Goal: Task Accomplishment & Management: Manage account settings

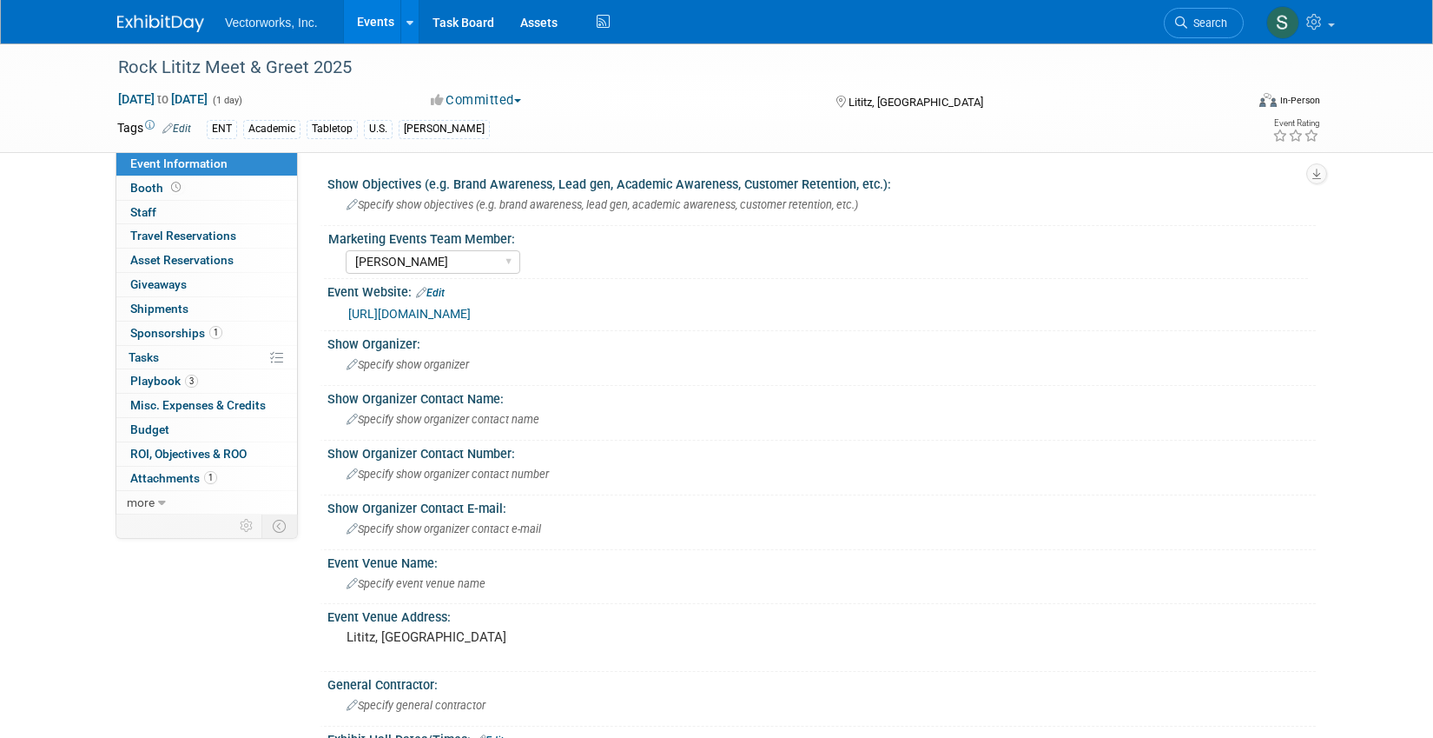
select select "[PERSON_NAME]"
click at [184, 218] on link "0 Staff 0" at bounding box center [206, 212] width 181 height 23
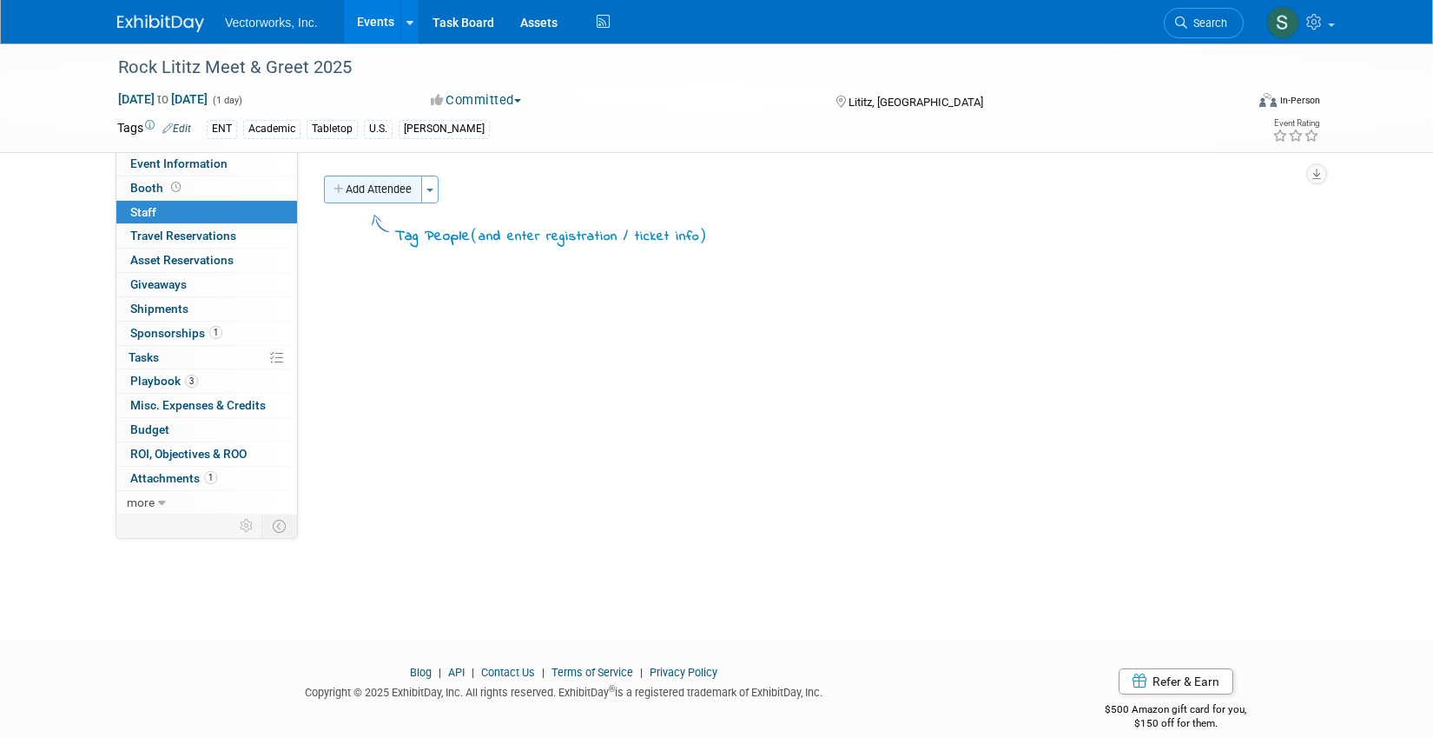
click at [392, 183] on button "Add Attendee" at bounding box center [373, 189] width 98 height 28
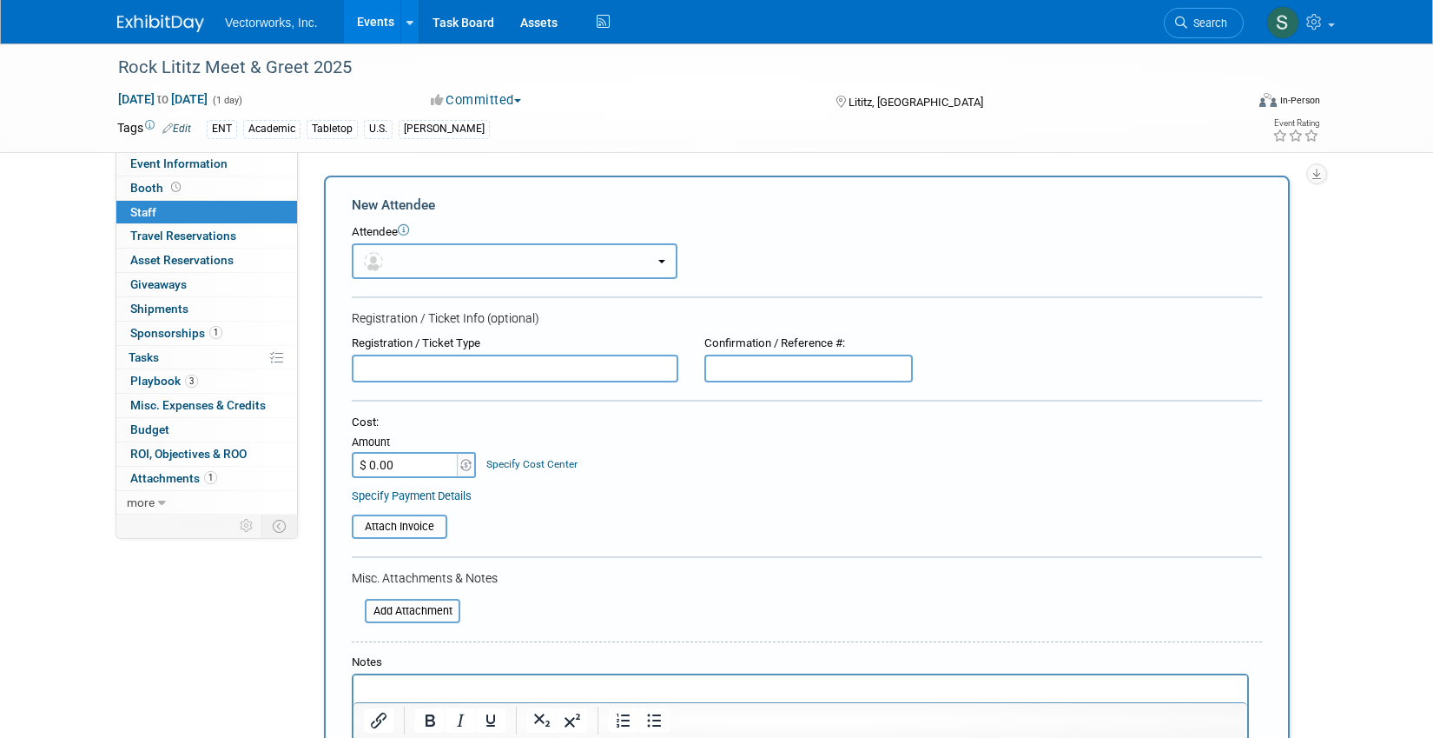
click at [450, 261] on button "button" at bounding box center [515, 261] width 326 height 36
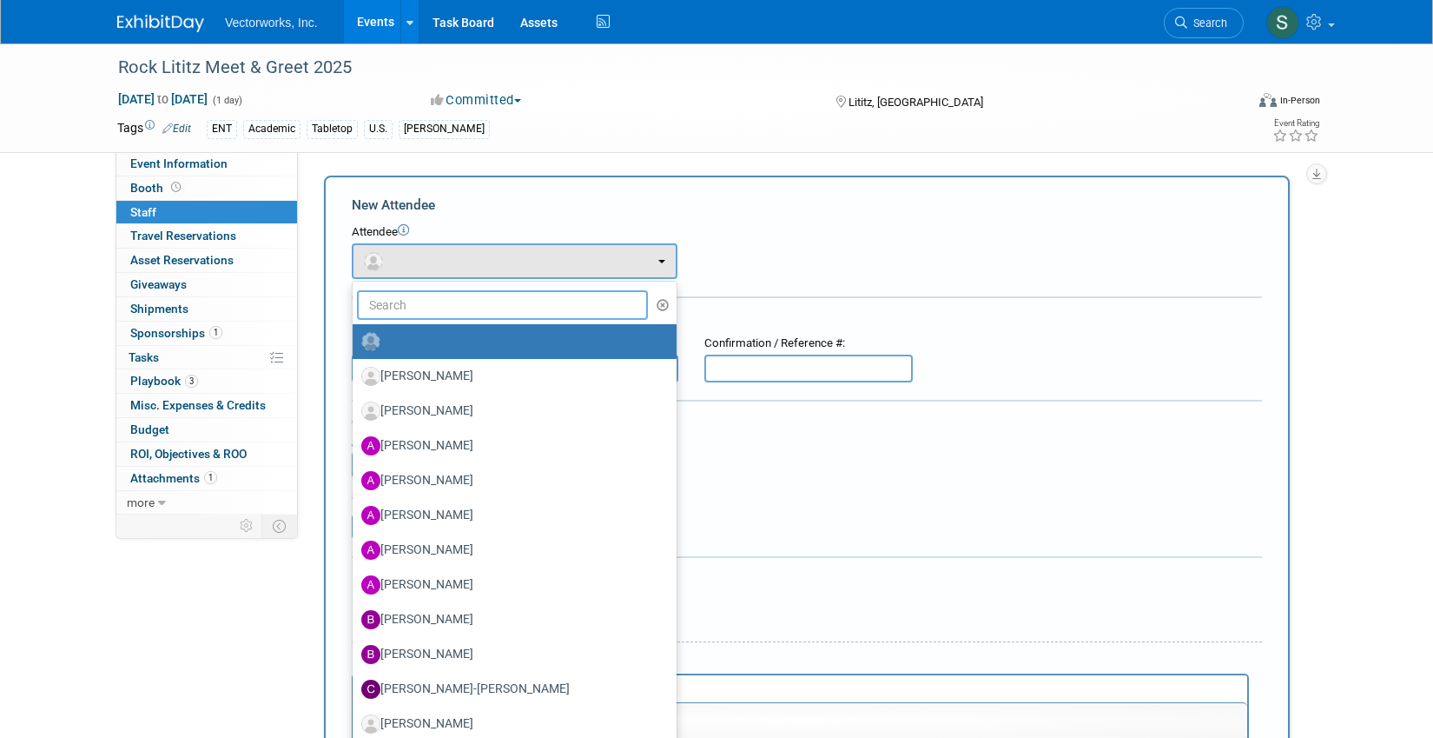
click at [440, 308] on input "text" at bounding box center [502, 305] width 291 height 30
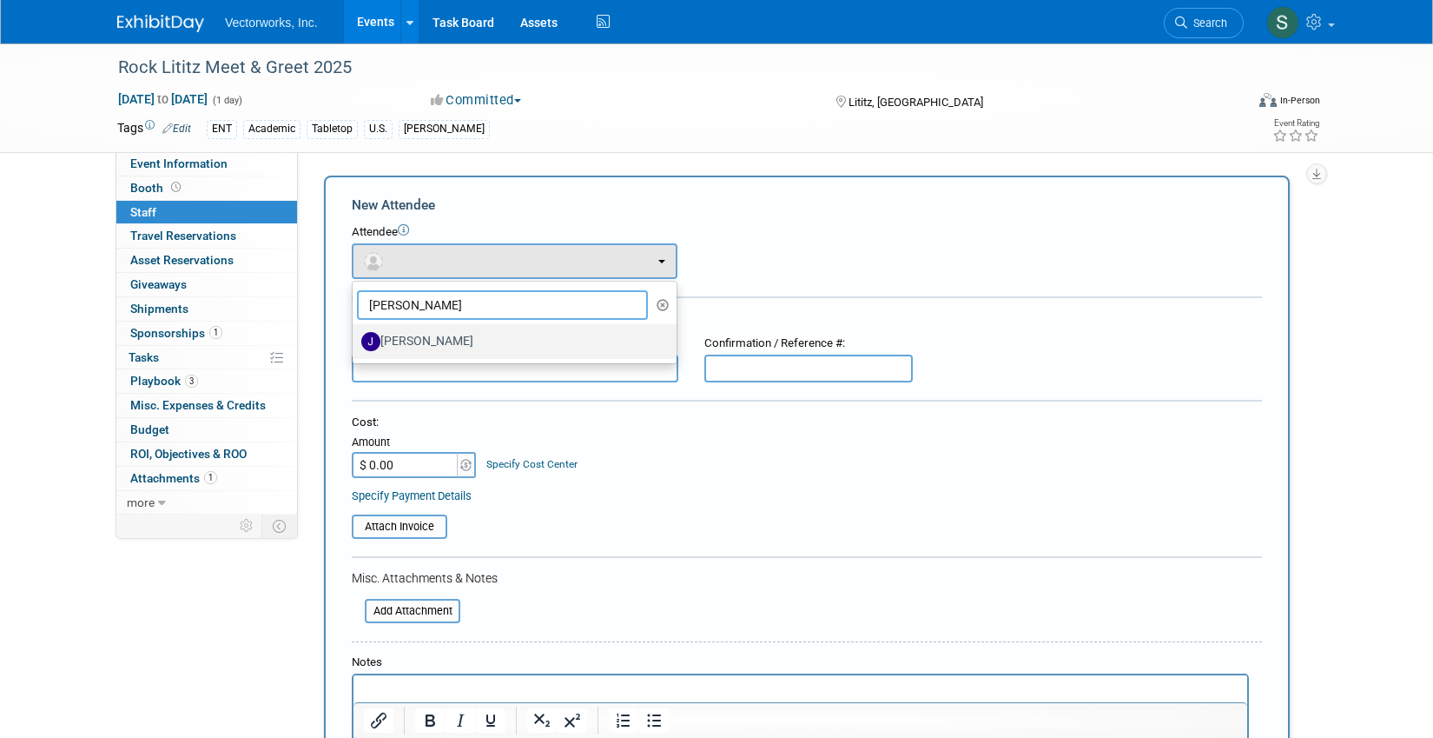
type input "josh"
click at [447, 344] on label "Joshua Schulman" at bounding box center [510, 342] width 298 height 28
click at [355, 344] on input "Joshua Schulman" at bounding box center [349, 339] width 11 height 11
select select "23e5f774-9565-4c9e-817d-87079a2f6a62"
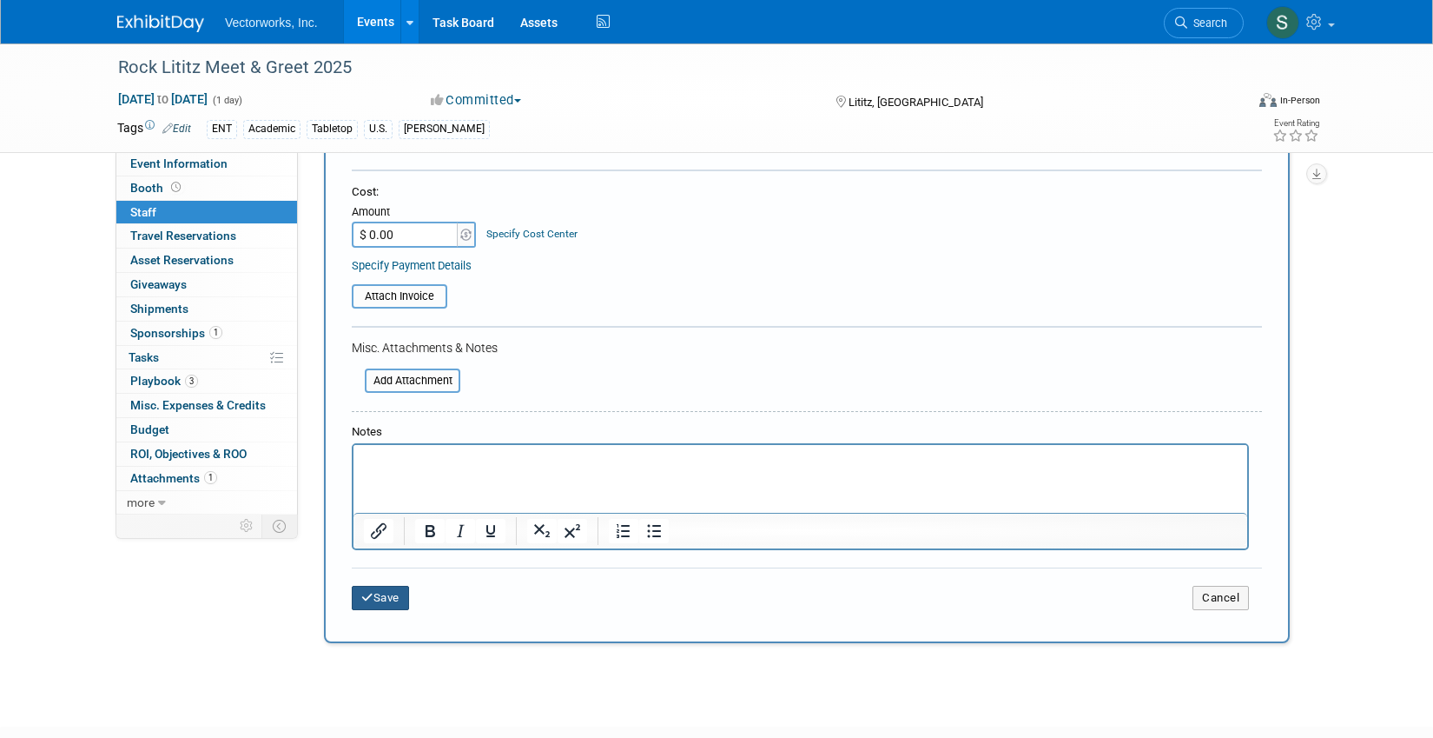
click at [390, 595] on button "Save" at bounding box center [380, 598] width 57 height 24
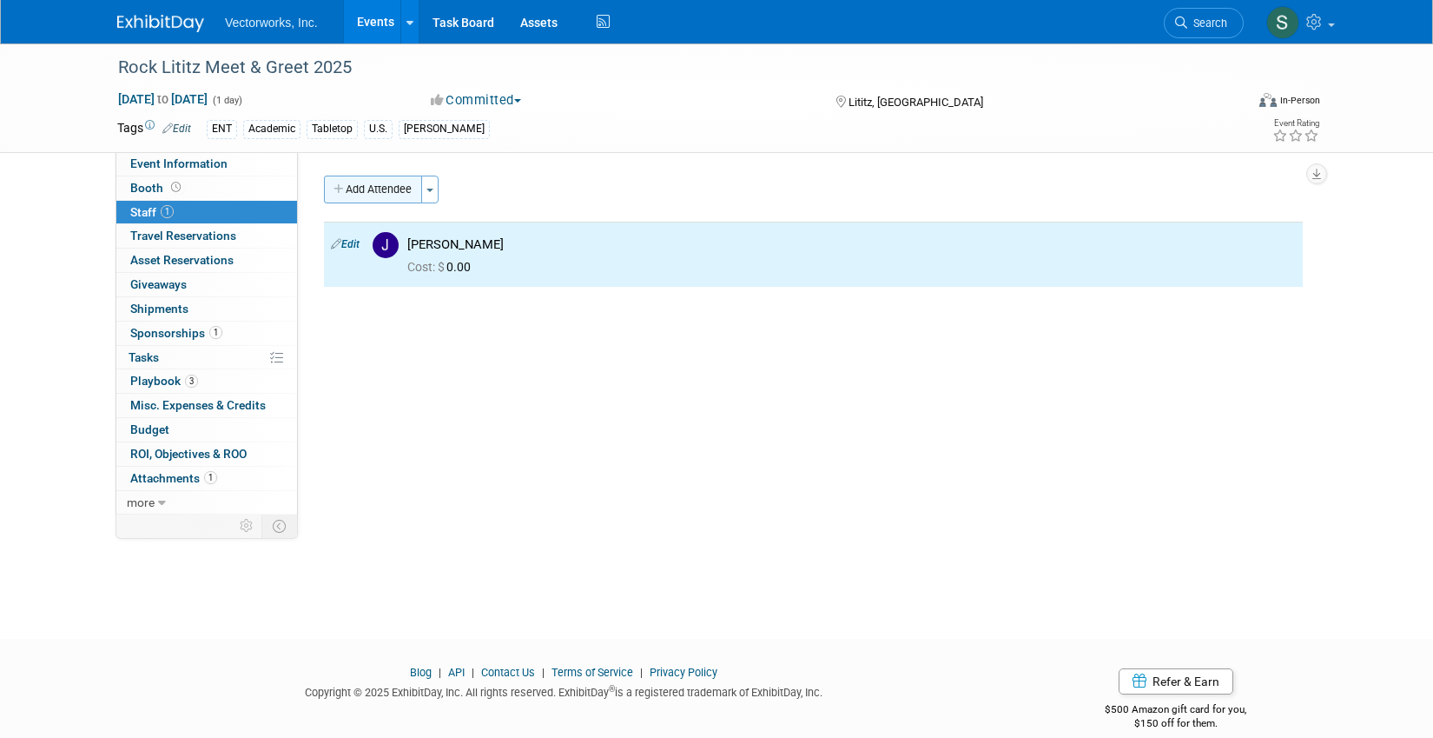
click at [386, 189] on button "Add Attendee" at bounding box center [373, 189] width 98 height 28
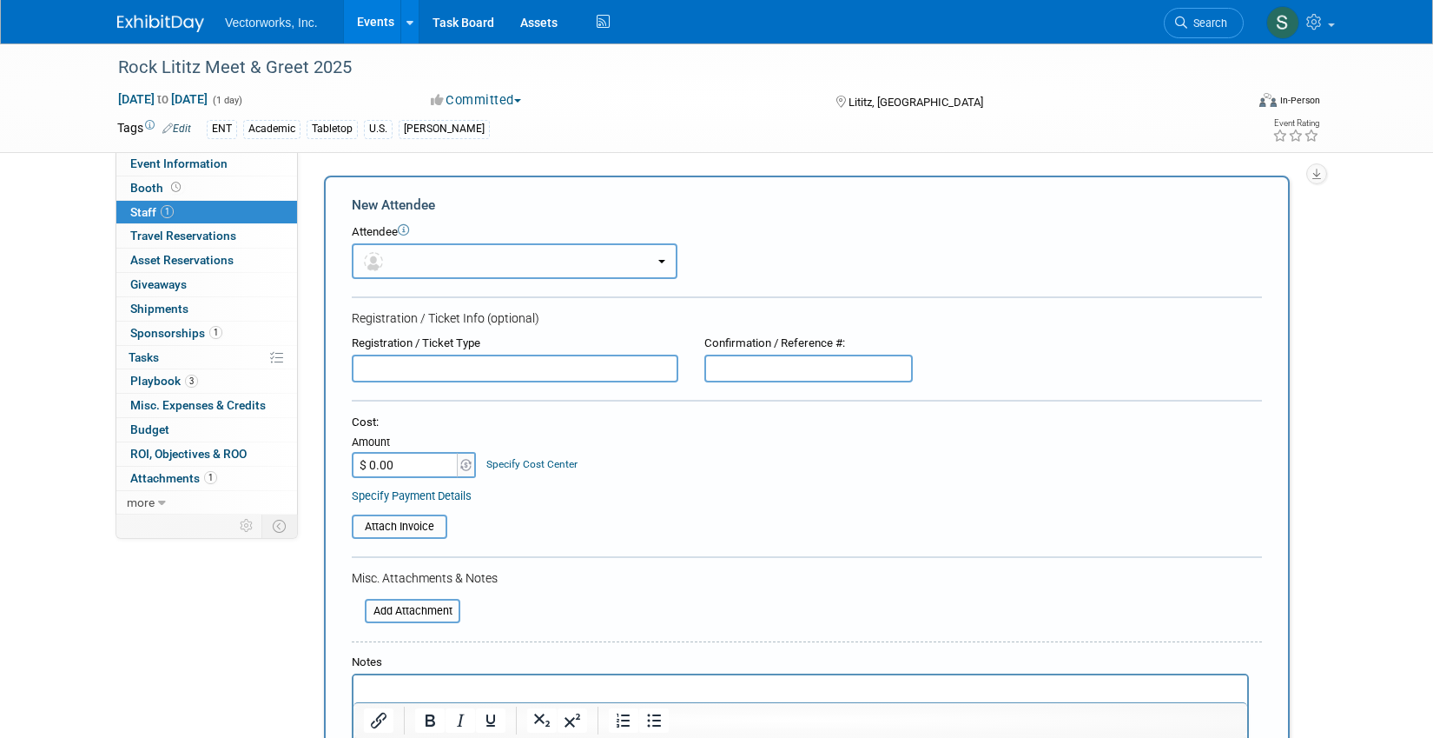
click at [401, 269] on button "button" at bounding box center [515, 261] width 326 height 36
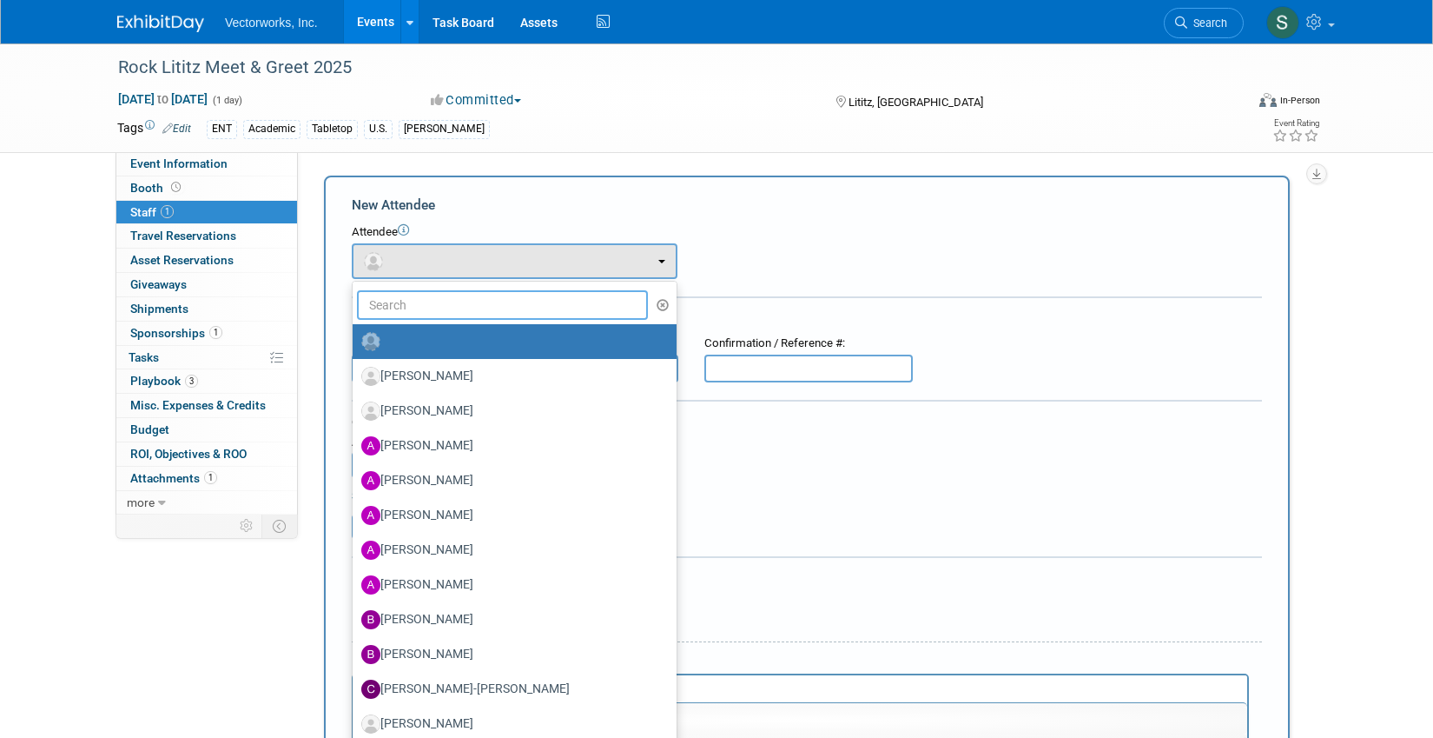
click at [394, 306] on input "text" at bounding box center [502, 305] width 291 height 30
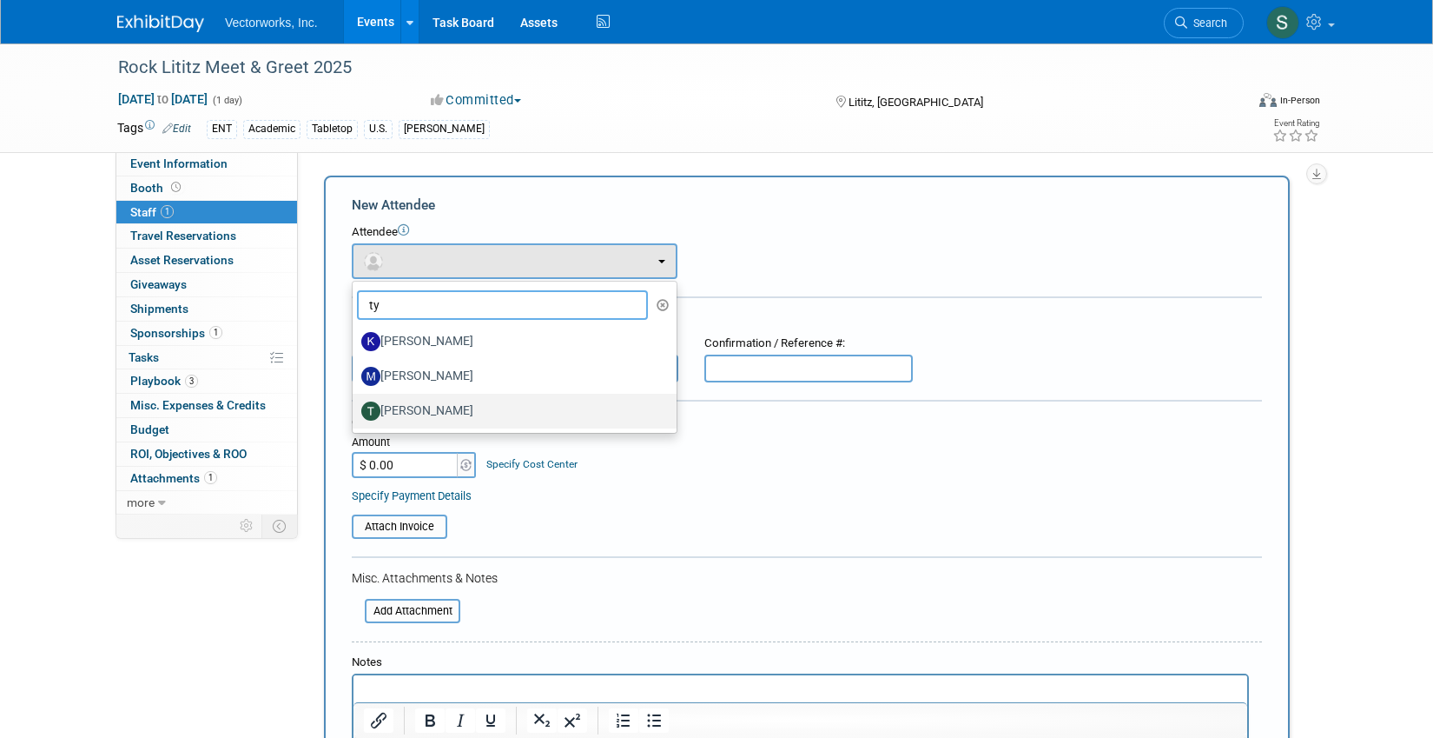
type input "ty"
click at [416, 406] on label "Tyler French" at bounding box center [510, 411] width 298 height 28
click at [355, 406] on input "Tyler French" at bounding box center [349, 408] width 11 height 11
select select "3e4e7295-4e8d-4d58-b8bd-627efcae2622"
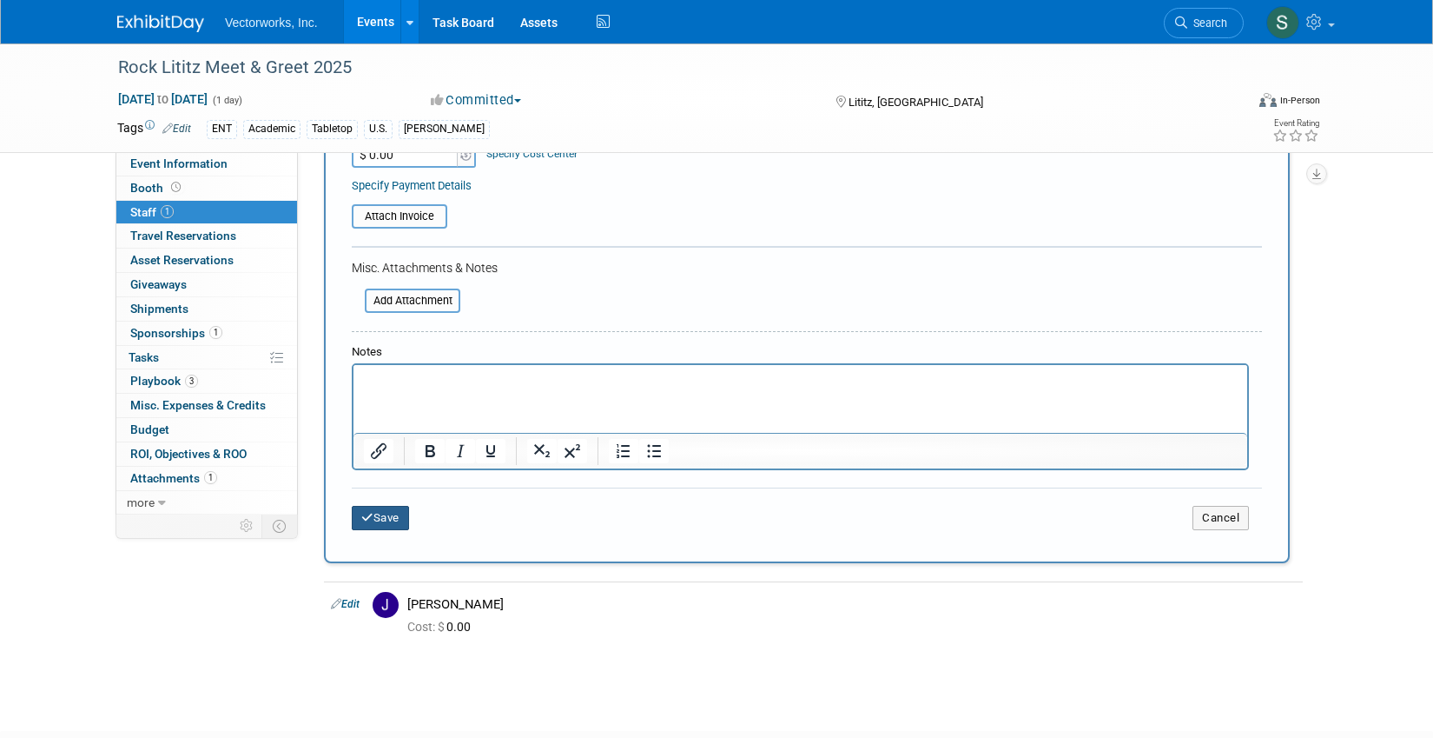
click at [392, 514] on button "Save" at bounding box center [380, 518] width 57 height 24
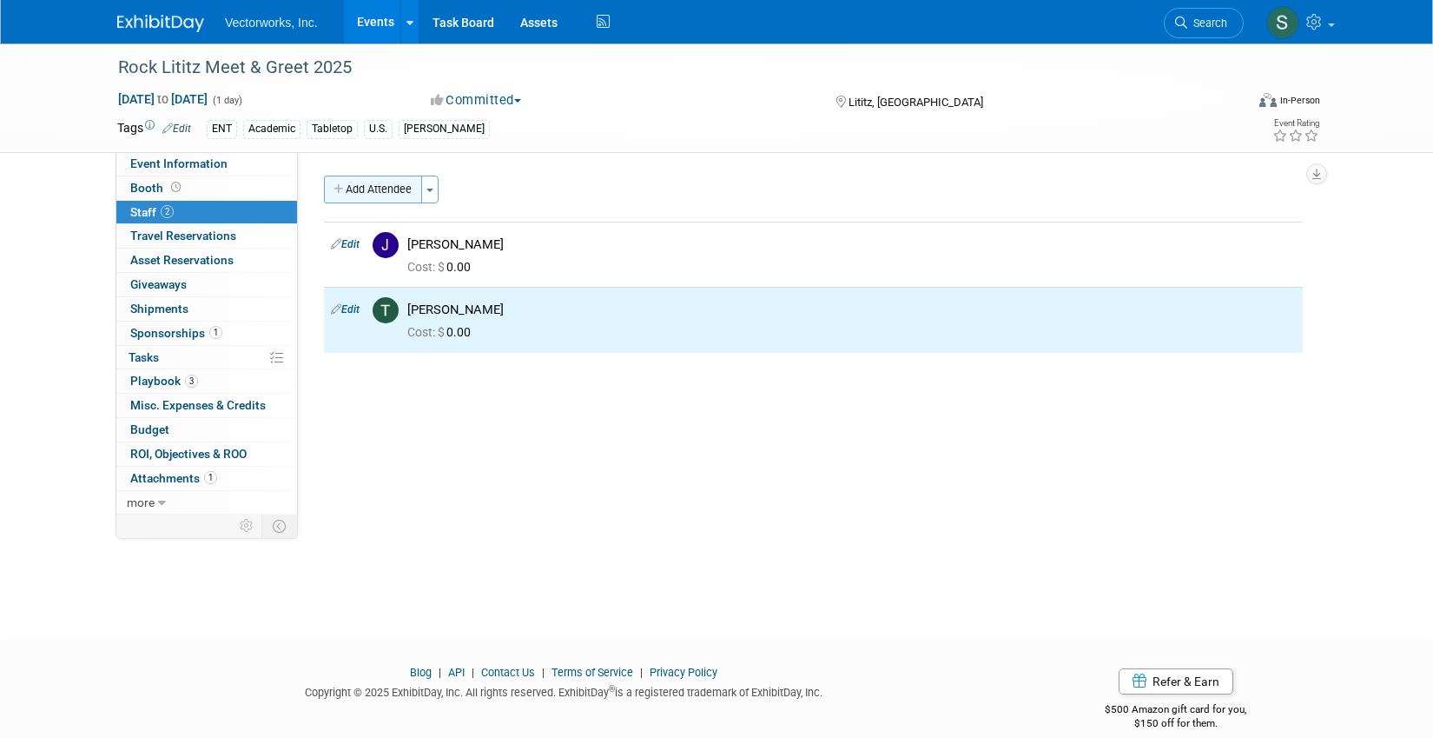
click at [379, 192] on button "Add Attendee" at bounding box center [373, 189] width 98 height 28
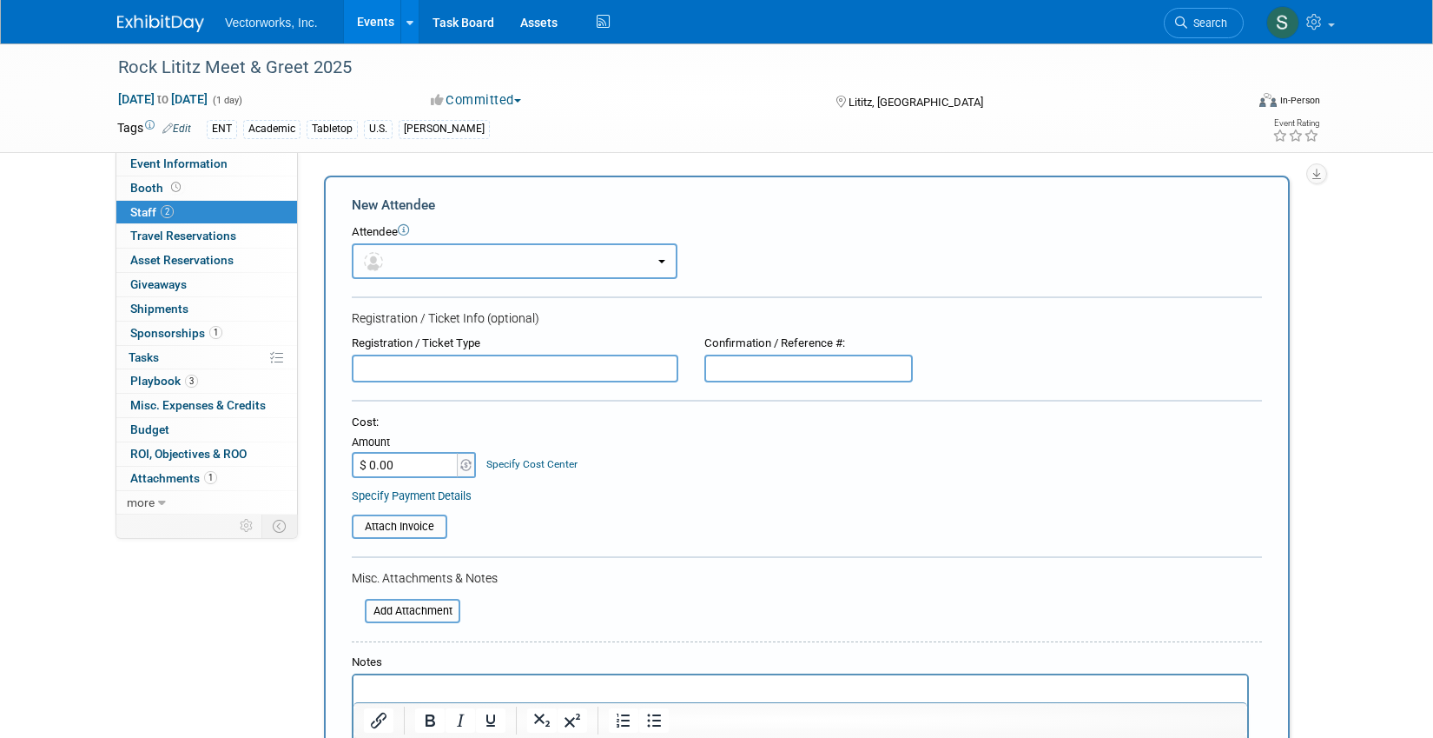
click at [415, 263] on button "button" at bounding box center [515, 261] width 326 height 36
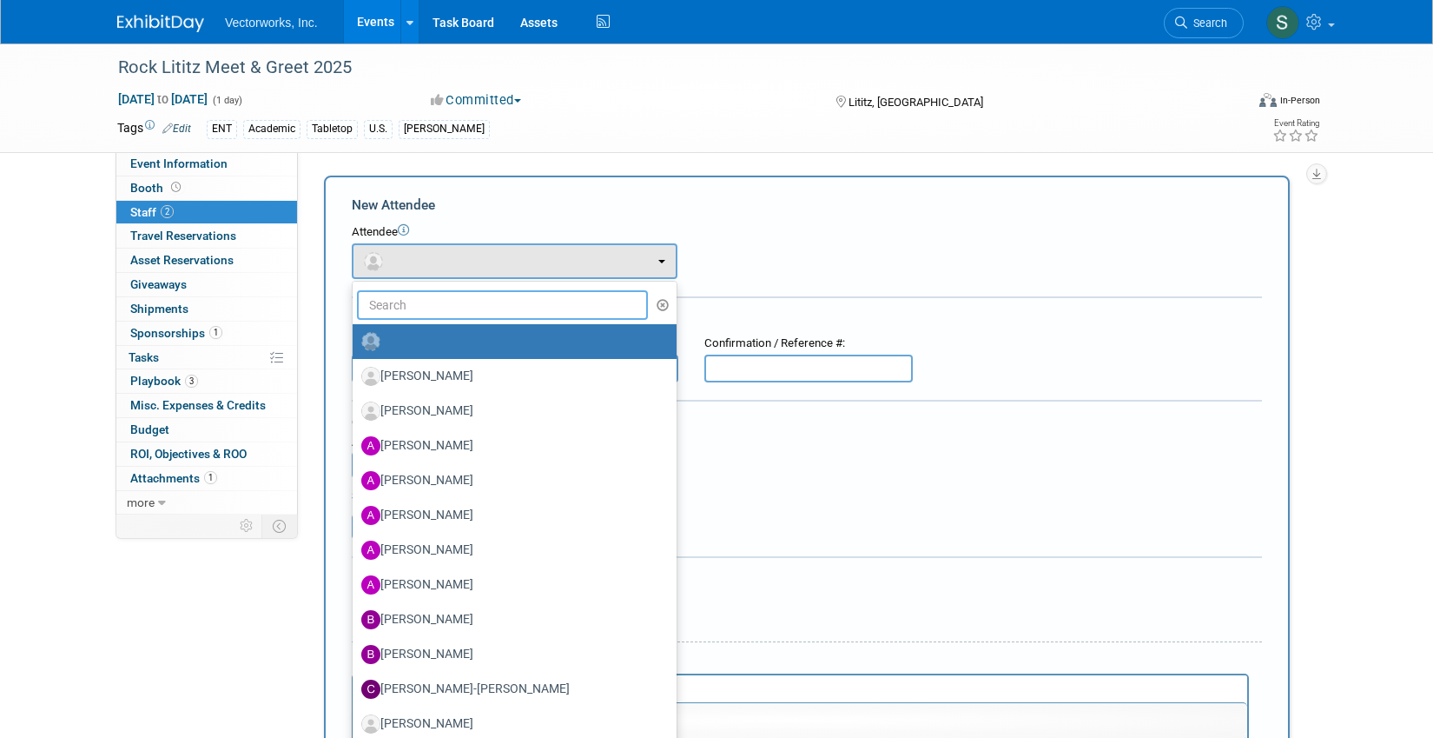
click at [417, 310] on input "text" at bounding box center [502, 305] width 291 height 30
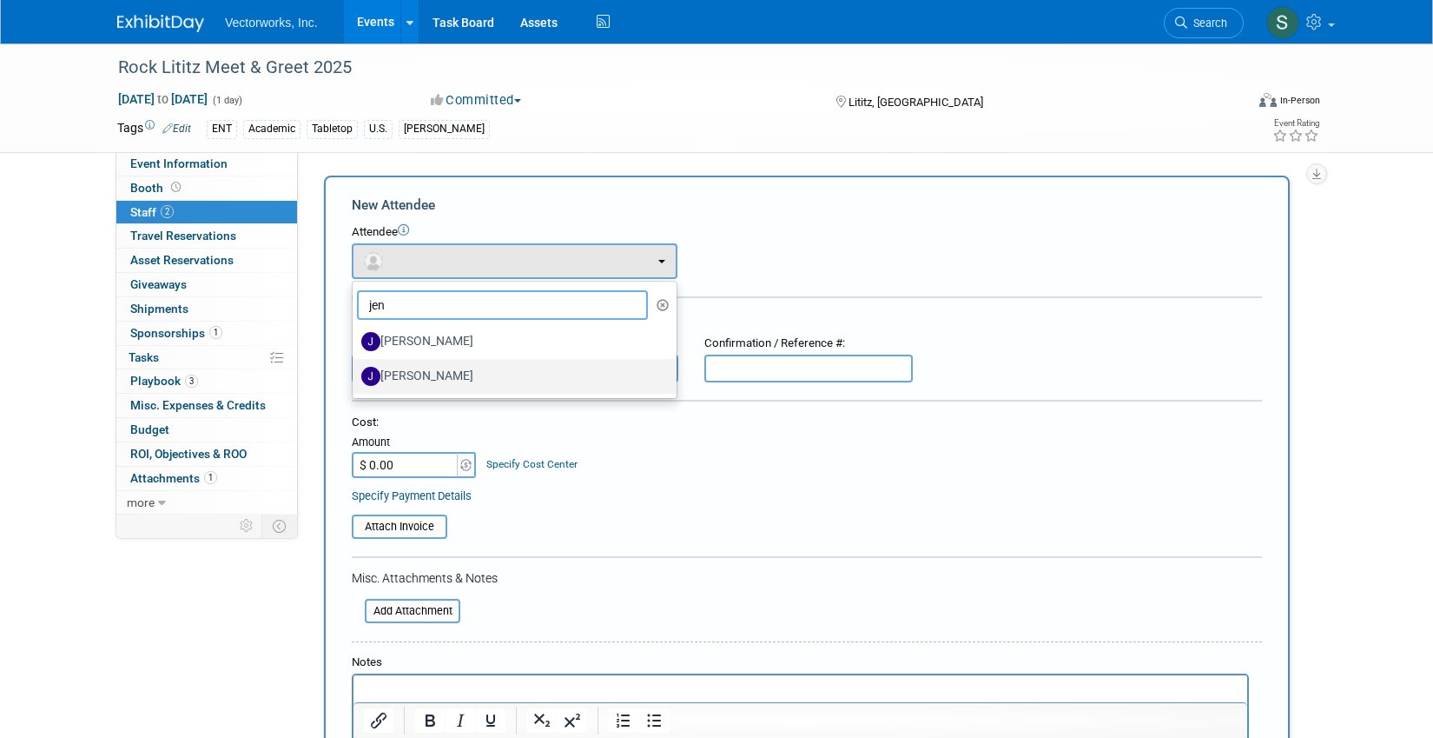
type input "jen"
click at [442, 388] on label "Jennifer Hart" at bounding box center [510, 376] width 298 height 28
click at [355, 380] on input "Jennifer Hart" at bounding box center [349, 373] width 11 height 11
select select "0c7187da-b6fd-41f4-b798-5f8918fc97ba"
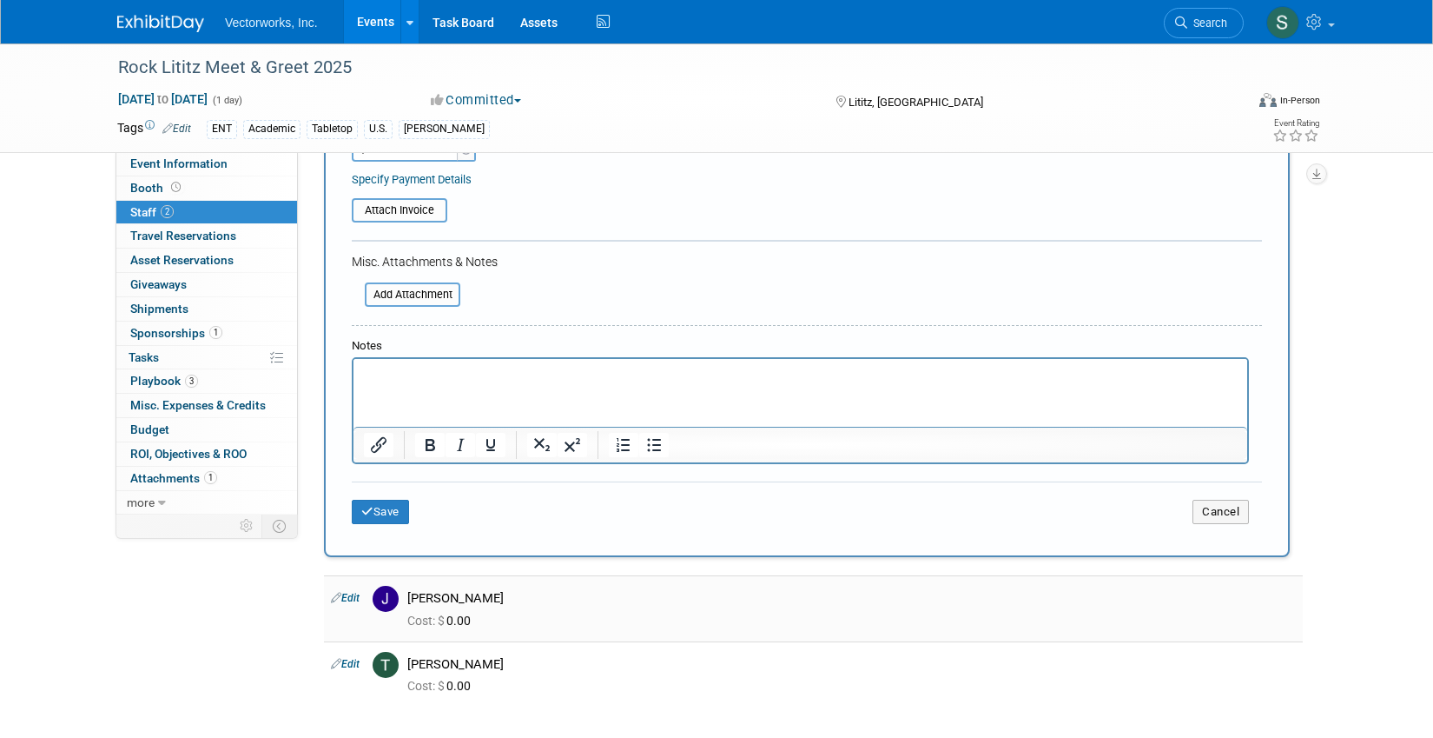
scroll to position [487, 0]
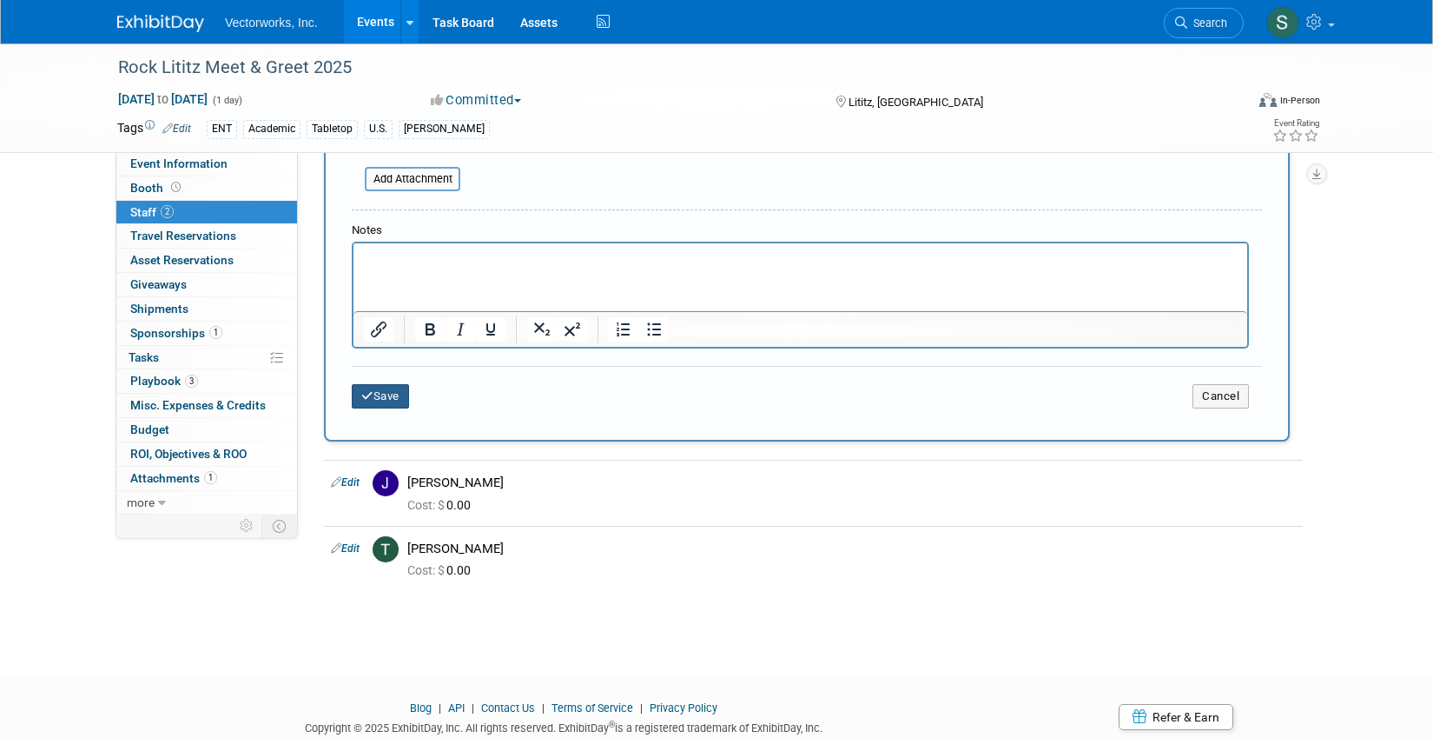
click at [387, 400] on button "Save" at bounding box center [380, 396] width 57 height 24
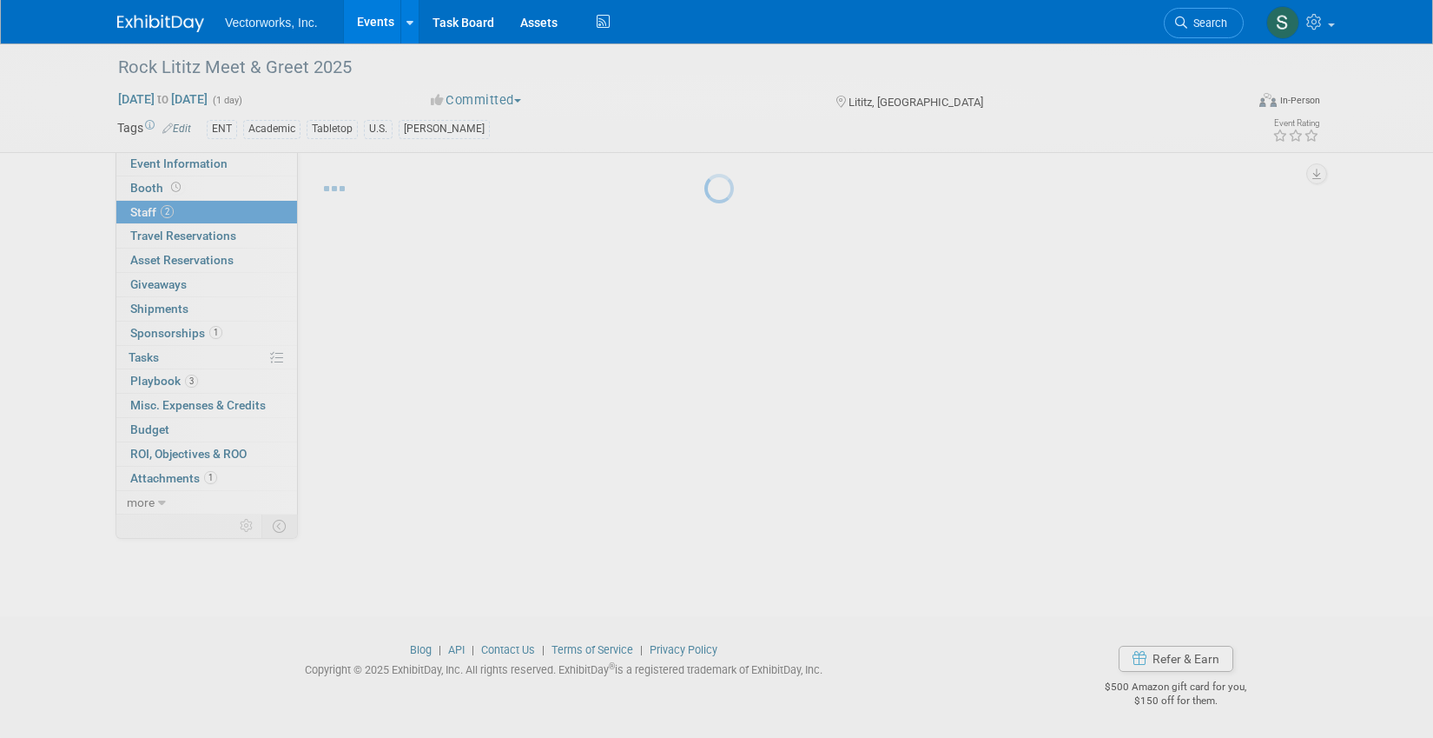
scroll to position [23, 0]
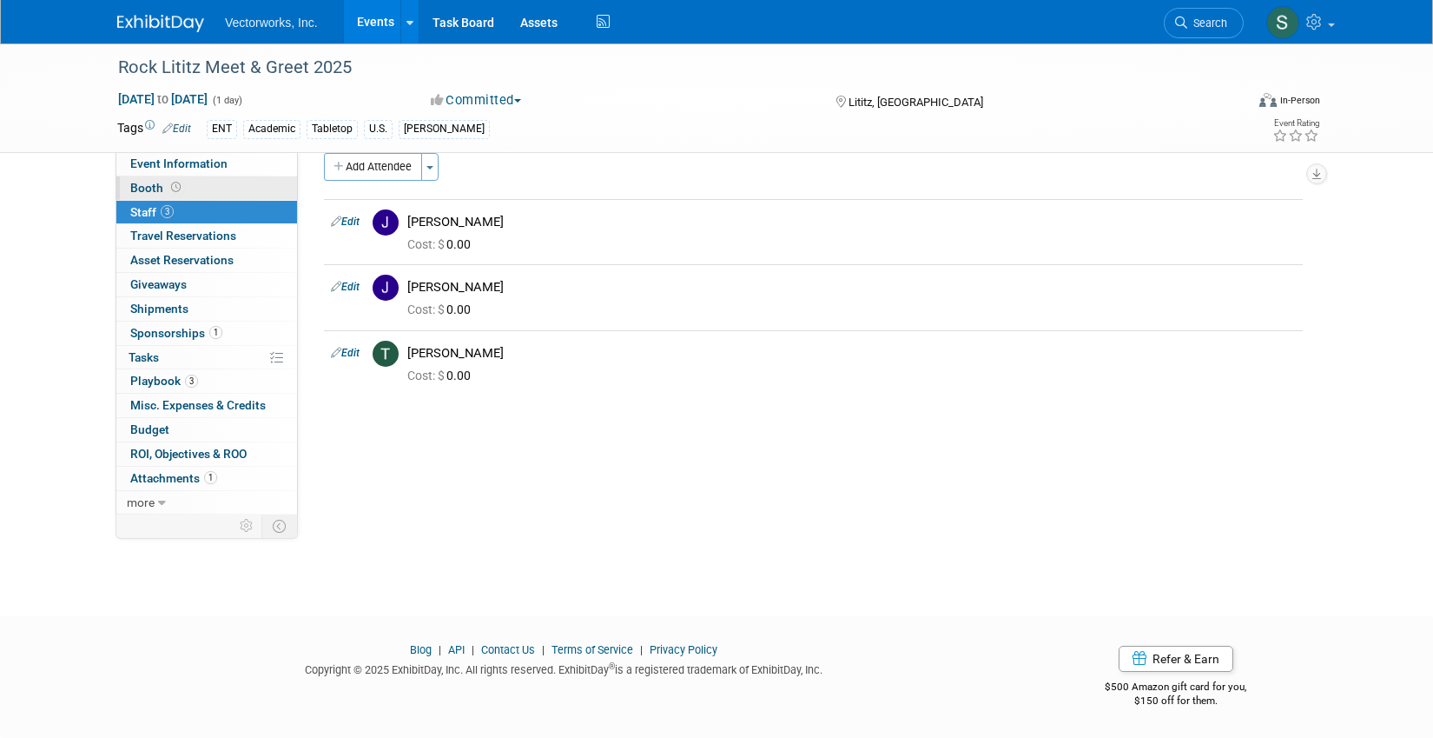
click at [153, 189] on span "Booth" at bounding box center [157, 188] width 54 height 14
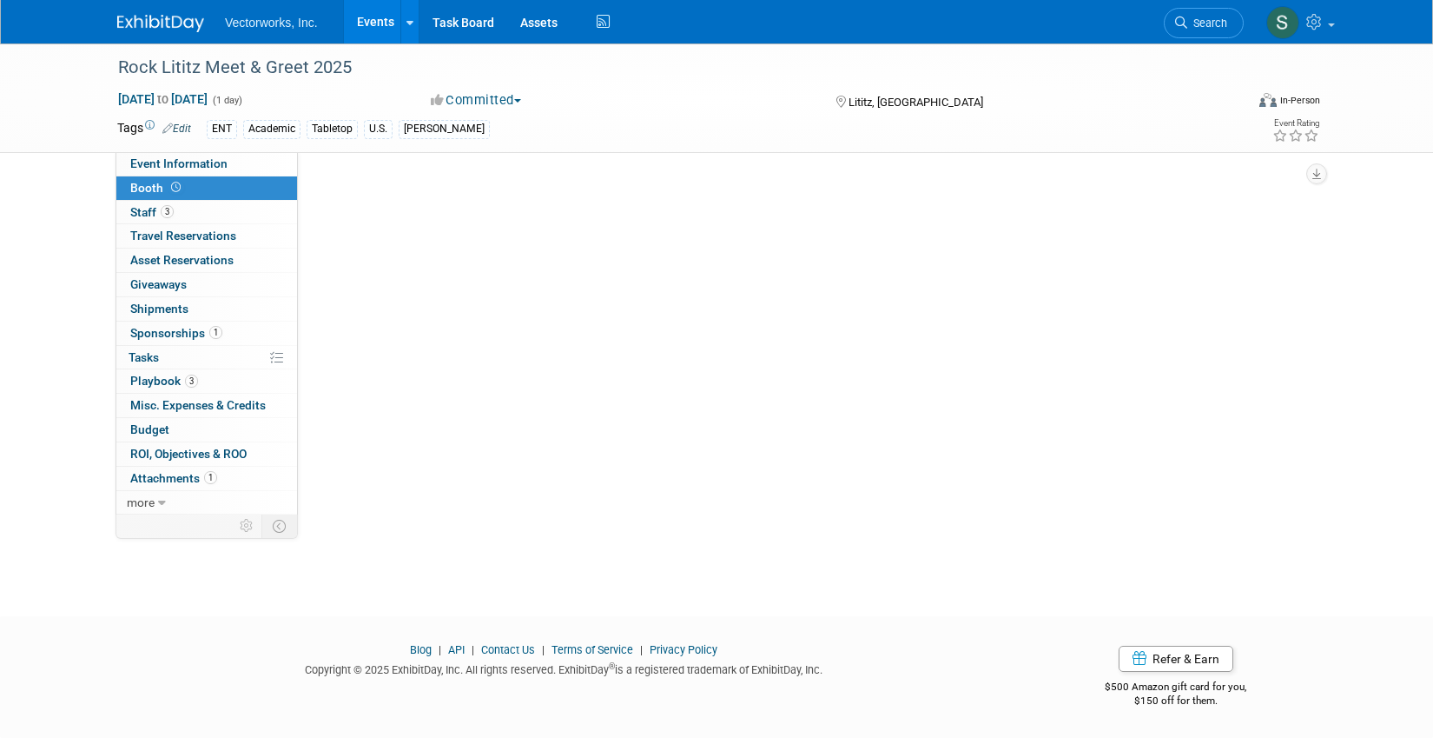
scroll to position [0, 0]
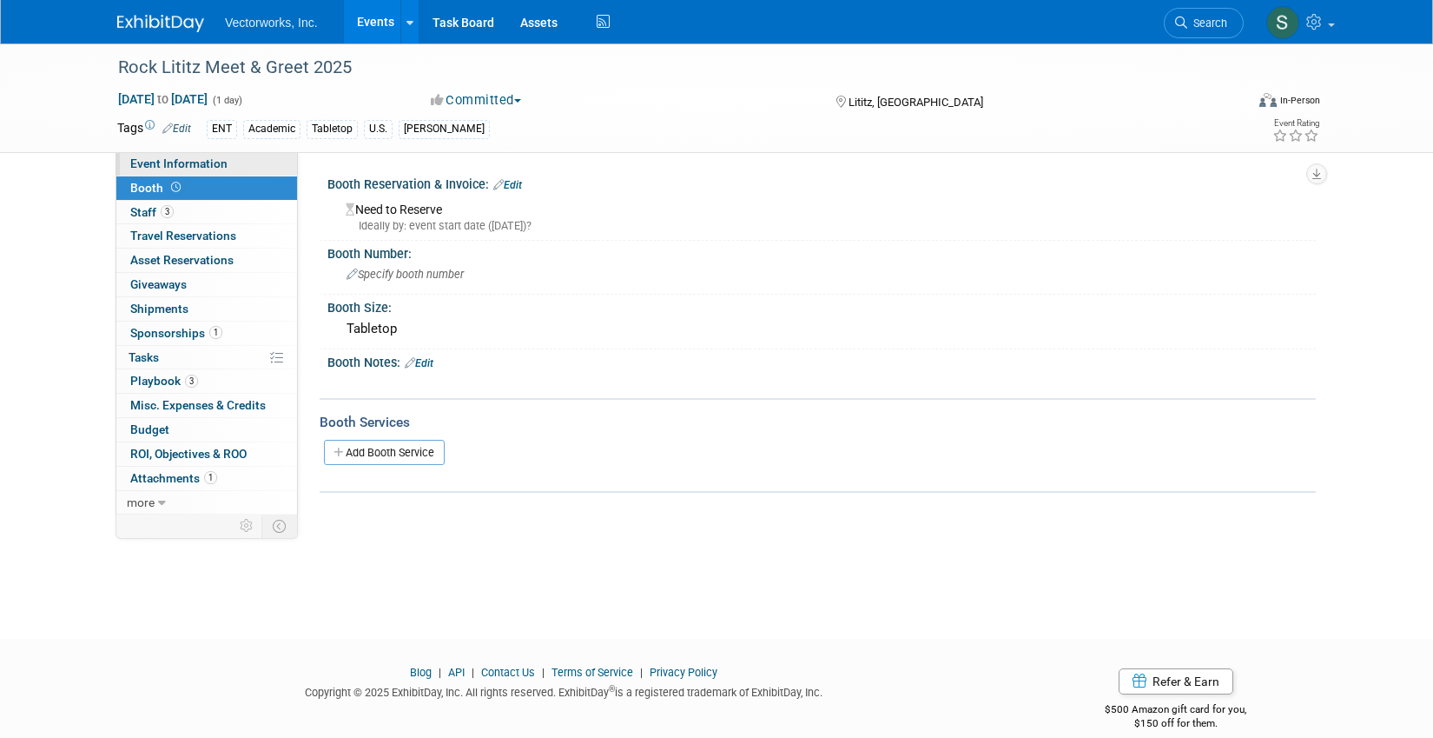
click at [189, 170] on link "Event Information" at bounding box center [206, 163] width 181 height 23
select select "Sarah Rose Angley"
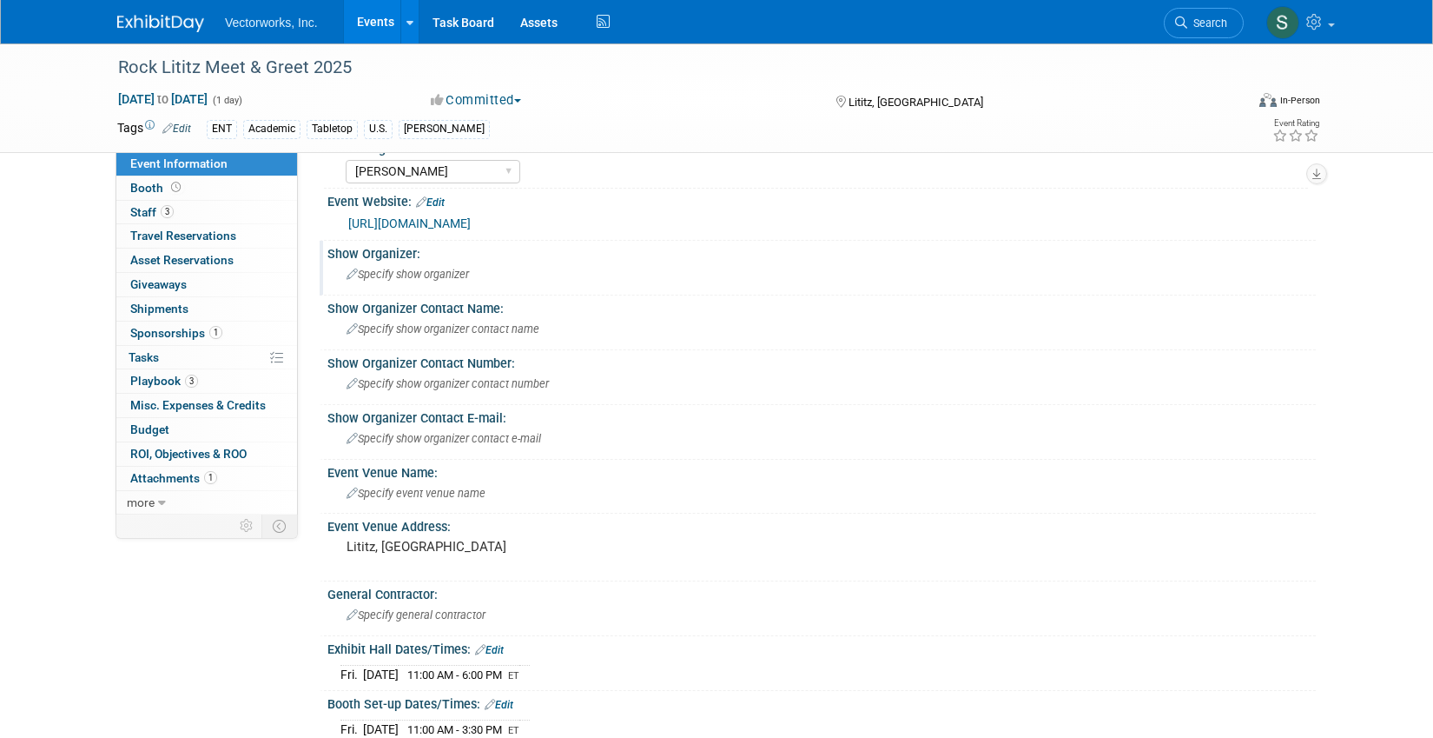
scroll to position [97, 0]
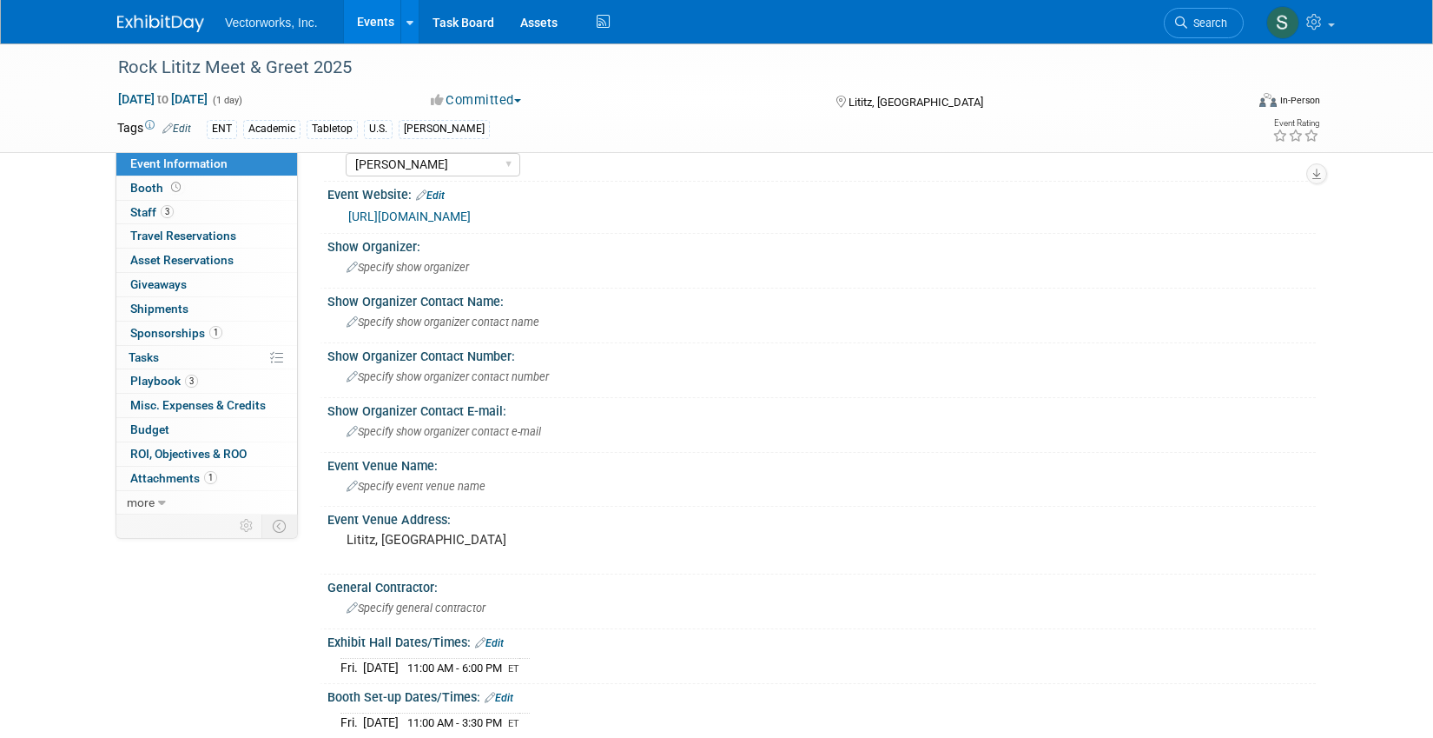
click at [471, 215] on link "https://careerday.rocklititz.com/#about" at bounding box center [409, 216] width 122 height 14
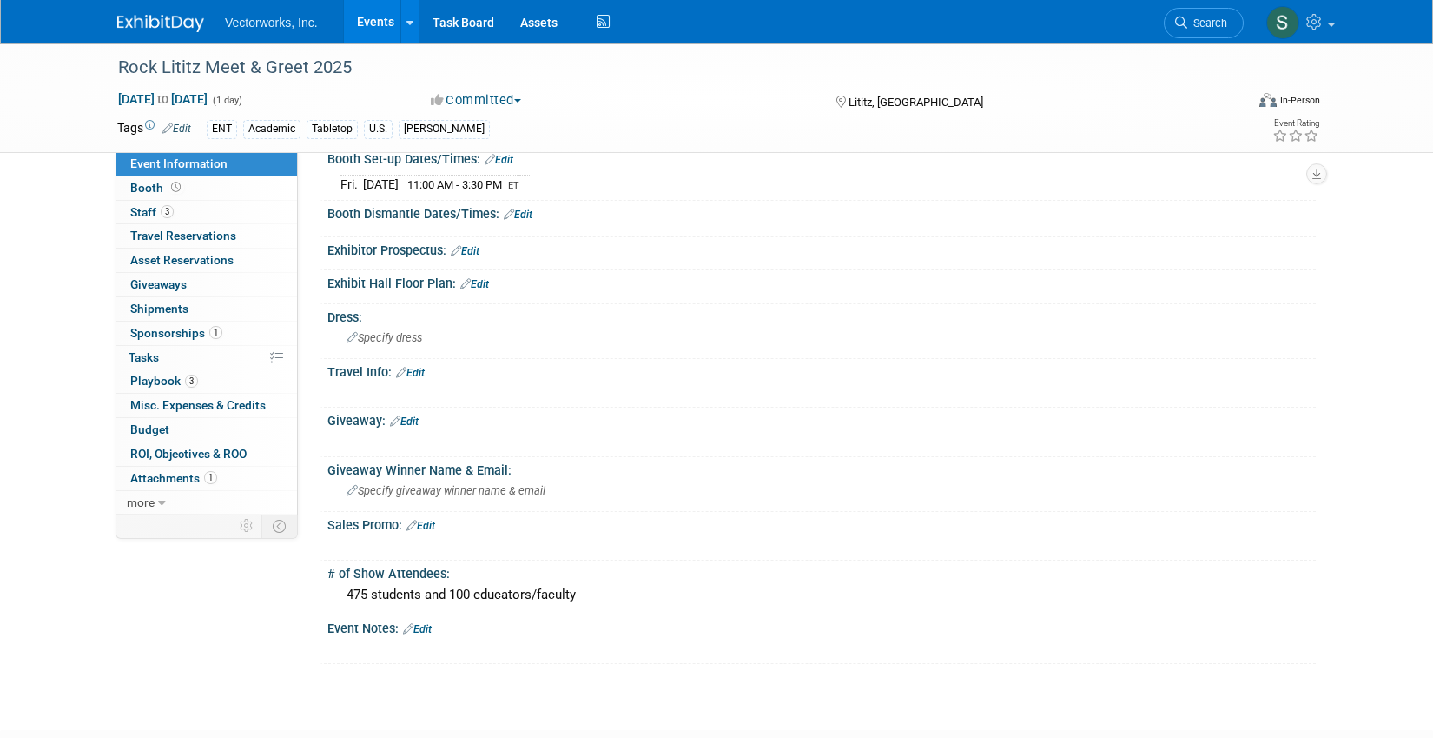
scroll to position [661, 0]
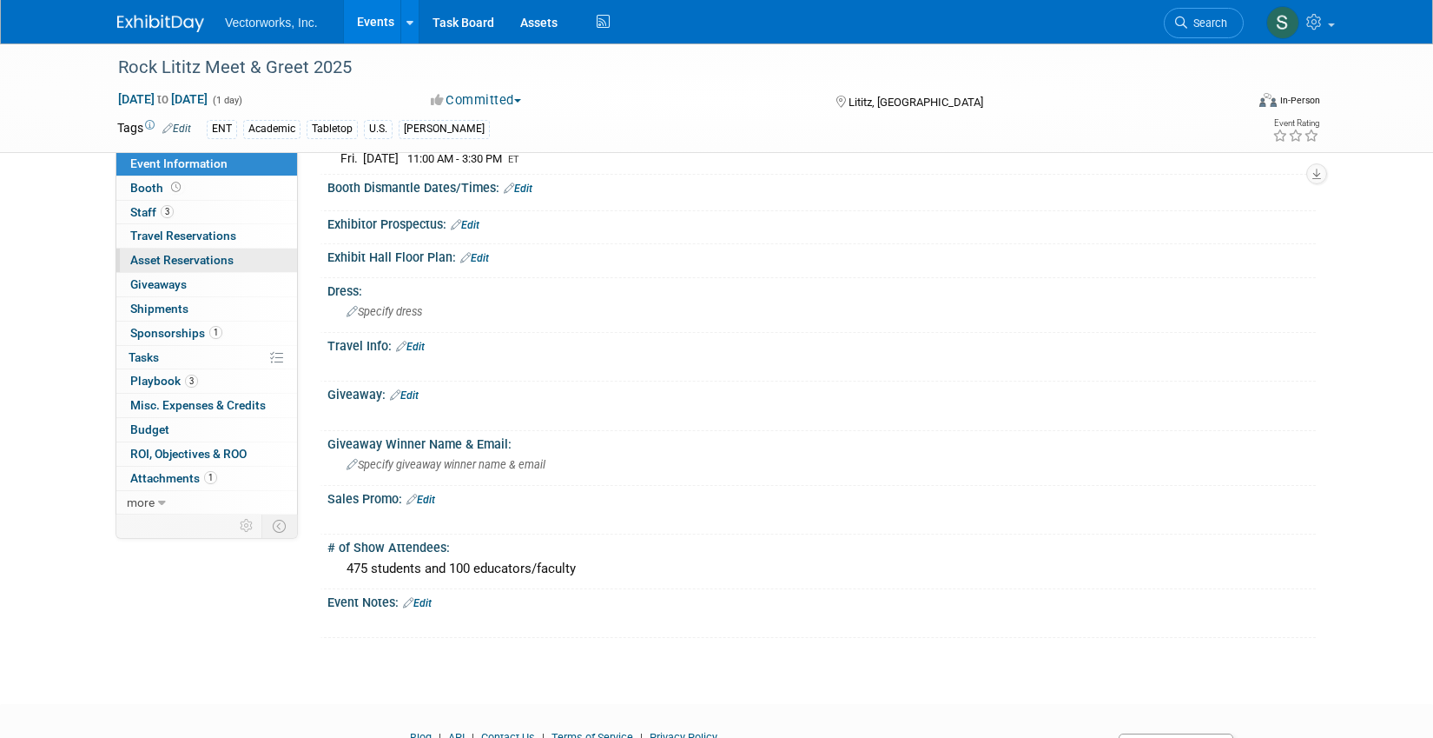
click at [197, 257] on span "Asset Reservations 0" at bounding box center [181, 260] width 103 height 14
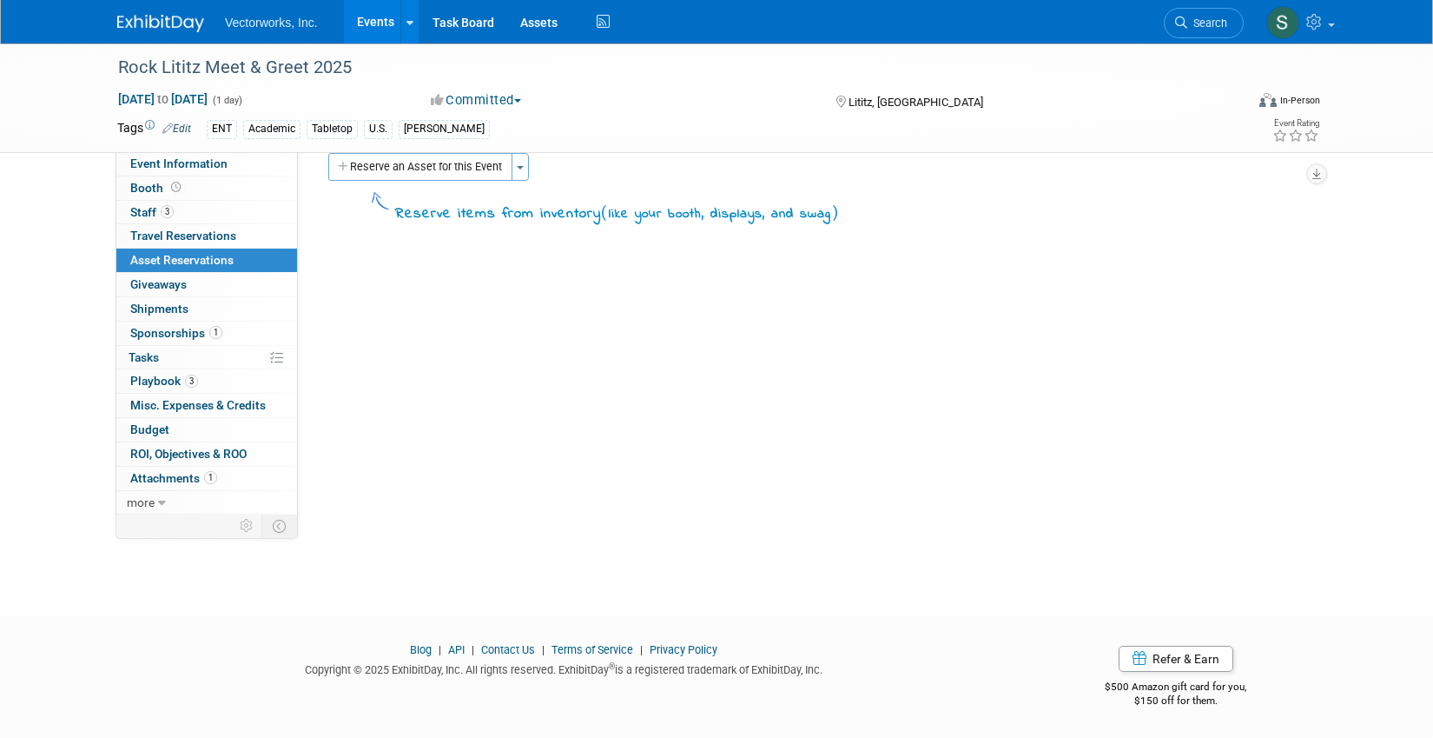
scroll to position [0, 0]
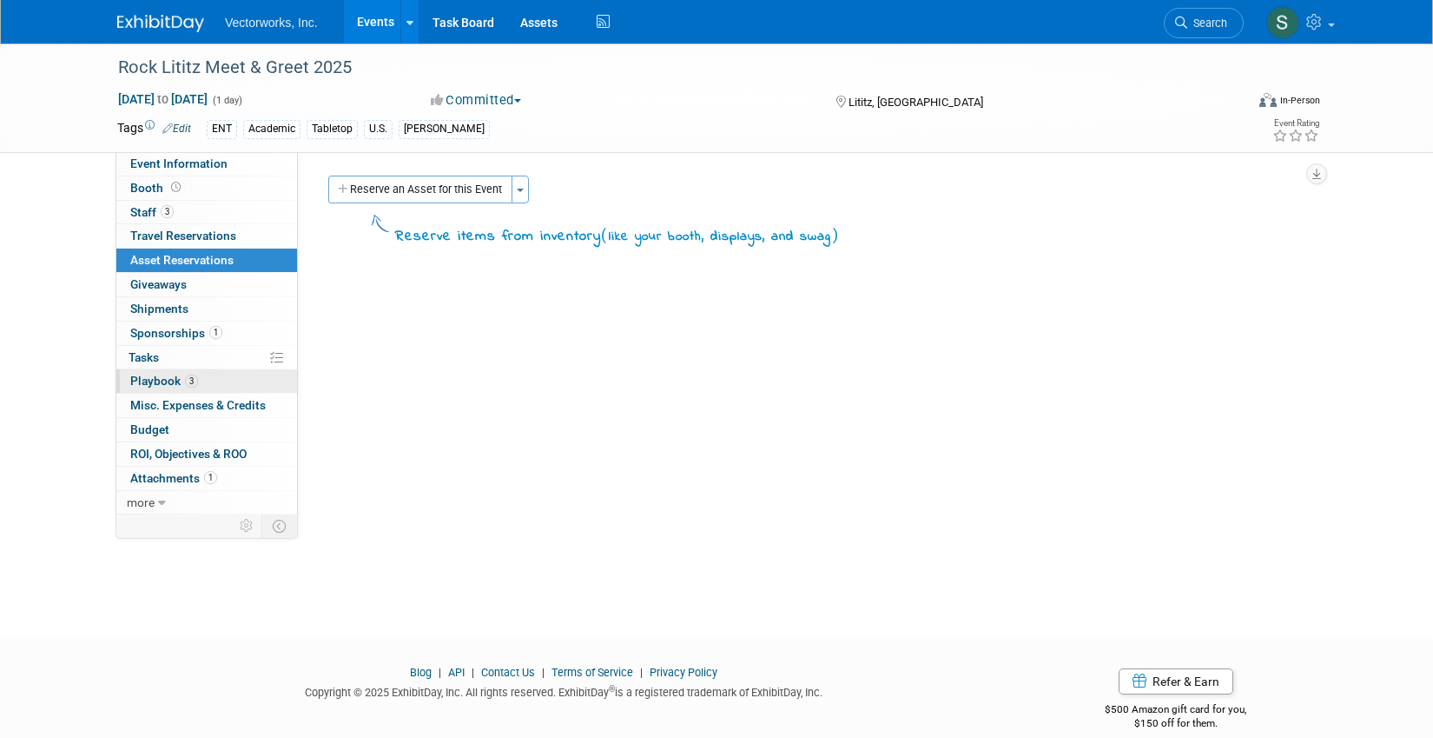
click at [185, 388] on link "3 Playbook 3" at bounding box center [206, 380] width 181 height 23
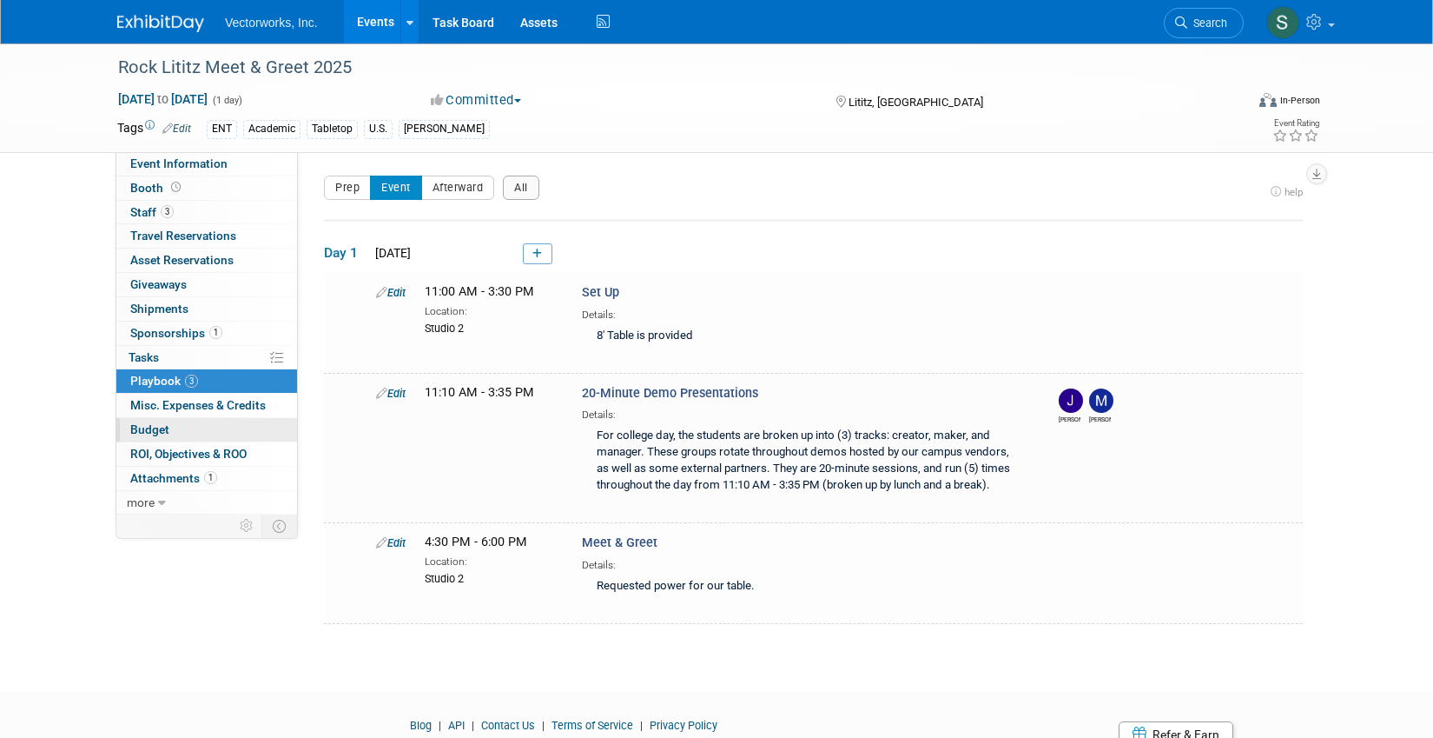
click at [174, 430] on link "Budget" at bounding box center [206, 429] width 181 height 23
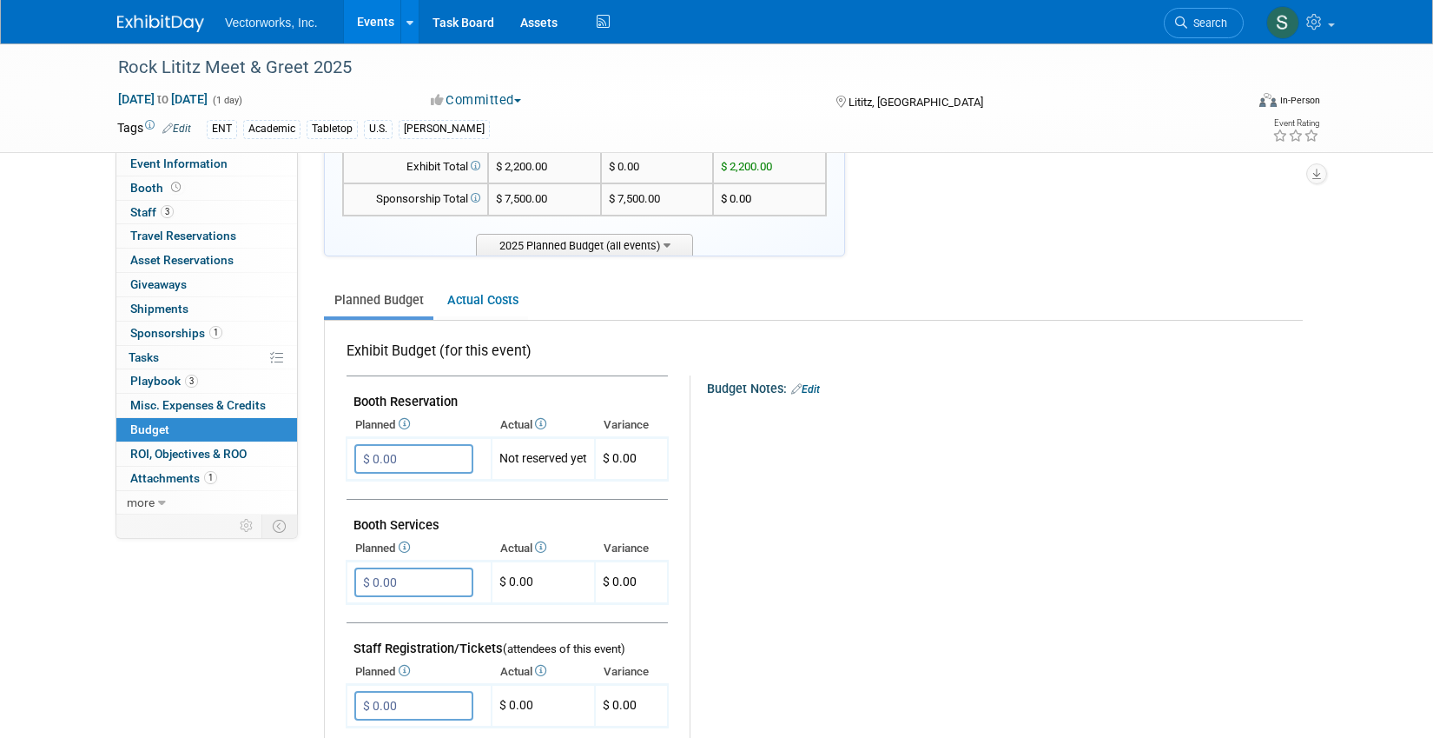
scroll to position [115, 0]
click at [151, 206] on span "Staff 3" at bounding box center [151, 212] width 43 height 14
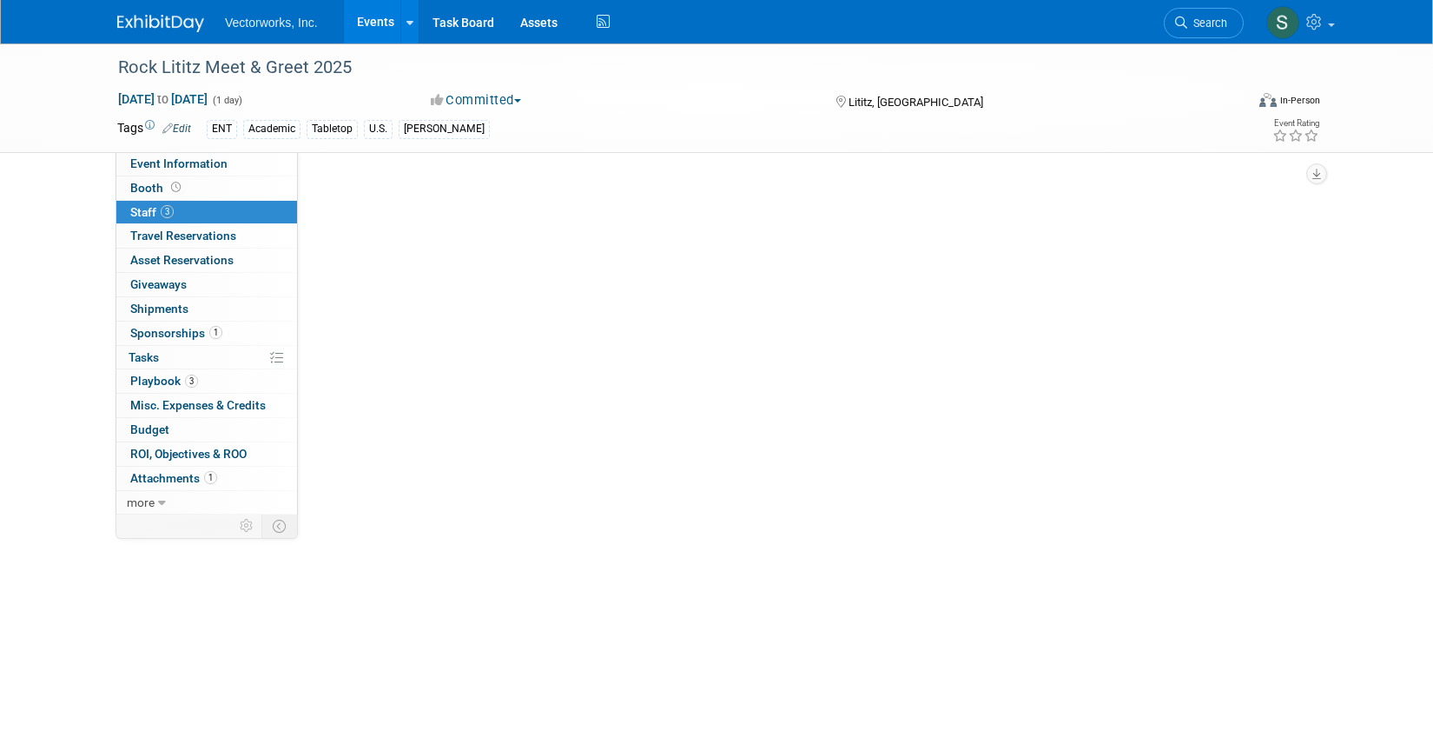
scroll to position [0, 0]
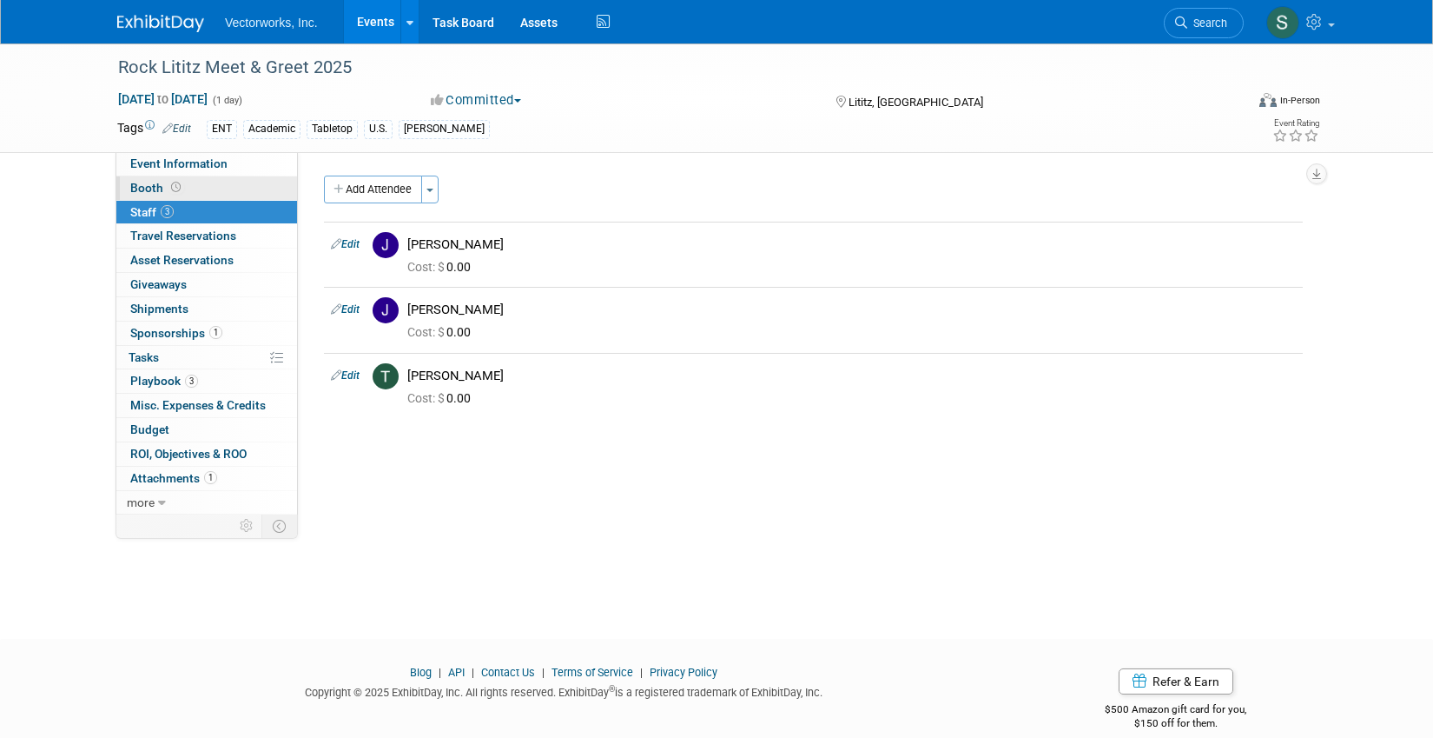
click at [190, 176] on link "Booth" at bounding box center [206, 187] width 181 height 23
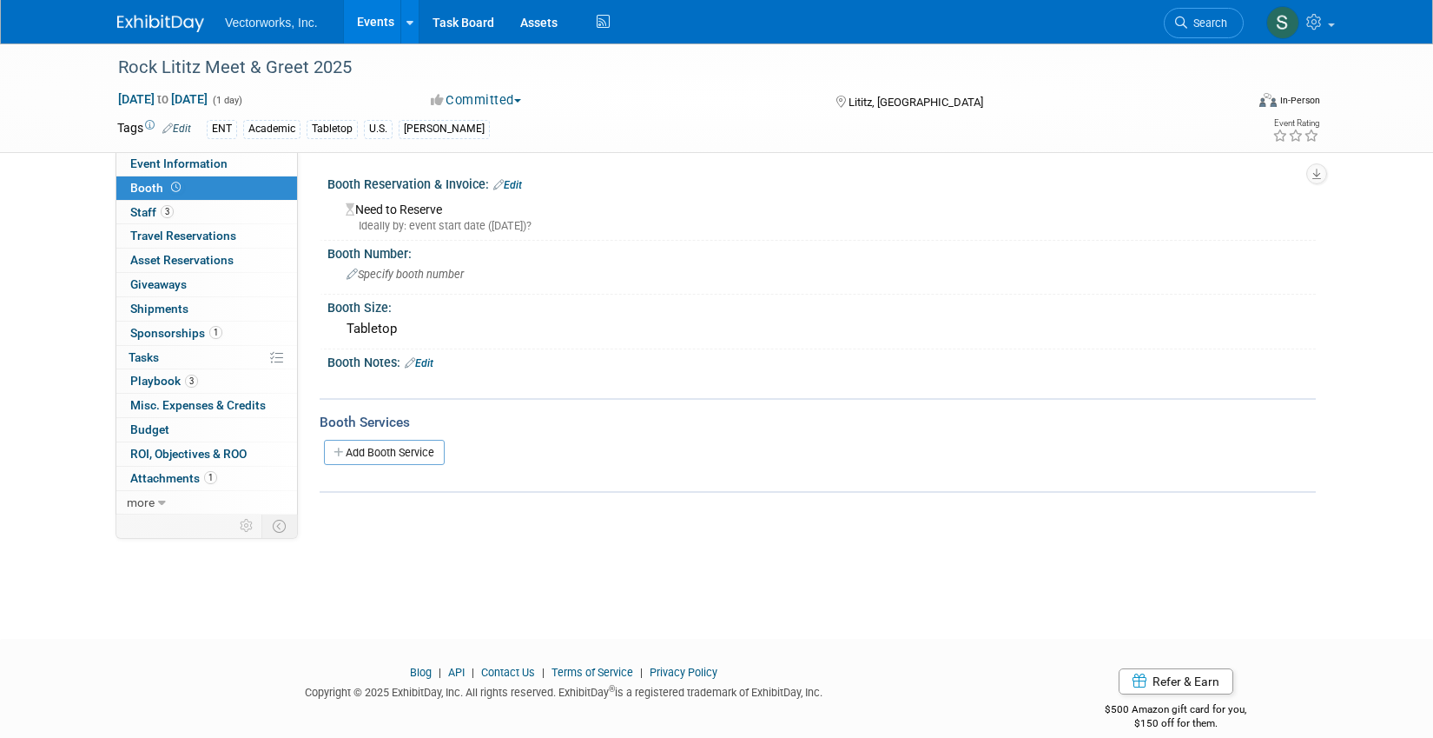
click at [439, 216] on div "Need to Reserve Ideally by: event start date (Fri. Nov 7, 2025)?" at bounding box center [822, 214] width 963 height 37
click at [520, 176] on div "Booth Reservation & Invoice: Edit" at bounding box center [822, 182] width 989 height 23
click at [518, 182] on link "Edit" at bounding box center [507, 185] width 29 height 12
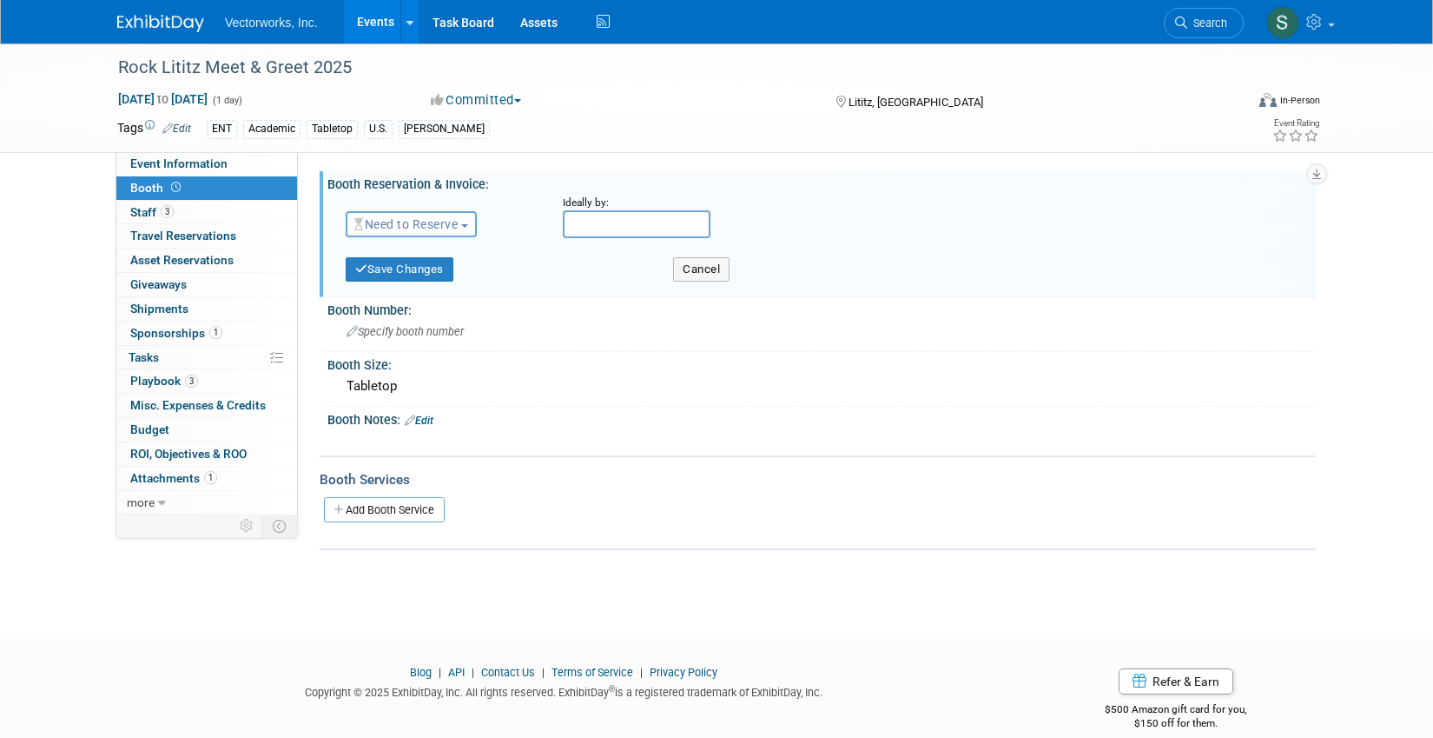
click at [443, 221] on span "Need to Reserve" at bounding box center [405, 224] width 103 height 14
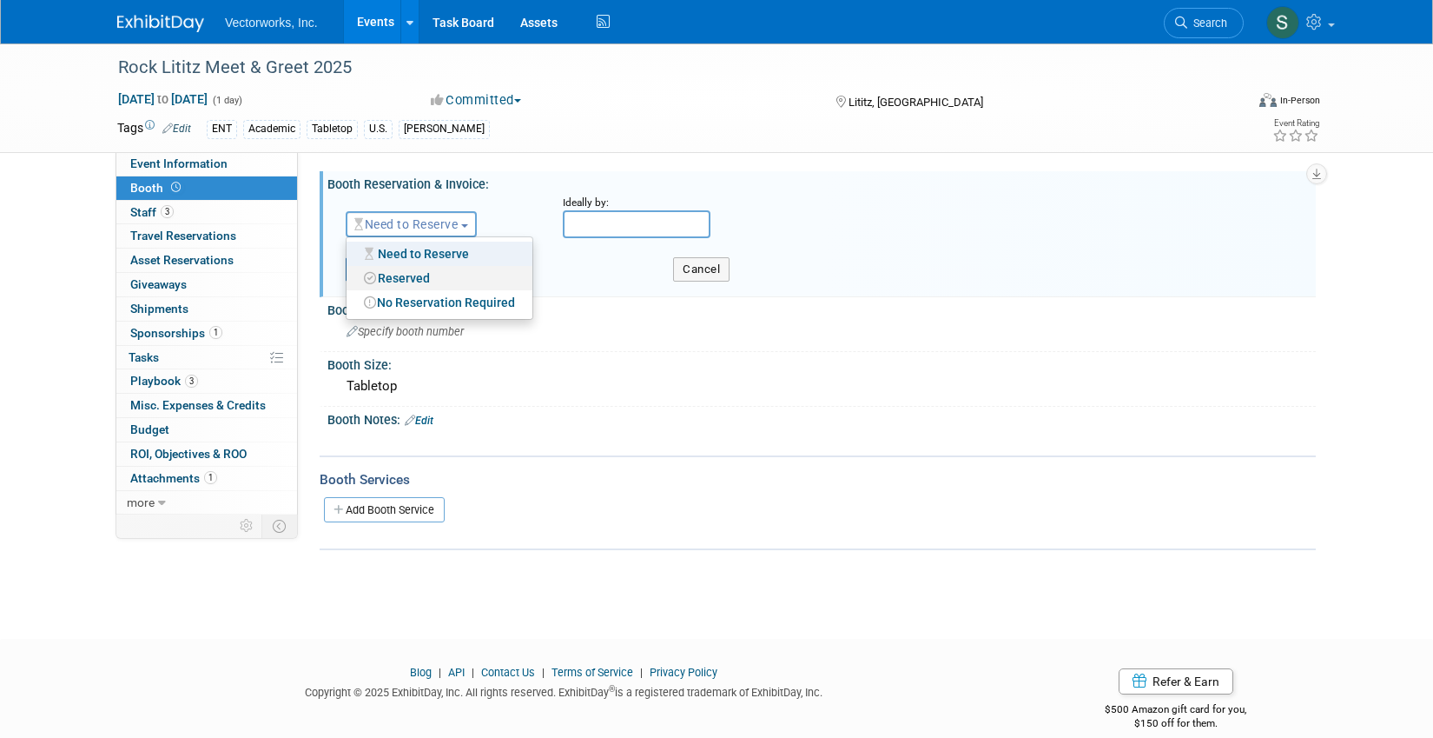
click at [433, 281] on link "Reserved" at bounding box center [440, 278] width 186 height 24
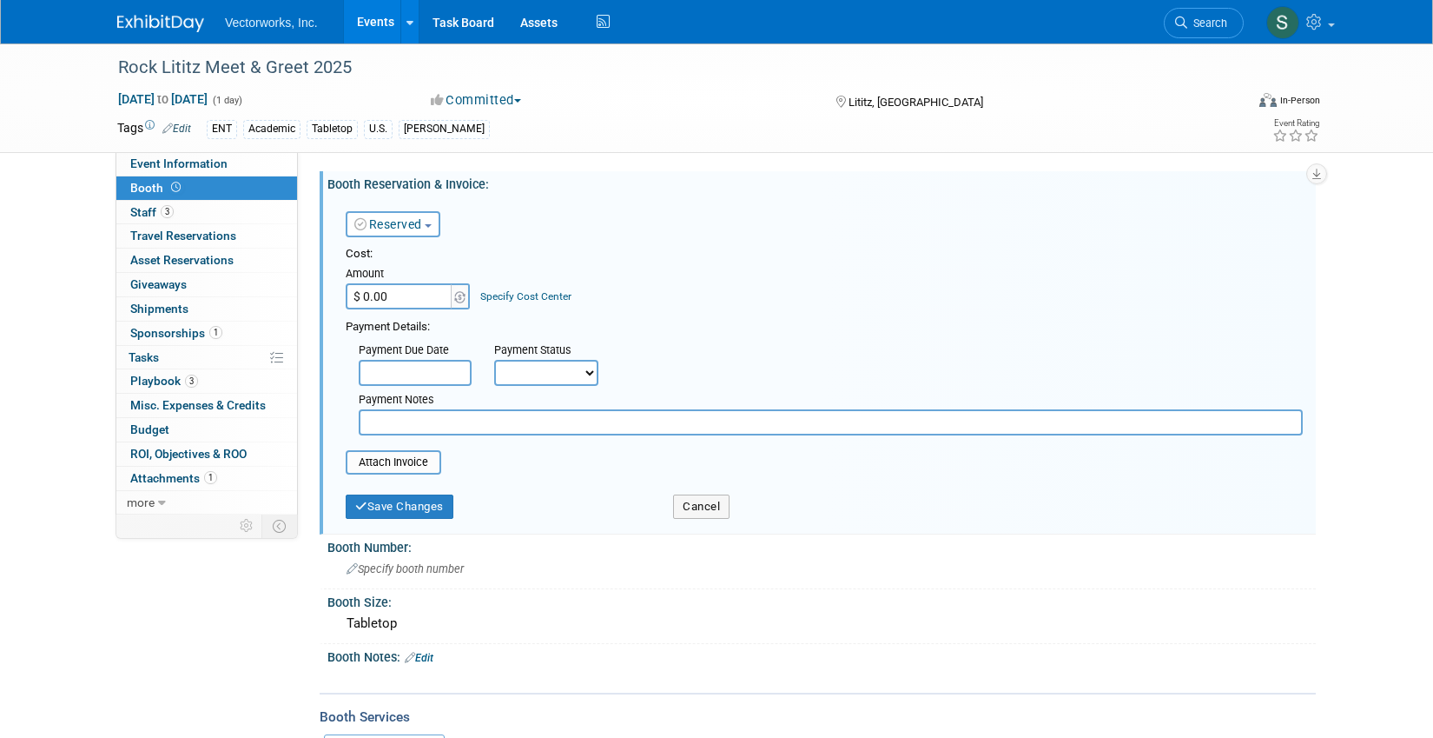
click at [418, 296] on input "$ 0.00" at bounding box center [400, 296] width 109 height 26
type input "$ 7,500.00"
click at [385, 506] on button "Save Changes" at bounding box center [400, 506] width 108 height 24
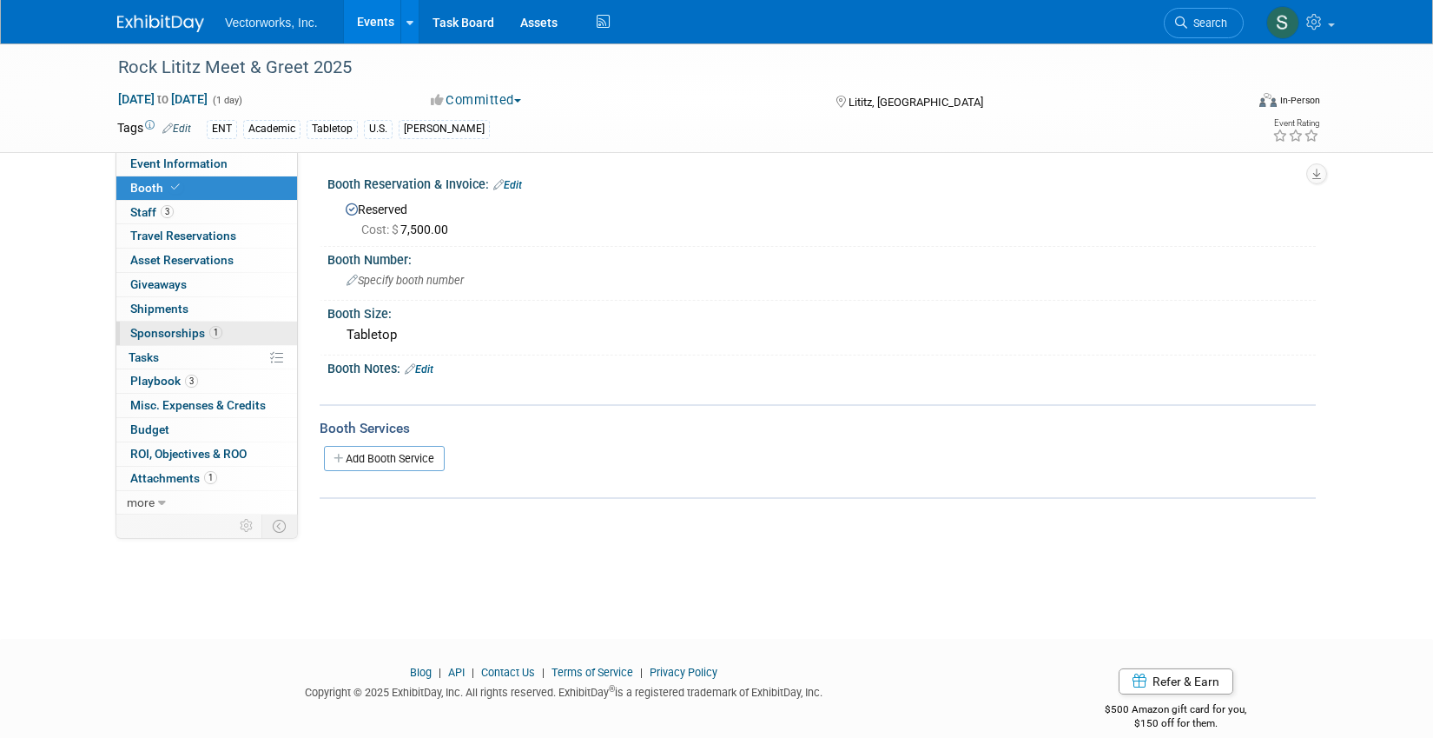
click at [192, 331] on span "Sponsorships 1" at bounding box center [176, 333] width 92 height 14
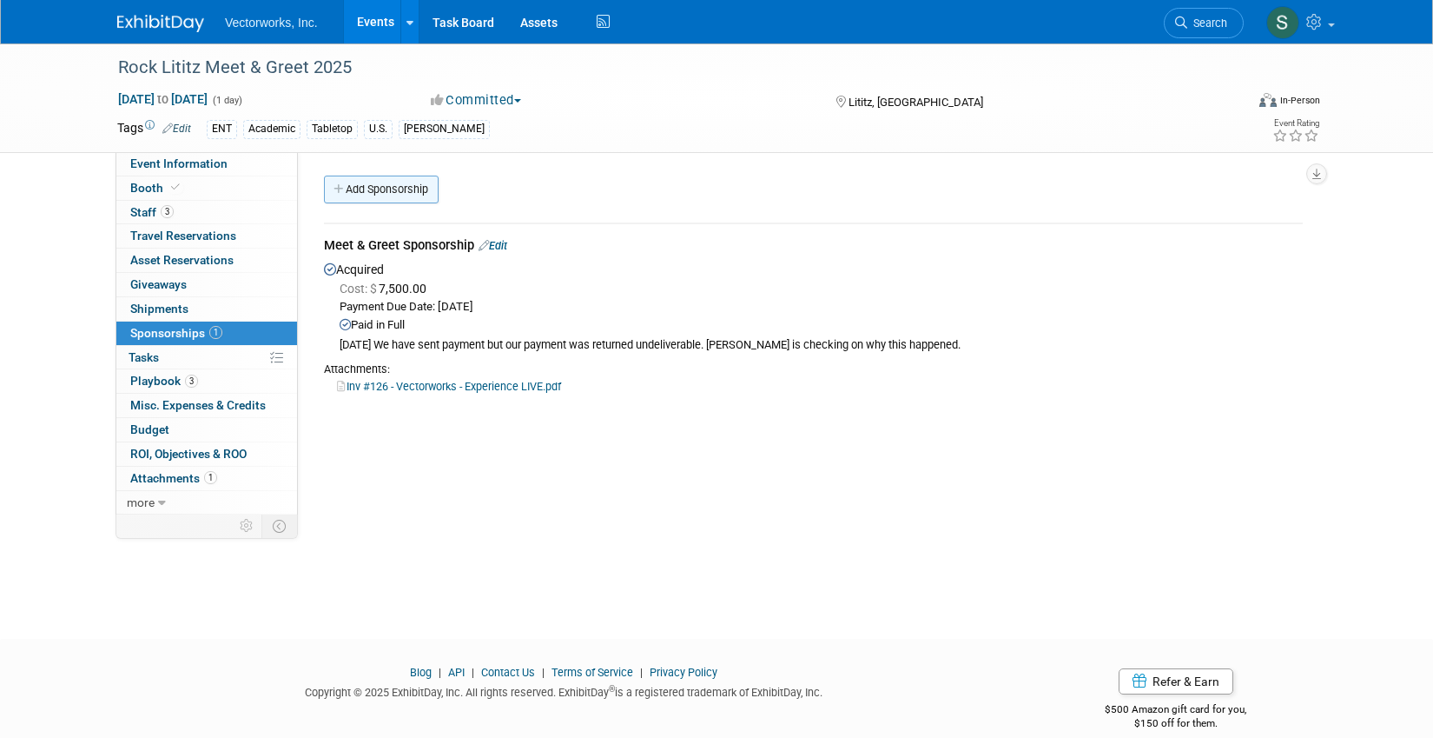
click at [382, 193] on link "Add Sponsorship" at bounding box center [381, 189] width 115 height 28
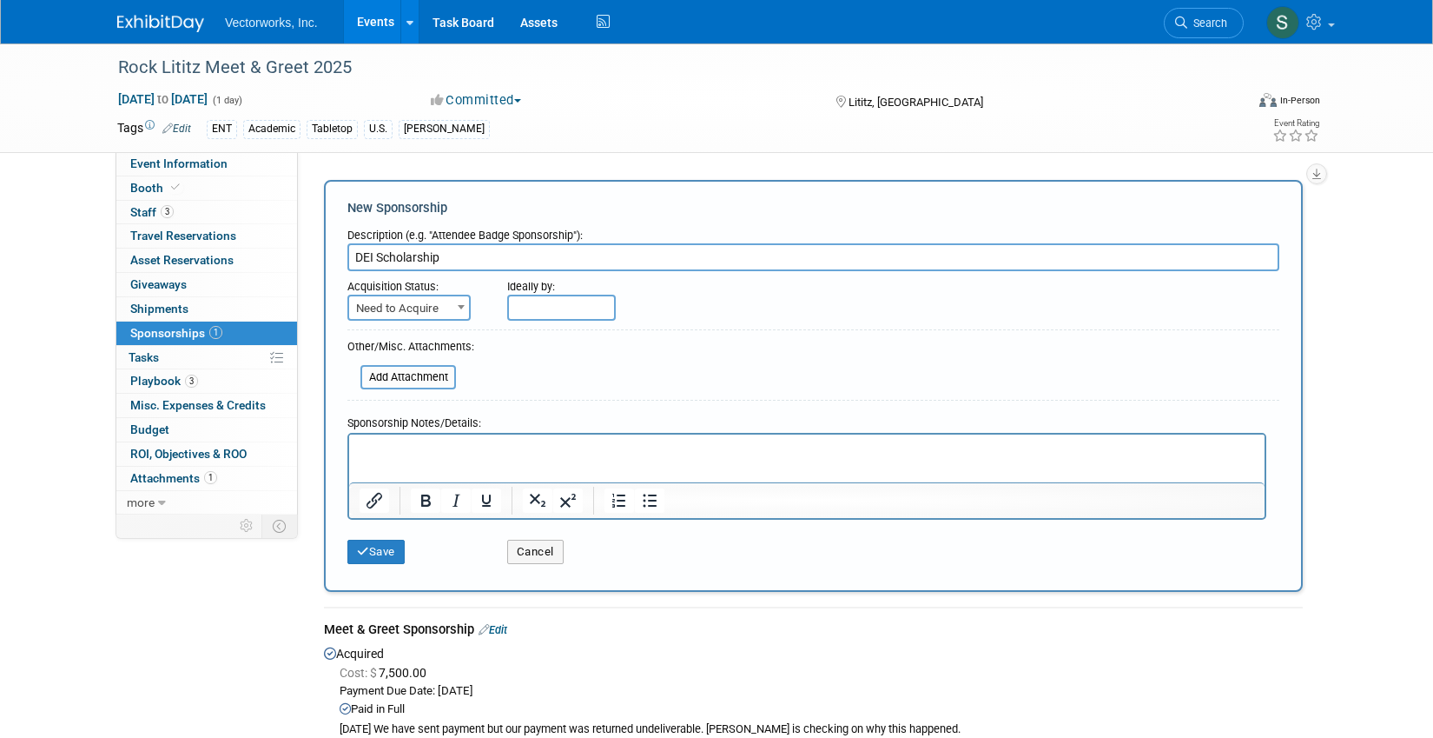
type input "DEI Scholarship"
click at [392, 316] on span "Need to Acquire" at bounding box center [409, 308] width 120 height 24
select select "2"
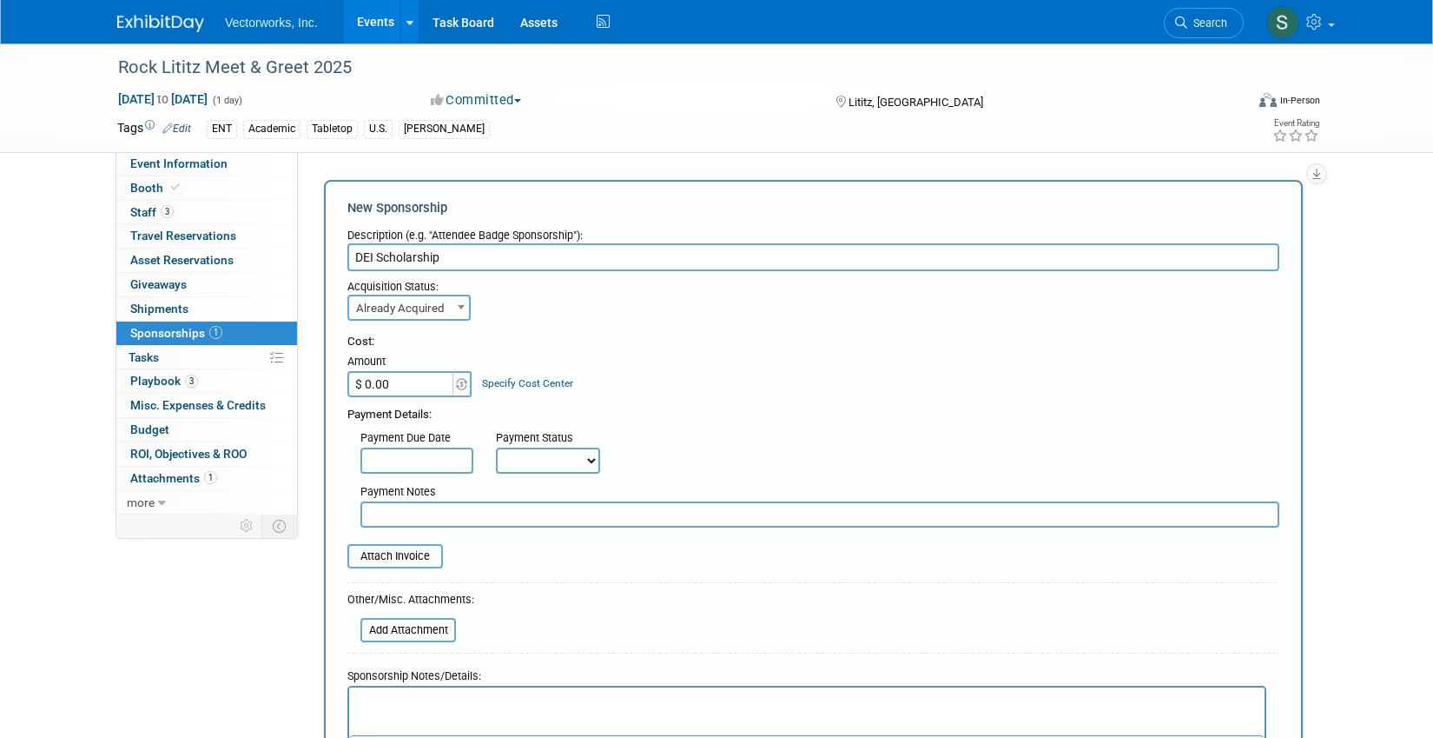
click at [398, 381] on input "$ 0.00" at bounding box center [402, 384] width 109 height 26
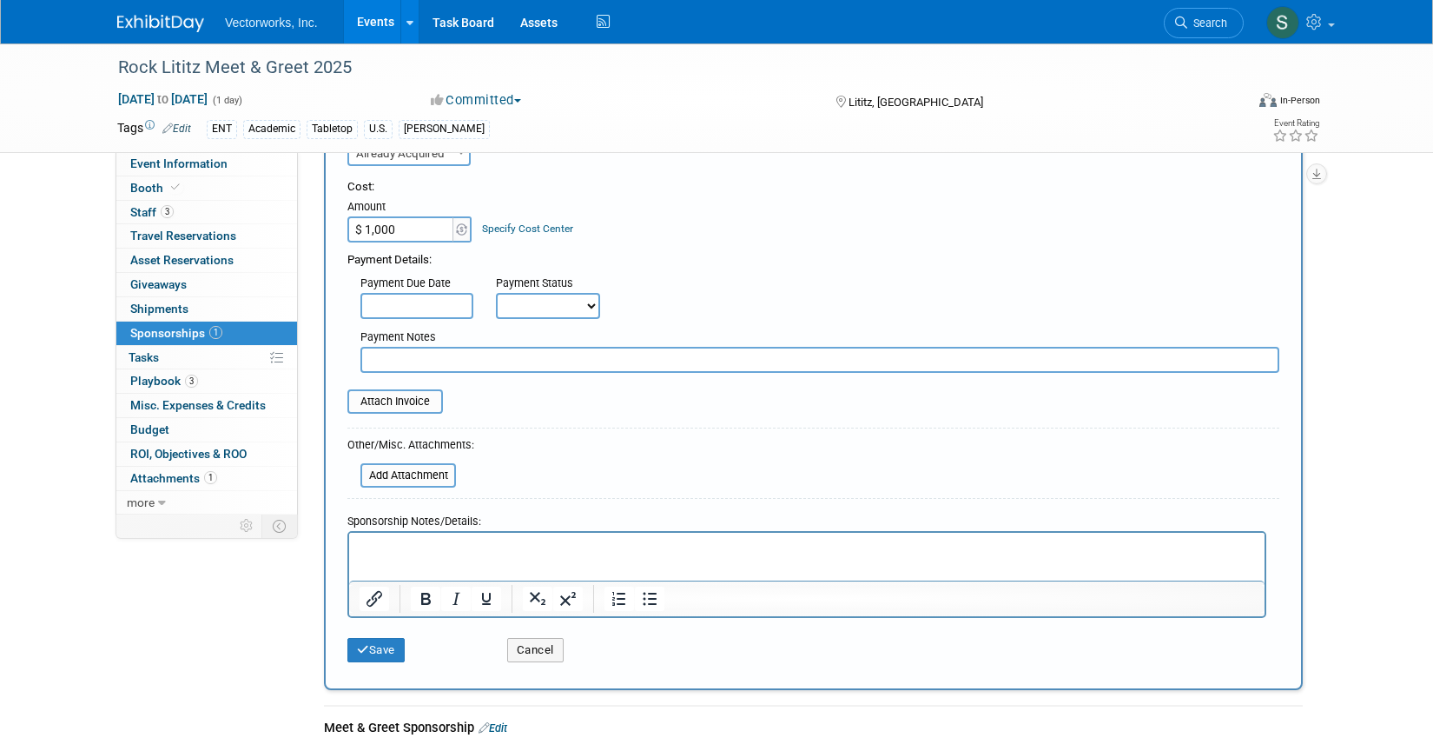
scroll to position [242, 0]
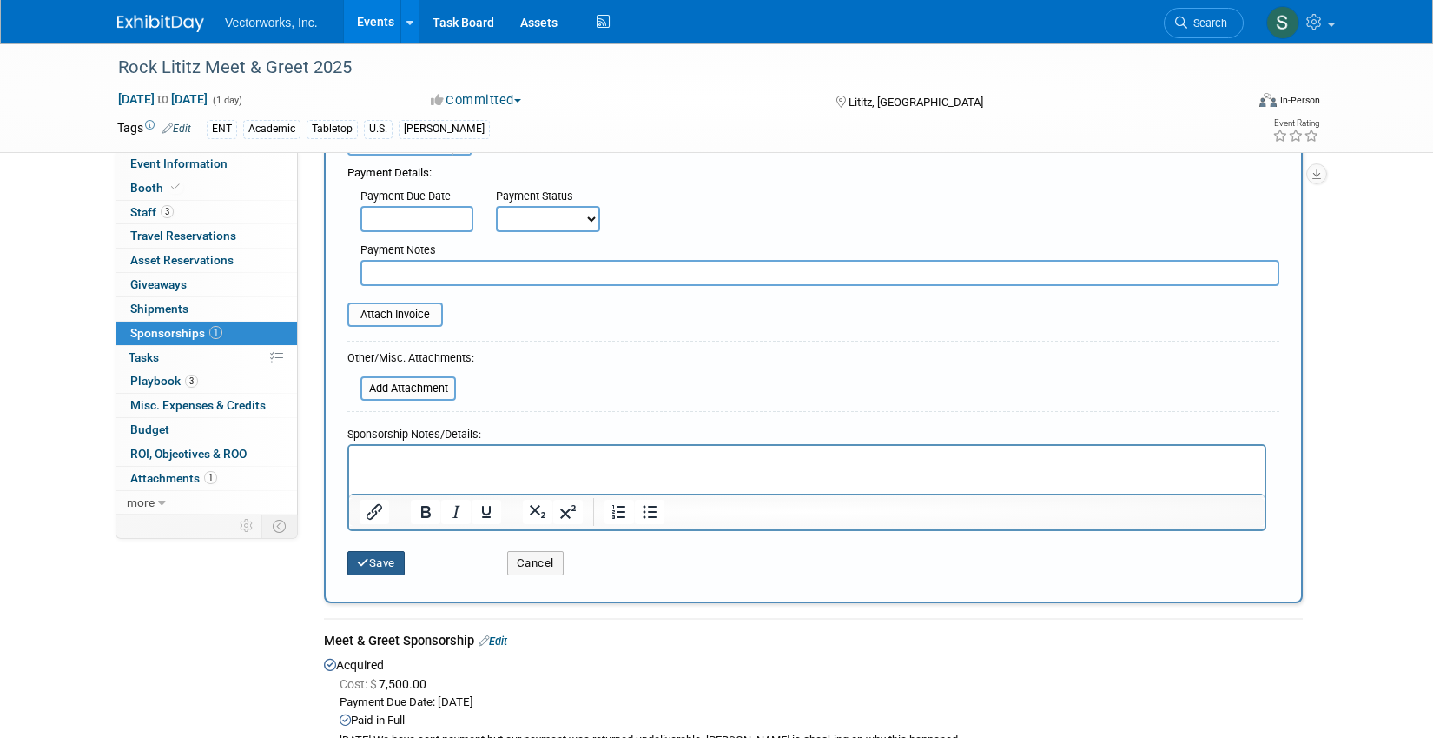
type input "$ 1,000.00"
click at [386, 560] on button "Save" at bounding box center [376, 563] width 57 height 24
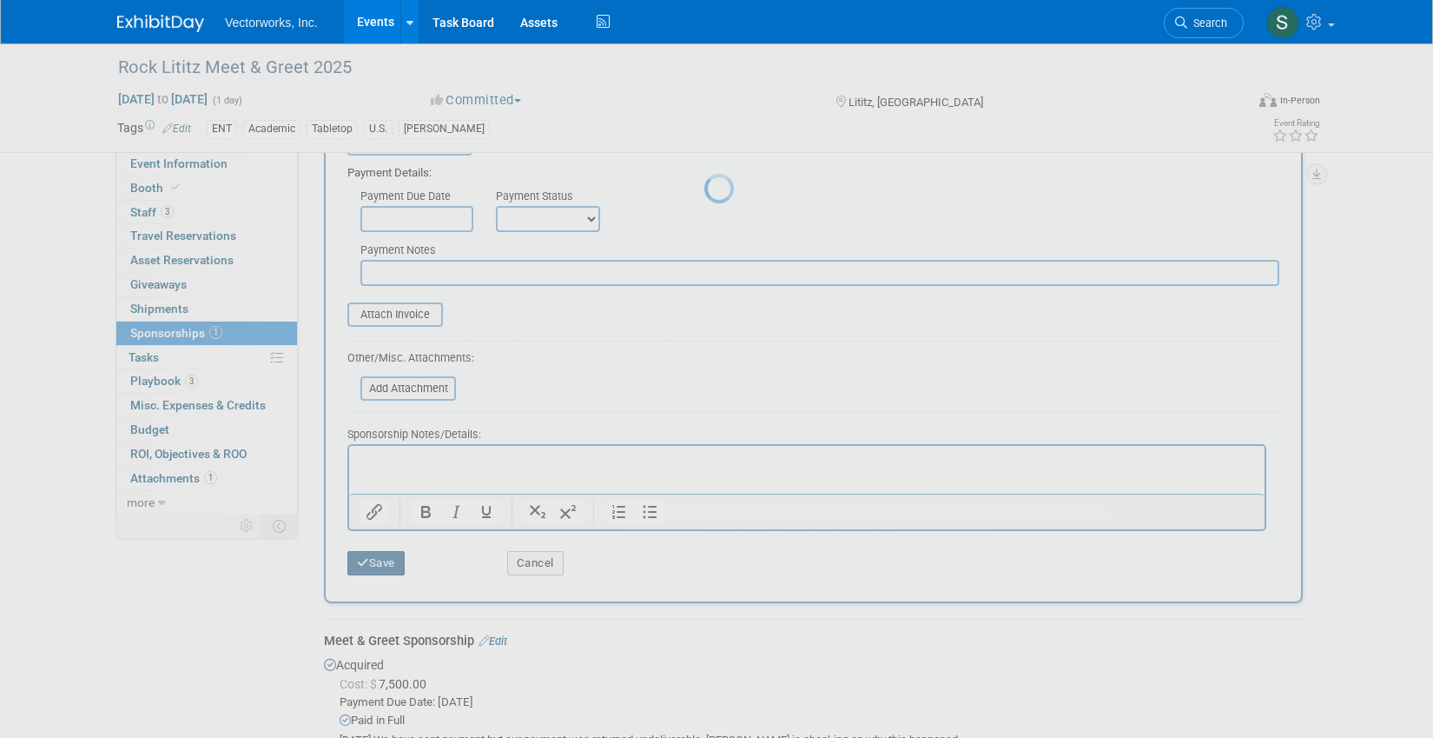
scroll to position [23, 0]
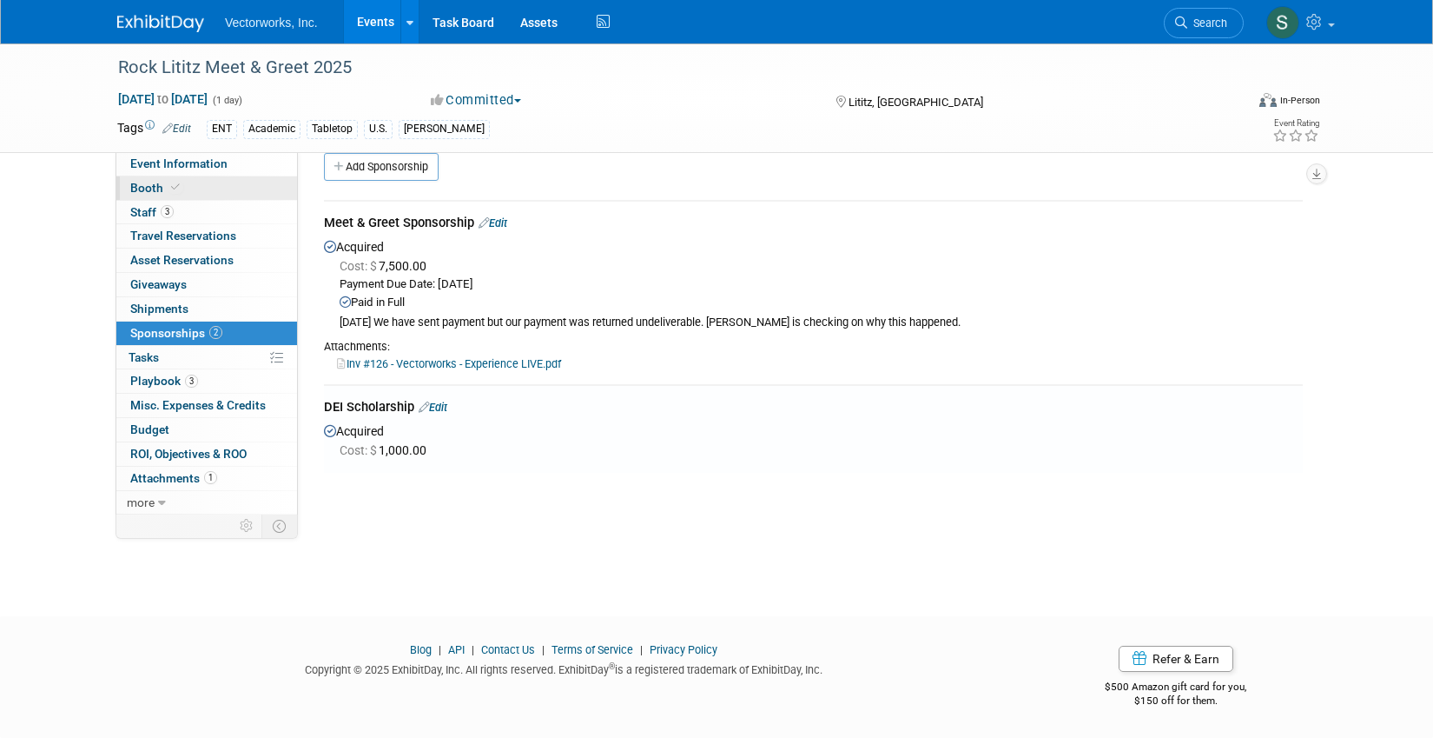
click at [209, 176] on link "Booth" at bounding box center [206, 187] width 181 height 23
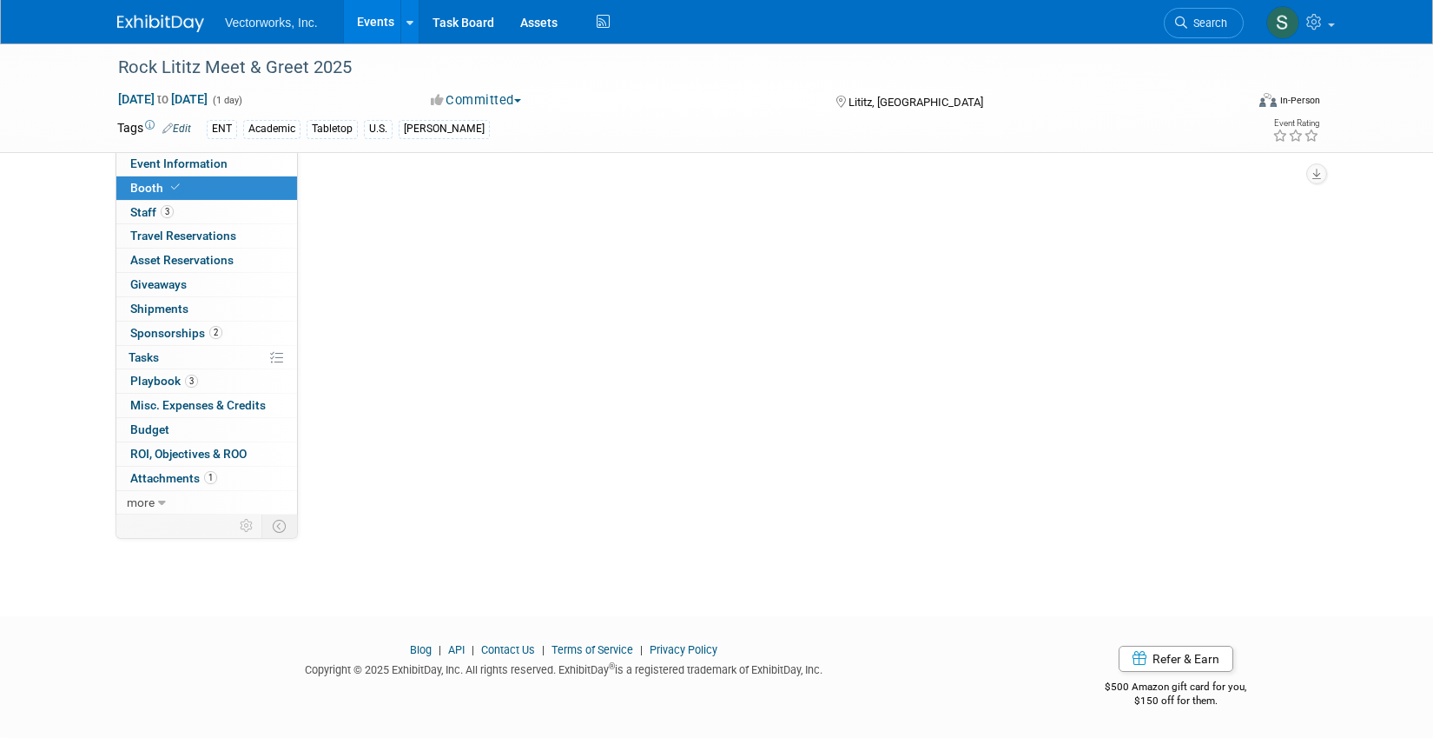
scroll to position [0, 0]
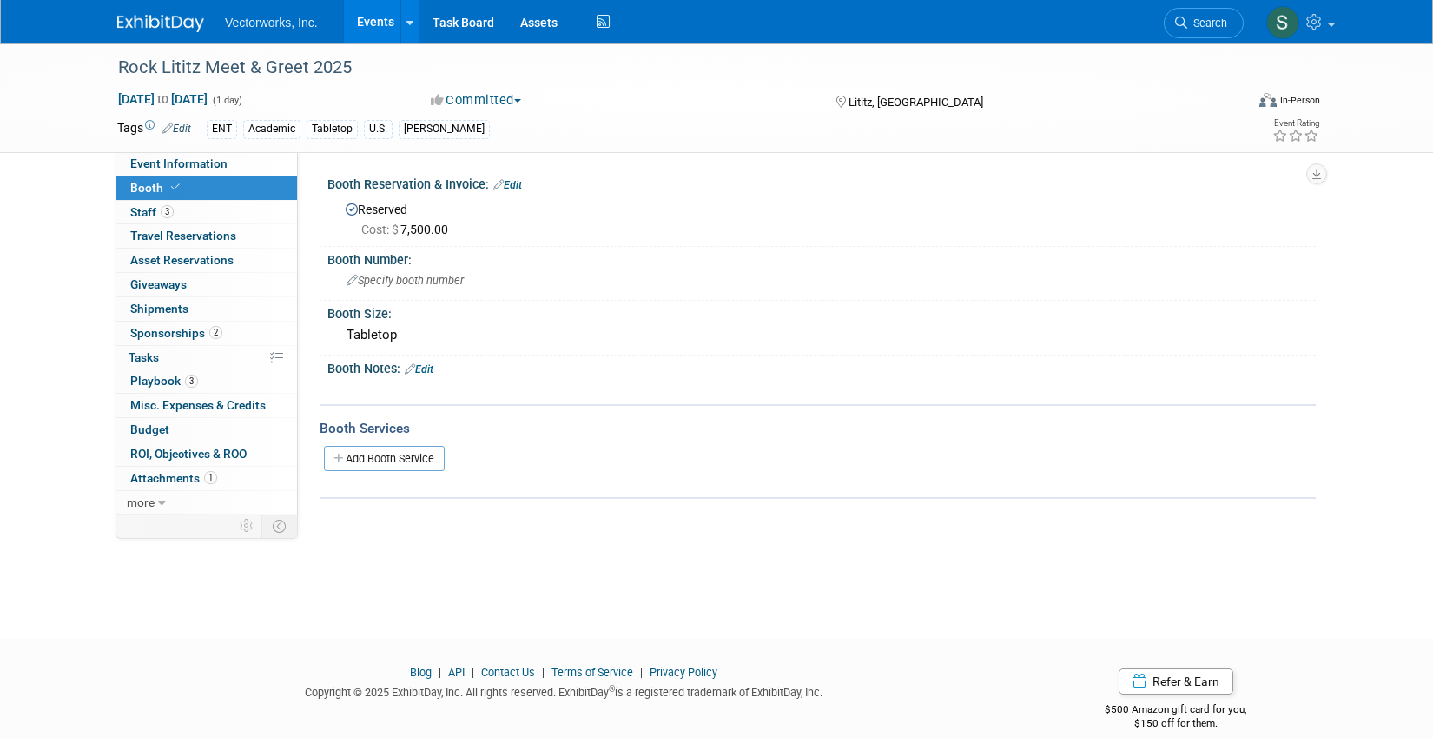
click at [507, 179] on link "Edit" at bounding box center [507, 185] width 29 height 12
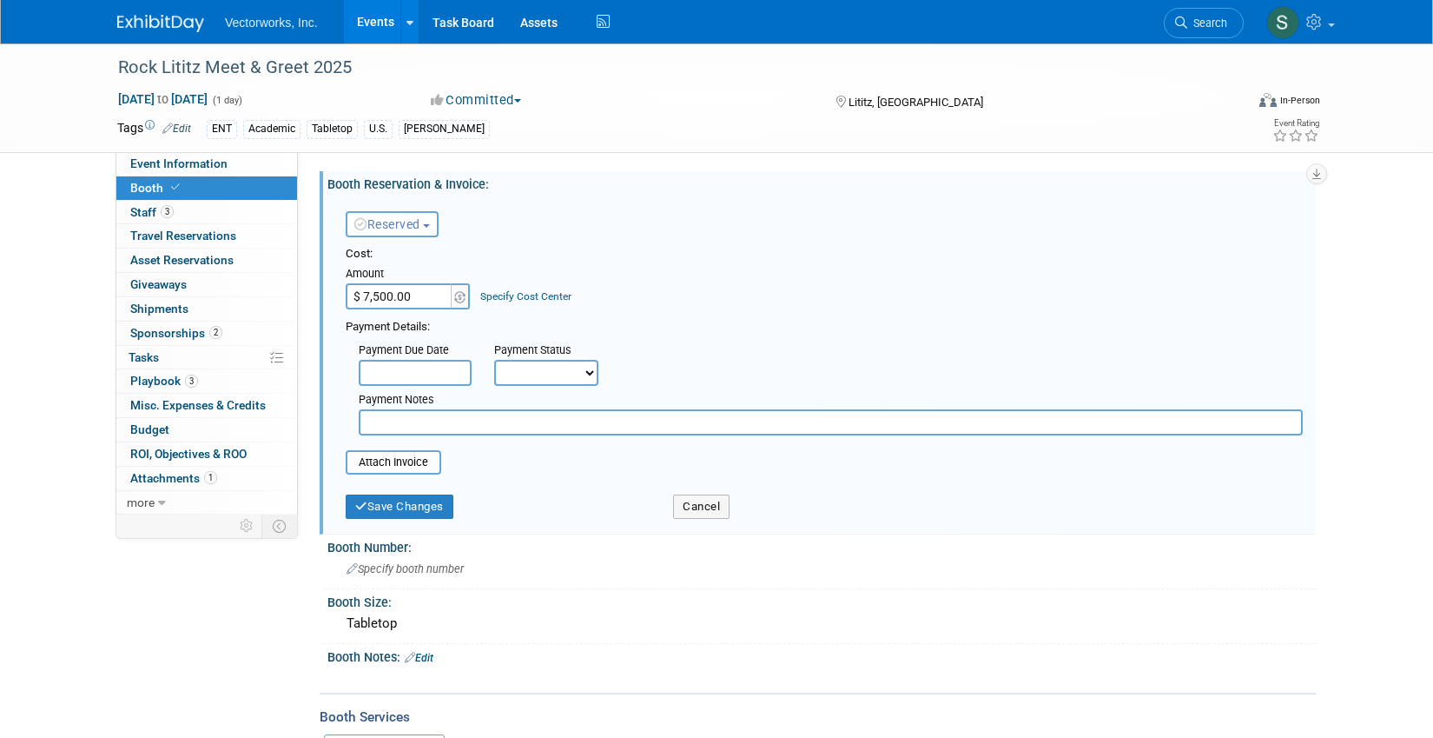
click at [413, 293] on input "$ 7,500.00" at bounding box center [400, 296] width 109 height 26
type input "$"
type input "$ 0.00"
click at [415, 220] on span "Reserved" at bounding box center [387, 224] width 66 height 14
click at [422, 257] on link "Need to Reserve" at bounding box center [440, 254] width 186 height 24
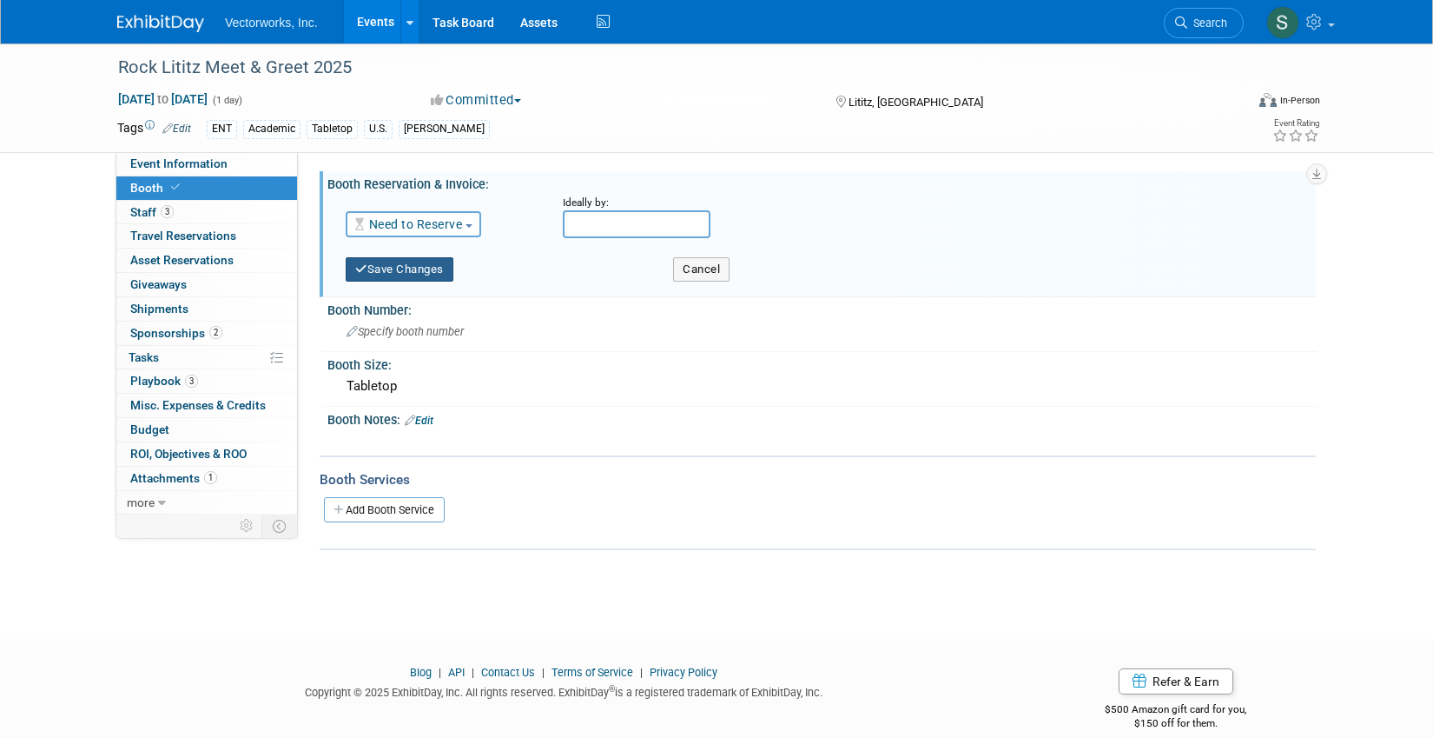
click at [418, 261] on button "Save Changes" at bounding box center [400, 269] width 108 height 24
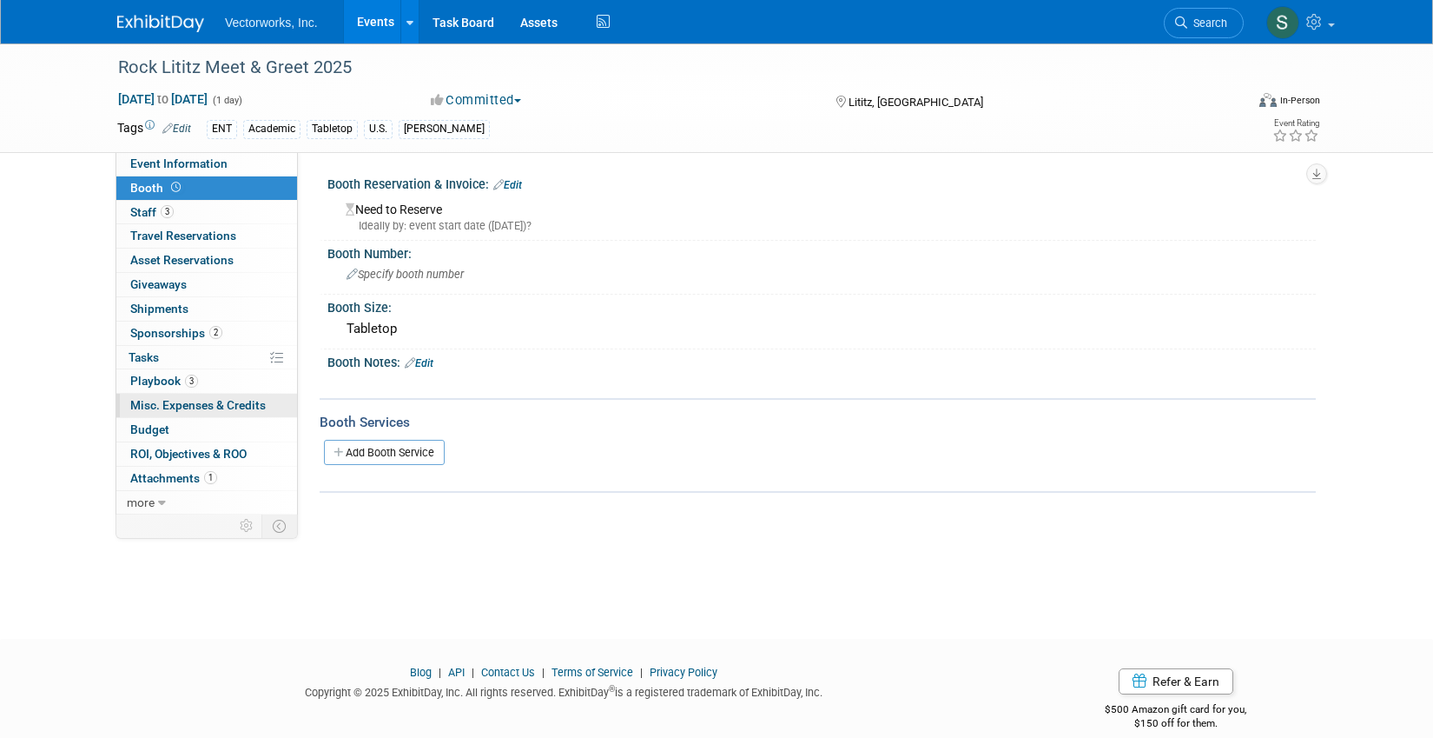
click at [188, 413] on link "0 Misc. Expenses & Credits 0" at bounding box center [206, 405] width 181 height 23
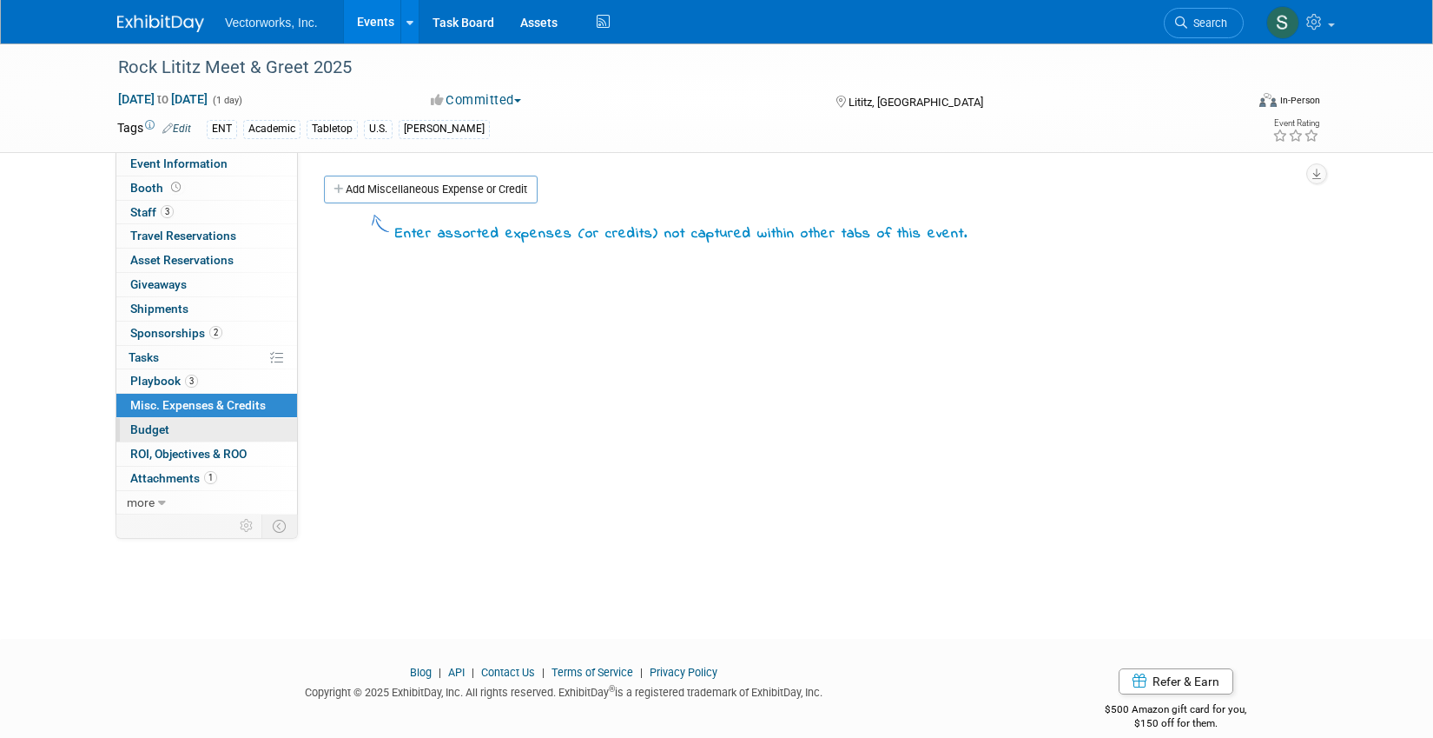
click at [185, 427] on link "Budget" at bounding box center [206, 429] width 181 height 23
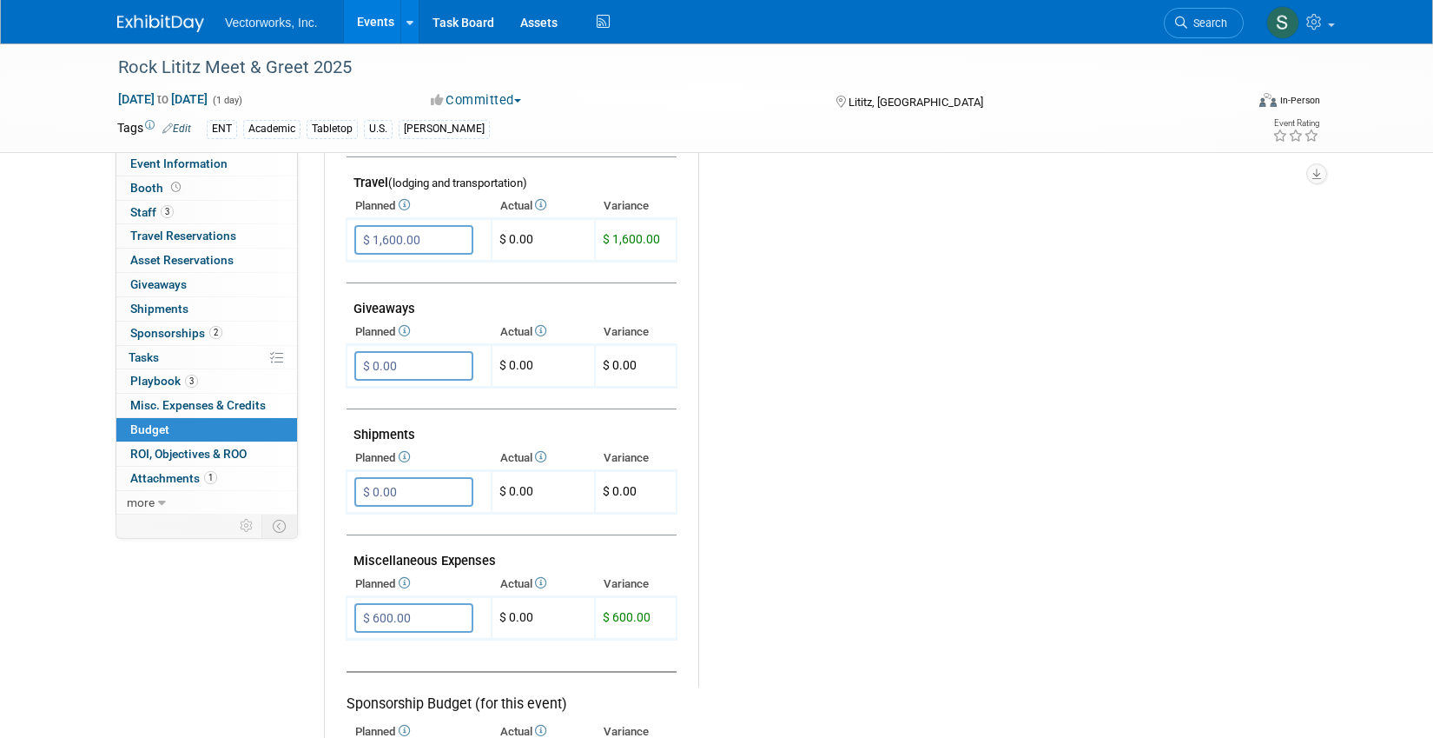
scroll to position [705, 0]
click at [191, 268] on link "0 Asset Reservations 0" at bounding box center [206, 259] width 181 height 23
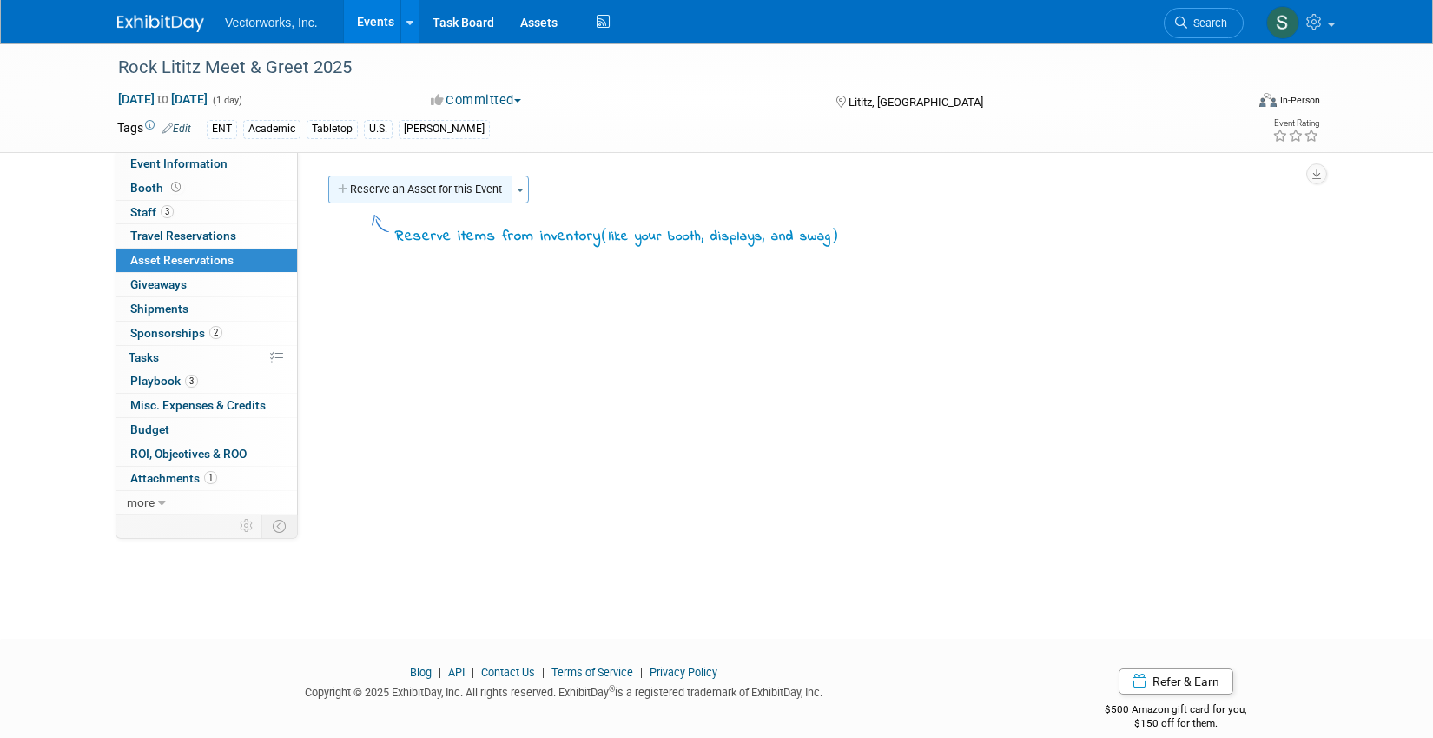
click at [409, 196] on button "Reserve an Asset for this Event" at bounding box center [420, 189] width 184 height 28
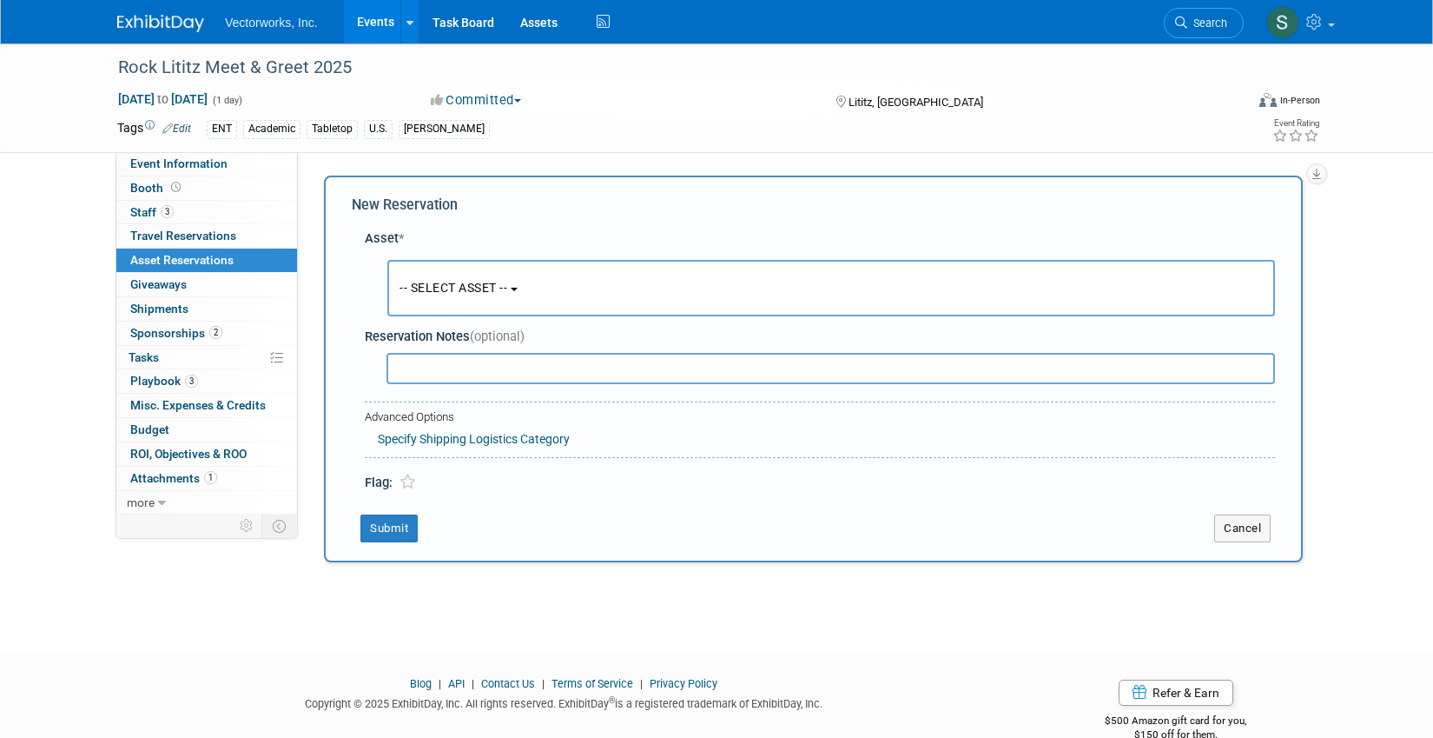
scroll to position [17, 0]
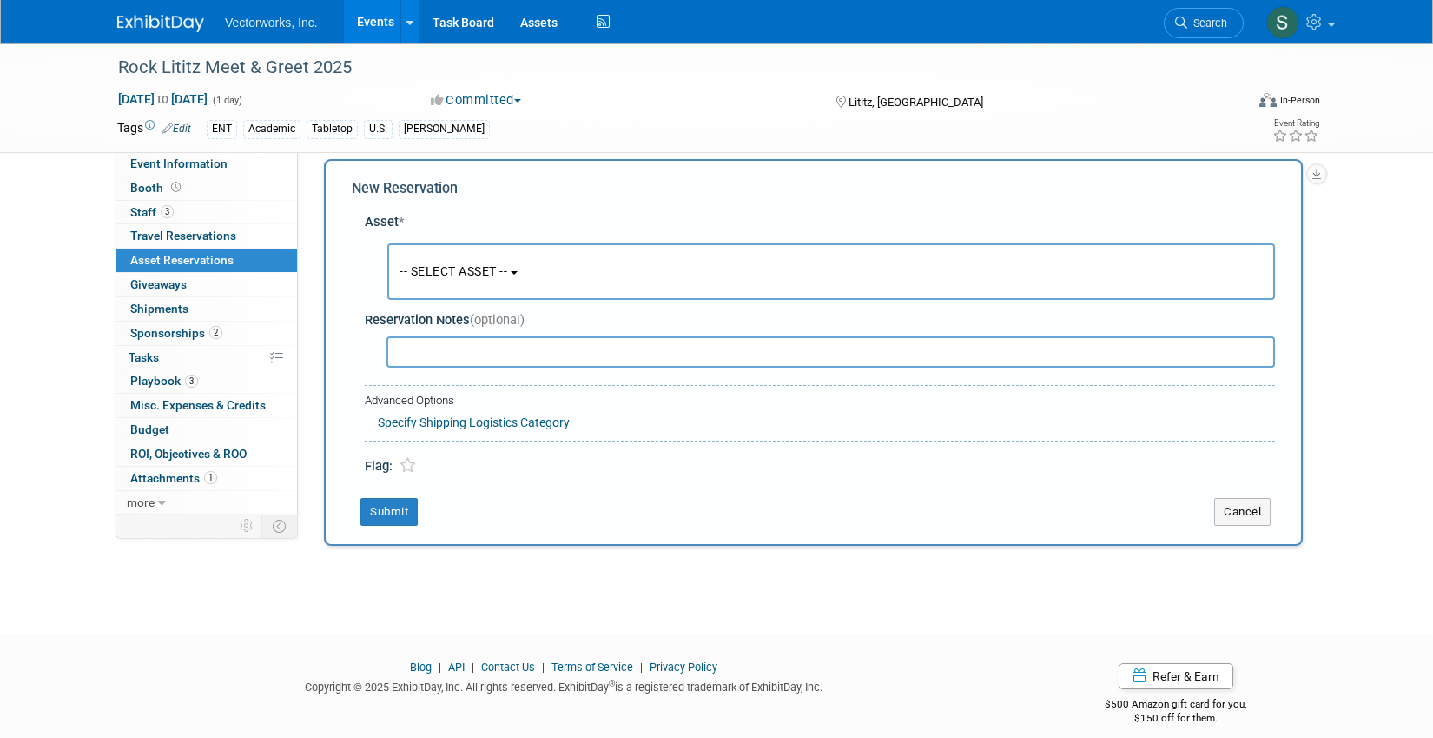
click at [550, 271] on button "-- SELECT ASSET --" at bounding box center [831, 271] width 888 height 56
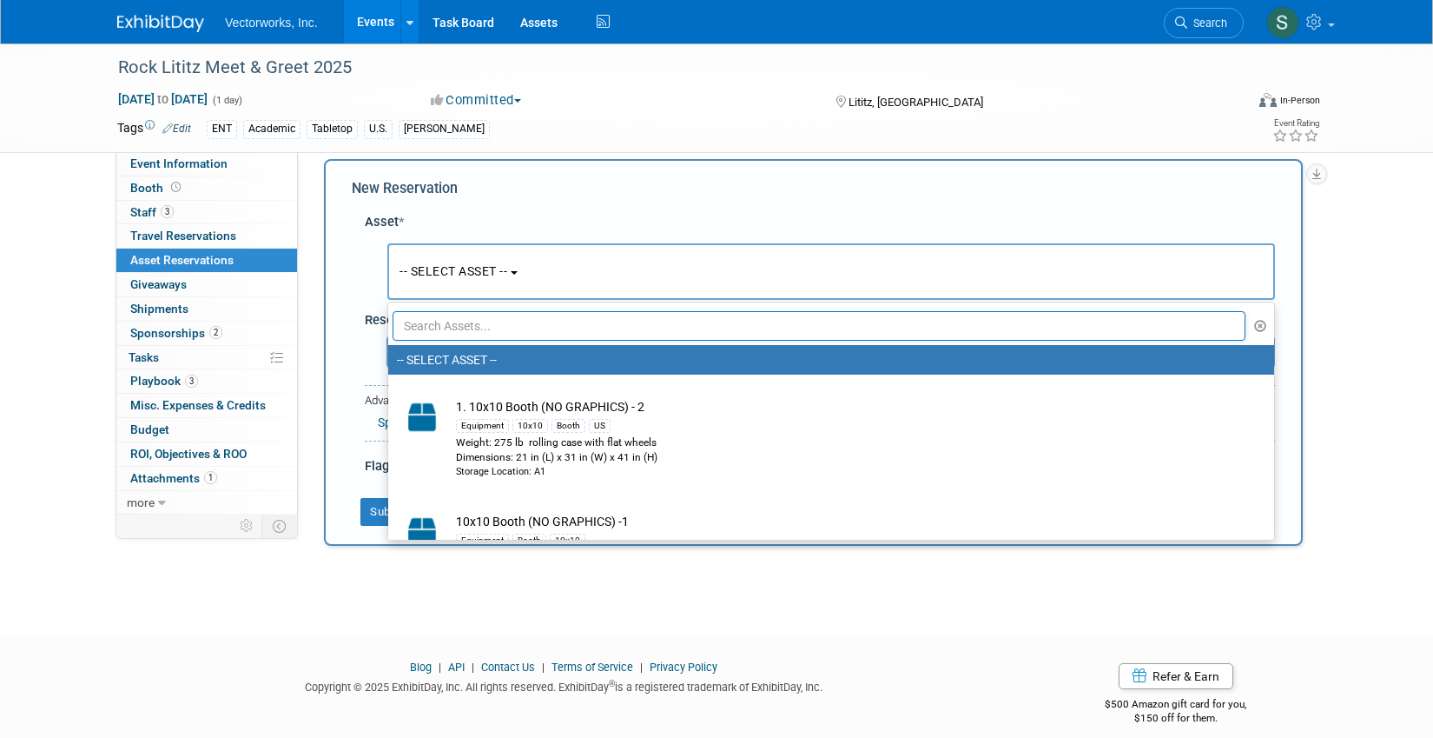
click at [536, 322] on input "text" at bounding box center [819, 326] width 853 height 30
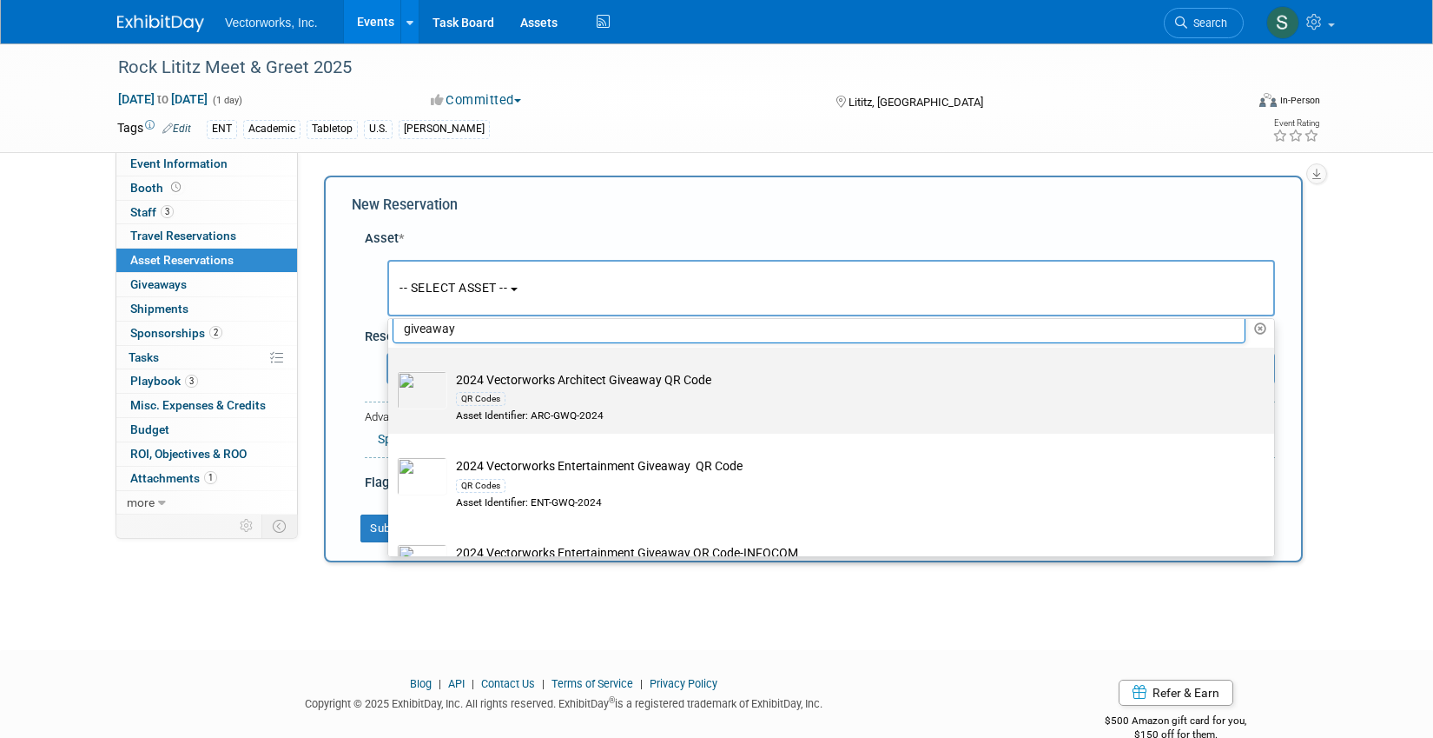
scroll to position [0, 0]
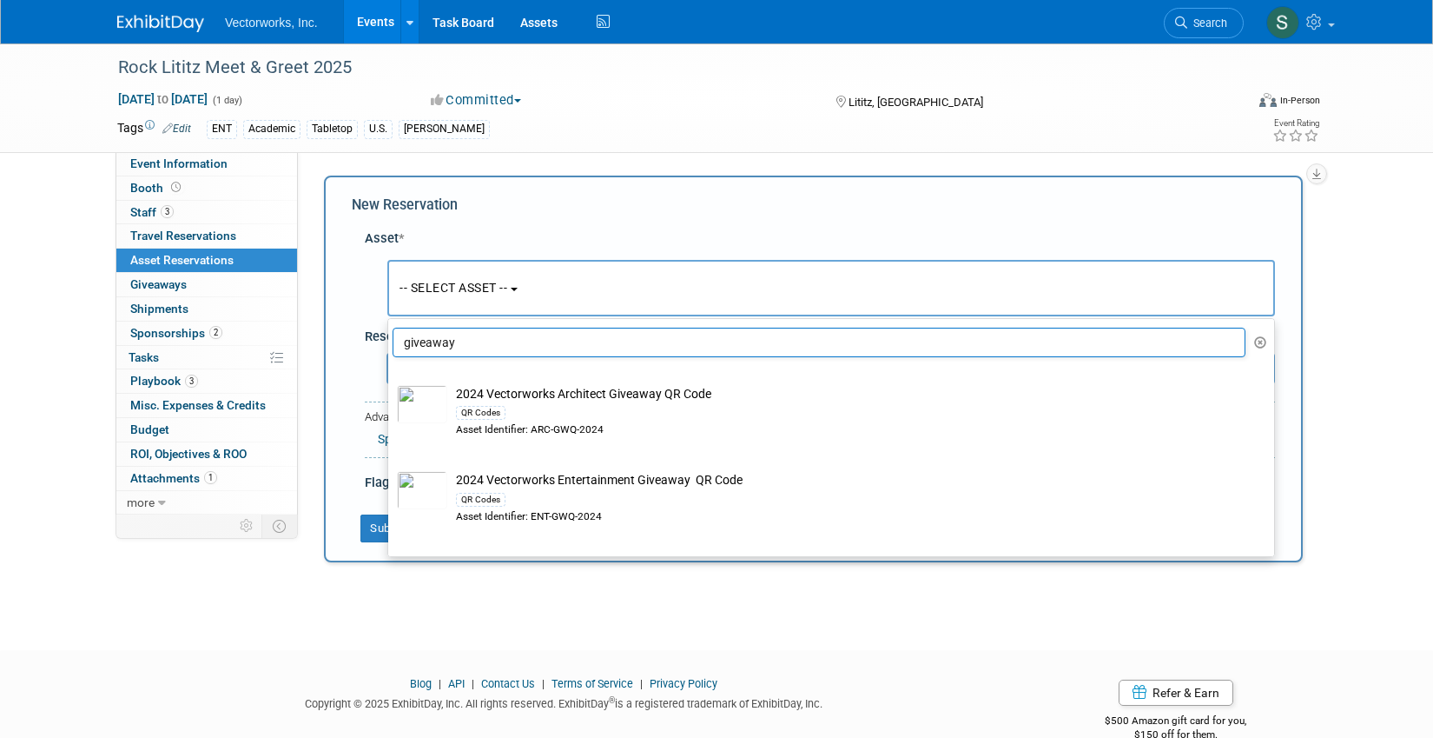
click at [555, 341] on input "giveaway" at bounding box center [819, 343] width 853 height 30
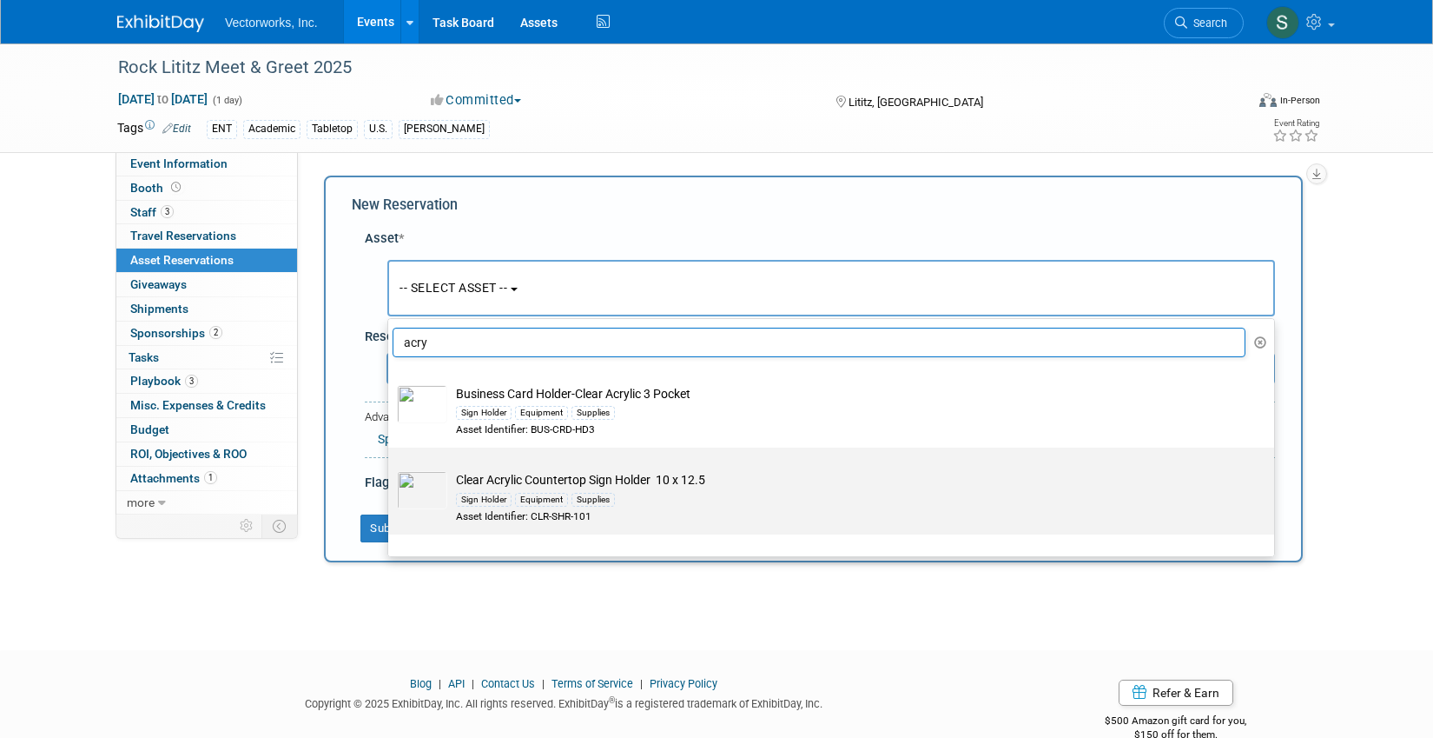
type input "acry"
click at [650, 494] on div "Sign Holder Equipment Supplies" at bounding box center [848, 498] width 784 height 20
click at [391, 468] on input "Clear Acrylic Countertop Sign Holder 10 x 12.5 Sign Holder Equipment Supplies A…" at bounding box center [385, 462] width 11 height 11
select select "10696185"
select select "10"
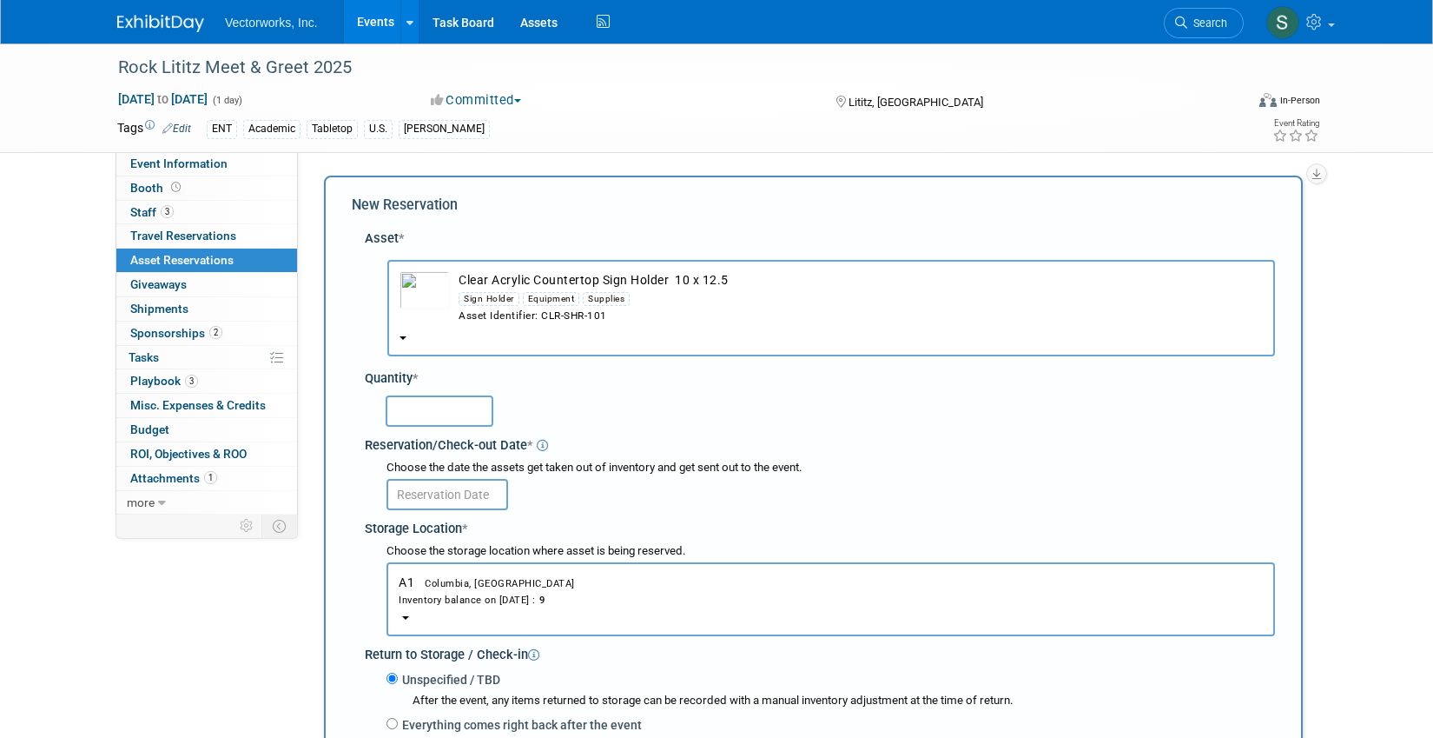
click at [457, 413] on input "text" at bounding box center [440, 410] width 108 height 31
type input "2"
click at [468, 493] on input "text" at bounding box center [448, 494] width 122 height 31
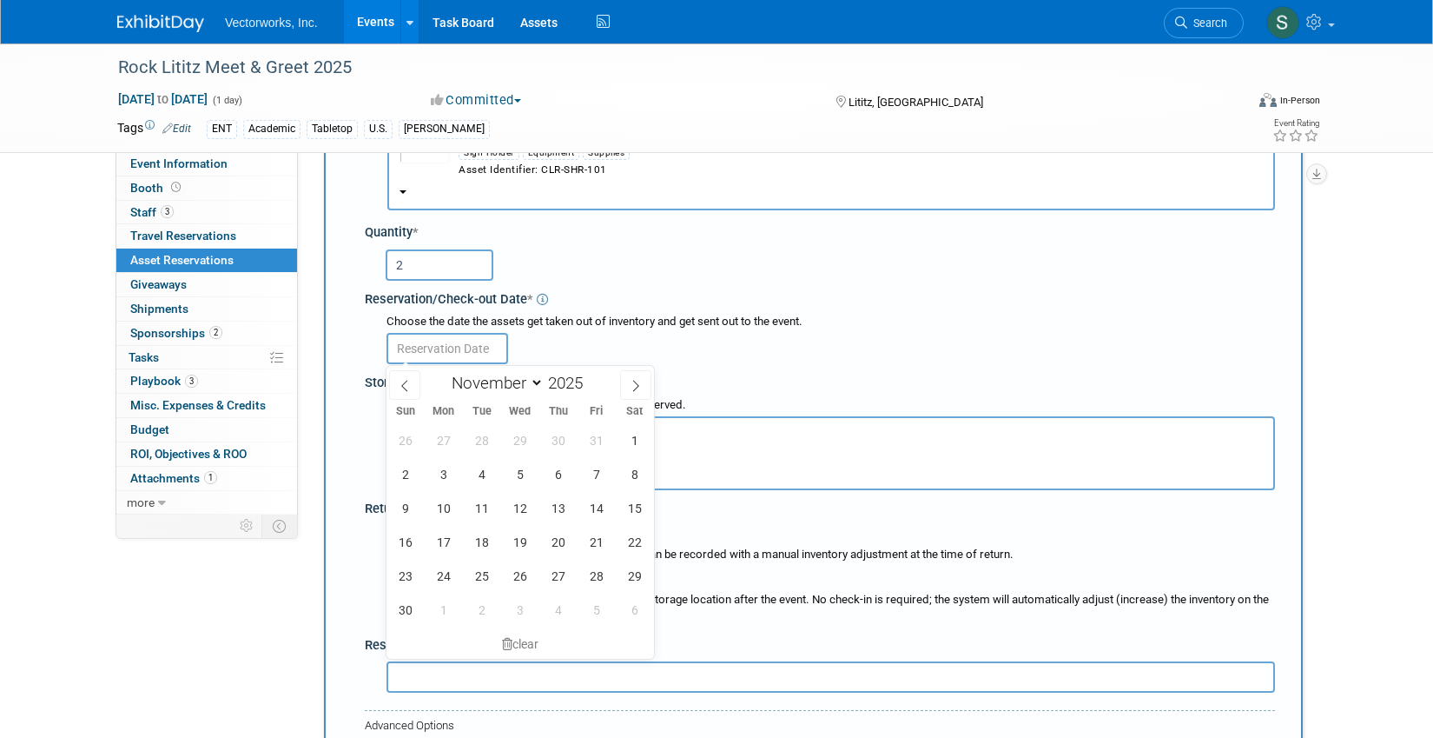
scroll to position [154, 0]
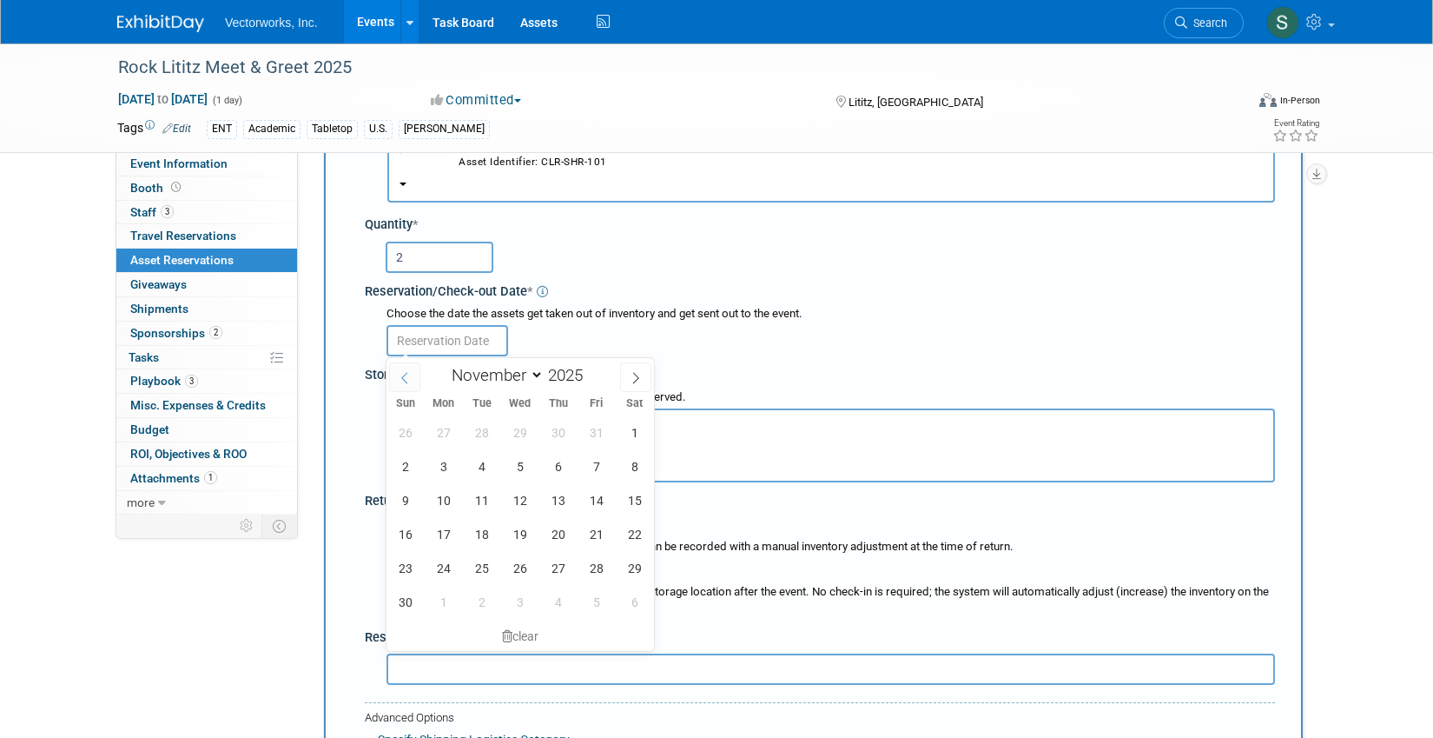
click at [402, 382] on icon at bounding box center [405, 378] width 12 height 12
click at [635, 369] on span at bounding box center [635, 377] width 31 height 30
select select "10"
click at [521, 434] on span "29" at bounding box center [520, 432] width 34 height 34
type input "Oct 29, 2025"
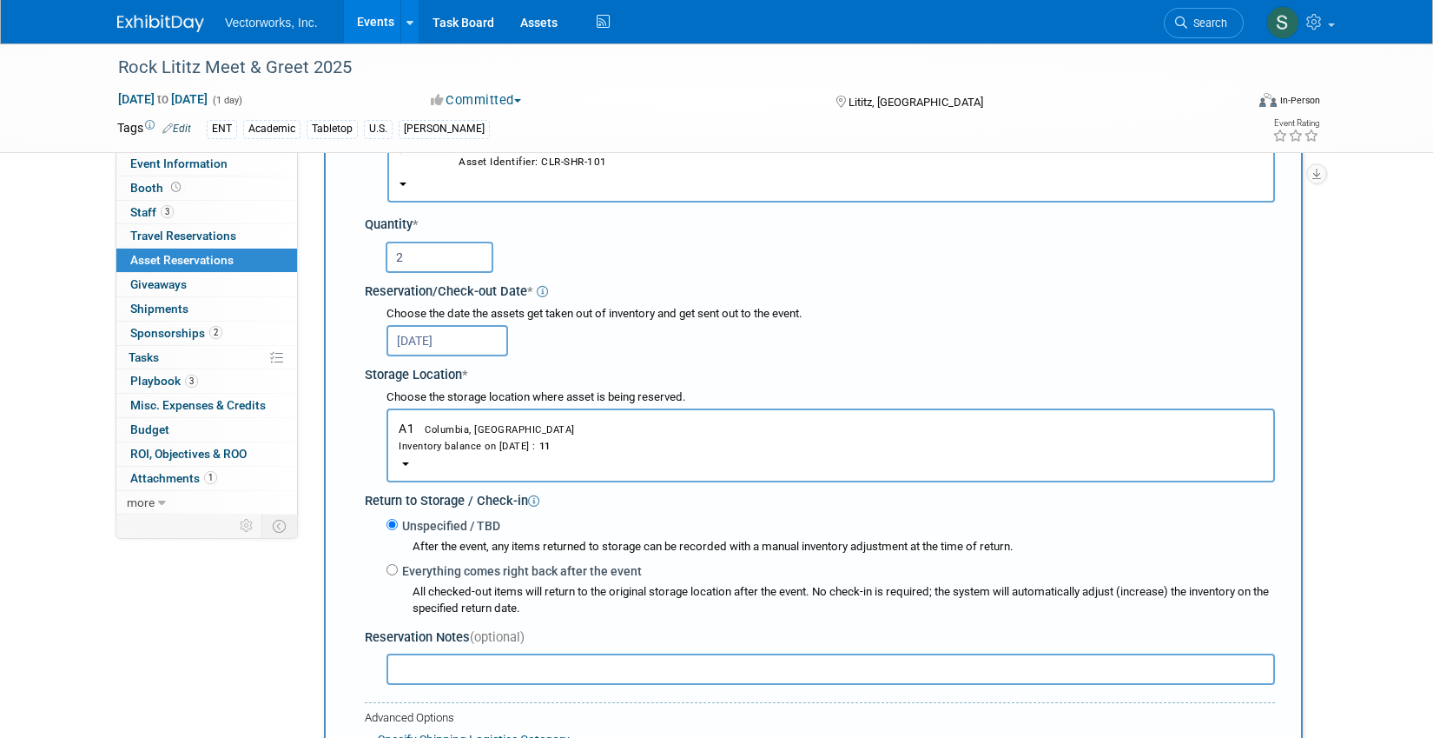
click at [496, 438] on div "Inventory balance on Oct 29, 2025 : 11" at bounding box center [831, 445] width 864 height 17
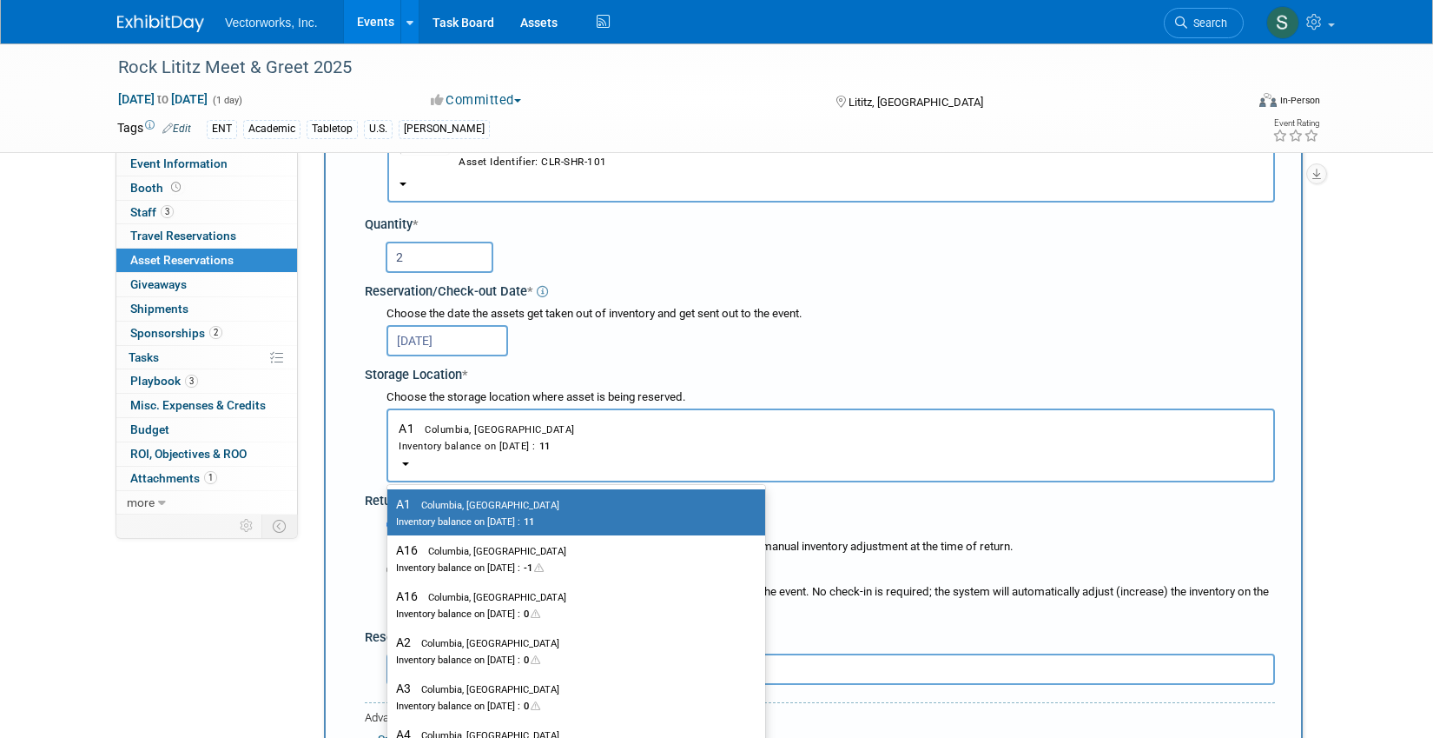
click at [496, 438] on div "Inventory balance on Oct 29, 2025 : 11" at bounding box center [831, 445] width 864 height 17
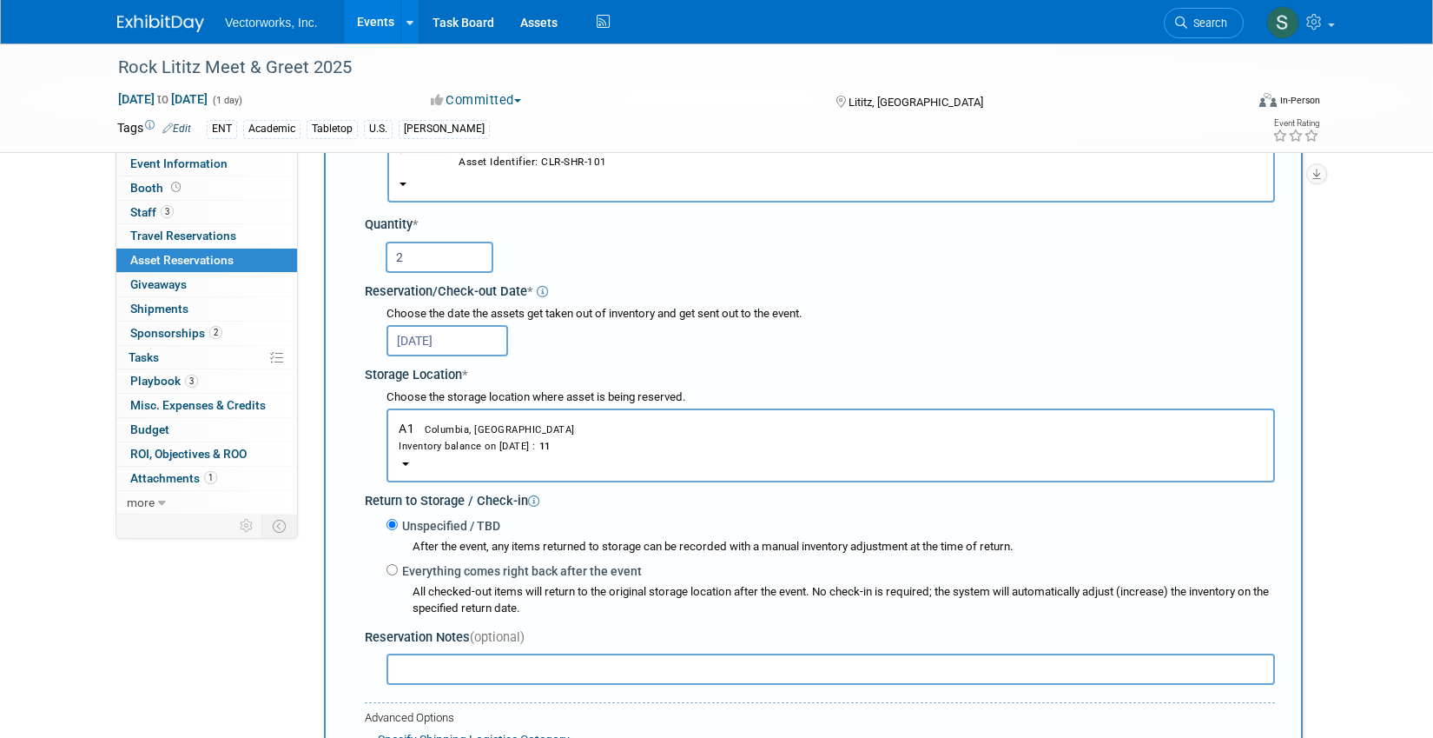
click at [474, 573] on label "Everything comes right back after the event" at bounding box center [520, 570] width 244 height 17
click at [398, 573] on input "Everything comes right back after the event" at bounding box center [392, 569] width 11 height 11
radio input "true"
select select "10"
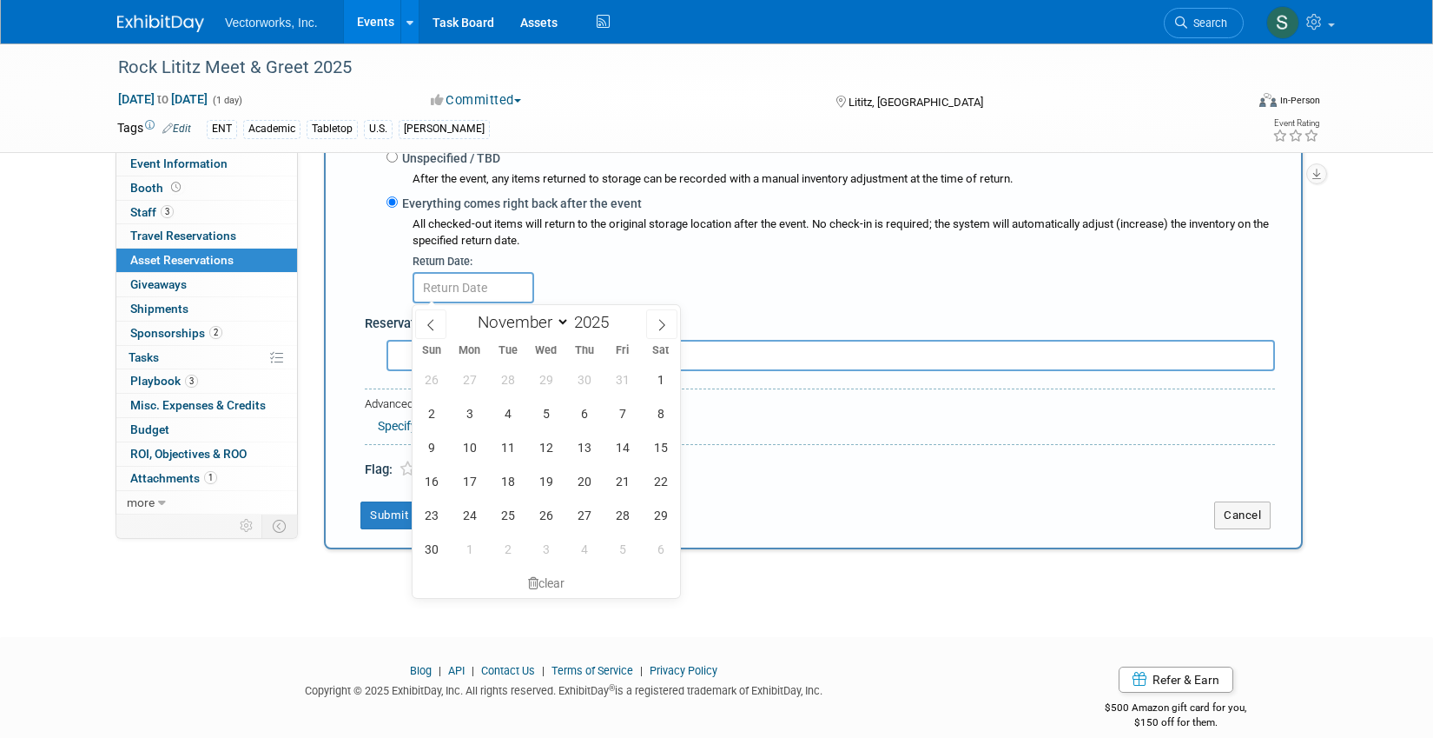
scroll to position [524, 0]
click at [618, 447] on span "14" at bounding box center [623, 444] width 34 height 34
type input "Nov 14, 2025"
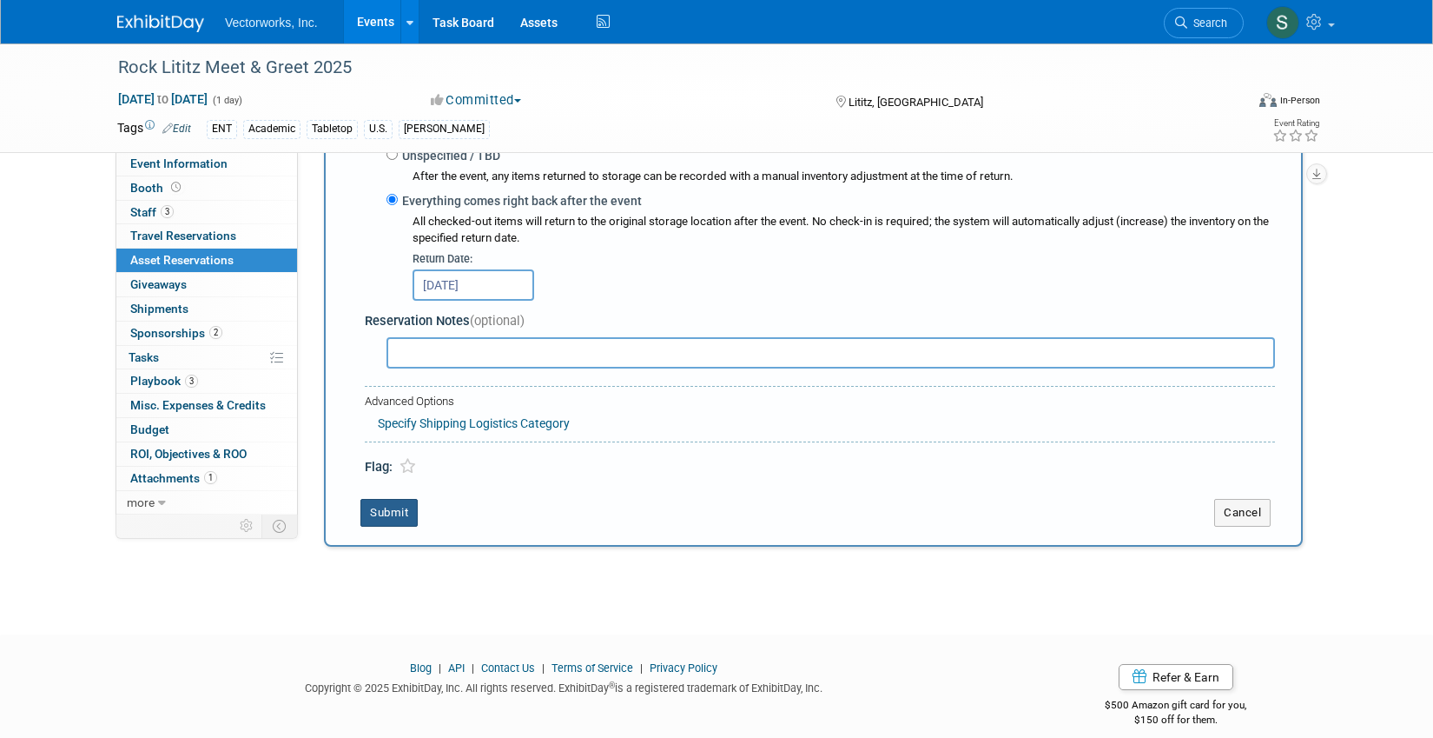
click at [394, 520] on button "Submit" at bounding box center [389, 513] width 57 height 28
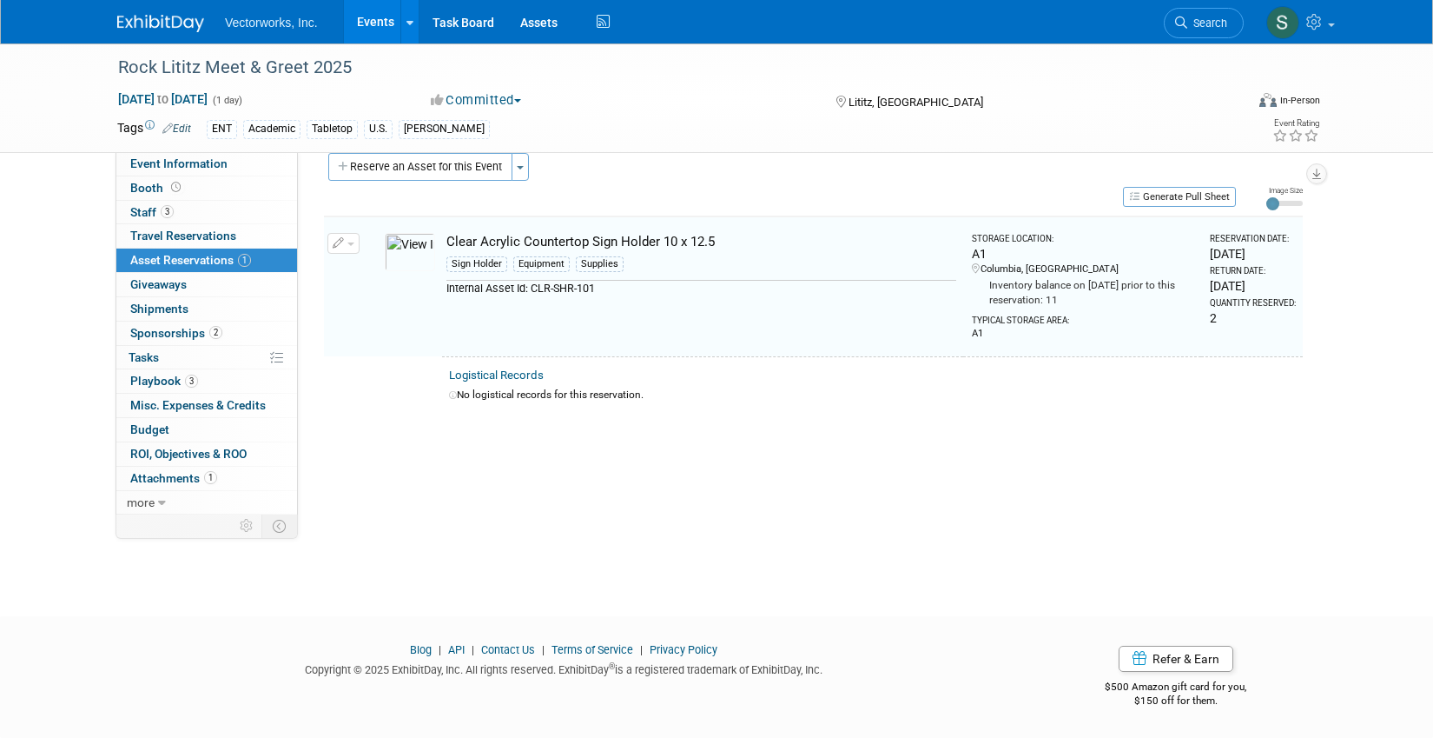
scroll to position [22, 0]
click at [173, 381] on span "Playbook 3" at bounding box center [164, 381] width 68 height 14
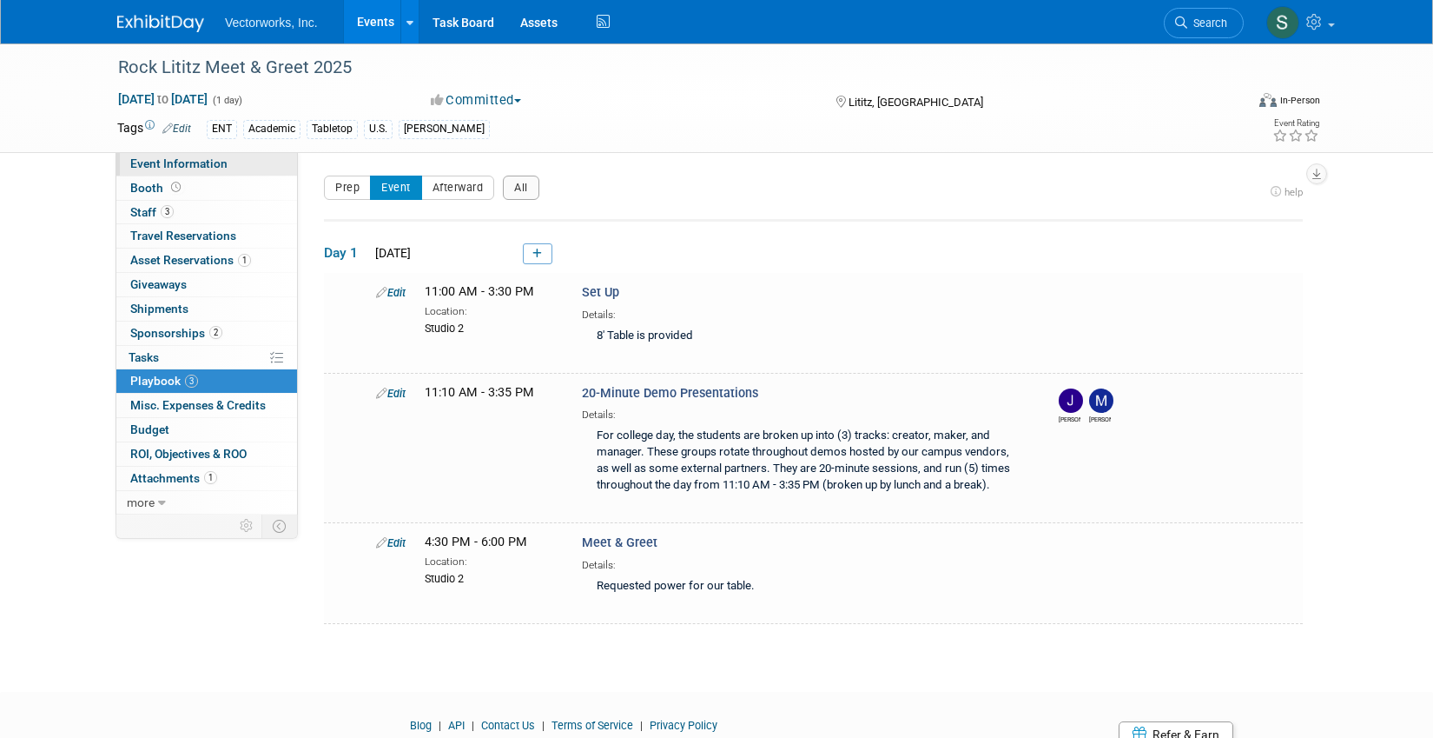
click at [209, 169] on span "Event Information" at bounding box center [178, 163] width 97 height 14
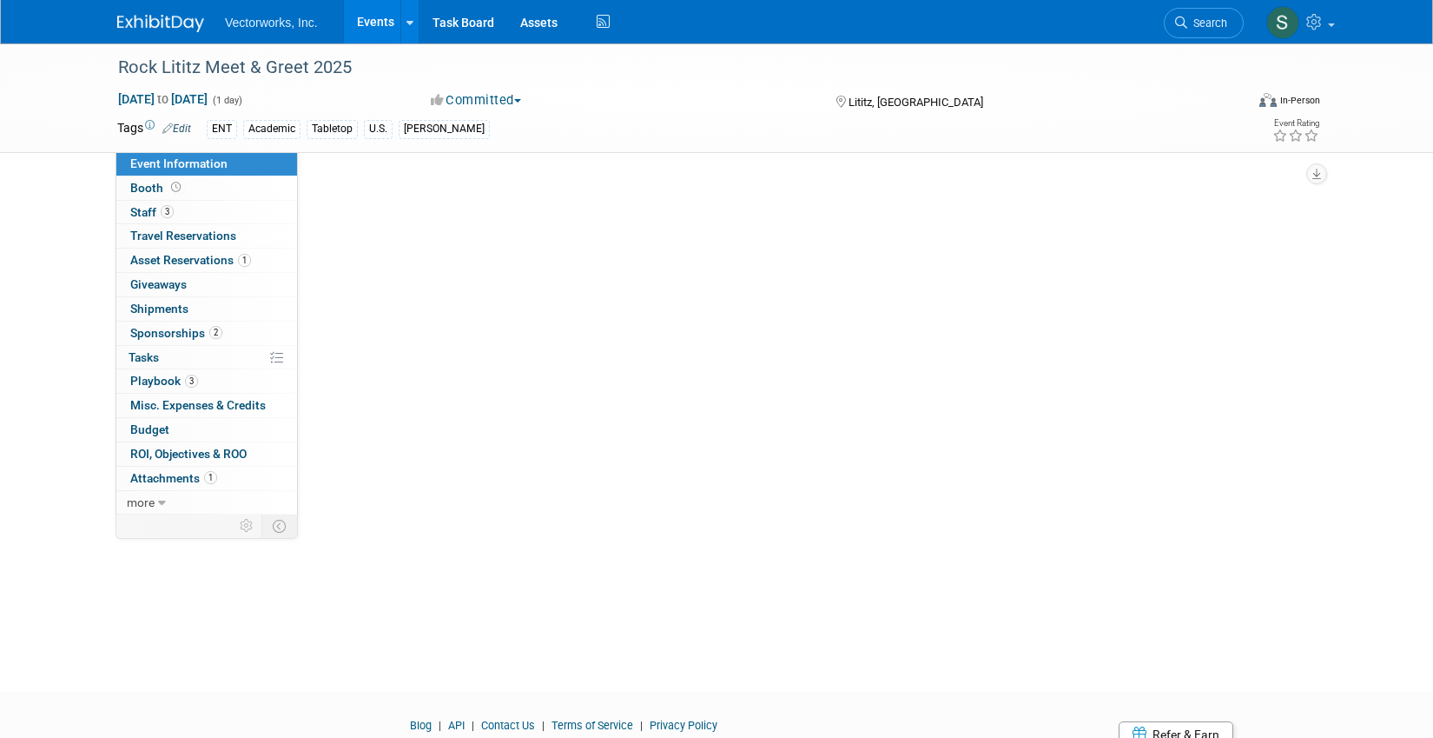
select select "Sarah Rose Angley"
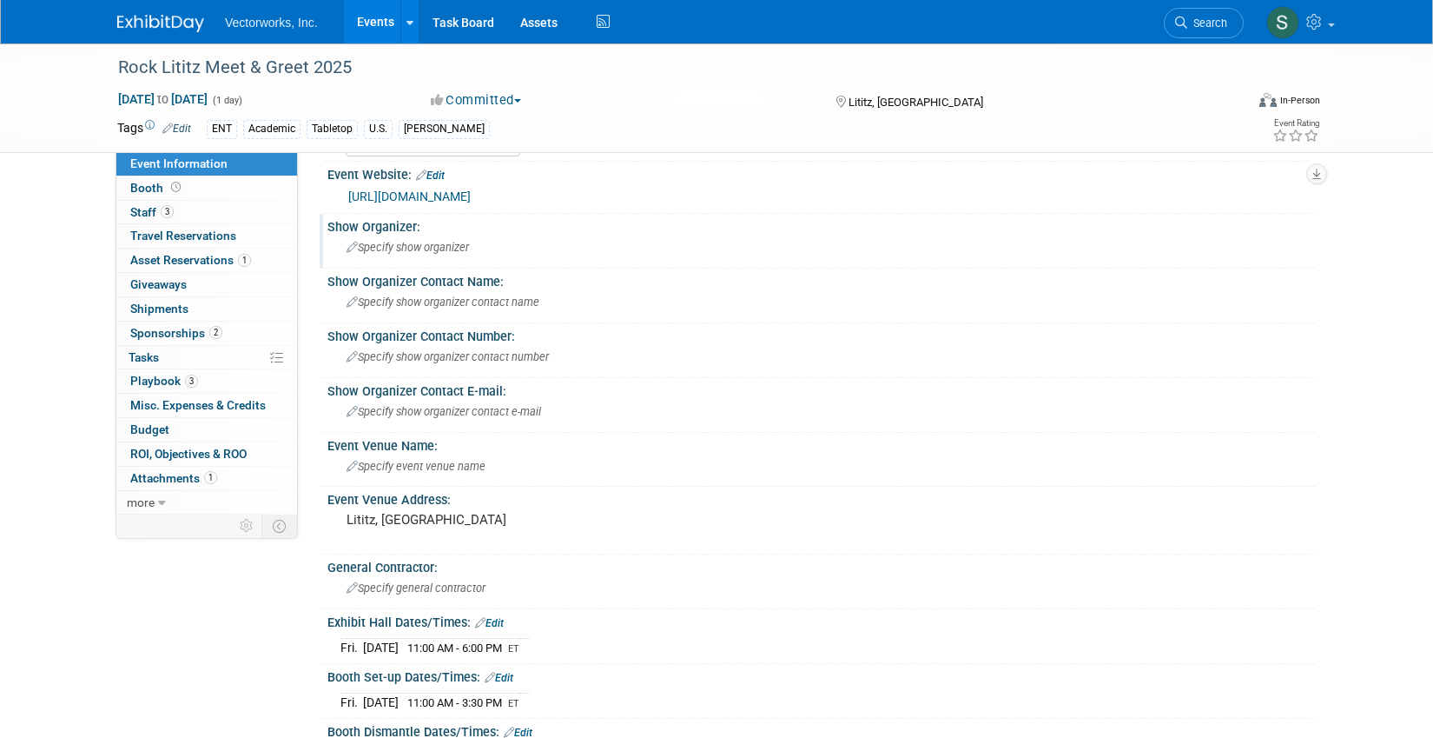
scroll to position [136, 0]
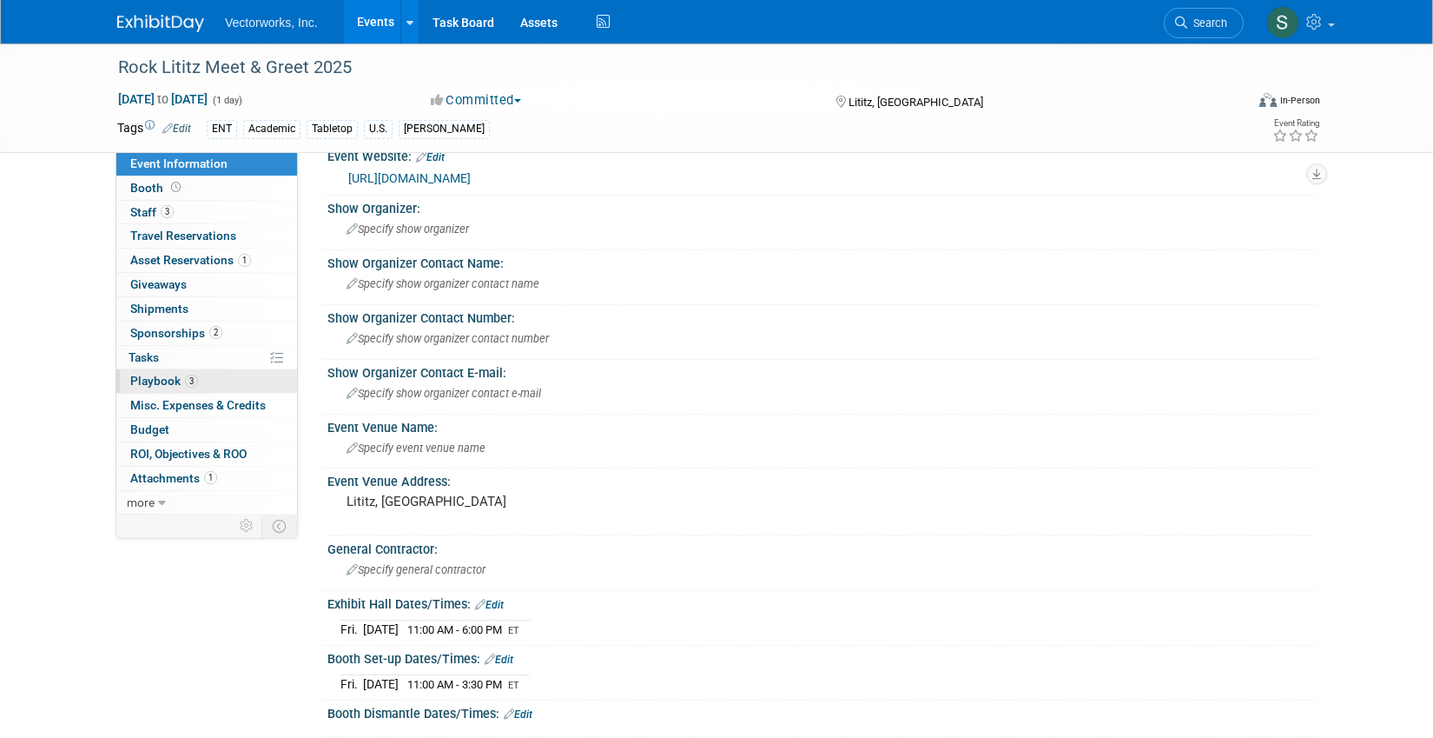
click at [161, 375] on span "Playbook 3" at bounding box center [164, 381] width 68 height 14
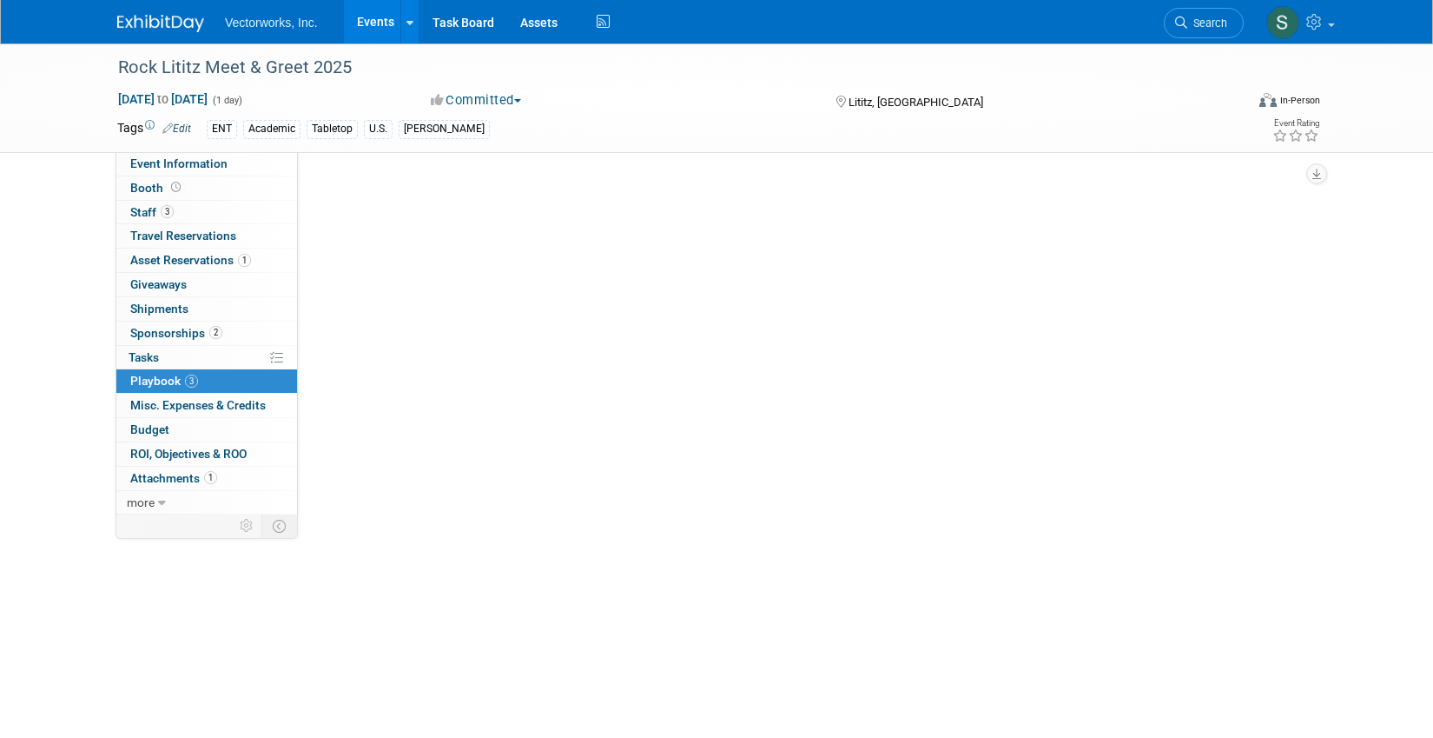
scroll to position [0, 0]
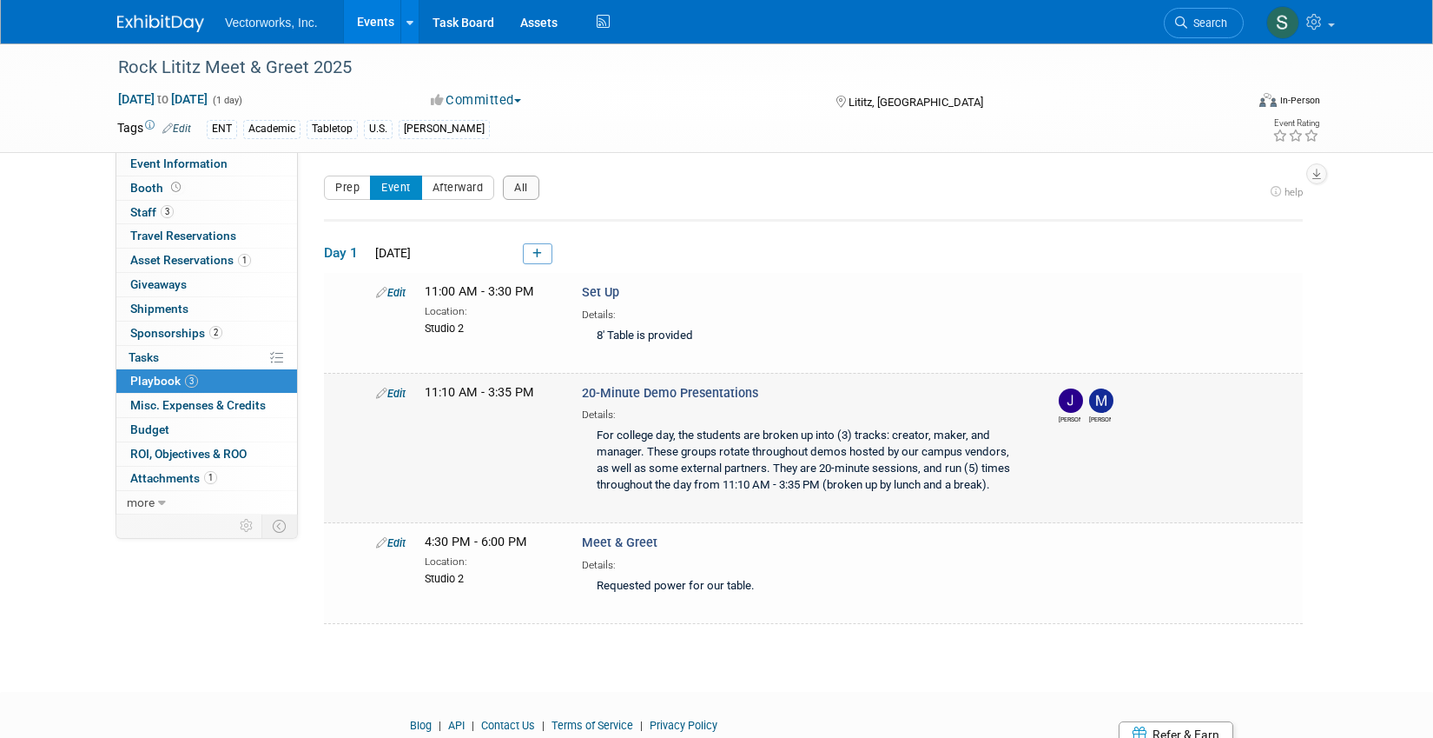
click at [983, 464] on div "For college day, the students are broken up into (3) tracks: creator, maker, an…" at bounding box center [805, 461] width 447 height 78
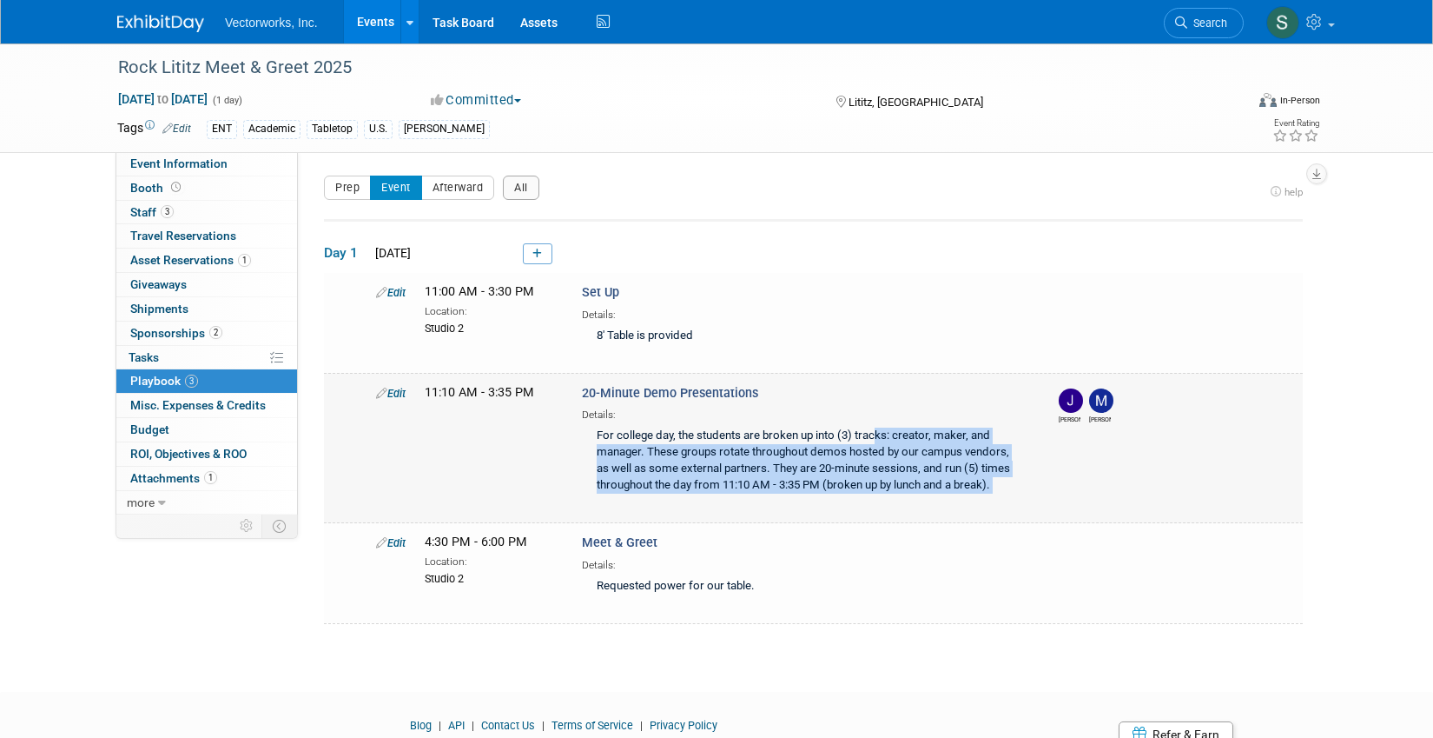
click at [983, 464] on div "For college day, the students are broken up into (3) tracks: creator, maker, an…" at bounding box center [805, 461] width 447 height 78
copy div "For college day, the students are broken up into (3) tracks: creator, maker, an…"
click at [194, 169] on span "Event Information" at bounding box center [178, 163] width 97 height 14
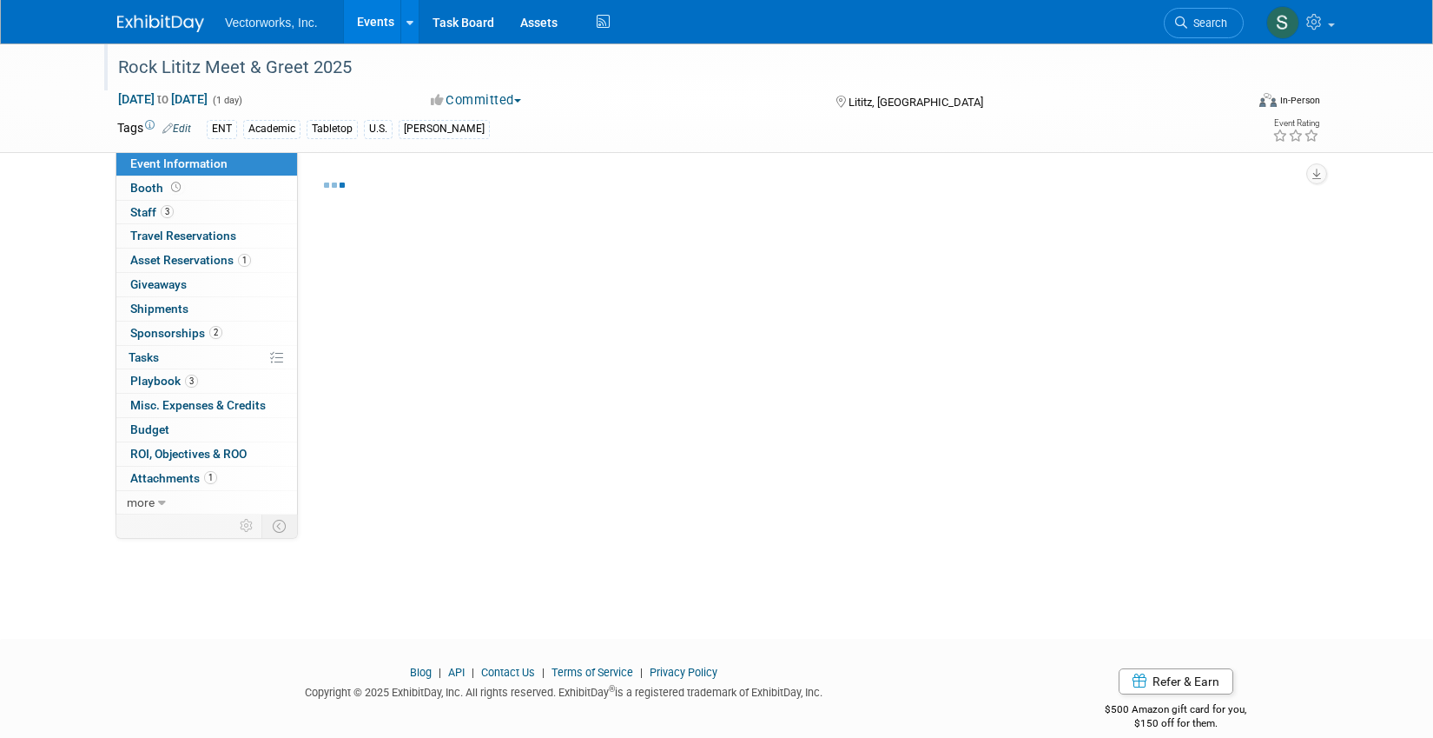
select select "Sarah Rose Angley"
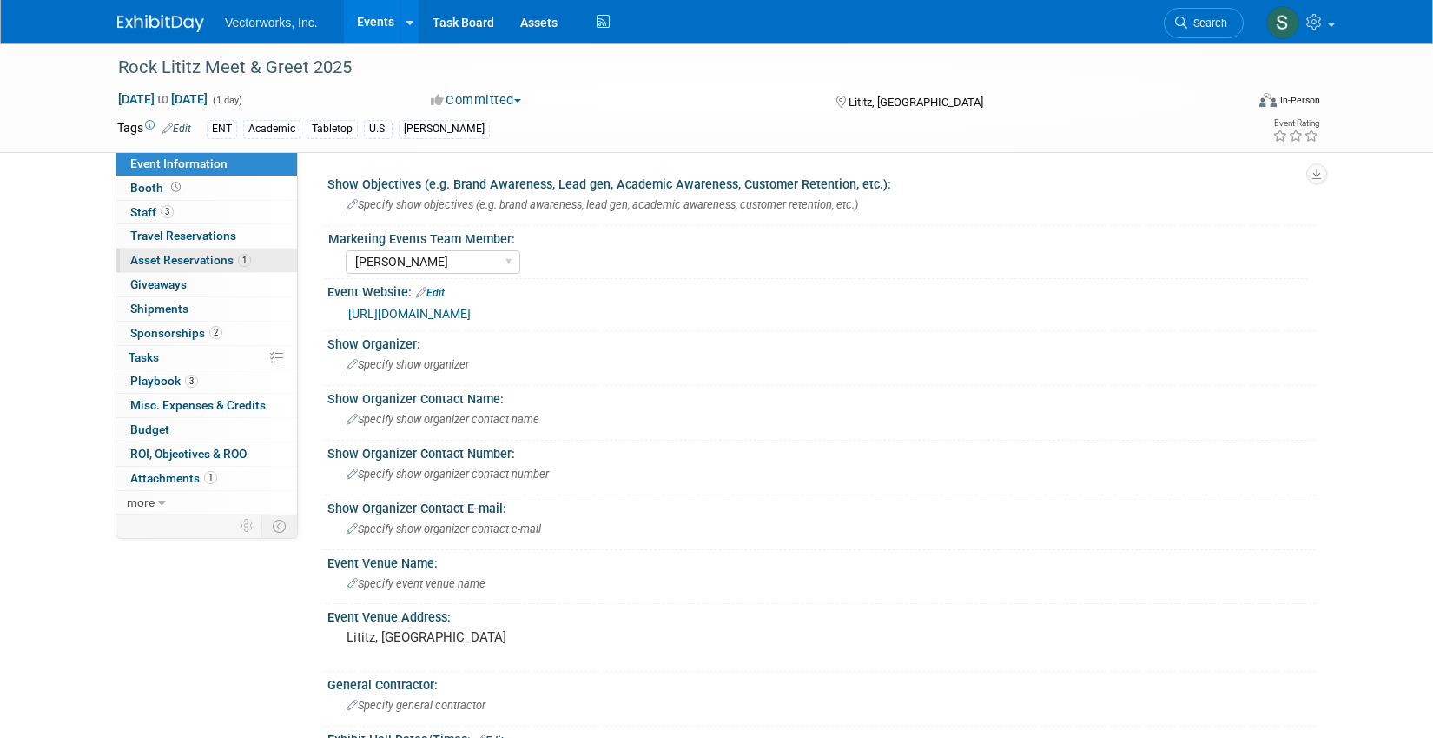
click at [225, 256] on span "Asset Reservations 1" at bounding box center [190, 260] width 121 height 14
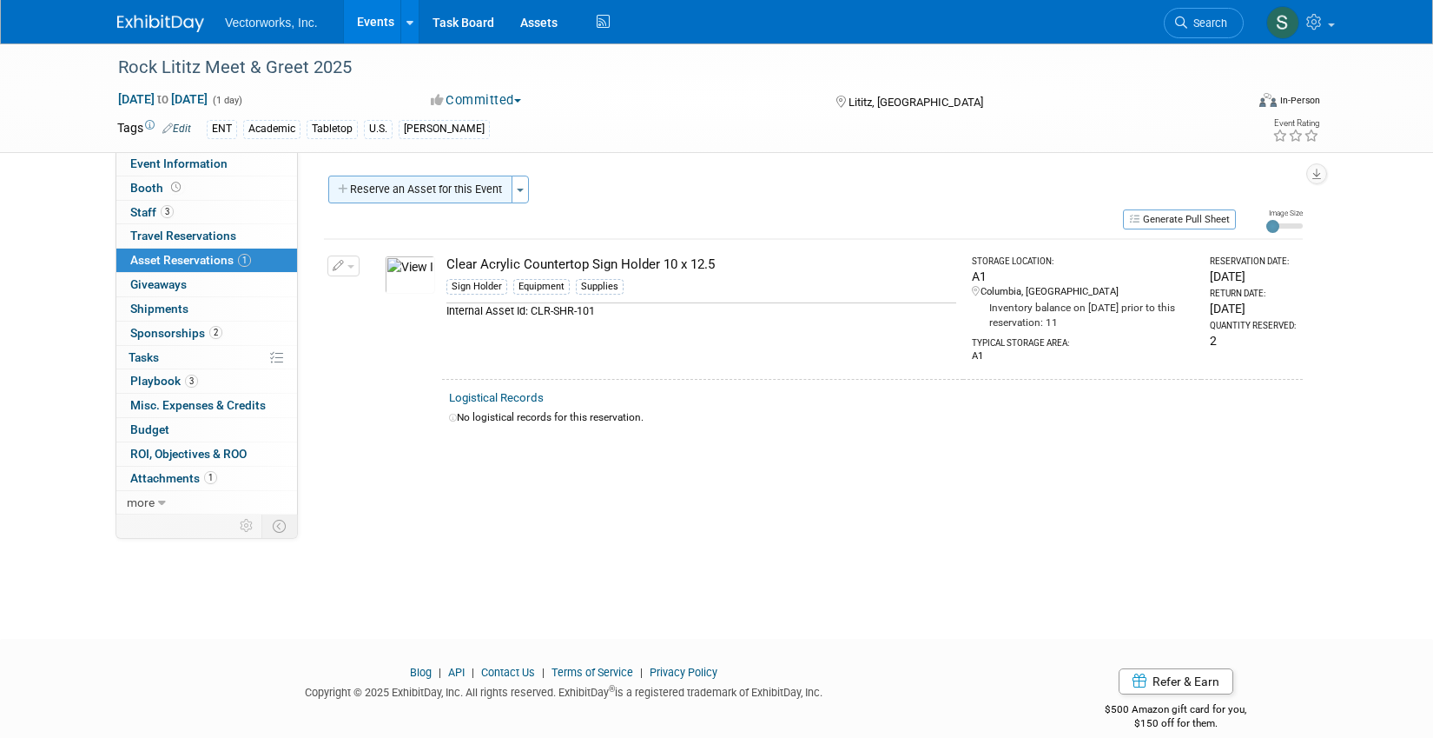
click at [460, 186] on button "Reserve an Asset for this Event" at bounding box center [420, 189] width 184 height 28
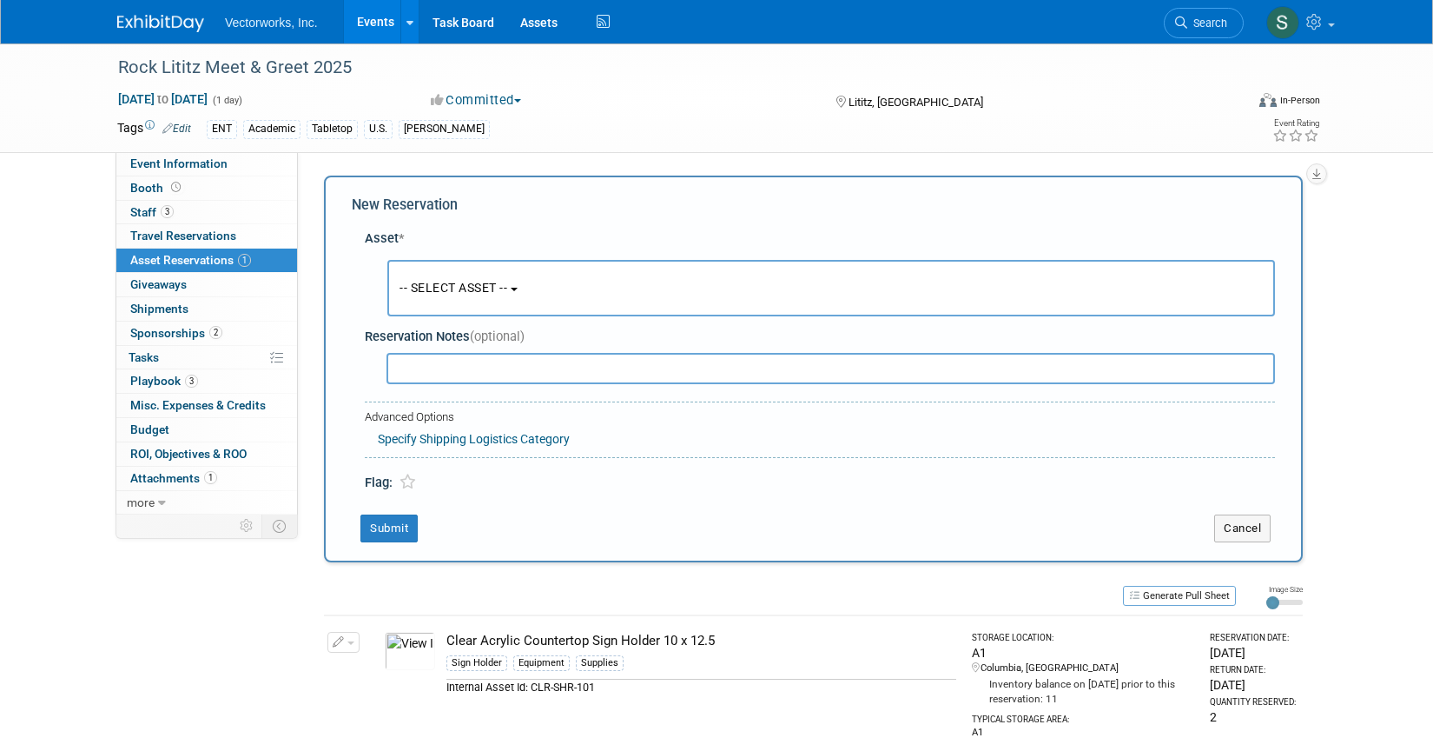
scroll to position [17, 0]
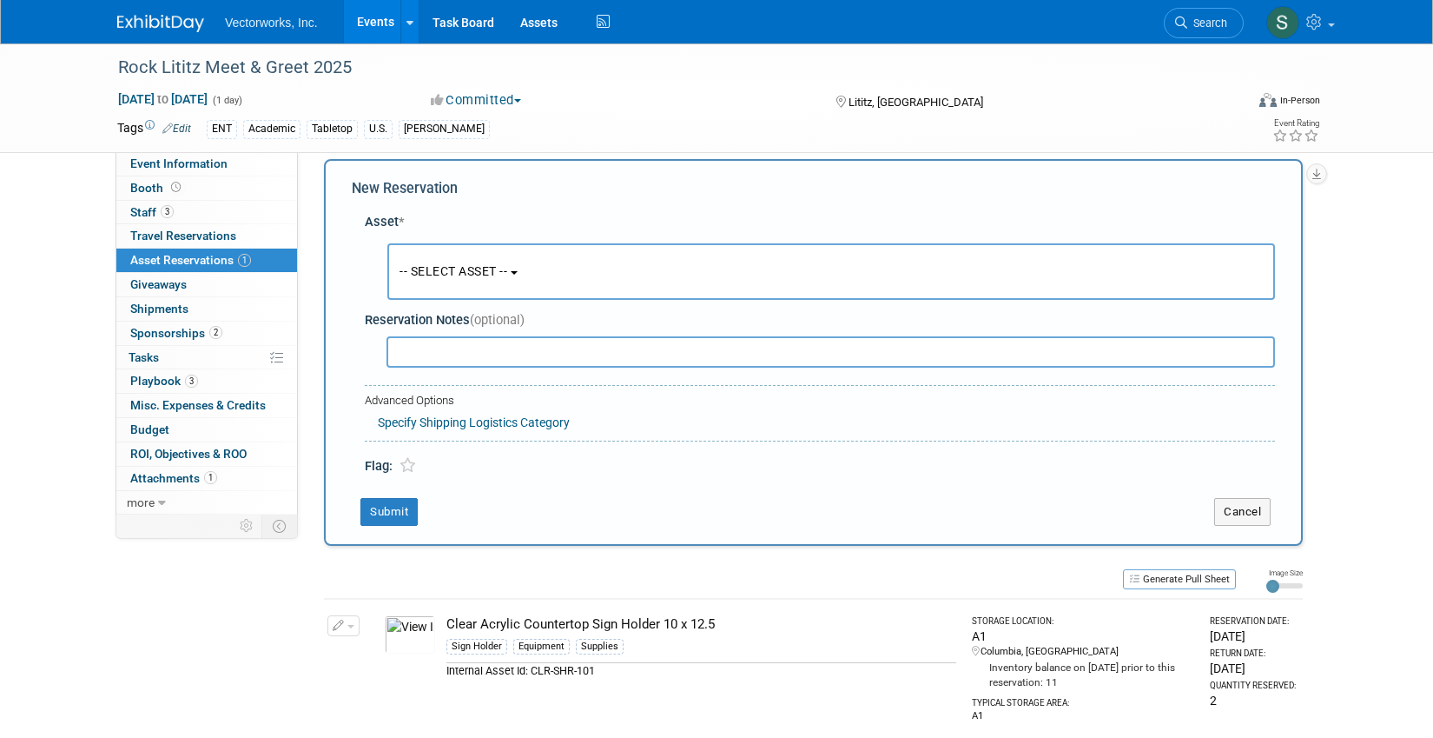
click at [544, 272] on button "-- SELECT ASSET --" at bounding box center [831, 271] width 888 height 56
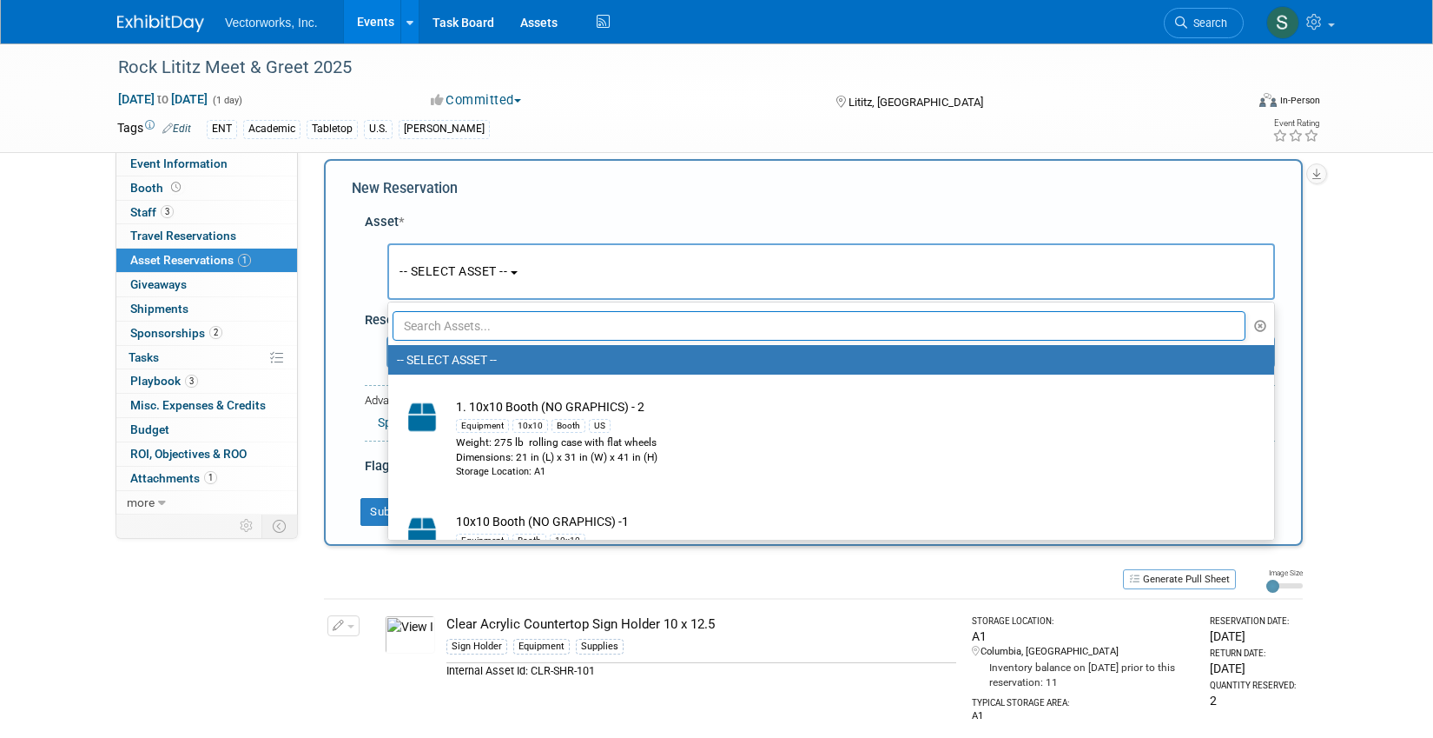
click at [517, 328] on input "text" at bounding box center [819, 326] width 853 height 30
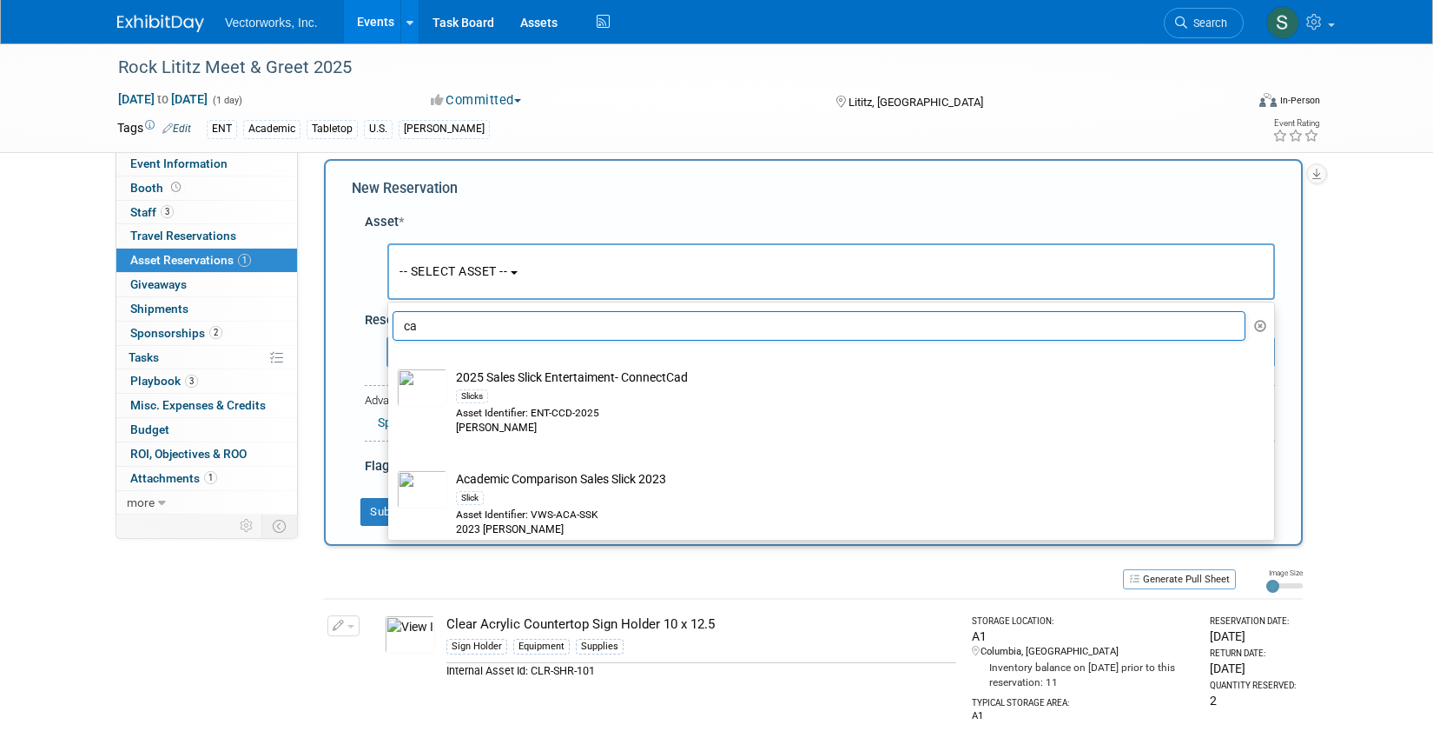
type input "c"
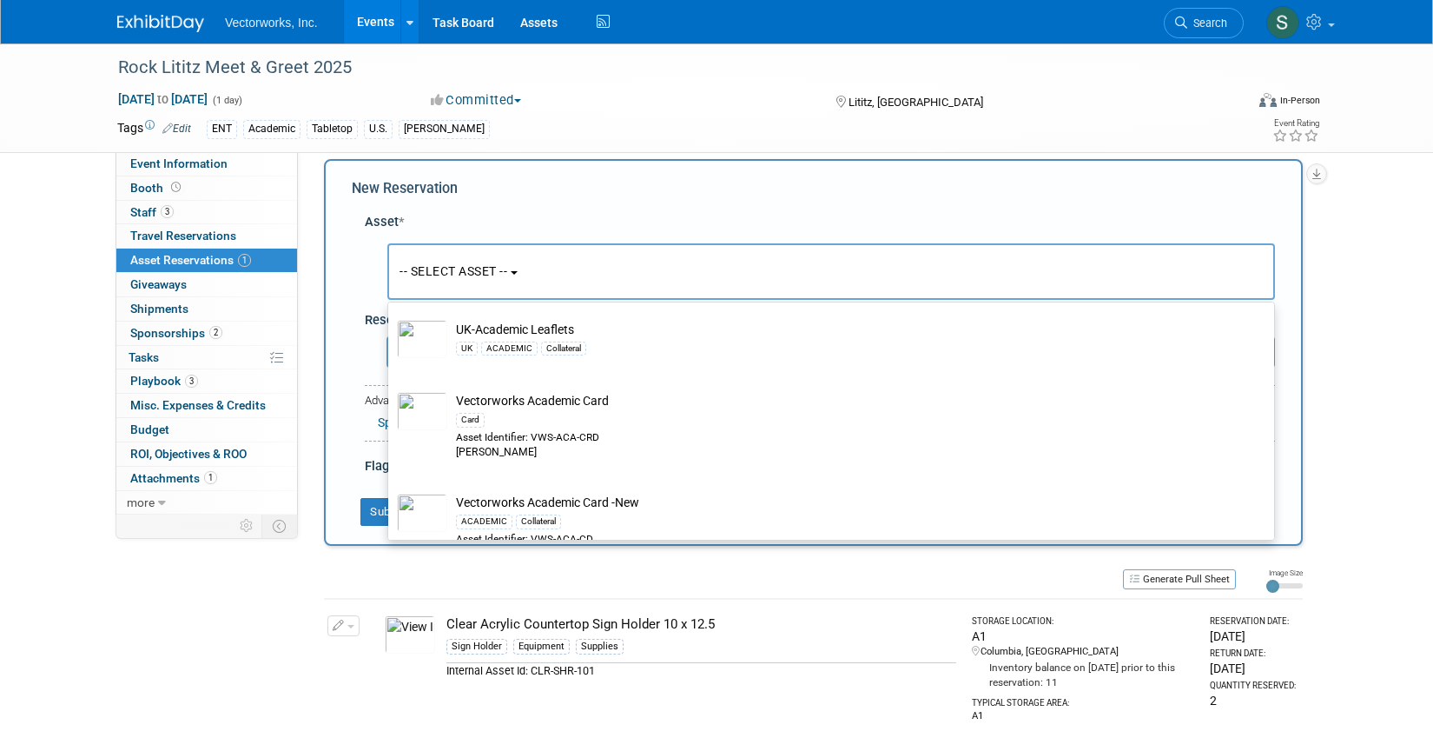
scroll to position [262, 0]
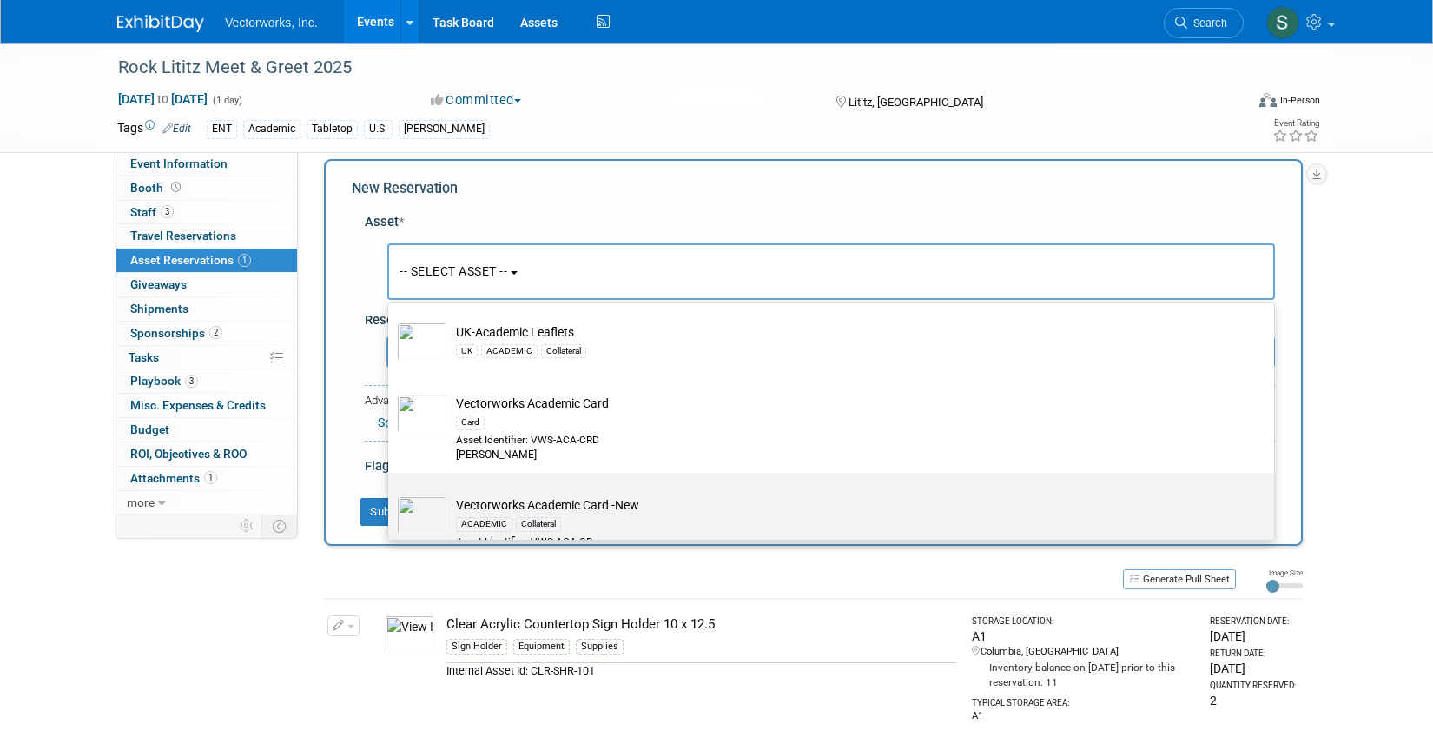
type input "academic"
click at [641, 506] on td "Vectorworks Academic Card -New ACADEMIC Collateral Asset Identifier: VWS-ACA-CD…" at bounding box center [843, 530] width 792 height 68
click at [391, 493] on input "Vectorworks Academic Card -New ACADEMIC Collateral Asset Identifier: VWS-ACA-CD…" at bounding box center [385, 487] width 11 height 11
select select "10723160"
select select "10"
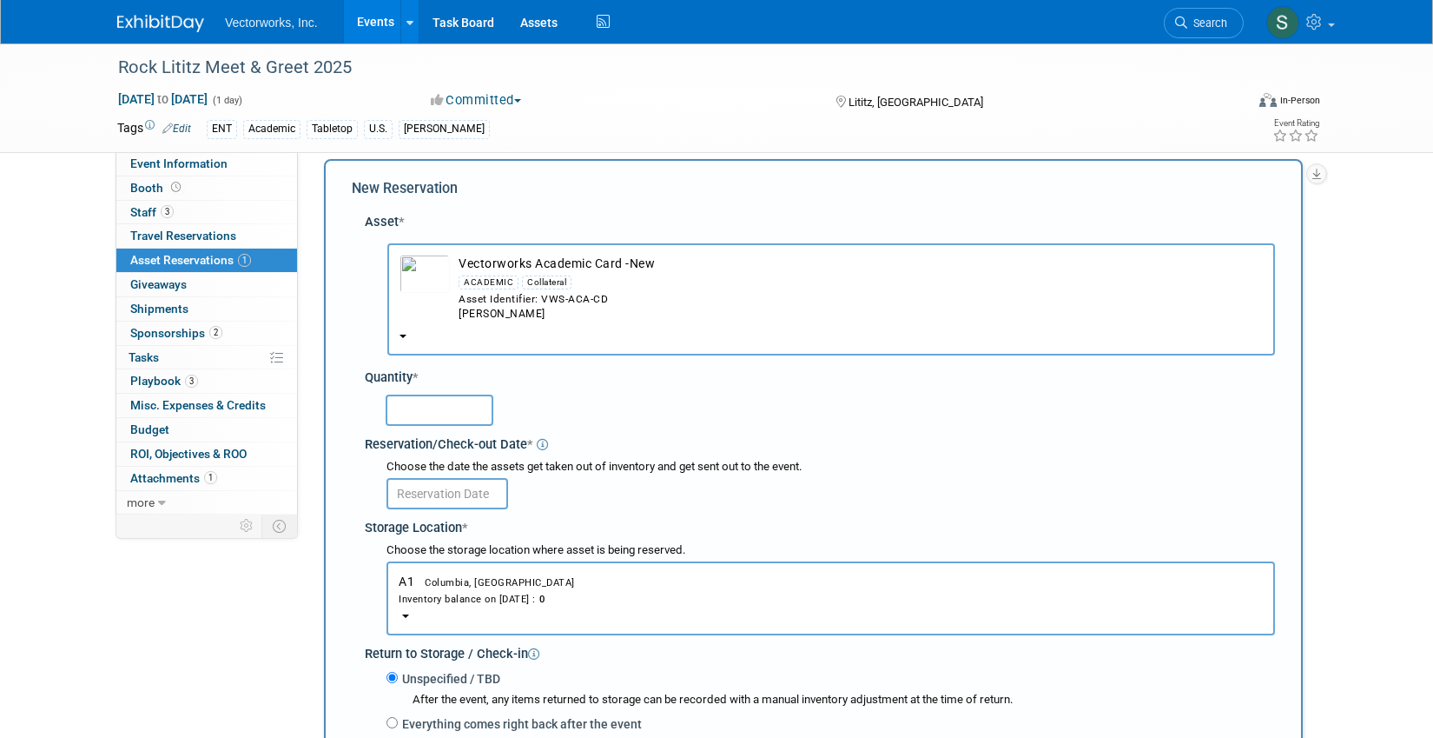
click at [444, 407] on input "text" at bounding box center [440, 409] width 108 height 31
type input "300"
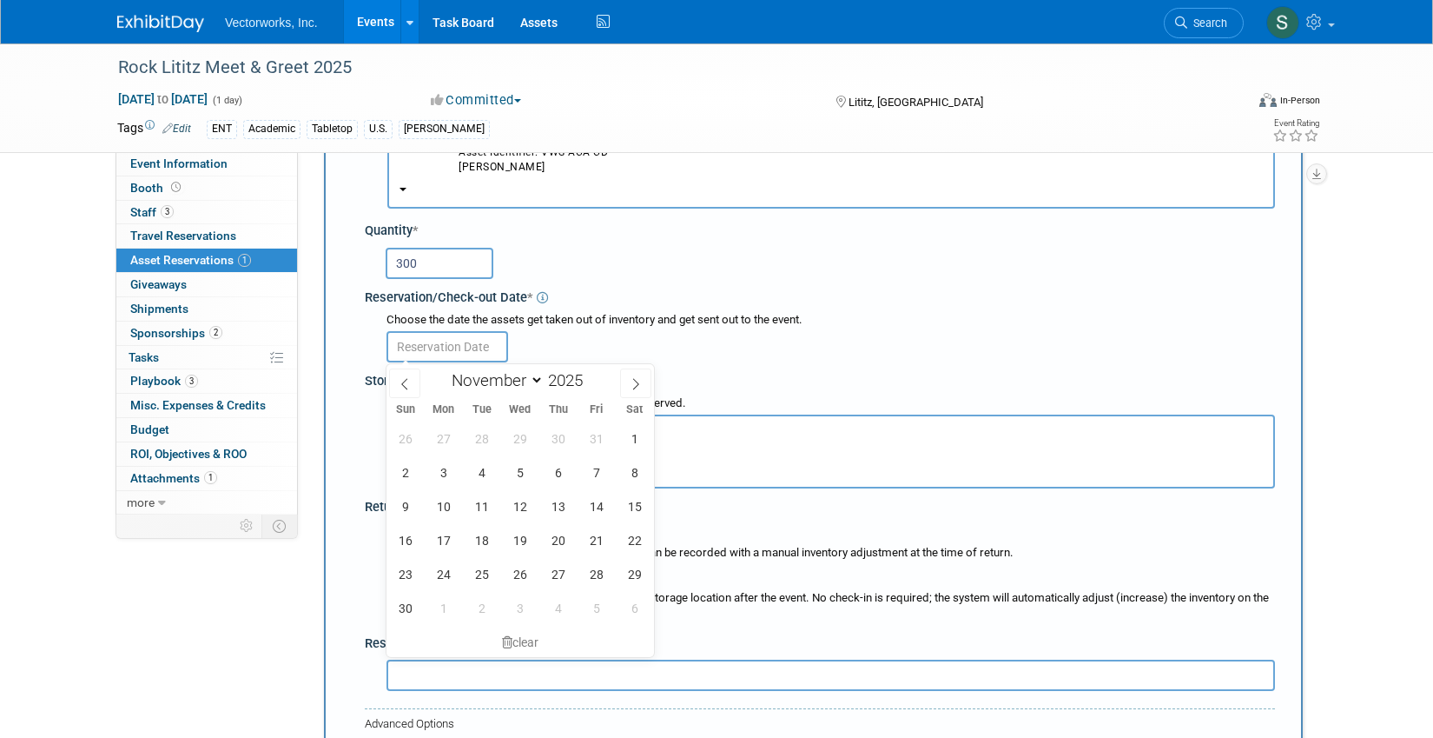
scroll to position [169, 0]
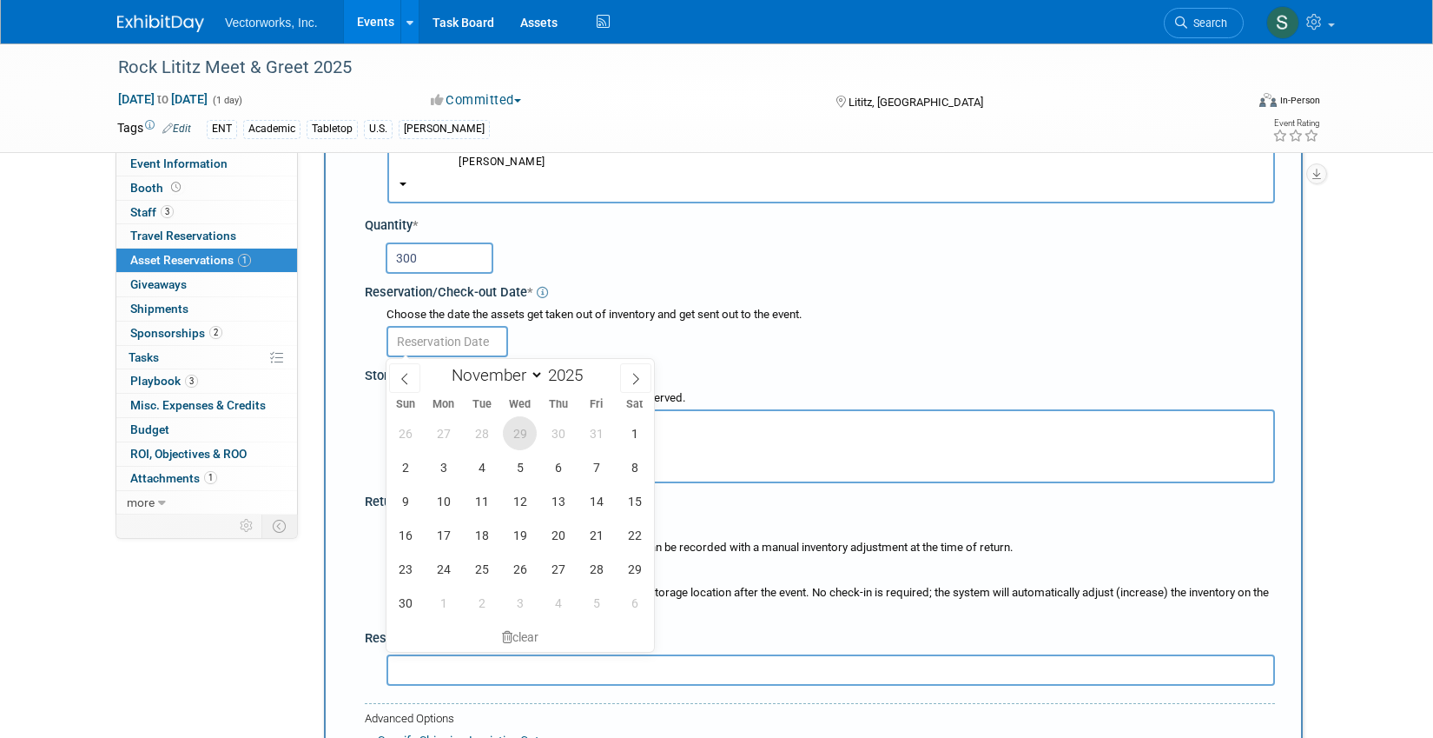
click at [518, 429] on span "29" at bounding box center [520, 433] width 34 height 34
type input "Oct 29, 2025"
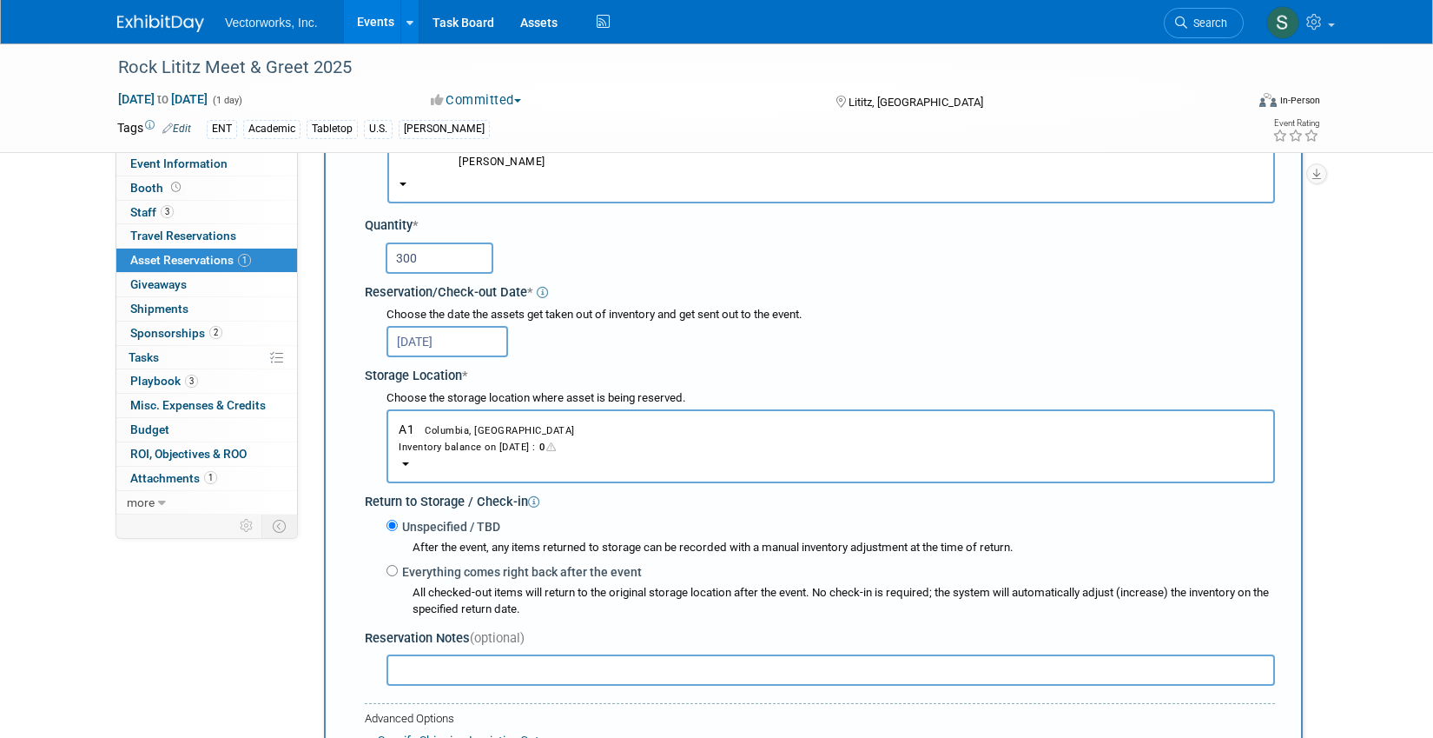
click at [507, 446] on div "Inventory balance on Oct 29, 2025 : 0" at bounding box center [831, 446] width 864 height 17
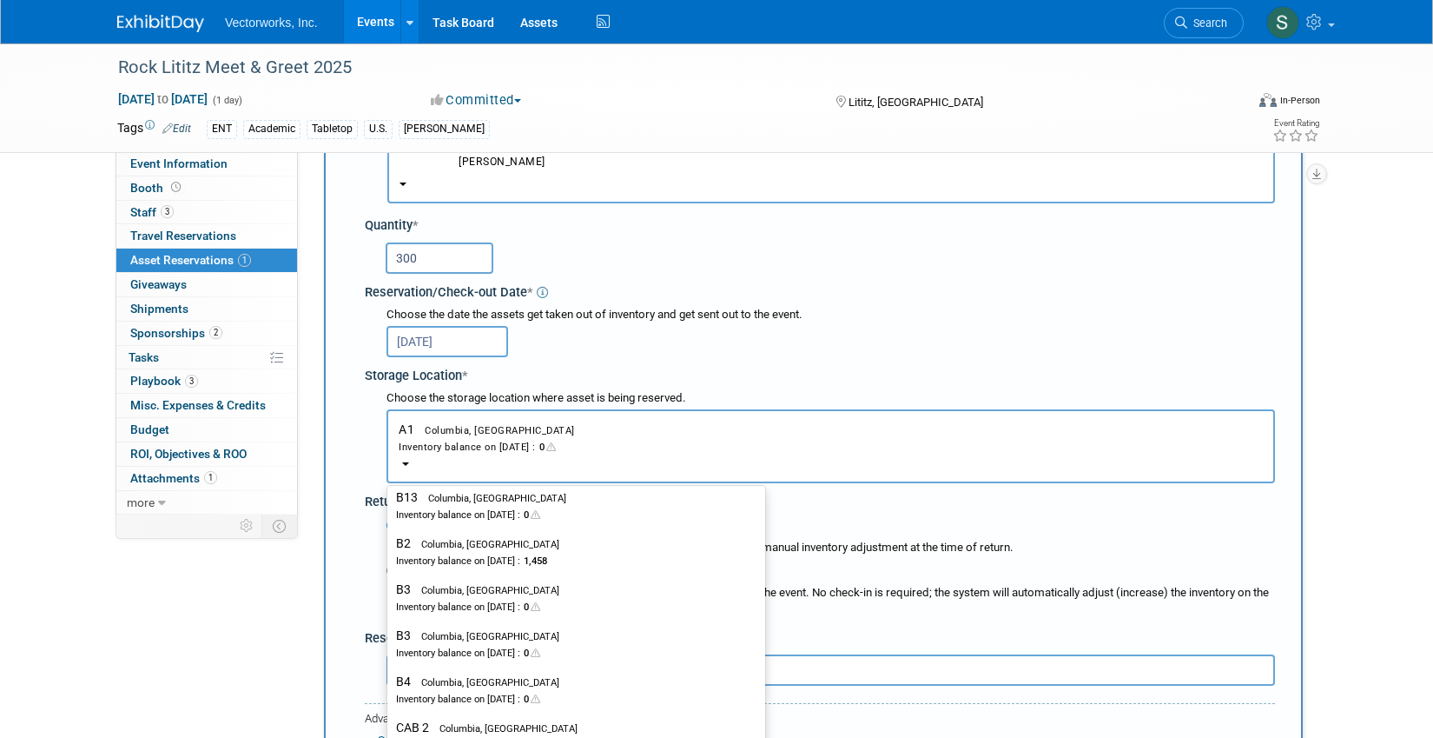
scroll to position [480, 0]
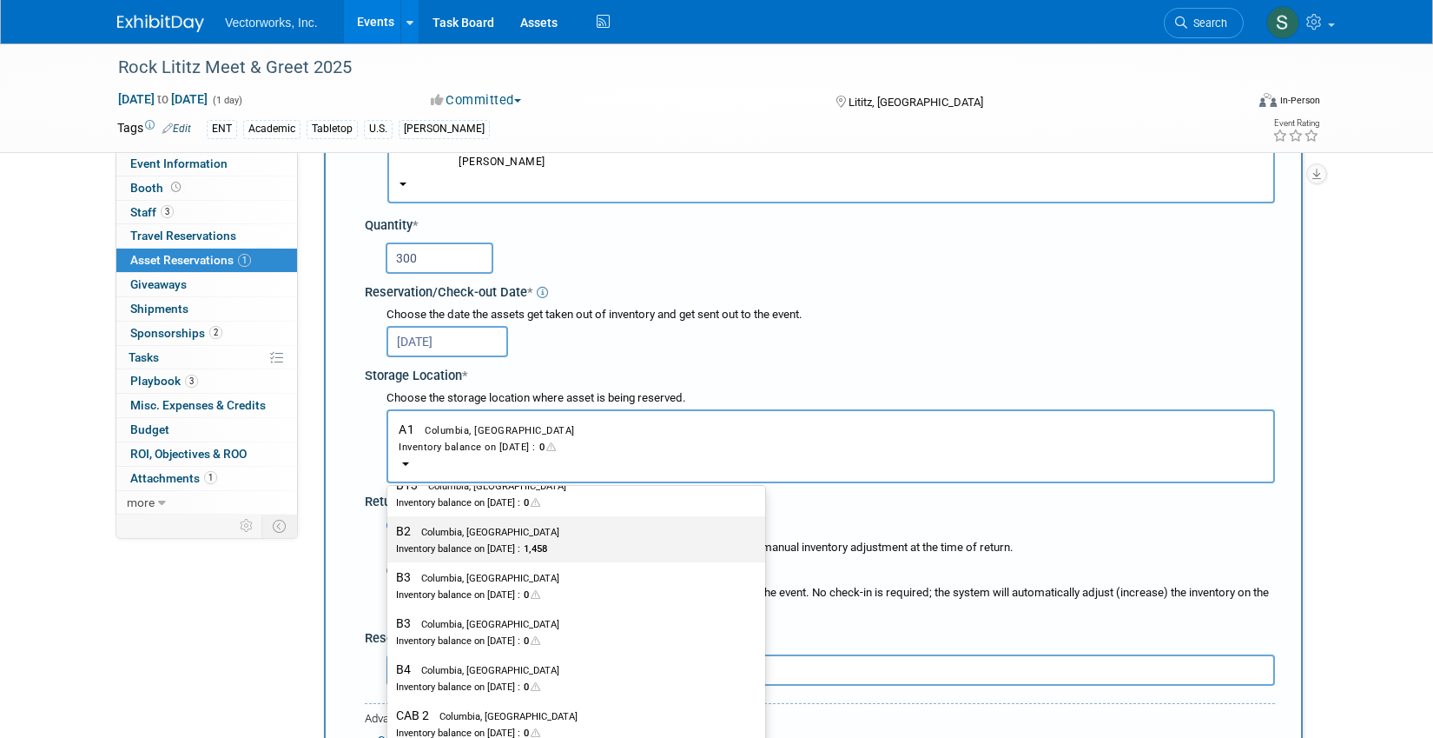
click at [497, 546] on div "Inventory balance on Oct 29, 2025 : 1,458" at bounding box center [563, 548] width 334 height 17
click at [390, 537] on input "B2 Columbia, MD Inventory balance on Oct 29, 2025 : 1,458" at bounding box center [384, 531] width 11 height 11
select select "11223932"
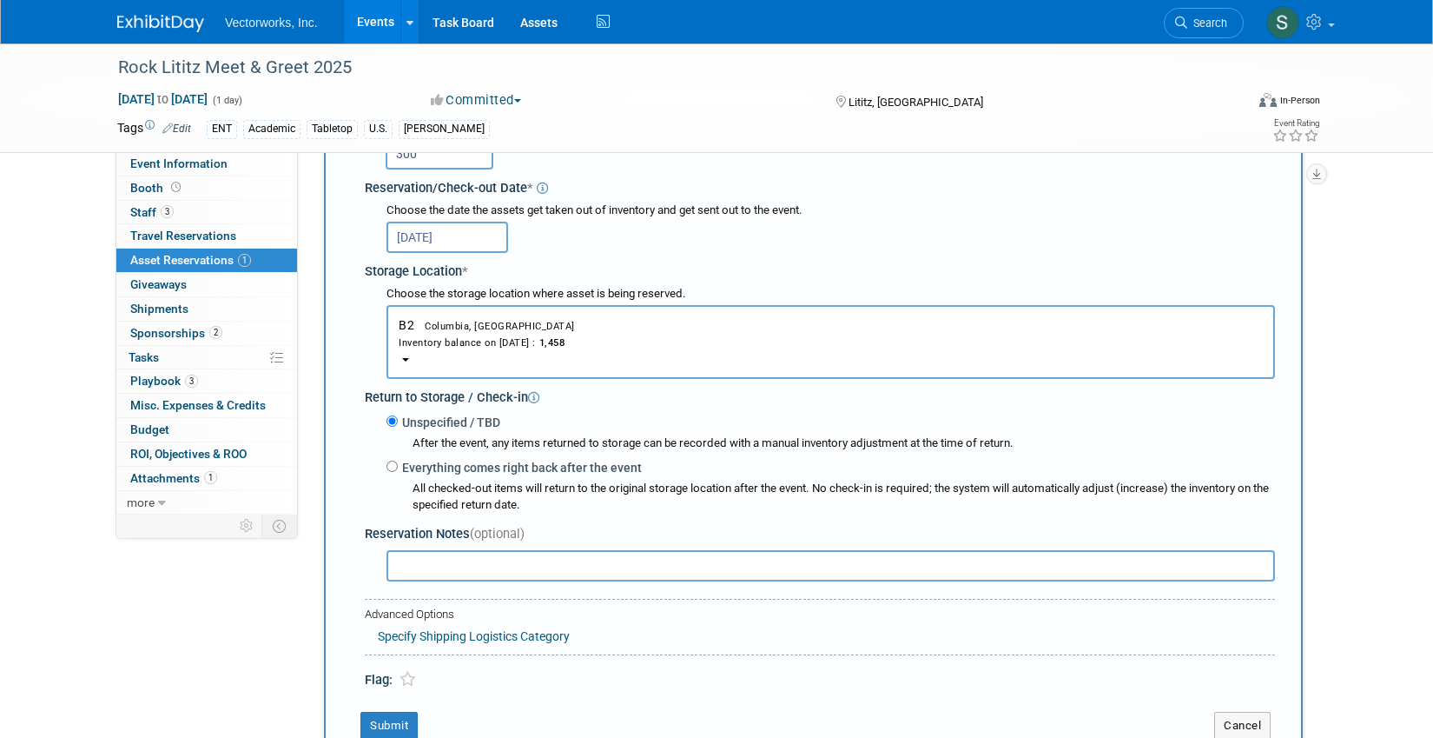
scroll to position [317, 0]
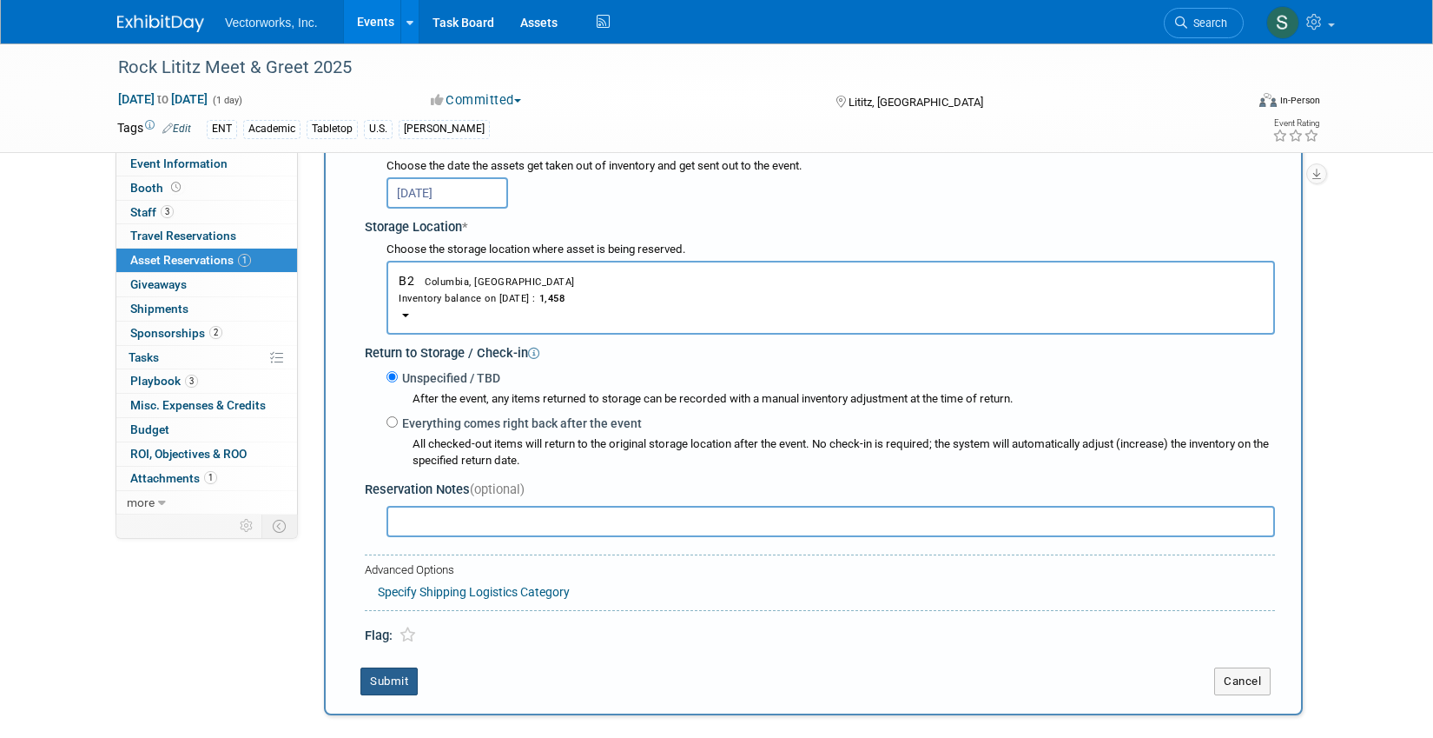
click at [403, 683] on button "Submit" at bounding box center [389, 681] width 57 height 28
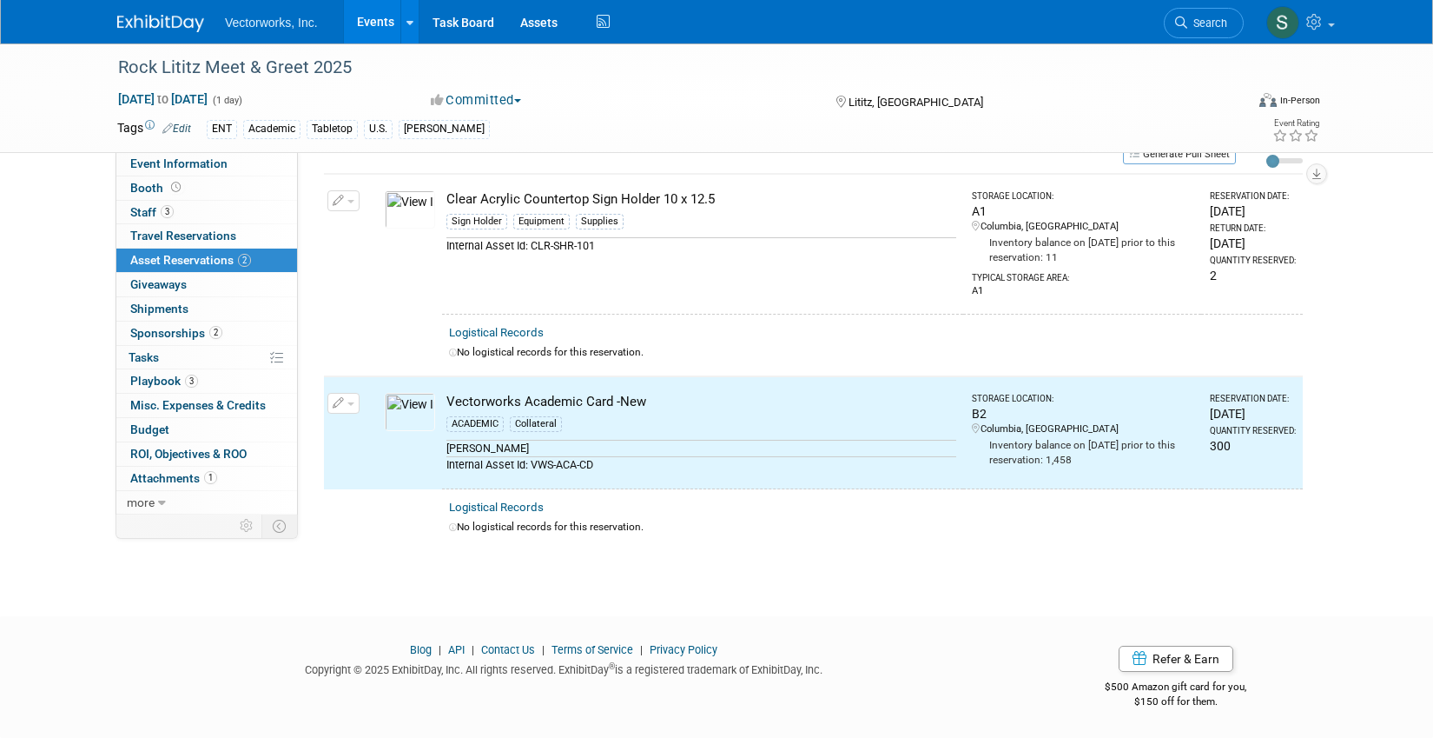
scroll to position [0, 0]
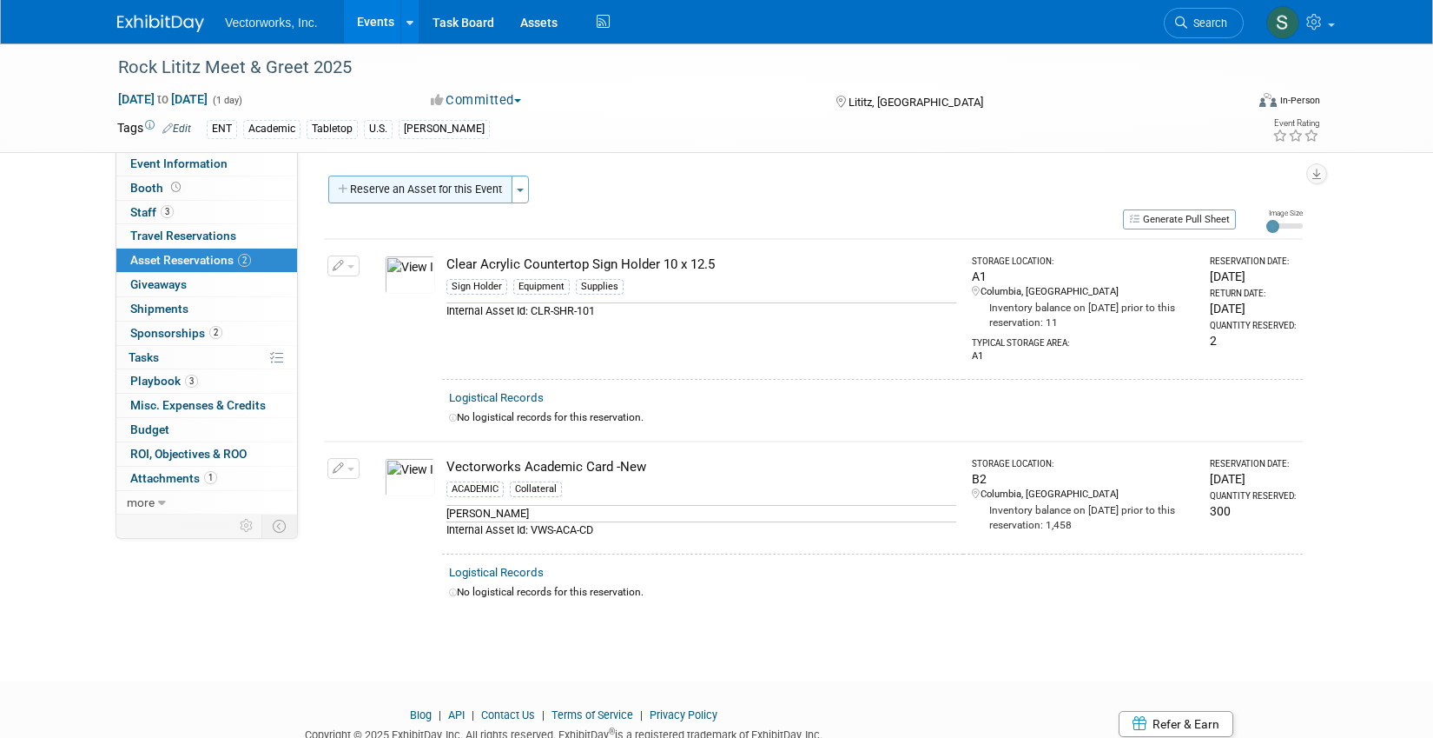
click at [419, 190] on button "Reserve an Asset for this Event" at bounding box center [420, 189] width 184 height 28
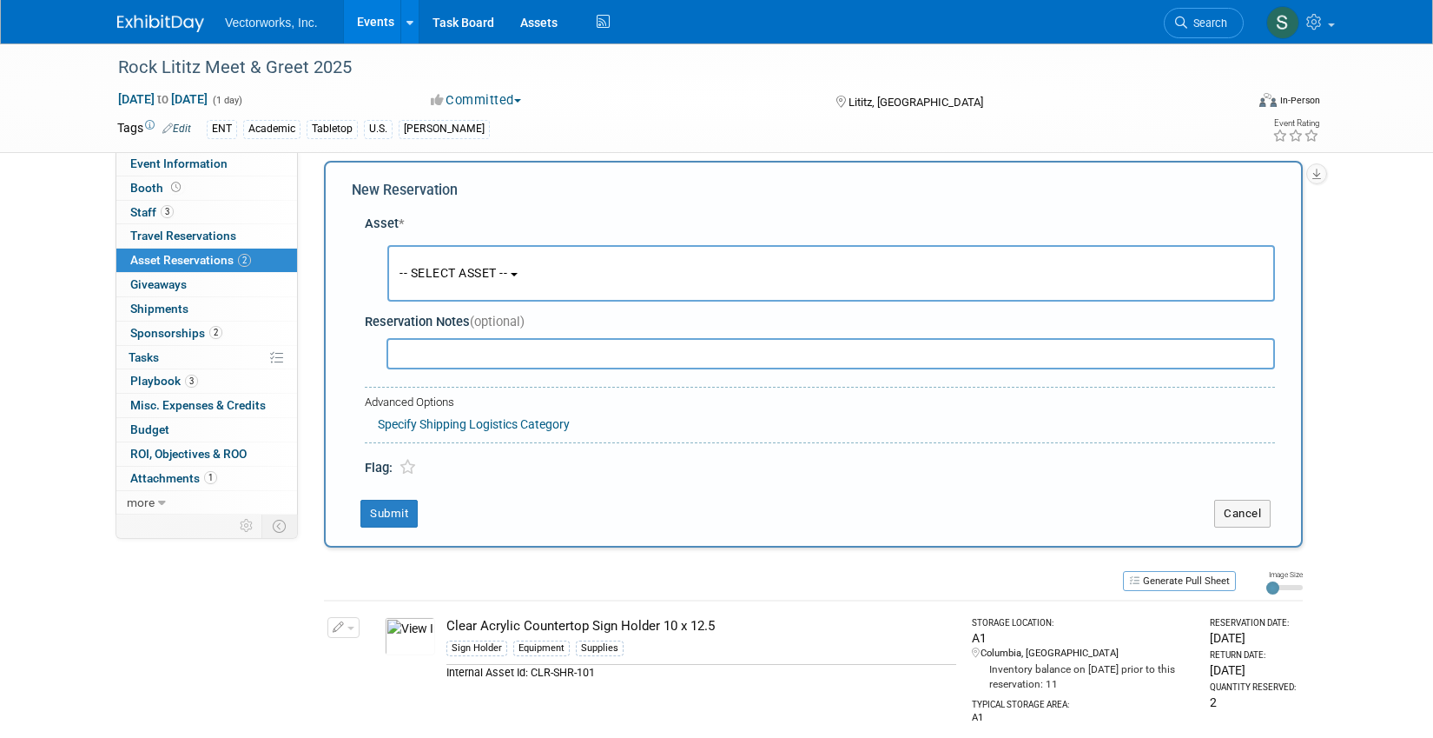
scroll to position [17, 0]
click at [447, 279] on button "-- SELECT ASSET --" at bounding box center [831, 271] width 888 height 56
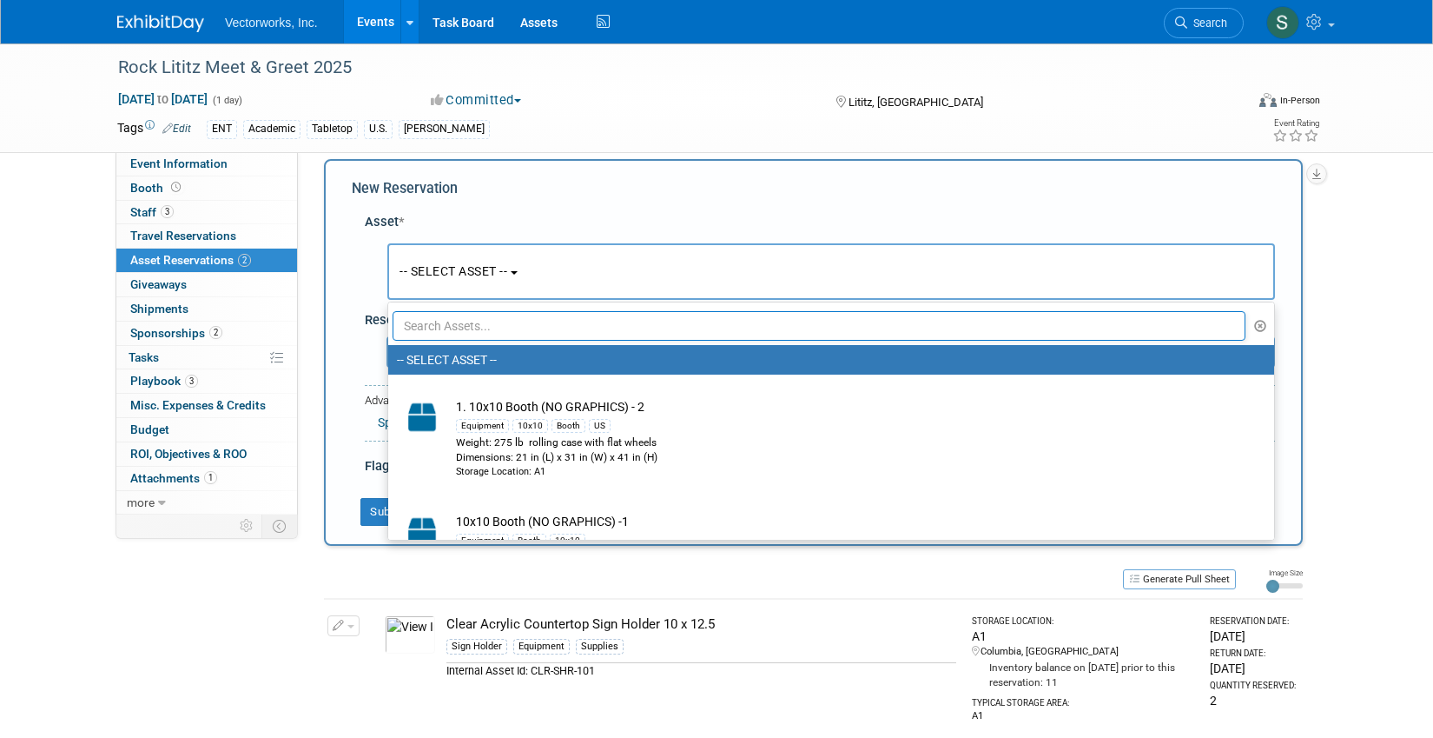
click at [457, 322] on input "text" at bounding box center [819, 326] width 853 height 30
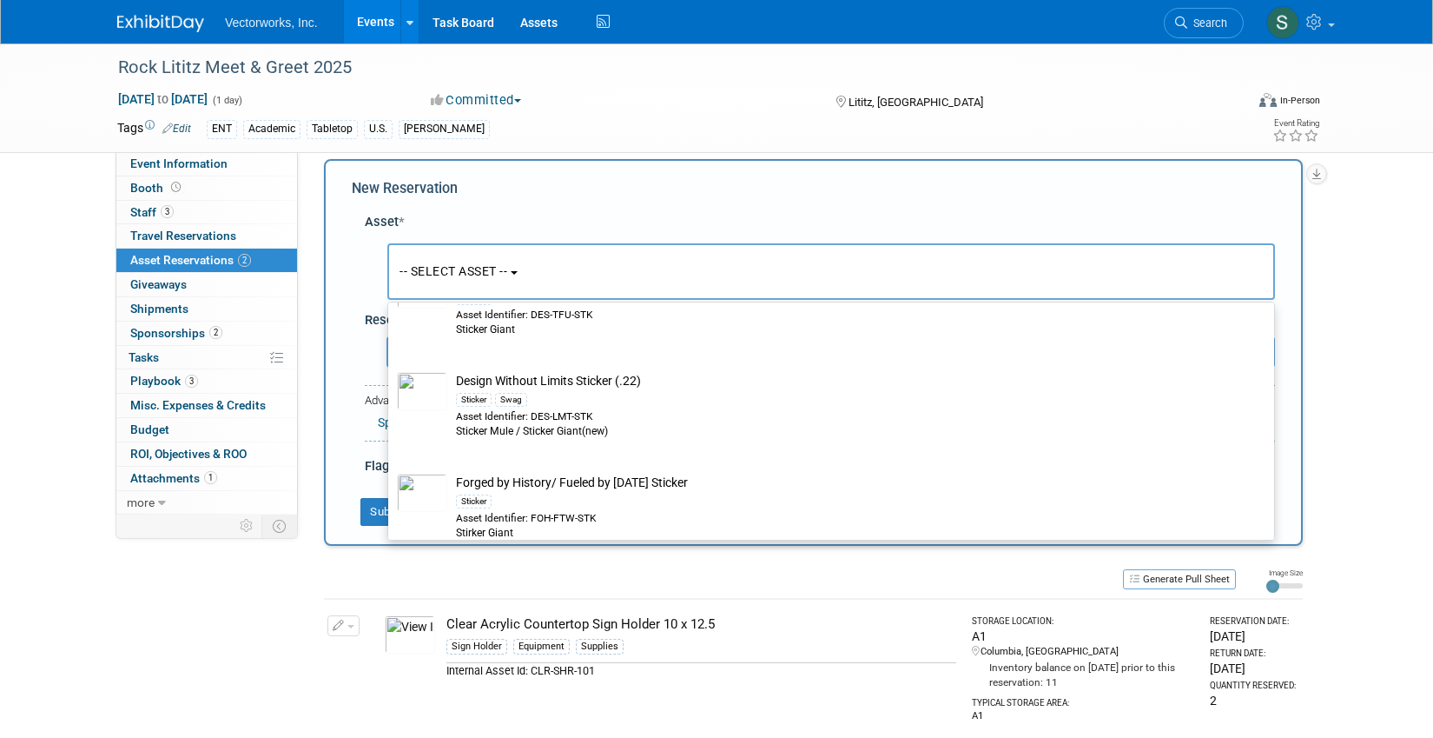
scroll to position [566, 0]
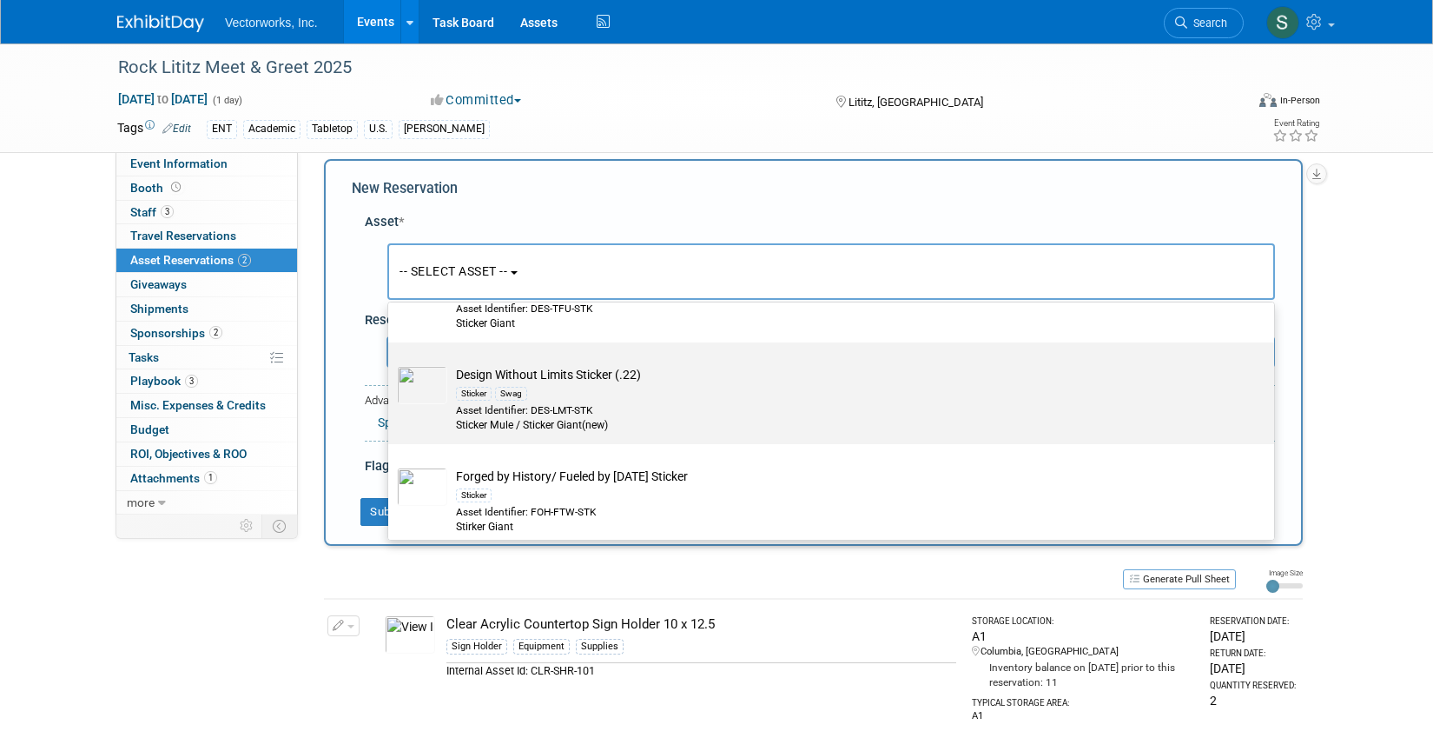
type input "sticker"
click at [625, 400] on div "Sticker Swag" at bounding box center [848, 393] width 784 height 20
click at [391, 363] on input "Design Without Limits Sticker (.22) Sticker Swag Asset Identifier: DES-LMT-STK …" at bounding box center [385, 357] width 11 height 11
select select "10712630"
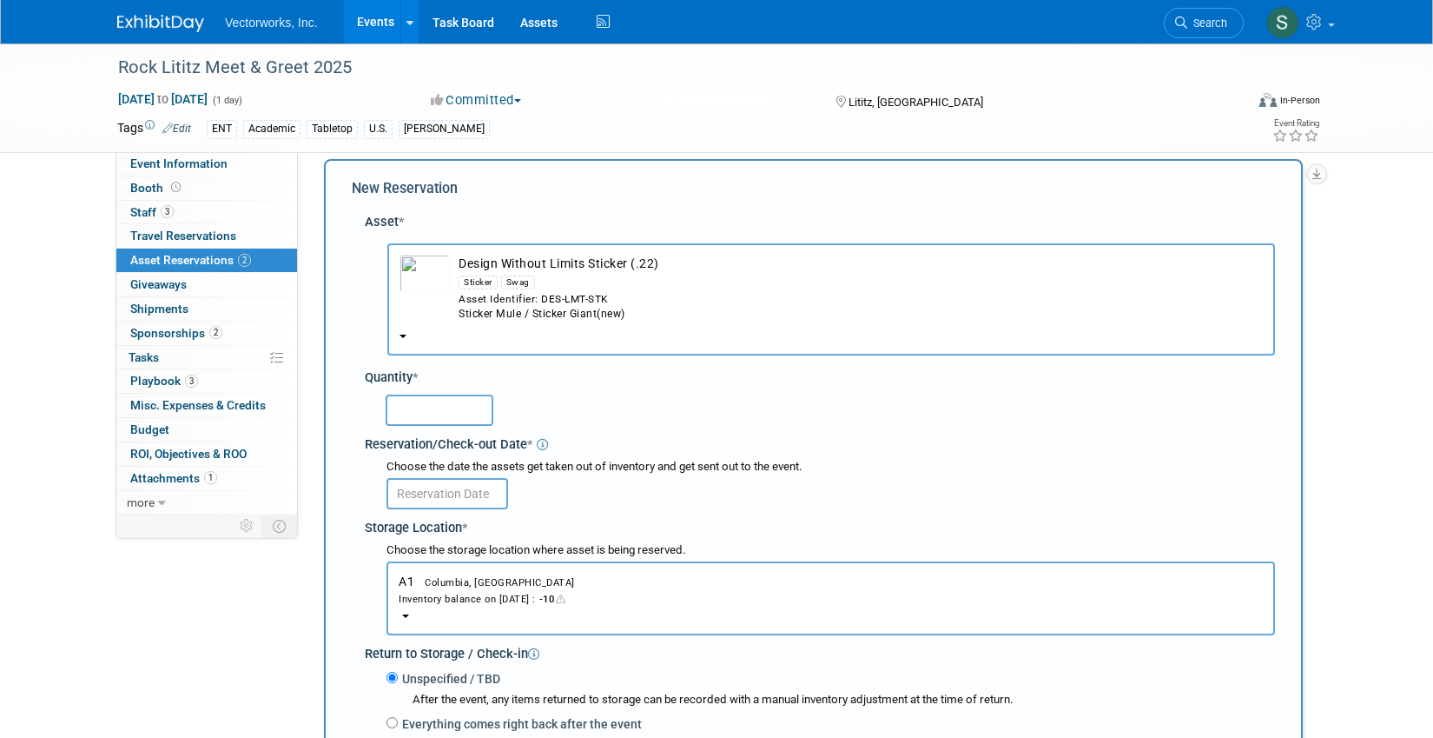
click at [454, 414] on input "text" at bounding box center [440, 409] width 108 height 31
type input "150"
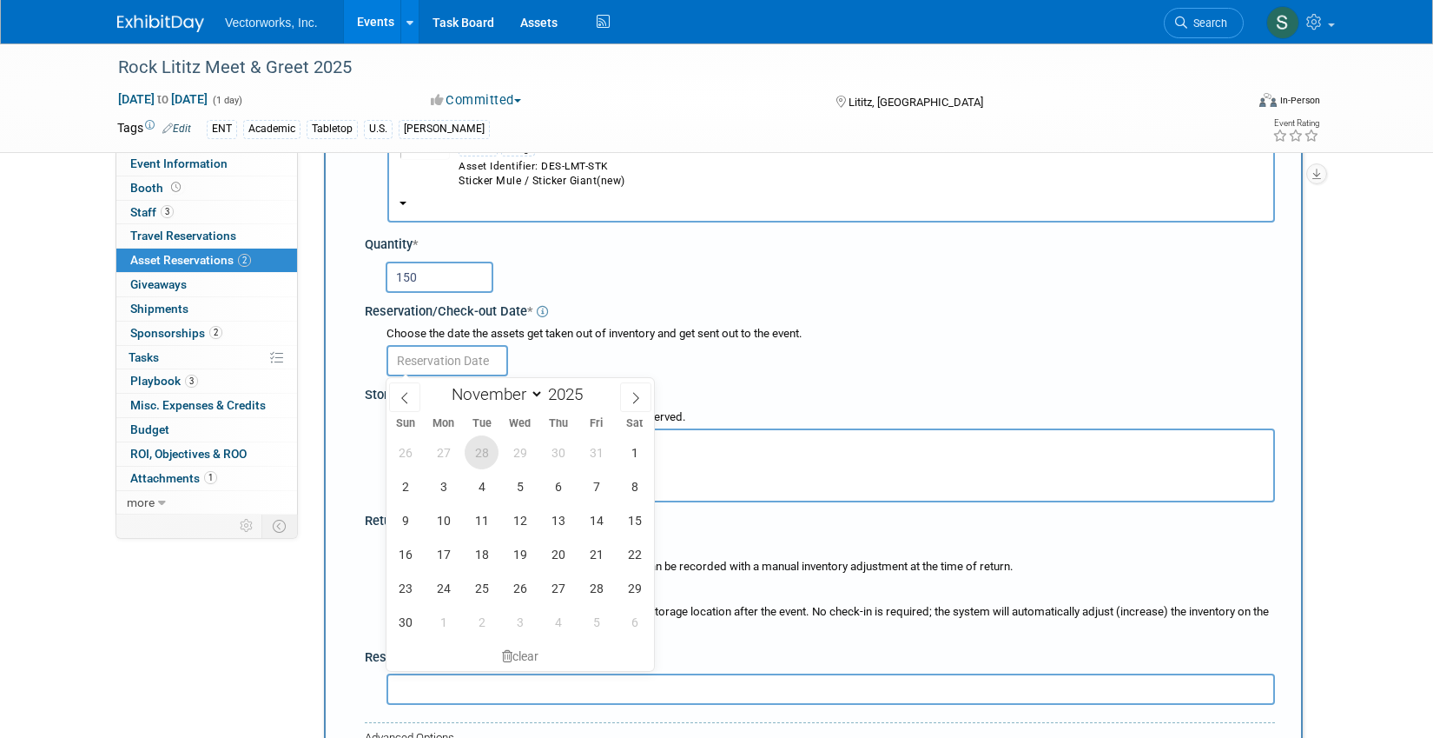
scroll to position [158, 0]
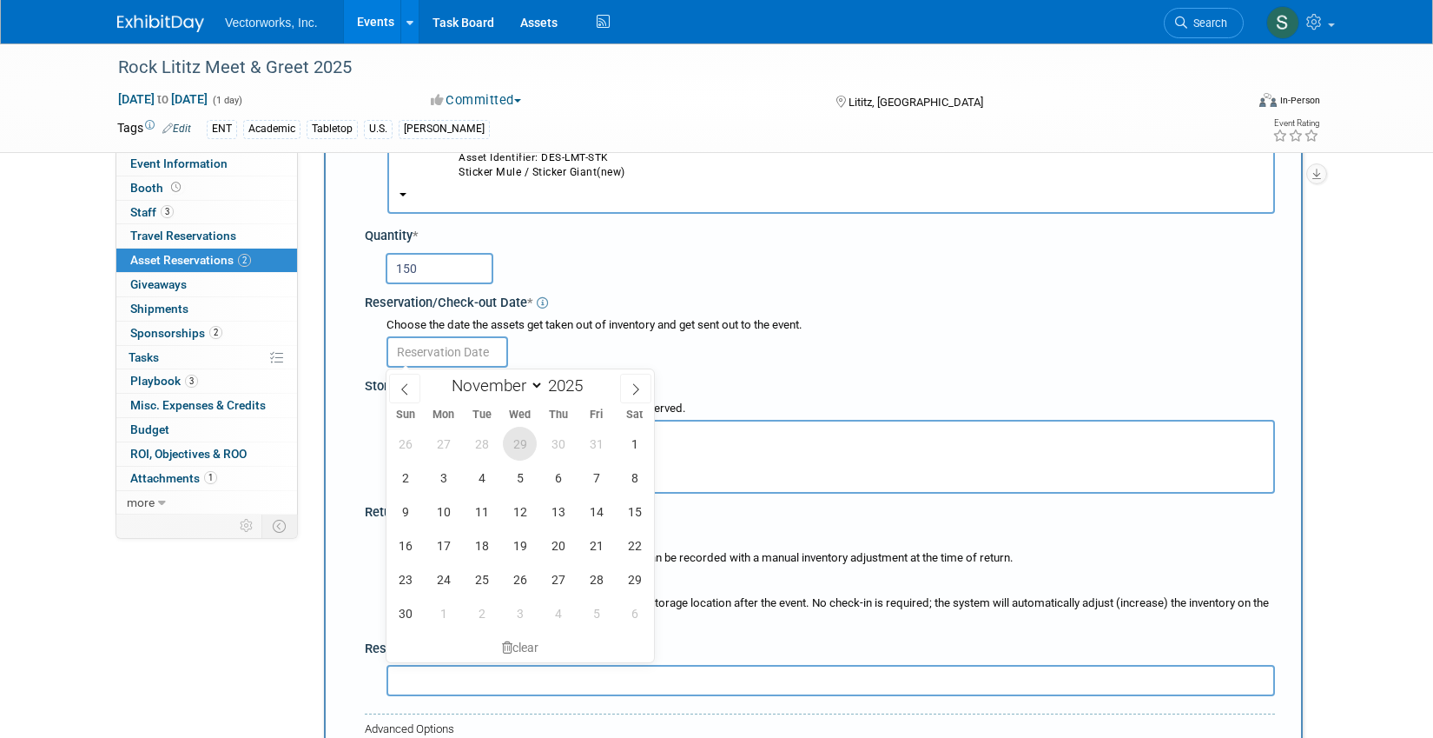
click at [508, 441] on span "29" at bounding box center [520, 444] width 34 height 34
type input "Oct 29, 2025"
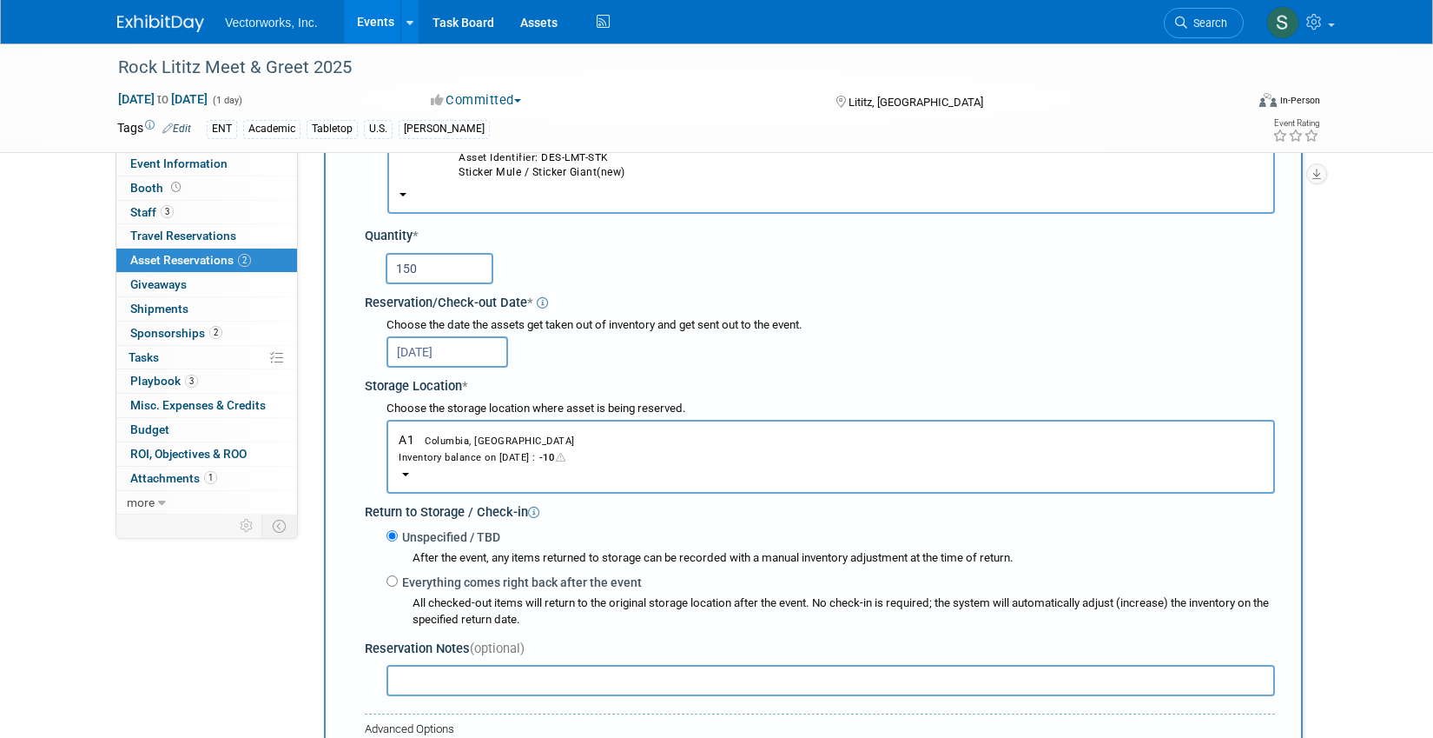
click at [475, 453] on div "Inventory balance on Oct 29, 2025 : -10" at bounding box center [831, 456] width 864 height 17
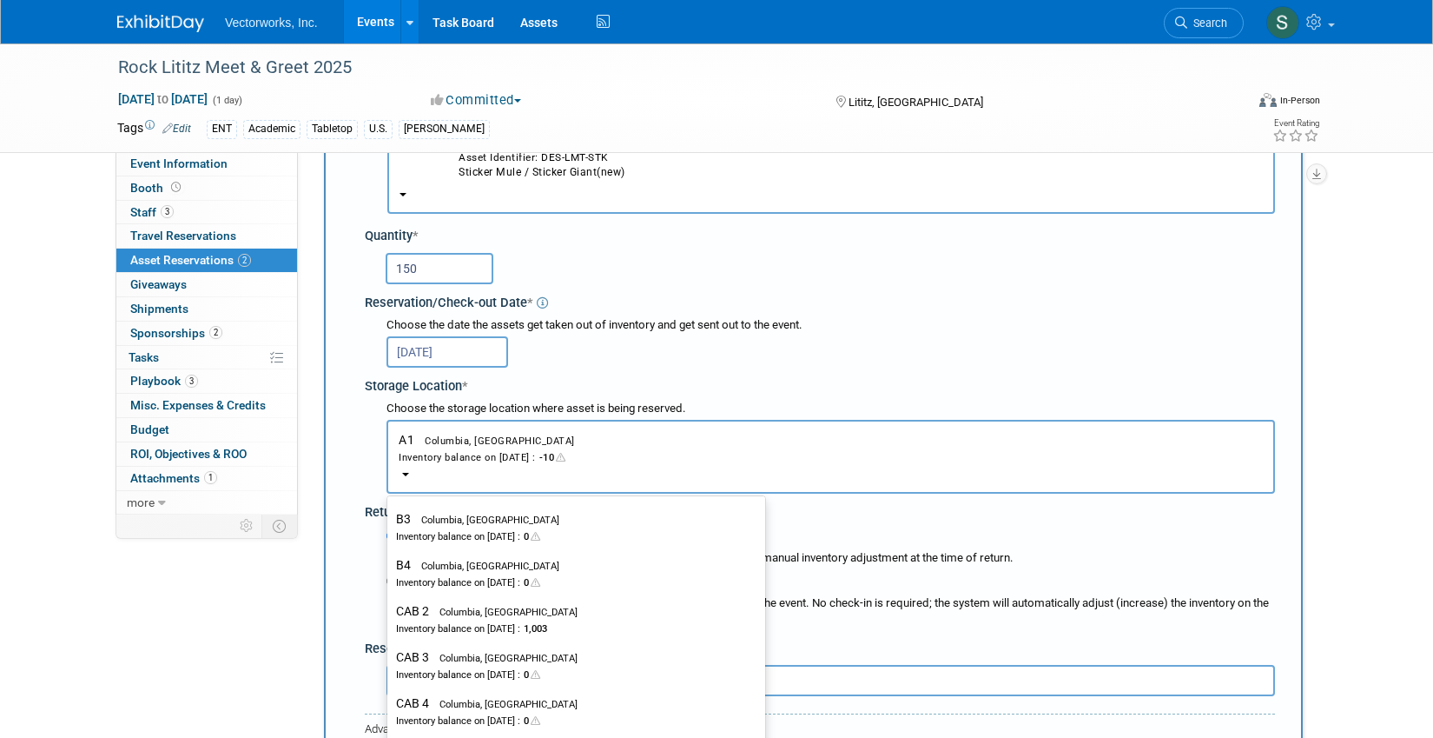
scroll to position [606, 0]
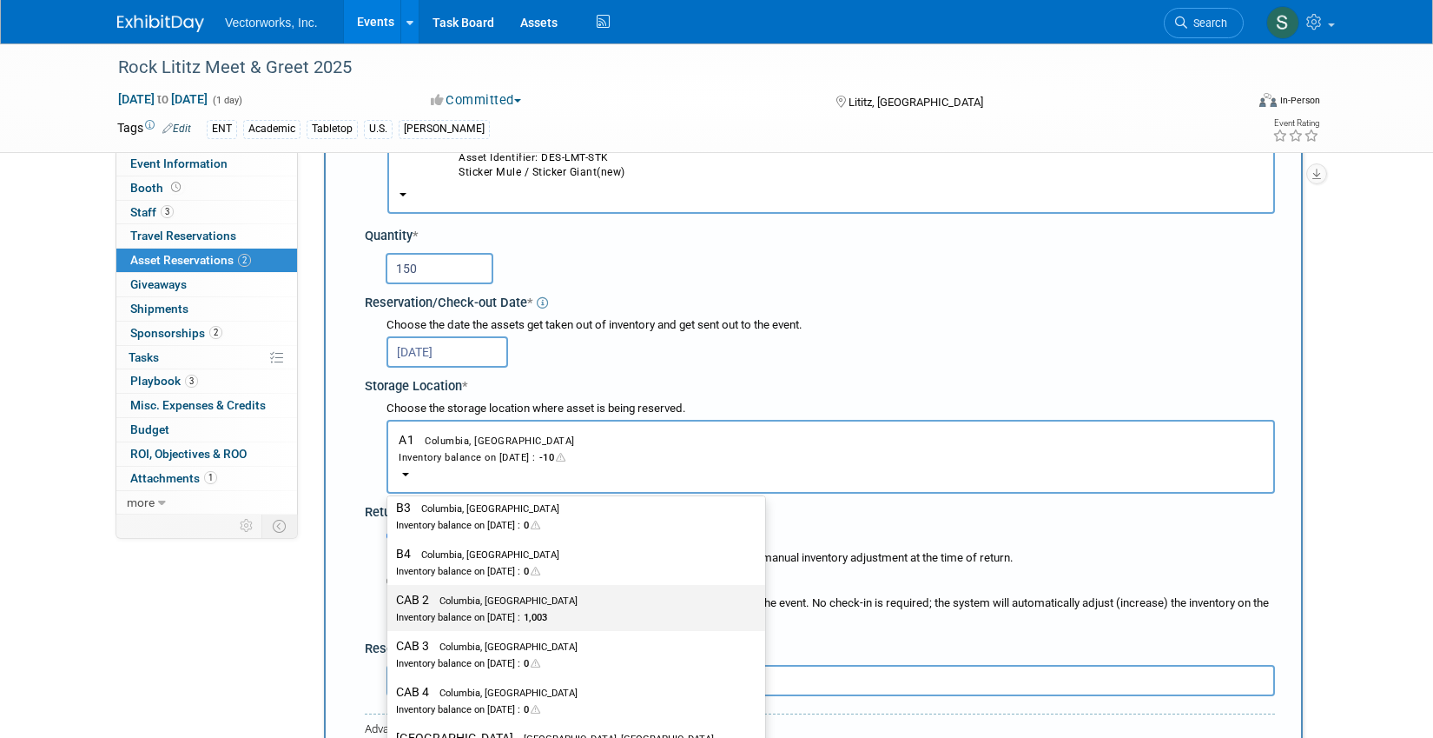
click at [465, 612] on div "Inventory balance on Oct 29, 2025 : 1,003" at bounding box center [563, 616] width 334 height 17
click at [390, 606] on input "CAB 2 Columbia, MD Inventory balance on Oct 29, 2025 : 1,003" at bounding box center [384, 599] width 11 height 11
select select "11222717"
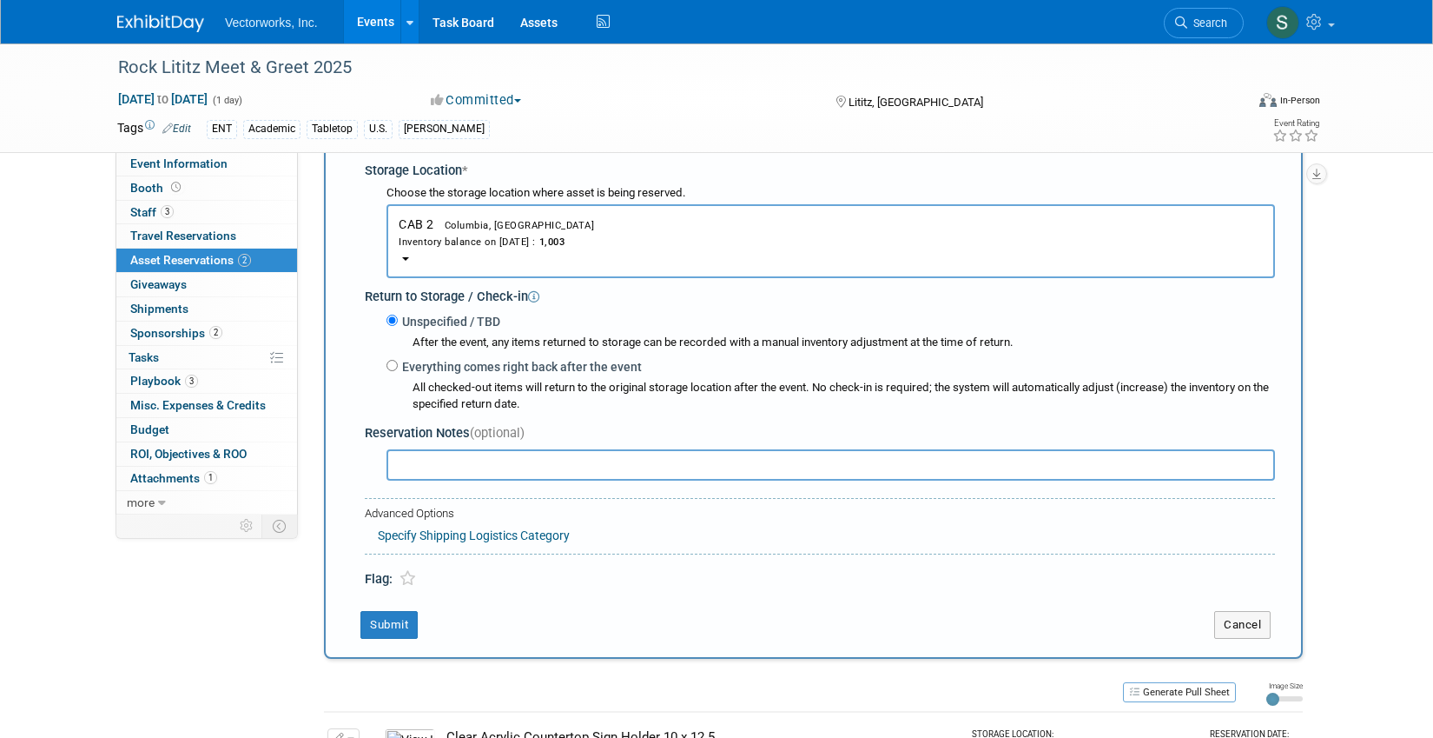
scroll to position [431, 0]
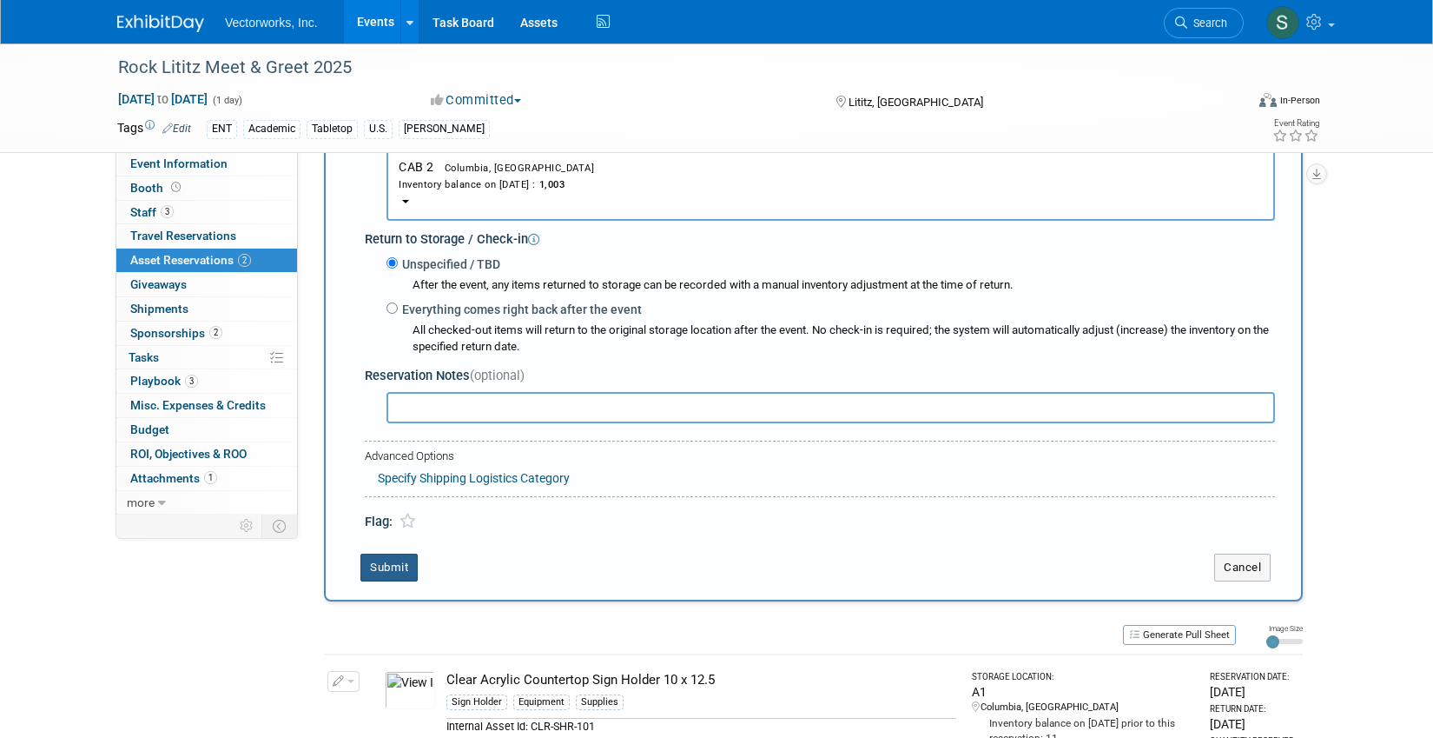
click at [400, 563] on button "Submit" at bounding box center [389, 567] width 57 height 28
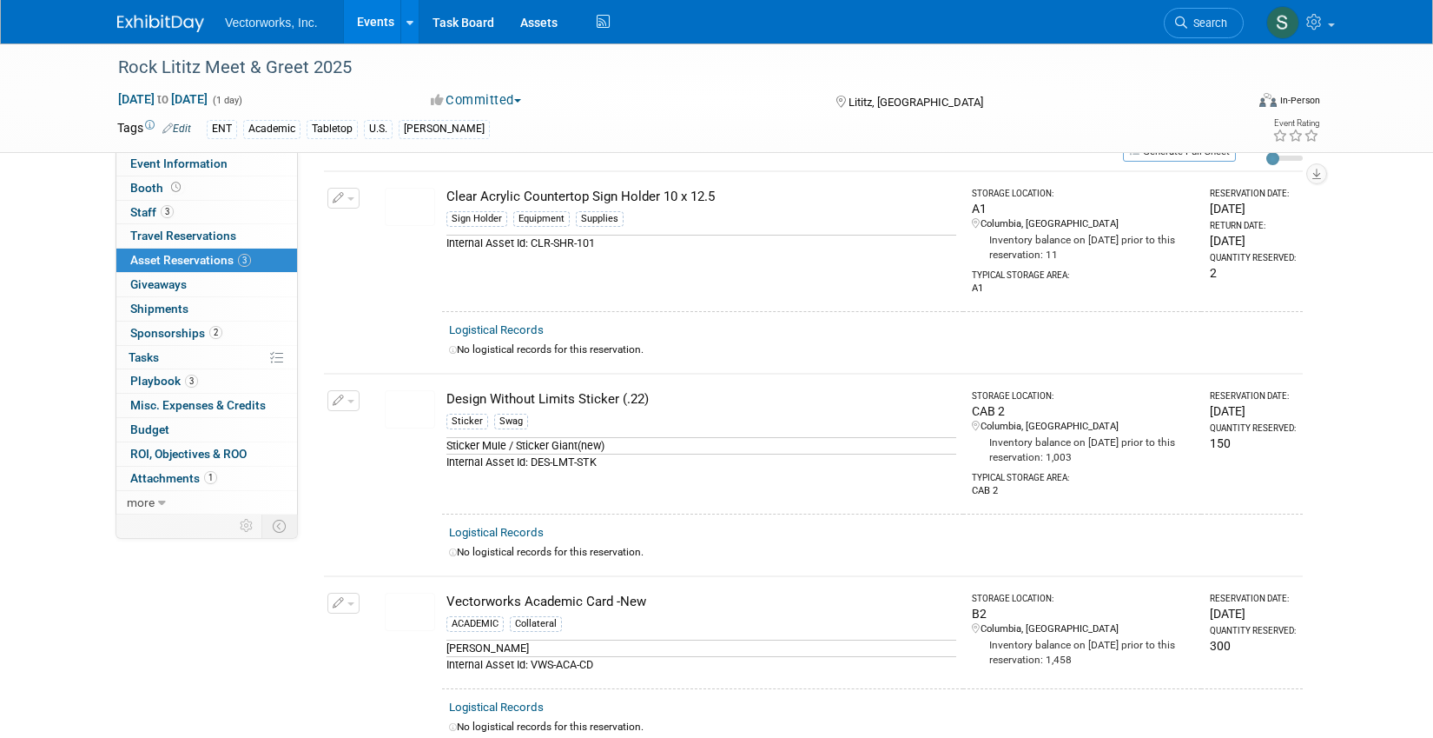
scroll to position [0, 0]
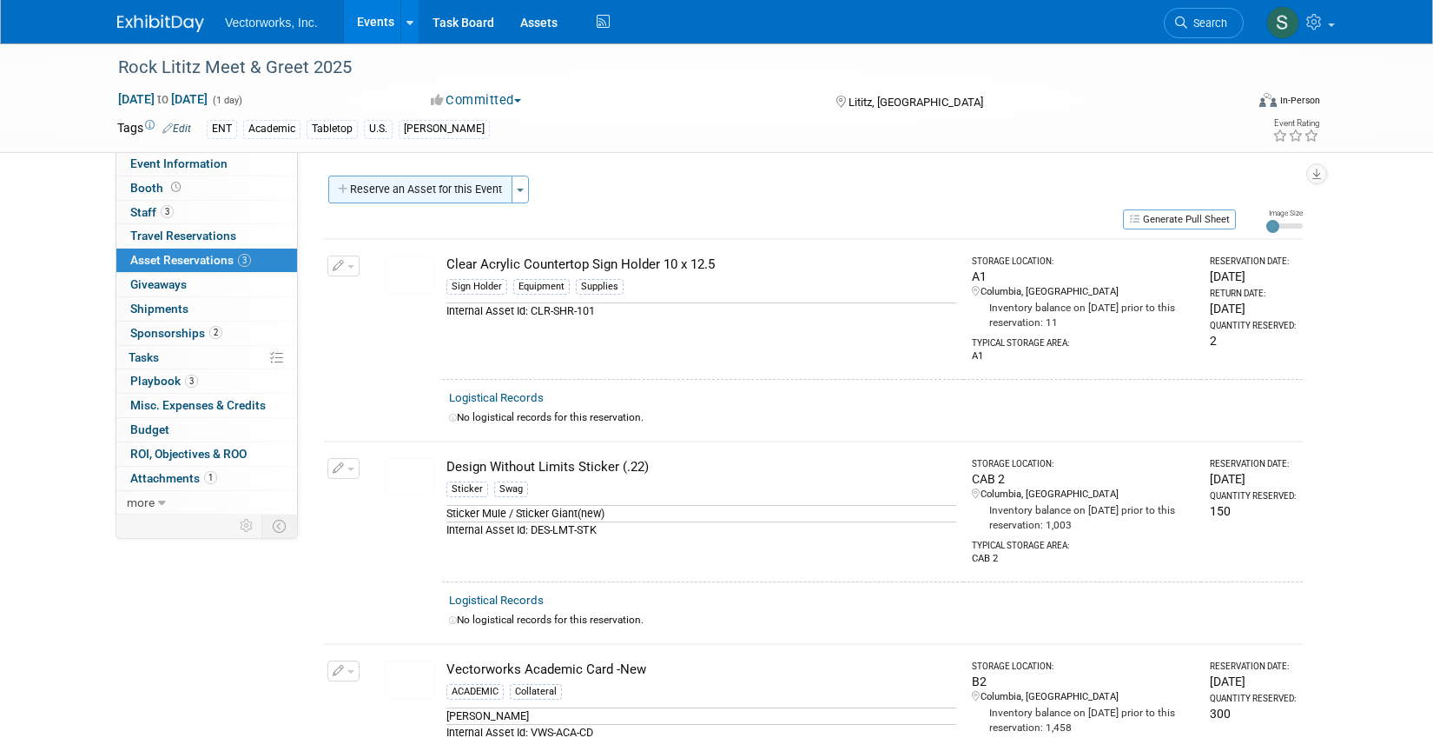
click at [440, 190] on button "Reserve an Asset for this Event" at bounding box center [420, 189] width 184 height 28
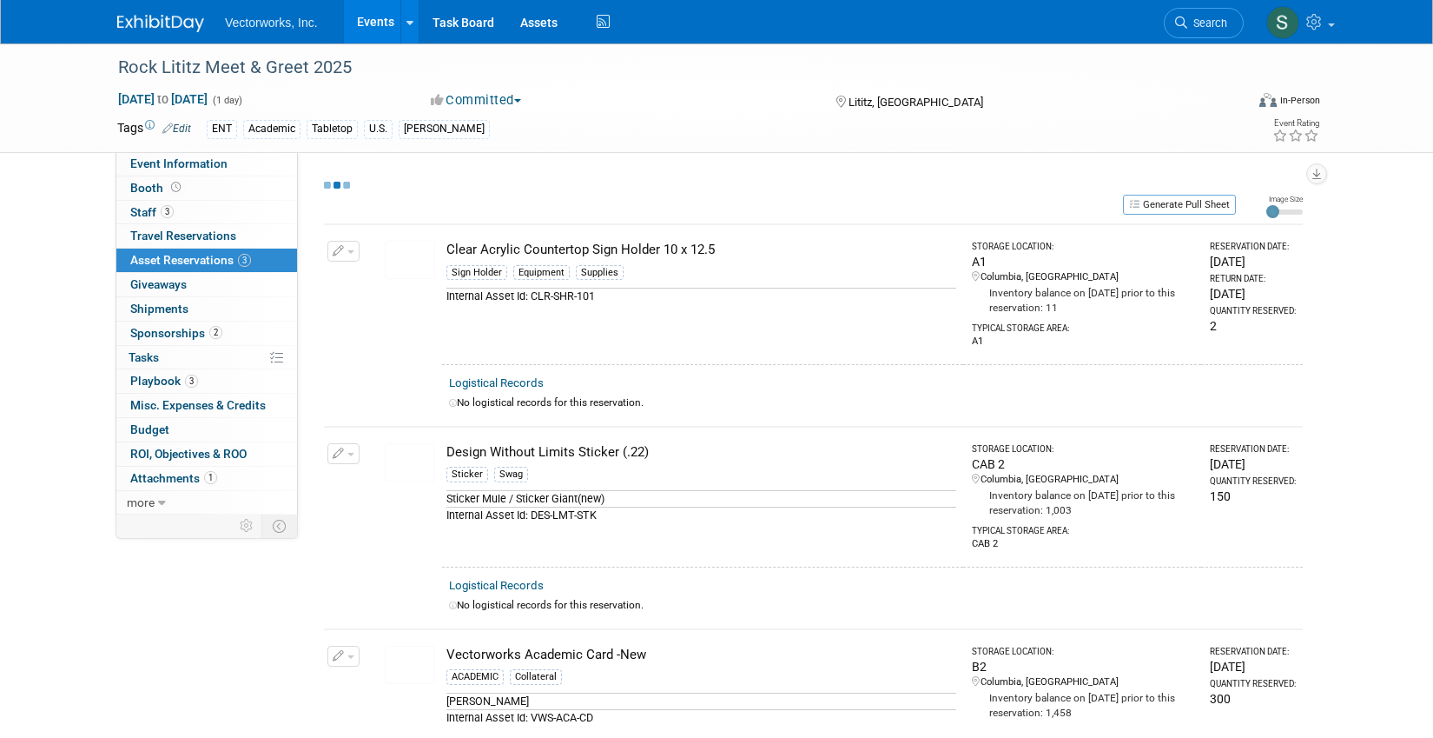
select select "10"
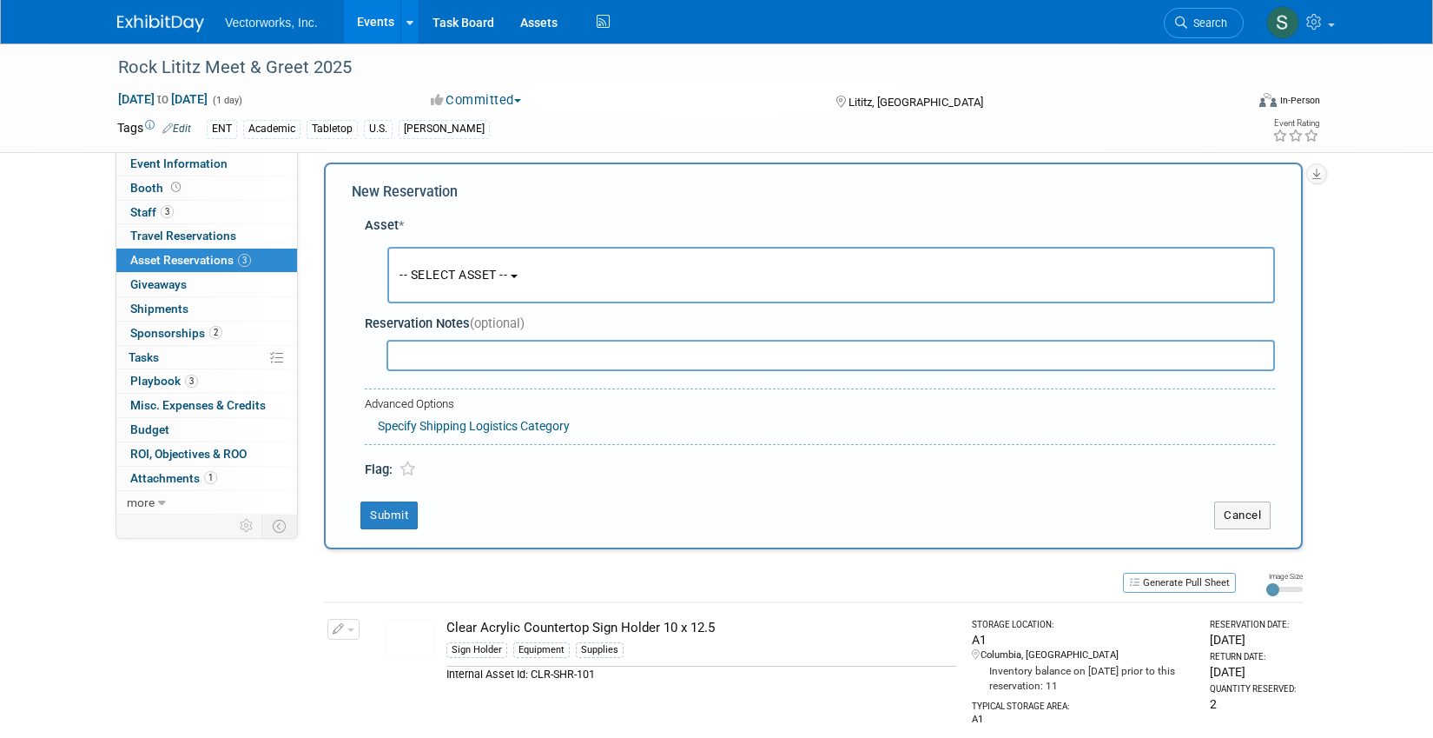
scroll to position [17, 0]
click at [450, 274] on span "-- SELECT ASSET --" at bounding box center [454, 271] width 108 height 14
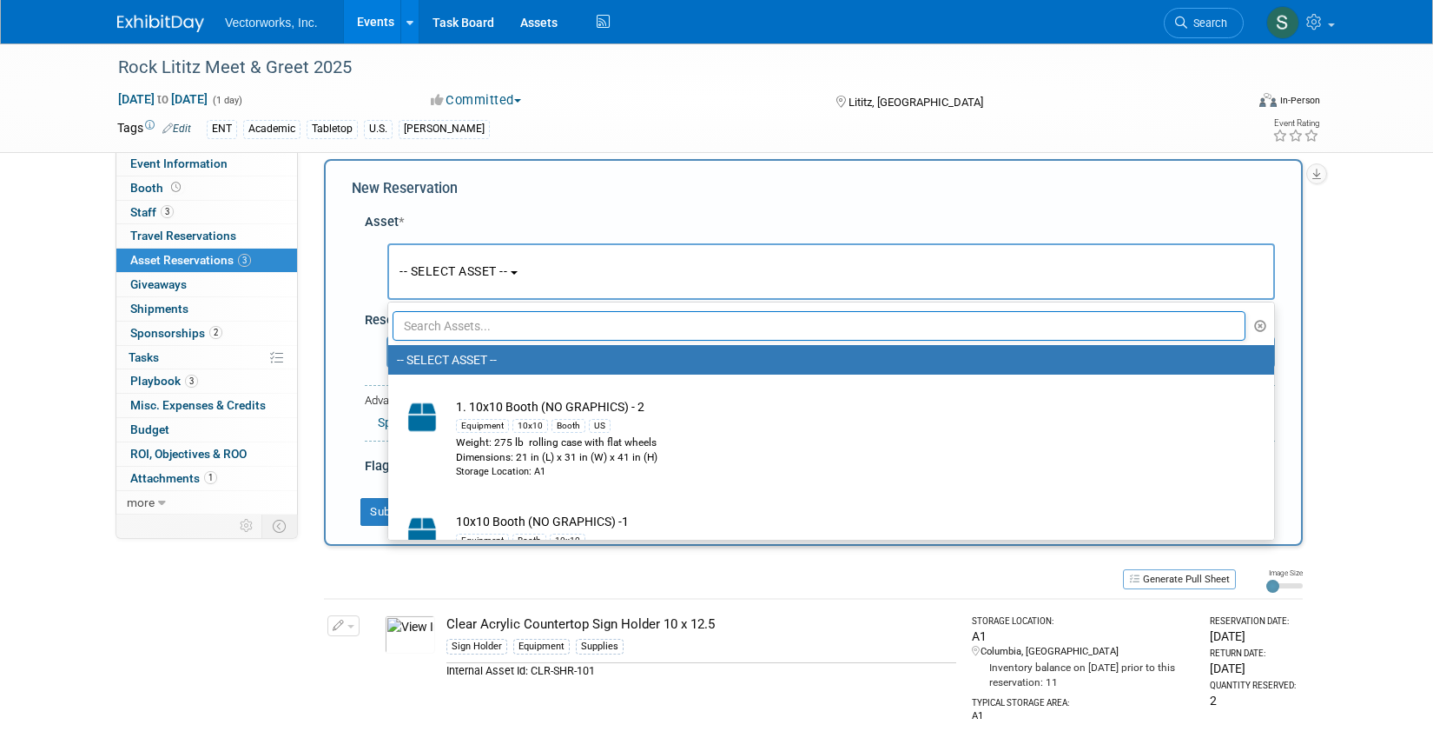
click at [471, 326] on input "text" at bounding box center [819, 326] width 853 height 30
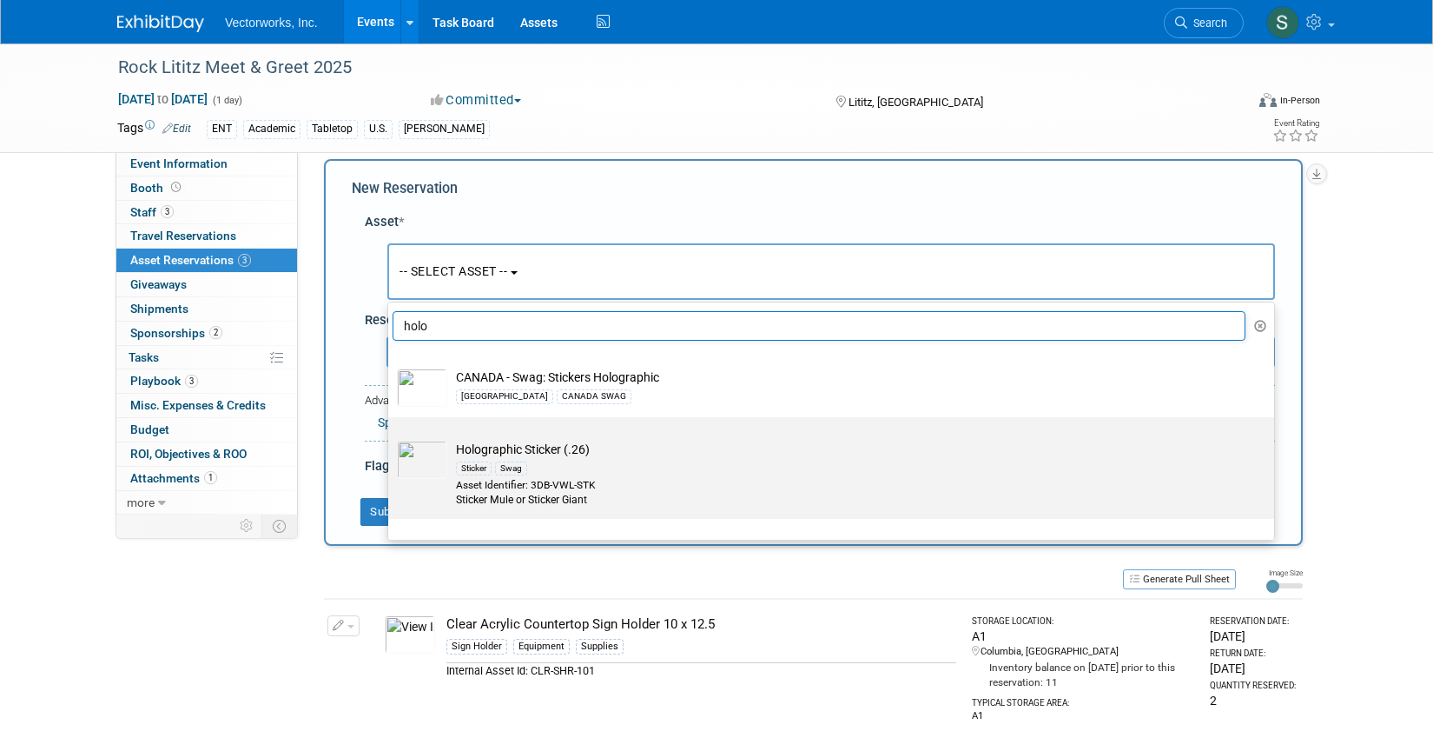
type input "holo"
click at [615, 453] on td "Holographic Sticker (.26) Sticker Swag Asset Identifier: 3DB-VWL-STK Sticker Mu…" at bounding box center [843, 474] width 792 height 68
click at [391, 438] on input "Holographic Sticker (.26) Sticker Swag Asset Identifier: 3DB-VWL-STK Sticker Mu…" at bounding box center [385, 432] width 11 height 11
select select "10712631"
select select "10"
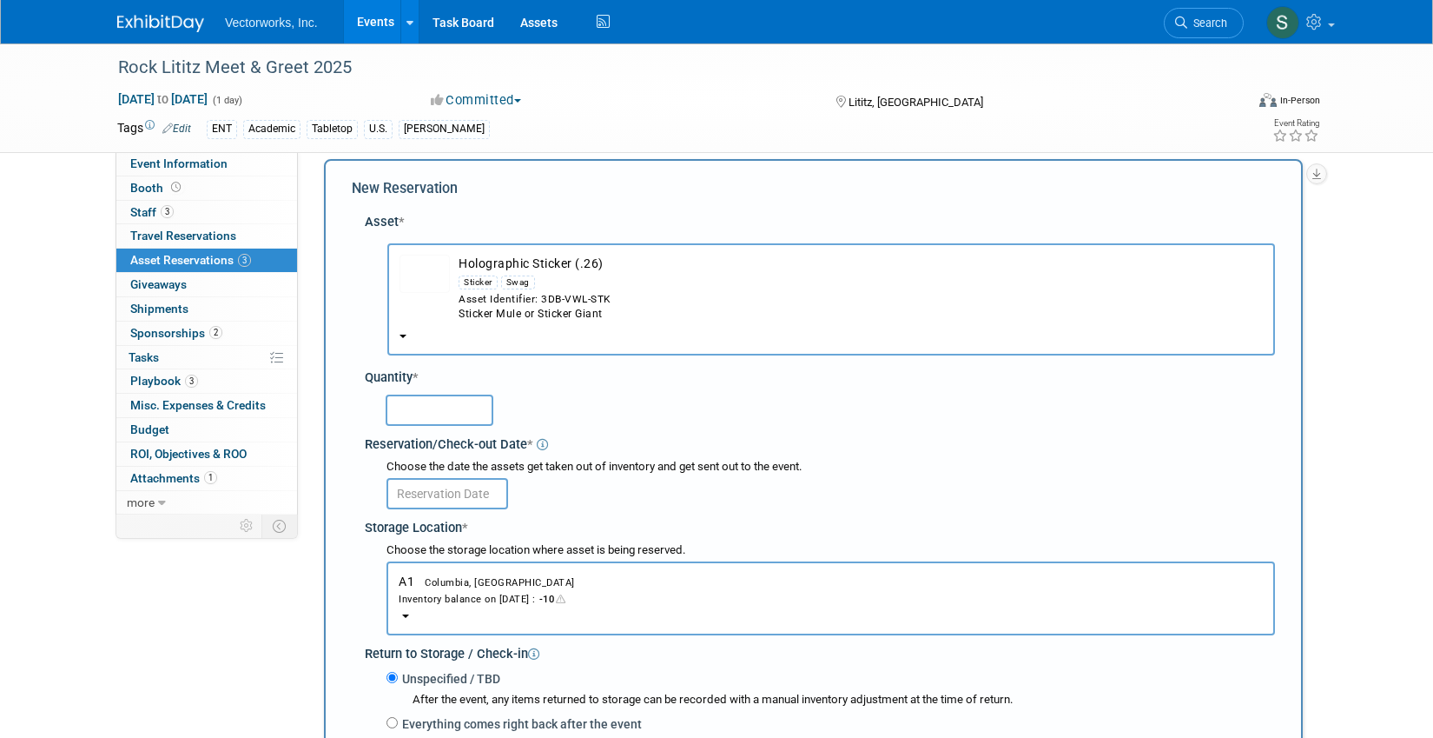
click at [446, 409] on input "text" at bounding box center [440, 409] width 108 height 31
type input "150"
click at [422, 488] on input "text" at bounding box center [448, 493] width 122 height 31
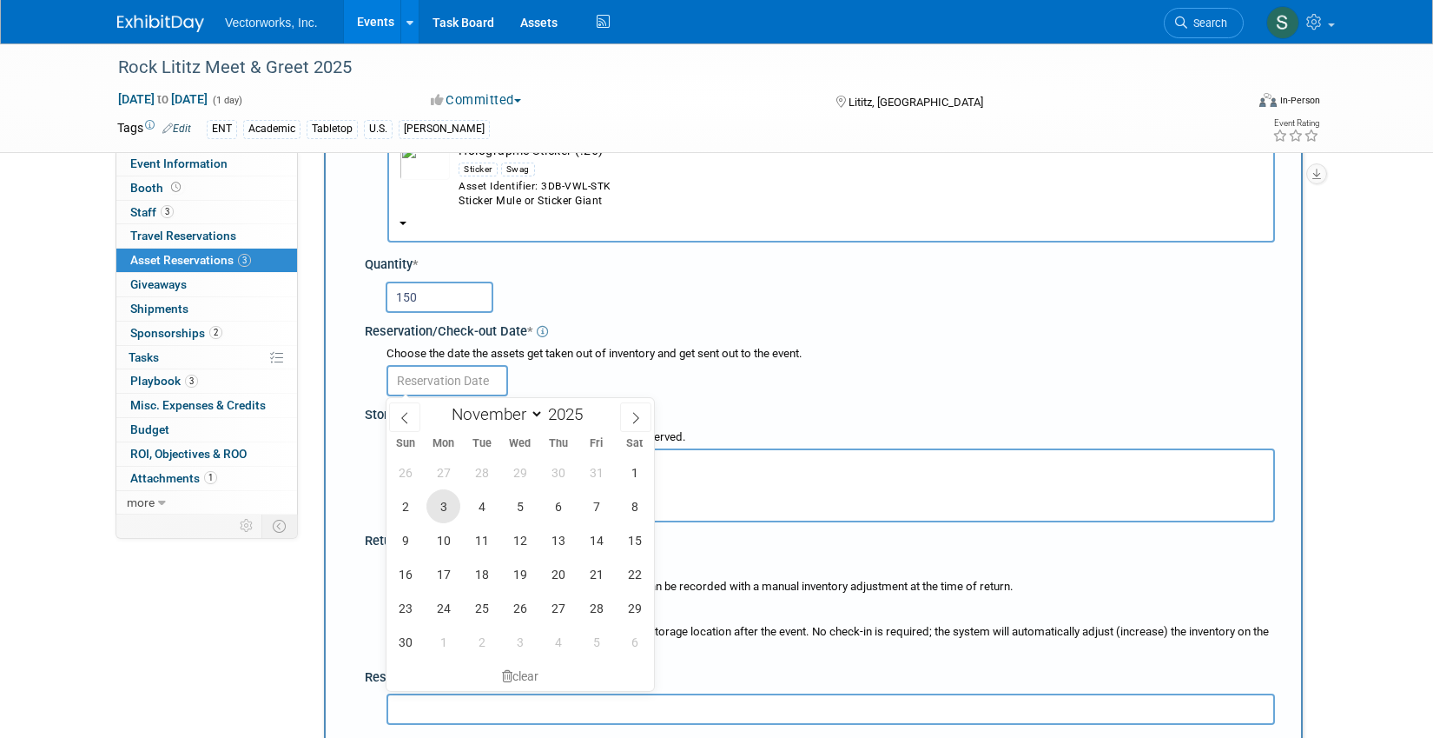
scroll to position [143, 0]
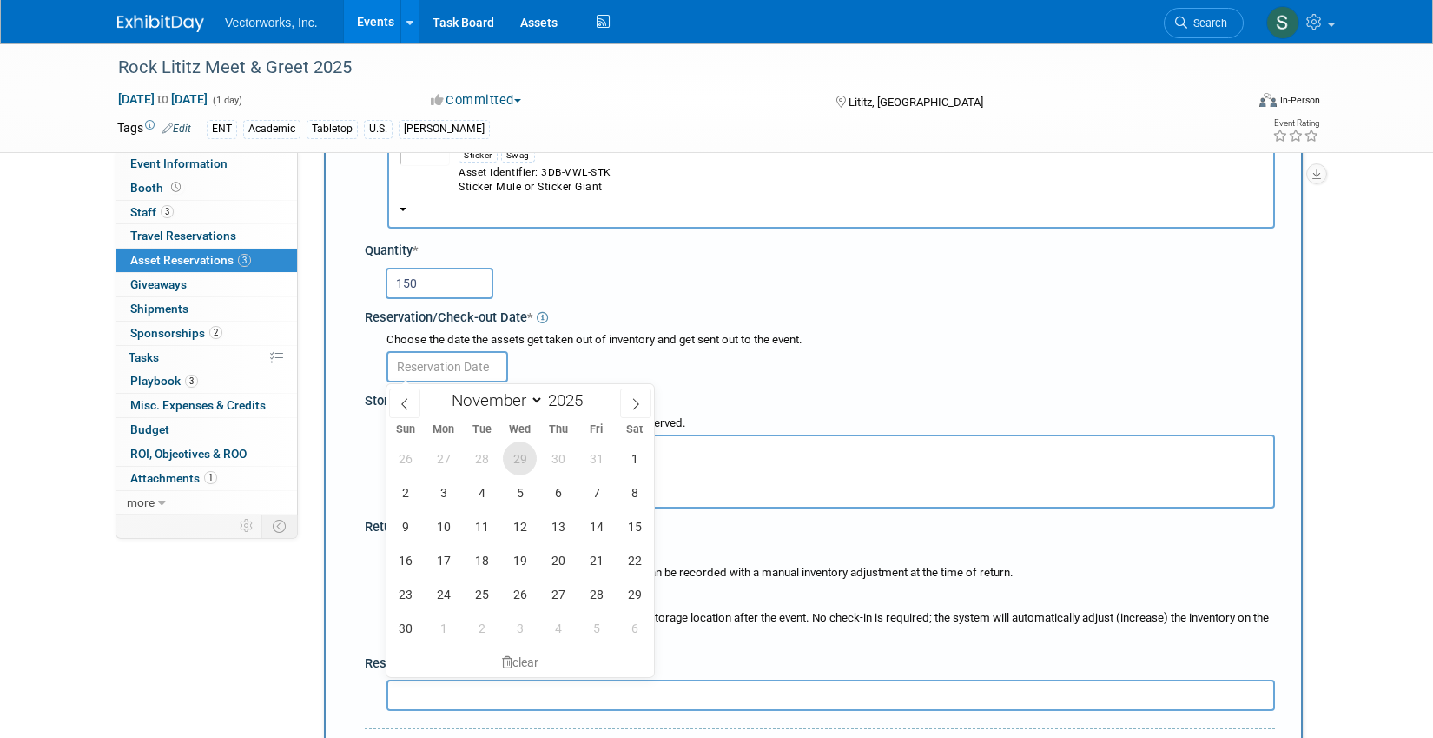
click at [515, 468] on span "29" at bounding box center [520, 458] width 34 height 34
type input "Oct 29, 2025"
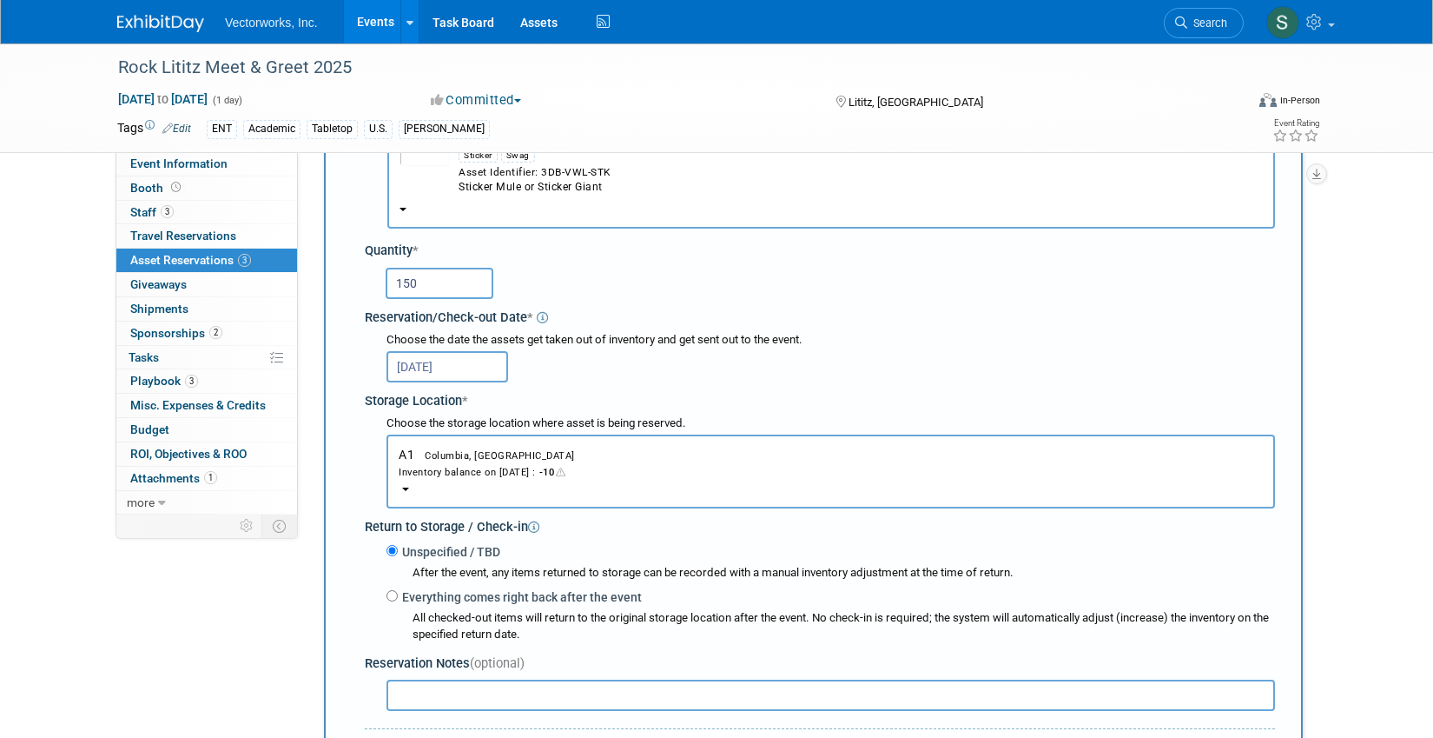
click at [511, 480] on button "A1 Columbia, MD Inventory balance on Oct 29, 2025 : -10" at bounding box center [831, 471] width 889 height 74
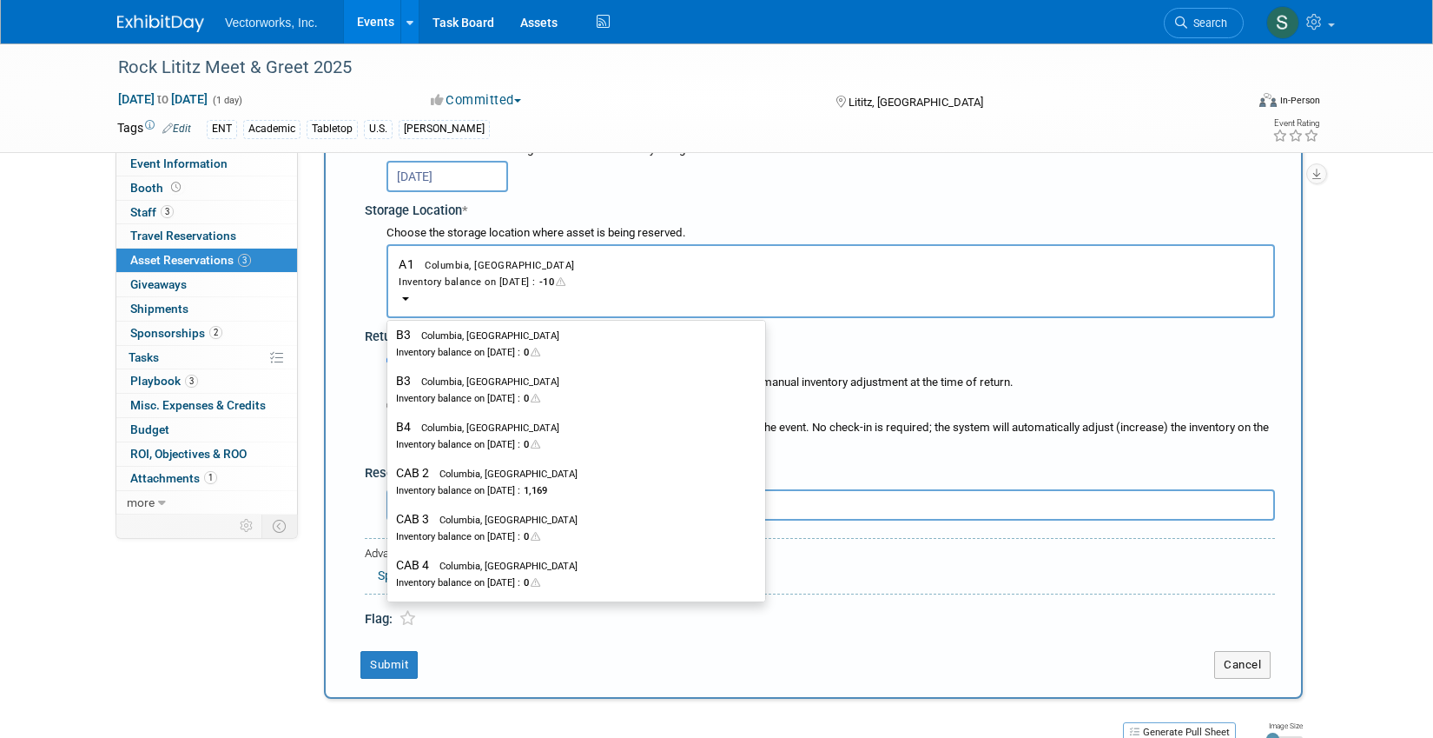
scroll to position [560, 0]
click at [511, 480] on div "Inventory balance on Oct 29, 2025 : 1,169" at bounding box center [563, 487] width 334 height 17
click at [390, 476] on input "CAB 2 Columbia, MD Inventory balance on Oct 29, 2025 : 1,169" at bounding box center [384, 470] width 11 height 11
select select "11222717"
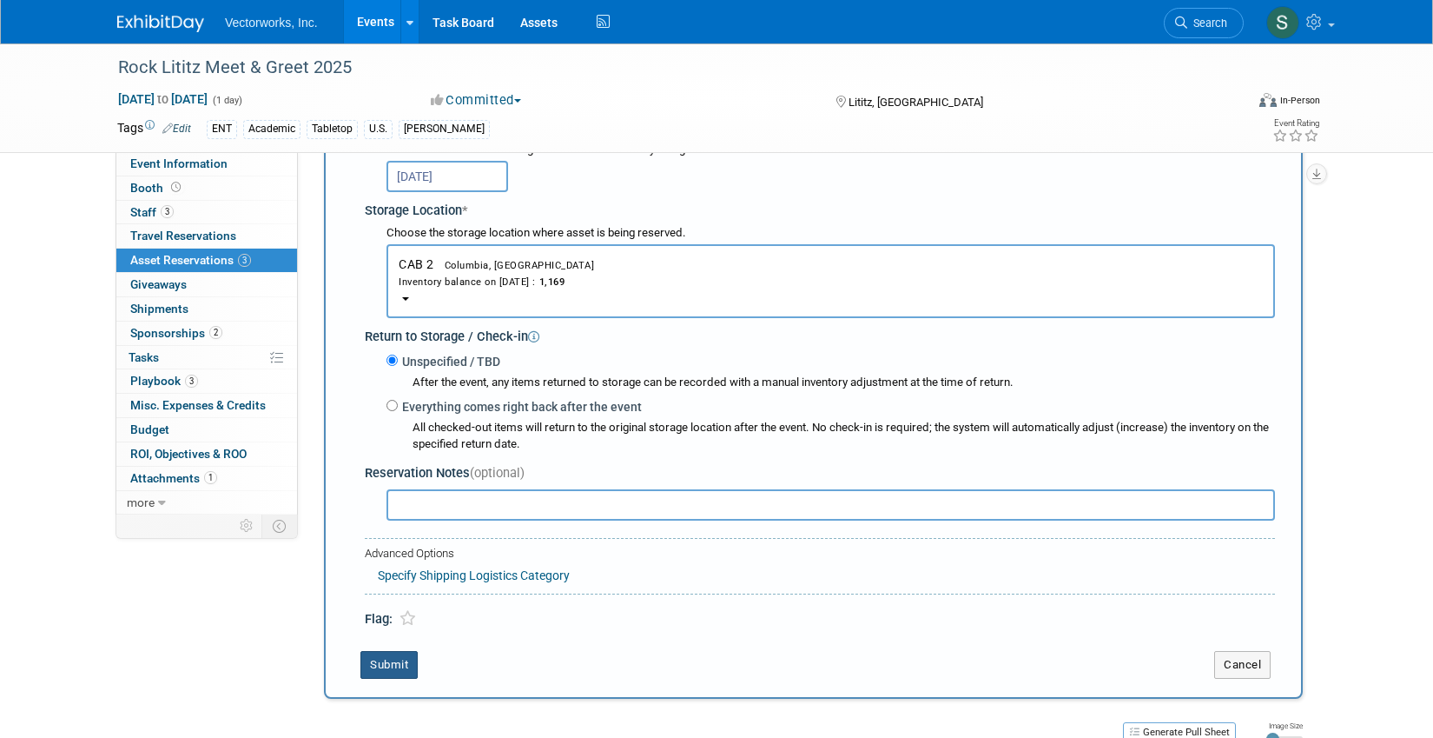
click at [402, 672] on button "Submit" at bounding box center [389, 665] width 57 height 28
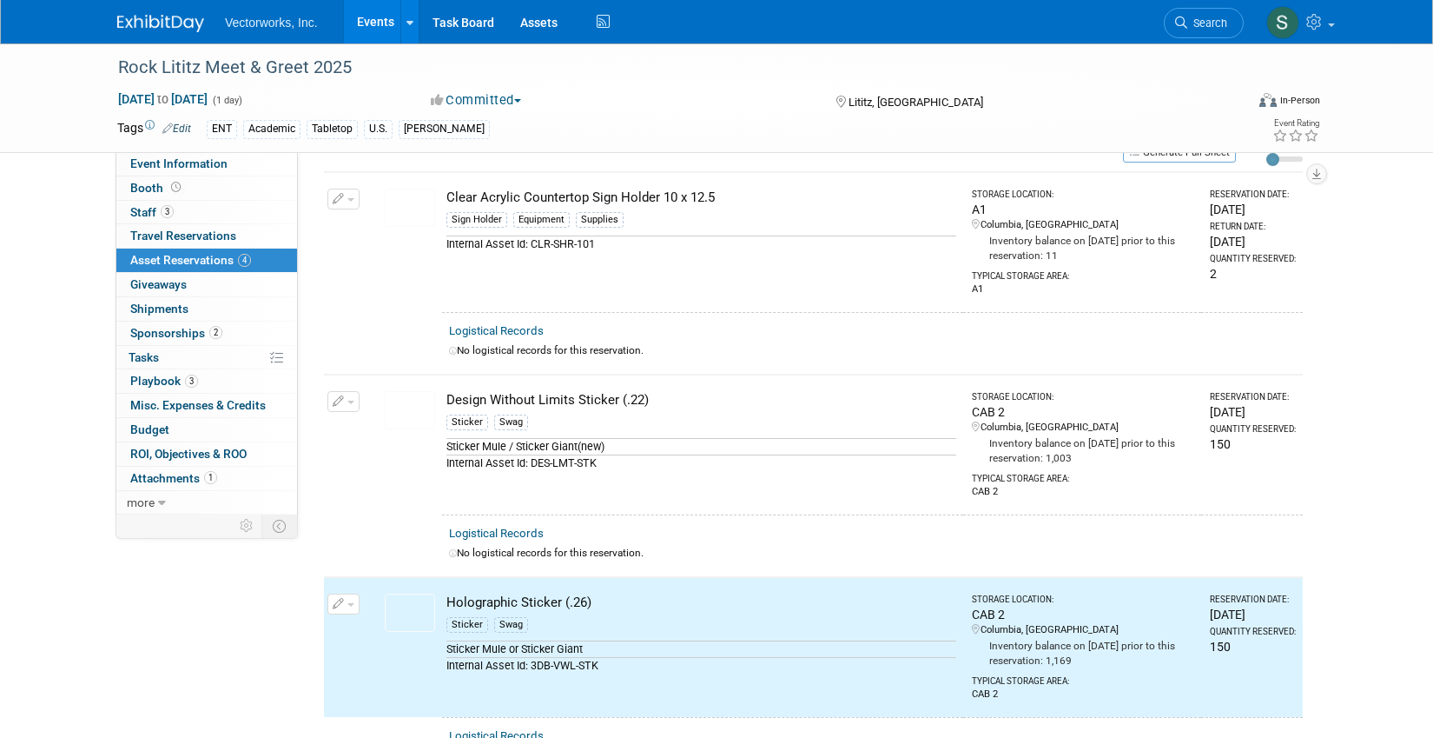
scroll to position [0, 0]
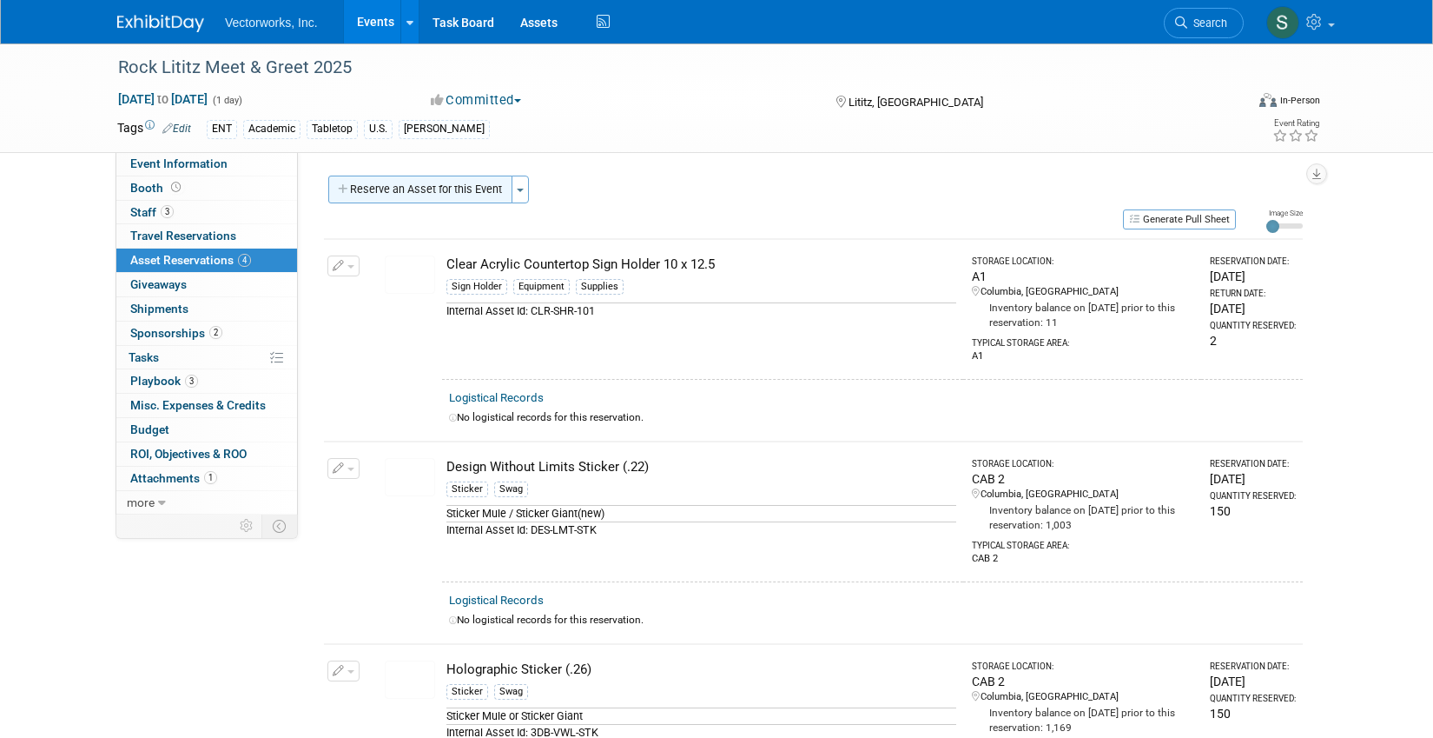
click at [465, 187] on button "Reserve an Asset for this Event" at bounding box center [420, 189] width 184 height 28
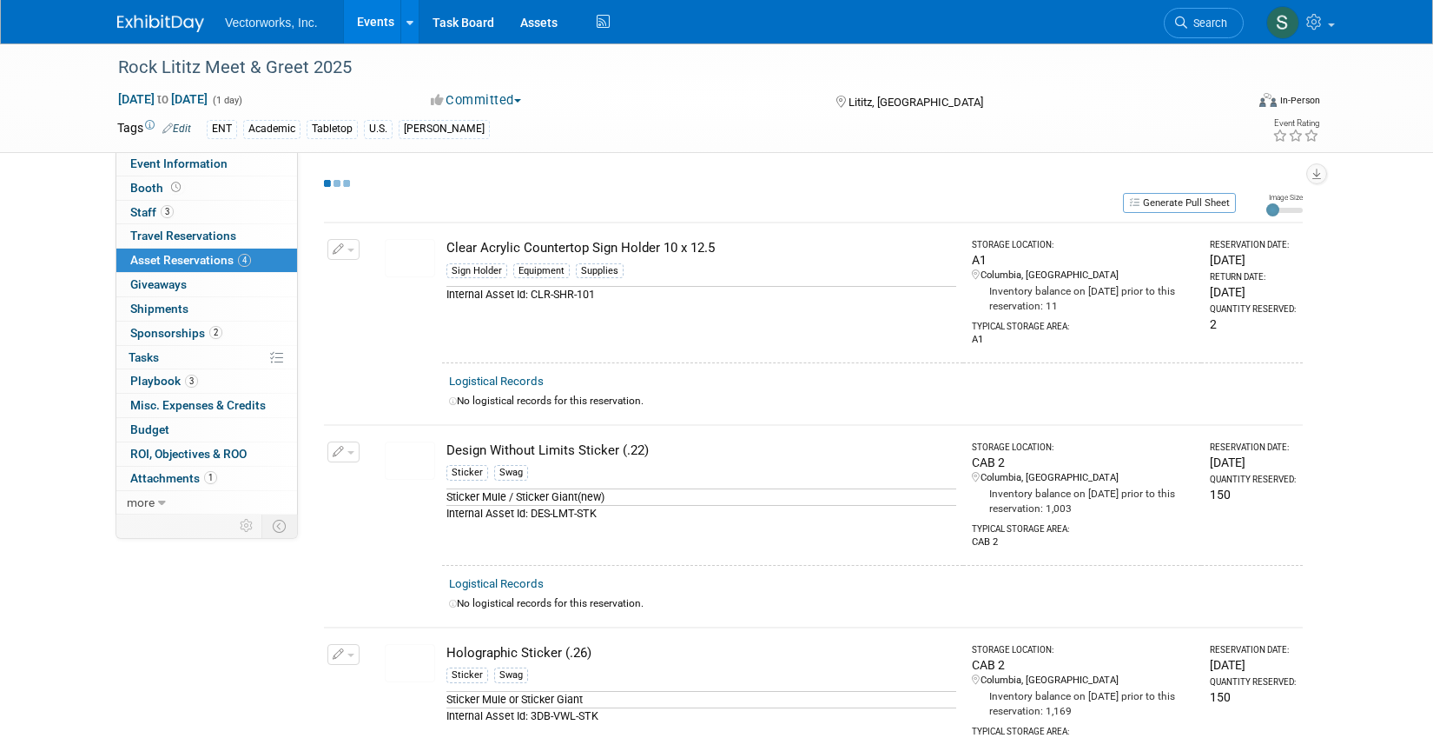
select select "10"
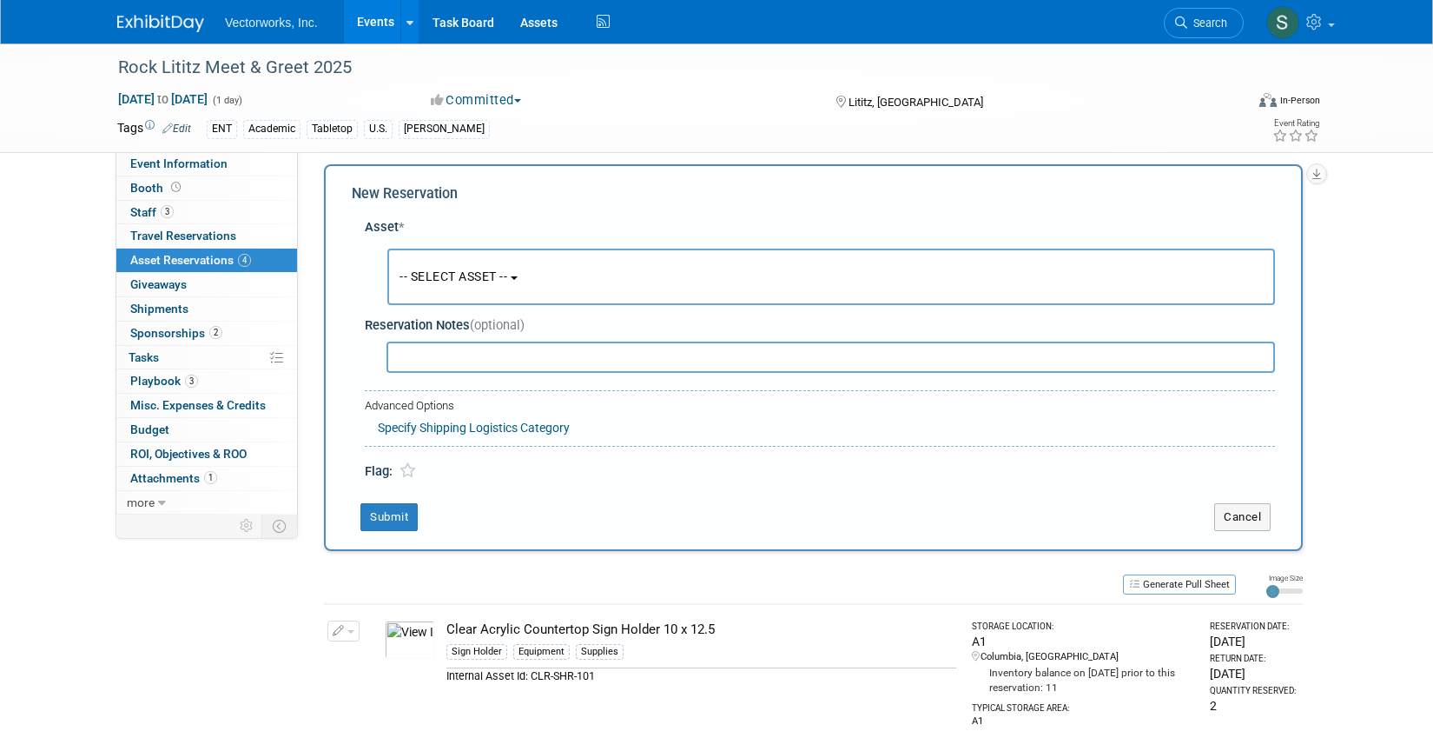
scroll to position [17, 0]
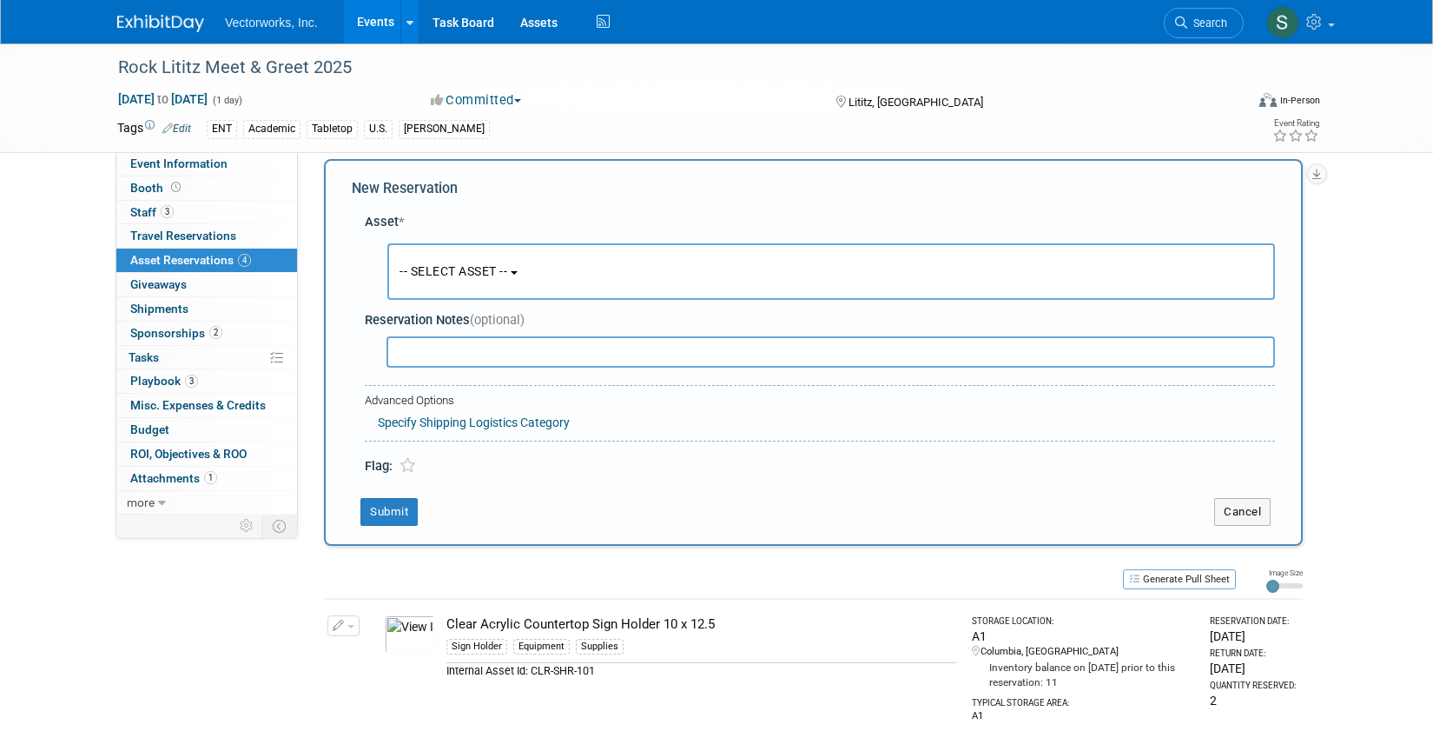
click at [467, 264] on span "-- SELECT ASSET --" at bounding box center [454, 271] width 108 height 14
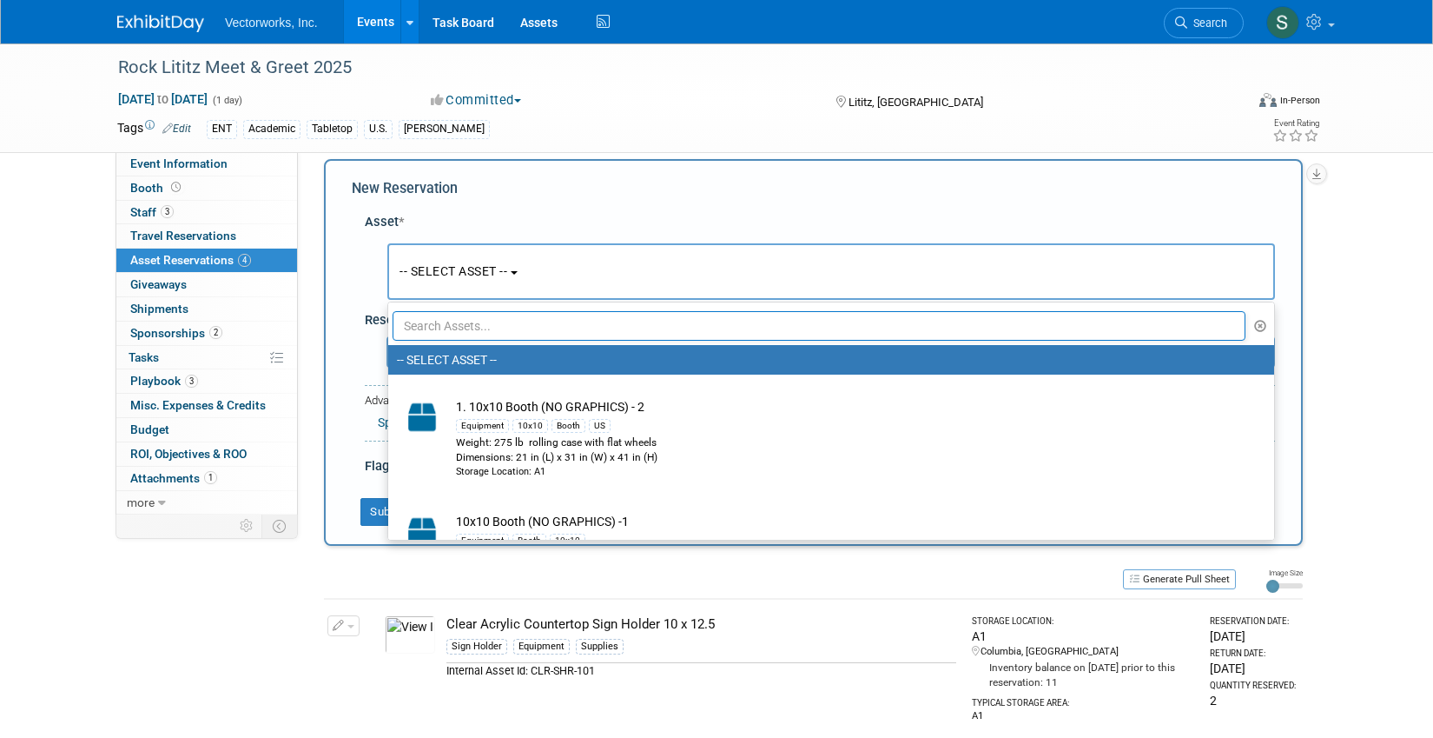
click at [467, 329] on input "text" at bounding box center [819, 326] width 853 height 30
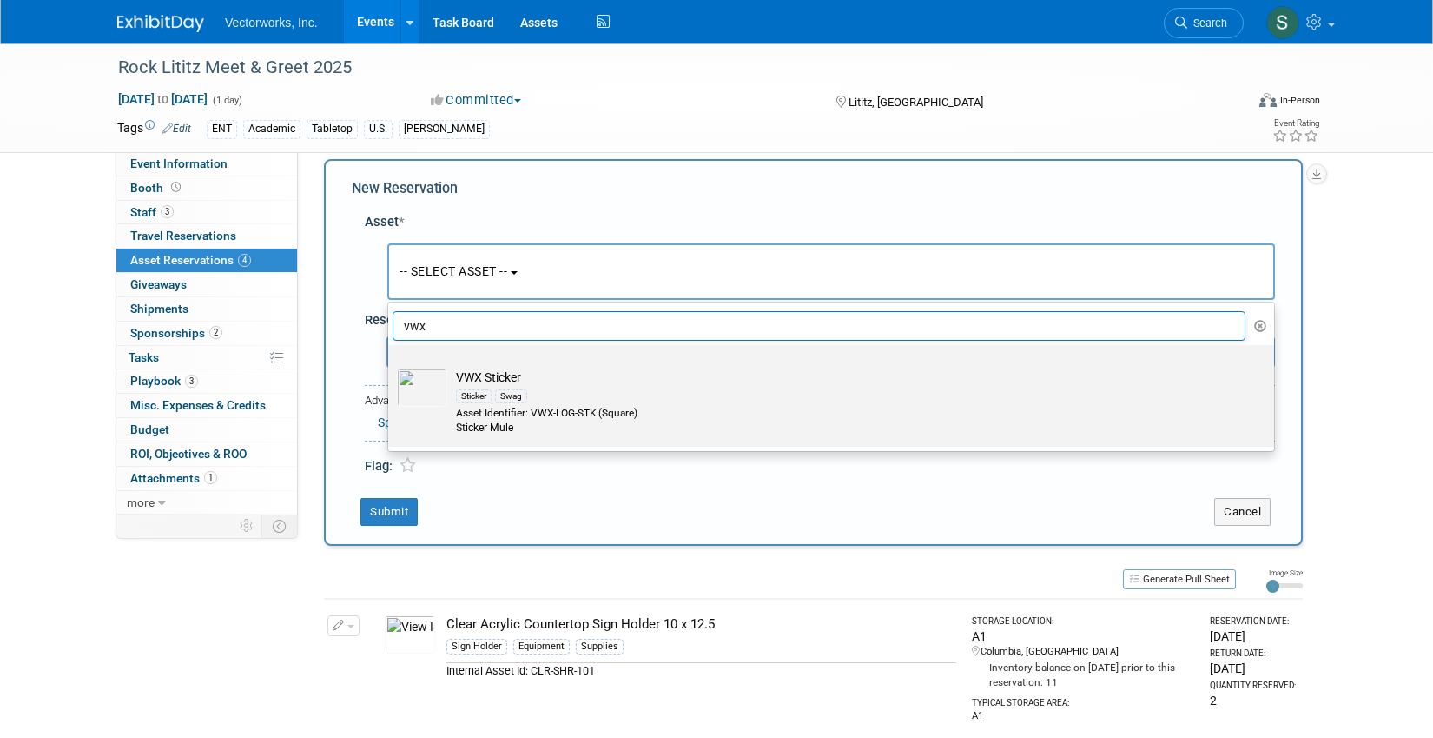
type input "vwx"
click at [599, 380] on td "VWX Sticker Sticker Swag Asset Identifier: VWX-LOG-STK (Square) Sticker Mule" at bounding box center [843, 402] width 792 height 68
click at [391, 366] on input "VWX Sticker Sticker Swag Asset Identifier: VWX-LOG-STK (Square) Sticker Mule" at bounding box center [385, 359] width 11 height 11
select select "10695572"
select select "10"
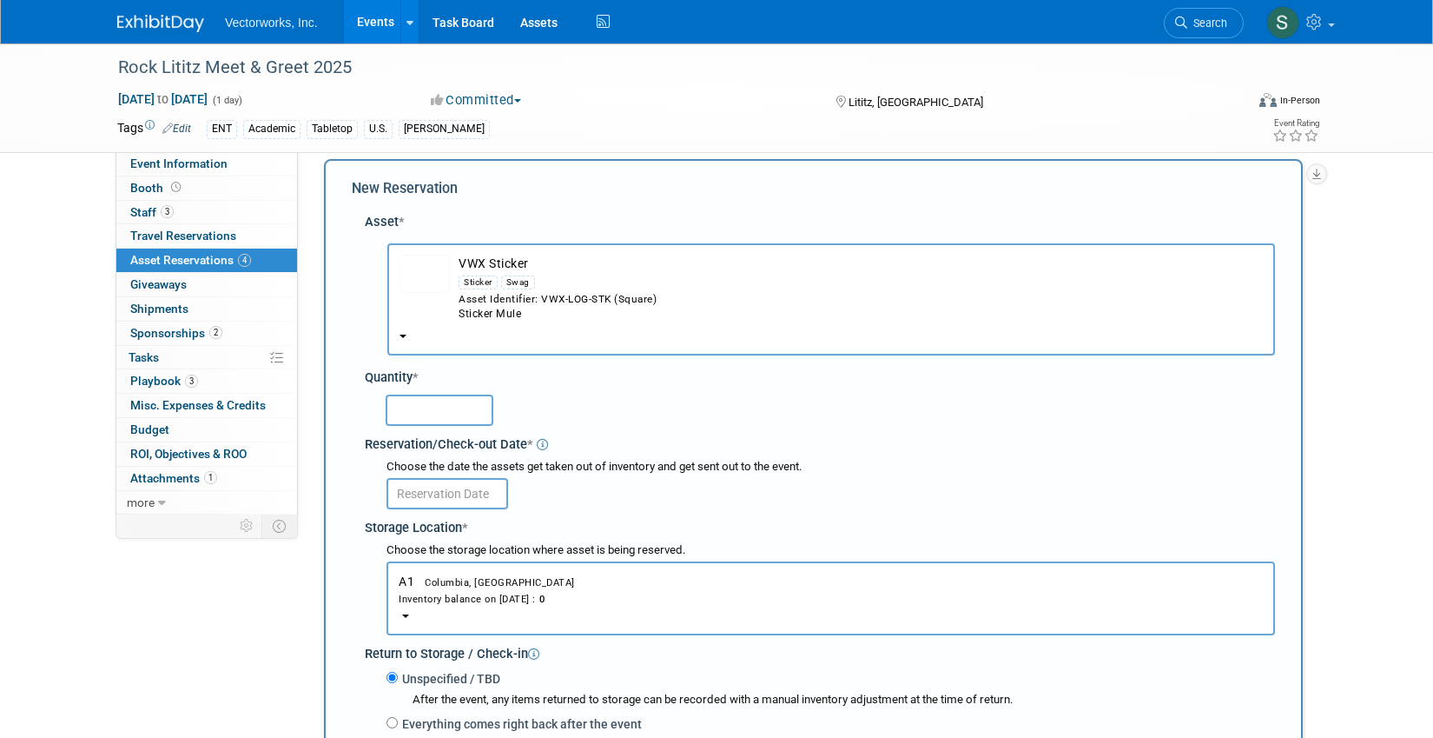
click at [463, 414] on input "text" at bounding box center [440, 409] width 108 height 31
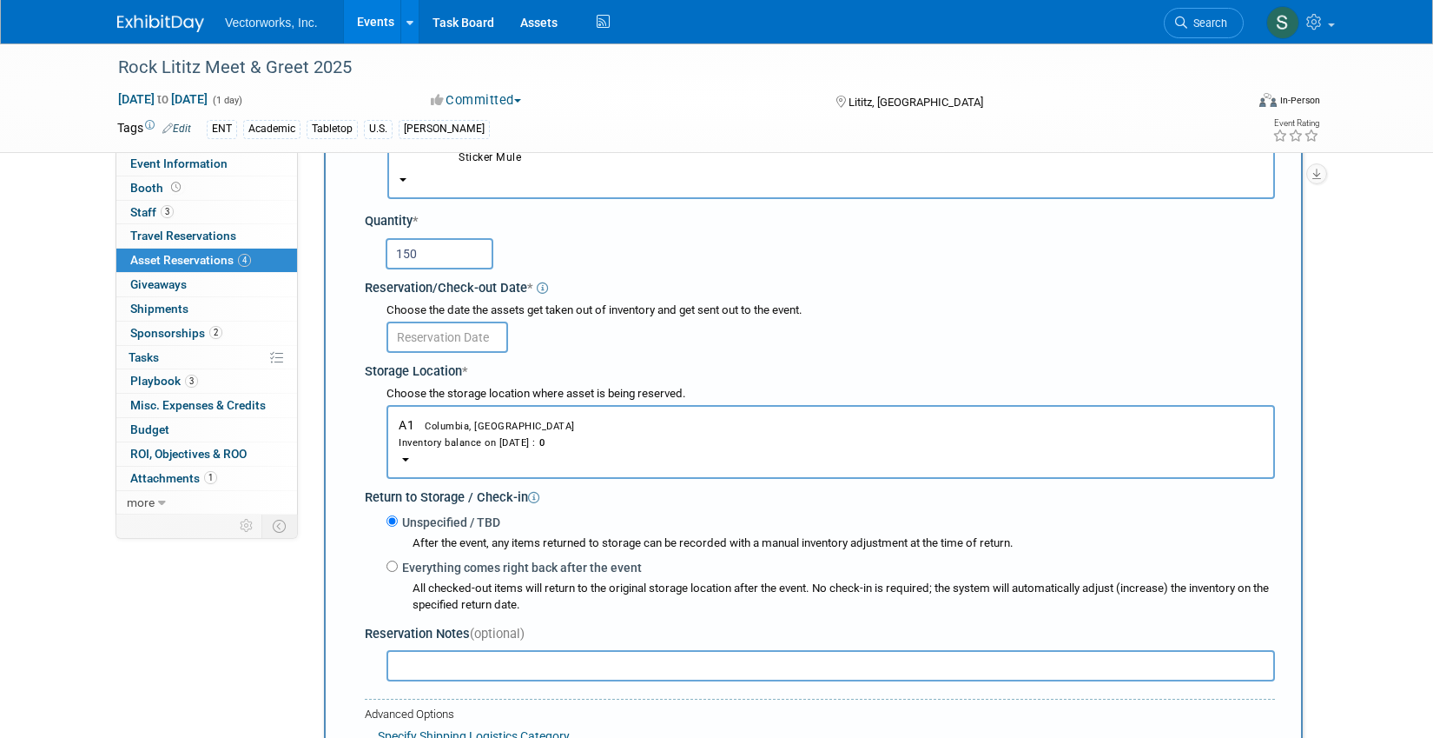
scroll to position [251, 0]
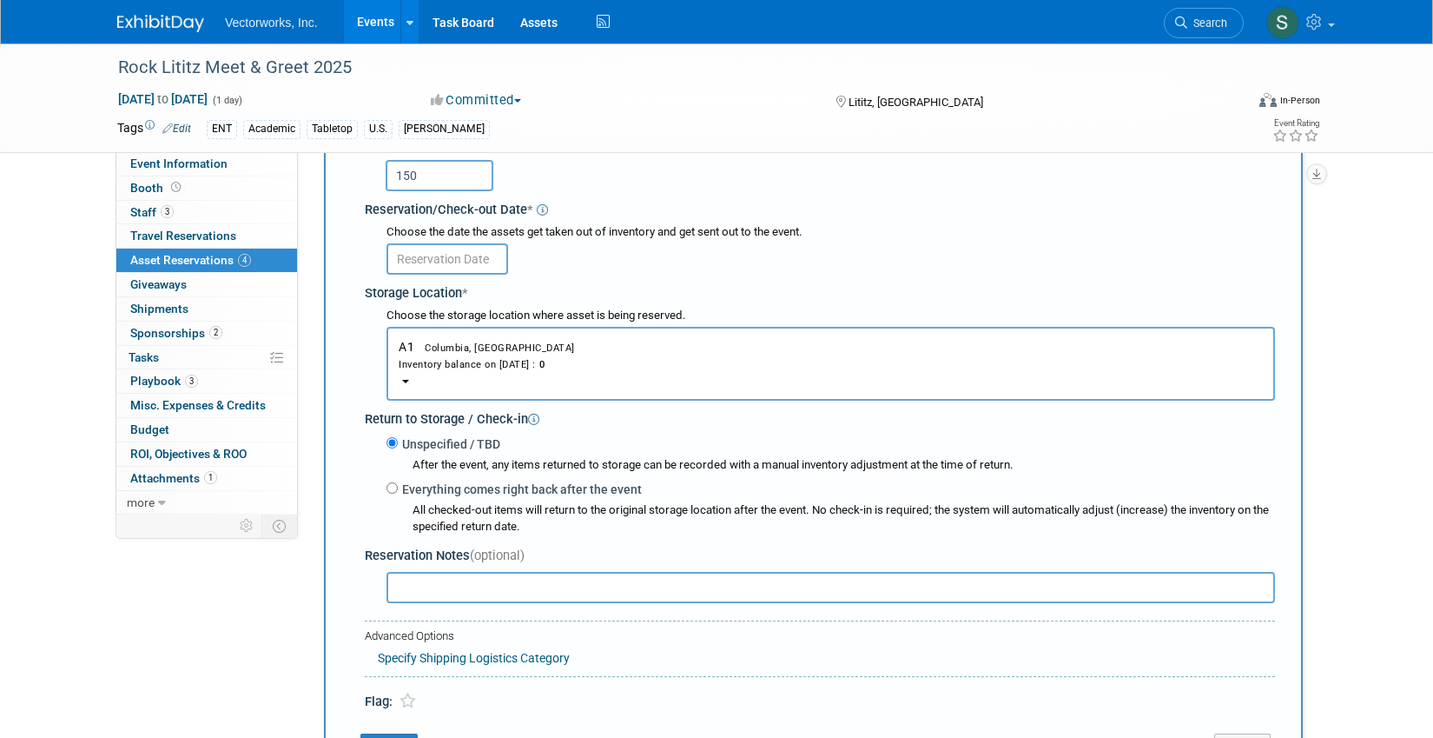
type input "150"
click at [472, 257] on input "text" at bounding box center [448, 258] width 122 height 31
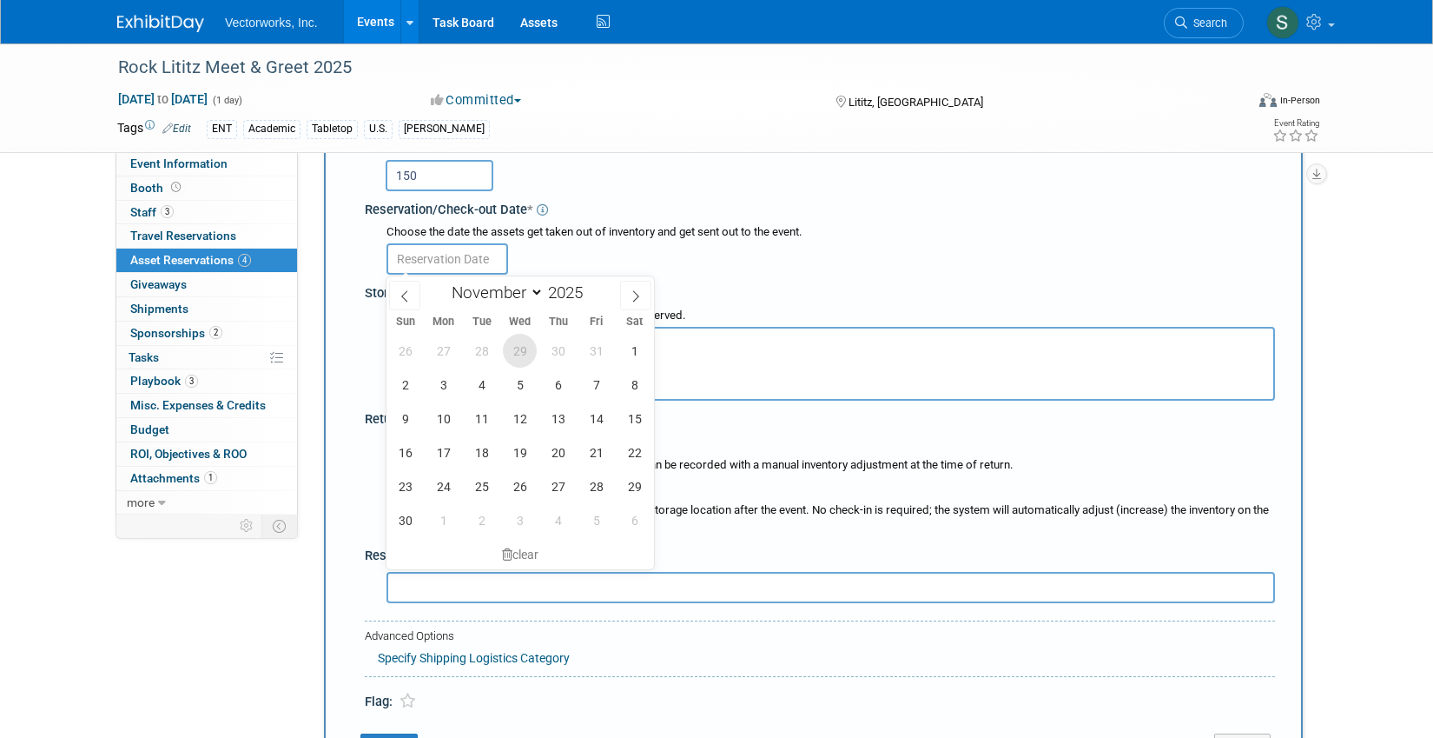
click at [520, 355] on span "29" at bounding box center [520, 351] width 34 height 34
type input "Oct 29, 2025"
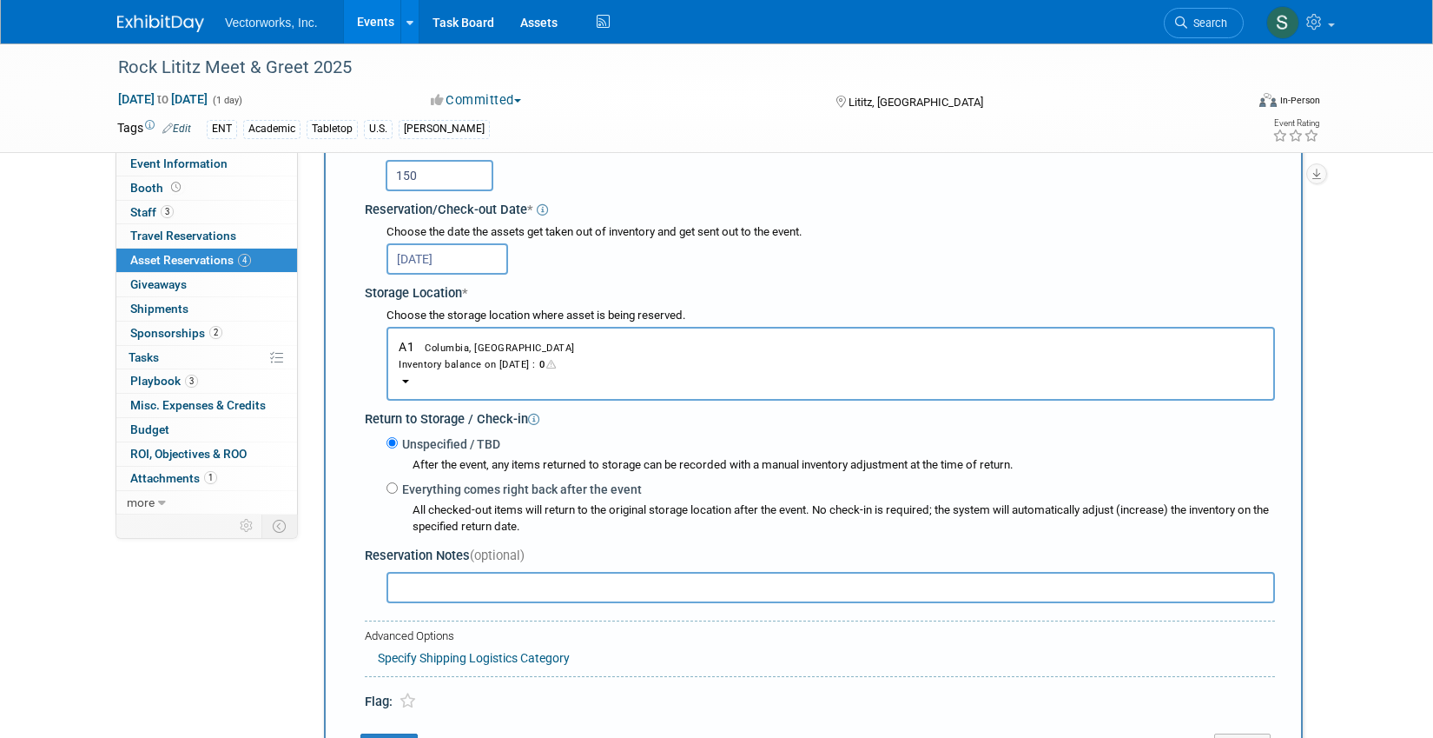
click at [481, 355] on div "Inventory balance on Oct 29, 2025 : 0" at bounding box center [831, 363] width 864 height 17
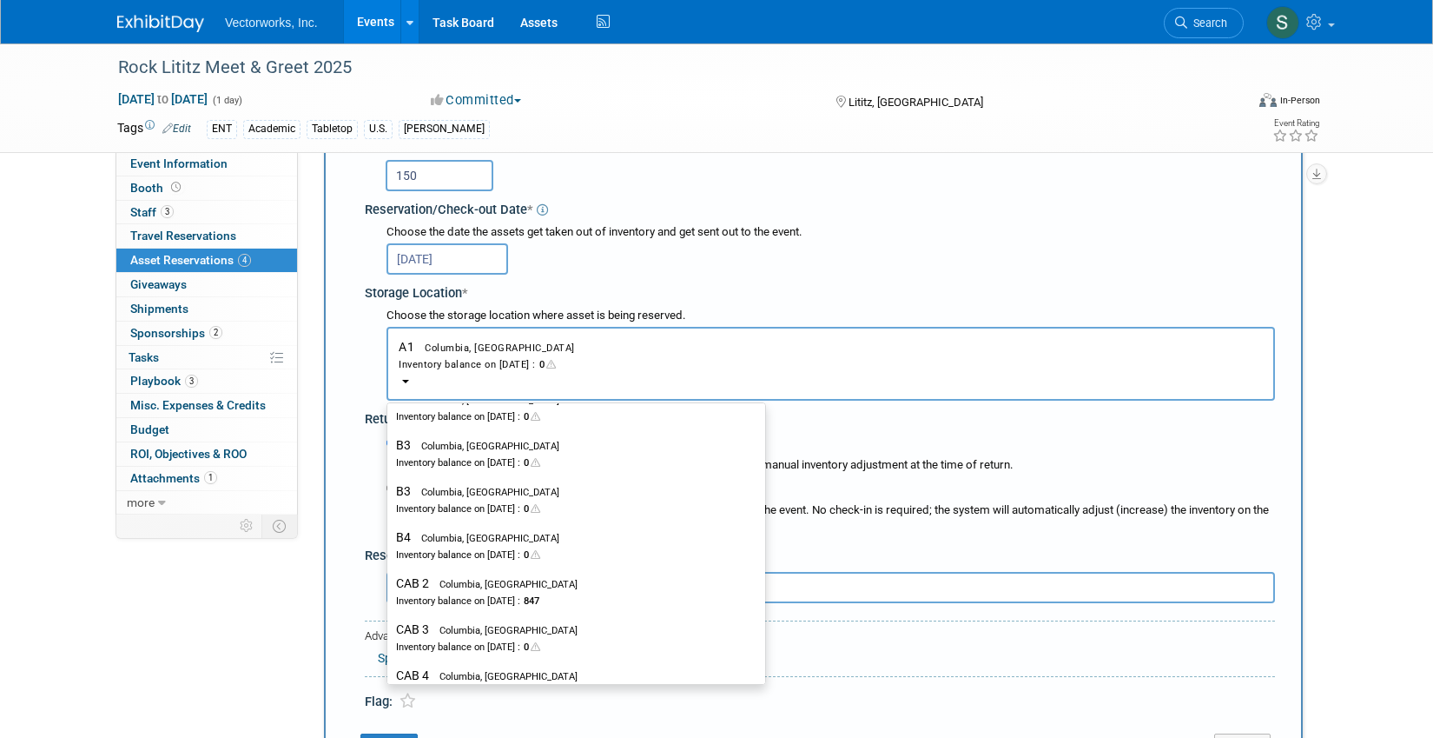
scroll to position [539, 0]
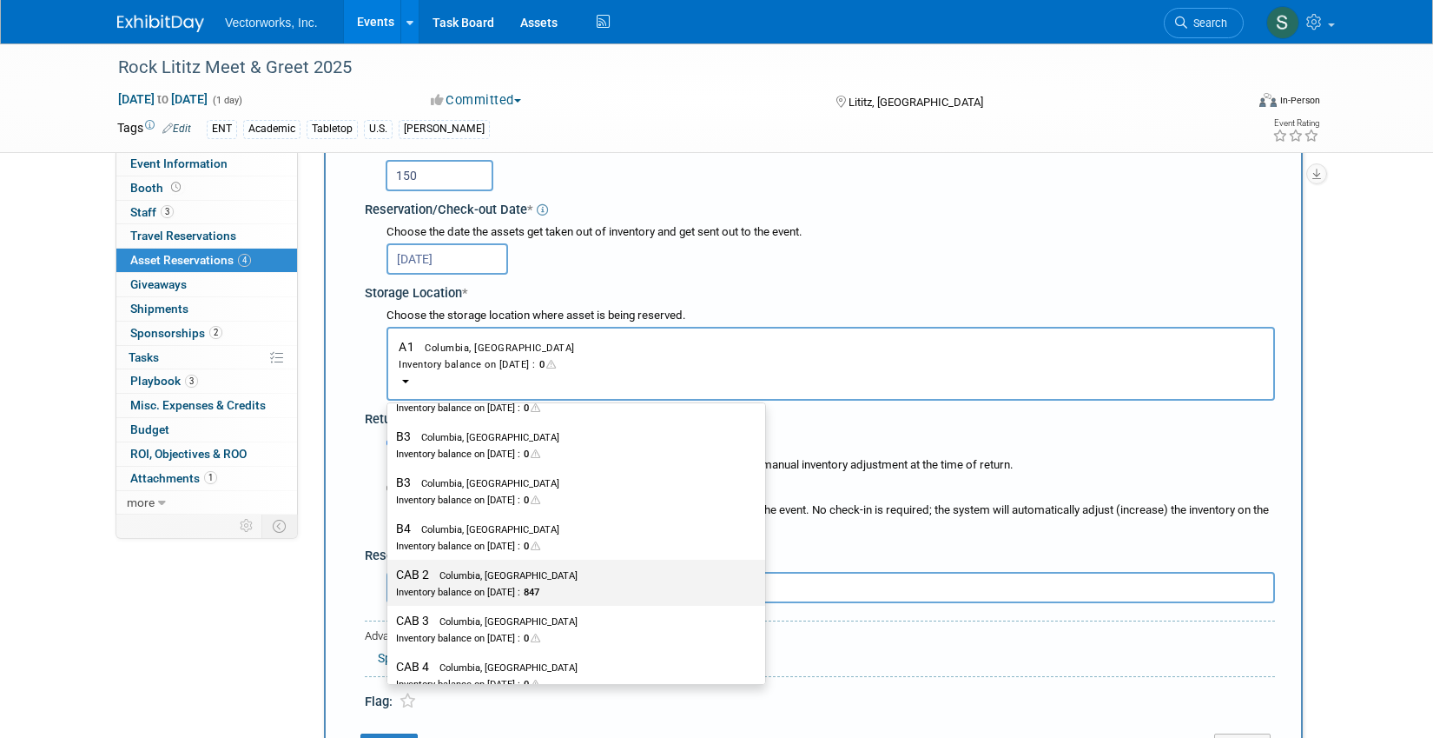
click at [480, 585] on div "Inventory balance on Oct 29, 2025 : 847" at bounding box center [563, 591] width 334 height 17
click at [390, 580] on input "CAB 2 Columbia, MD Inventory balance on Oct 29, 2025 : 847" at bounding box center [384, 574] width 11 height 11
select select "11222717"
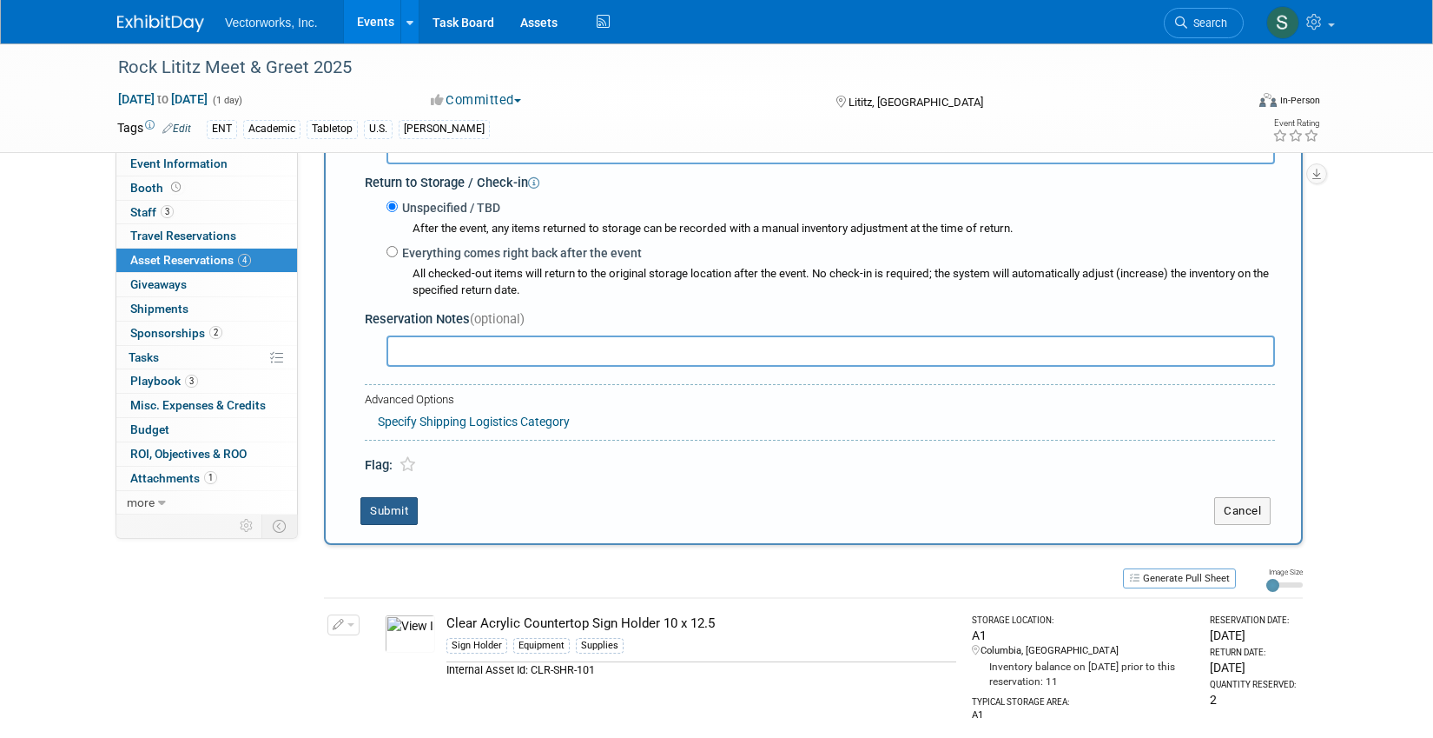
click at [387, 509] on button "Submit" at bounding box center [389, 511] width 57 height 28
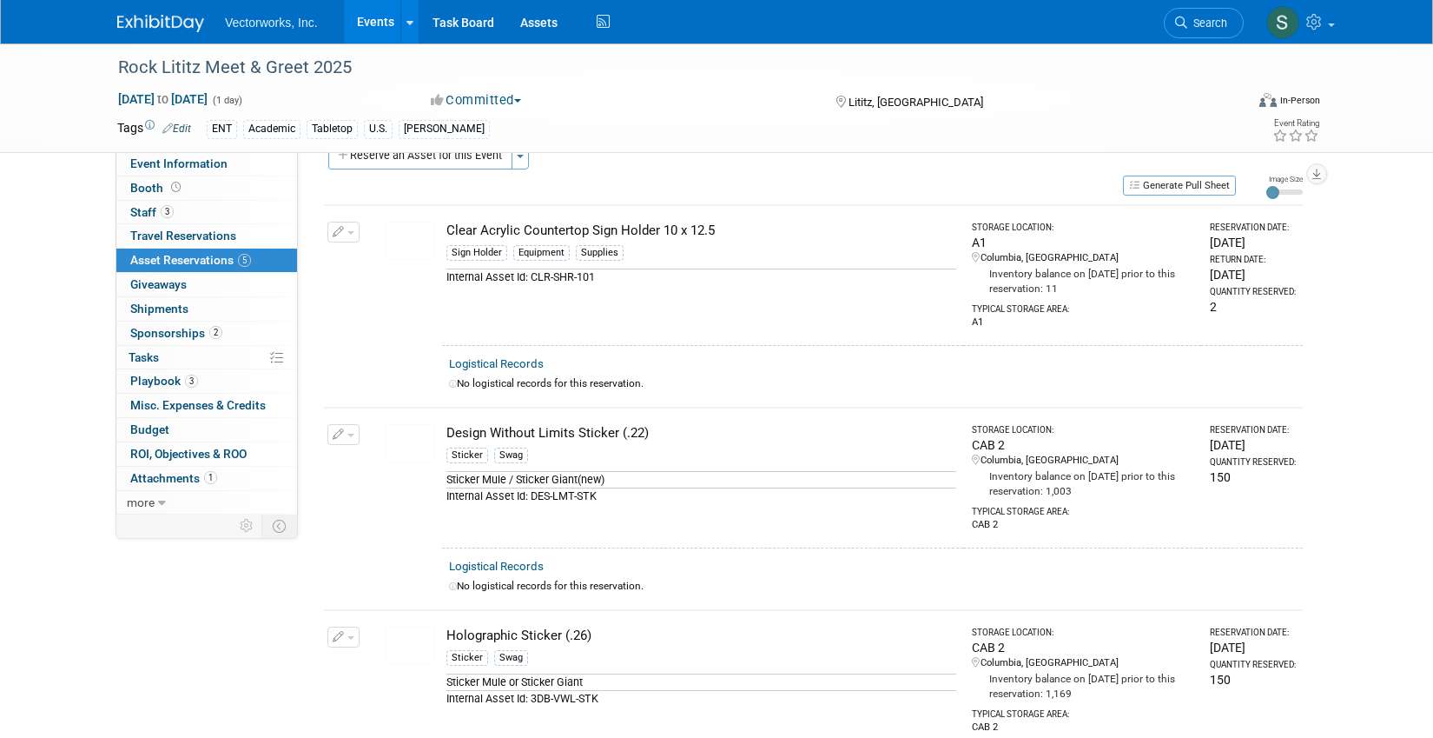
scroll to position [0, 0]
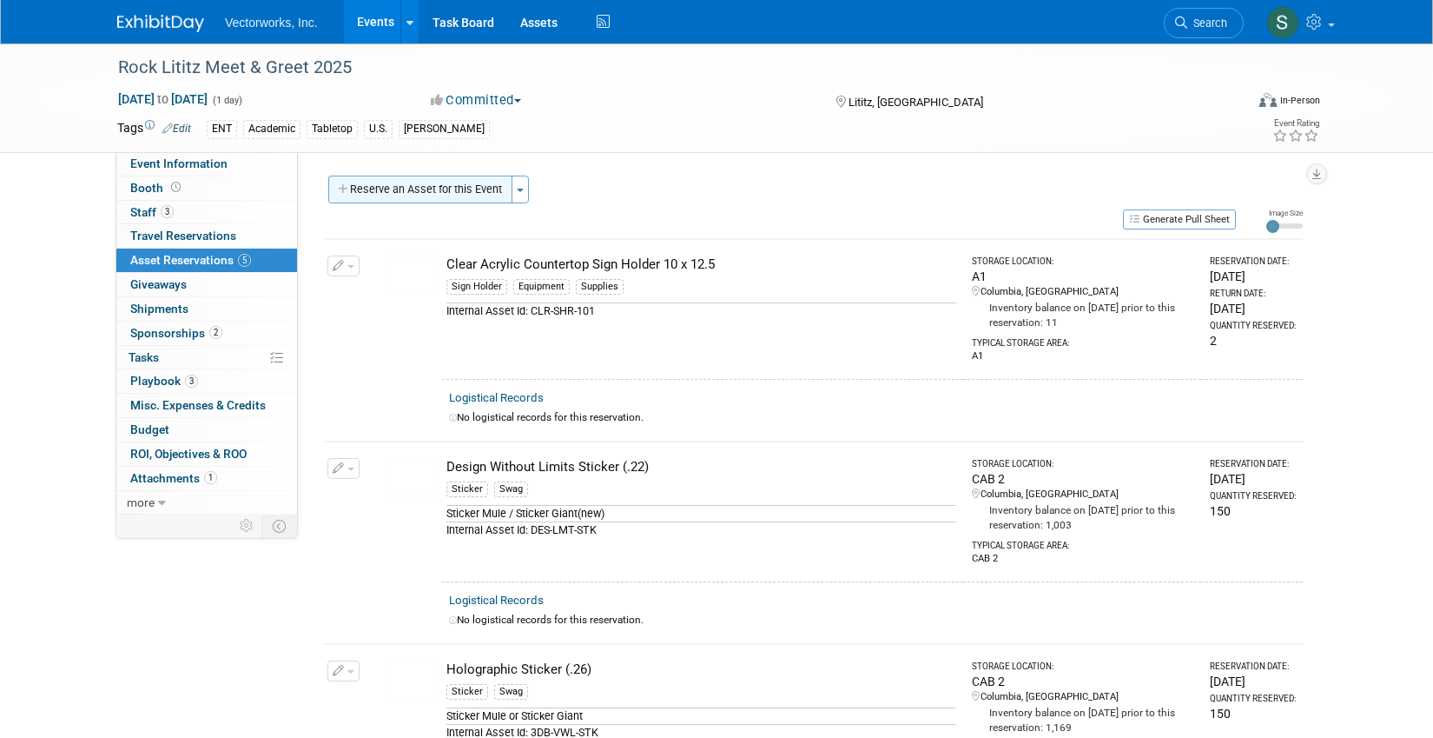
click at [445, 183] on button "Reserve an Asset for this Event" at bounding box center [420, 189] width 184 height 28
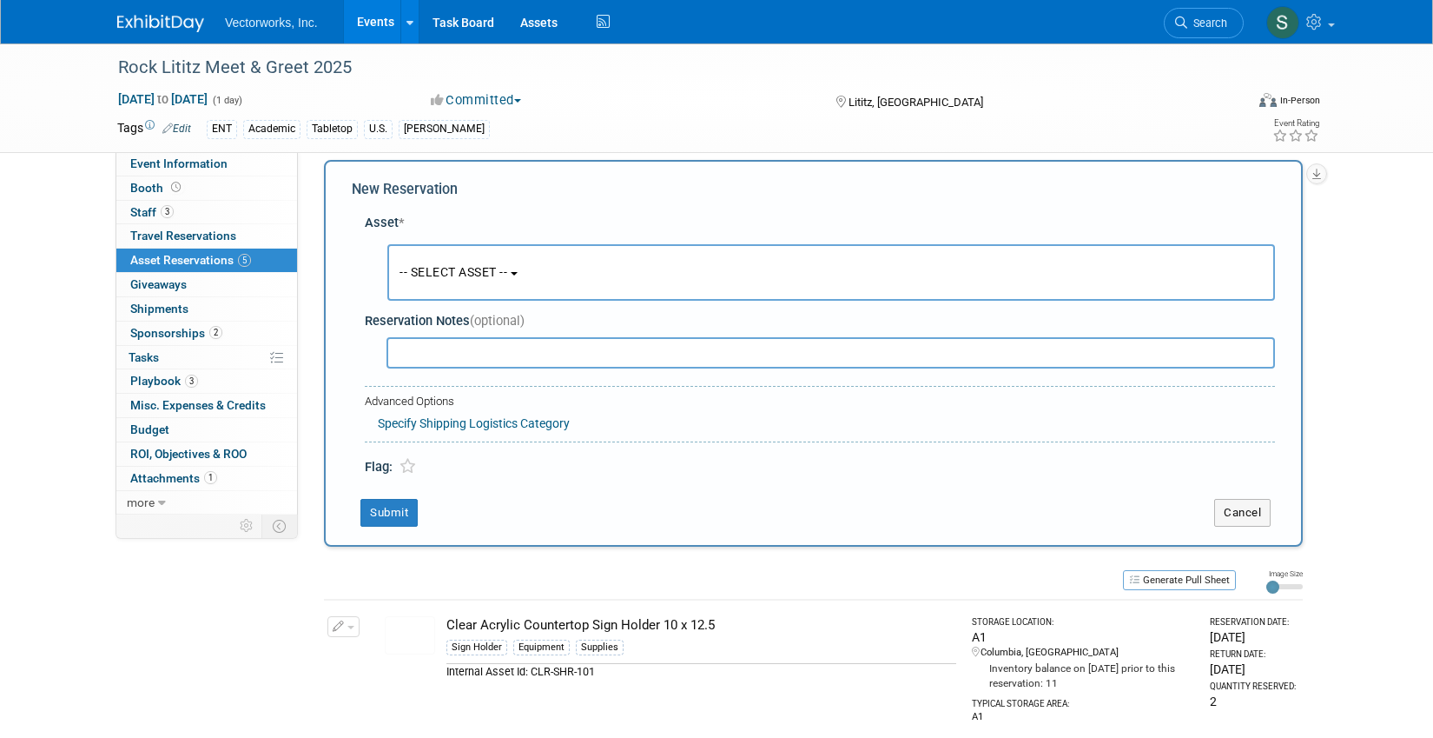
scroll to position [17, 0]
click at [446, 285] on button "-- SELECT ASSET --" at bounding box center [831, 271] width 888 height 56
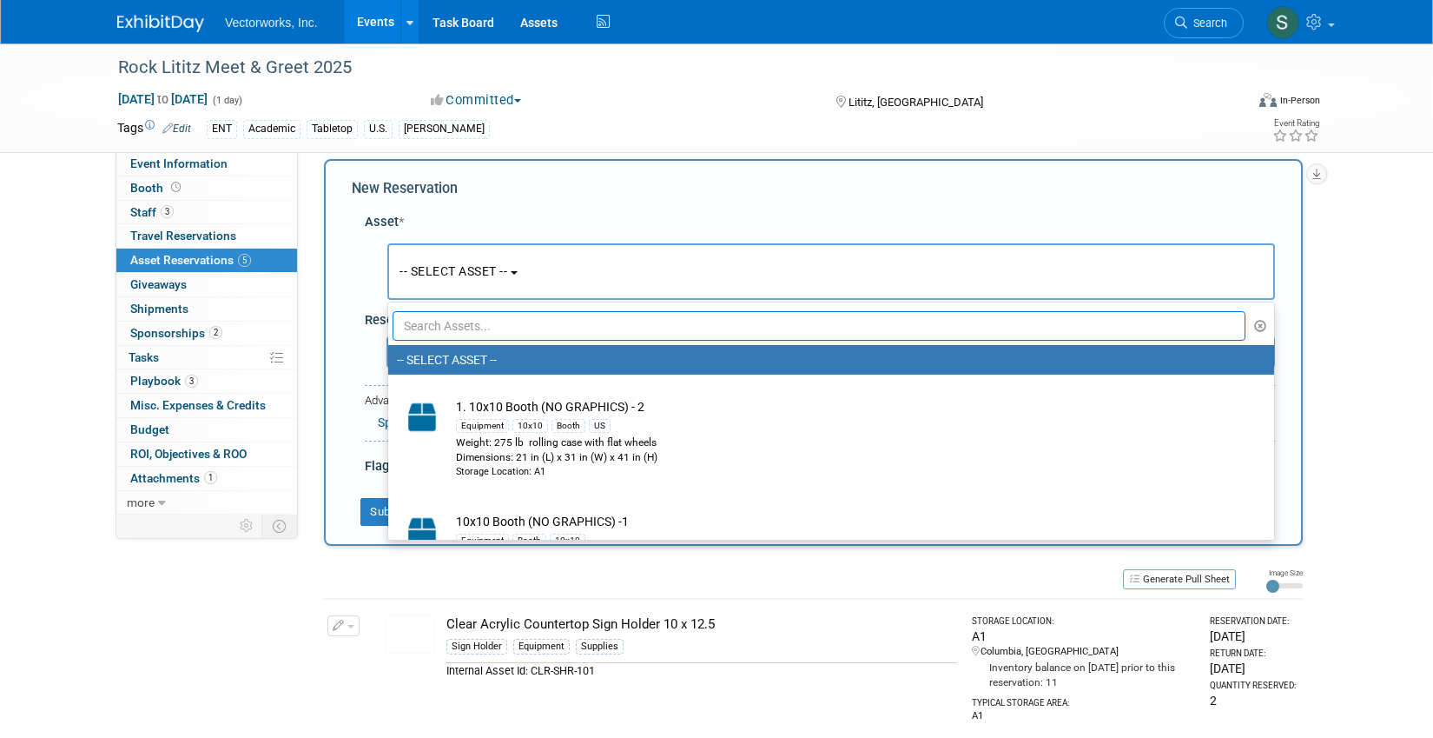
click at [446, 326] on input "text" at bounding box center [819, 326] width 853 height 30
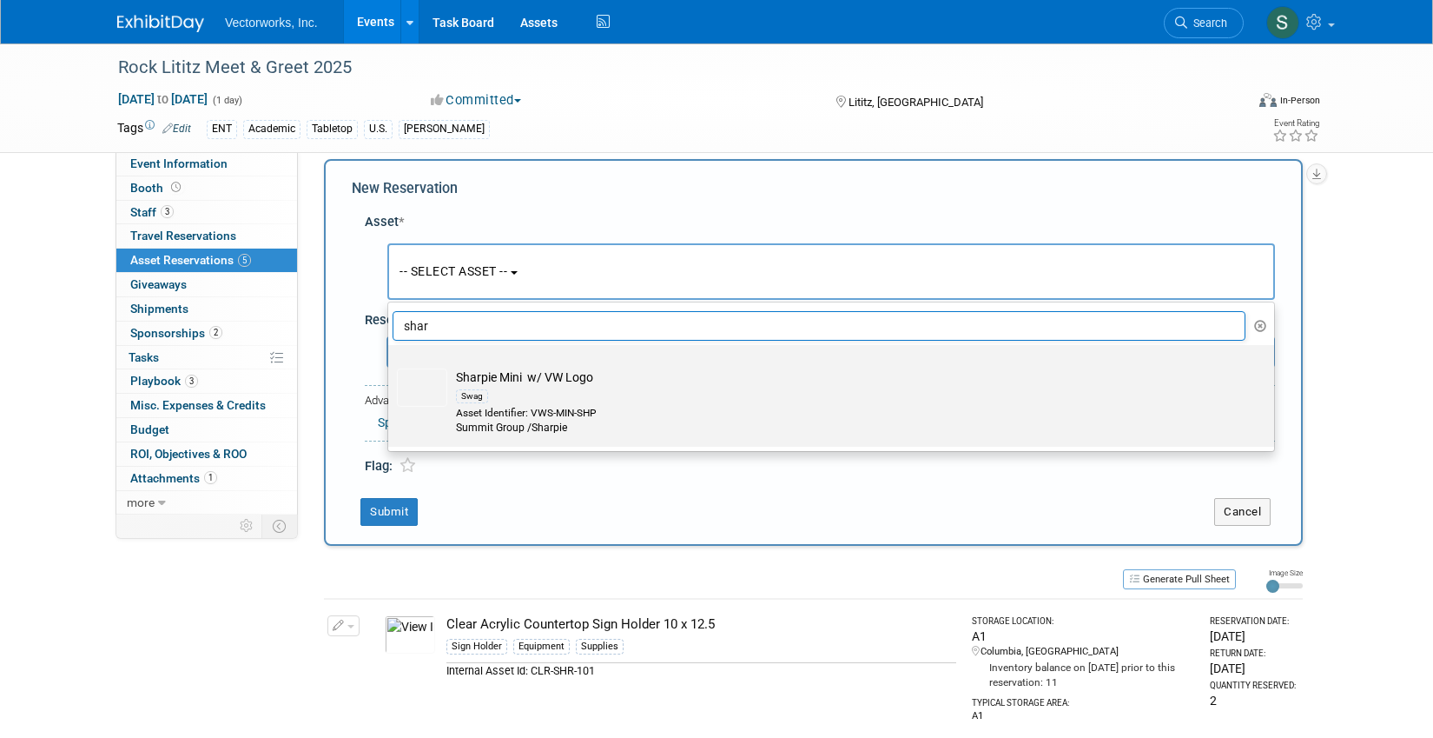
type input "shar"
click at [576, 414] on div "Asset Identifier: VWS-MIN-SHP" at bounding box center [848, 413] width 784 height 15
click at [391, 366] on input "Sharpie Mini w/ VW Logo Swag Asset Identifier: VWS-MIN-SHP Summit Group /Sharpie" at bounding box center [385, 359] width 11 height 11
select select "10698721"
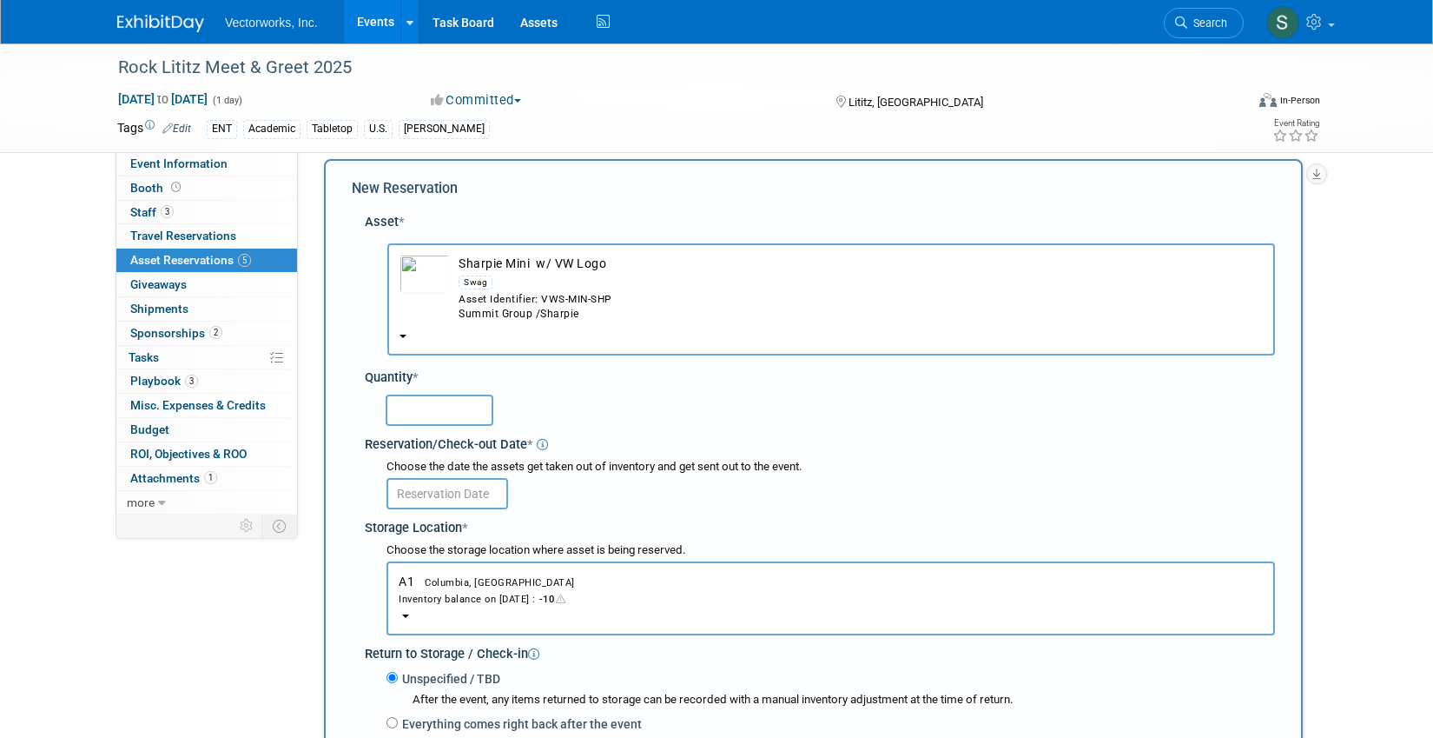
click at [455, 419] on input "text" at bounding box center [440, 409] width 108 height 31
type input "100"
click at [478, 493] on input "text" at bounding box center [448, 493] width 122 height 31
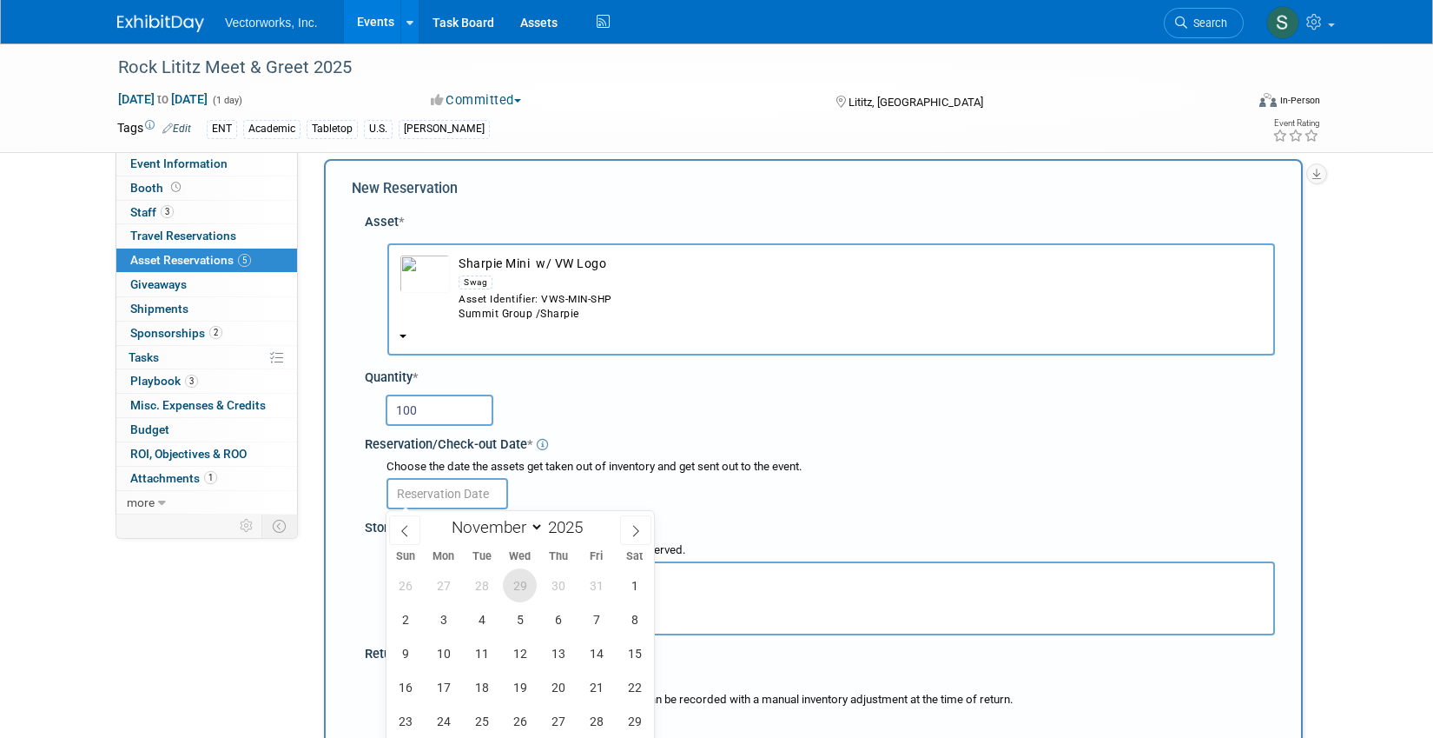
click at [520, 588] on span "29" at bounding box center [520, 585] width 34 height 34
type input "Oct 29, 2025"
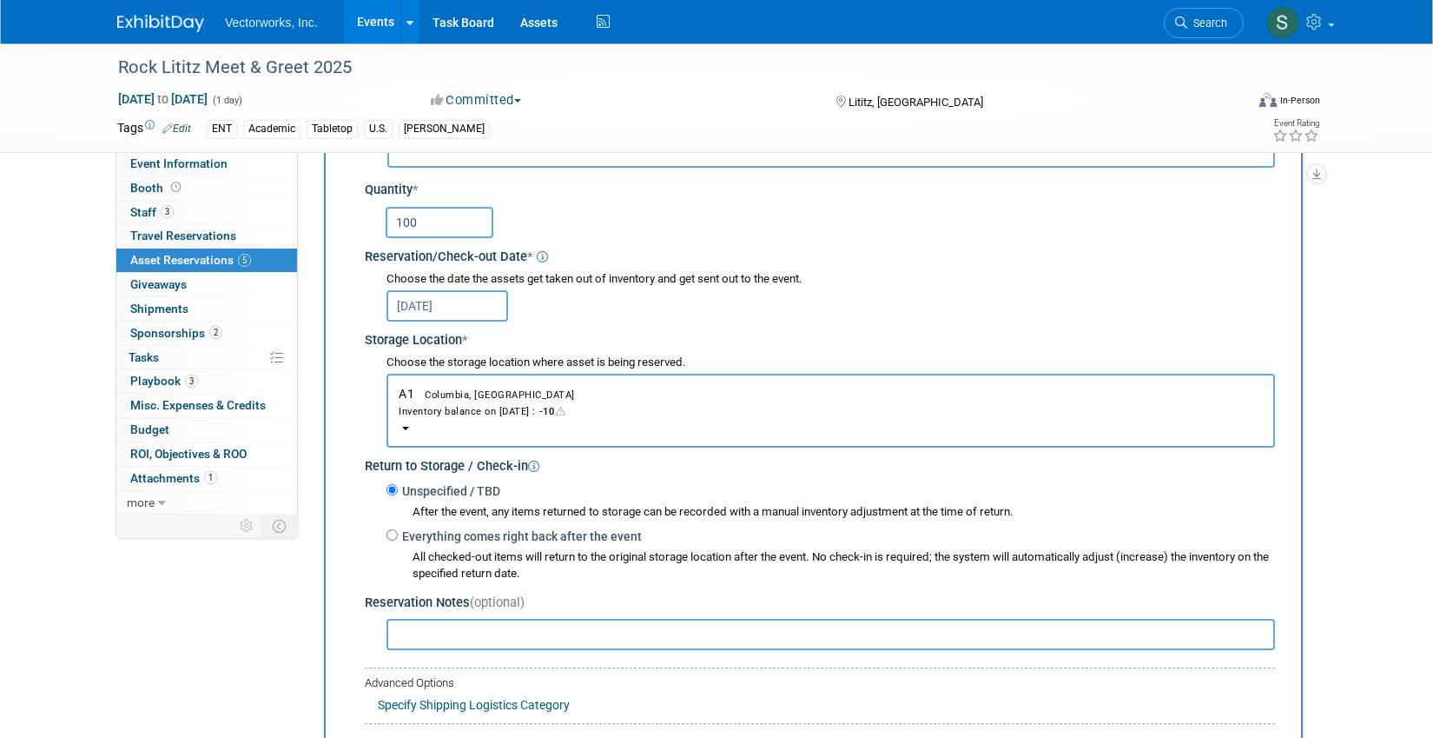
scroll to position [232, 0]
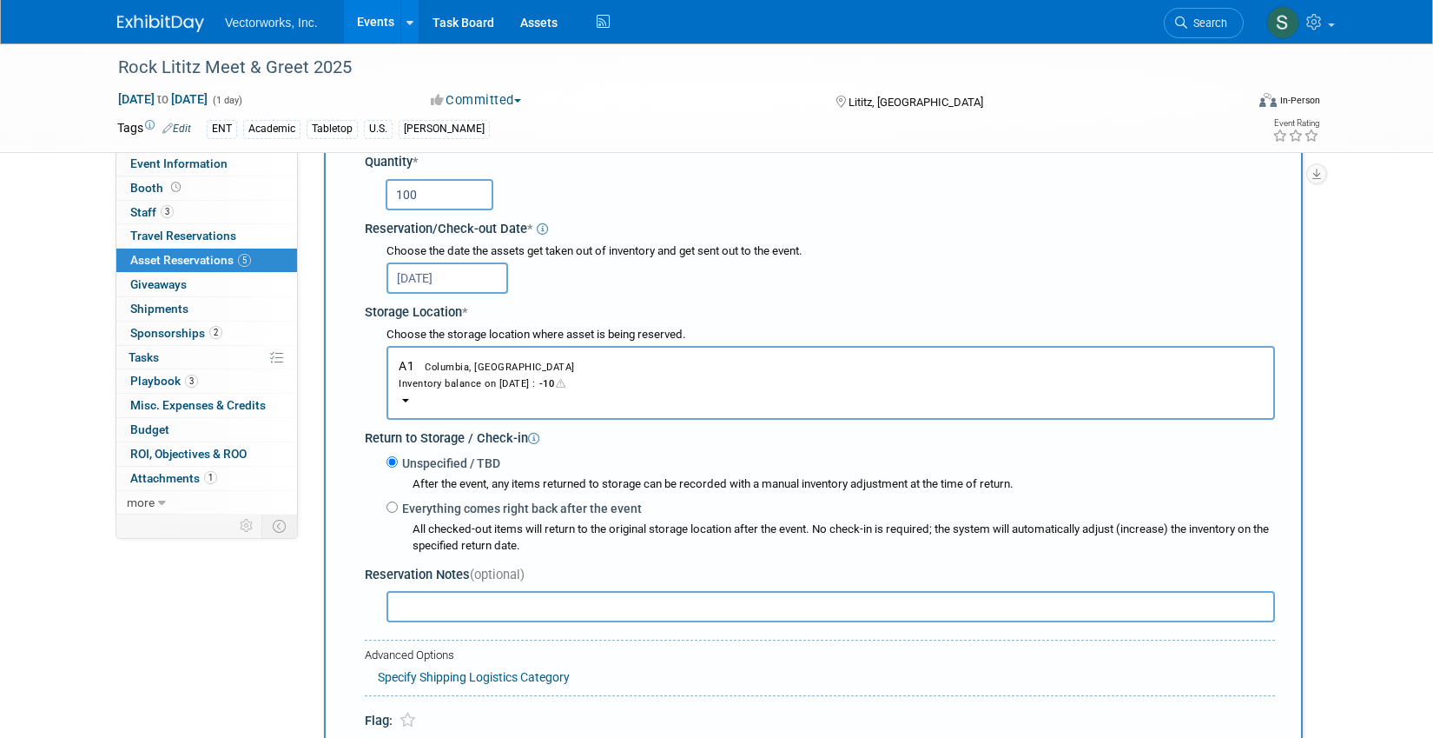
click at [498, 380] on div "Inventory balance on Oct 29, 2025 : -10" at bounding box center [831, 382] width 864 height 17
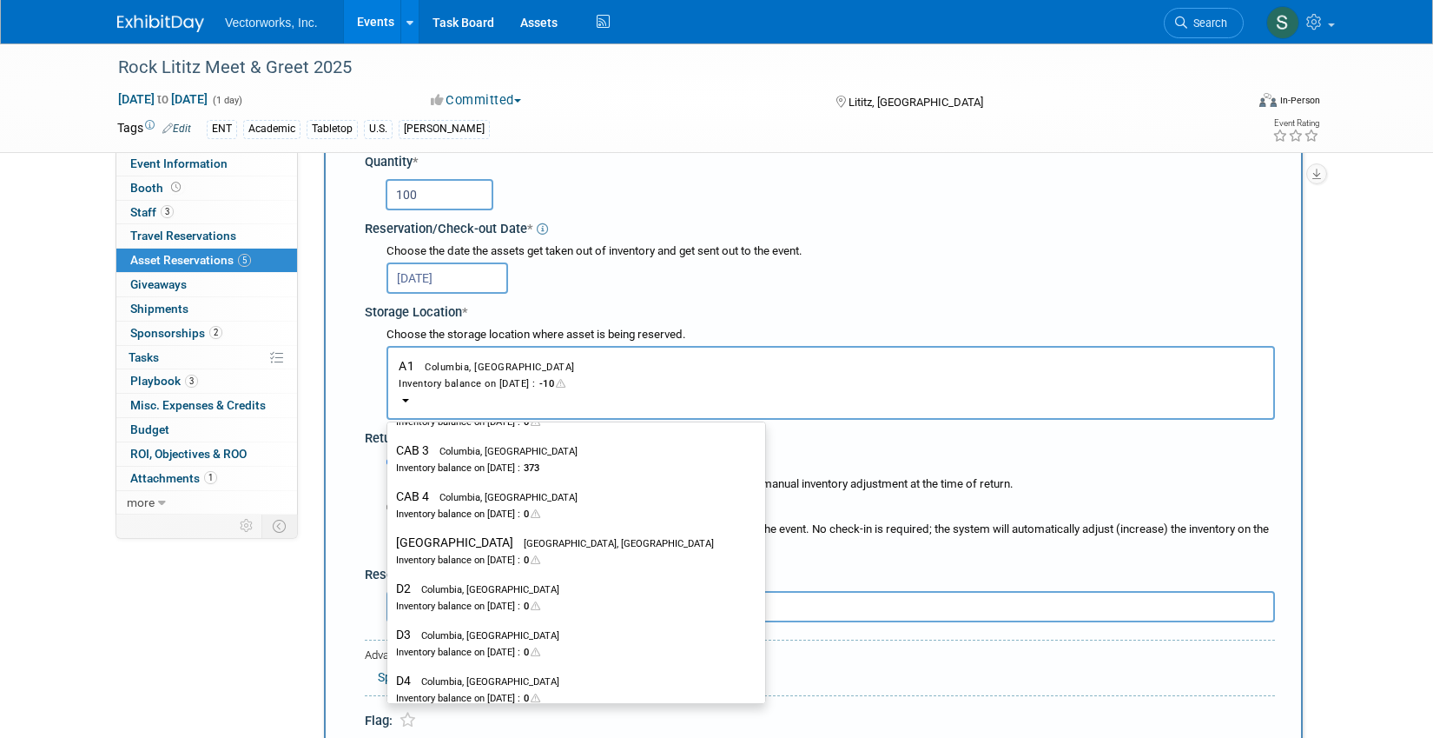
scroll to position [681, 0]
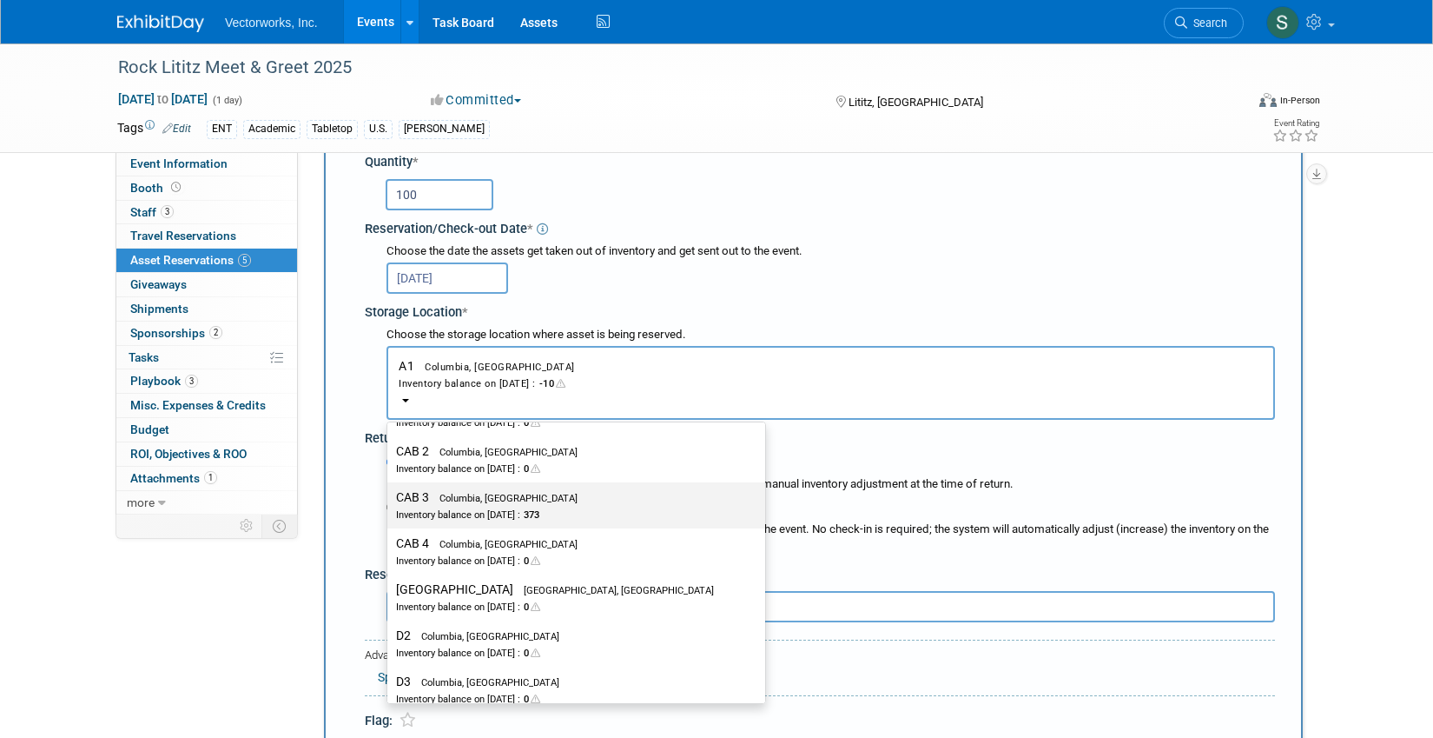
click at [479, 506] on div "Inventory balance on Oct 29, 2025 : 373" at bounding box center [563, 514] width 334 height 17
click at [390, 503] on input "CAB 3 Columbia, MD Inventory balance on Oct 29, 2025 : 373" at bounding box center [384, 497] width 11 height 11
select select "11222719"
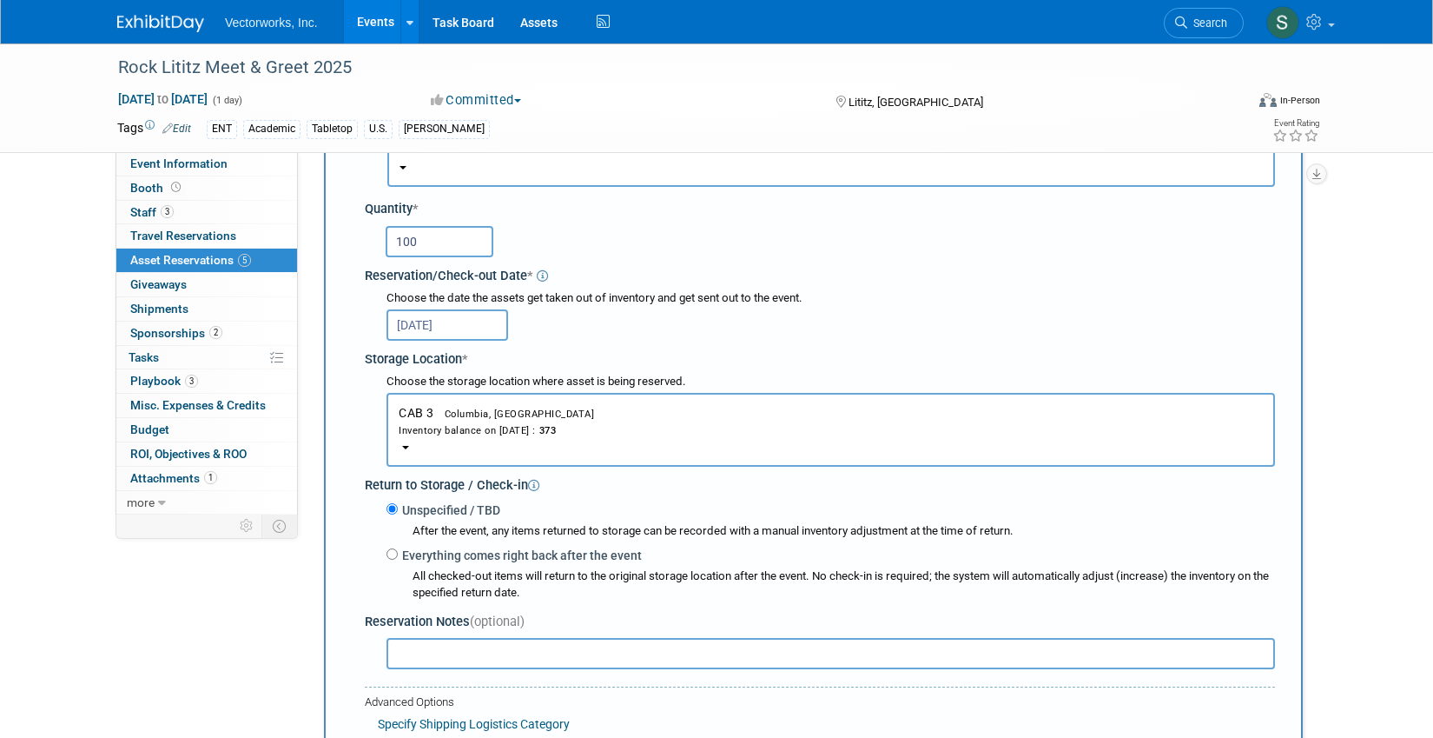
scroll to position [146, 0]
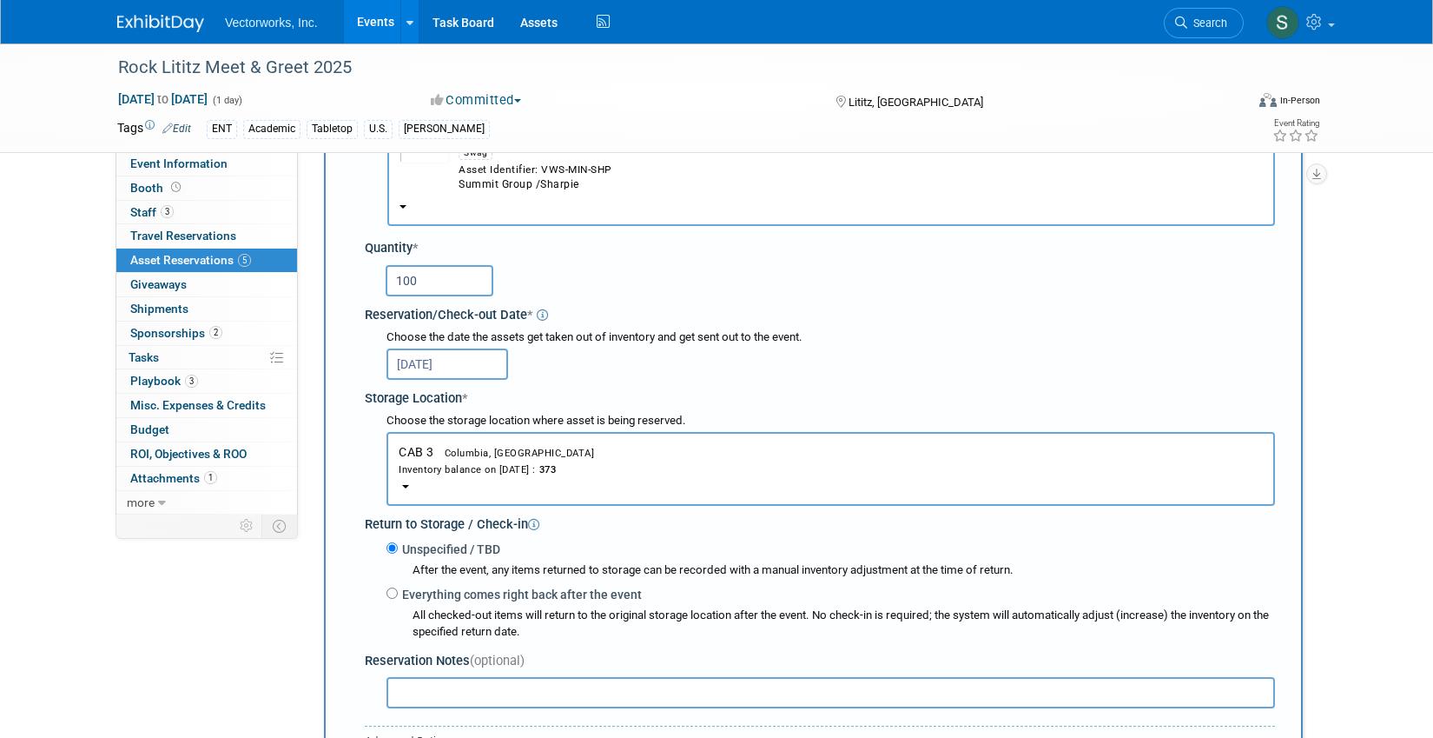
click at [447, 287] on input "100" at bounding box center [440, 280] width 108 height 31
type input "50"
click at [551, 361] on div "Oct 29, 2025" at bounding box center [831, 363] width 889 height 34
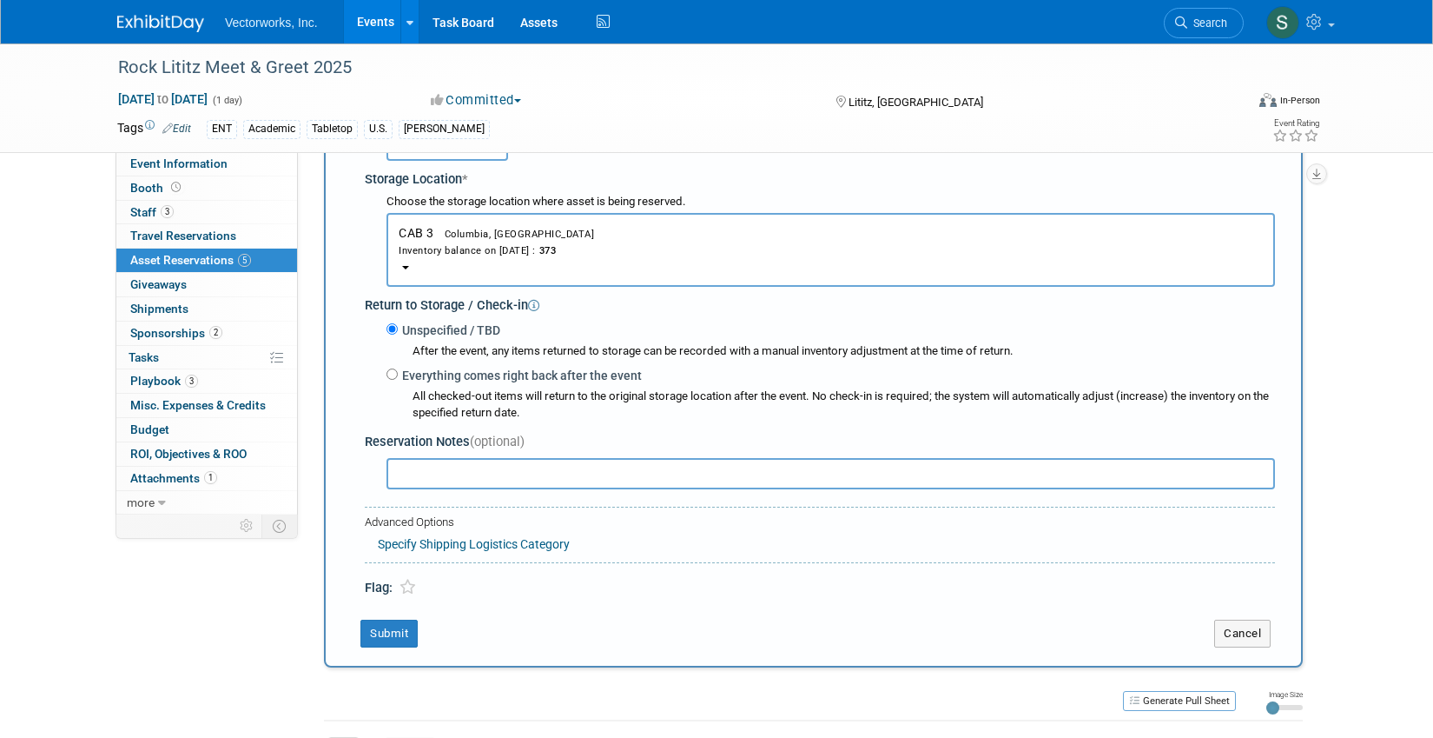
scroll to position [396, 0]
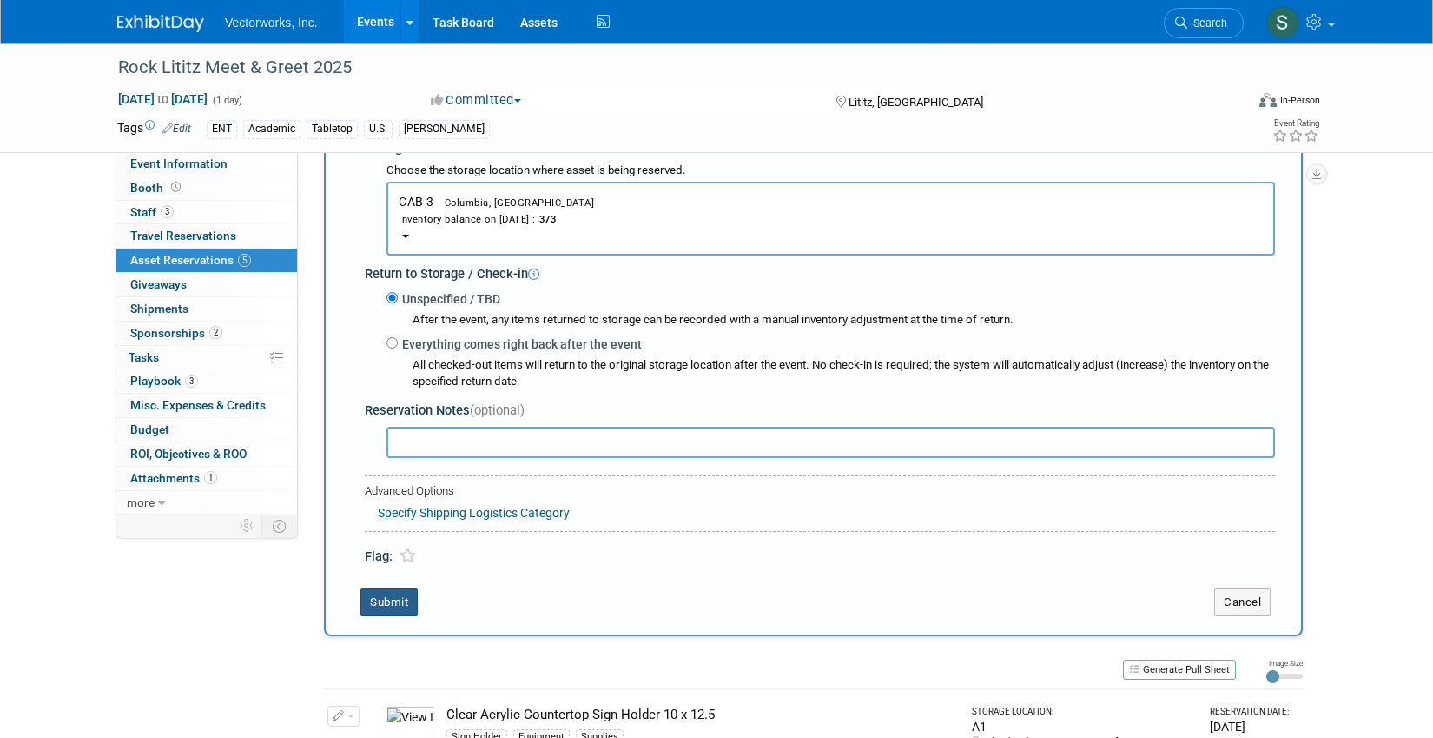
click at [391, 600] on button "Submit" at bounding box center [389, 602] width 57 height 28
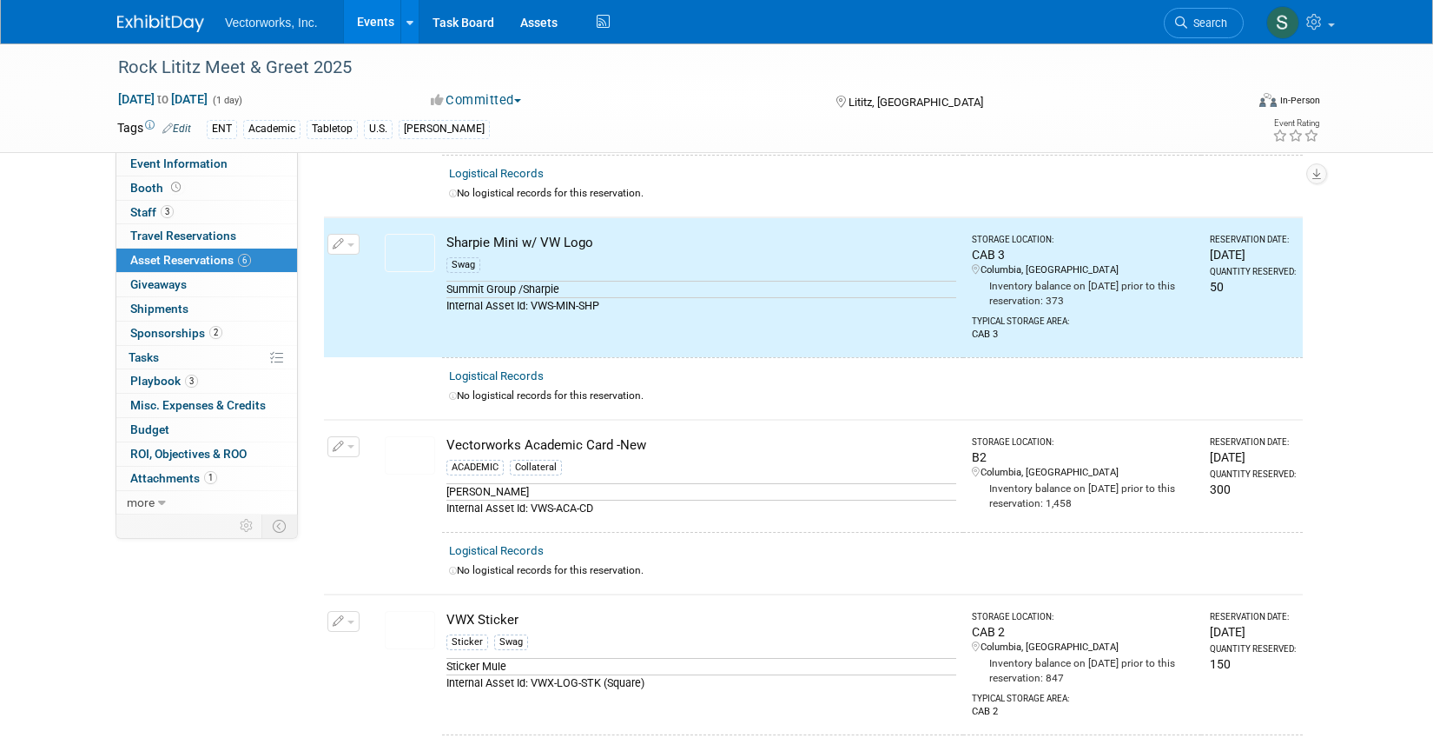
scroll to position [0, 0]
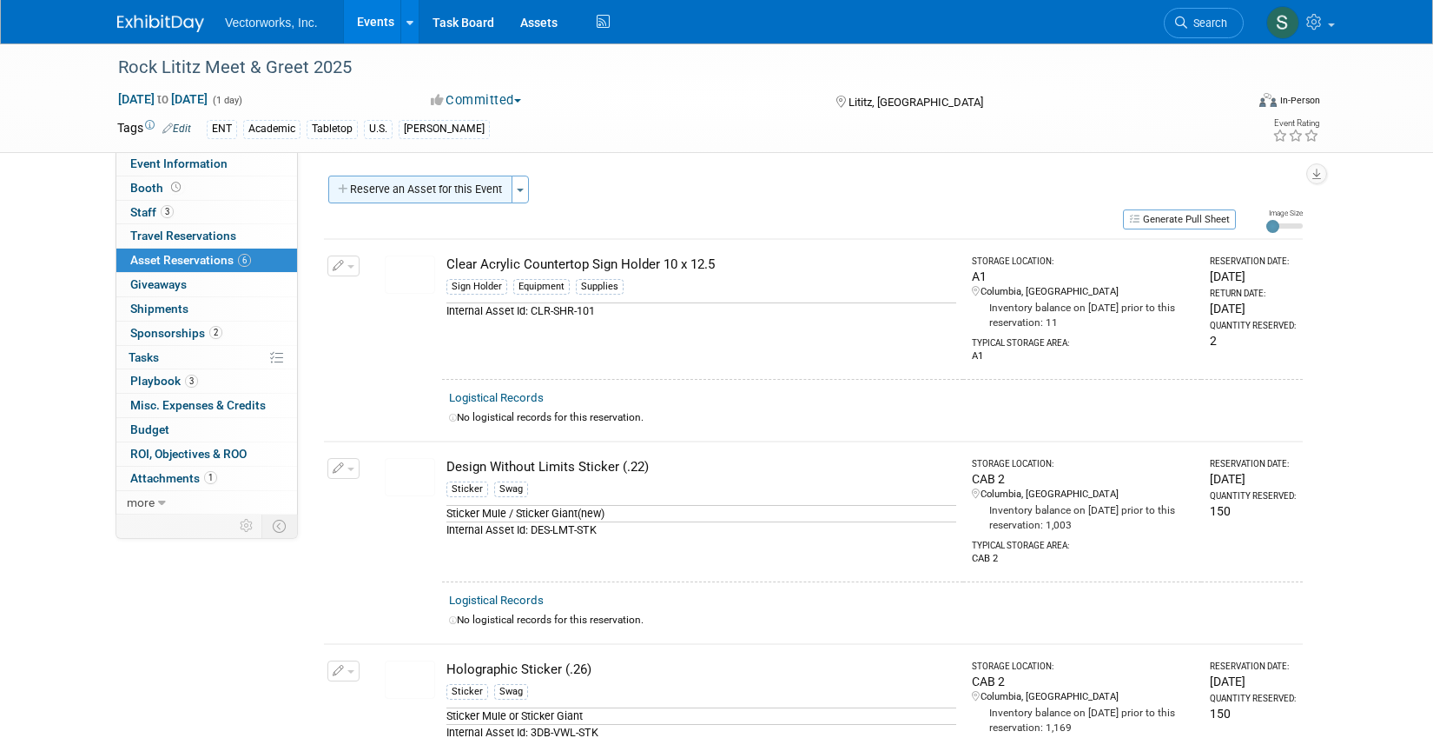
click at [467, 182] on button "Reserve an Asset for this Event" at bounding box center [420, 189] width 184 height 28
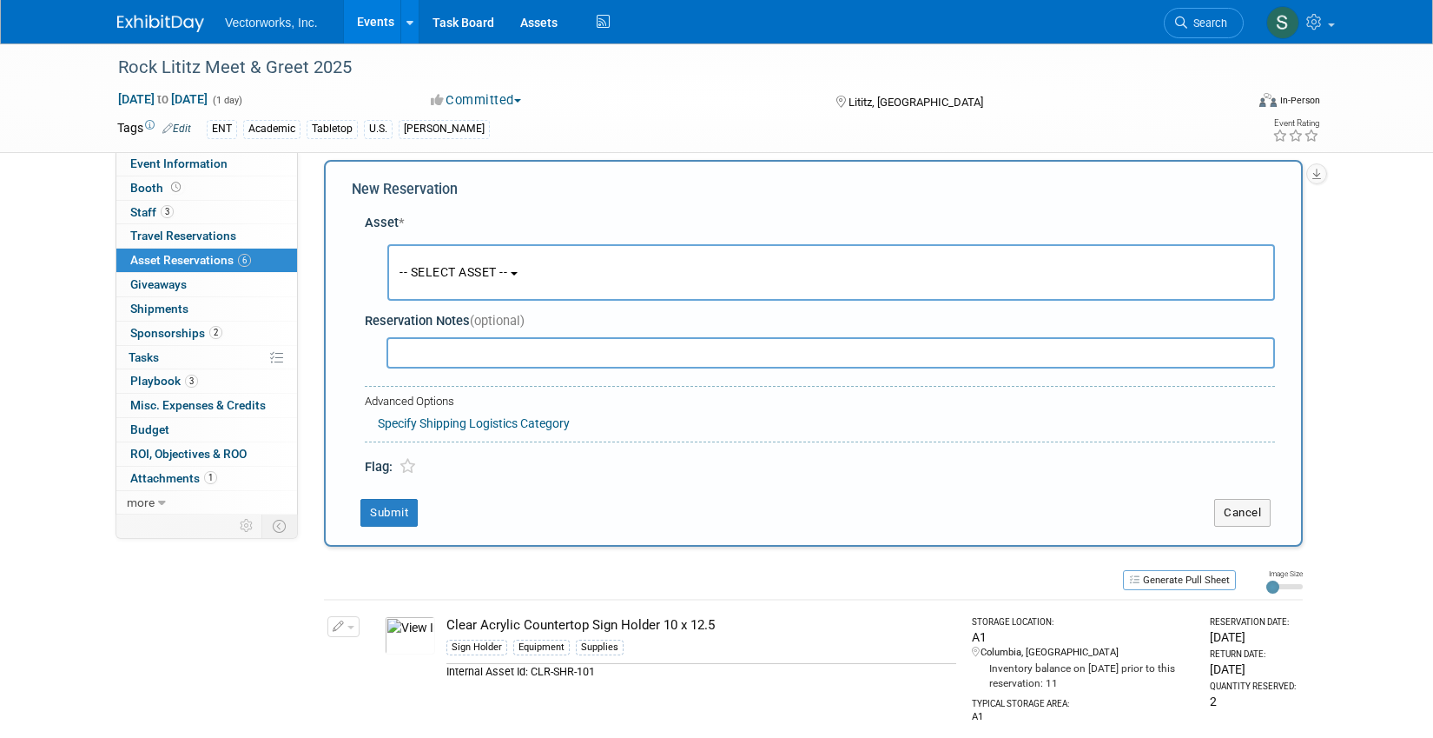
scroll to position [17, 0]
click at [444, 266] on span "-- SELECT ASSET --" at bounding box center [454, 271] width 108 height 14
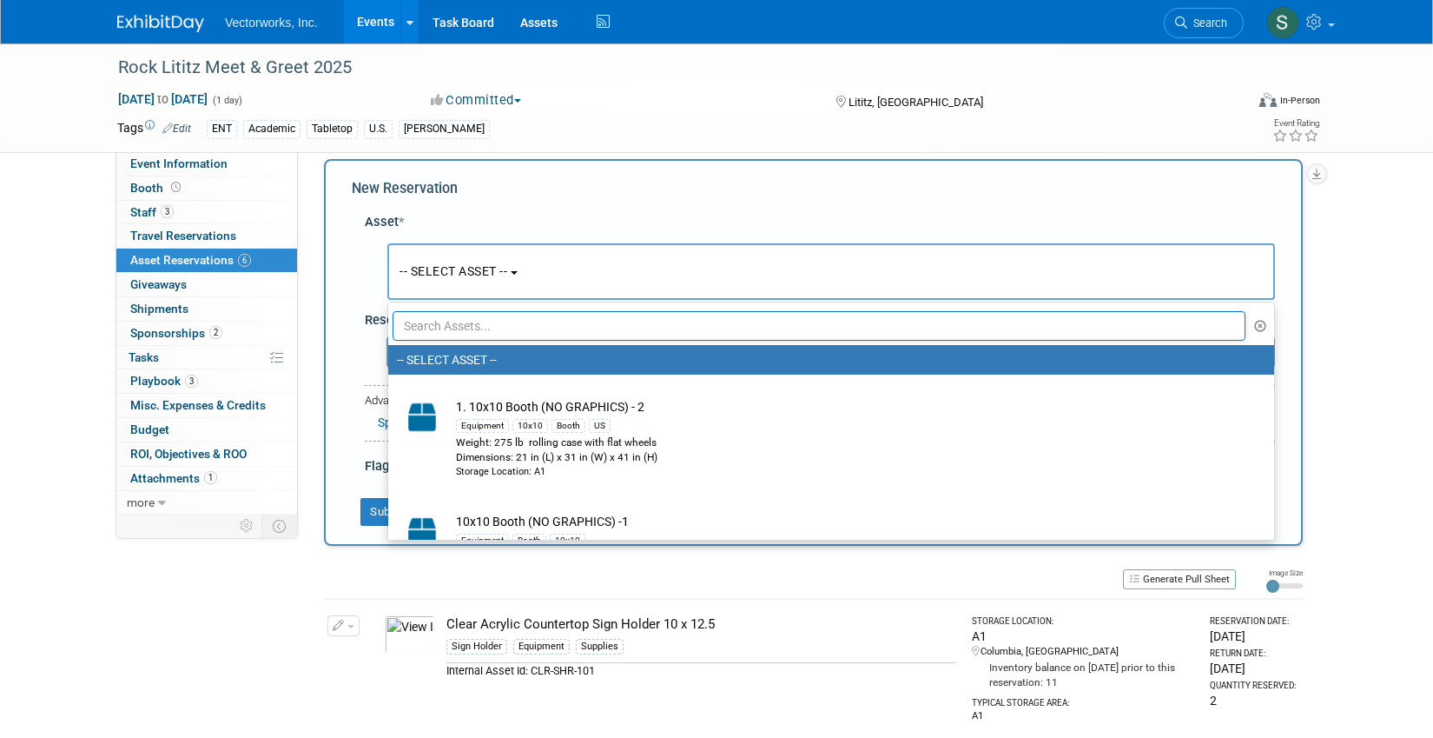
click at [450, 341] on ul "-- SELECT ASSET -- 1. 10x10 Booth (NO GRAPHICS) - 2 Equipment 10x10 Booth US We…" at bounding box center [831, 420] width 888 height 239
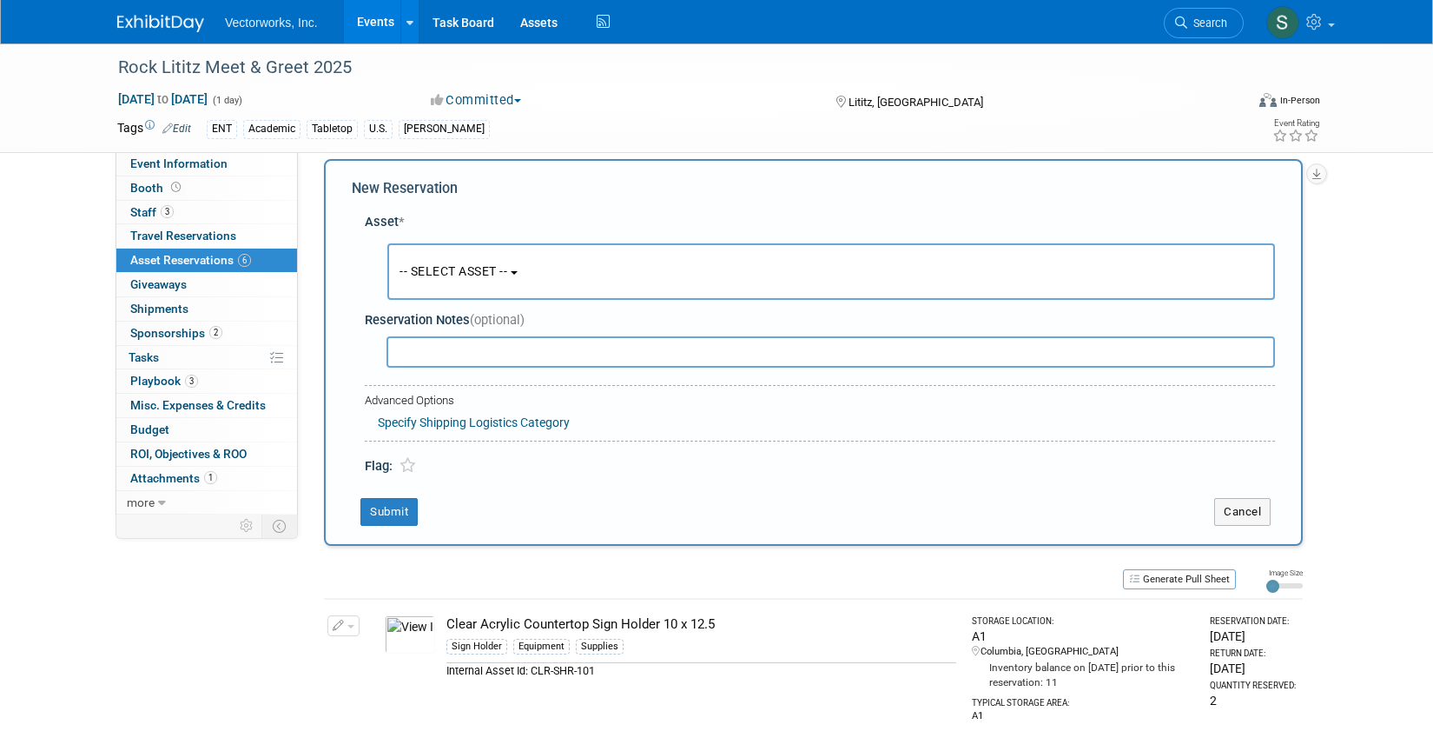
click at [445, 277] on span "-- SELECT ASSET --" at bounding box center [454, 271] width 108 height 14
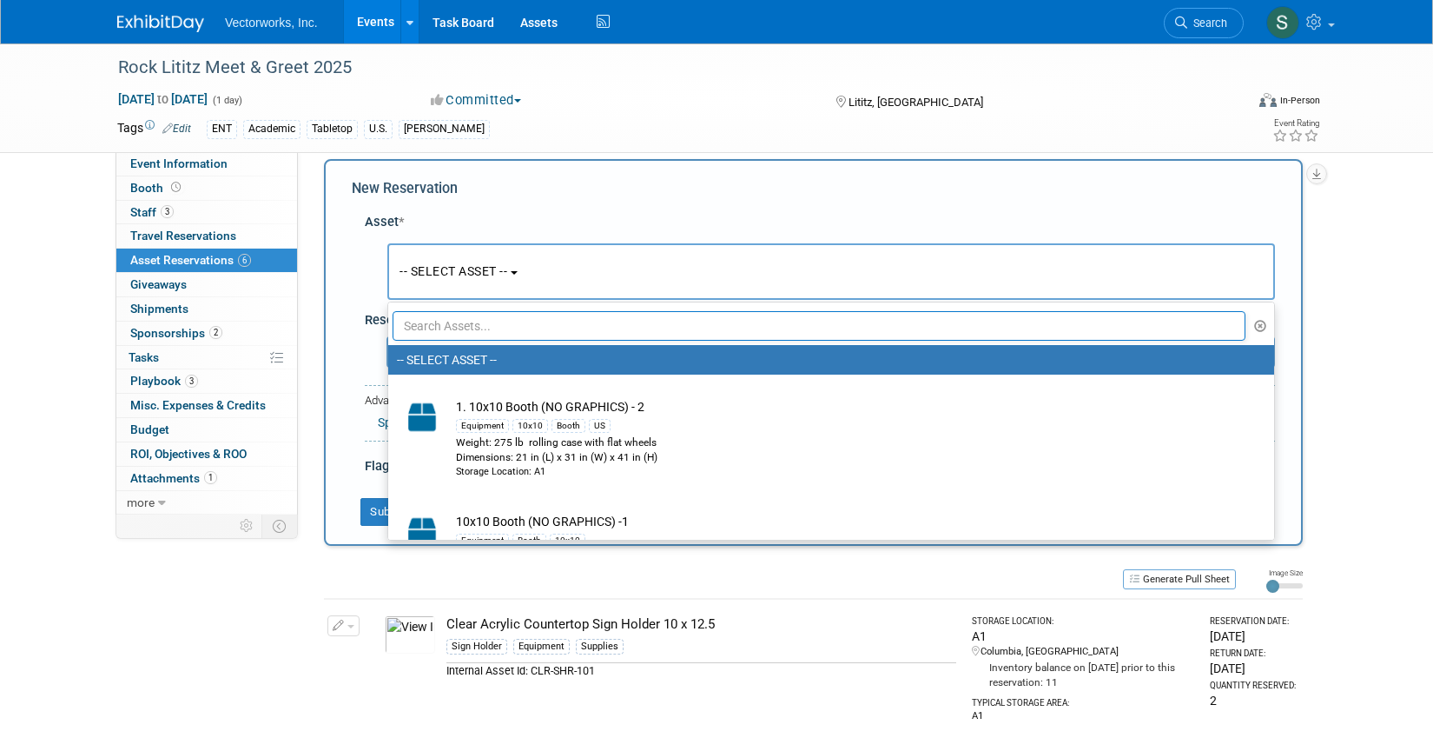
click at [445, 319] on input "text" at bounding box center [819, 326] width 853 height 30
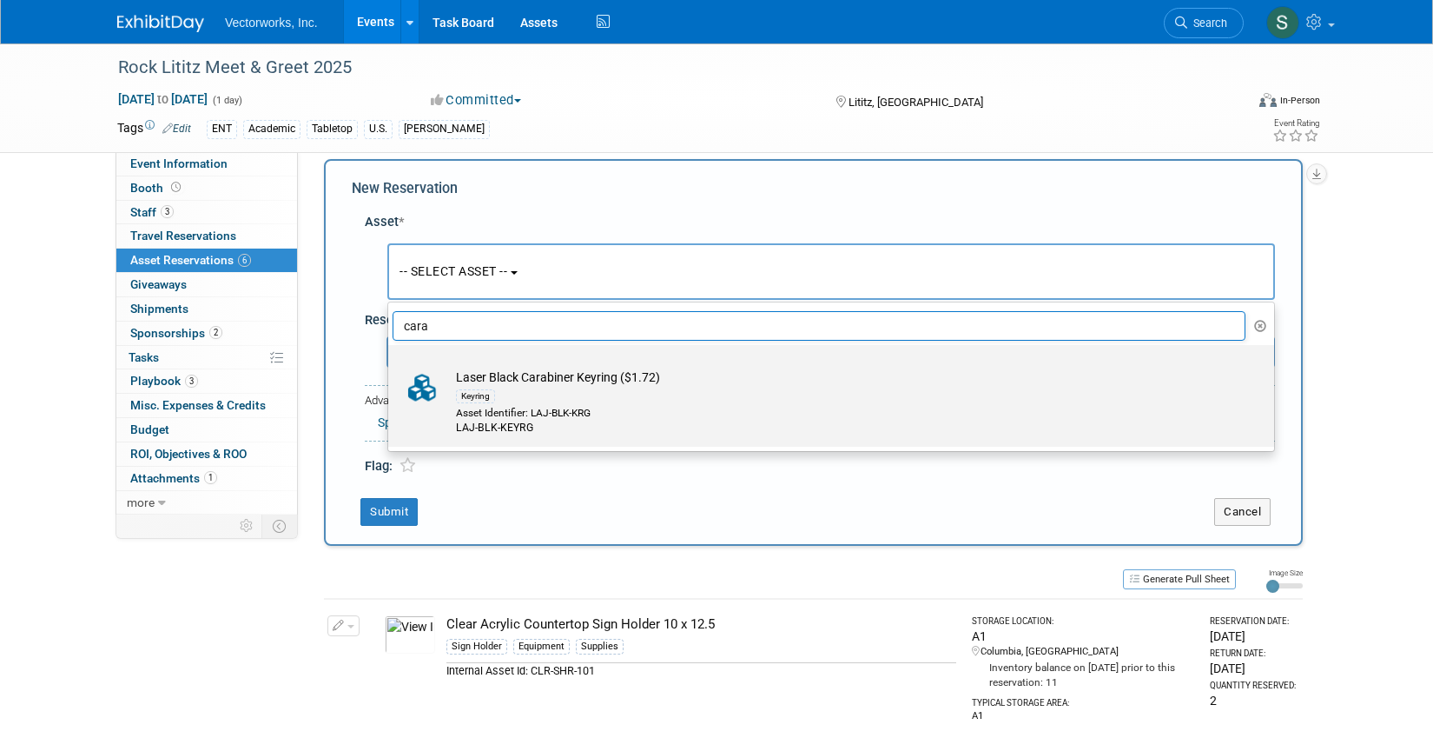
type input "cara"
click at [540, 394] on div "Keyring" at bounding box center [848, 396] width 784 height 20
click at [391, 366] on input "Laser Black Carabiner Keyring ($1.72) Keyring Asset Identifier: LAJ-BLK-KRG LAJ…" at bounding box center [385, 359] width 11 height 11
select select "10729050"
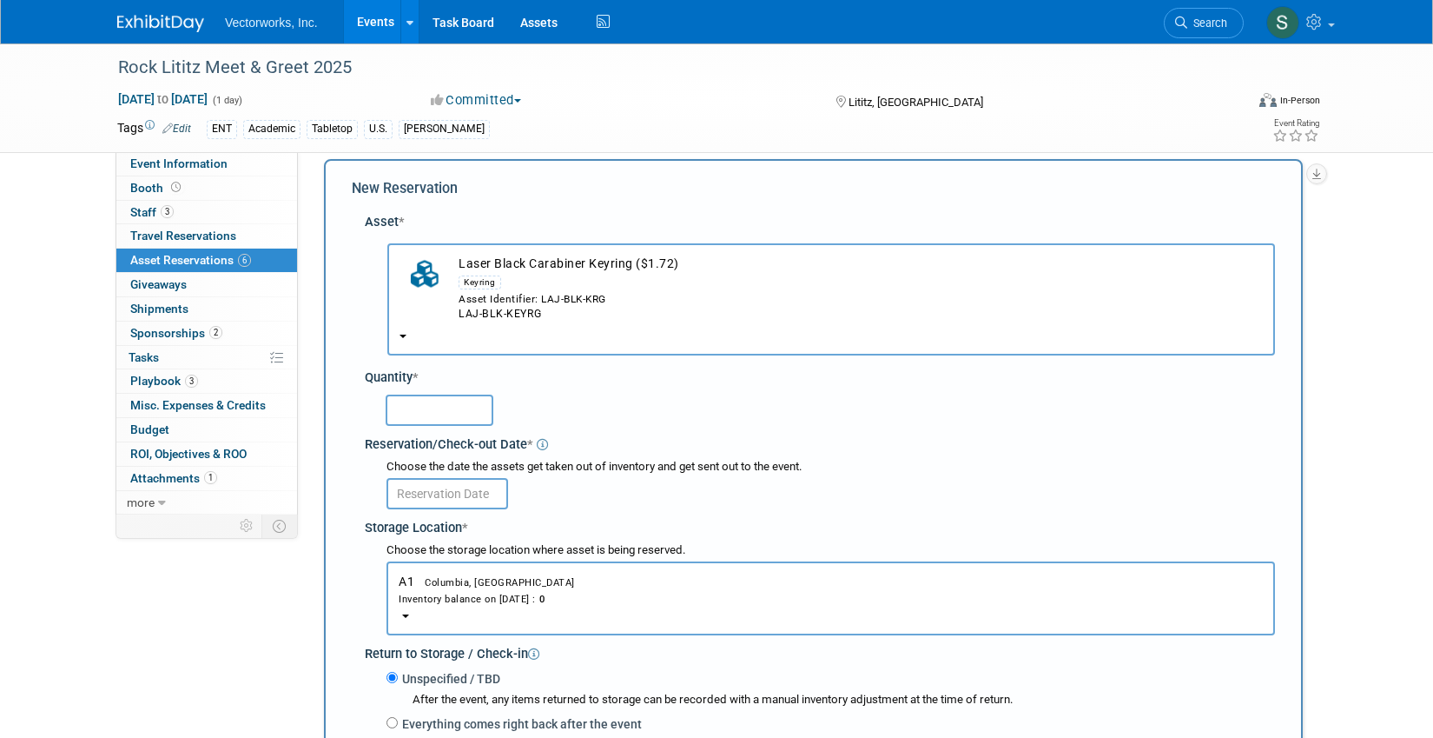
click at [443, 415] on input "text" at bounding box center [440, 409] width 108 height 31
type input "100"
click at [463, 502] on input "text" at bounding box center [448, 493] width 122 height 31
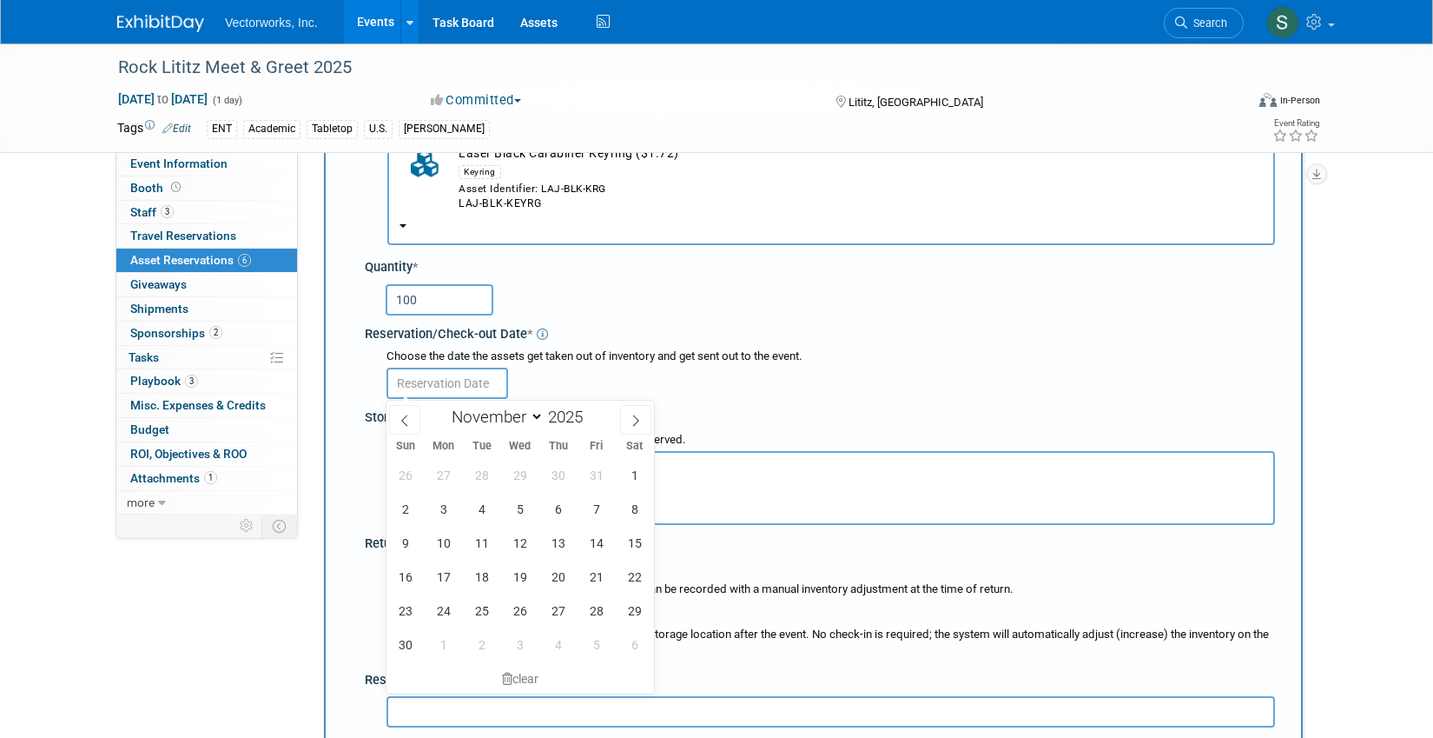
scroll to position [129, 0]
click at [520, 470] on span "29" at bounding box center [520, 473] width 34 height 34
type input "Oct 29, 2025"
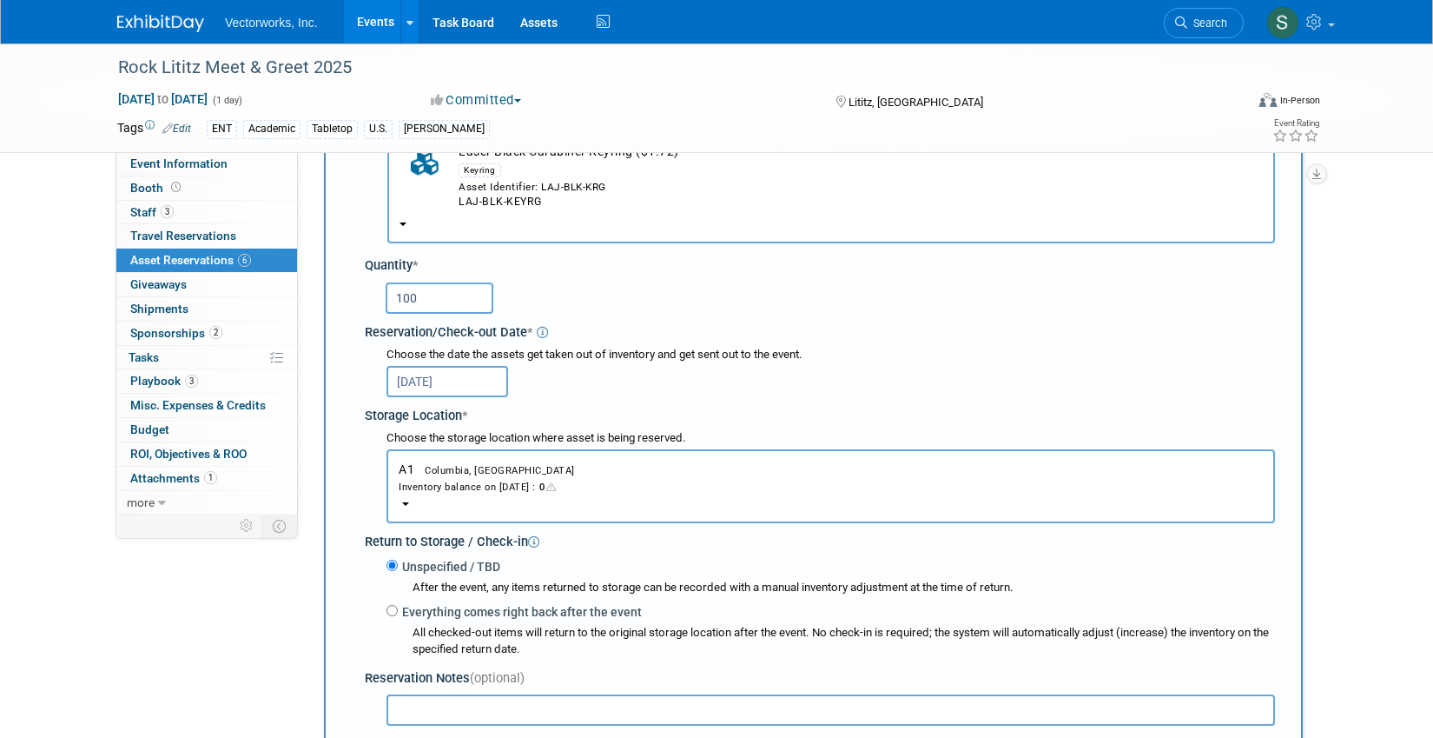
click at [497, 482] on div "Inventory balance on Oct 29, 2025 : 0" at bounding box center [831, 486] width 864 height 17
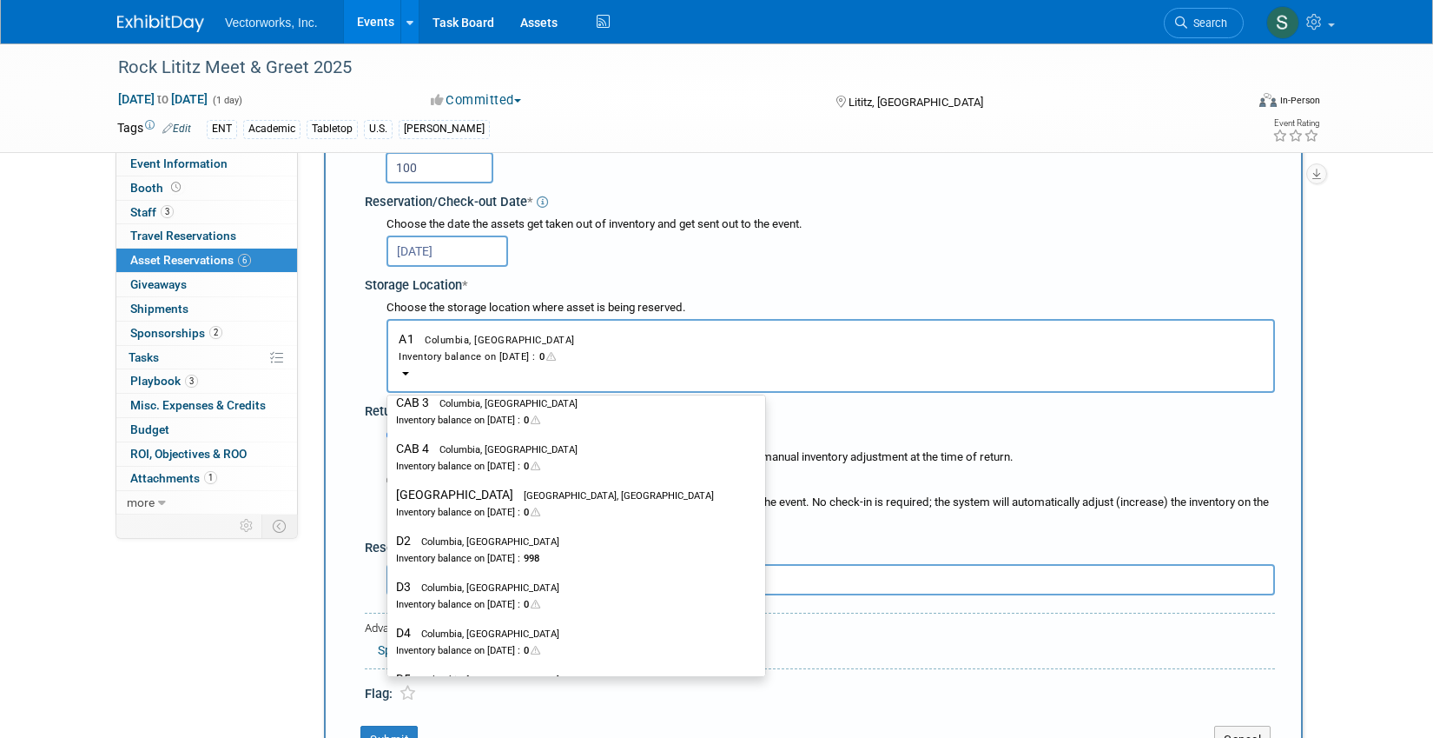
scroll to position [760, 0]
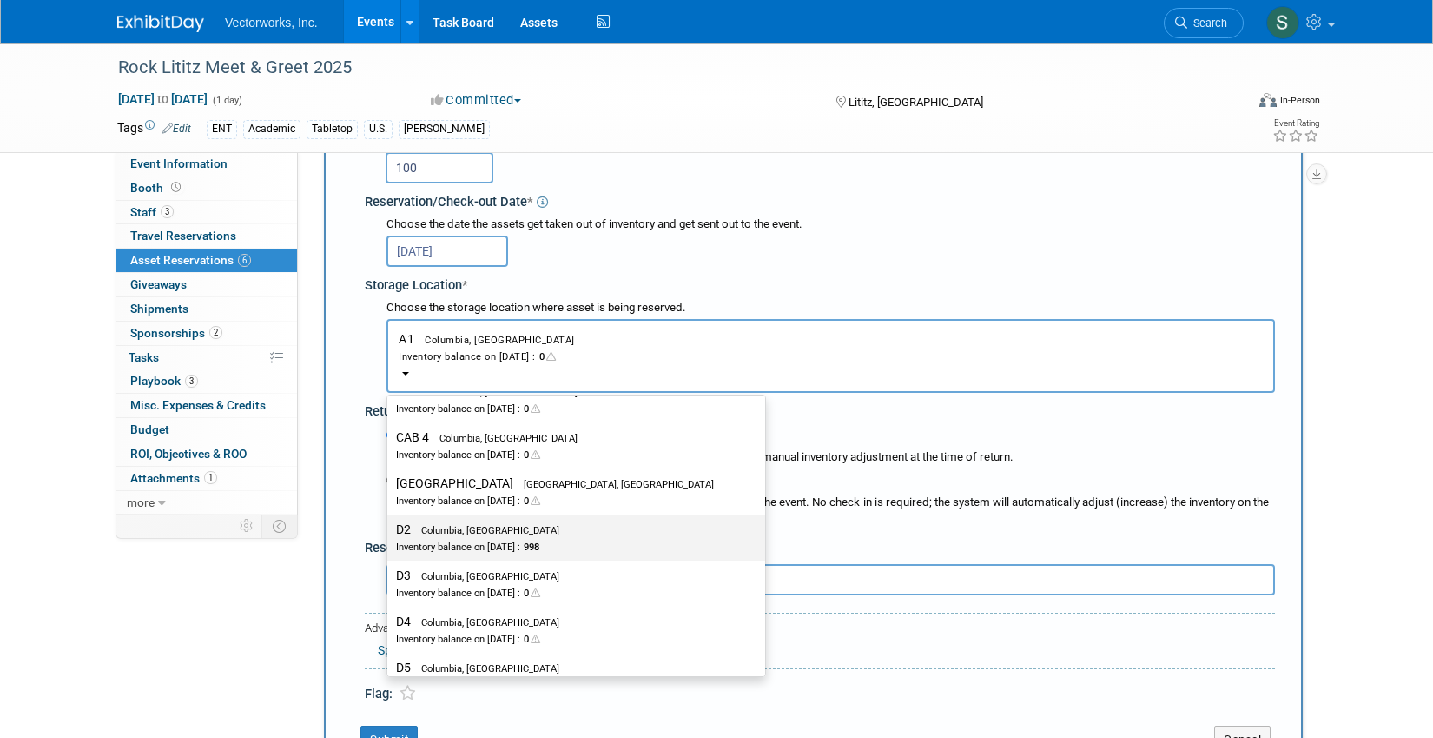
click at [497, 530] on label "D2 Columbia, MD Inventory balance on Oct 29, 2025 : 998" at bounding box center [572, 537] width 352 height 39
click at [390, 530] on input "D2 Columbia, MD Inventory balance on Oct 29, 2025 : 998" at bounding box center [384, 529] width 11 height 11
select select "11222679"
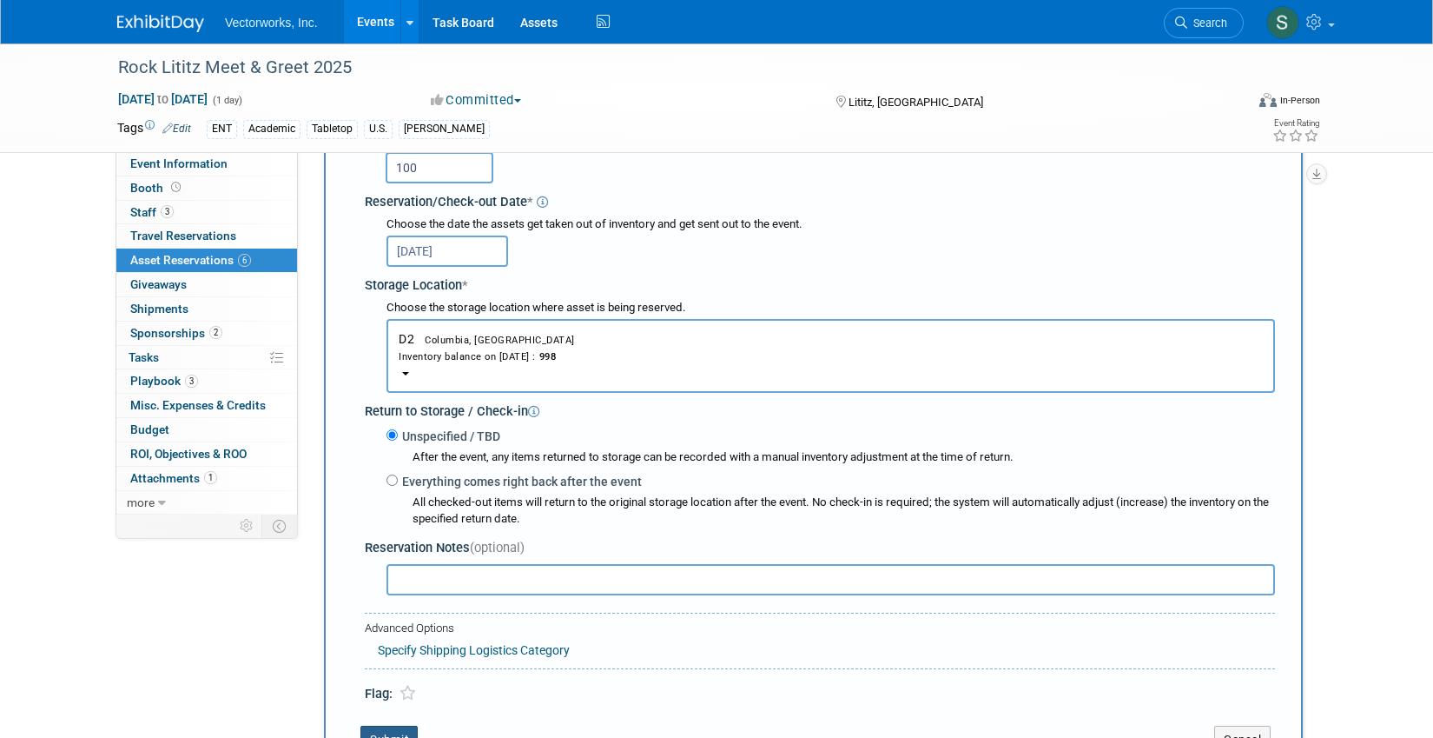
click at [401, 725] on button "Submit" at bounding box center [389, 739] width 57 height 28
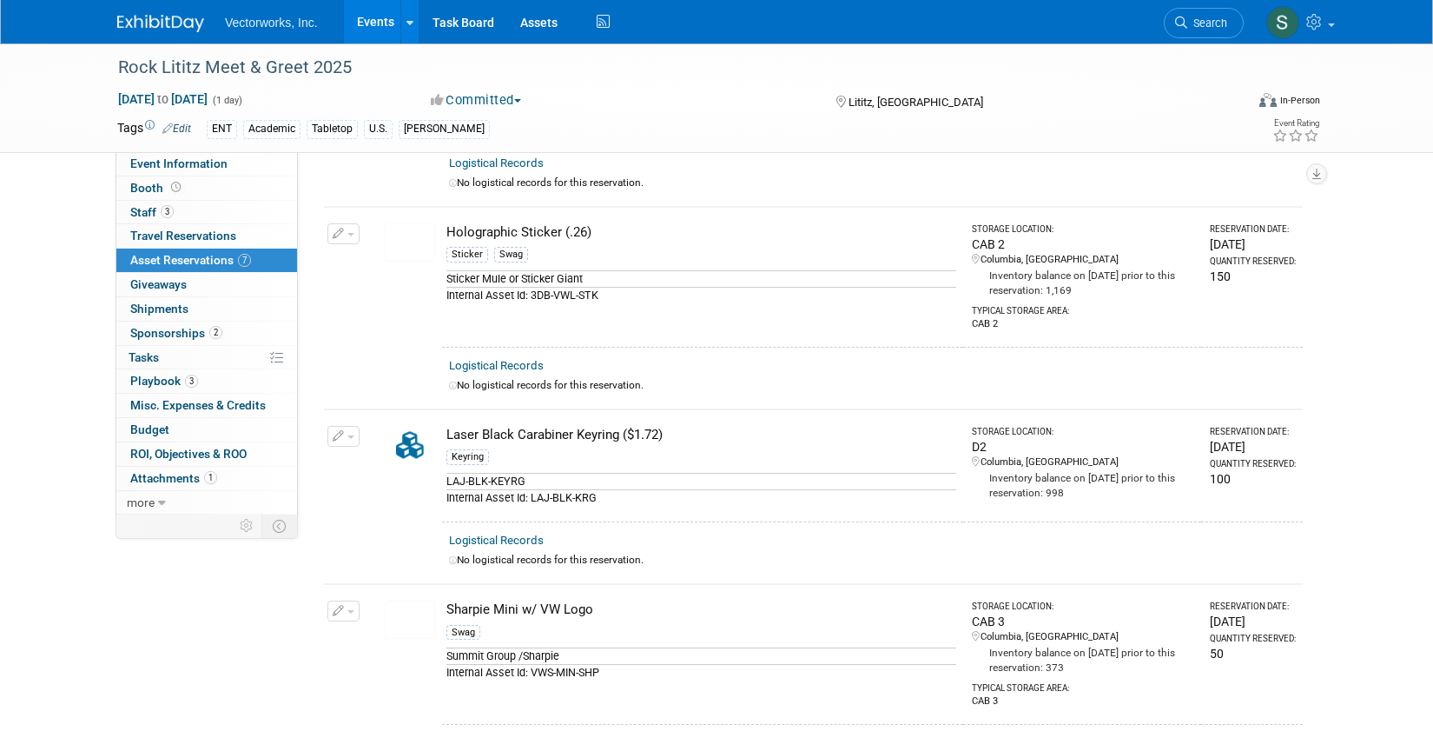
scroll to position [0, 0]
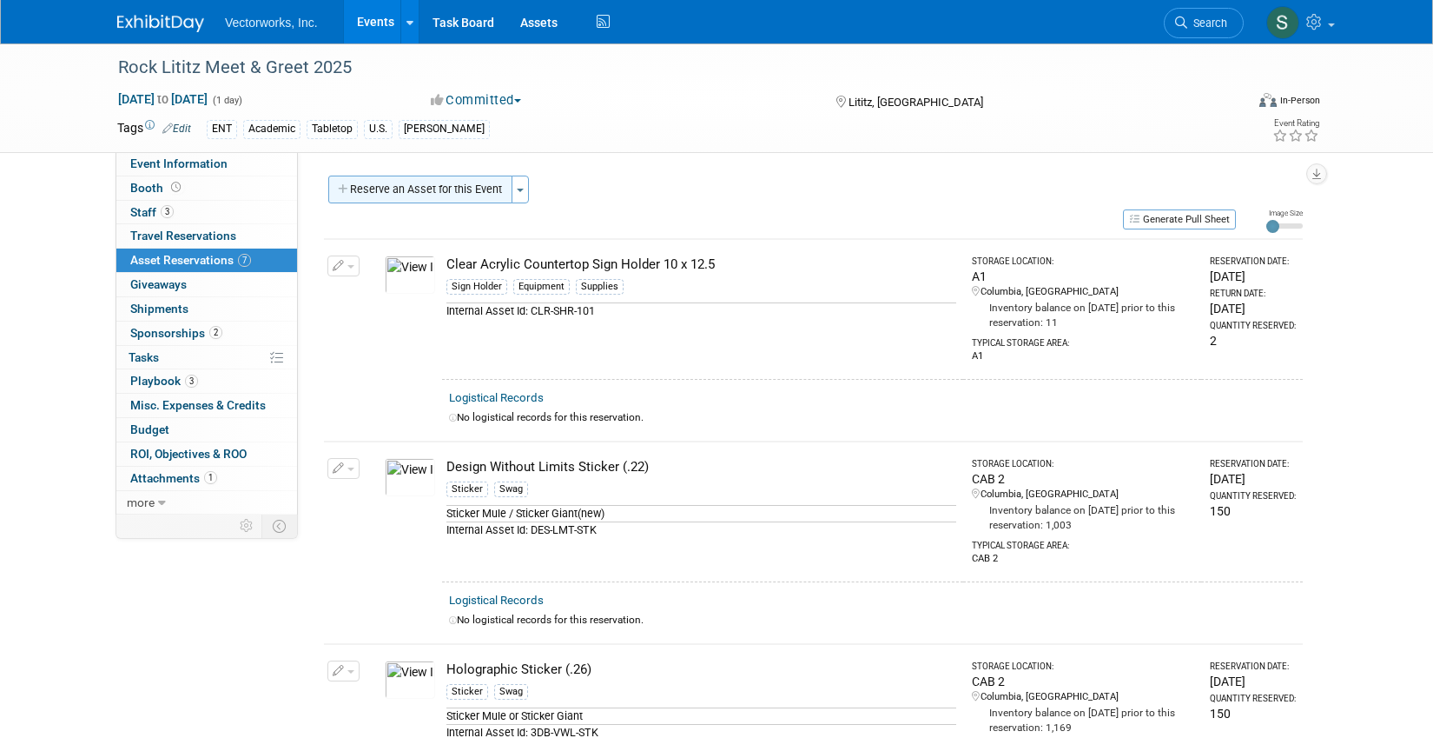
click at [462, 194] on button "Reserve an Asset for this Event" at bounding box center [420, 189] width 184 height 28
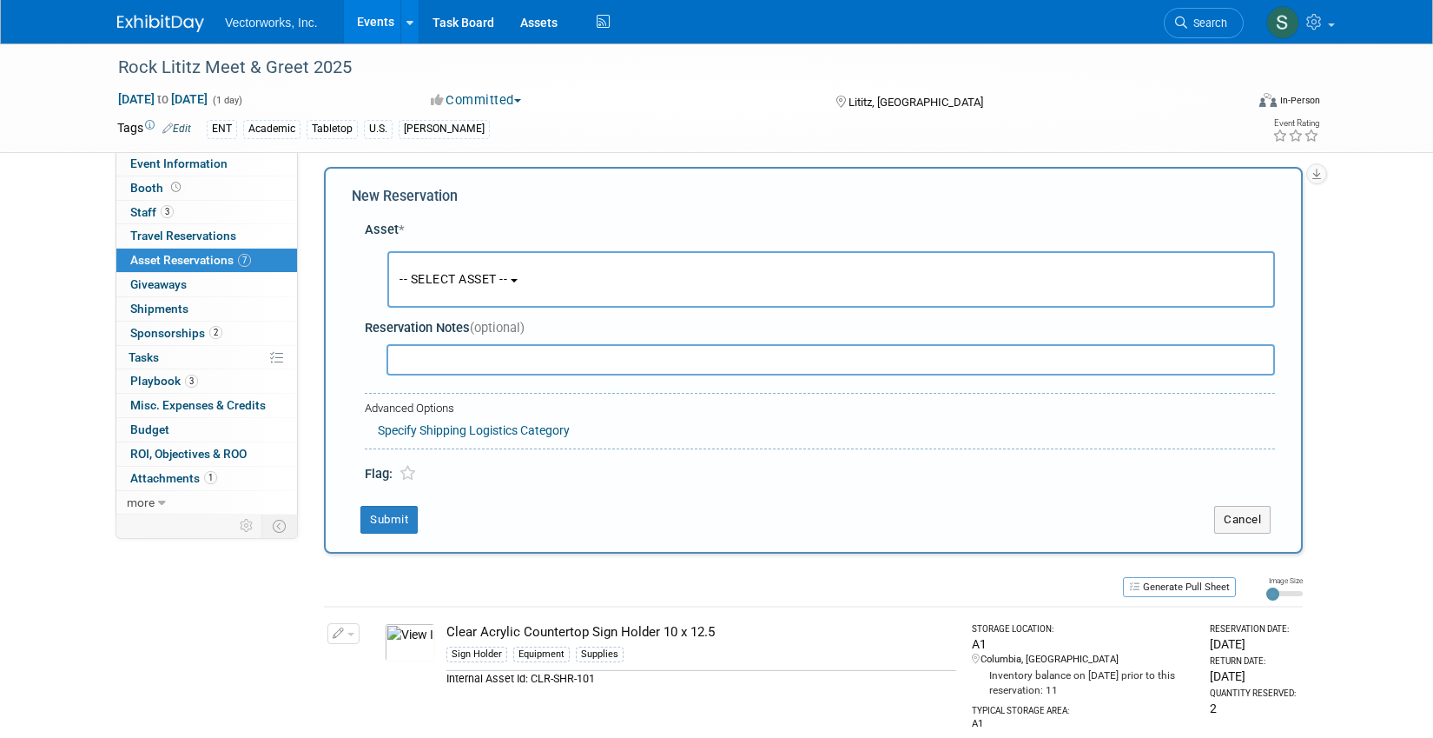
scroll to position [17, 0]
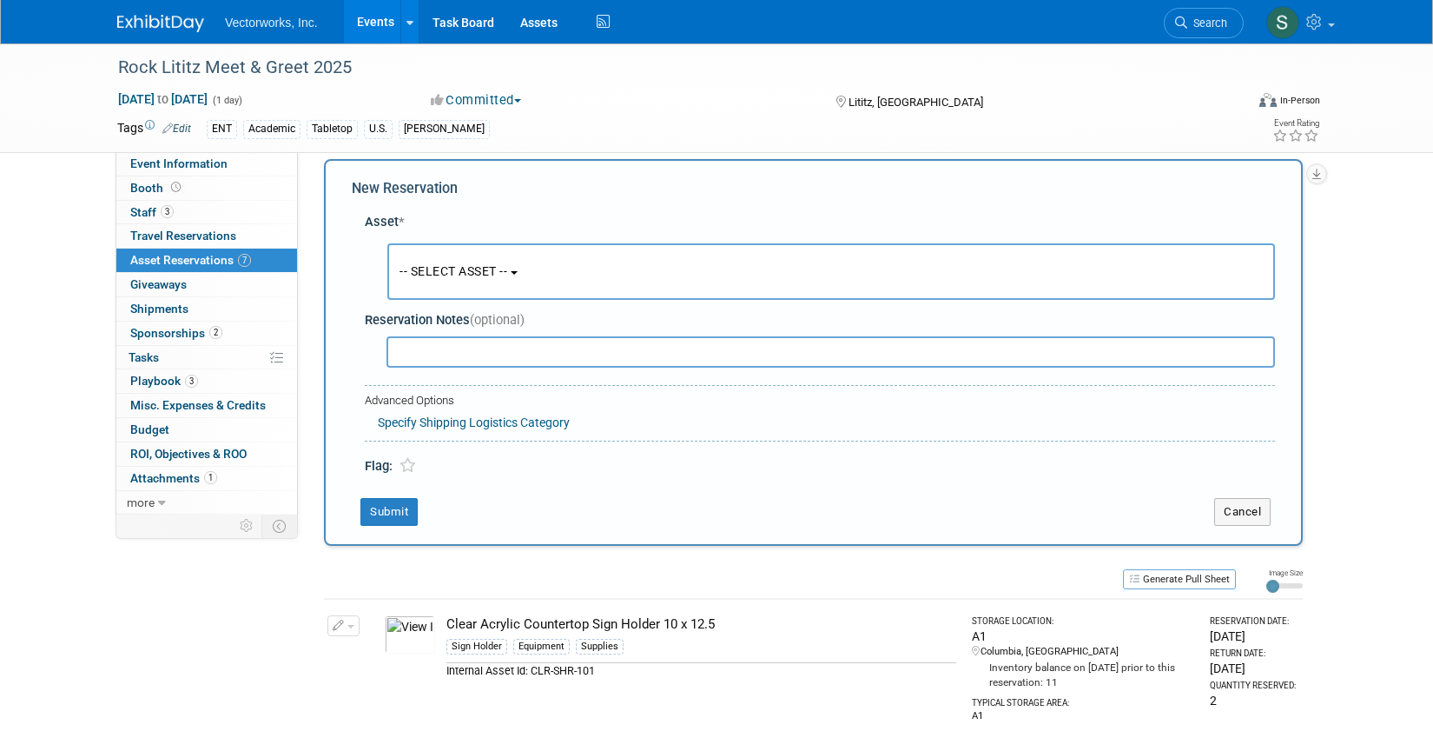
click at [436, 262] on button "-- SELECT ASSET --" at bounding box center [831, 271] width 888 height 56
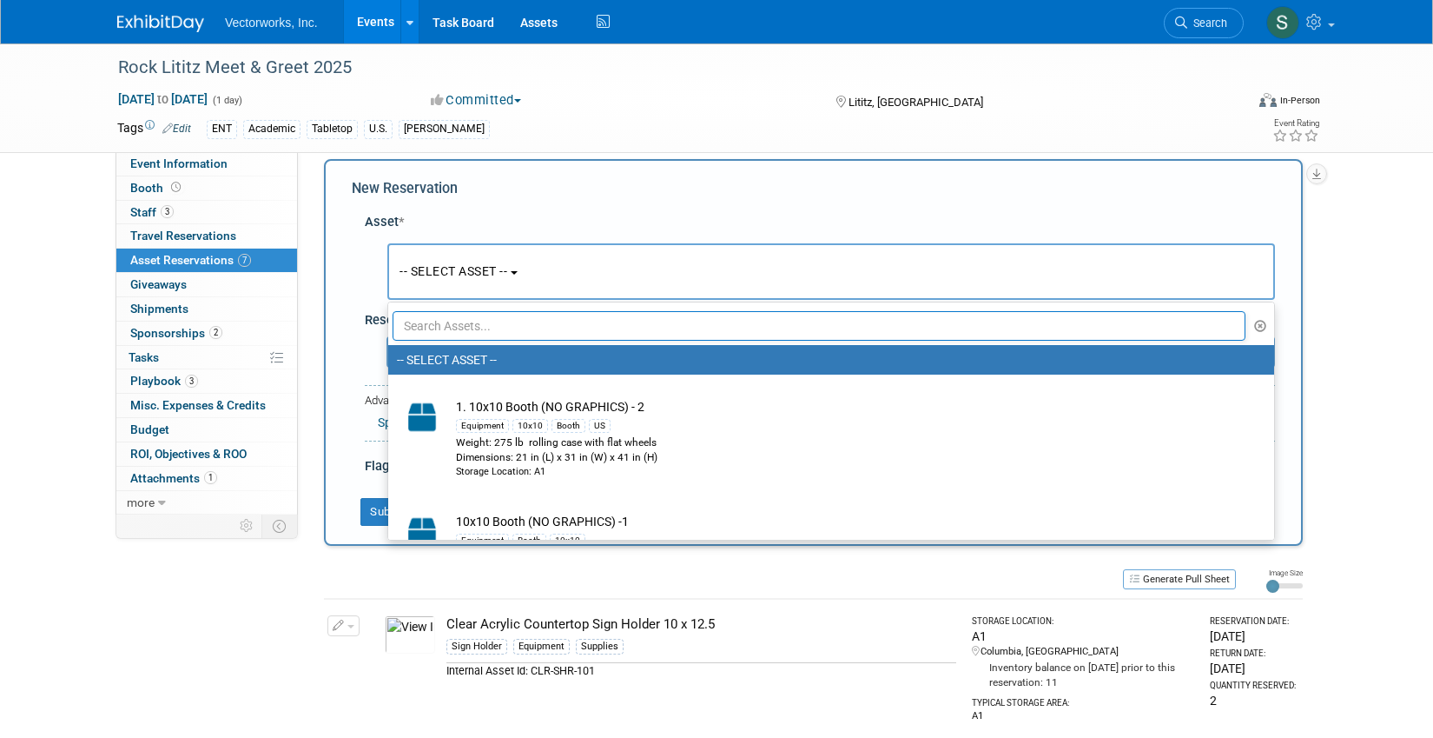
click at [486, 334] on input "text" at bounding box center [819, 326] width 853 height 30
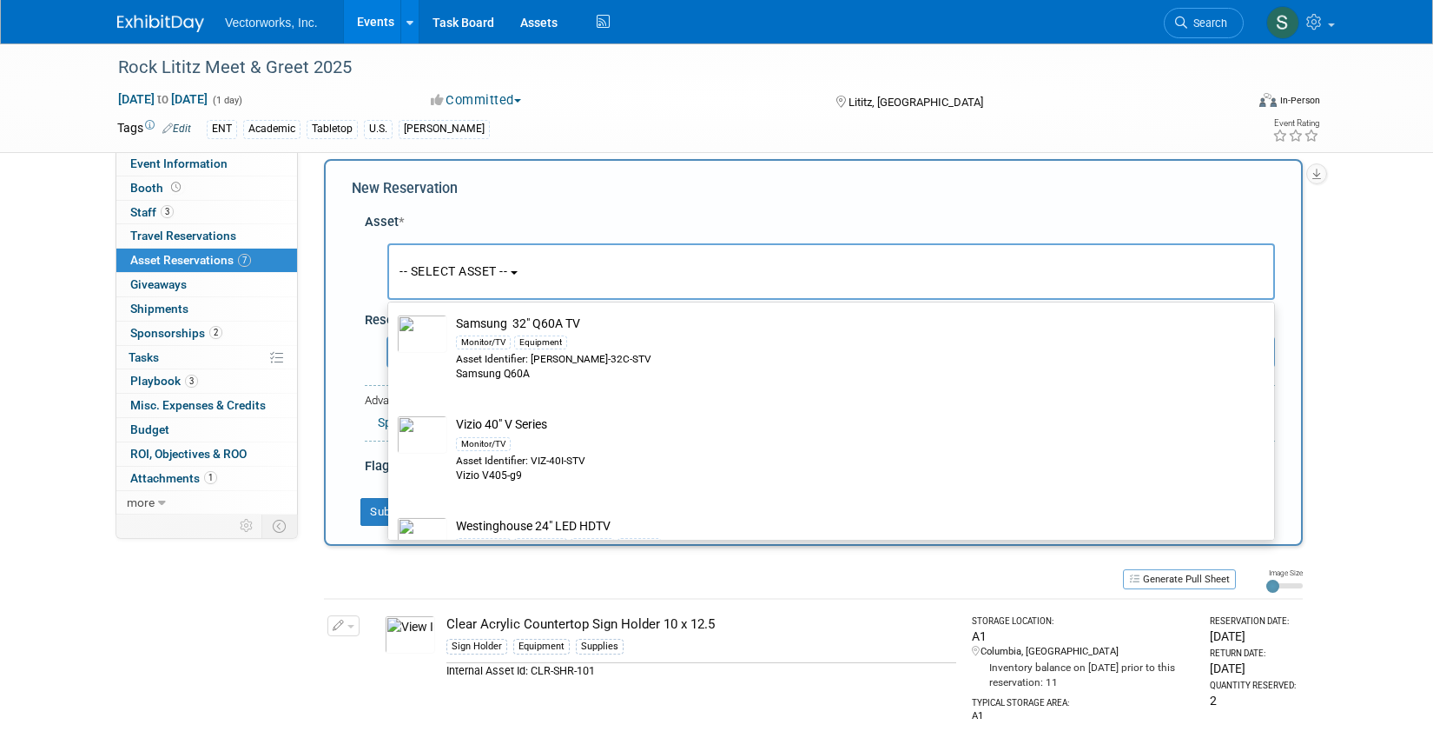
scroll to position [463, 0]
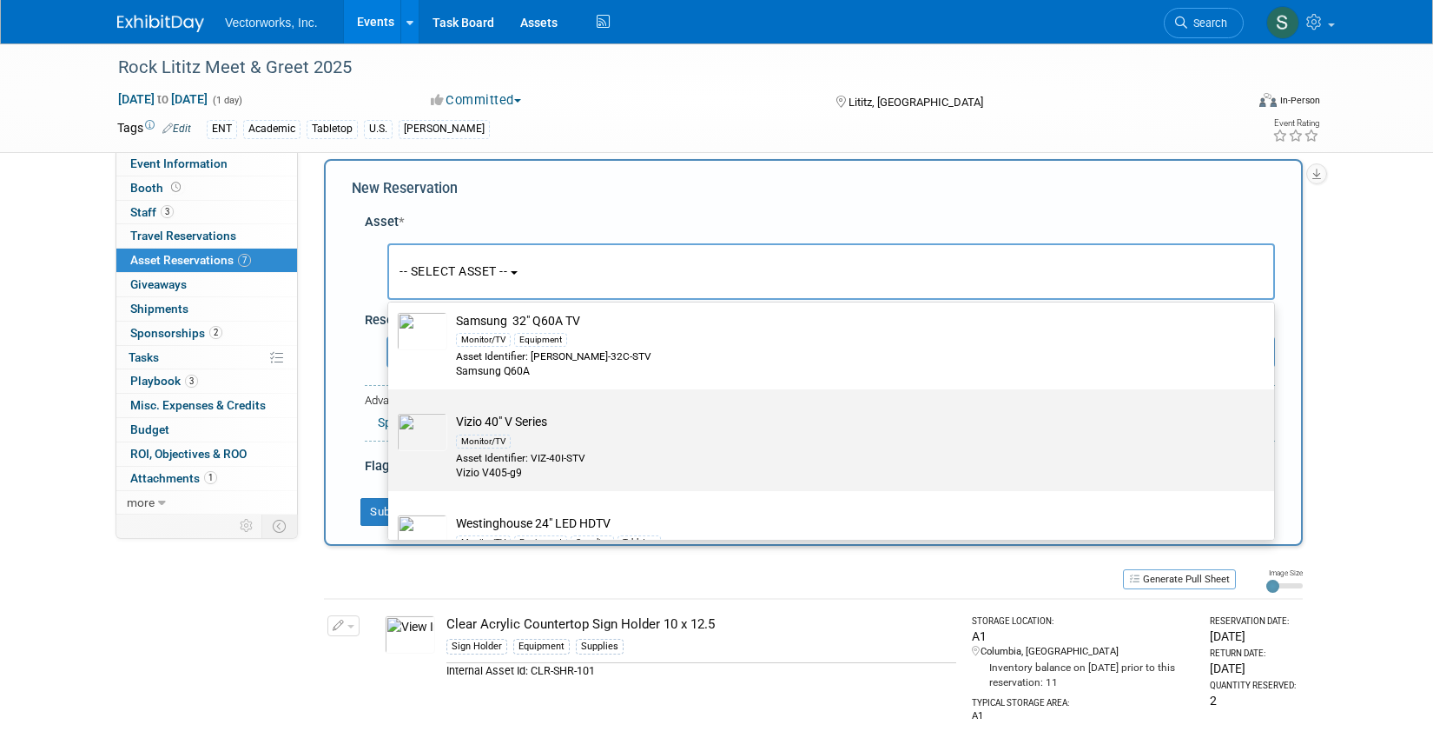
type input "tv"
click at [573, 439] on div "Monitor/TV" at bounding box center [848, 440] width 784 height 20
click at [391, 410] on input "Vizio 40" V Series Monitor/TV Asset Identifier: VIZ-40I-STV Vizio V405-g9" at bounding box center [385, 404] width 11 height 11
select select "10696038"
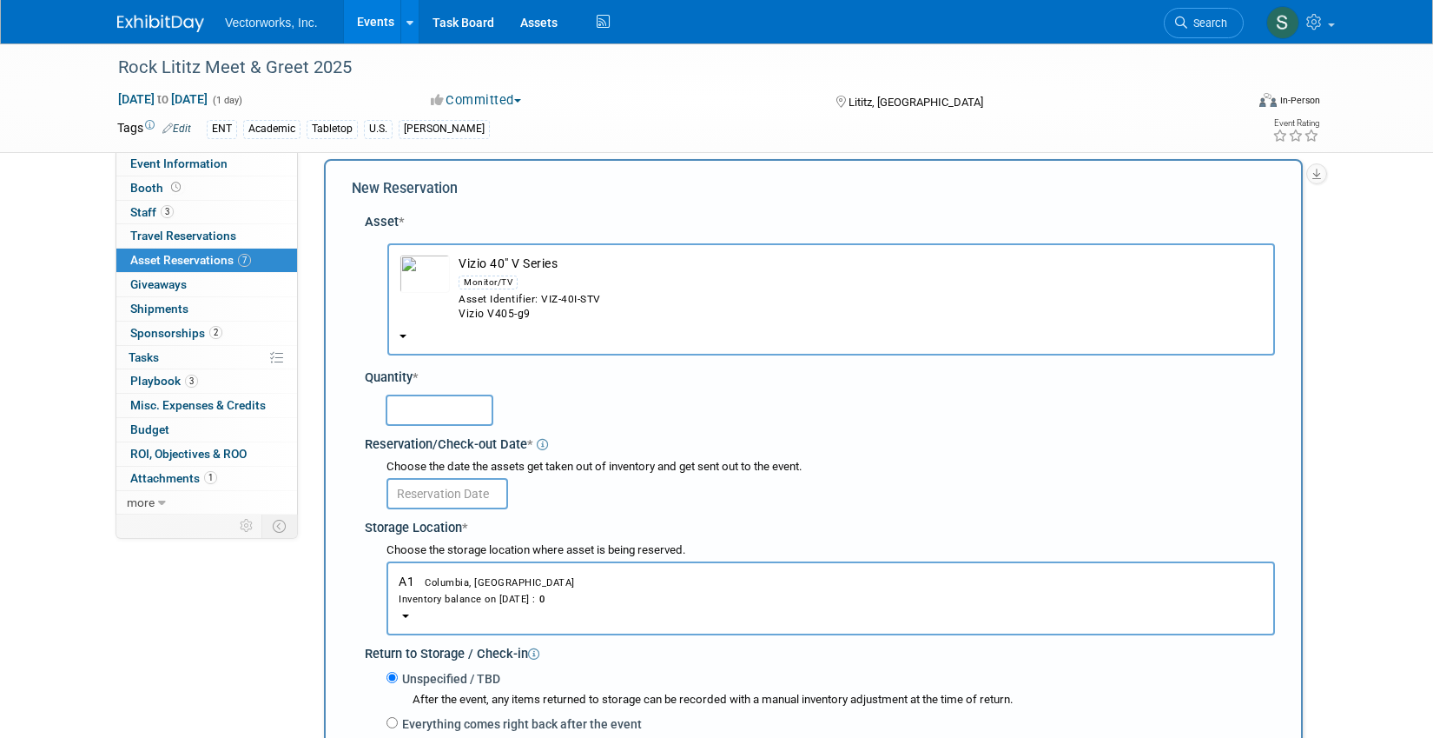
click at [455, 421] on input "text" at bounding box center [440, 409] width 108 height 31
type input "1"
click at [455, 486] on input "text" at bounding box center [448, 493] width 122 height 31
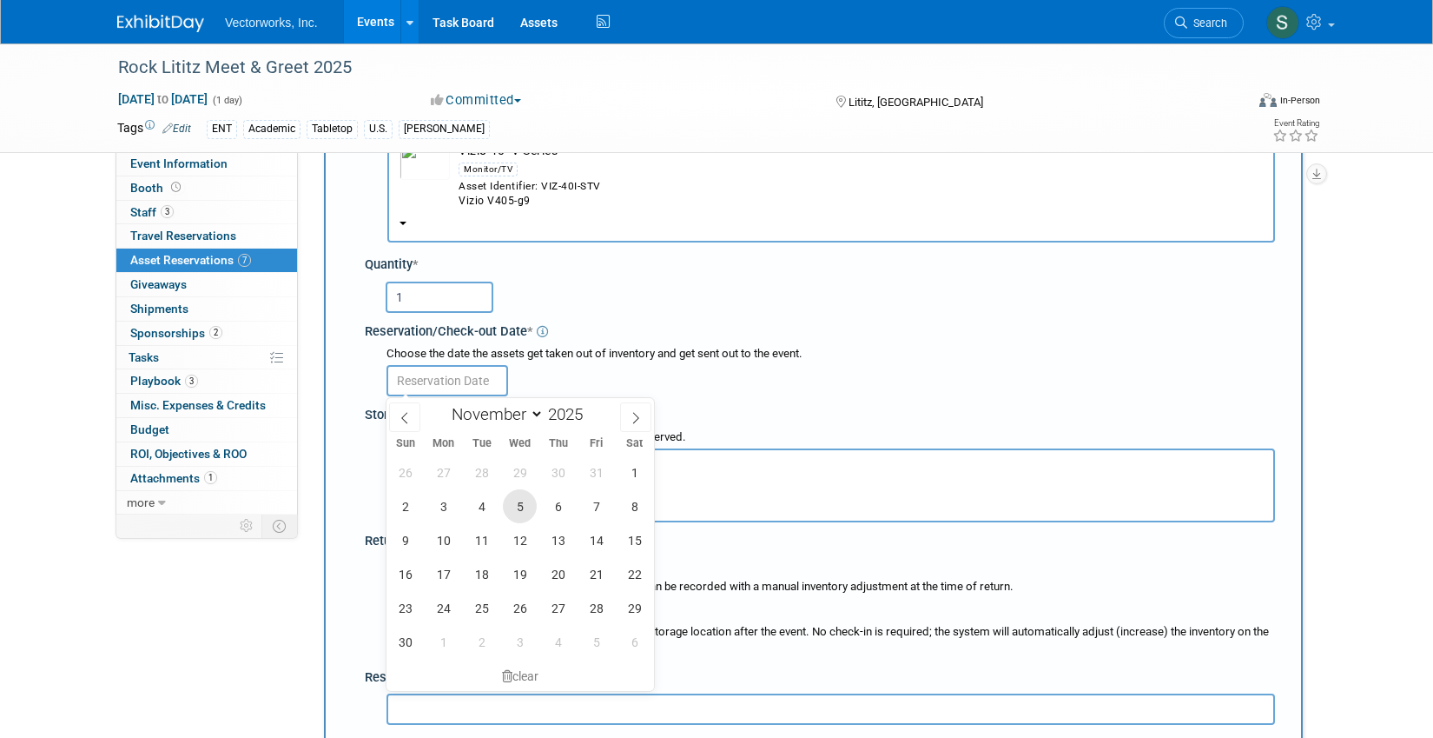
scroll to position [143, 0]
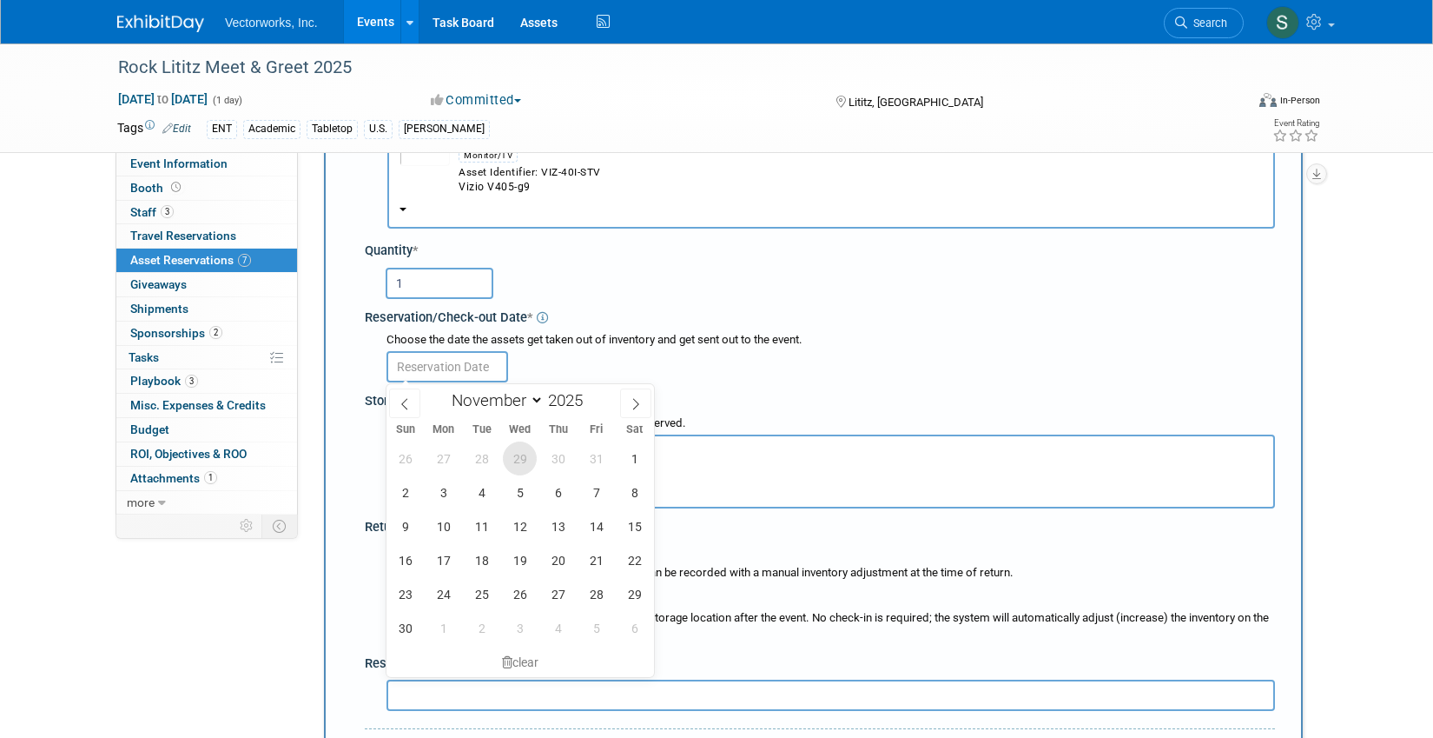
click at [529, 461] on span "29" at bounding box center [520, 458] width 34 height 34
type input "Oct 29, 2025"
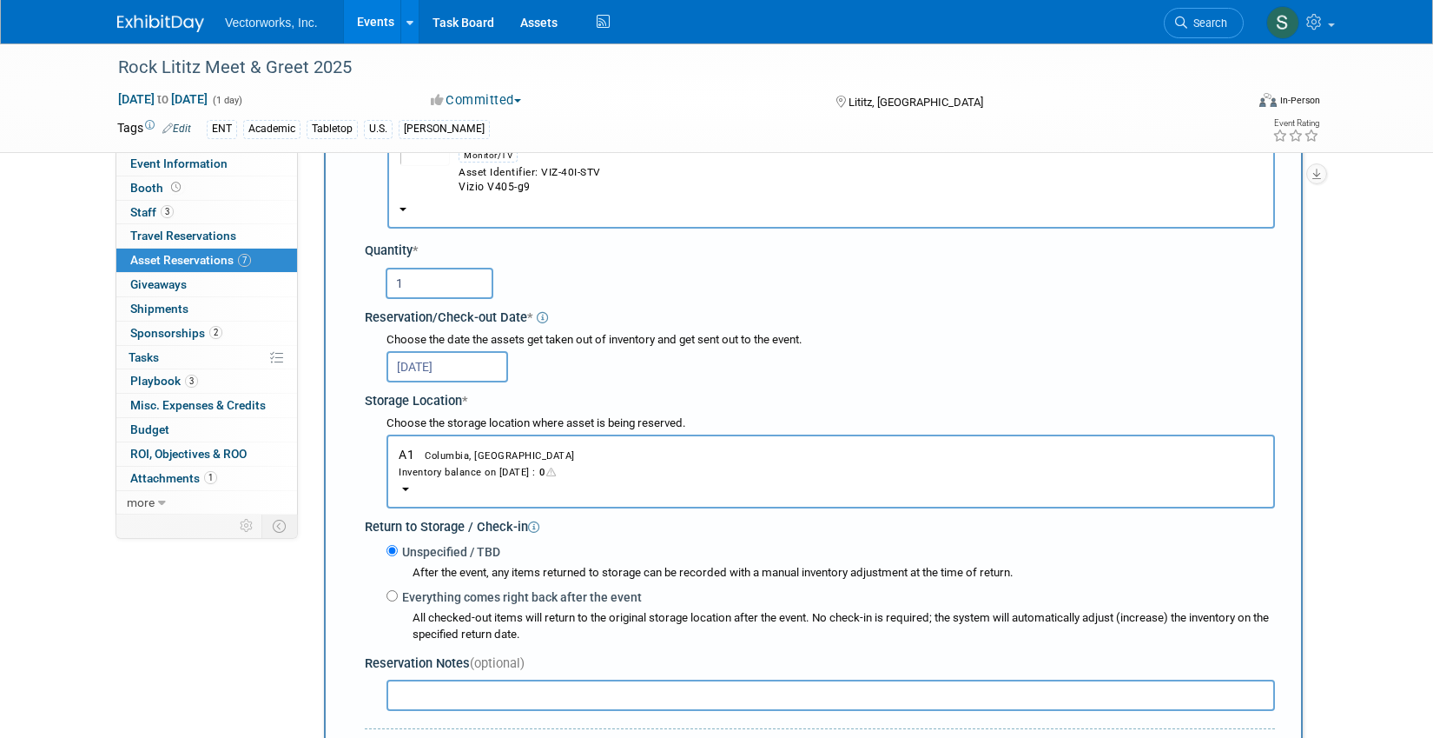
click at [492, 473] on div "Inventory balance on Oct 29, 2025 : 0" at bounding box center [831, 471] width 864 height 17
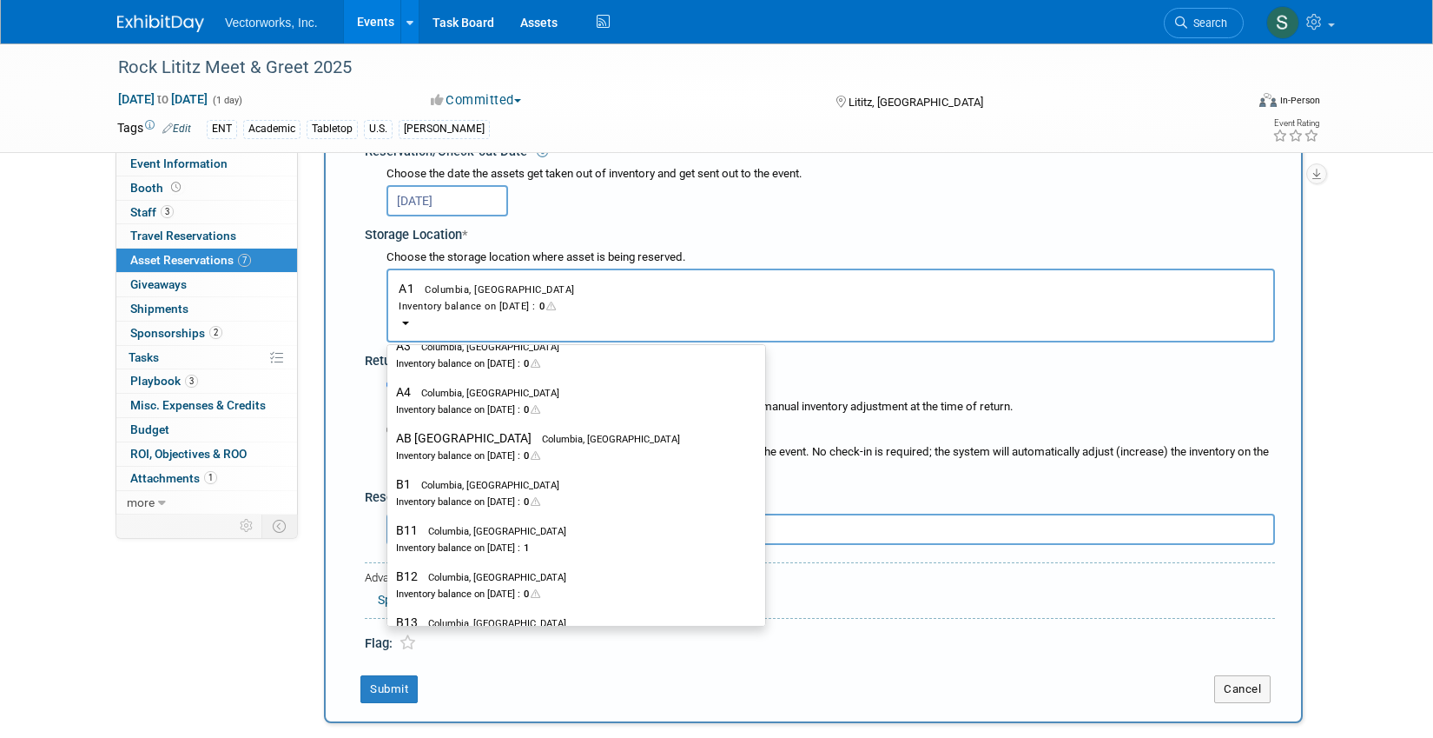
scroll to position [269, 0]
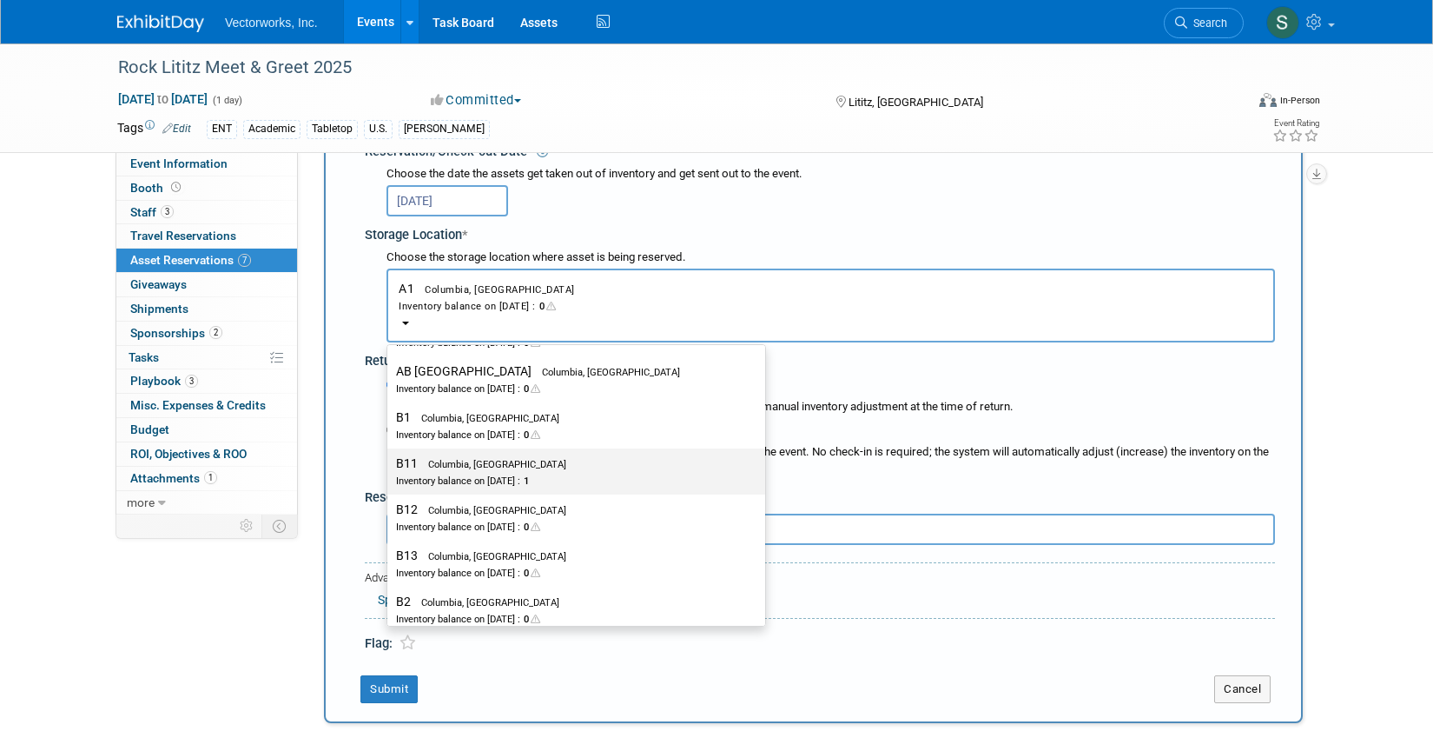
click at [492, 474] on div "Inventory balance on Oct 29, 2025 : 1" at bounding box center [563, 480] width 334 height 17
click at [390, 469] on input "B11 Columbia, MD Inventory balance on Oct 29, 2025 : 1" at bounding box center [384, 463] width 11 height 11
select select "11222741"
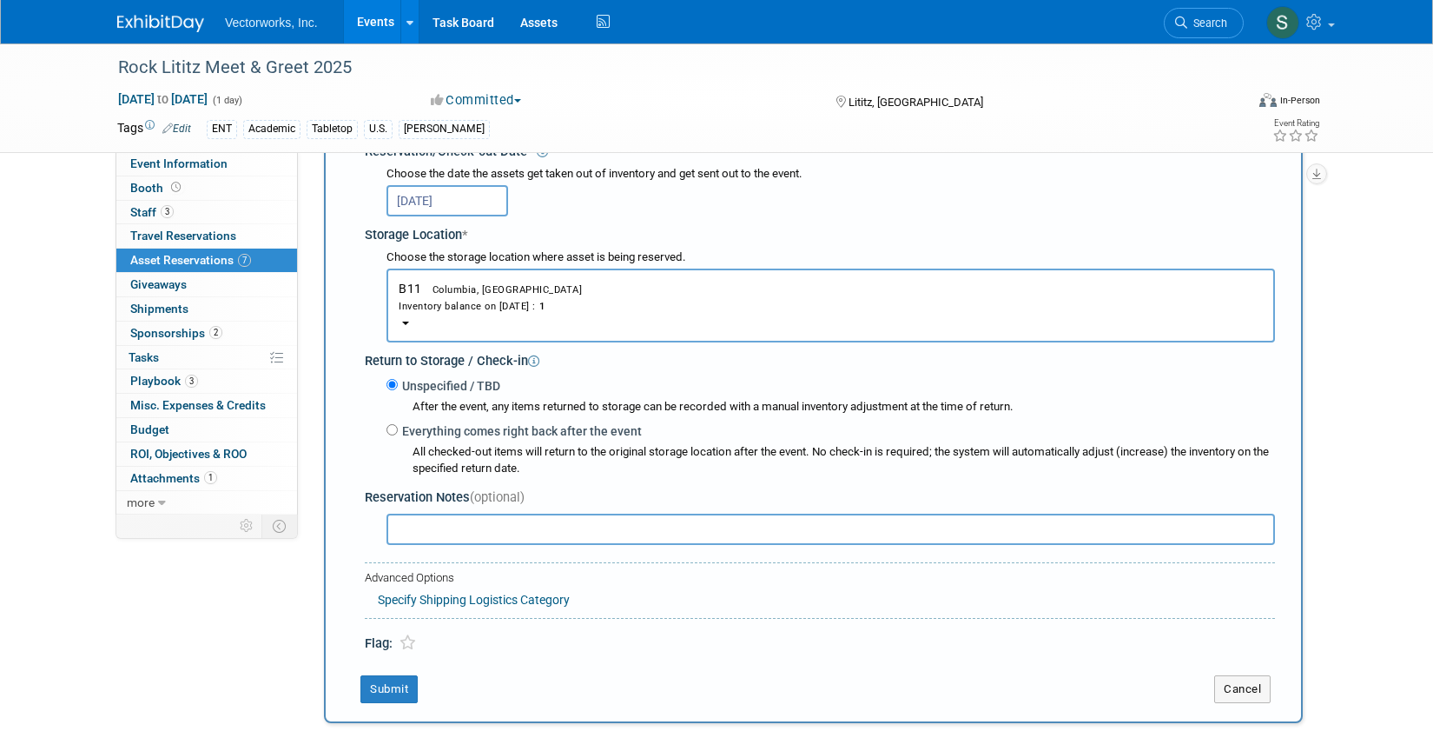
click at [432, 425] on label "Everything comes right back after the event" at bounding box center [520, 430] width 244 height 17
click at [398, 425] on input "Everything comes right back after the event" at bounding box center [392, 429] width 11 height 11
radio input "true"
select select "10"
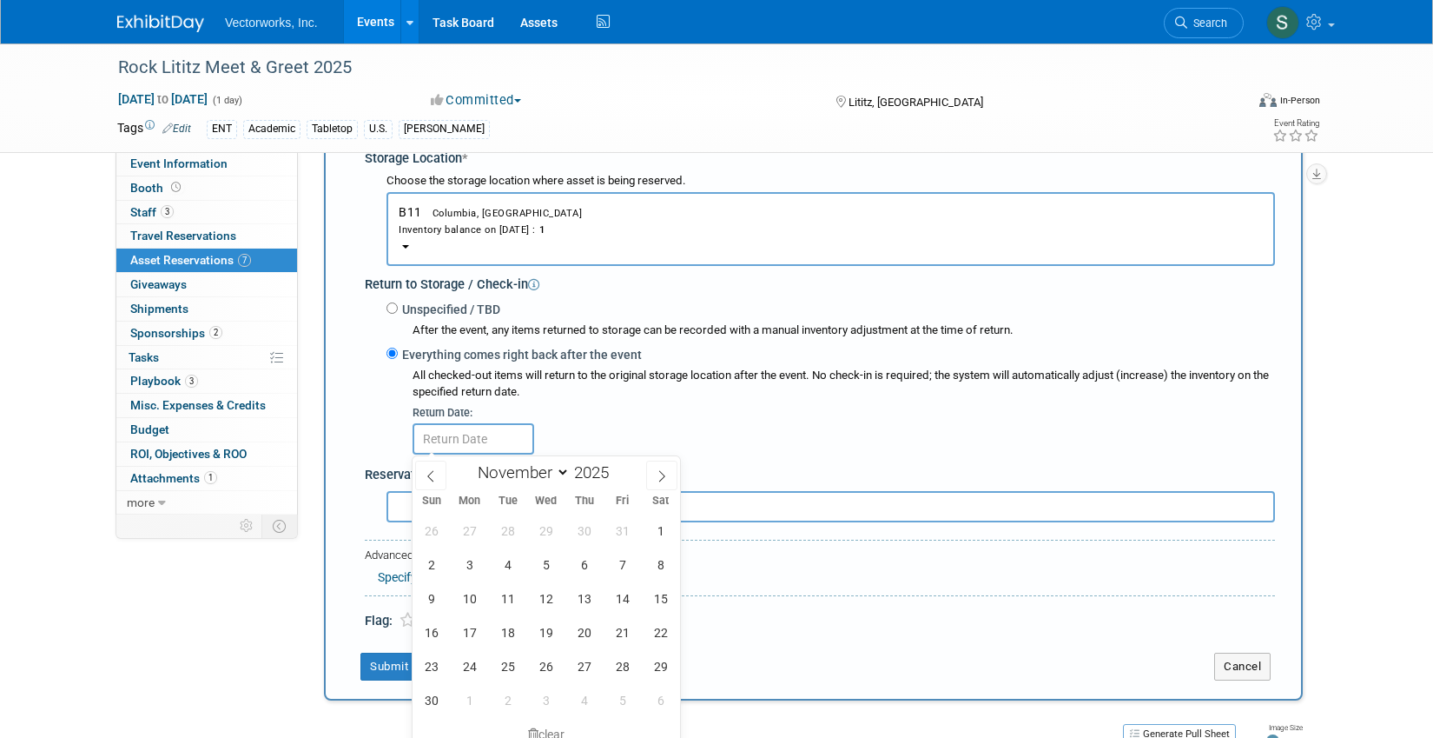
scroll to position [387, 0]
click at [619, 589] on span "14" at bounding box center [623, 596] width 34 height 34
type input "Nov 14, 2025"
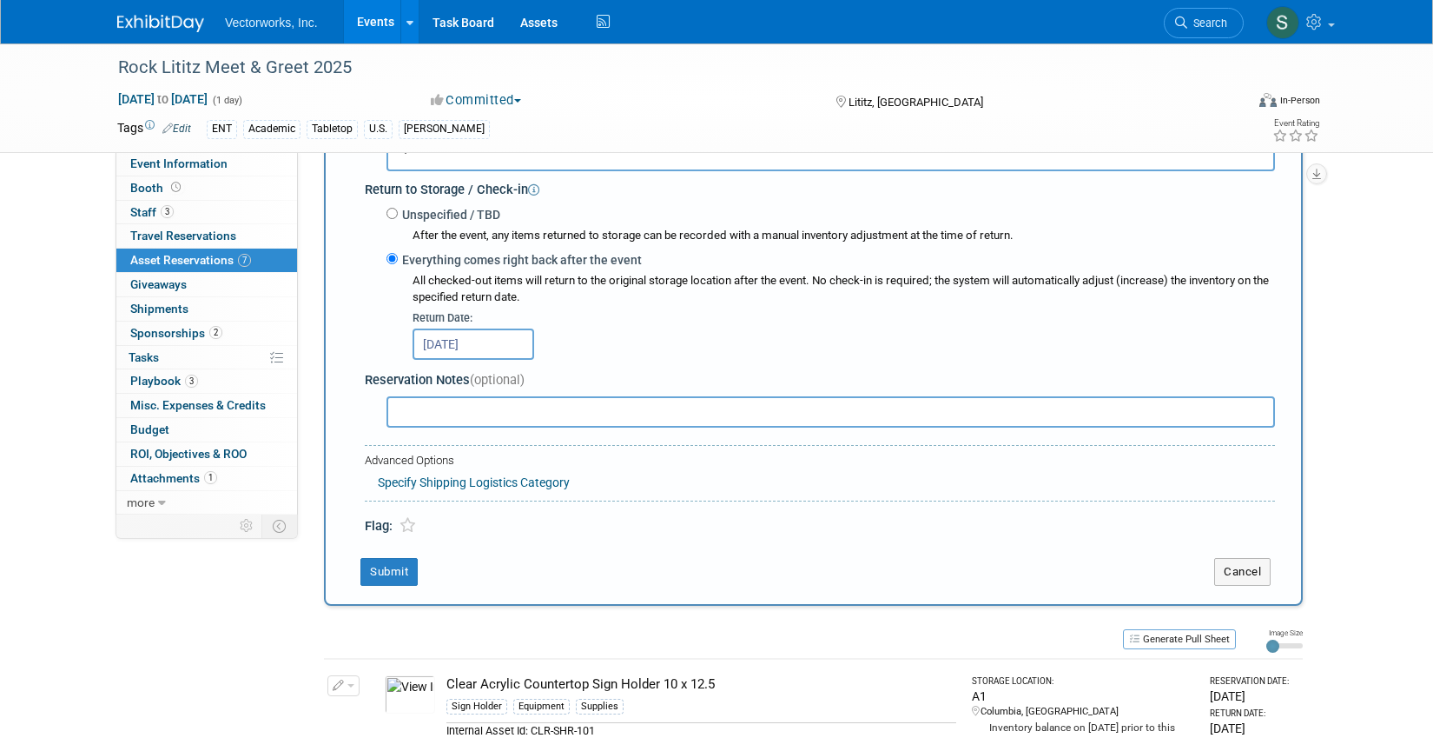
scroll to position [492, 0]
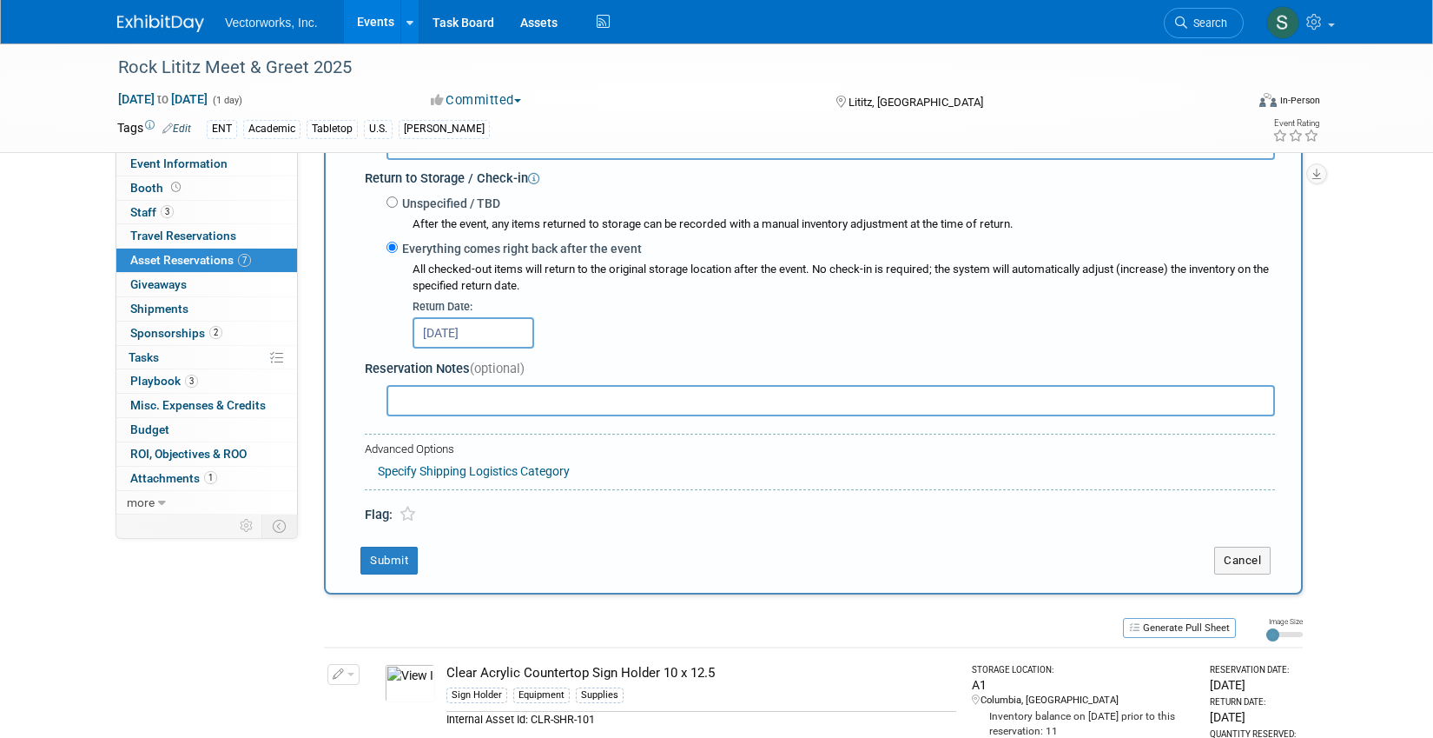
click at [1021, 400] on input "text" at bounding box center [831, 400] width 889 height 31
paste input "notes: Please include batteries for the remote, the feet, and the screwdriver"
type input "notes: Please include batteries for the remote, the feet, and the screwdriver"
click at [396, 555] on button "Submit" at bounding box center [389, 560] width 57 height 28
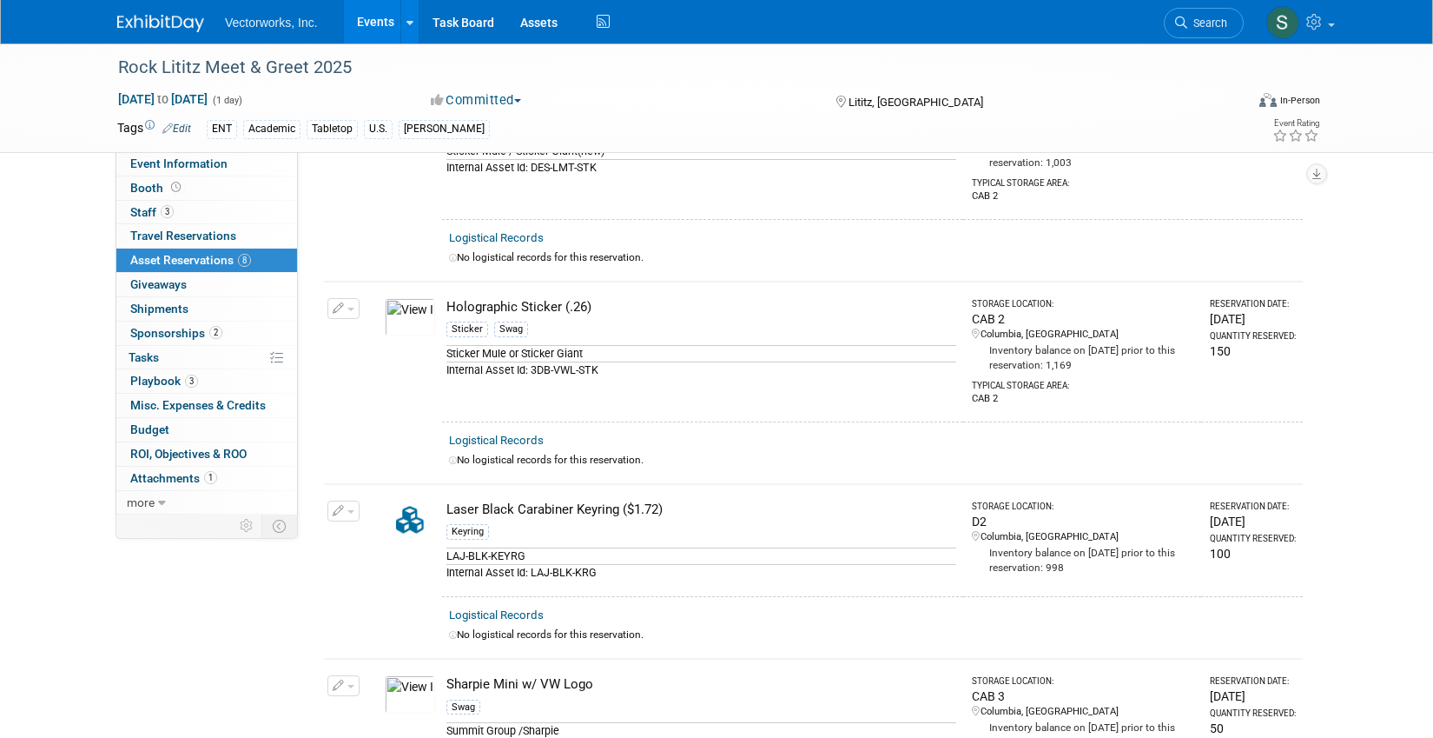
scroll to position [0, 0]
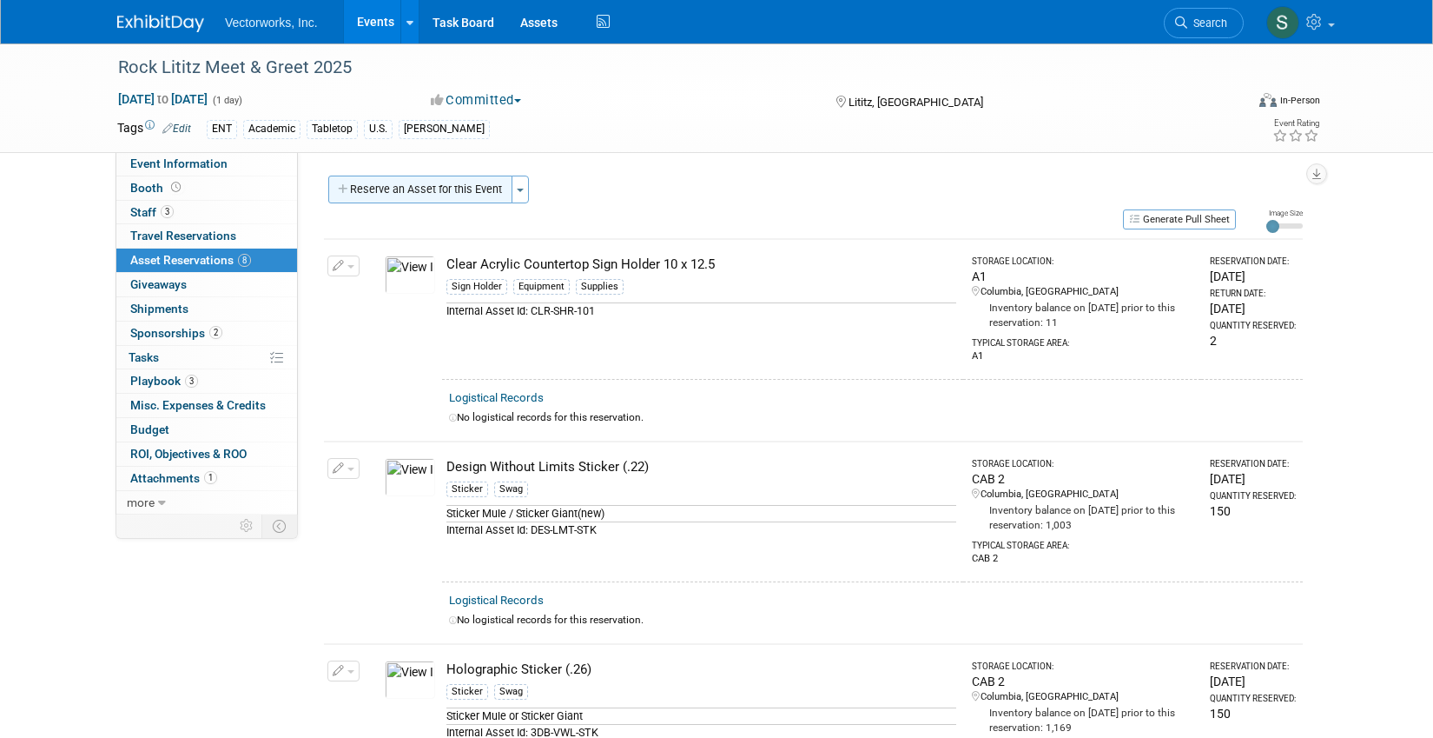
click at [413, 195] on button "Reserve an Asset for this Event" at bounding box center [420, 189] width 184 height 28
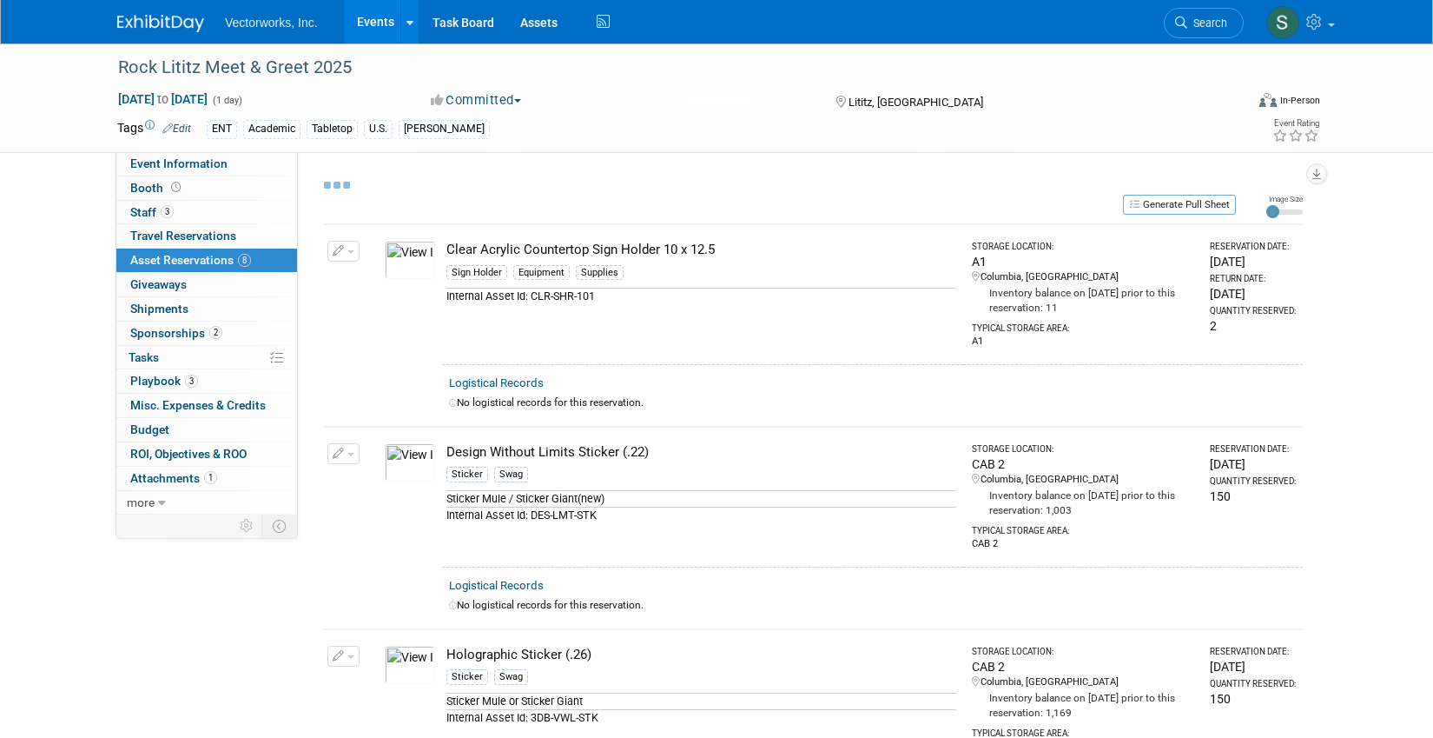
select select "10"
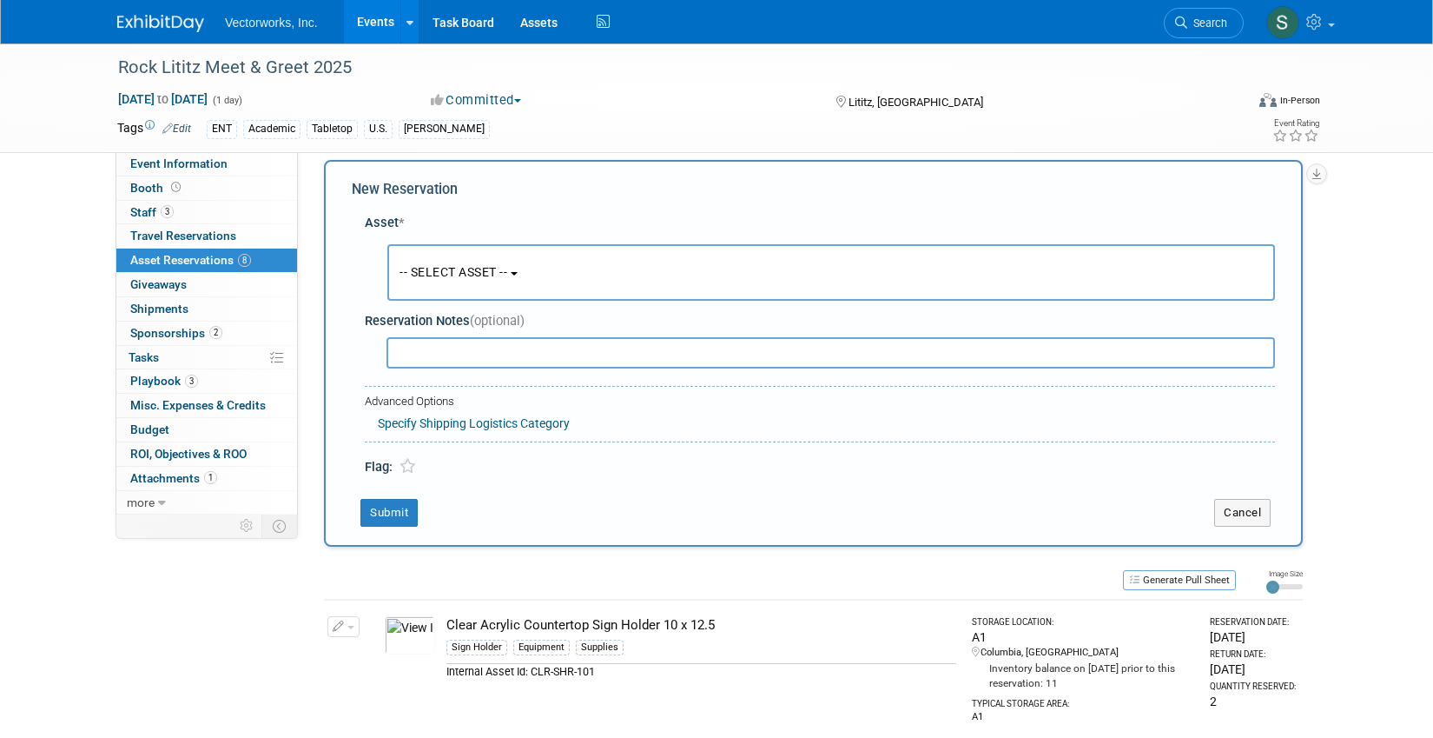
scroll to position [17, 0]
click at [446, 255] on button "-- SELECT ASSET --" at bounding box center [831, 271] width 888 height 56
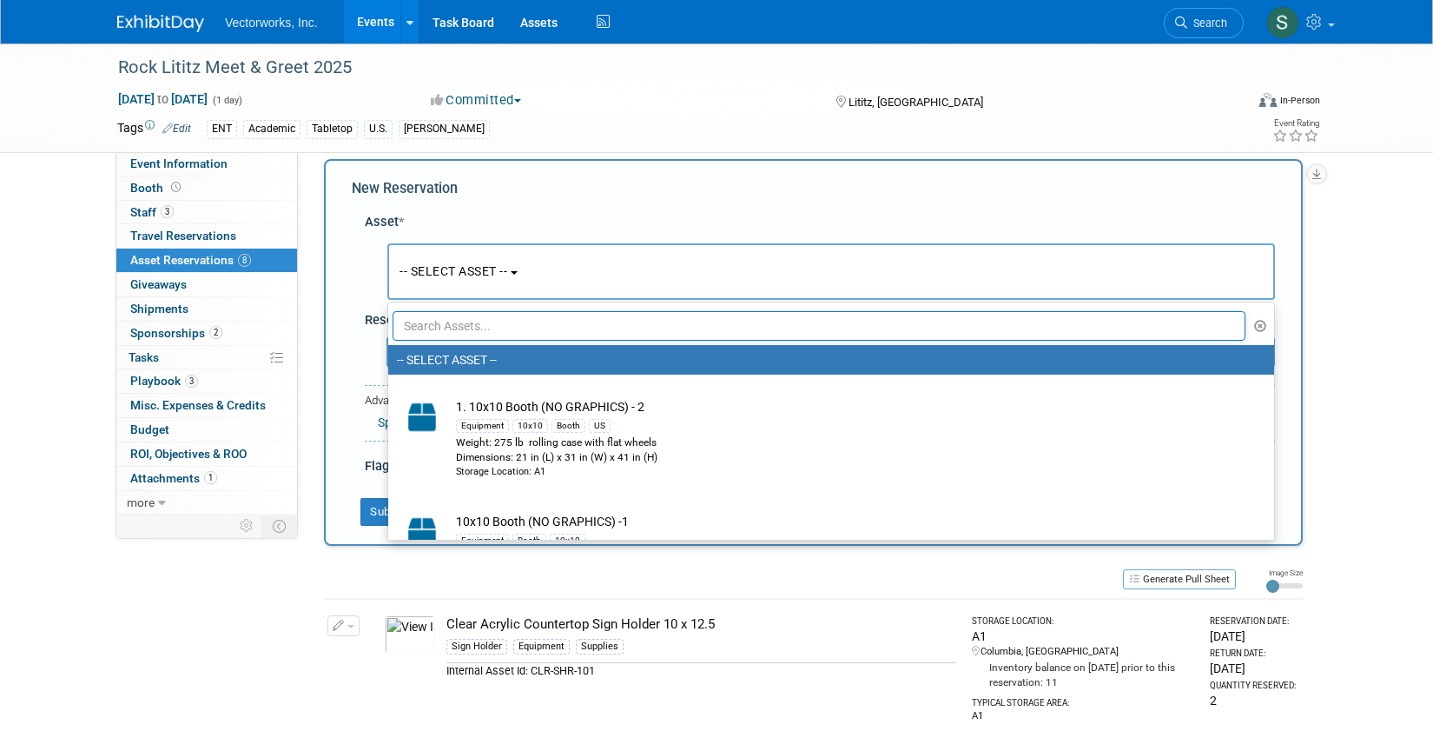
click at [455, 325] on input "text" at bounding box center [819, 326] width 853 height 30
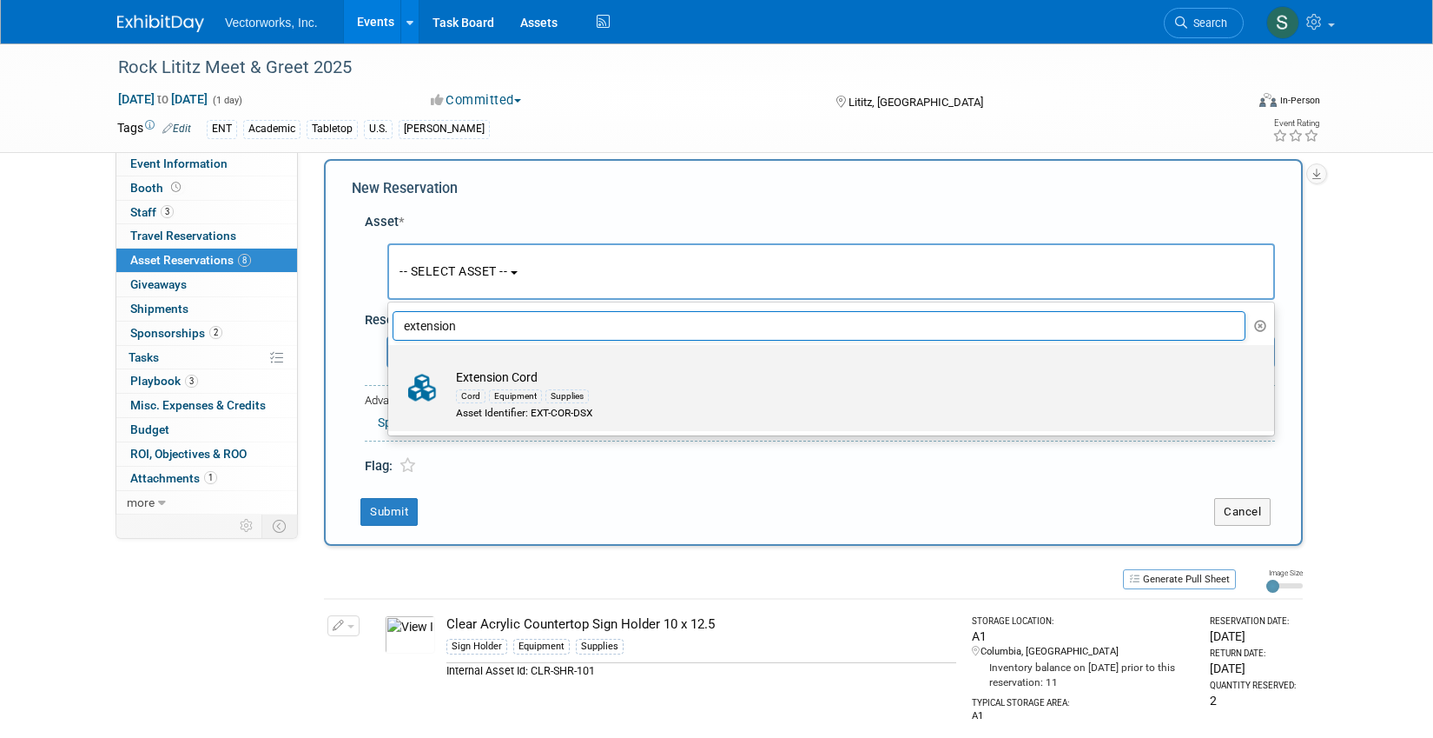
type input "extension"
click at [621, 386] on div "Cord Equipment Supplies" at bounding box center [848, 396] width 784 height 20
click at [391, 366] on input "Extension Cord Cord Equipment Supplies Asset Identifier: EXT-COR-DSX" at bounding box center [385, 359] width 11 height 11
select select "10696753"
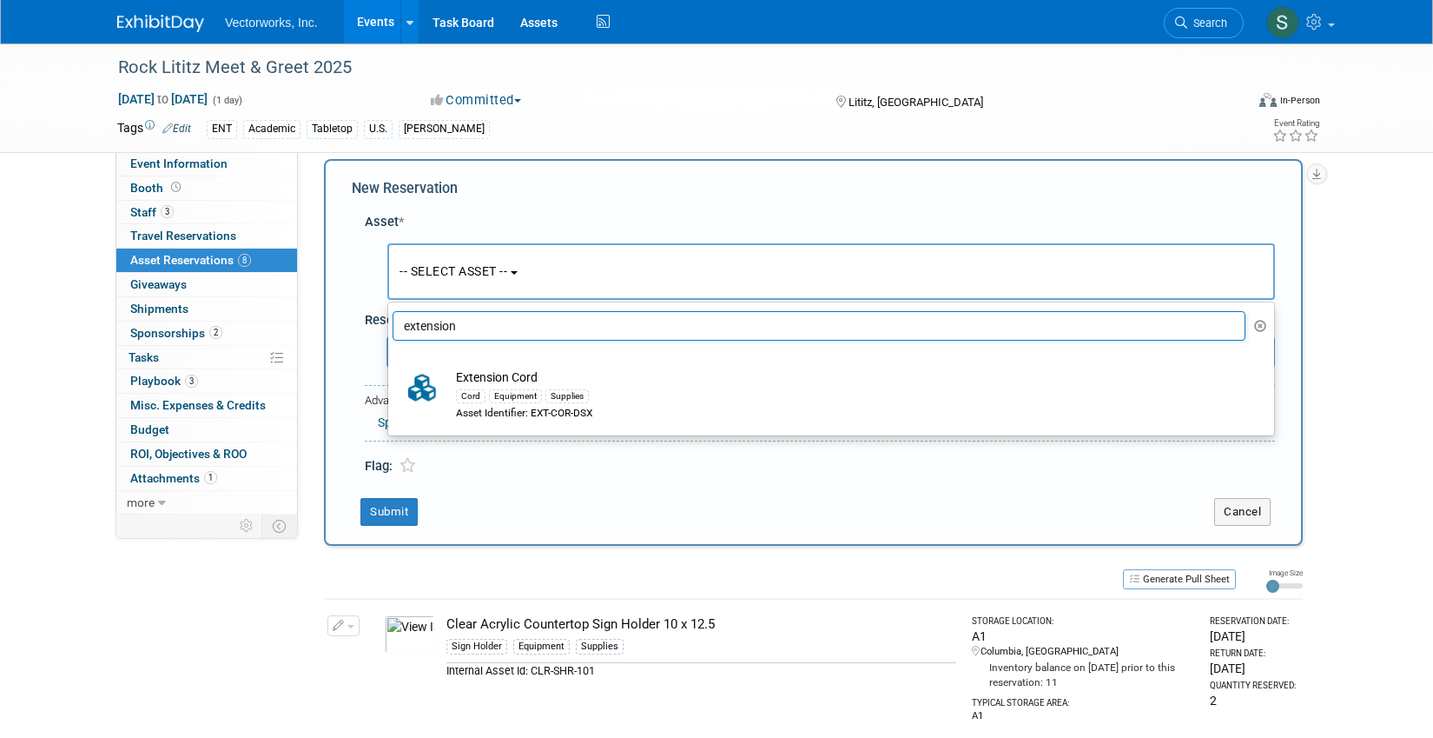
select select "10"
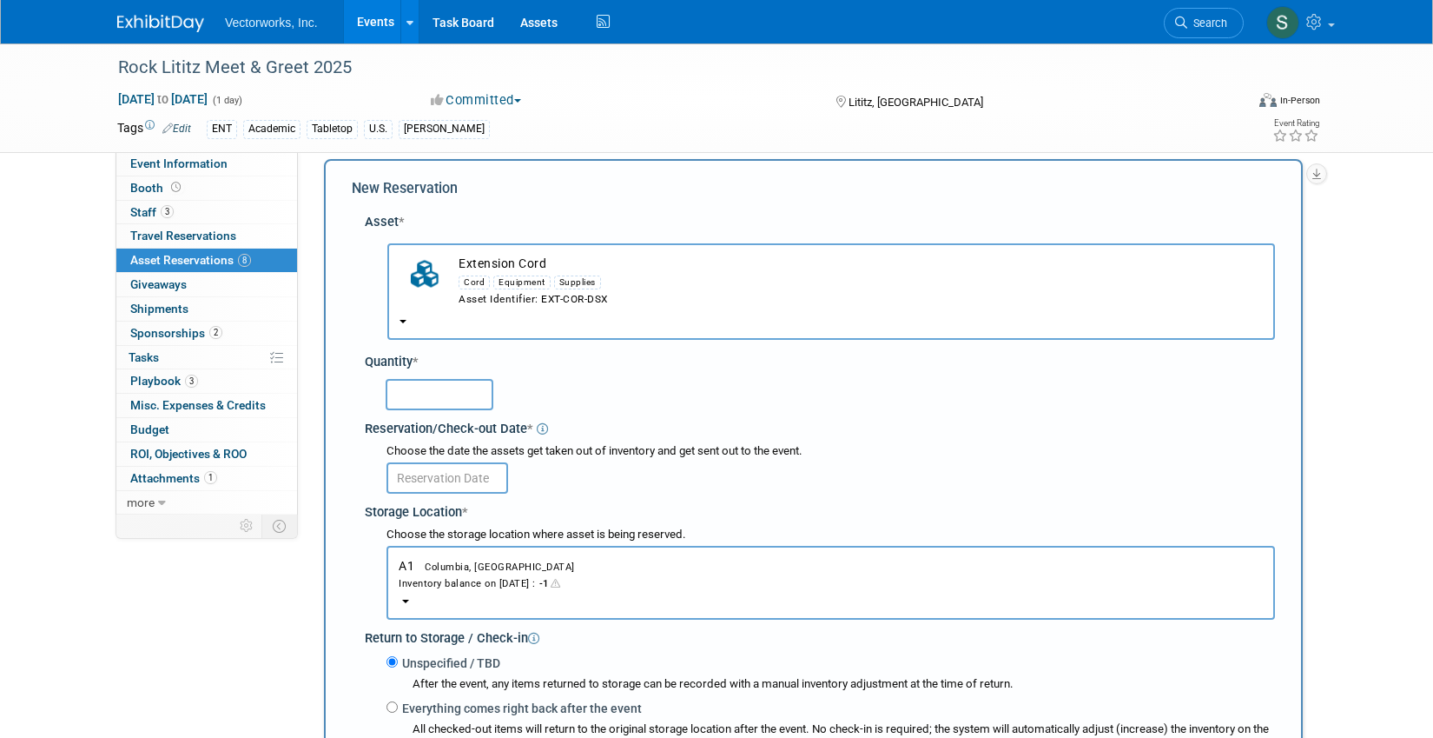
click at [434, 398] on input "text" at bounding box center [440, 394] width 108 height 31
type input "1"
click at [429, 476] on input "text" at bounding box center [448, 477] width 122 height 31
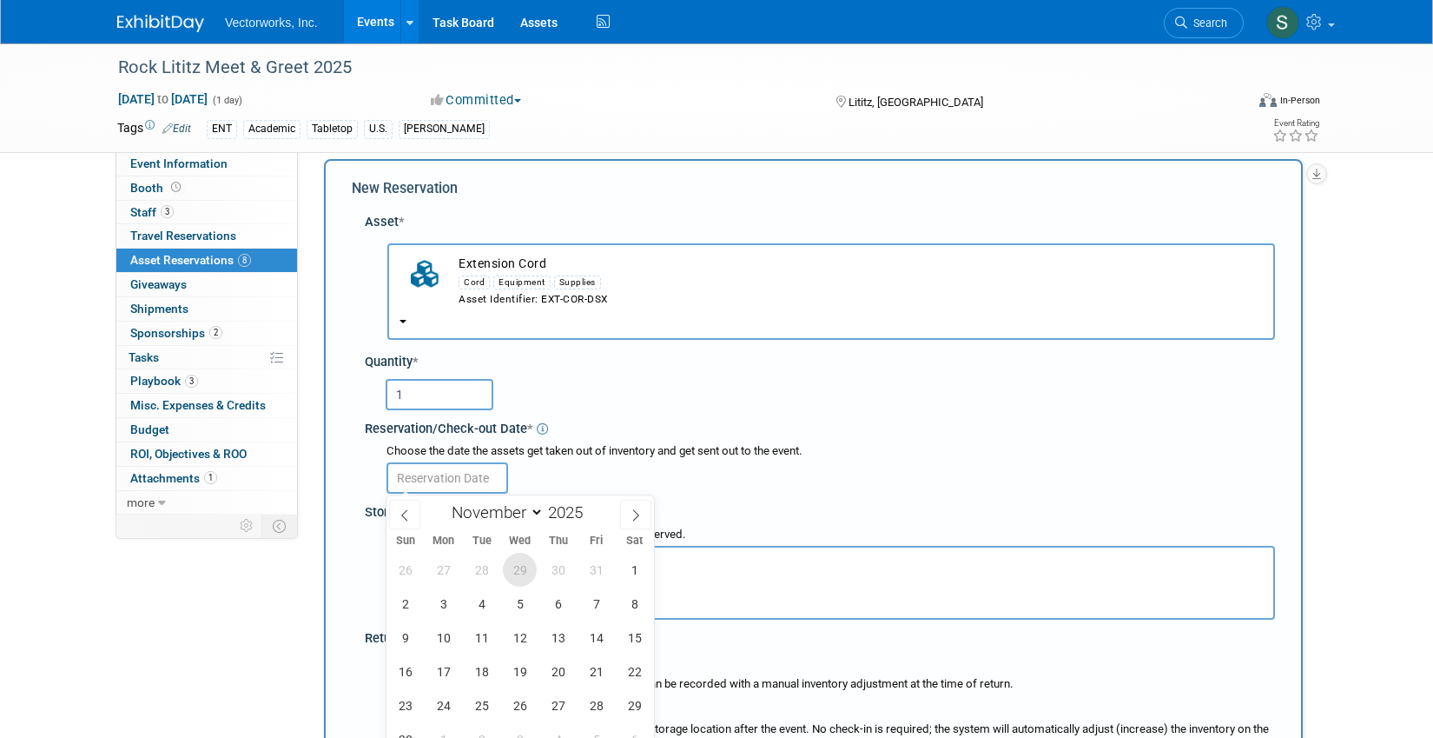
click at [520, 565] on span "29" at bounding box center [520, 570] width 34 height 34
type input "Oct 29, 2025"
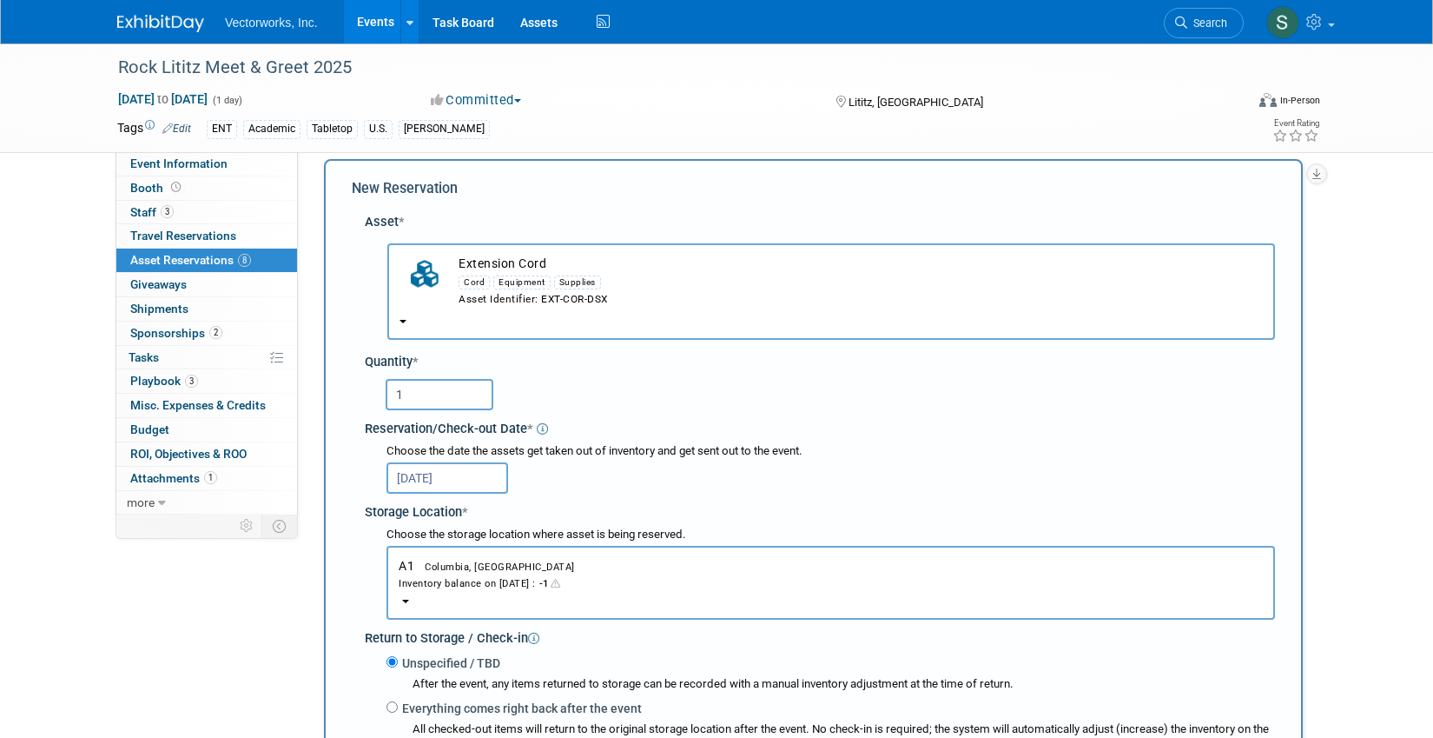
click at [520, 565] on button "A1 Columbia, MD Inventory balance on Oct 29, 2025 : -1" at bounding box center [831, 583] width 889 height 74
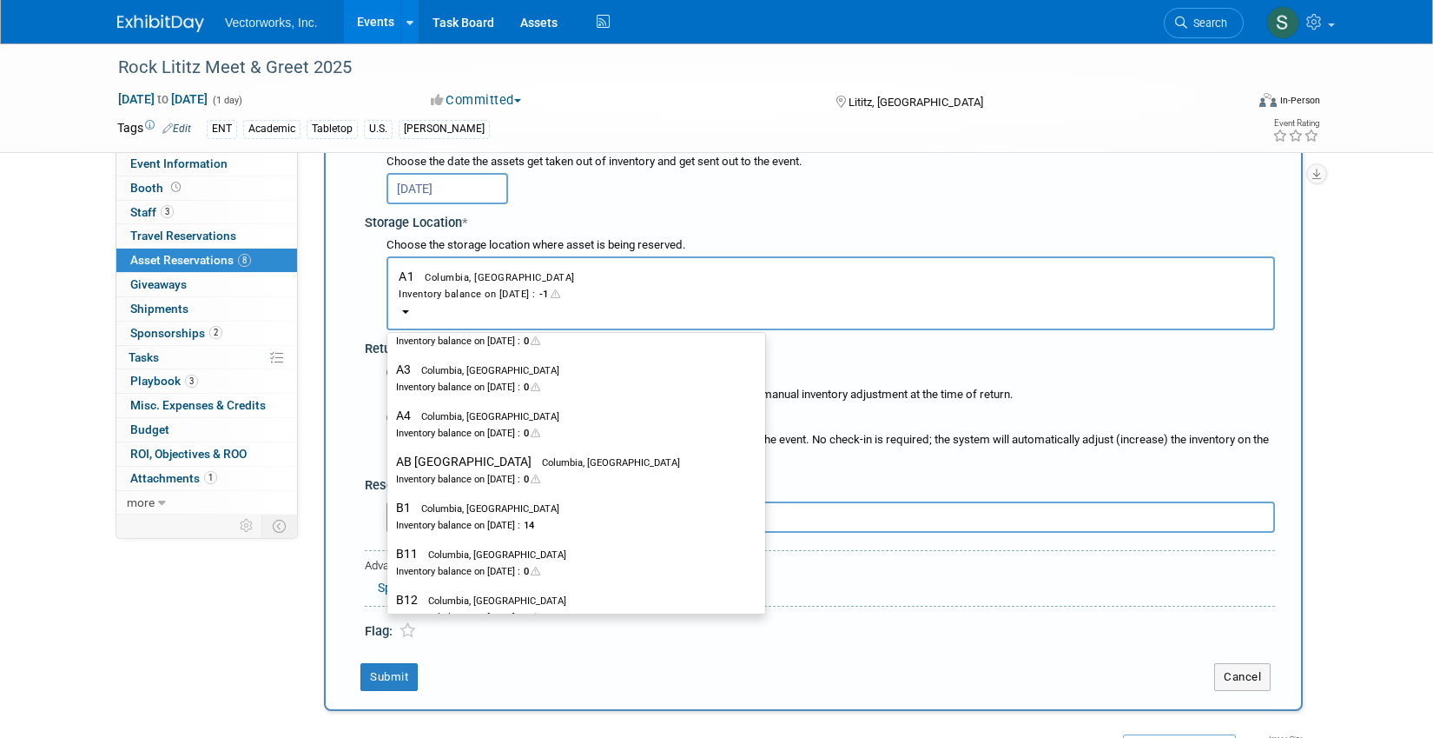
scroll to position [178, 0]
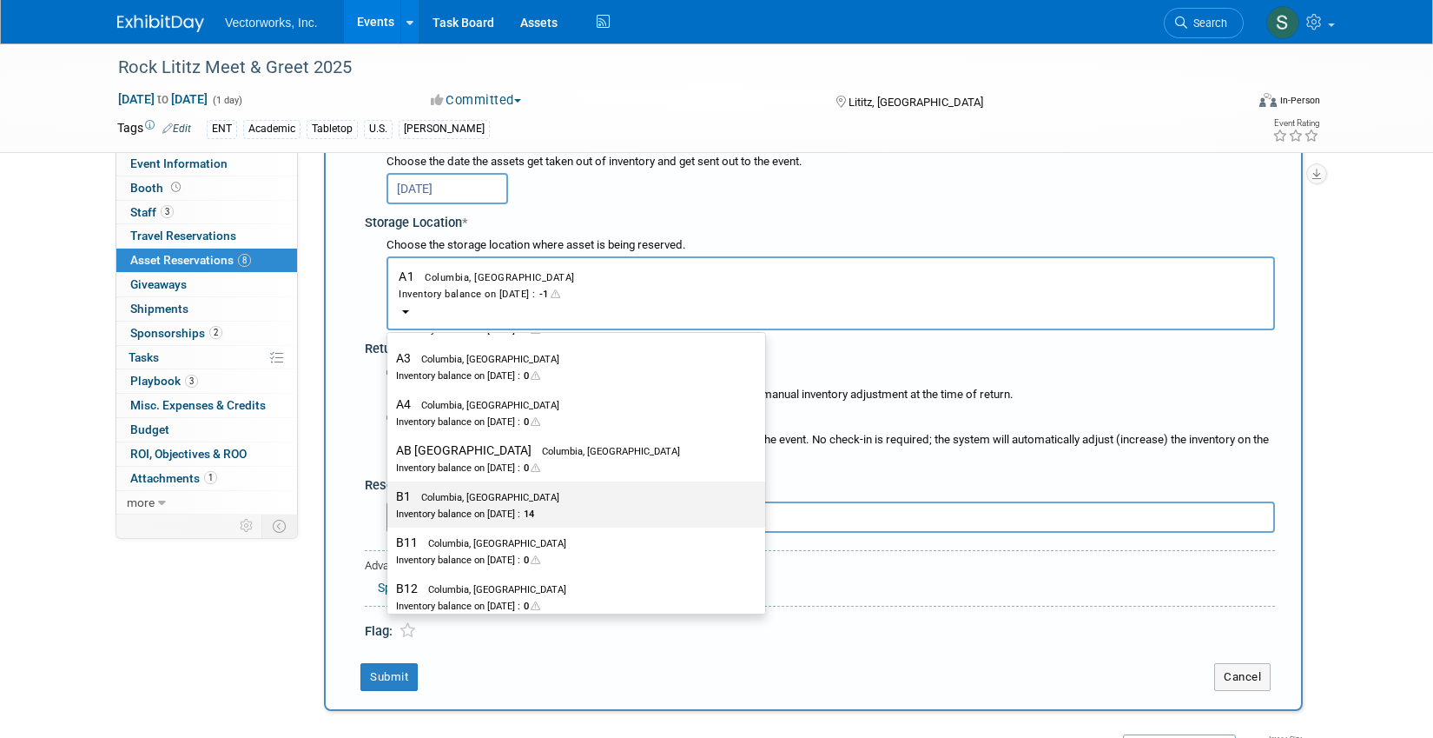
click at [494, 515] on div "Inventory balance on Oct 29, 2025 : 14" at bounding box center [563, 513] width 334 height 17
click at [390, 502] on input "B1 Columbia, MD Inventory balance on Oct 29, 2025 : 14" at bounding box center [384, 496] width 11 height 11
select select "11223472"
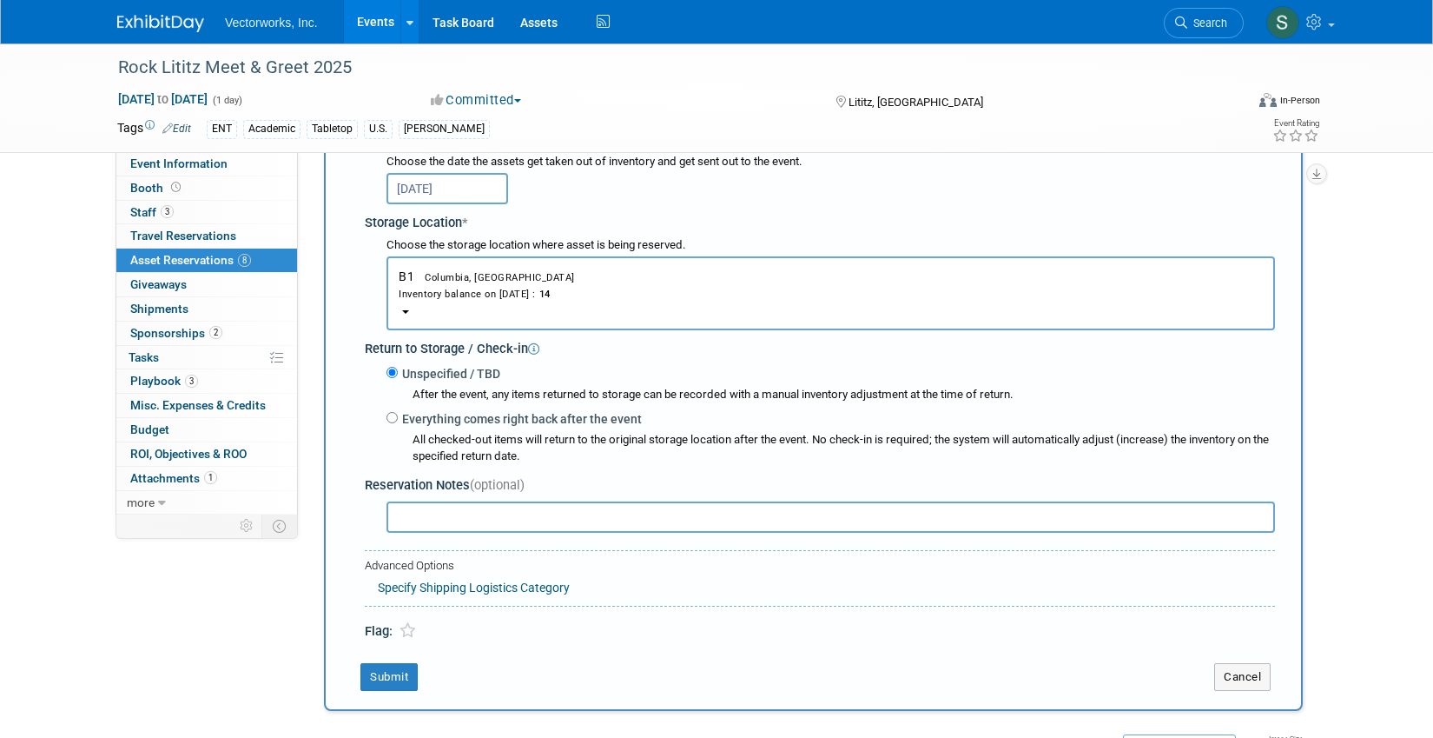
click at [454, 406] on div "Unspecified / TBD After the event, any items returned to storage can be recorde…" at bounding box center [831, 414] width 889 height 102
click at [454, 417] on label "Everything comes right back after the event" at bounding box center [520, 418] width 244 height 17
click at [398, 417] on input "Everything comes right back after the event" at bounding box center [392, 417] width 11 height 11
radio input "true"
select select "10"
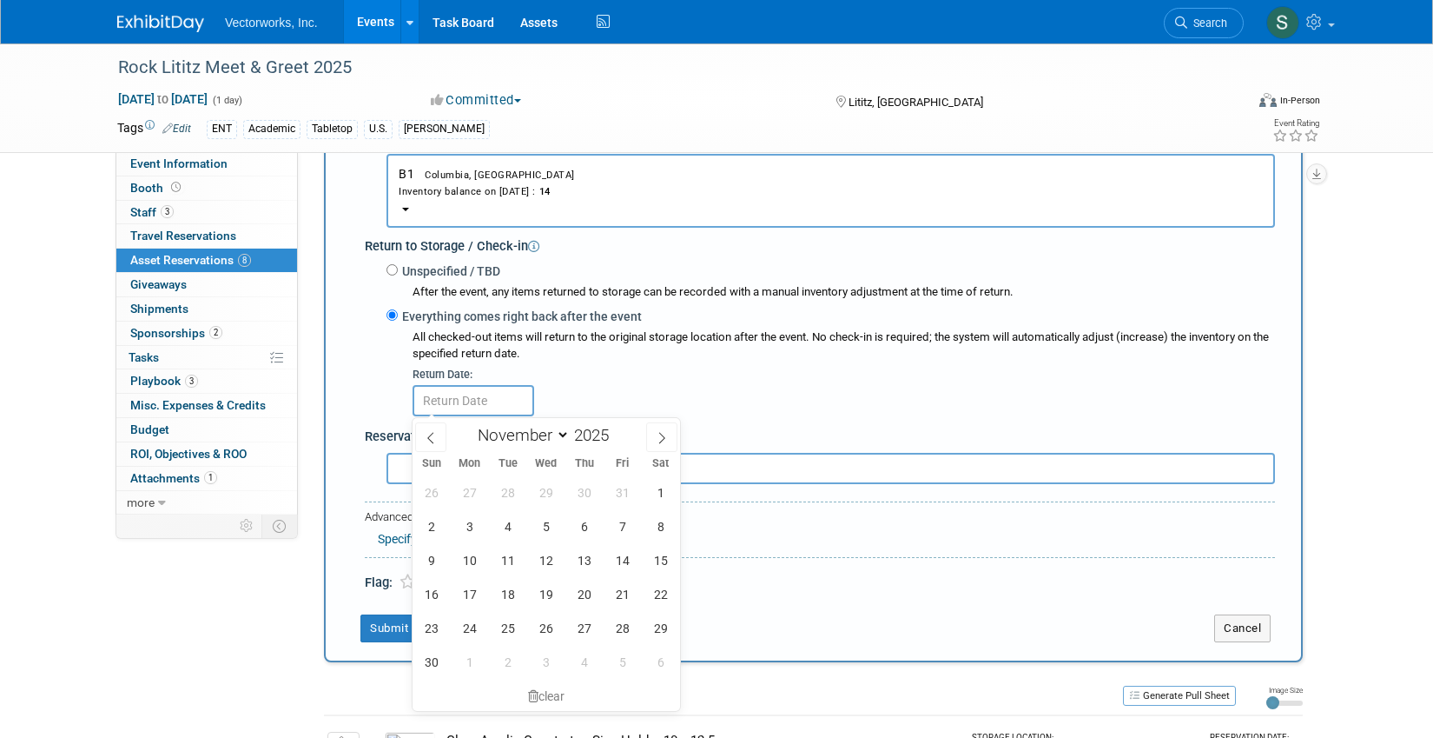
scroll to position [412, 0]
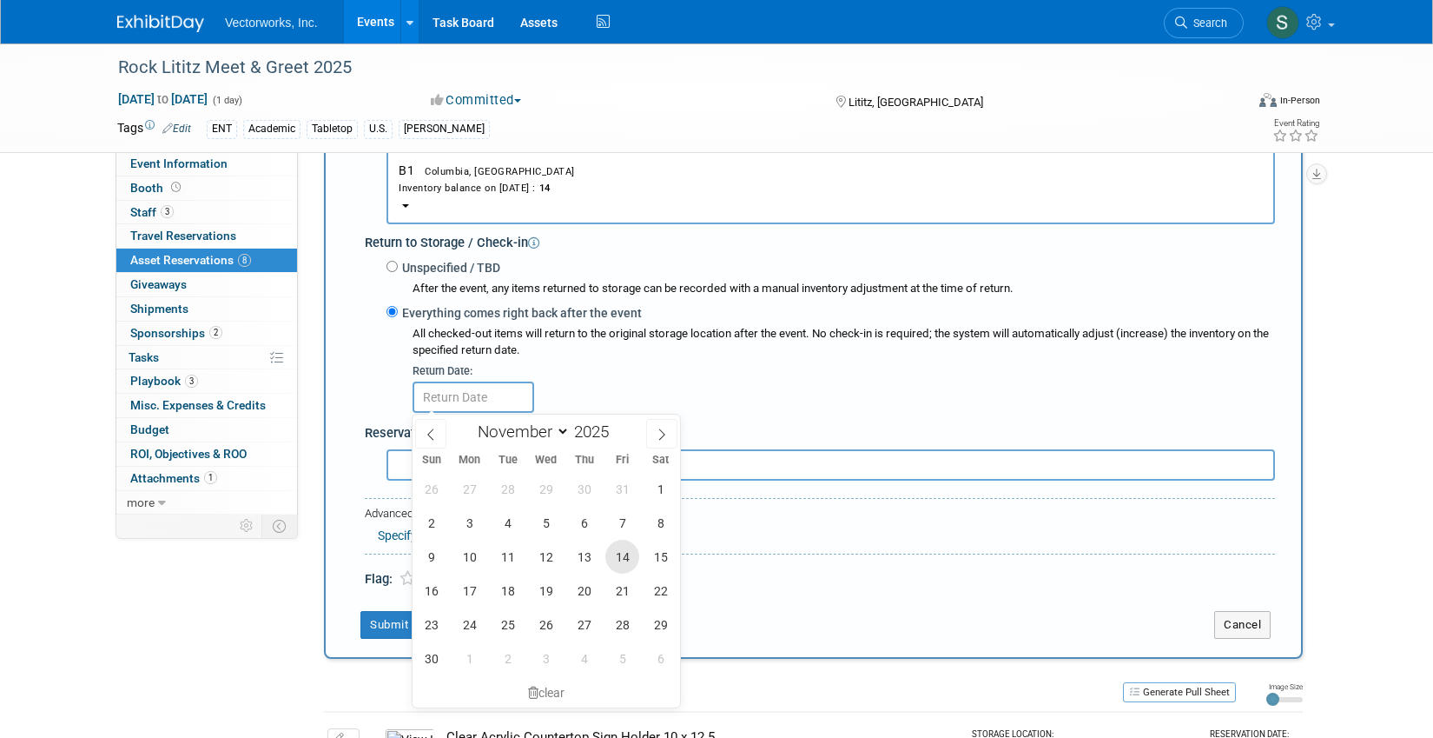
click at [632, 559] on span "14" at bounding box center [623, 557] width 34 height 34
type input "Nov 14, 2025"
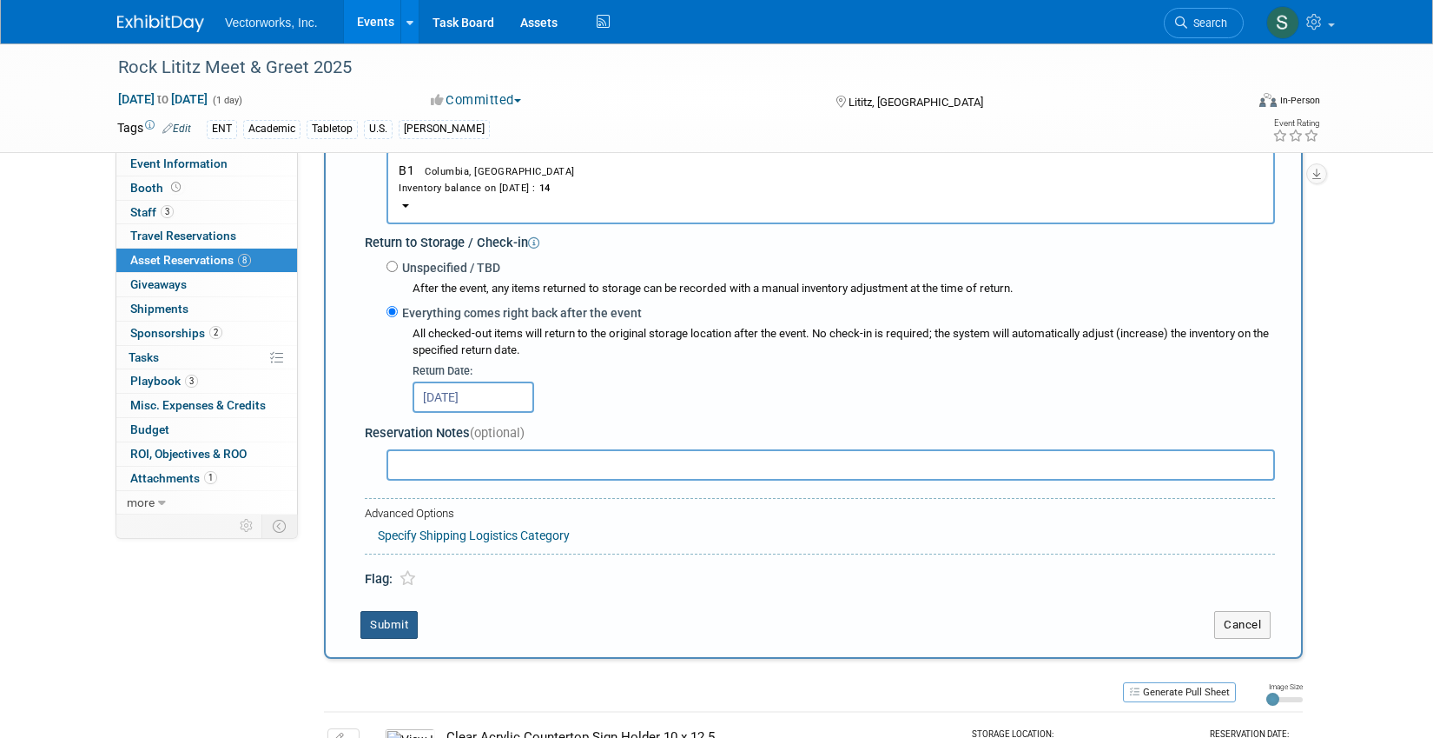
click at [381, 638] on button "Submit" at bounding box center [389, 625] width 57 height 28
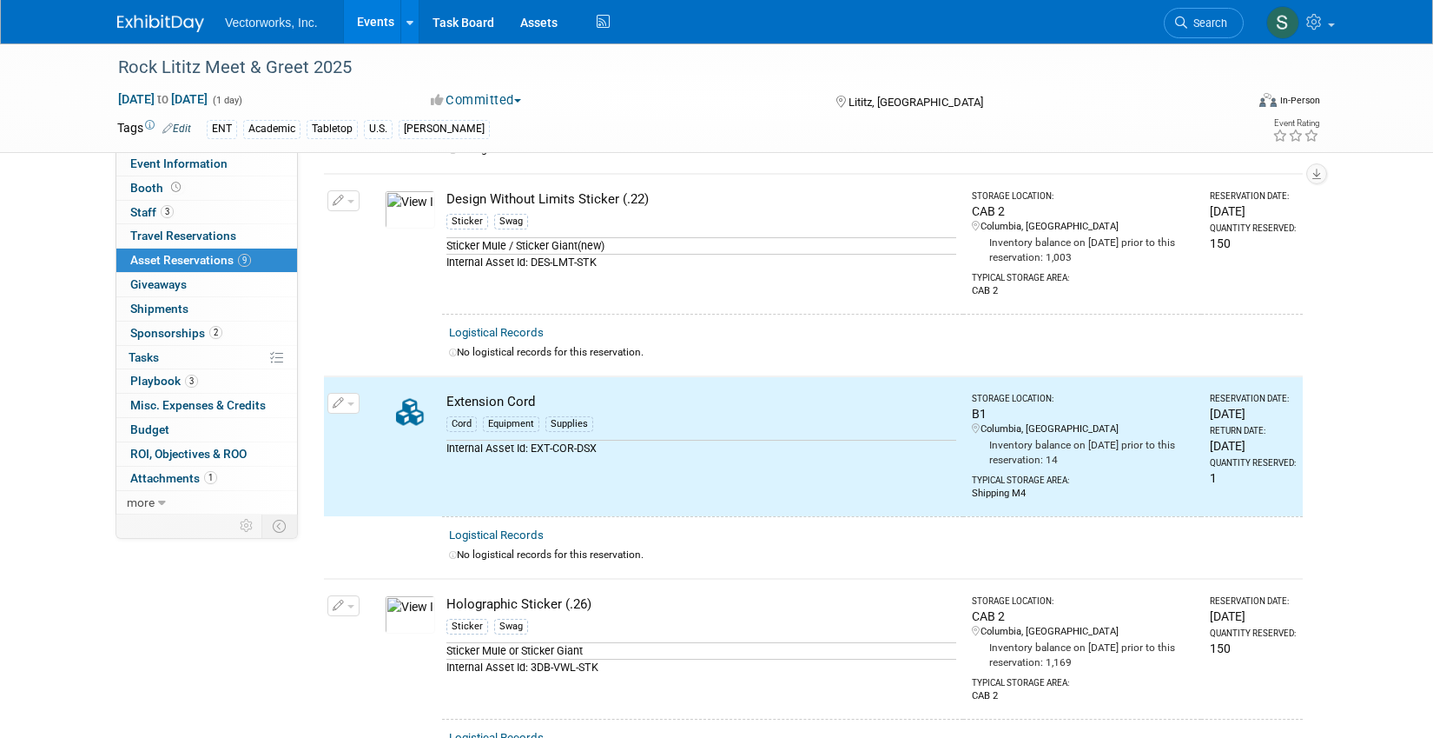
scroll to position [0, 0]
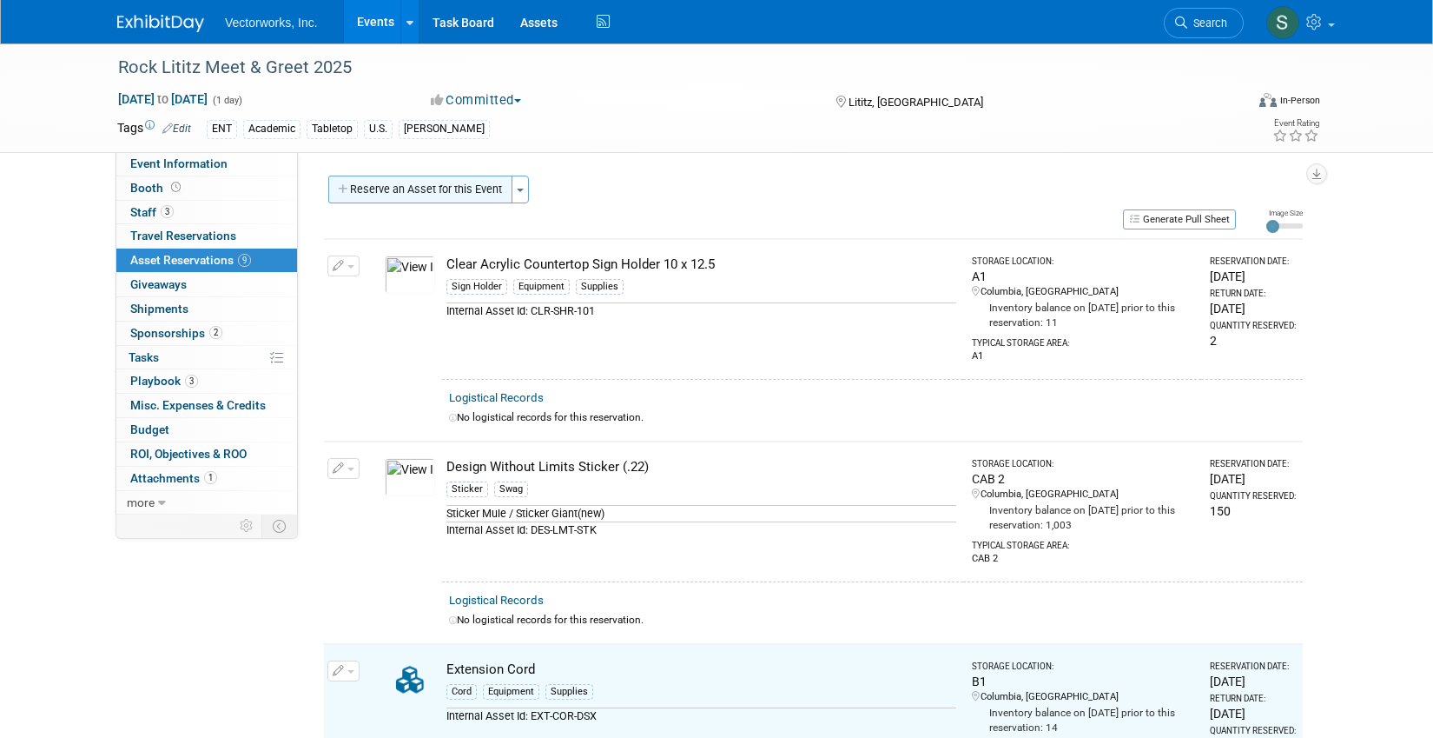
click at [424, 175] on button "Reserve an Asset for this Event" at bounding box center [420, 189] width 184 height 28
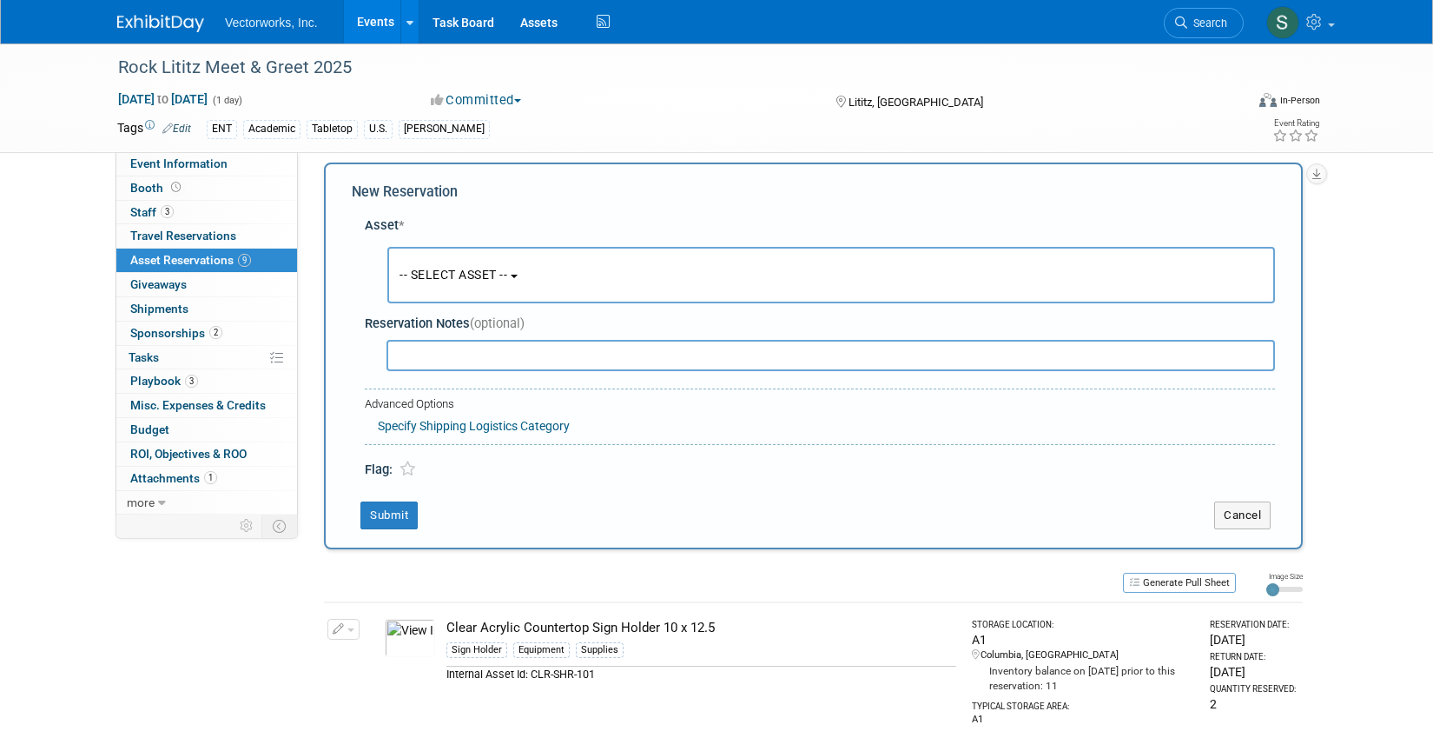
scroll to position [17, 0]
click at [431, 250] on button "-- SELECT ASSET --" at bounding box center [831, 271] width 888 height 56
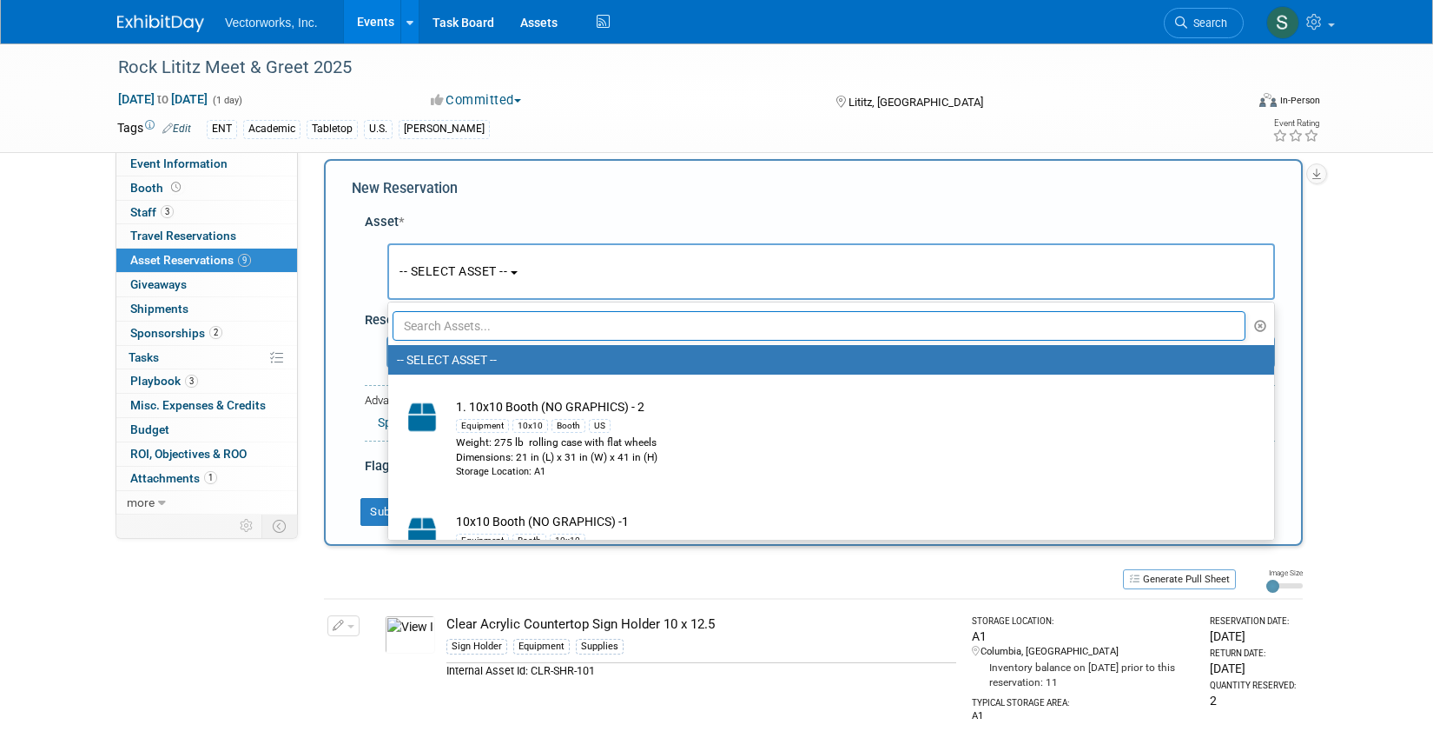
click at [462, 328] on input "text" at bounding box center [819, 326] width 853 height 30
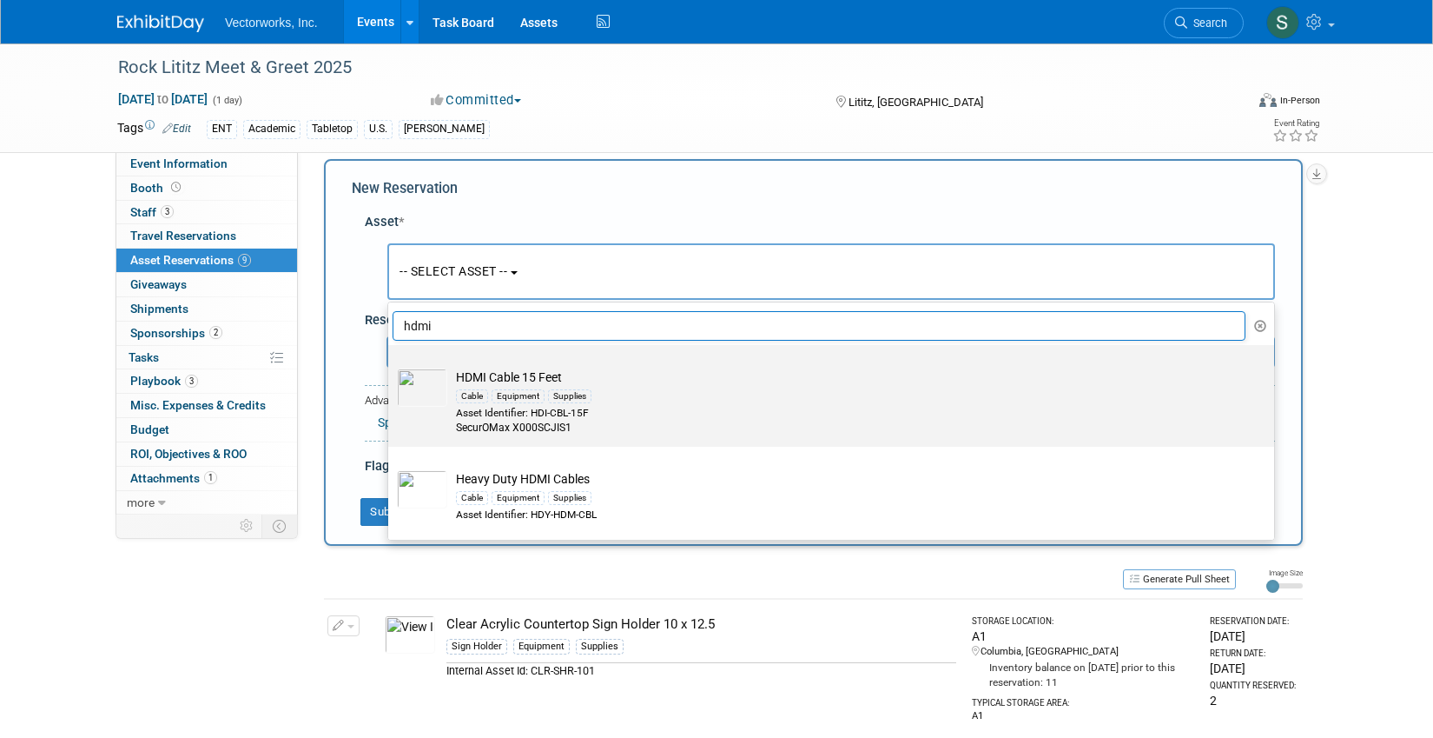
type input "hdmi"
click at [650, 414] on div "Asset Identifier: HDI-CBL-15F" at bounding box center [848, 413] width 784 height 15
click at [391, 366] on input "HDMI Cable 15 Feet Cable Equipment Supplies Asset Identifier: HDI-CBL-15F Secur…" at bounding box center [385, 359] width 11 height 11
select select "10696091"
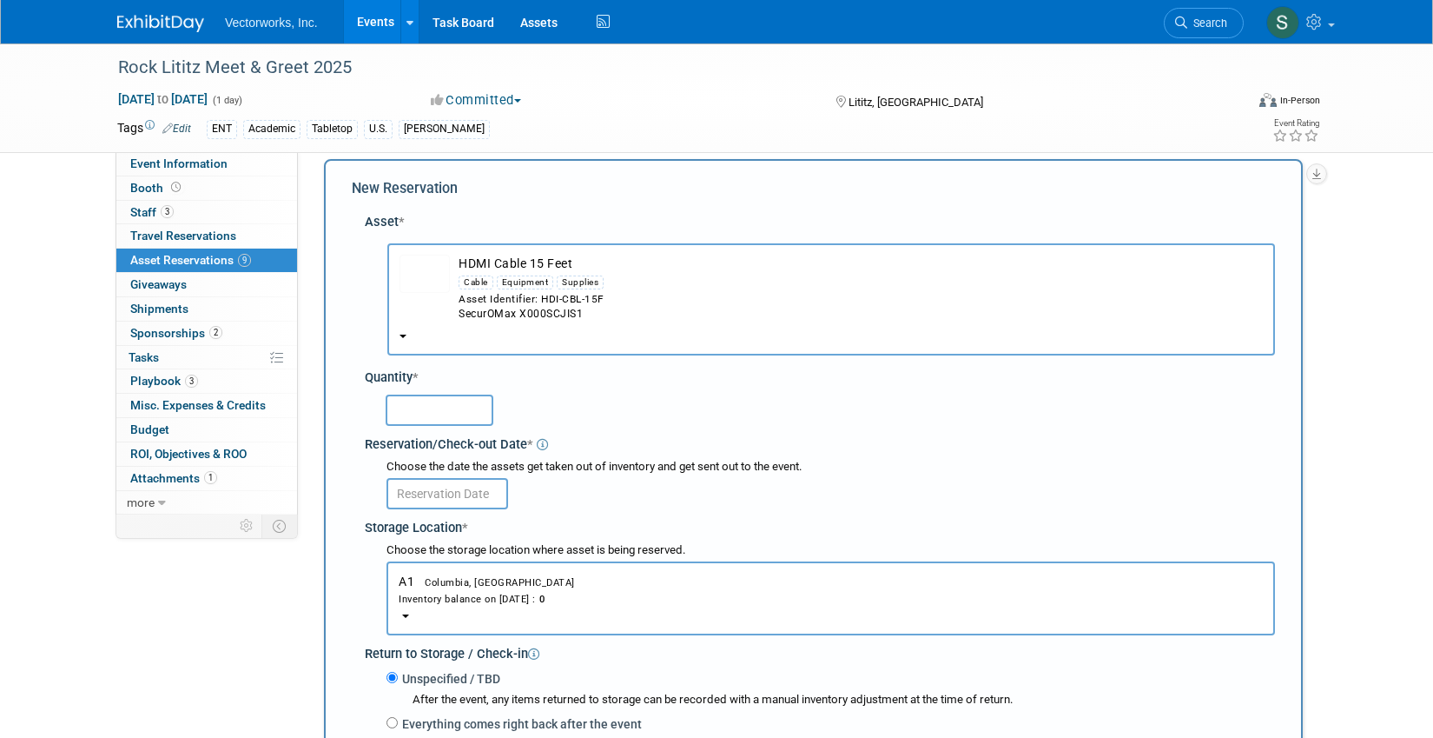
click at [437, 420] on input "text" at bounding box center [440, 409] width 108 height 31
type input "1"
click at [460, 500] on input "text" at bounding box center [448, 493] width 122 height 31
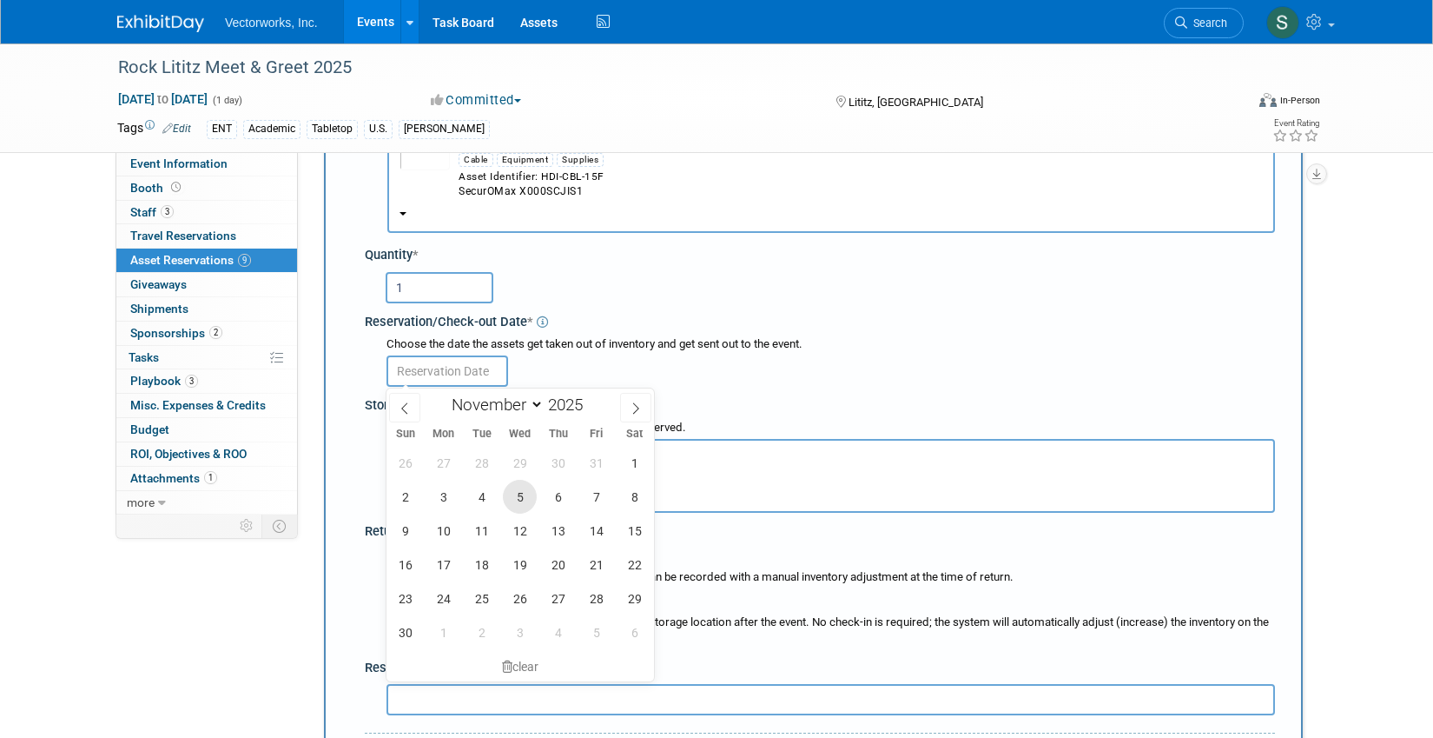
scroll to position [155, 0]
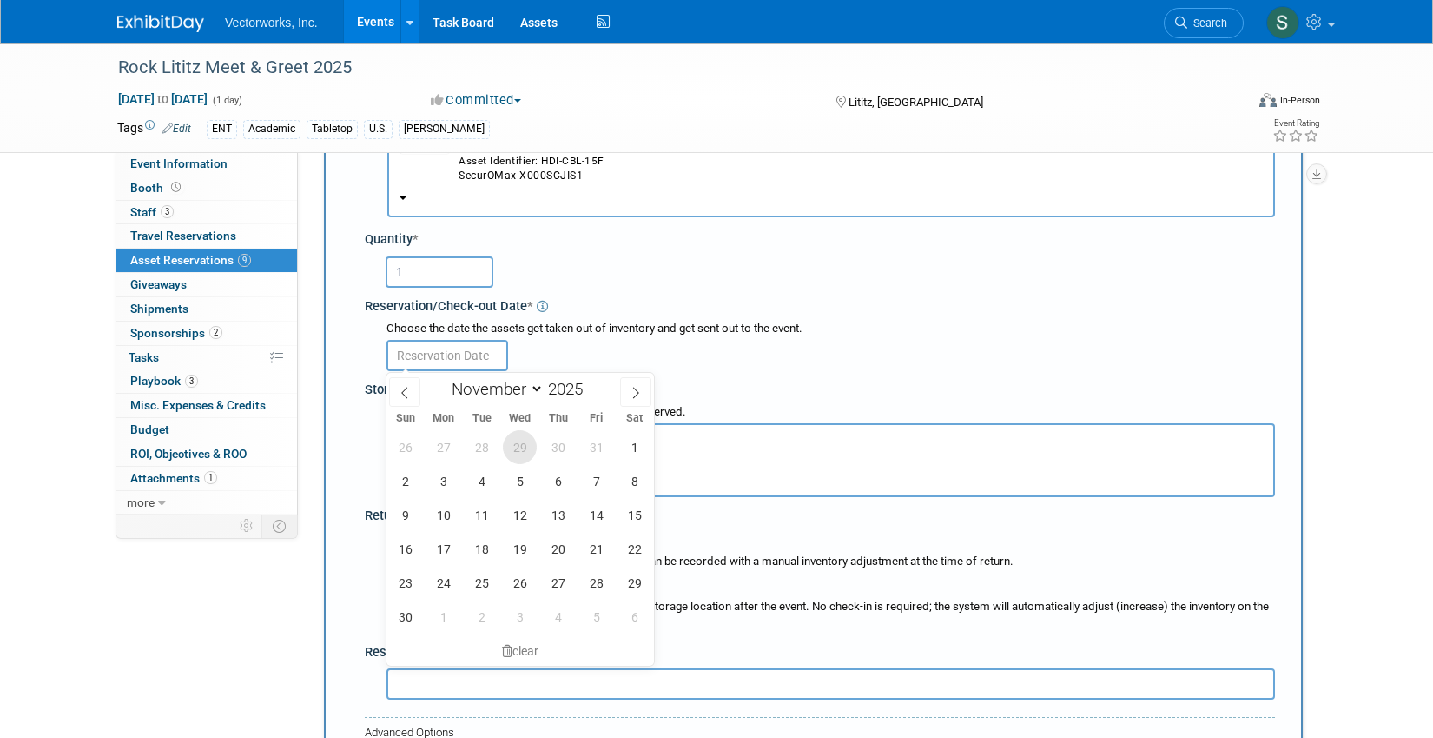
click at [522, 455] on span "29" at bounding box center [520, 447] width 34 height 34
type input "Oct 29, 2025"
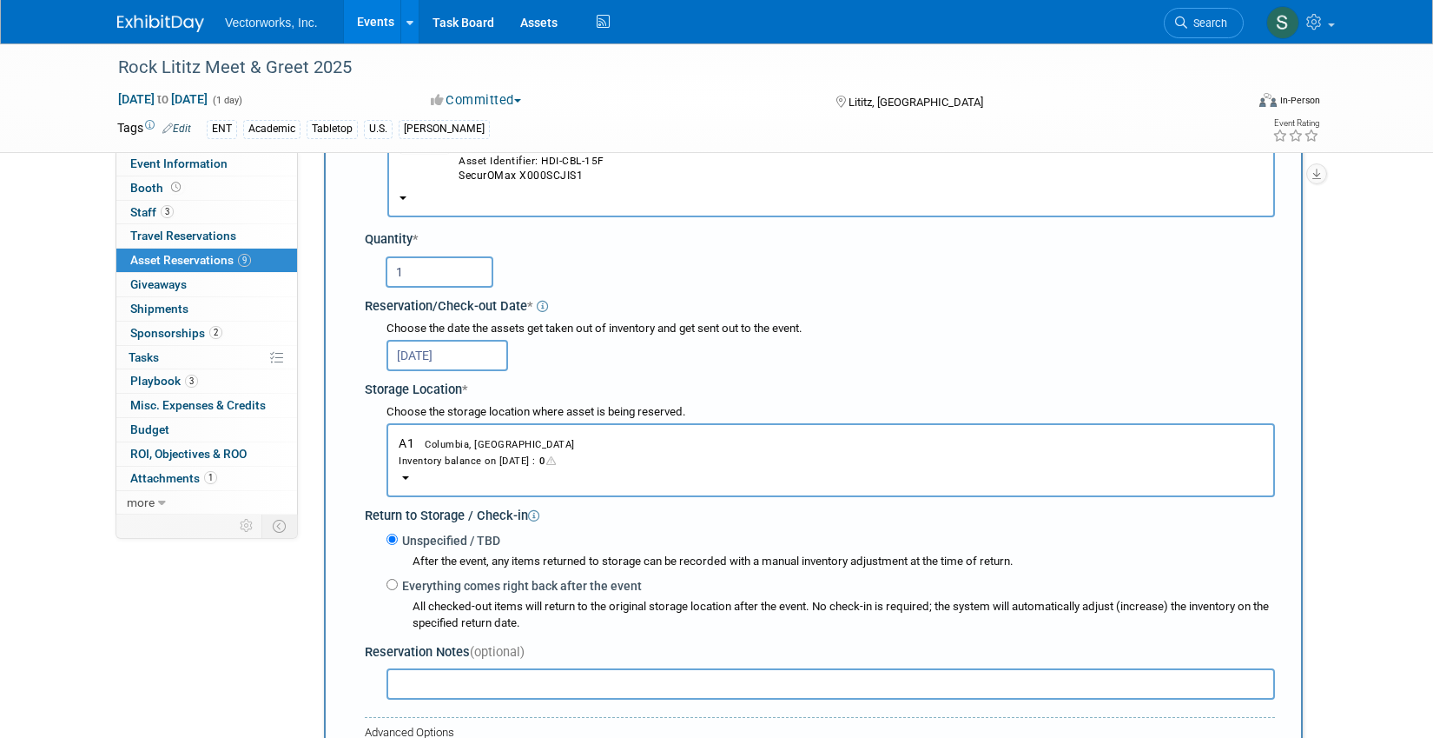
click at [512, 453] on div "Inventory balance on Oct 29, 2025 : 0" at bounding box center [831, 460] width 864 height 17
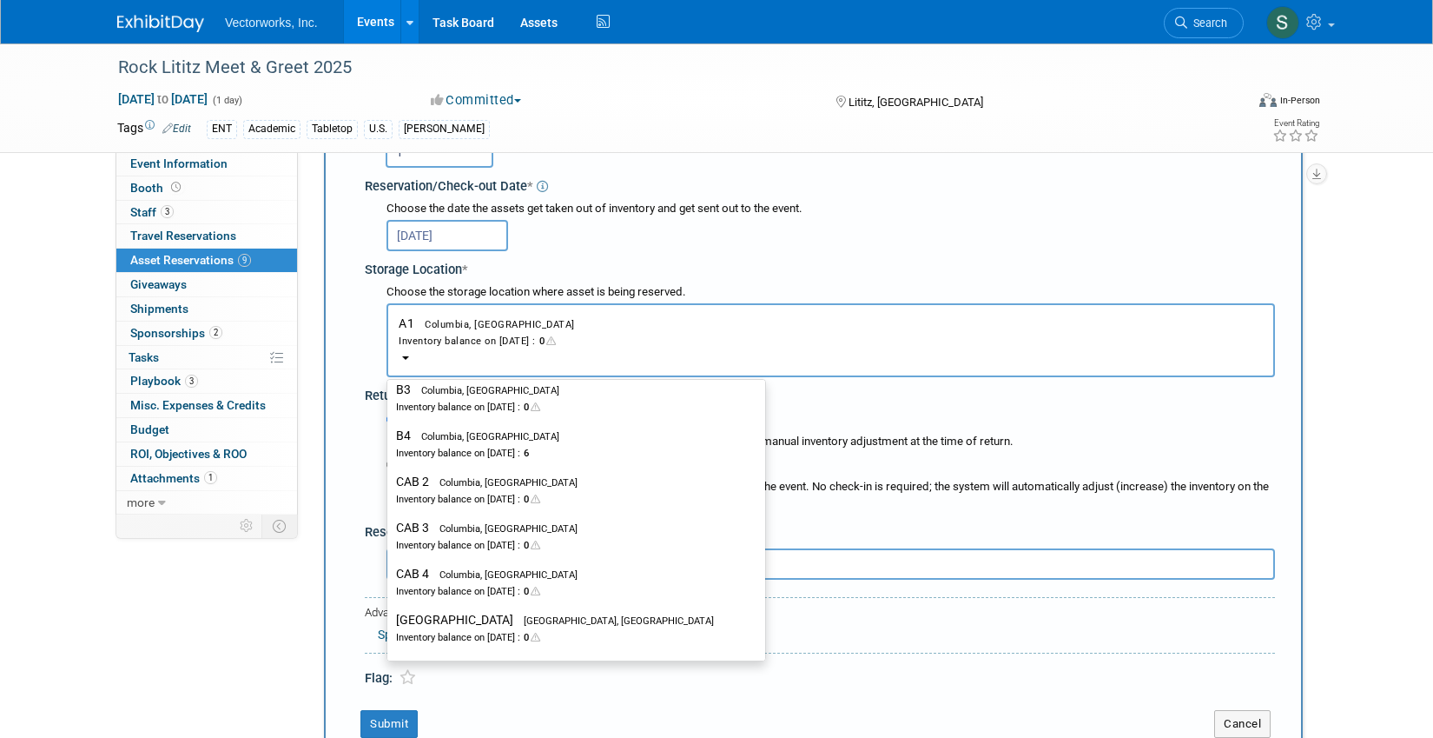
scroll to position [611, 0]
click at [511, 447] on div "Inventory balance on Oct 29, 2025 : 6" at bounding box center [563, 449] width 334 height 17
click at [390, 439] on input "B4 Columbia, MD Inventory balance on Oct 29, 2025 : 6" at bounding box center [384, 432] width 11 height 11
select select "11223231"
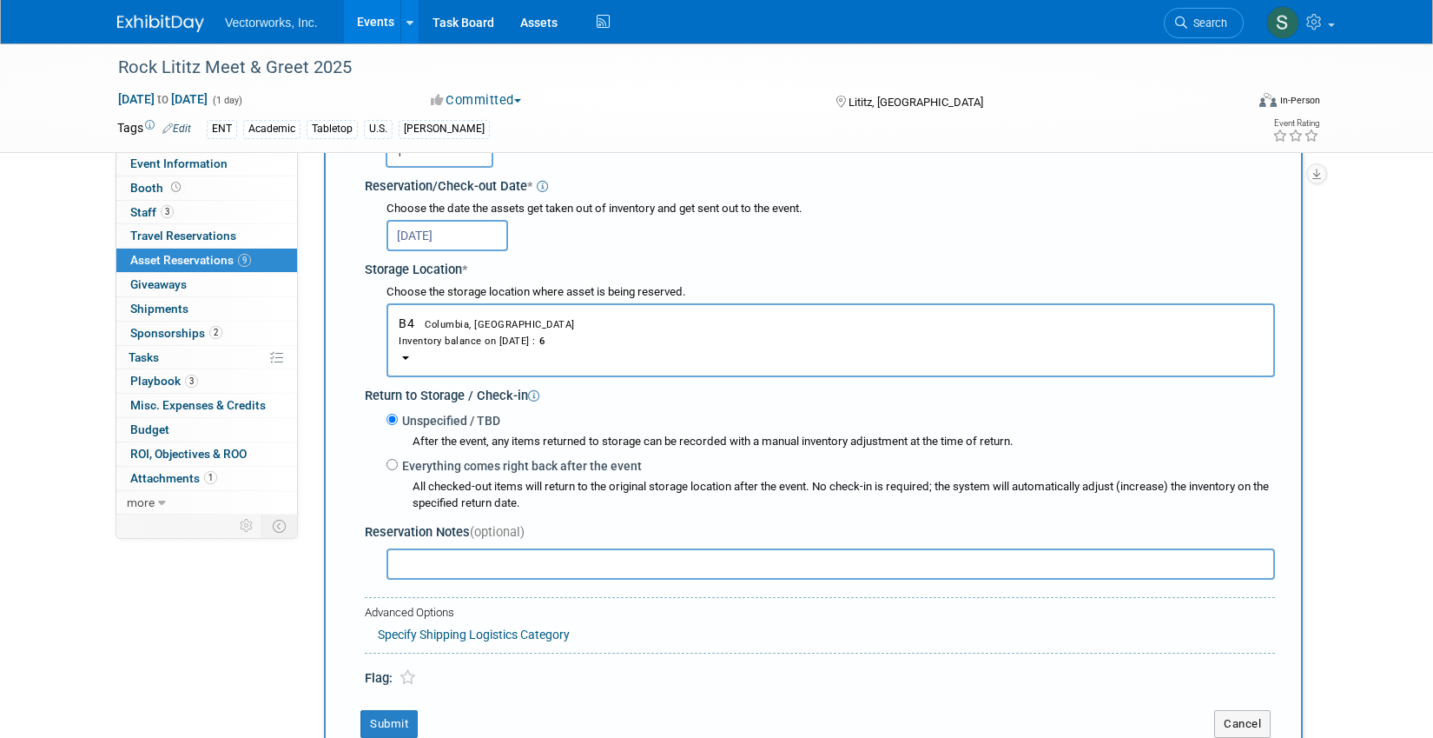
click at [453, 460] on label "Everything comes right back after the event" at bounding box center [520, 465] width 244 height 17
click at [398, 460] on input "Everything comes right back after the event" at bounding box center [392, 464] width 11 height 11
radio input "true"
select select "10"
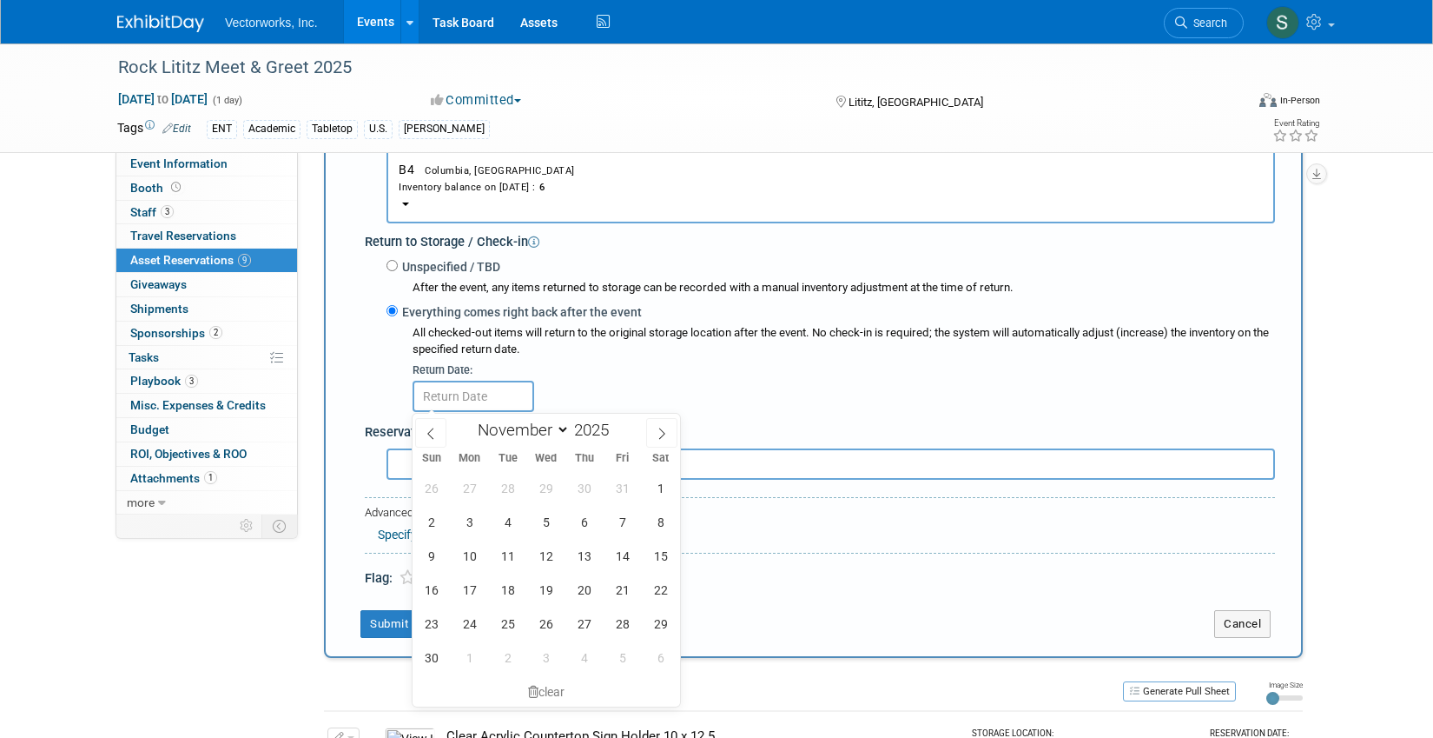
scroll to position [440, 0]
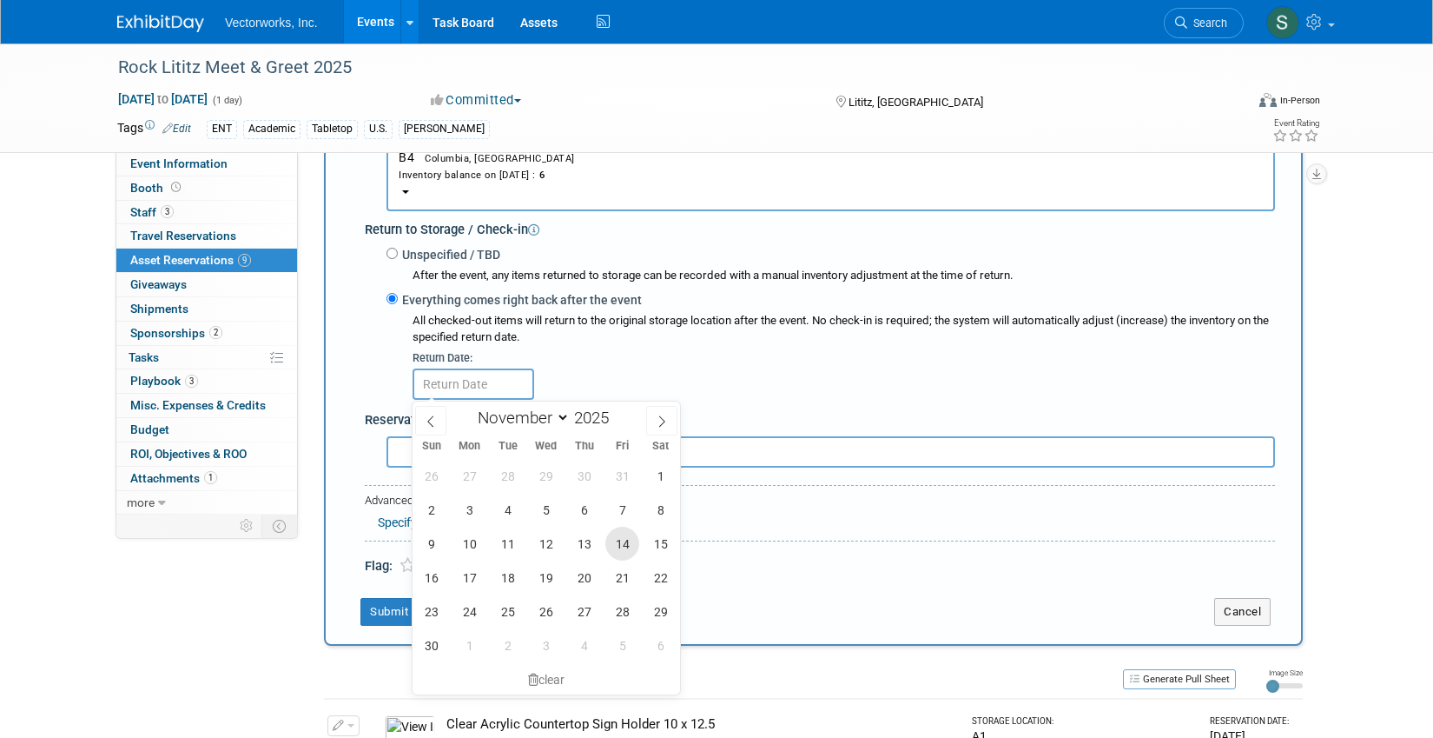
click at [636, 544] on span "14" at bounding box center [623, 543] width 34 height 34
type input "Nov 14, 2025"
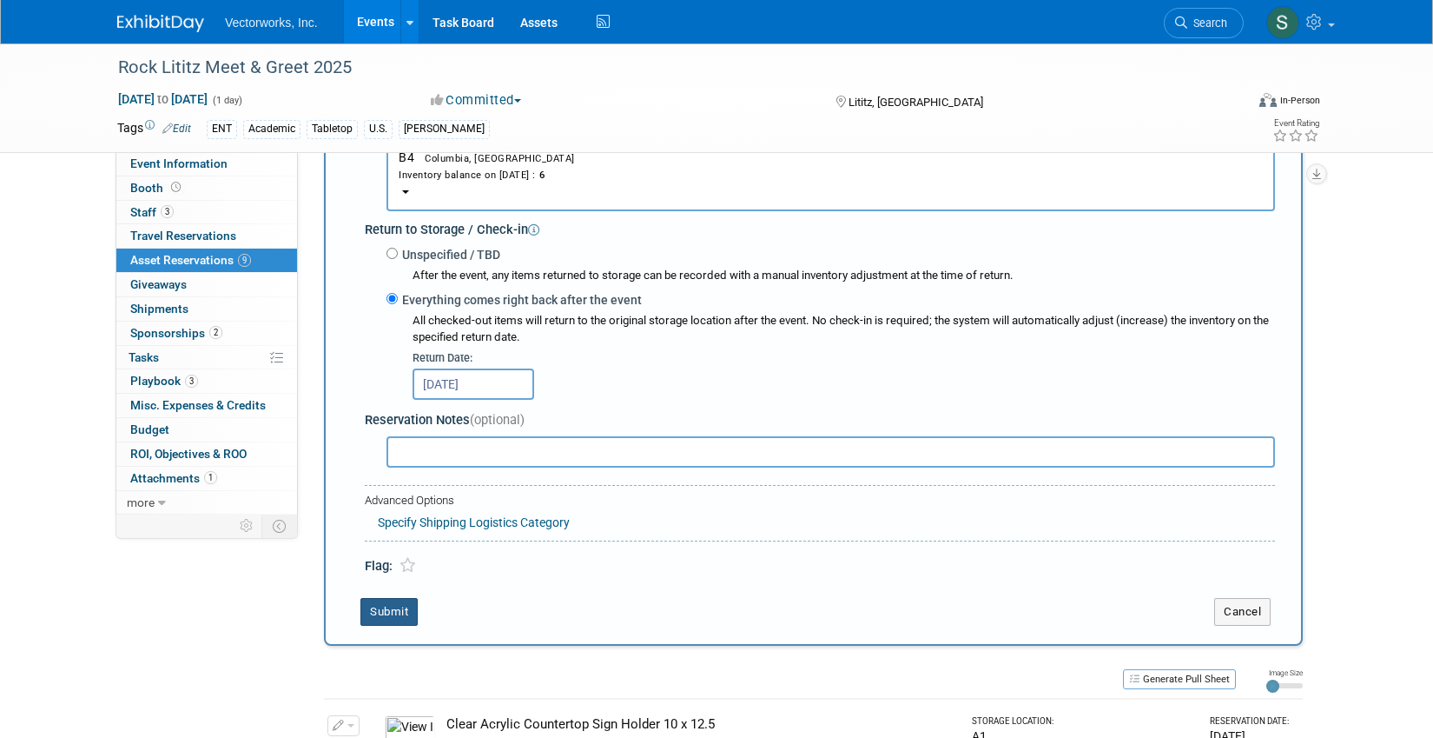
click at [407, 609] on button "Submit" at bounding box center [389, 612] width 57 height 28
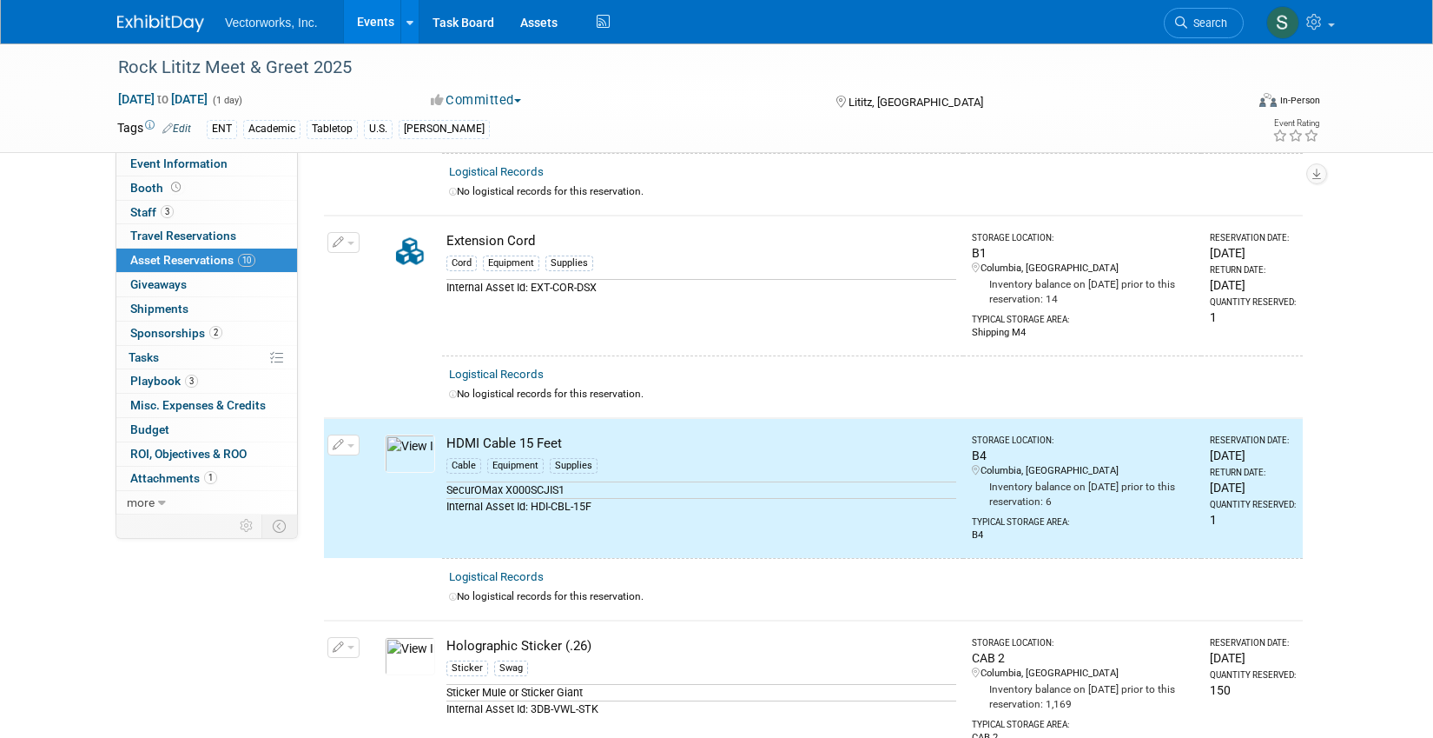
scroll to position [0, 0]
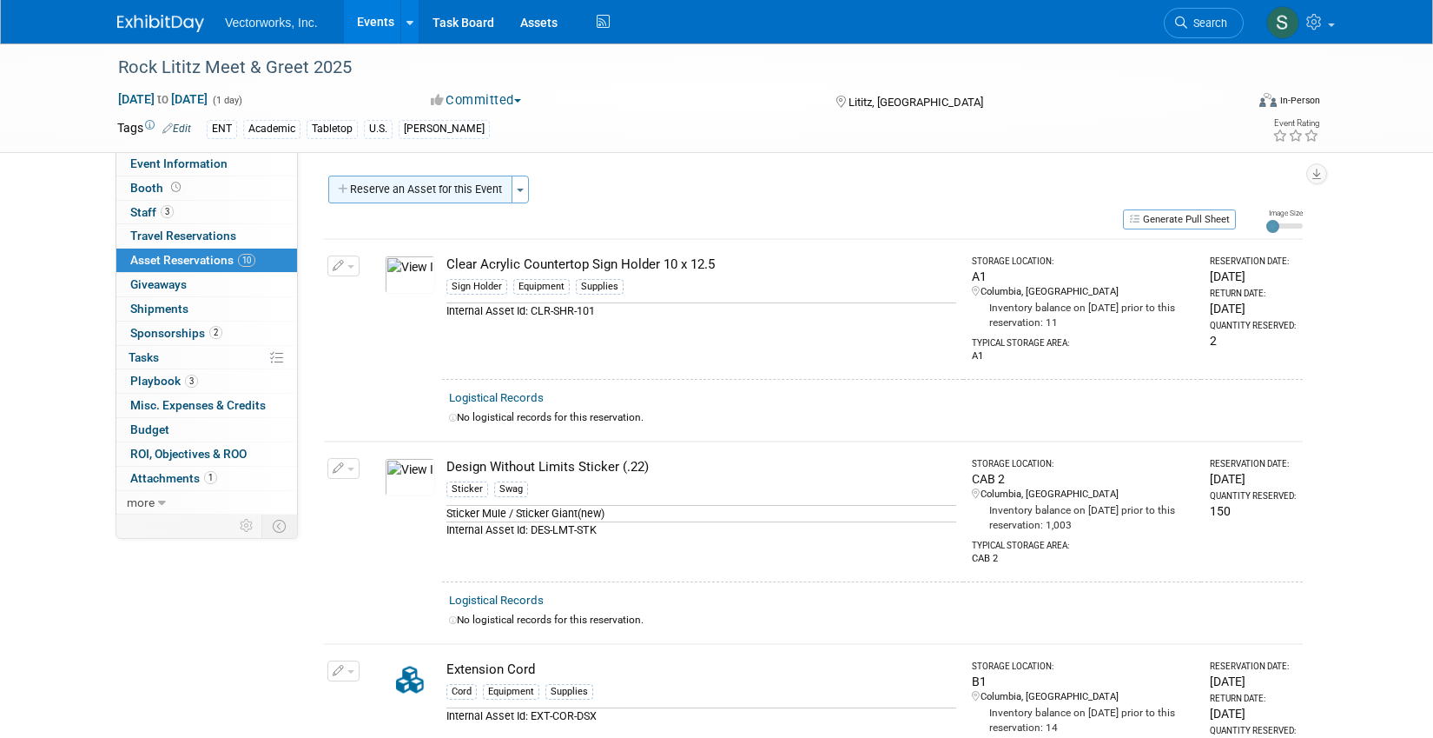
click at [440, 178] on button "Reserve an Asset for this Event" at bounding box center [420, 189] width 184 height 28
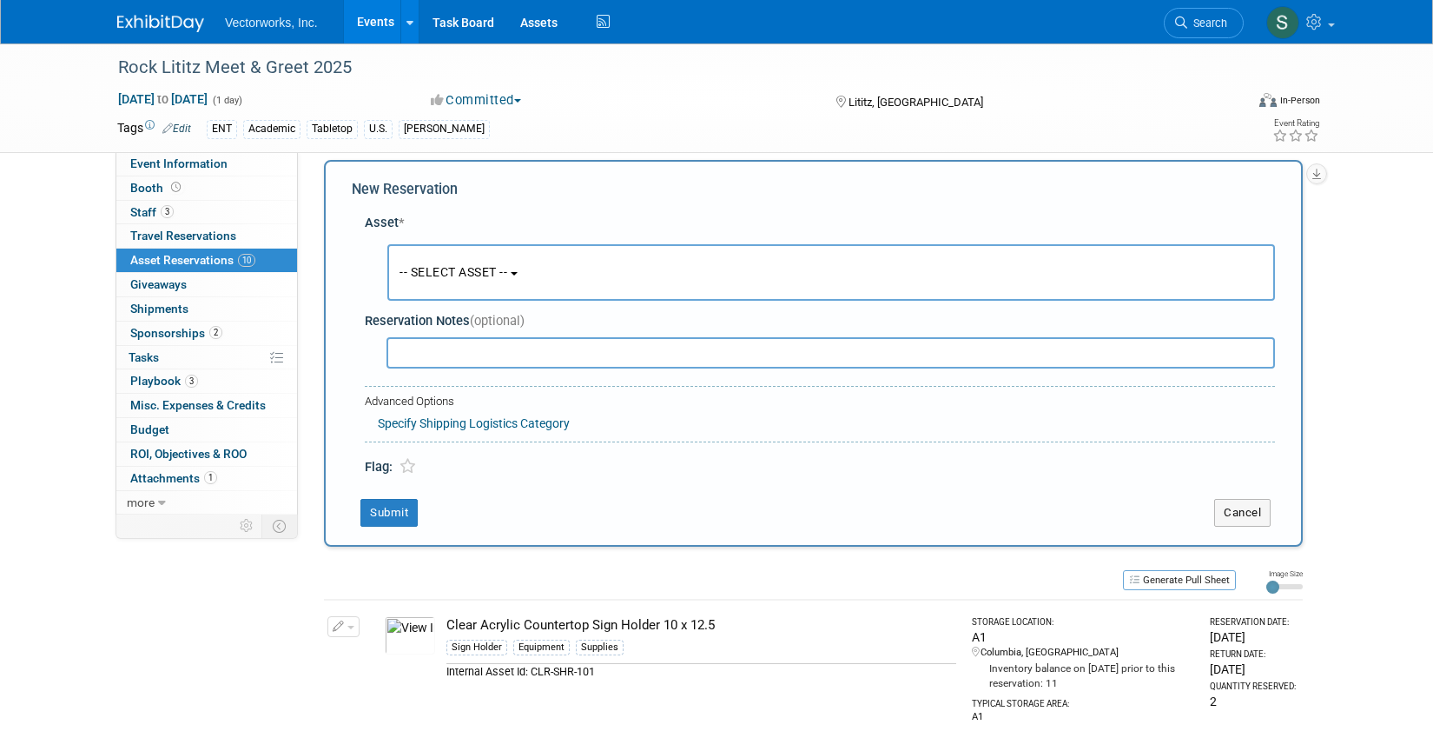
scroll to position [17, 0]
click at [451, 279] on button "-- SELECT ASSET --" at bounding box center [831, 271] width 888 height 56
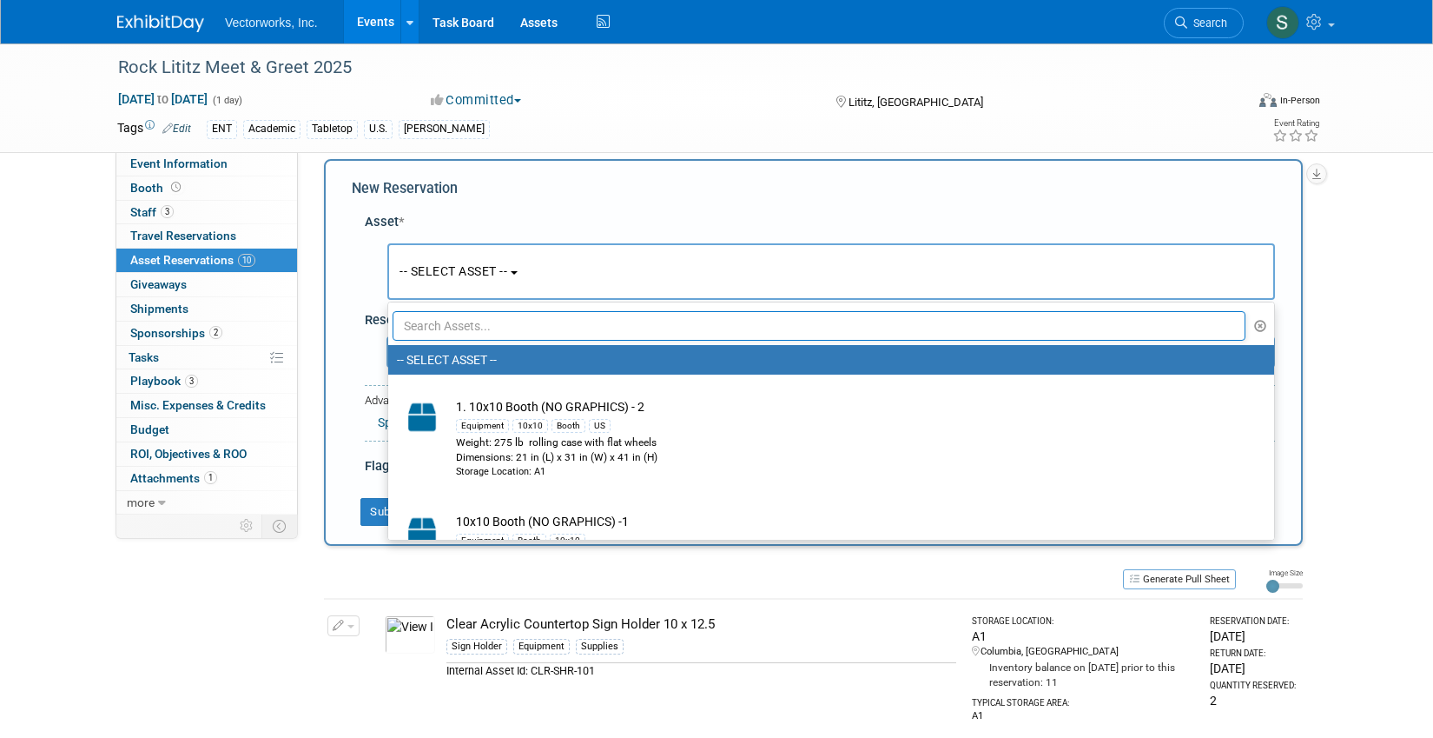
click at [453, 331] on input "text" at bounding box center [819, 326] width 853 height 30
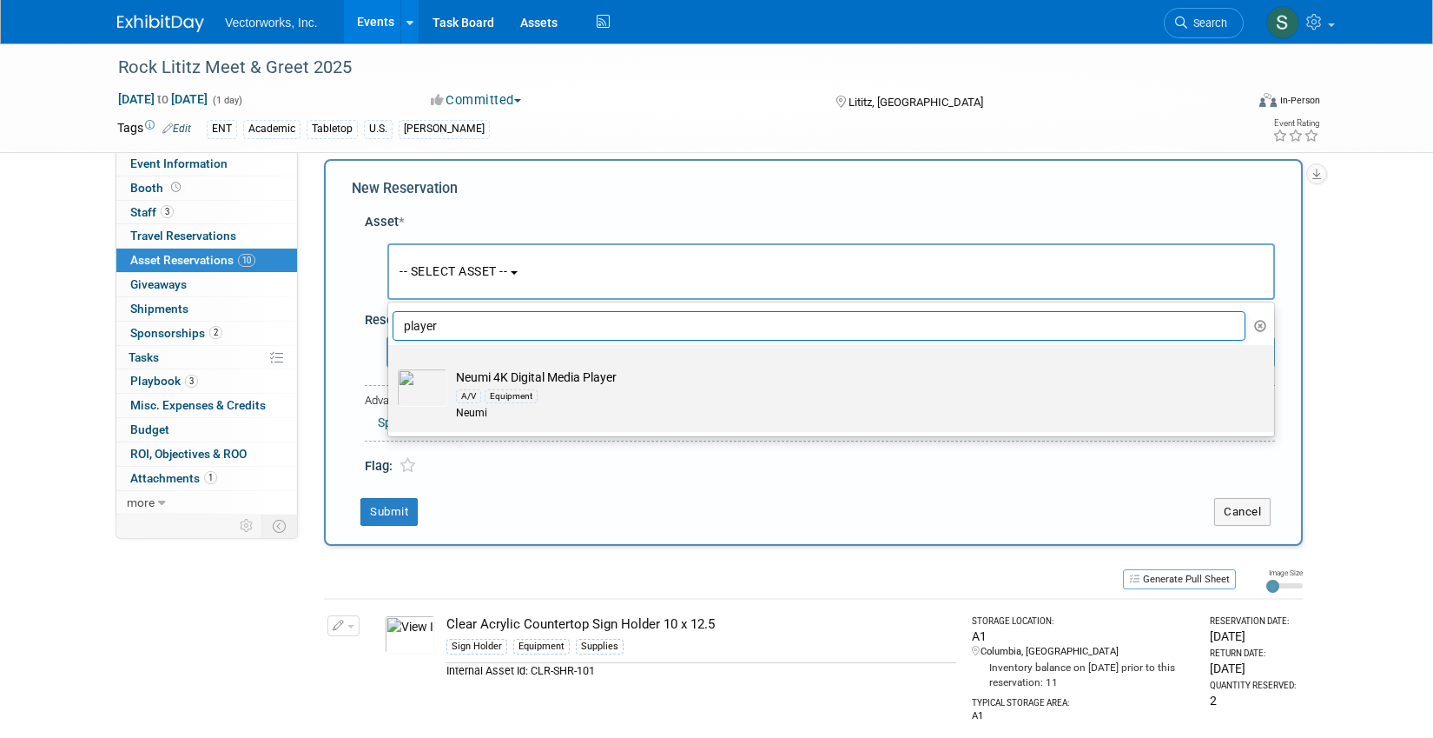
type input "player"
click at [665, 397] on div "A/V Equipment" at bounding box center [848, 396] width 784 height 20
click at [391, 366] on input "Neumi 4K Digital Media Player A/V Equipment Neumi" at bounding box center [385, 359] width 11 height 11
select select "10711653"
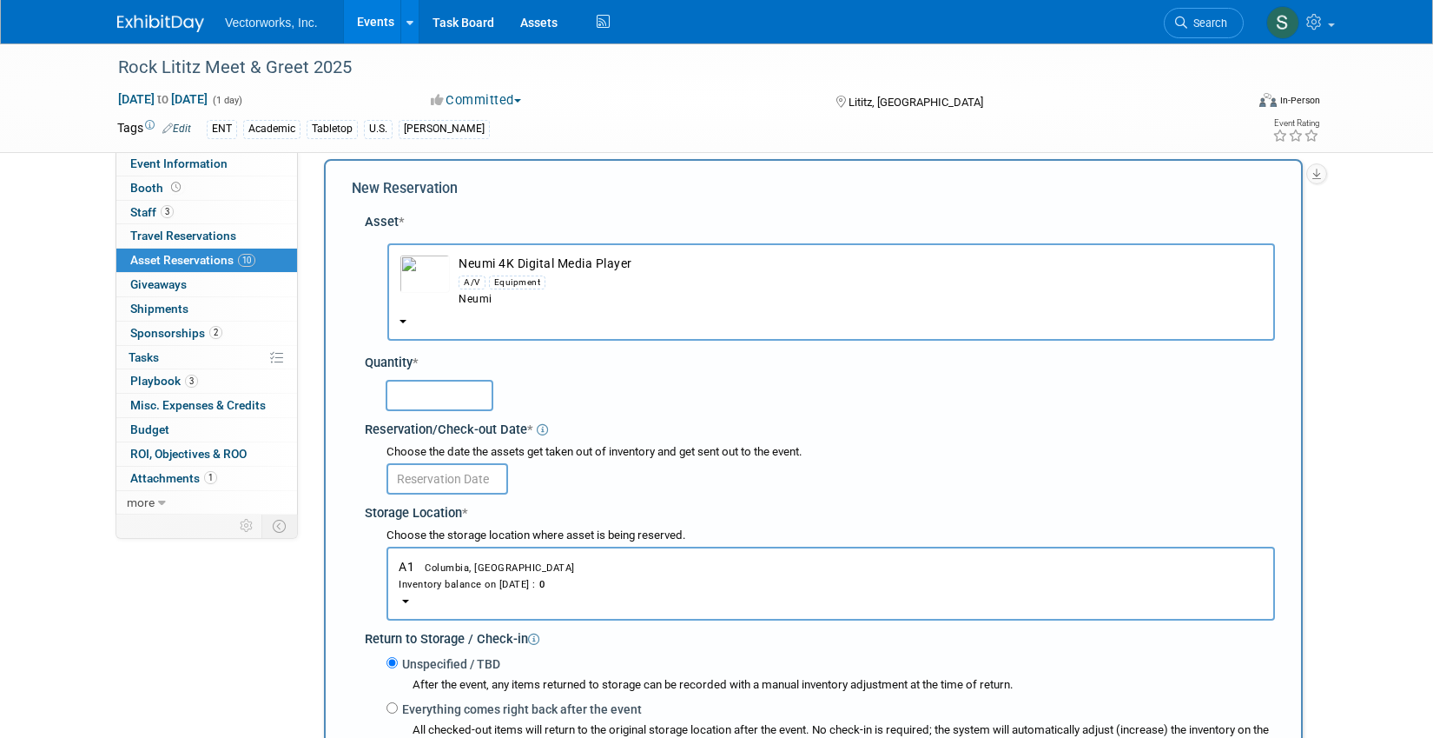
click at [443, 390] on input "text" at bounding box center [440, 395] width 108 height 31
type input "1"
click at [455, 491] on body "Vectorworks, Inc. Events Add Event Bulk Upload Events Shareable Event Boards Re…" at bounding box center [716, 352] width 1433 height 738
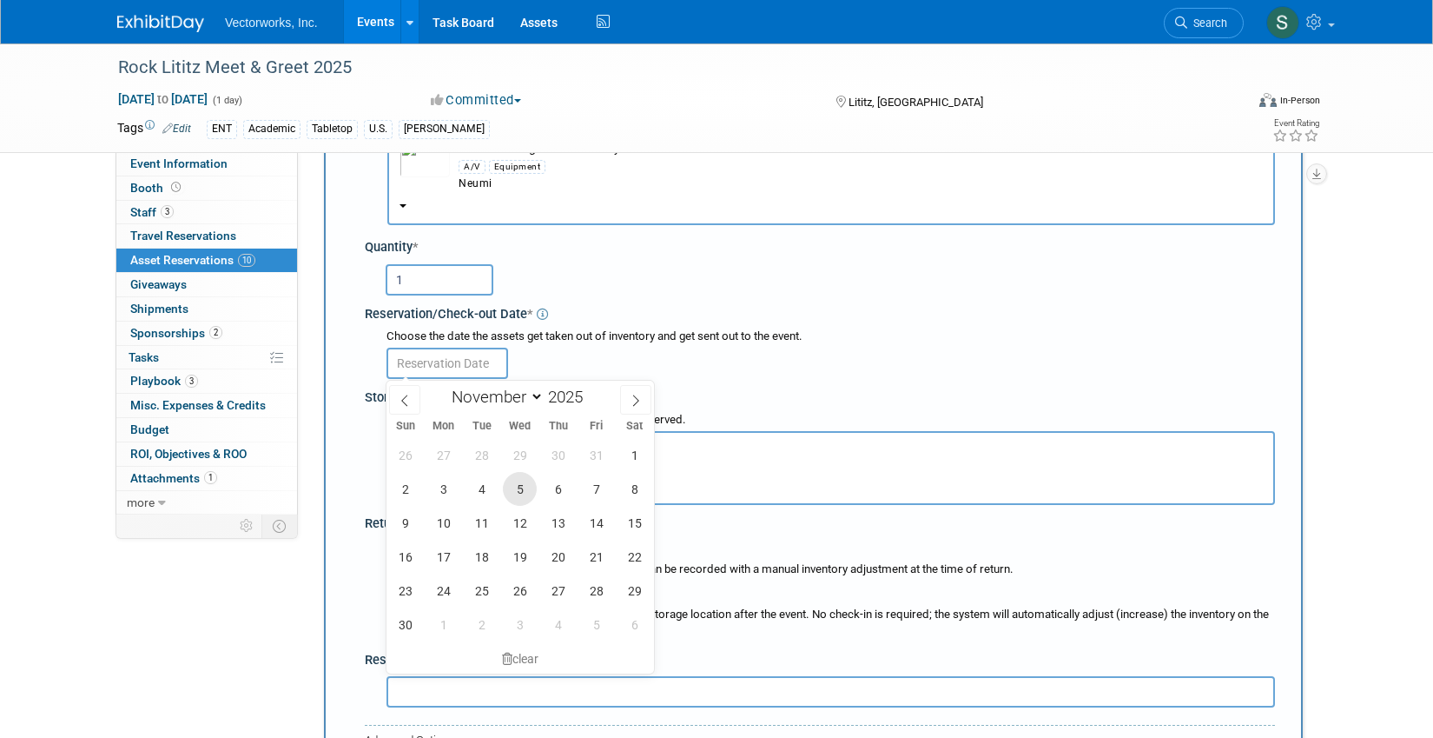
scroll to position [136, 0]
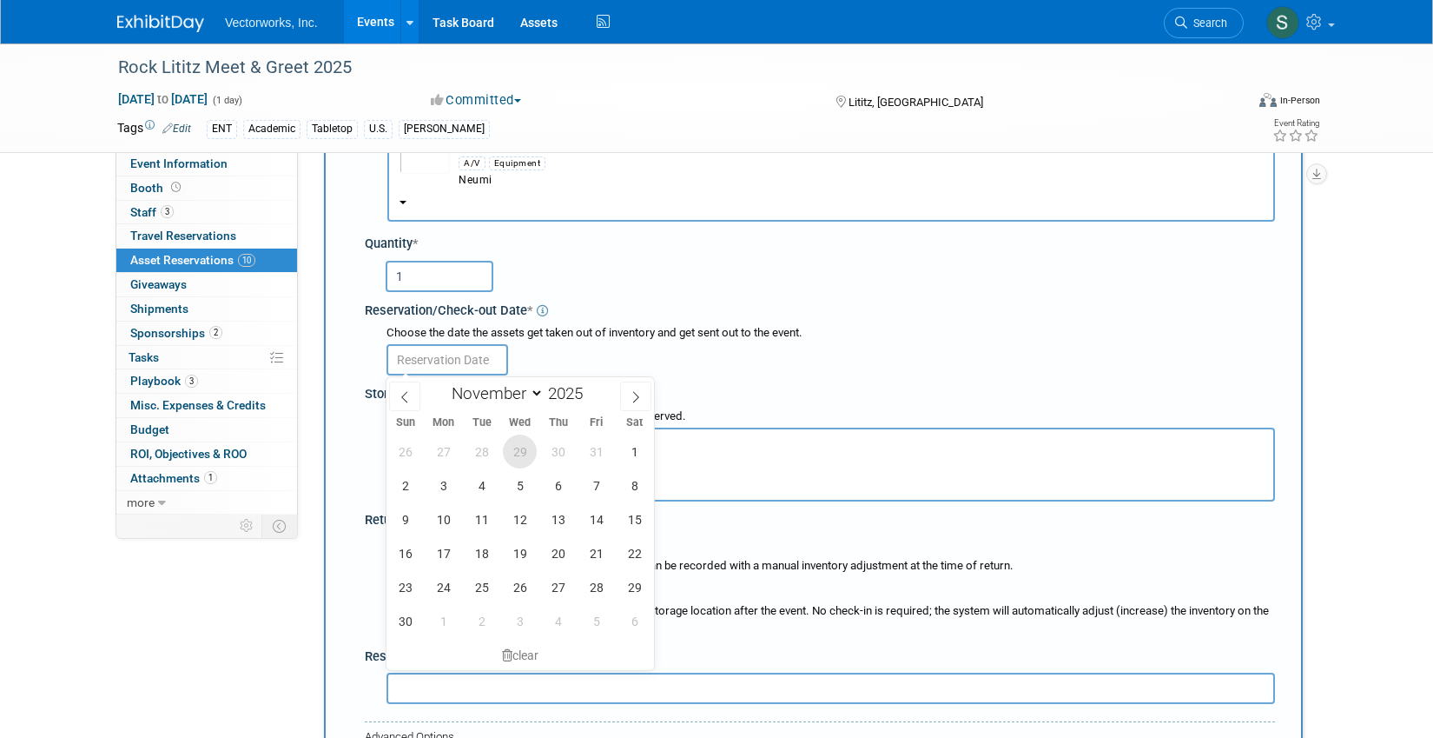
click at [520, 458] on span "29" at bounding box center [520, 451] width 34 height 34
type input "Oct 29, 2025"
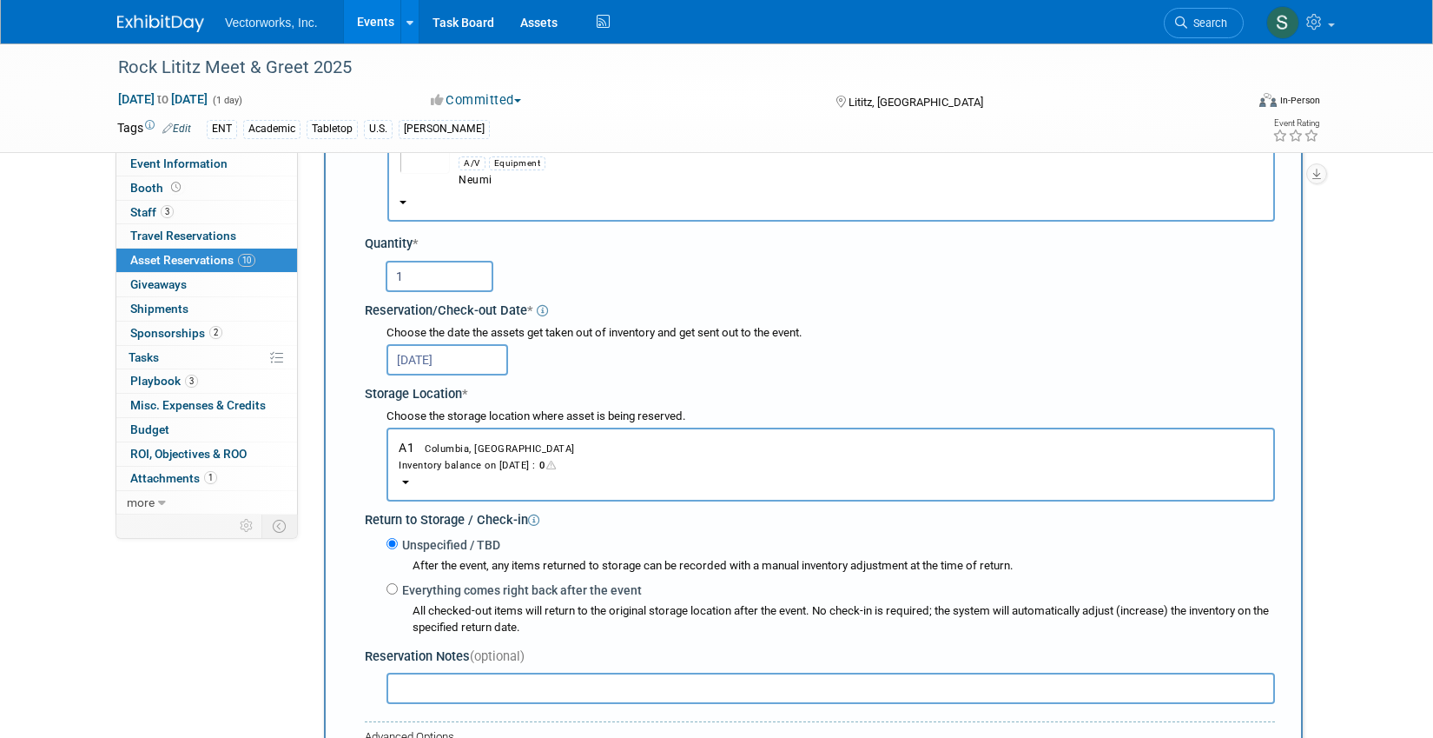
click at [491, 464] on div "Inventory balance on Oct 29, 2025 : 0" at bounding box center [831, 464] width 864 height 17
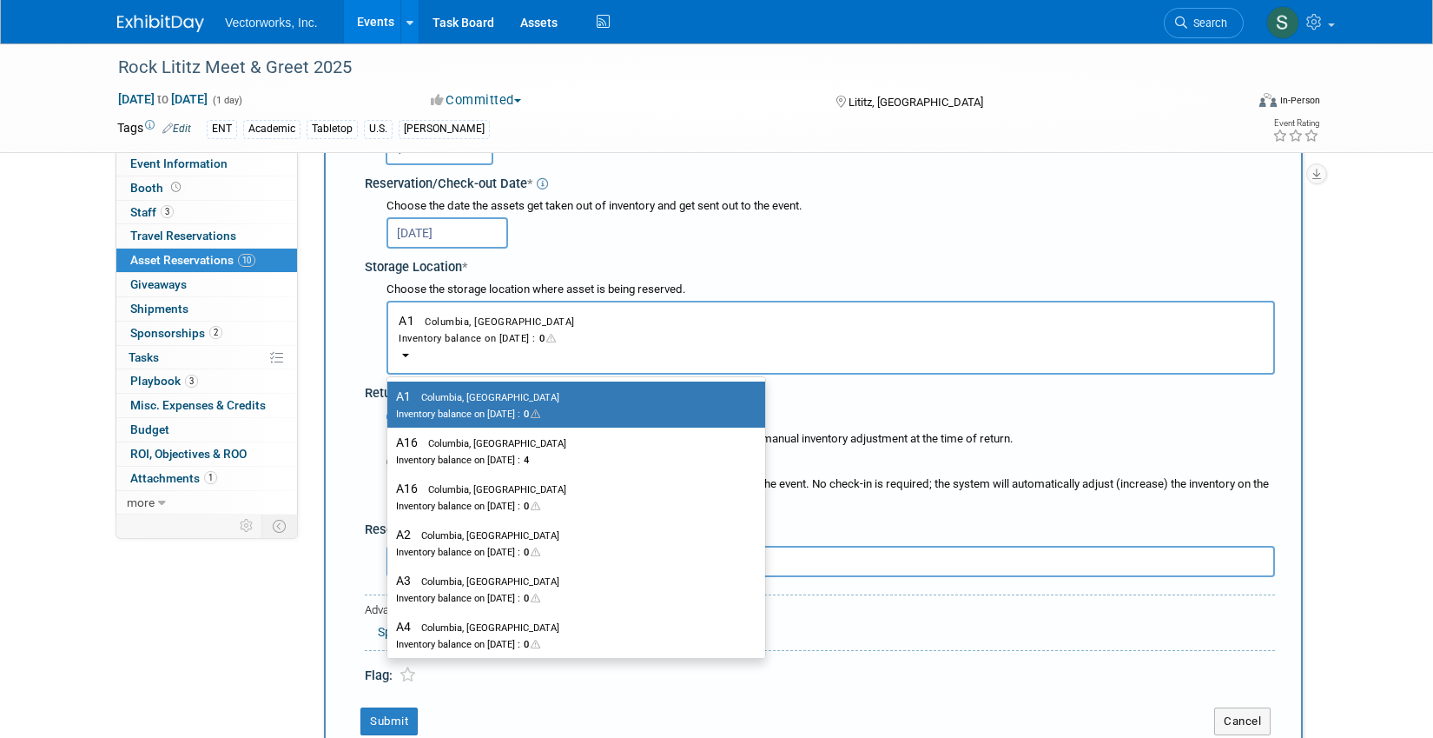
scroll to position [266, 0]
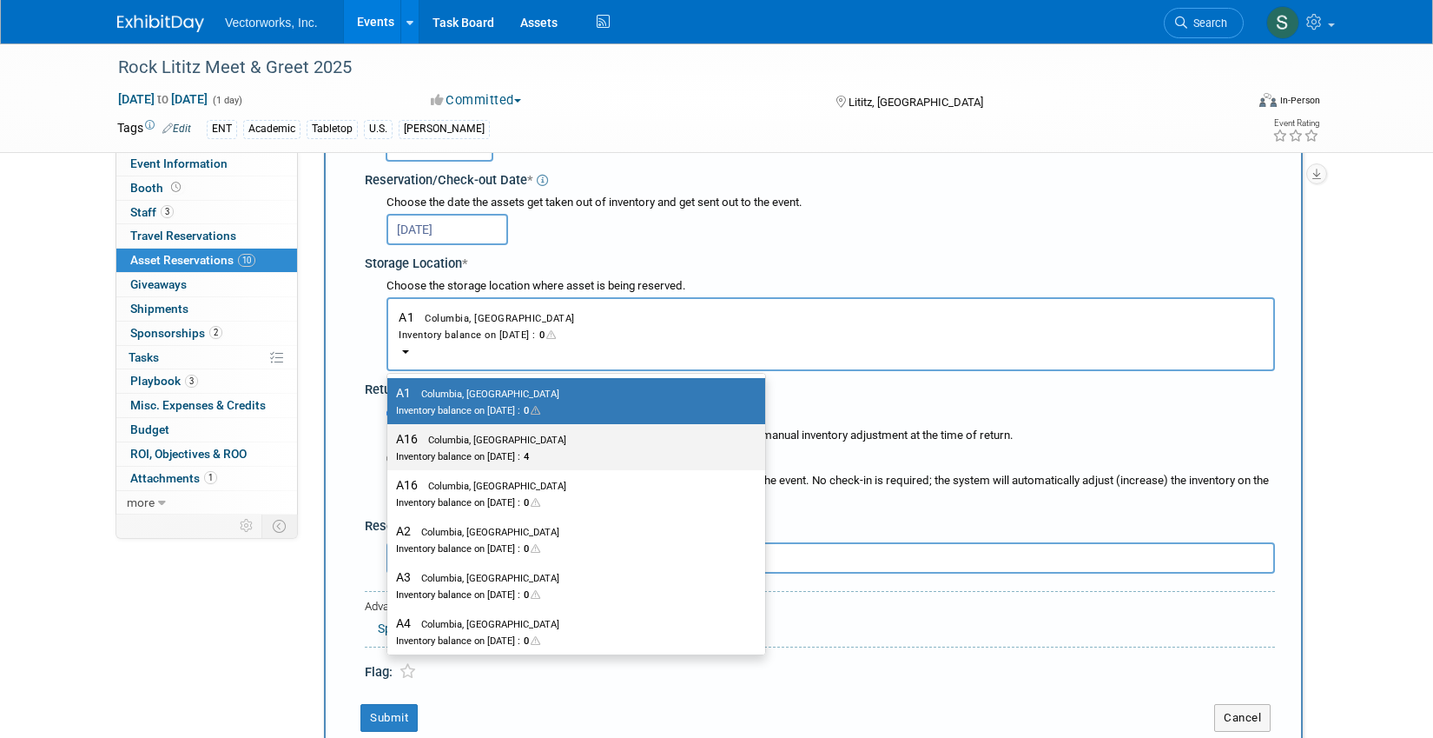
click at [495, 450] on div "Inventory balance on Oct 29, 2025 : 4" at bounding box center [563, 455] width 334 height 17
click at [390, 445] on input "A16 Columbia, MD Inventory balance on Oct 29, 2025 : 4" at bounding box center [384, 439] width 11 height 11
select select "11222813"
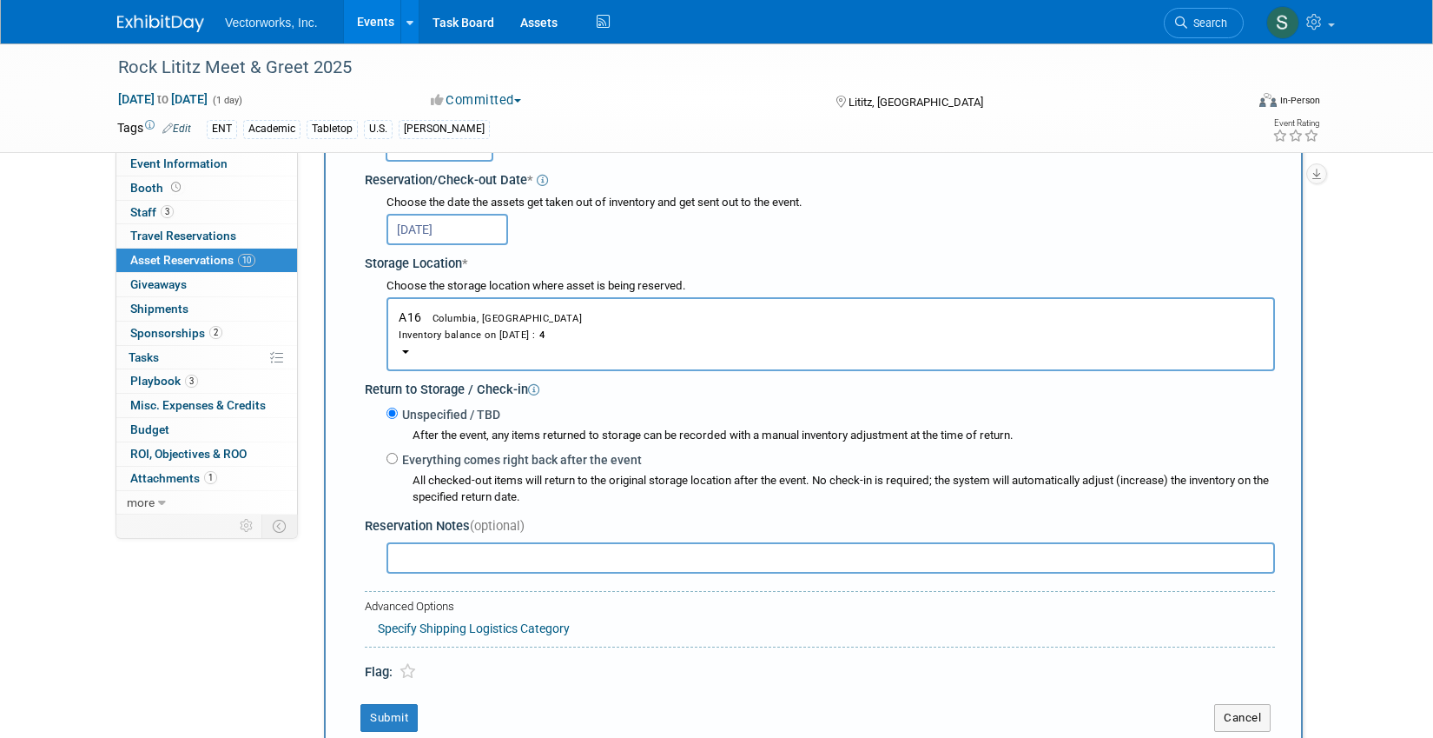
click at [453, 460] on label "Everything comes right back after the event" at bounding box center [520, 459] width 244 height 17
click at [398, 460] on input "Everything comes right back after the event" at bounding box center [392, 458] width 11 height 11
radio input "true"
select select "10"
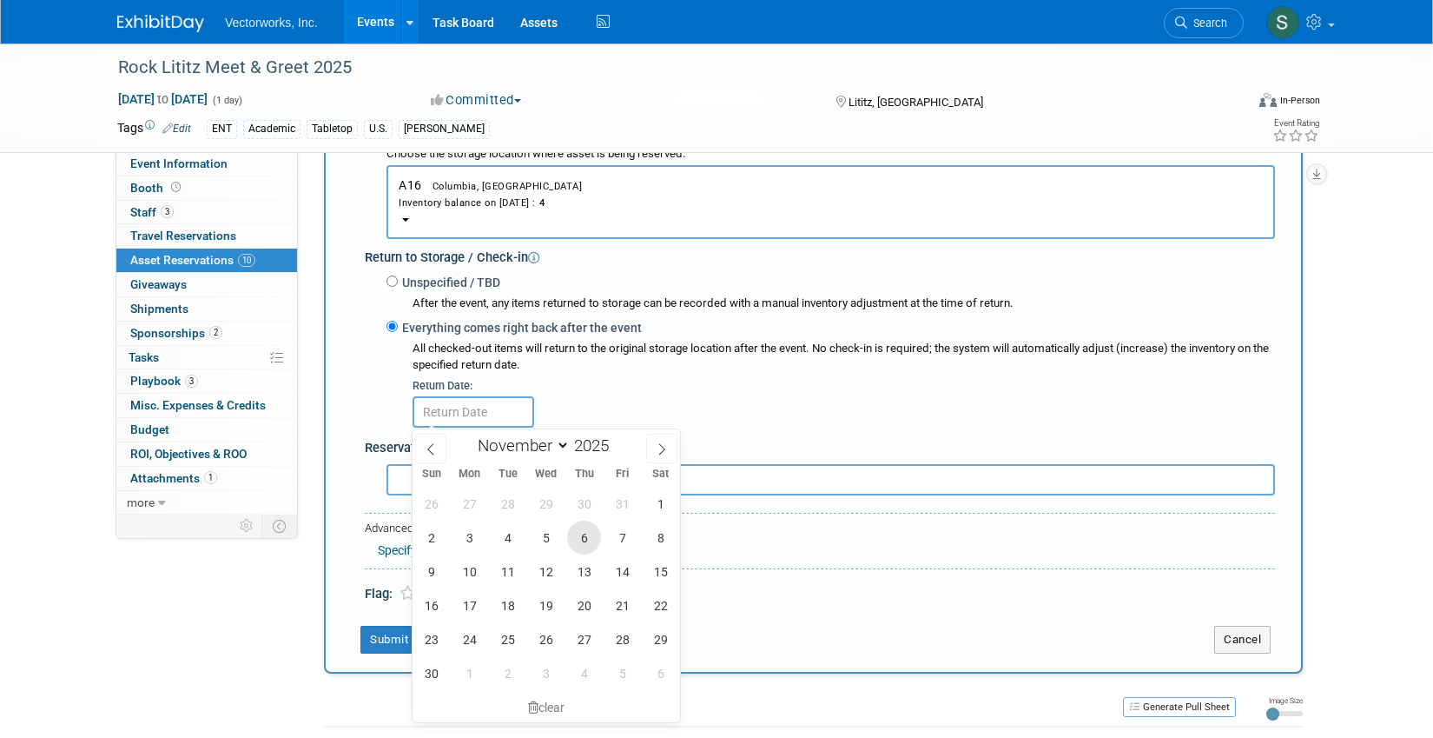
scroll to position [401, 0]
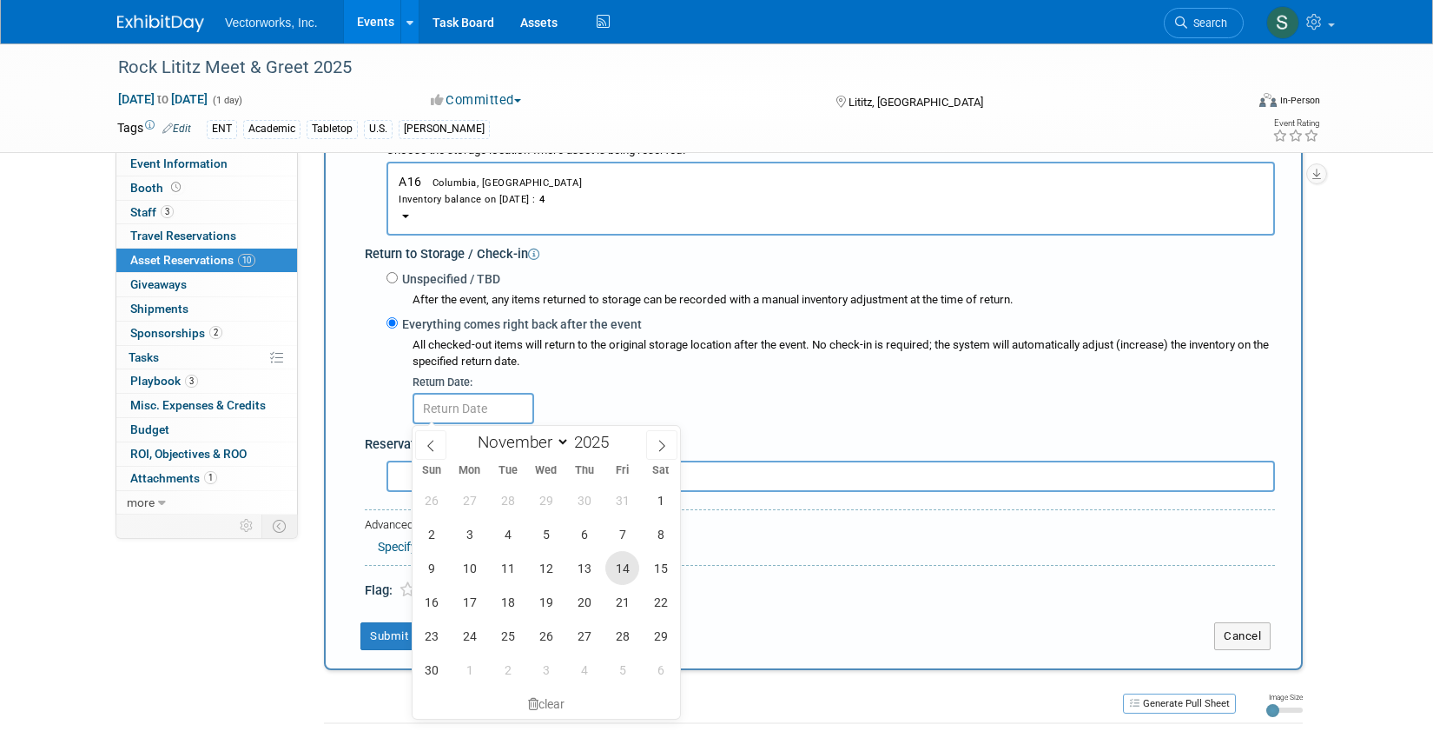
click at [622, 569] on span "14" at bounding box center [623, 568] width 34 height 34
type input "Nov 14, 2025"
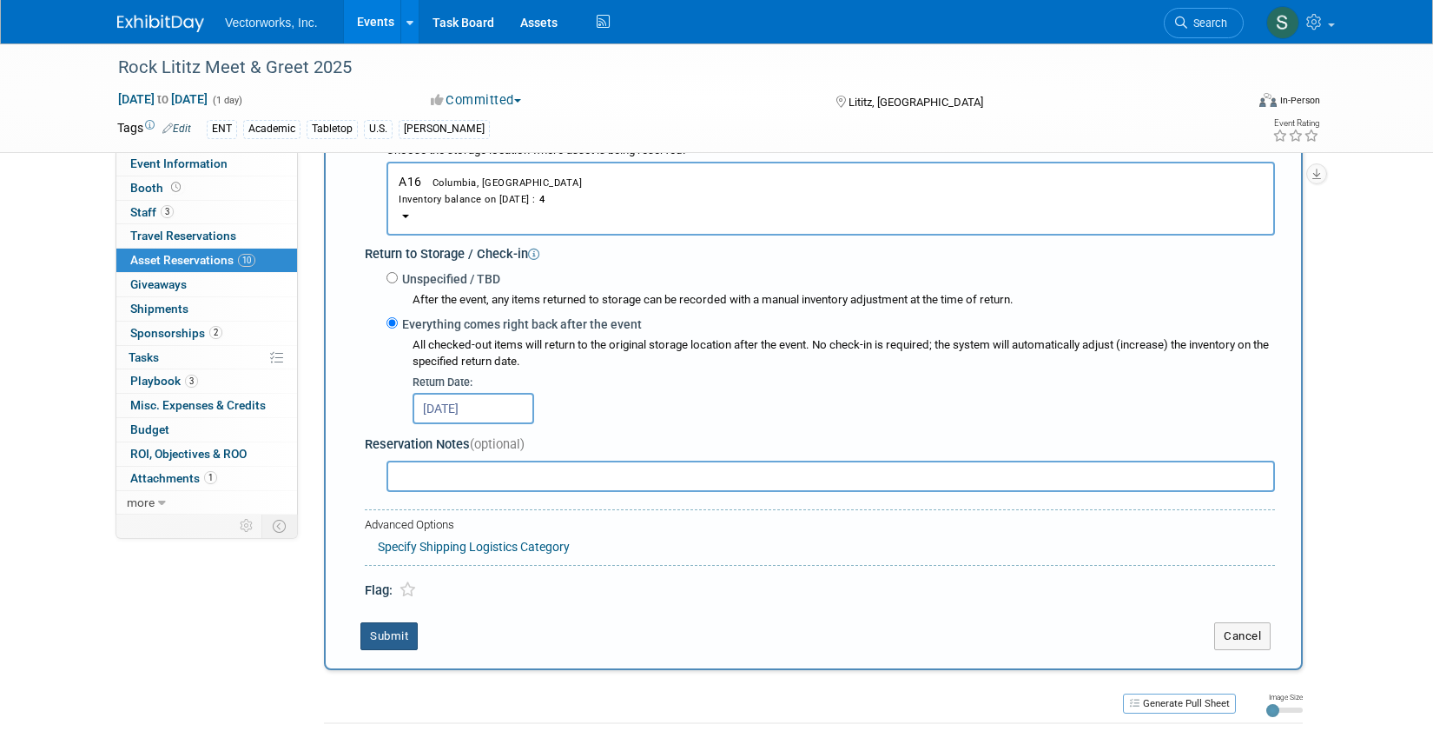
click at [387, 637] on button "Submit" at bounding box center [389, 636] width 57 height 28
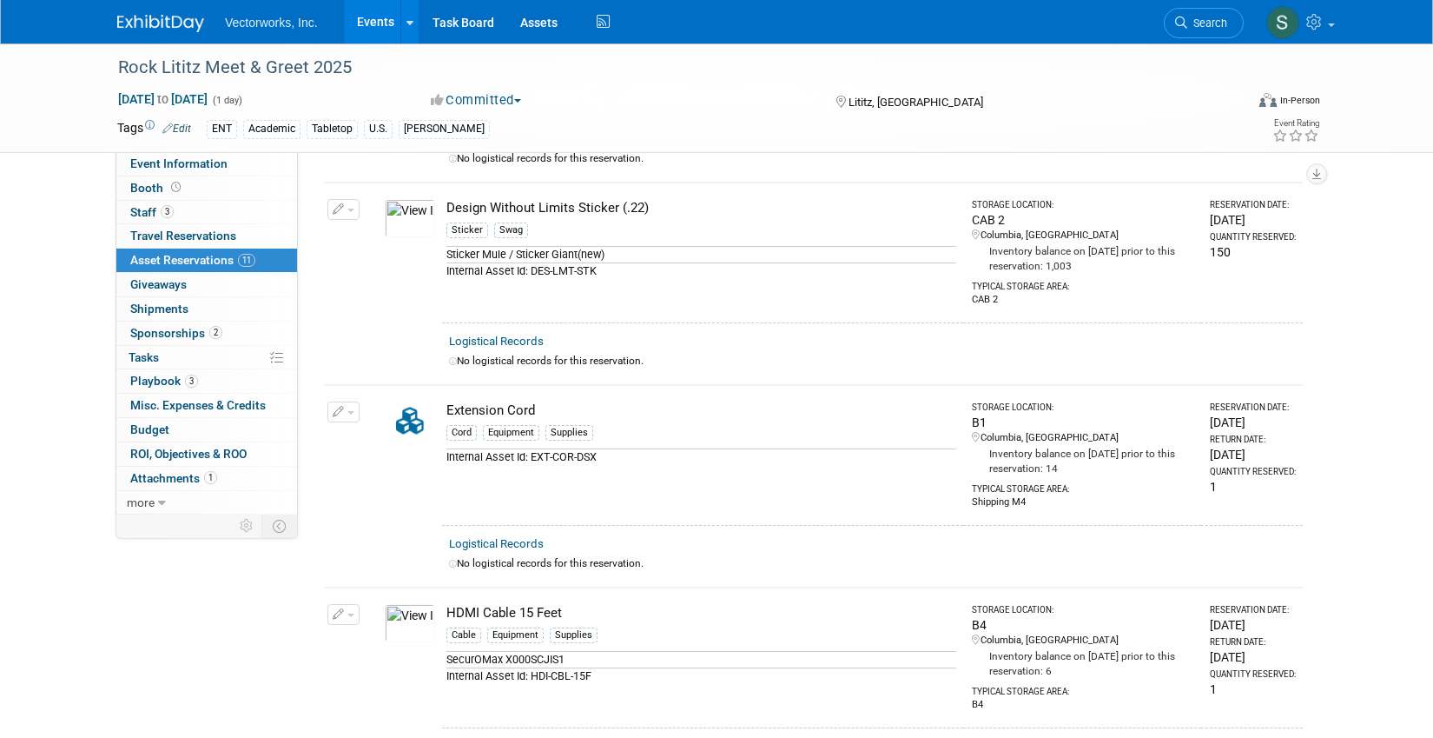
scroll to position [0, 0]
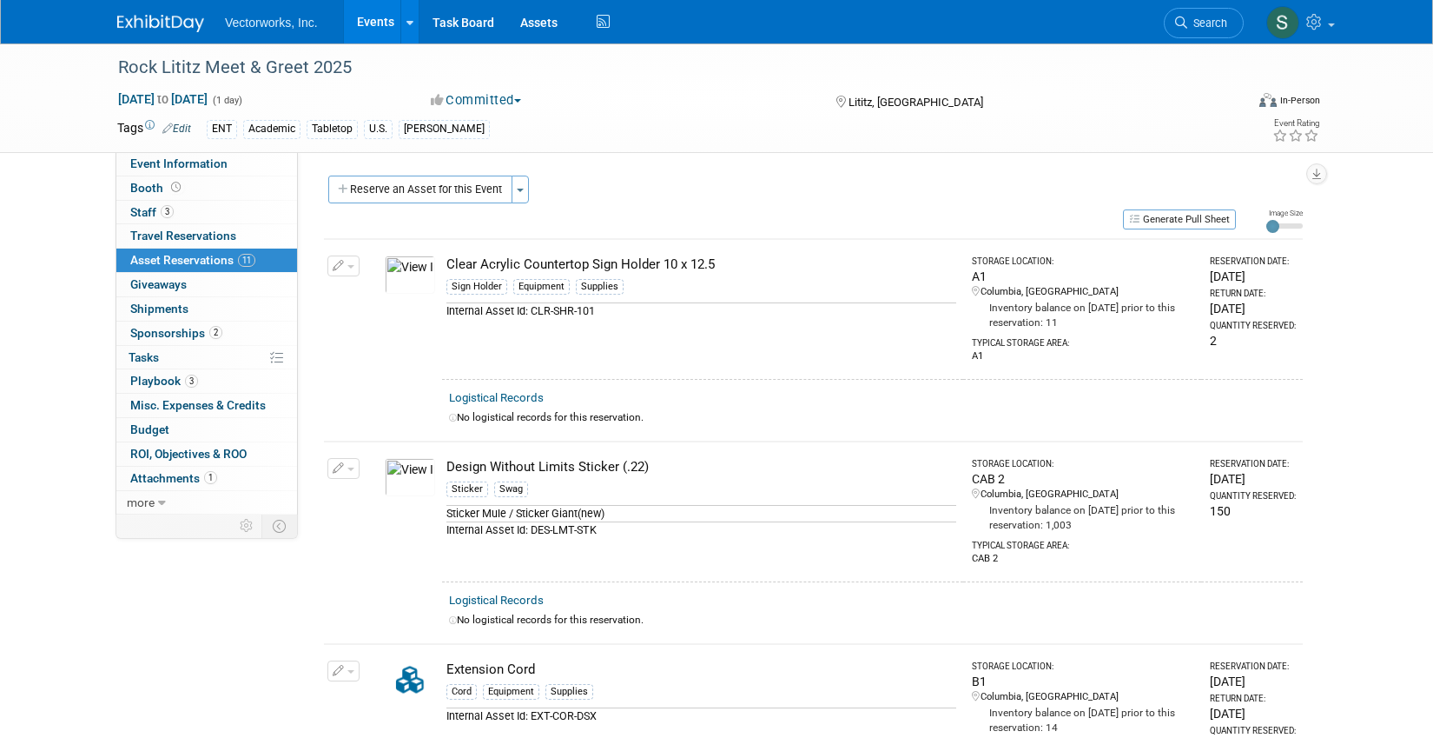
click at [460, 174] on div "Show Objectives (e.g. Brand Awareness, Lead gen, Academic Awareness, Customer R…" at bounding box center [807, 333] width 1018 height 362
click at [456, 201] on button "Reserve an Asset for this Event" at bounding box center [420, 189] width 184 height 28
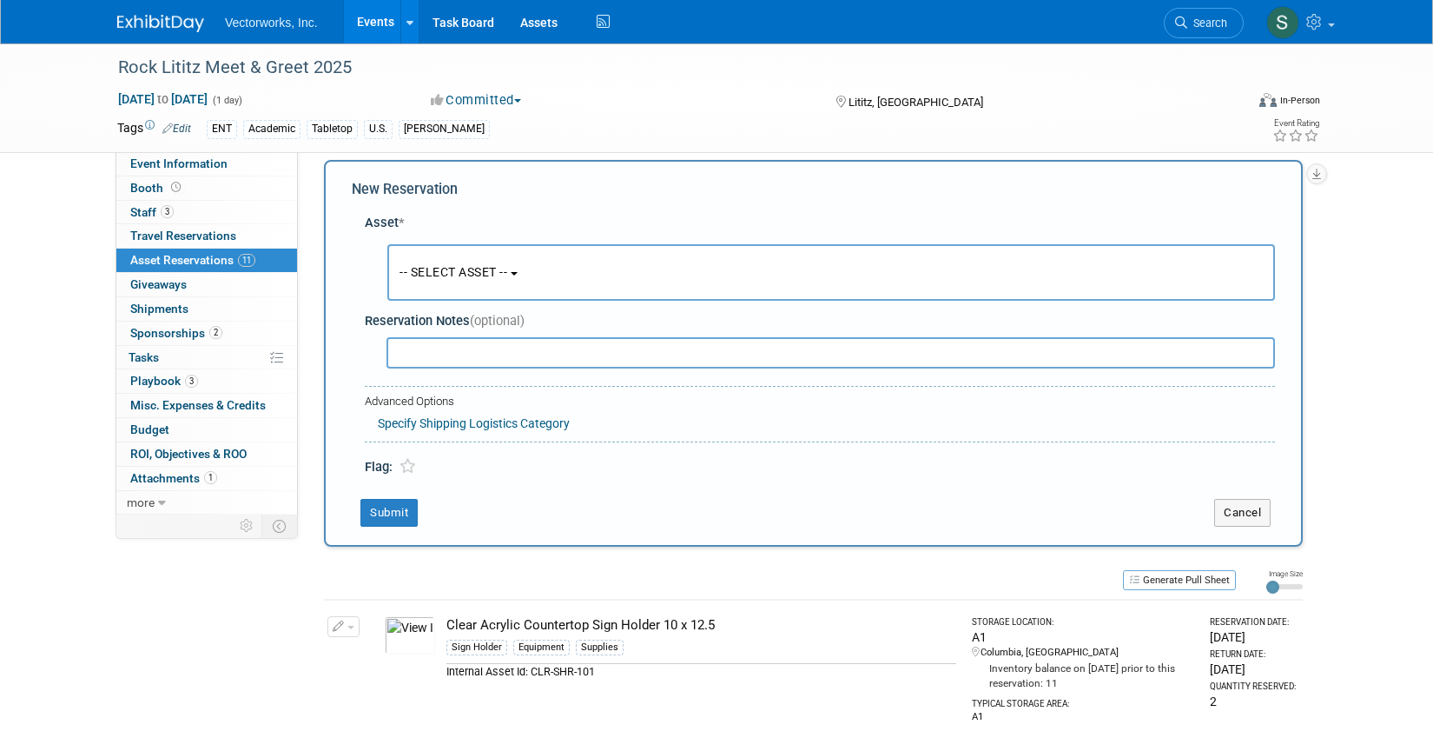
scroll to position [17, 0]
click at [431, 265] on span "-- SELECT ASSET --" at bounding box center [454, 271] width 108 height 14
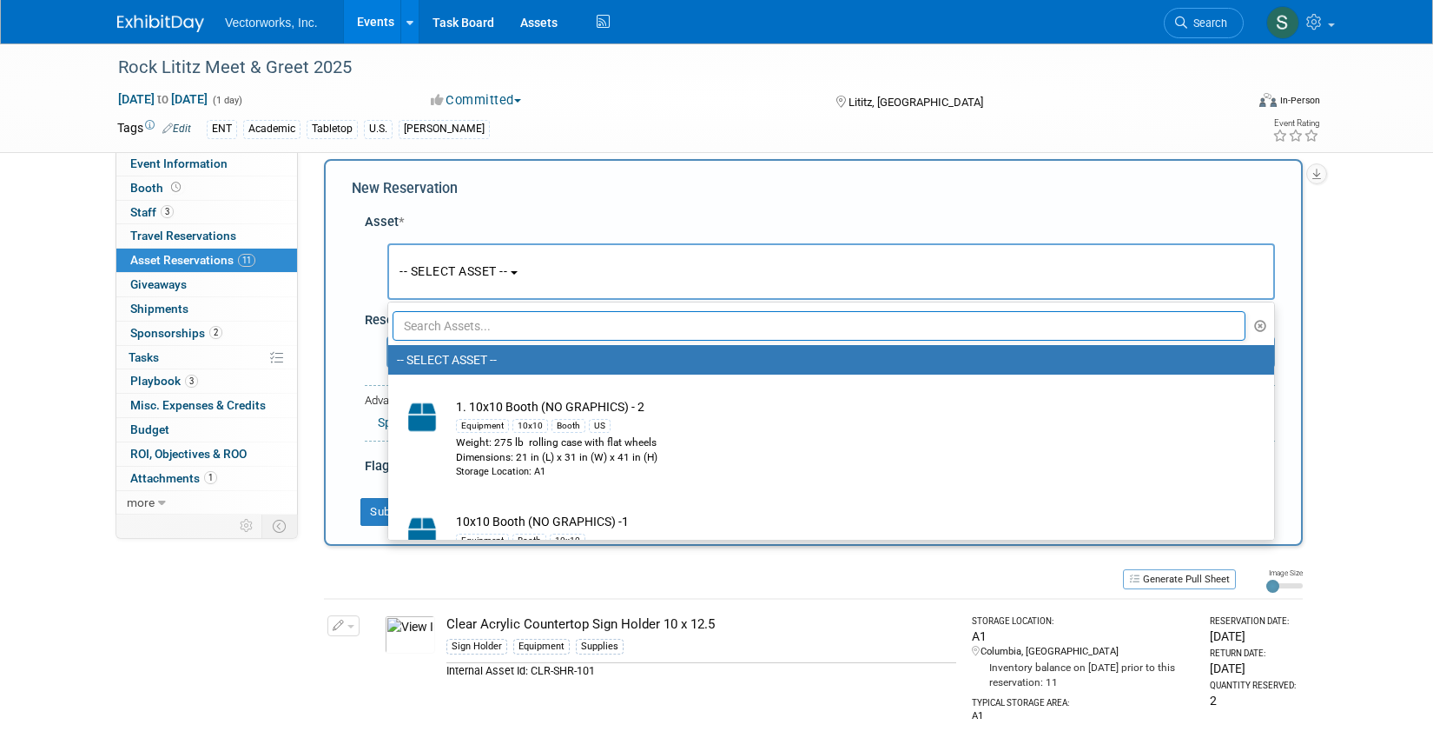
click at [444, 327] on input "text" at bounding box center [819, 326] width 853 height 30
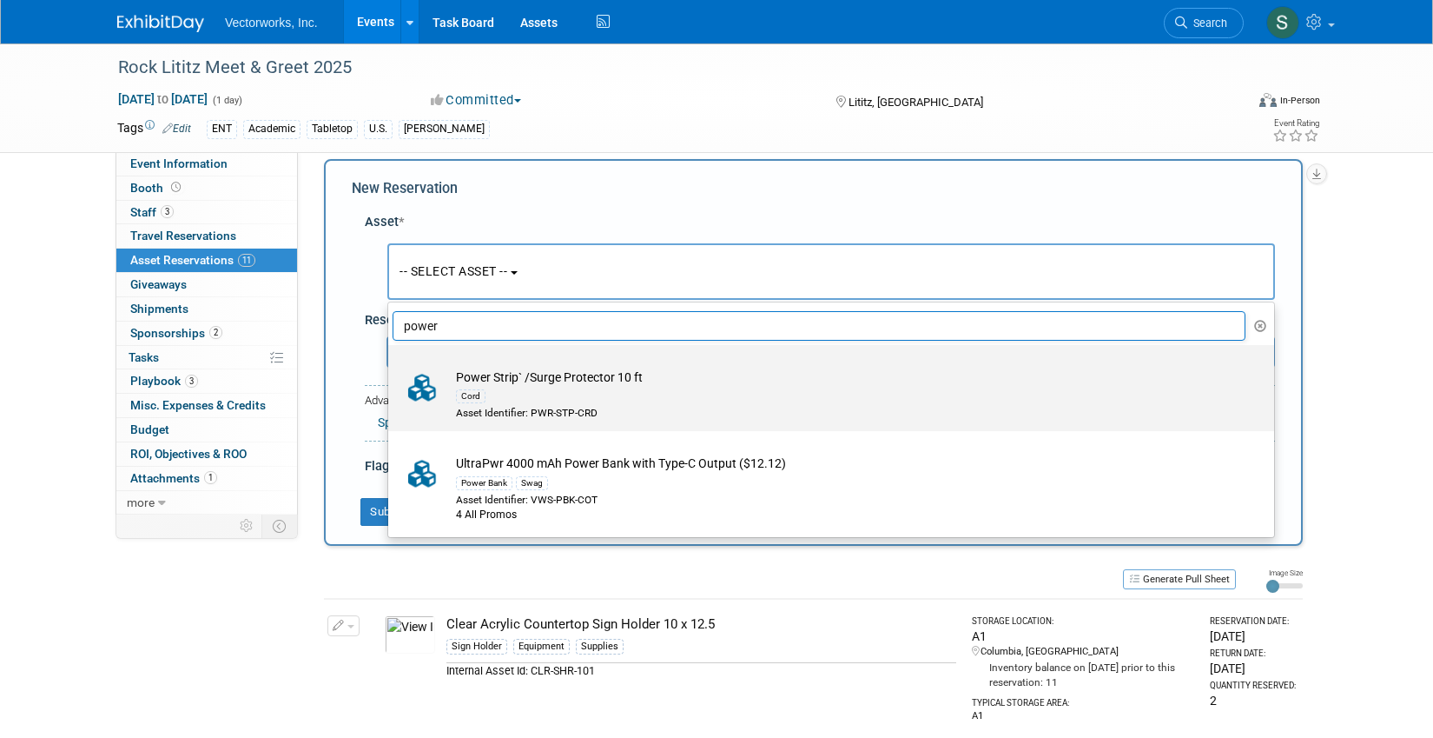
type input "power"
click at [637, 381] on td "Power Strip` /Surge Protector 10 ft Cord Asset Identifier: PWR-STP-CRD" at bounding box center [843, 394] width 792 height 52
click at [391, 366] on input "Power Strip` /Surge Protector 10 ft Cord Asset Identifier: PWR-STP-CRD" at bounding box center [385, 359] width 11 height 11
select select "10696187"
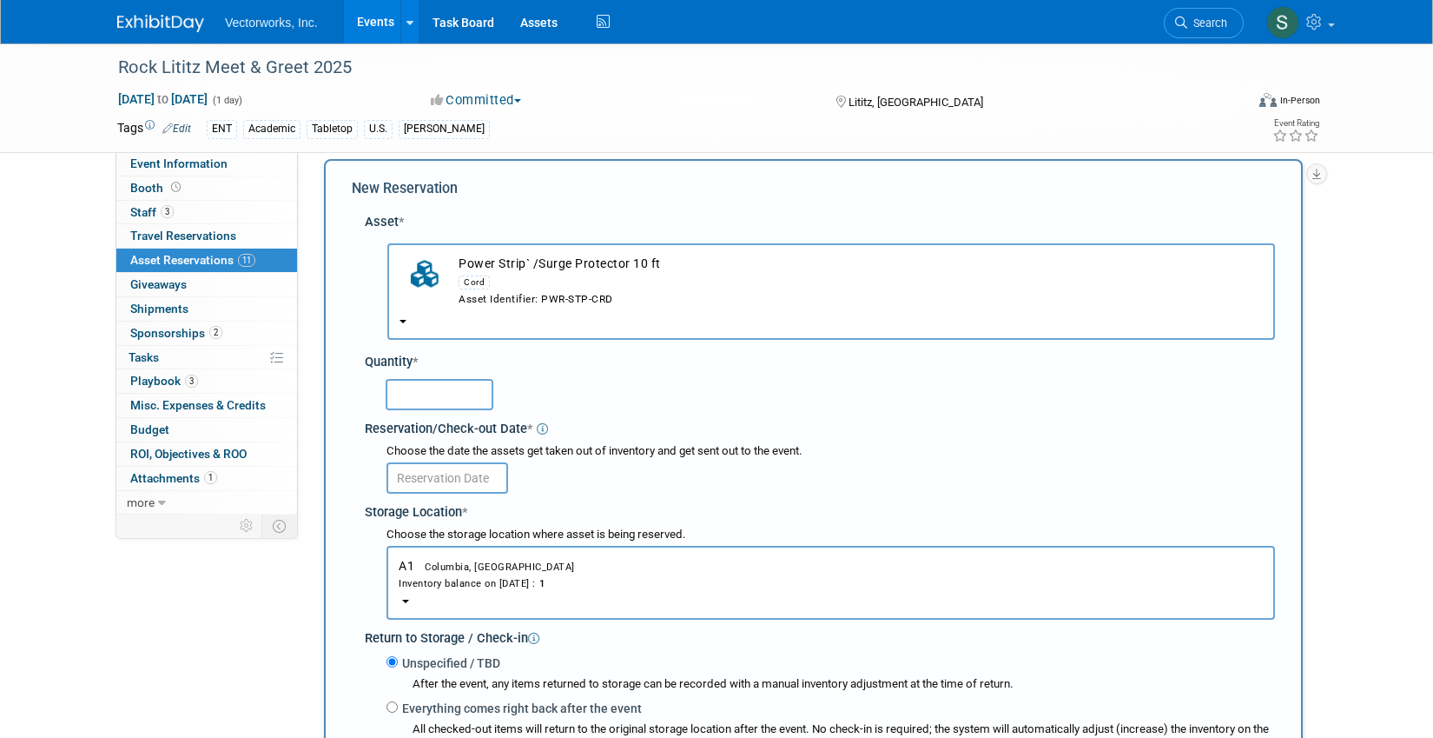
click at [451, 410] on div at bounding box center [823, 394] width 904 height 41
click at [448, 388] on input "text" at bounding box center [440, 394] width 108 height 31
type input "1"
click at [460, 475] on input "text" at bounding box center [448, 477] width 122 height 31
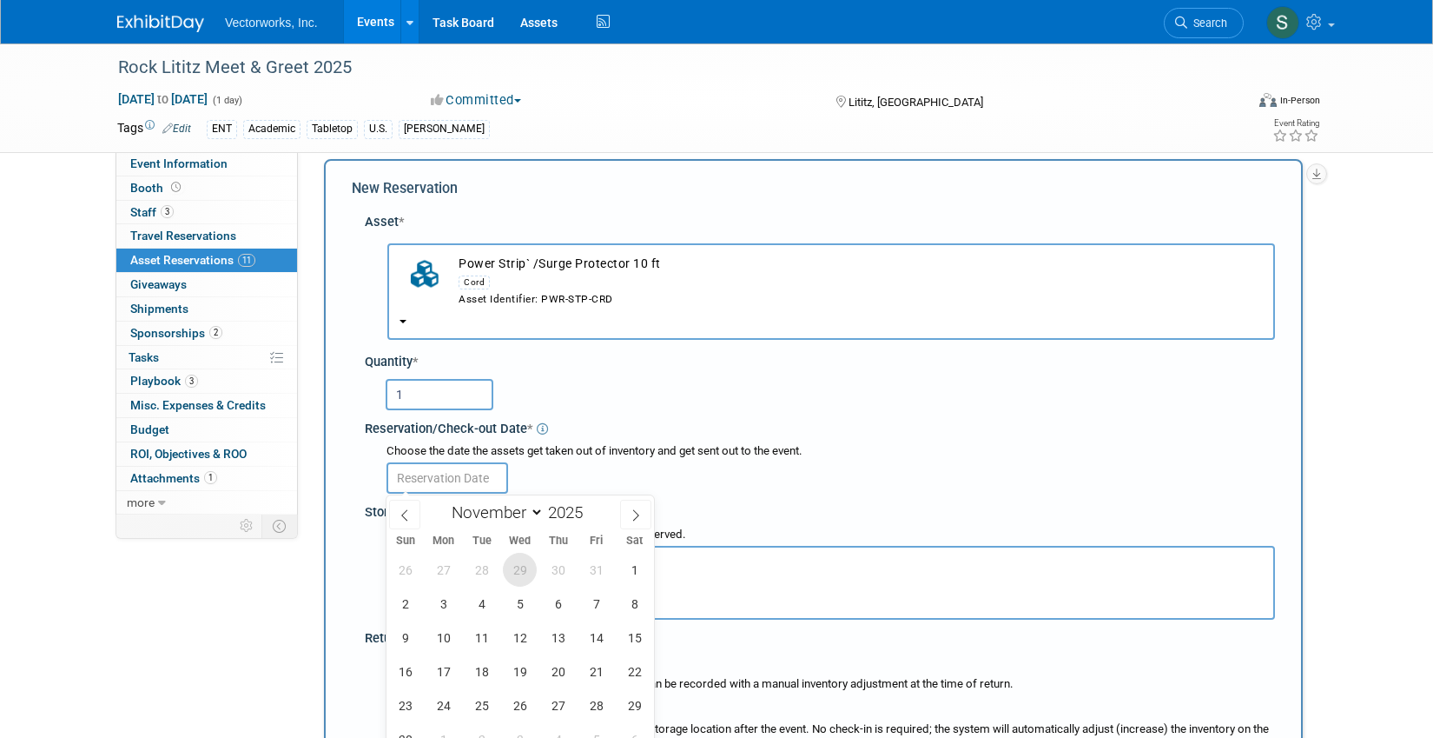
click at [520, 571] on span "29" at bounding box center [520, 570] width 34 height 34
type input "Oct 29, 2025"
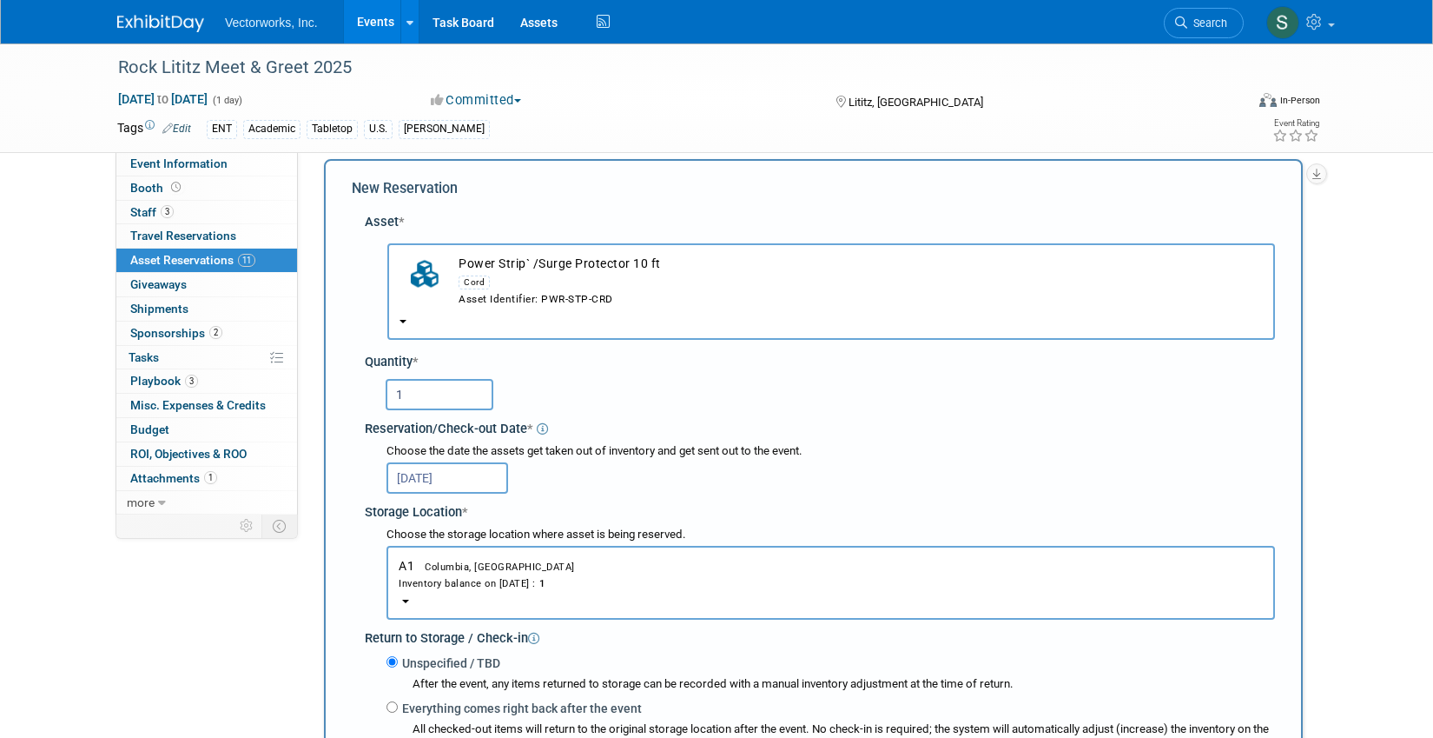
click at [520, 571] on button "A1 Columbia, MD Inventory balance on Oct 29, 2025 : 1" at bounding box center [831, 583] width 889 height 74
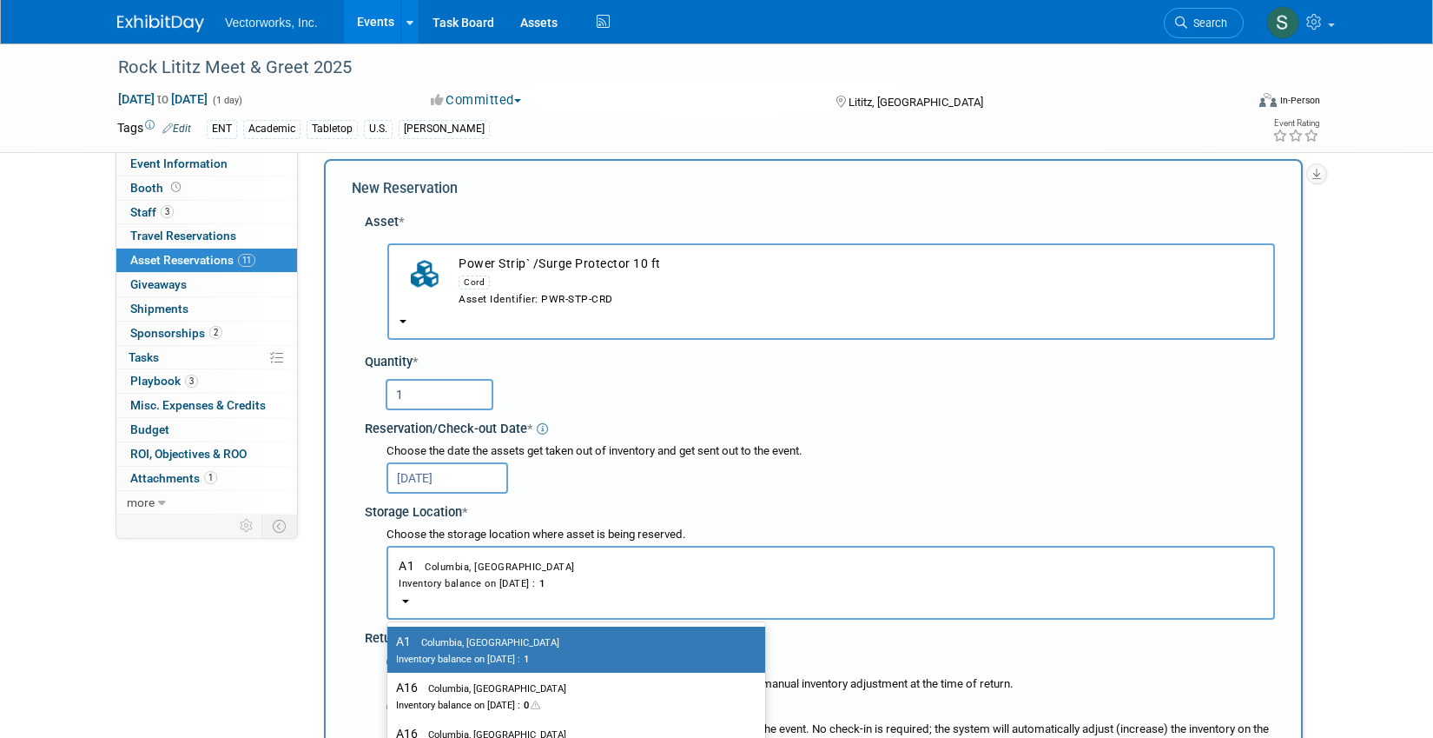
click at [520, 571] on button "A1 Columbia, MD Inventory balance on Oct 29, 2025 : 1" at bounding box center [831, 583] width 889 height 74
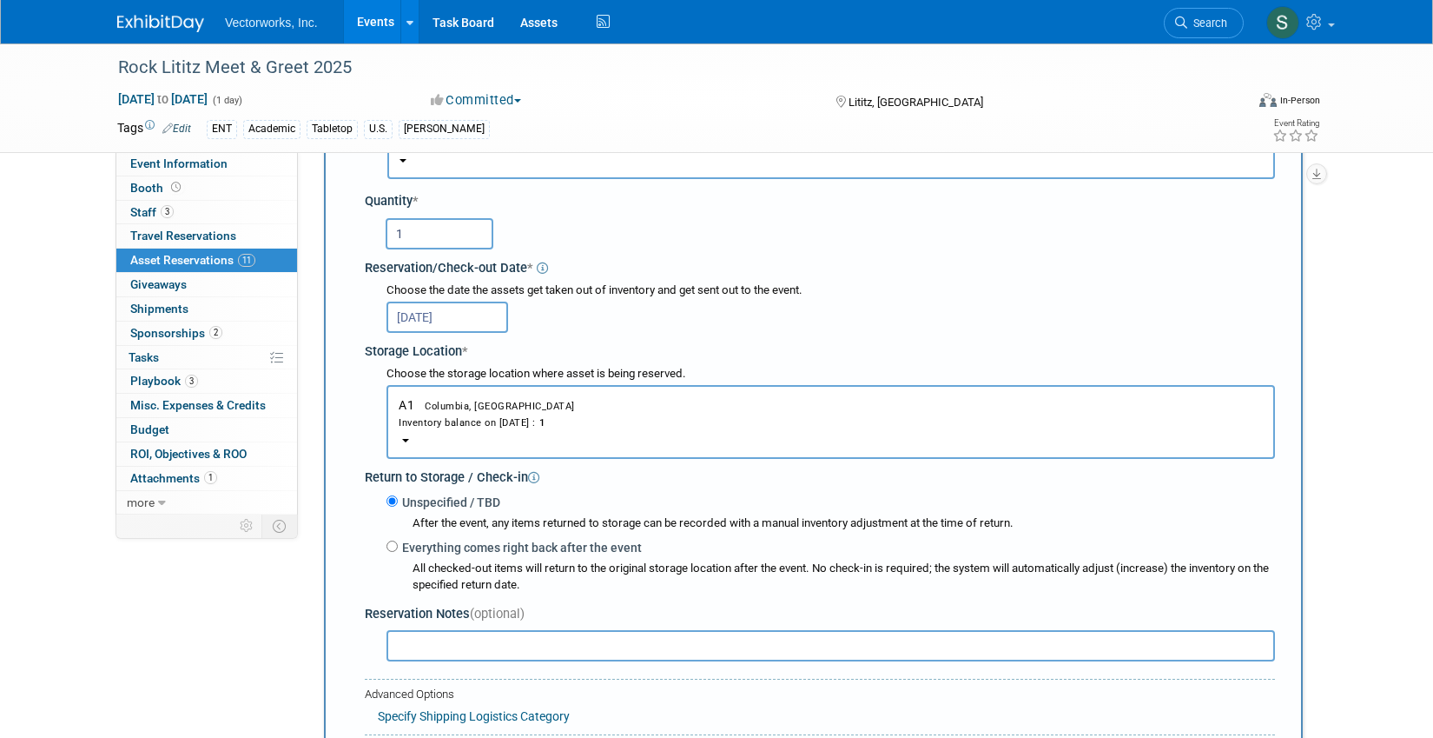
click at [513, 546] on label "Everything comes right back after the event" at bounding box center [520, 547] width 244 height 17
click at [398, 546] on input "Everything comes right back after the event" at bounding box center [392, 545] width 11 height 11
radio input "true"
select select "10"
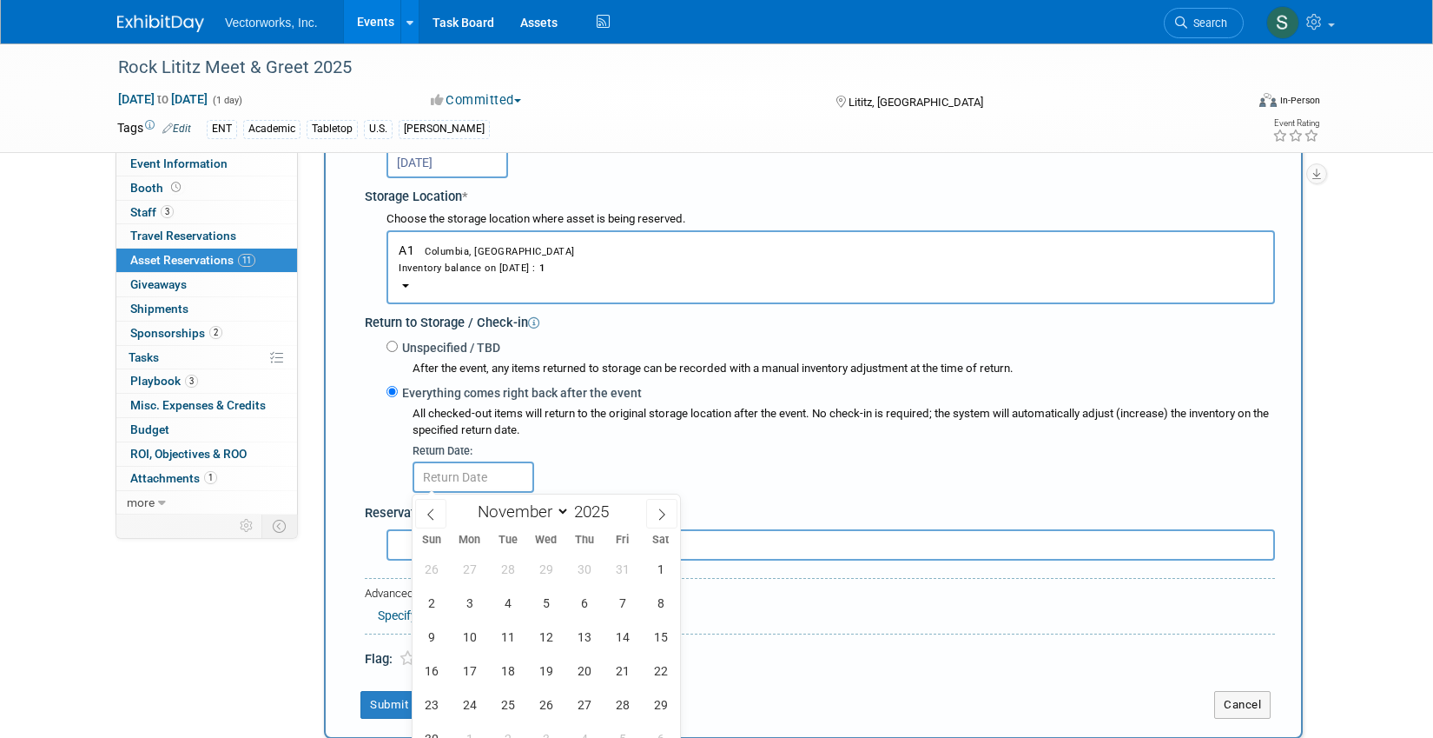
scroll to position [335, 0]
click at [620, 638] on span "14" at bounding box center [623, 633] width 34 height 34
type input "Nov 14, 2025"
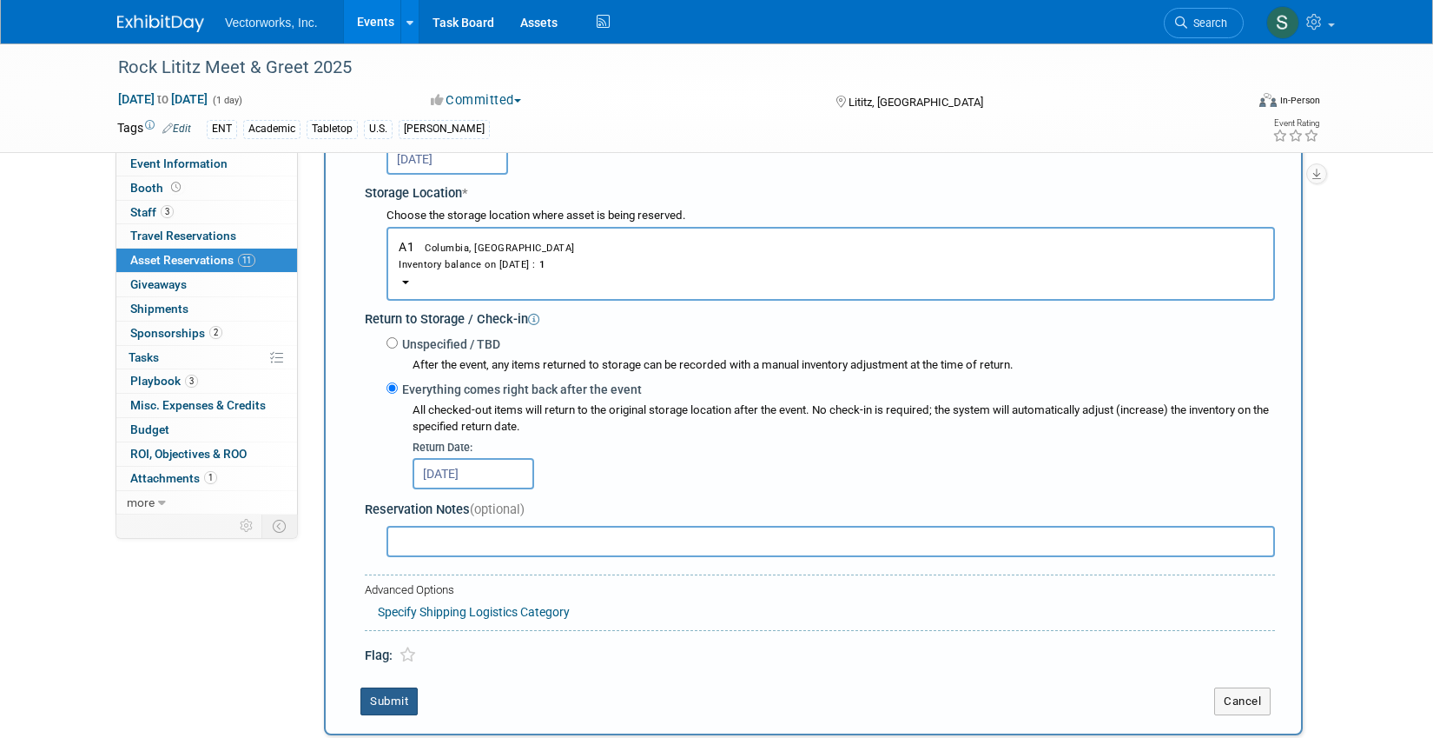
click at [398, 692] on button "Submit" at bounding box center [389, 701] width 57 height 28
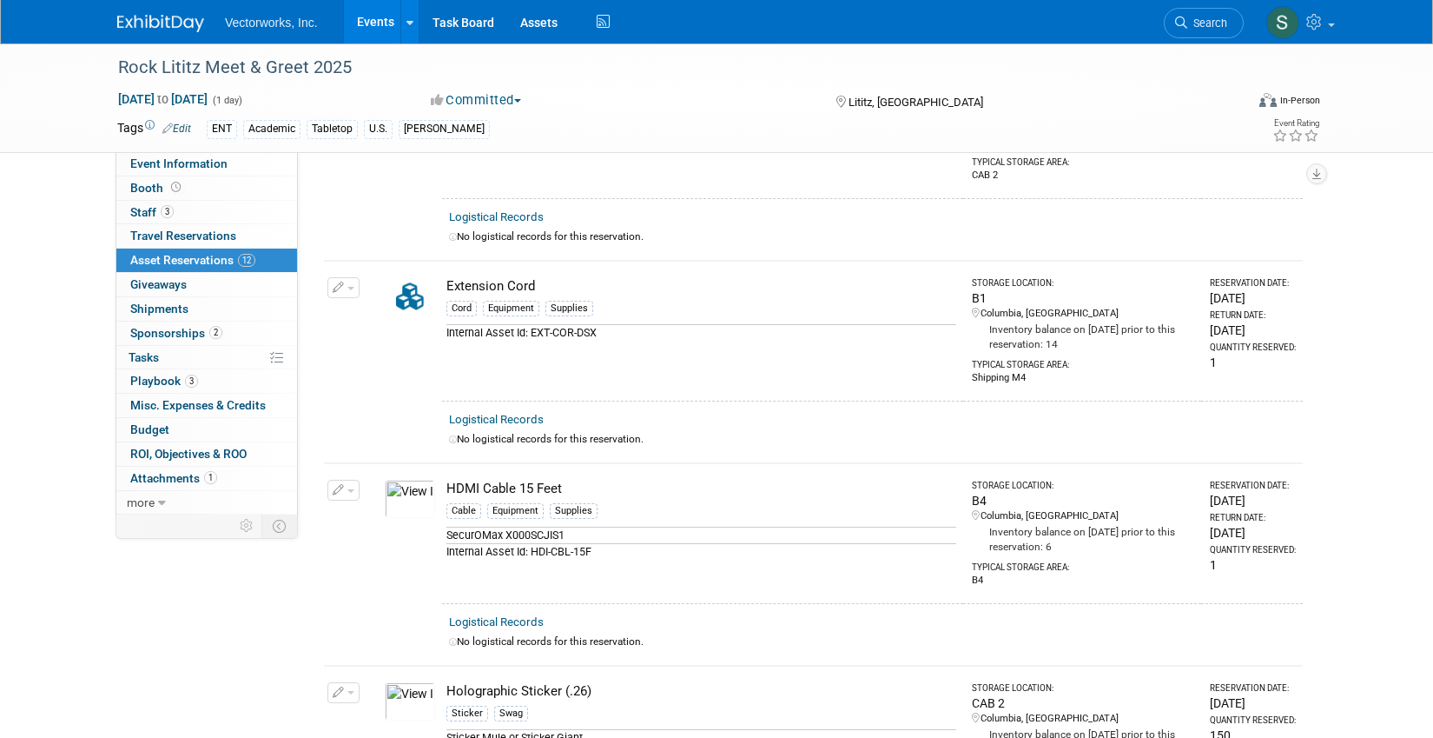
scroll to position [0, 0]
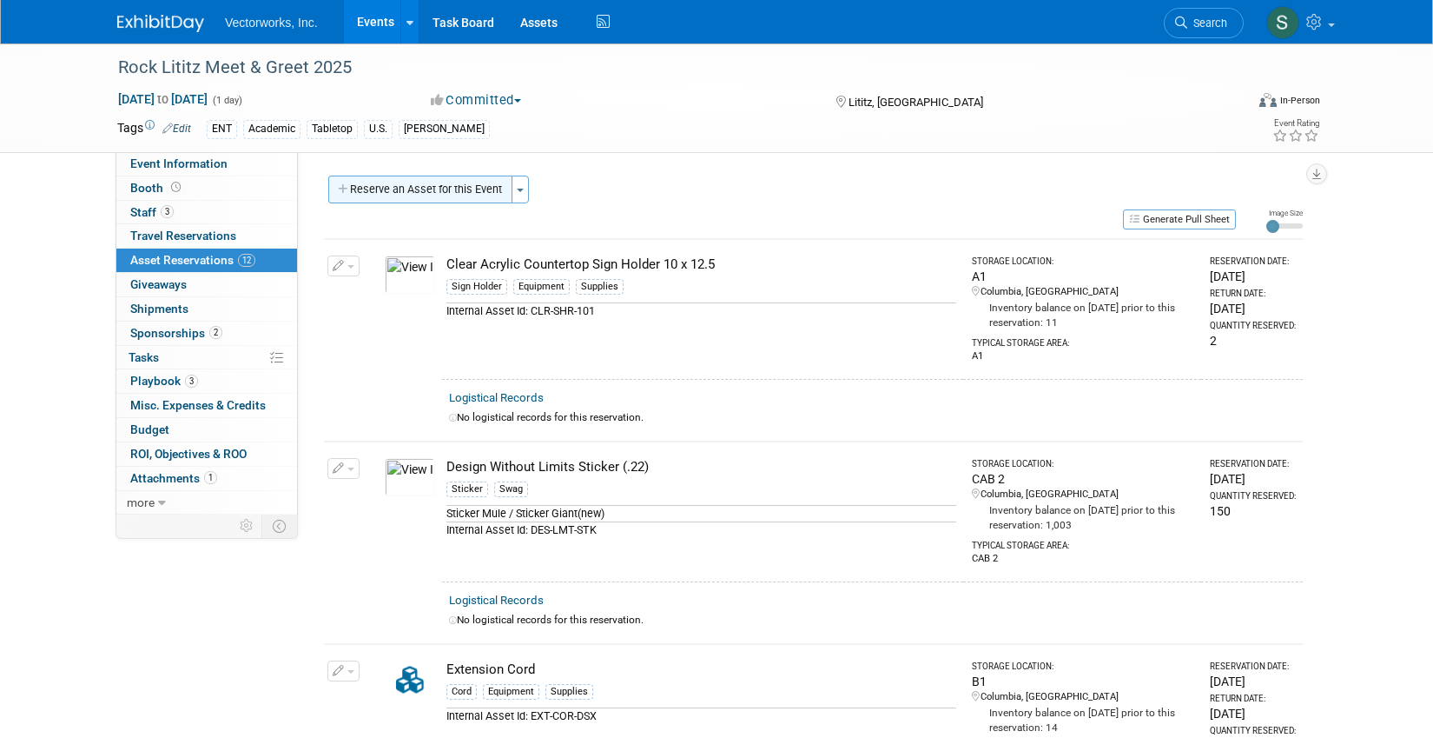
click at [406, 192] on button "Reserve an Asset for this Event" at bounding box center [420, 189] width 184 height 28
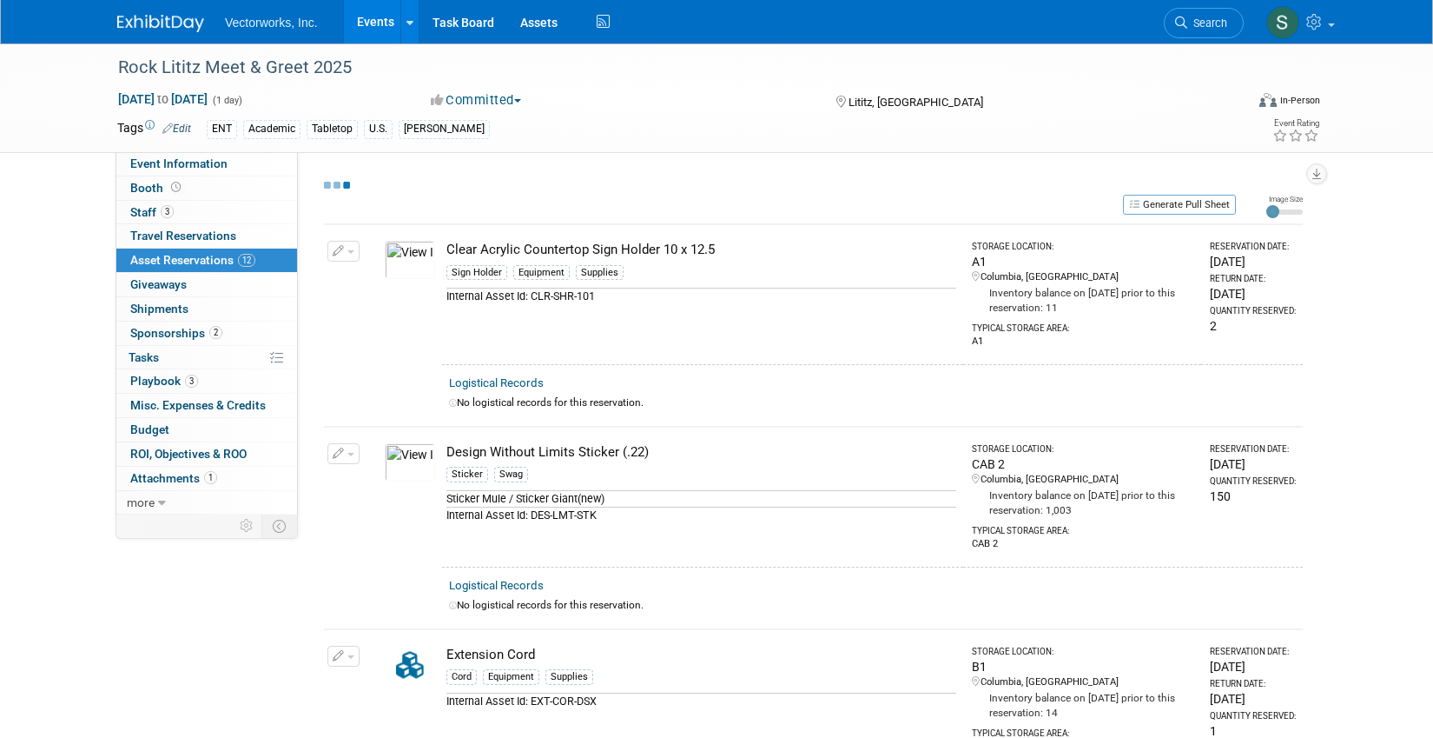
select select "10"
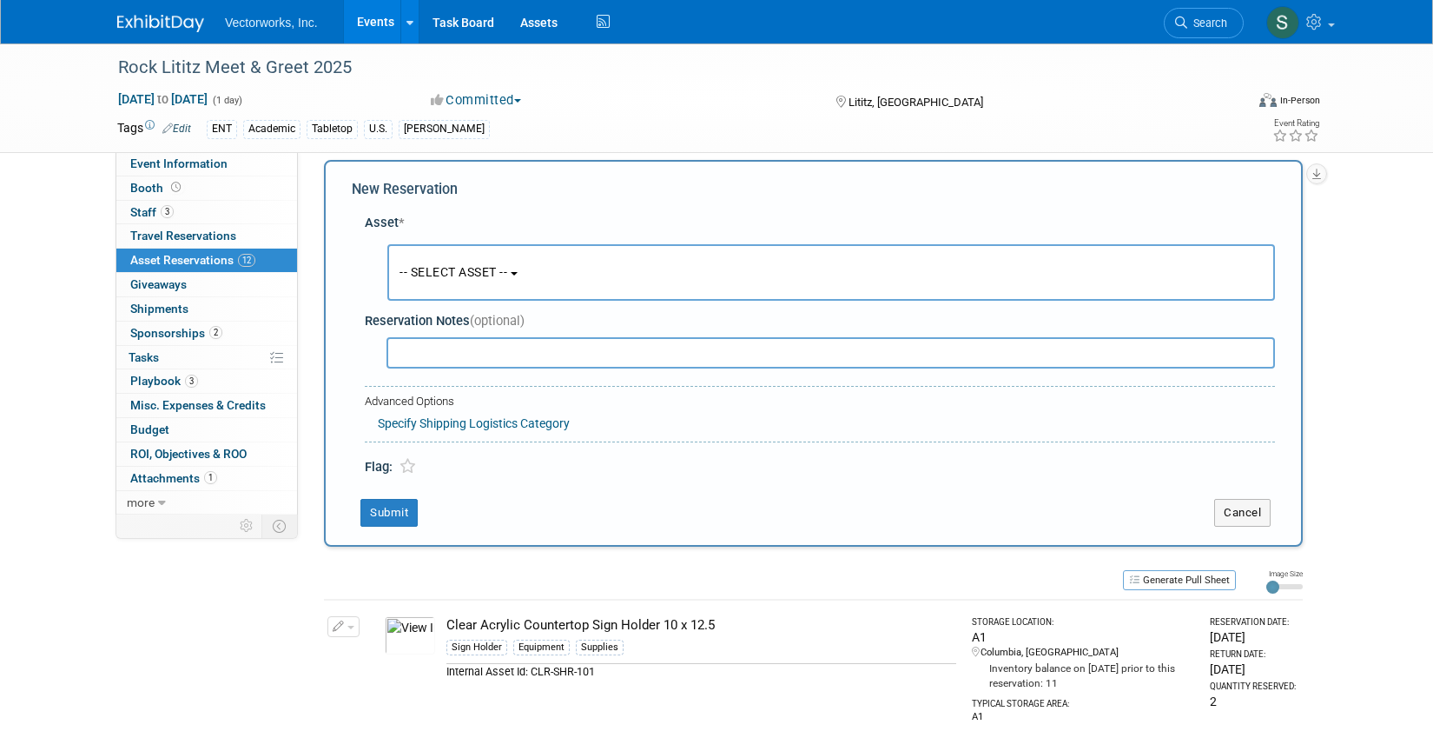
scroll to position [17, 0]
click at [464, 264] on span "-- SELECT ASSET --" at bounding box center [454, 271] width 108 height 14
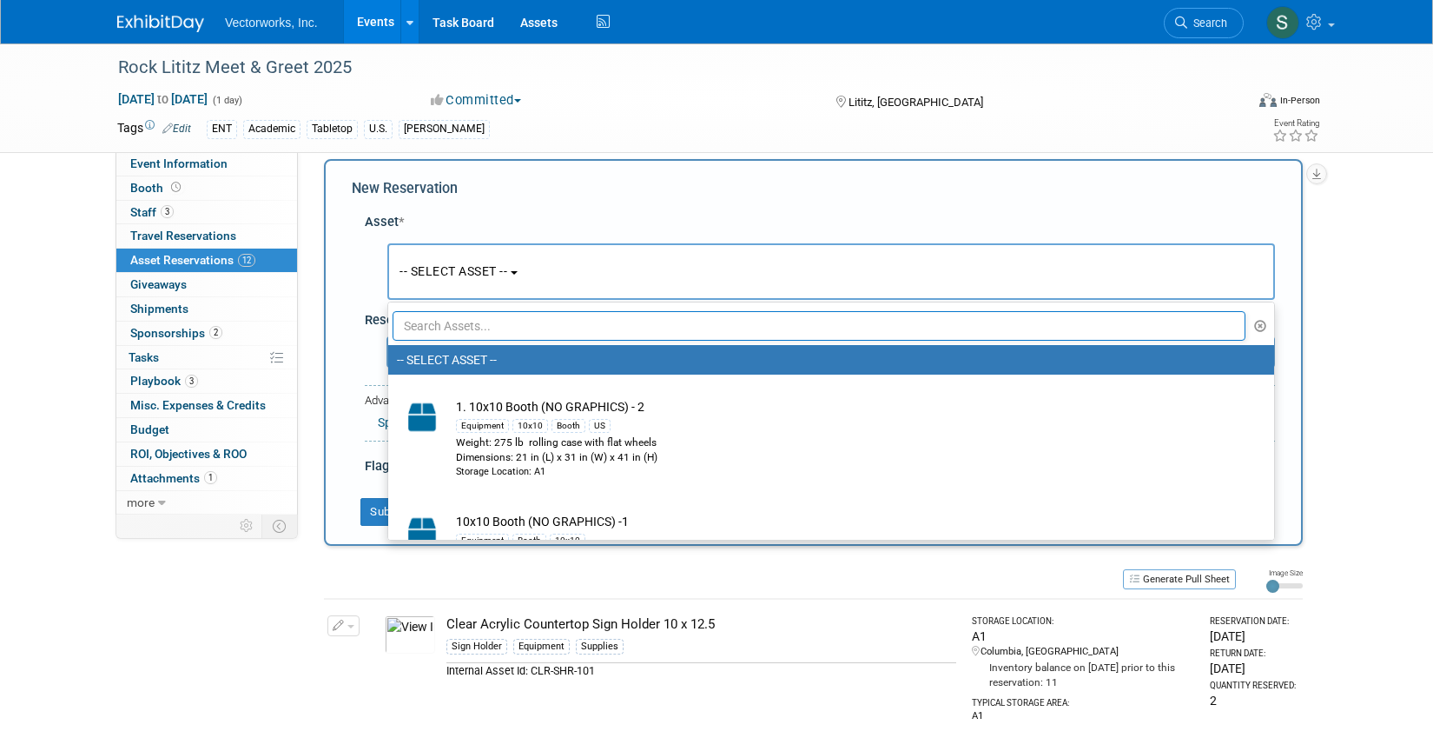
click at [477, 321] on input "text" at bounding box center [819, 326] width 853 height 30
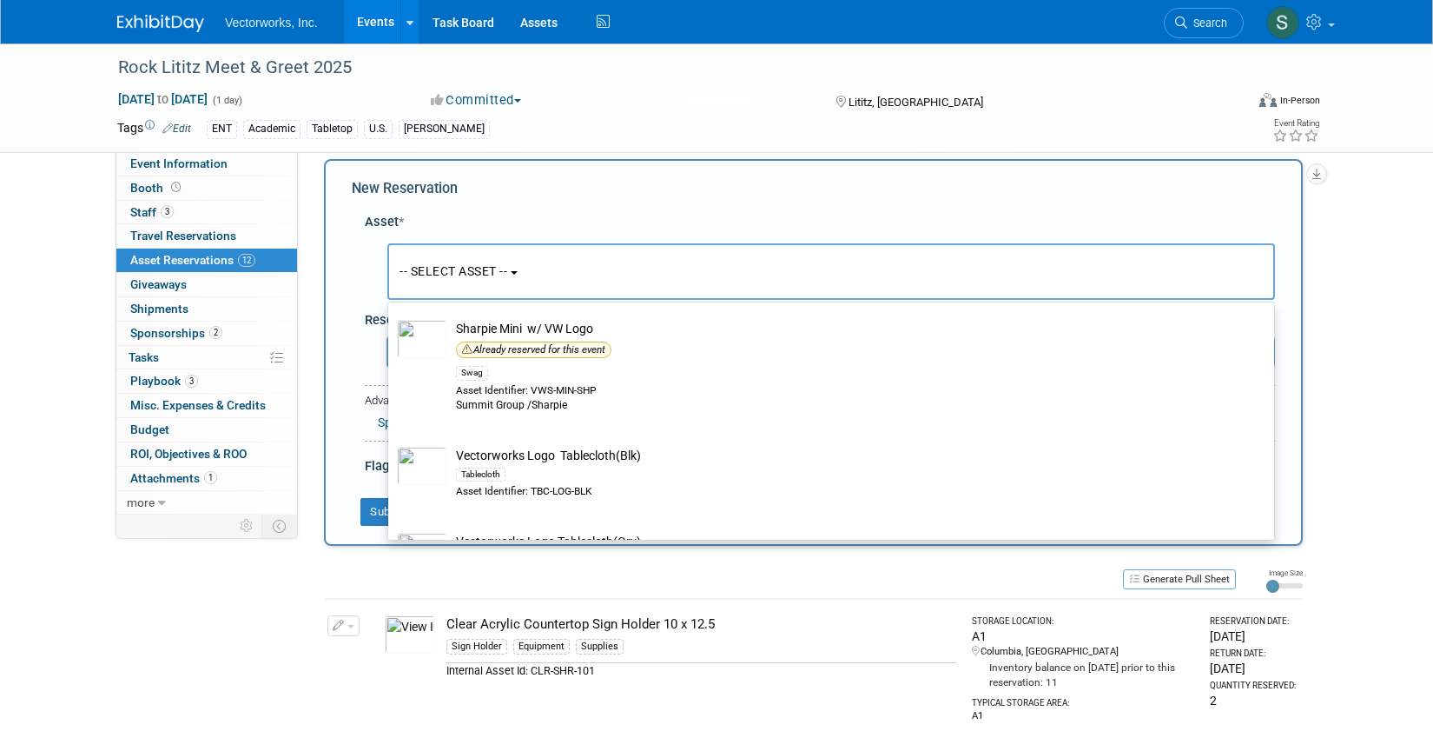
scroll to position [354, 0]
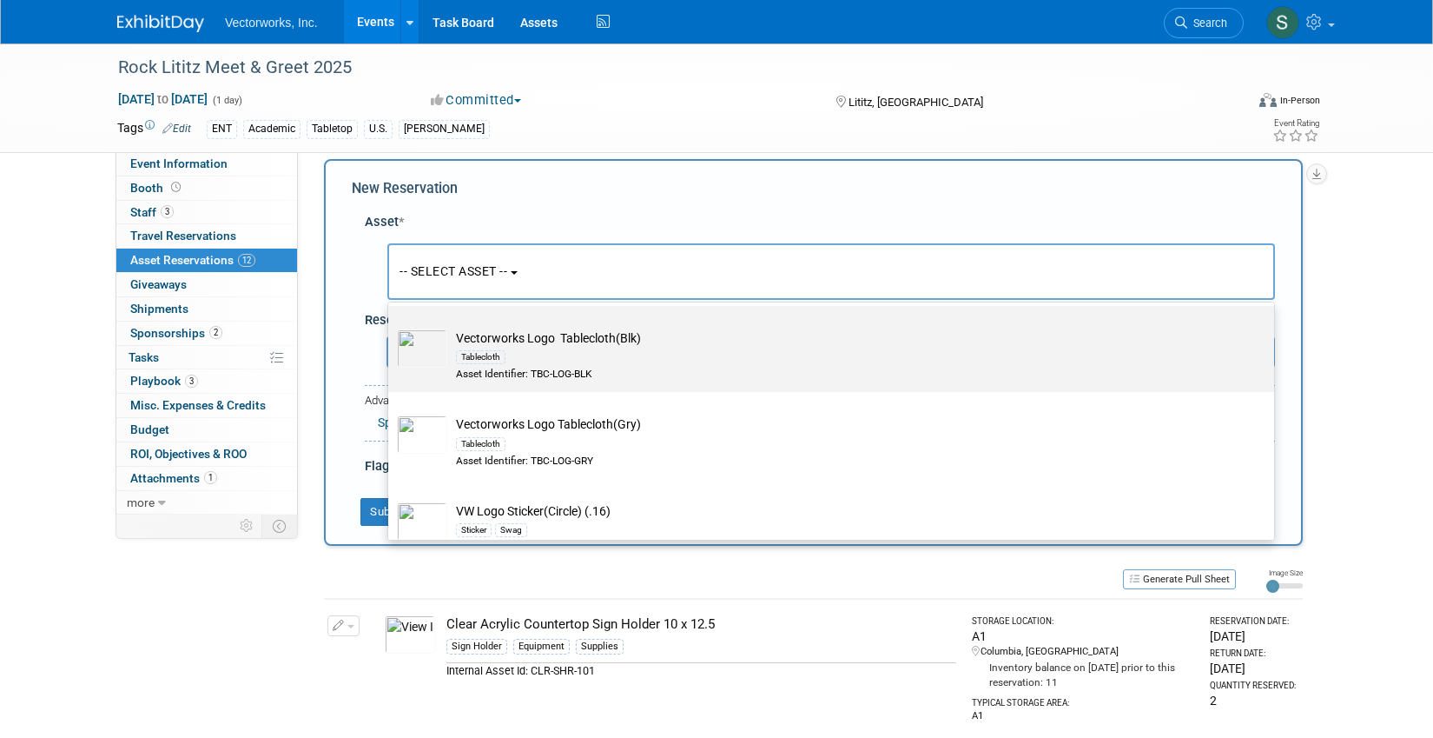
type input "logo"
click at [673, 349] on div "Tablecloth" at bounding box center [848, 357] width 784 height 20
click at [391, 327] on input "Vectorworks Logo Tablecloth(Blk) Tablecloth Asset Identifier: TBC-LOG-BLK" at bounding box center [385, 320] width 11 height 11
select select "10696007"
select select "10"
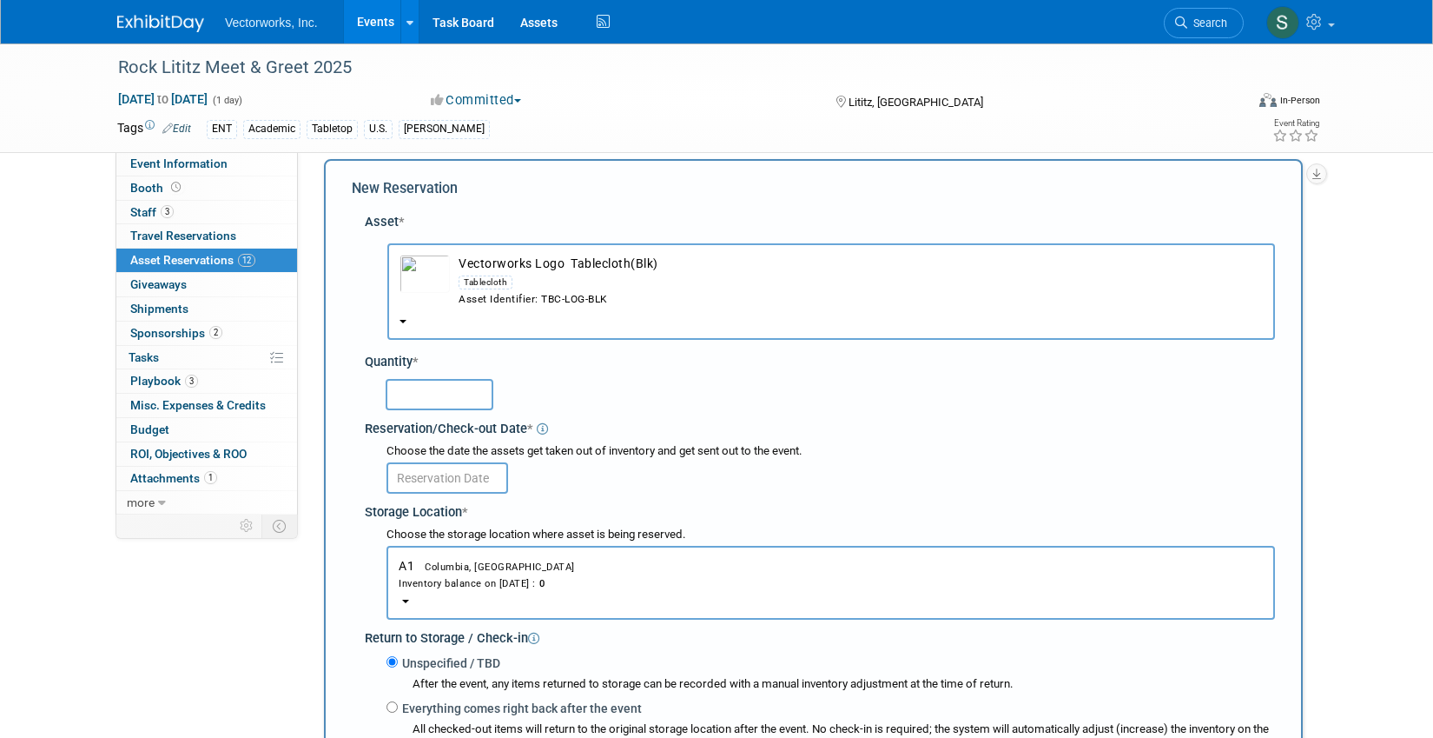
click at [464, 398] on input "text" at bounding box center [440, 394] width 108 height 31
type input "1"
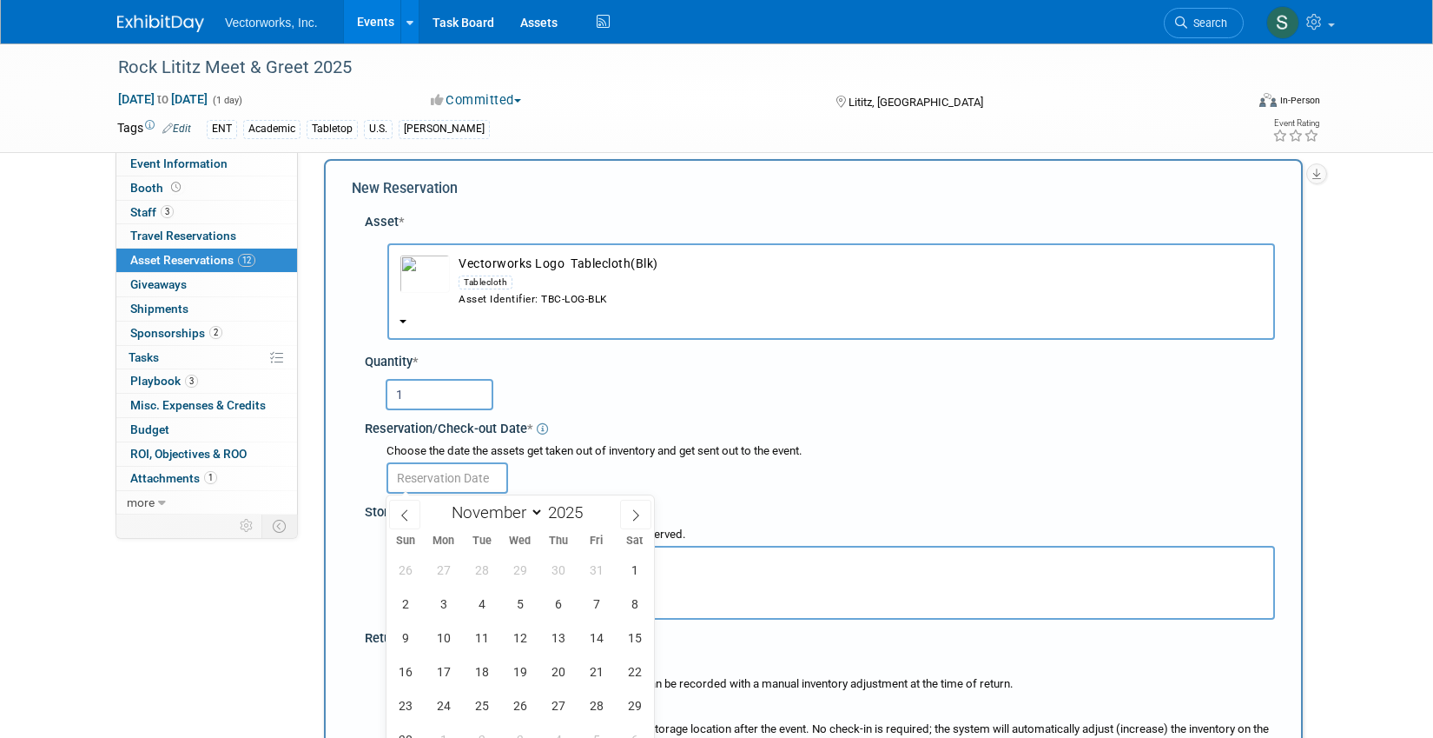
click at [464, 485] on input "text" at bounding box center [448, 477] width 122 height 31
click at [511, 568] on span "29" at bounding box center [520, 570] width 34 height 34
type input "Oct 29, 2025"
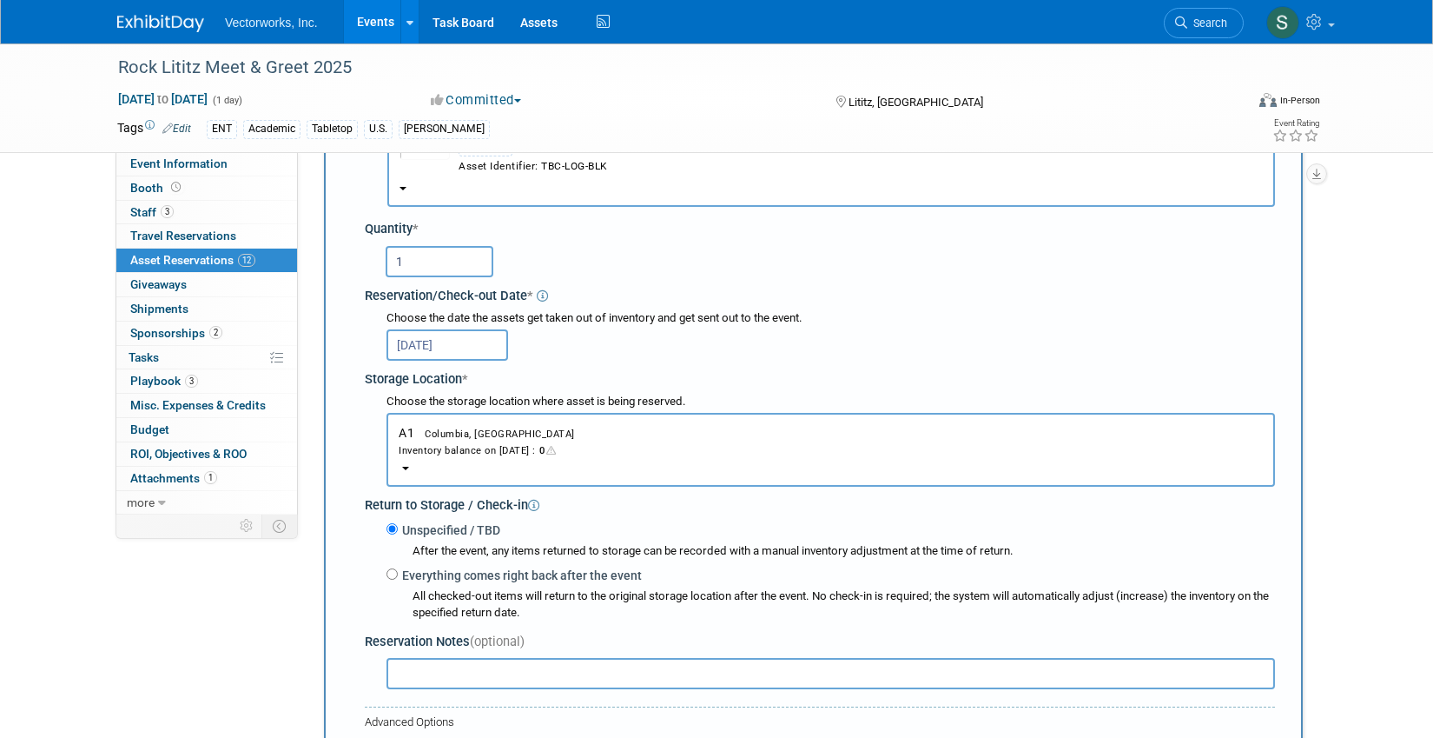
scroll to position [210, 0]
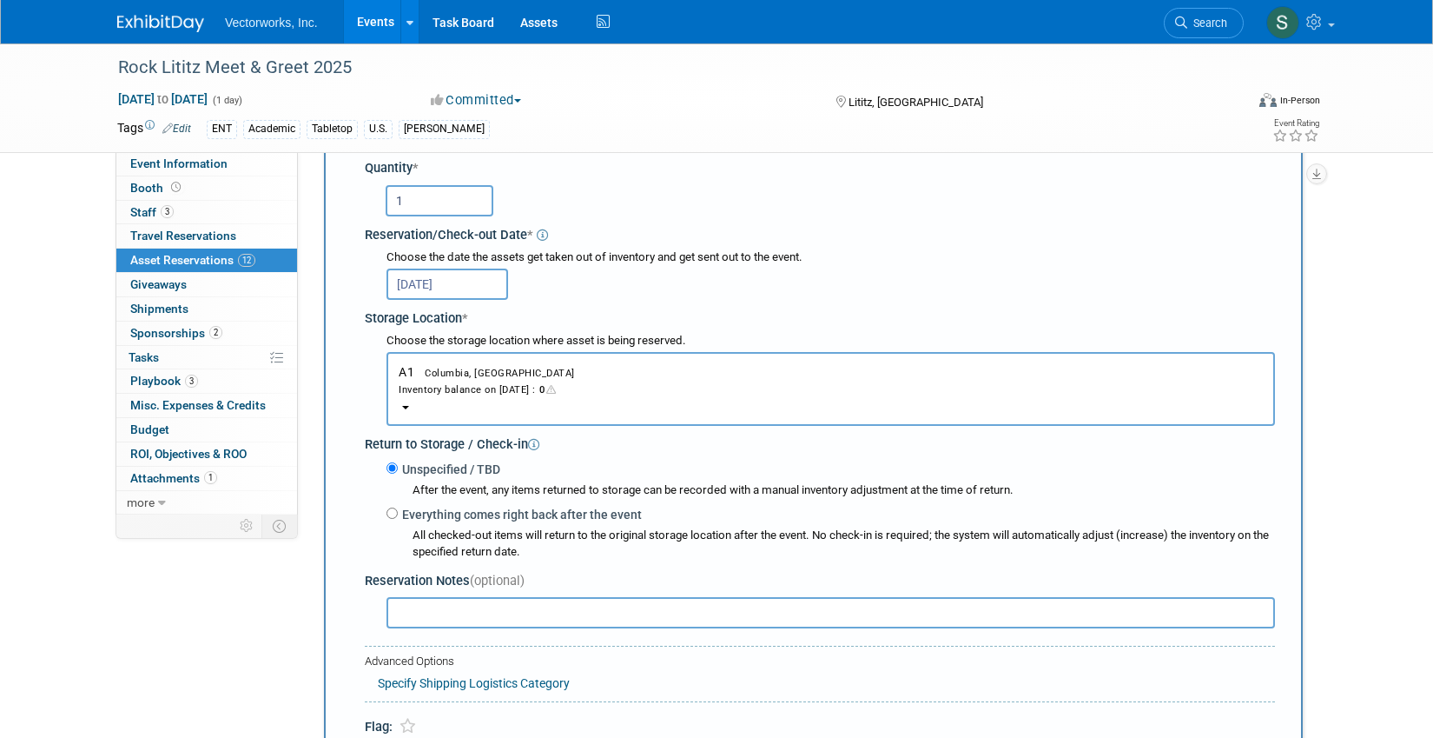
click at [509, 390] on div "Inventory balance on Oct 29, 2025 : 0" at bounding box center [831, 389] width 864 height 17
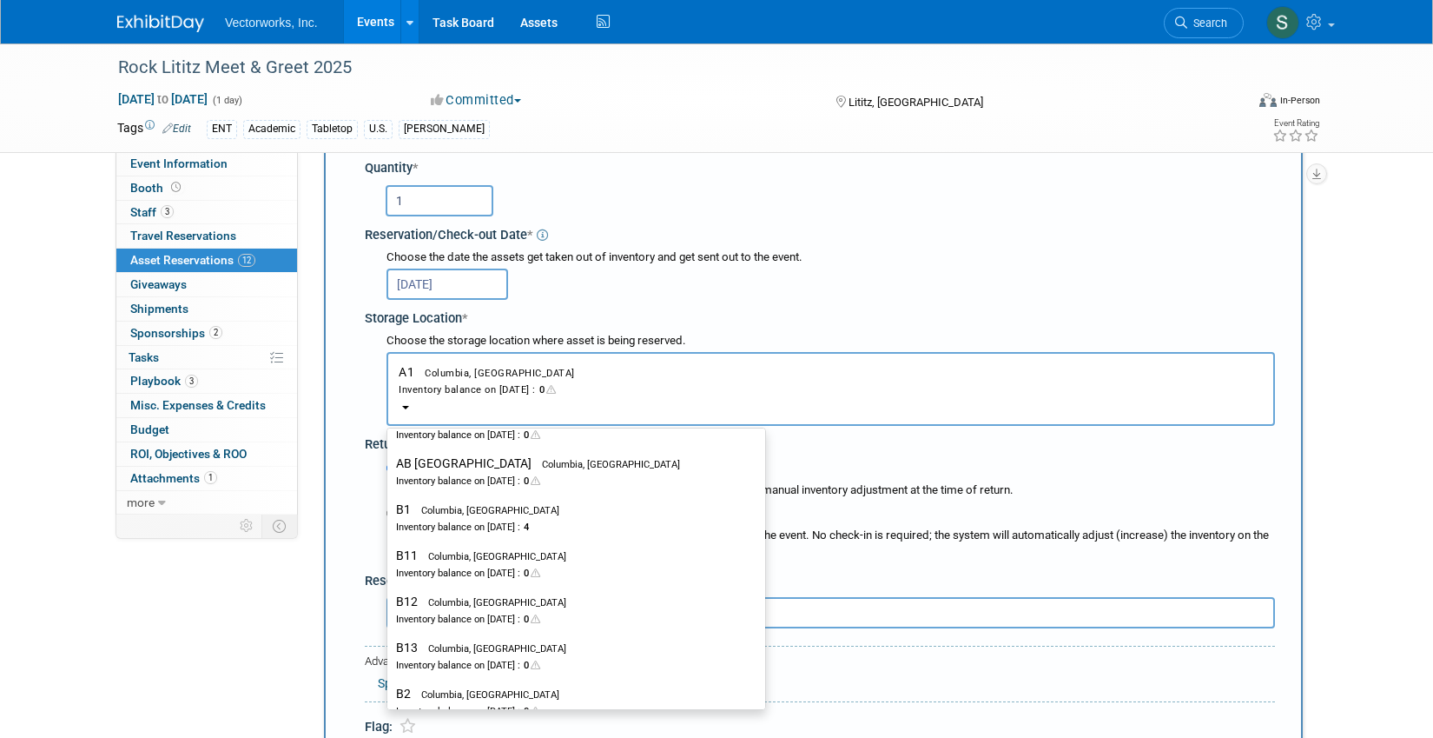
scroll to position [268, 0]
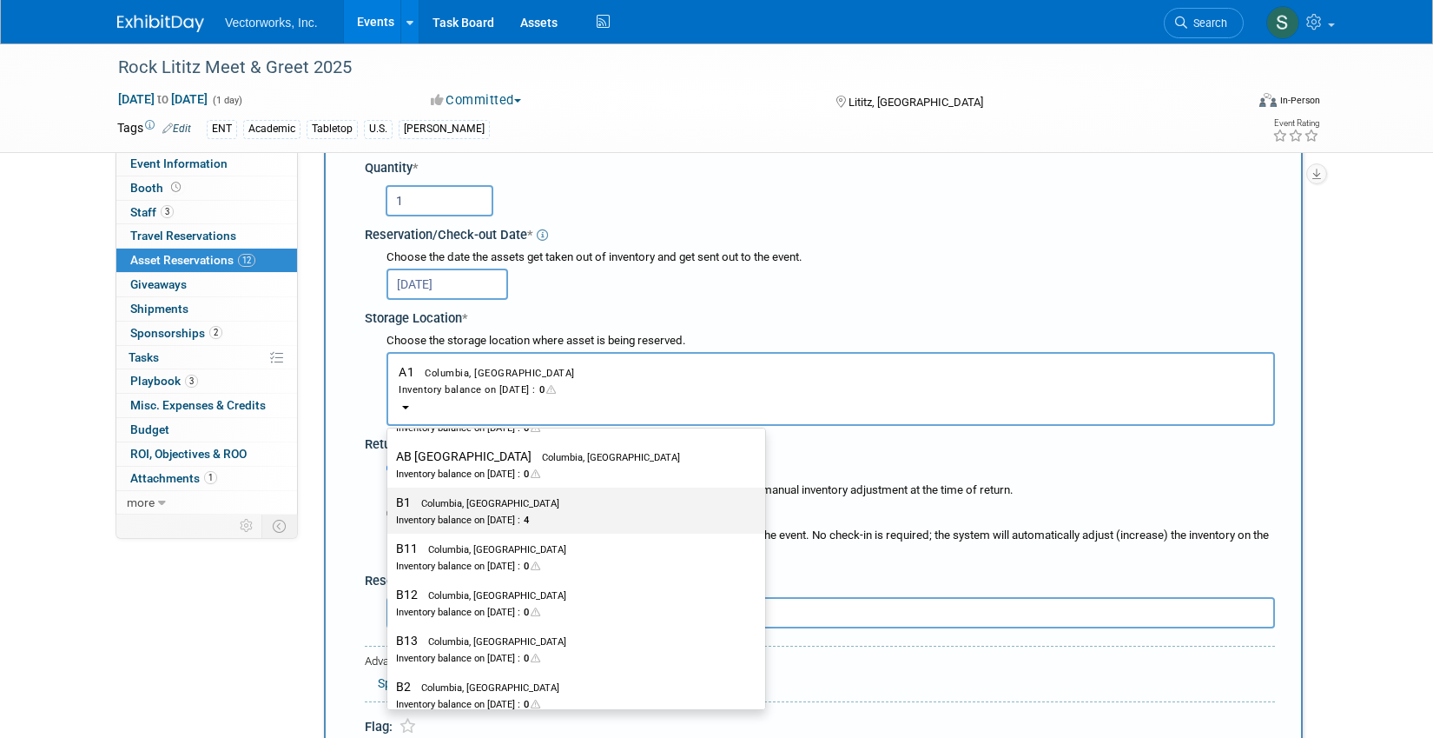
click at [506, 517] on div "Inventory balance on Oct 29, 2025 : 4" at bounding box center [563, 519] width 334 height 17
click at [390, 508] on input "B1 Columbia, MD Inventory balance on Oct 29, 2025 : 4" at bounding box center [384, 502] width 11 height 11
select select "11223472"
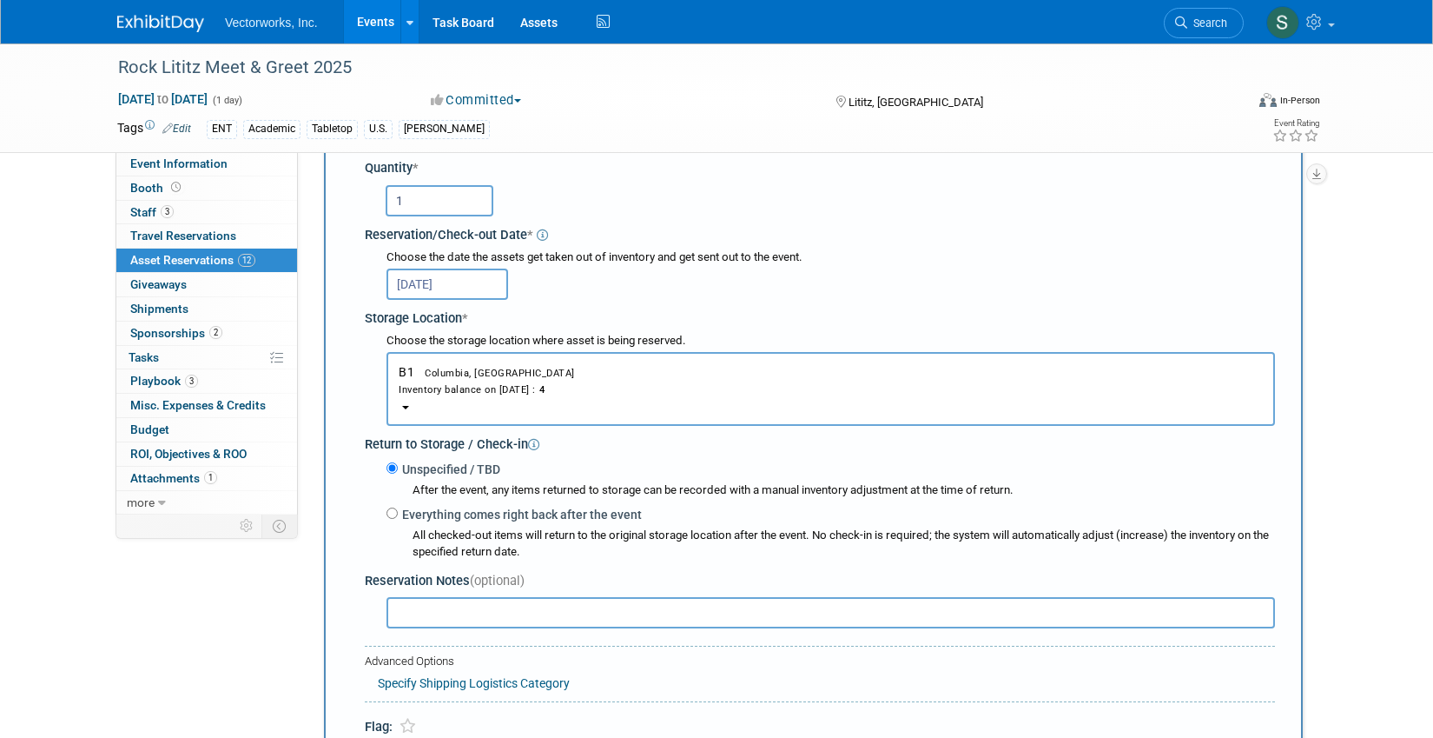
click at [461, 515] on label "Everything comes right back after the event" at bounding box center [520, 514] width 244 height 17
click at [398, 515] on input "Everything comes right back after the event" at bounding box center [392, 512] width 11 height 11
radio input "true"
select select "10"
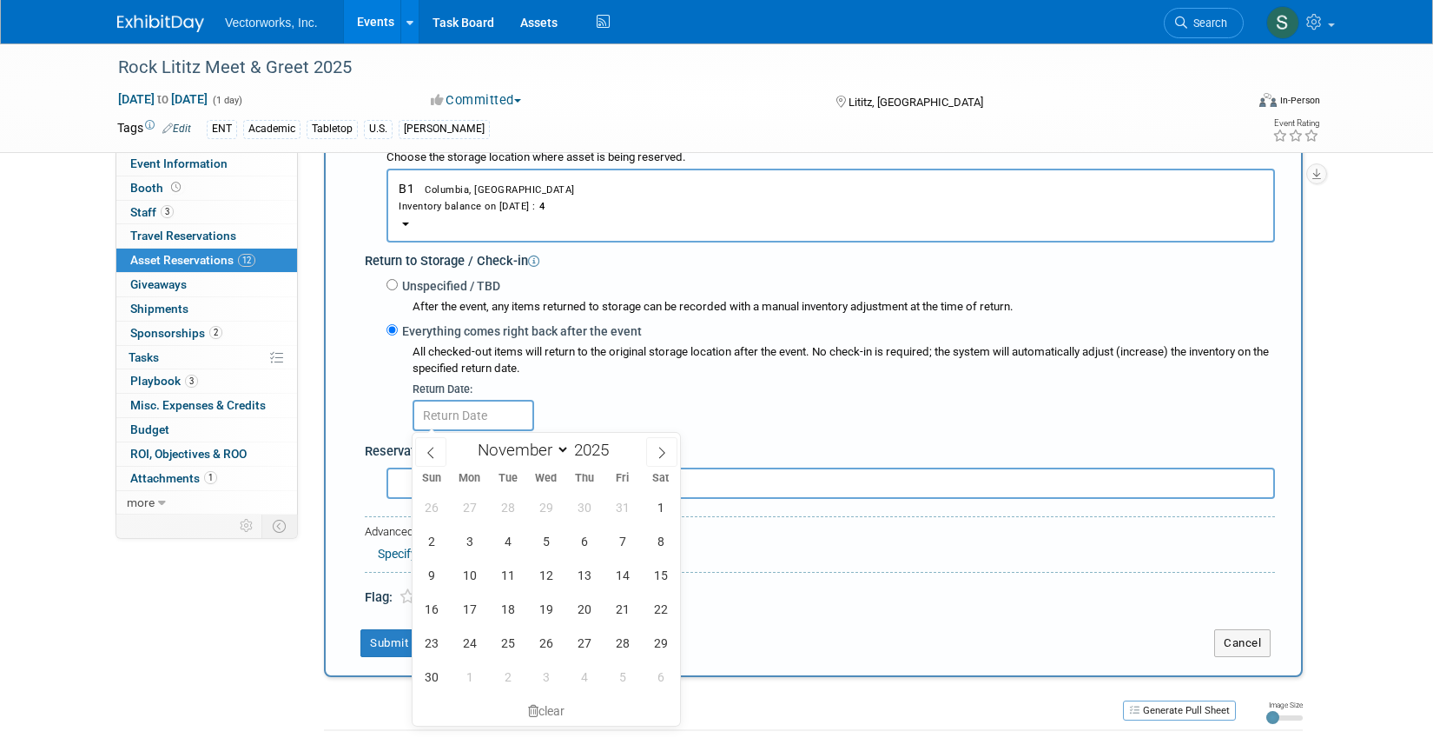
scroll to position [554, 0]
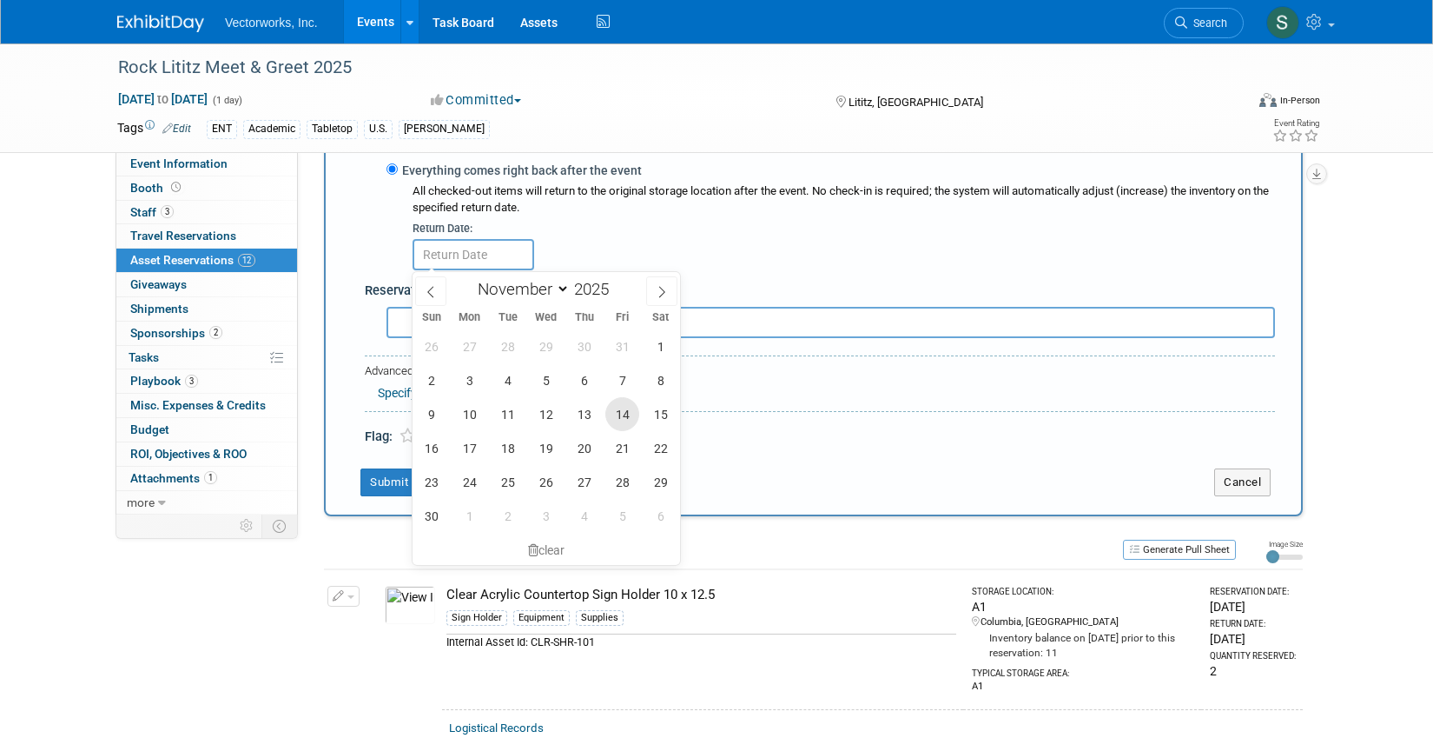
click at [616, 419] on span "14" at bounding box center [623, 414] width 34 height 34
type input "Nov 14, 2025"
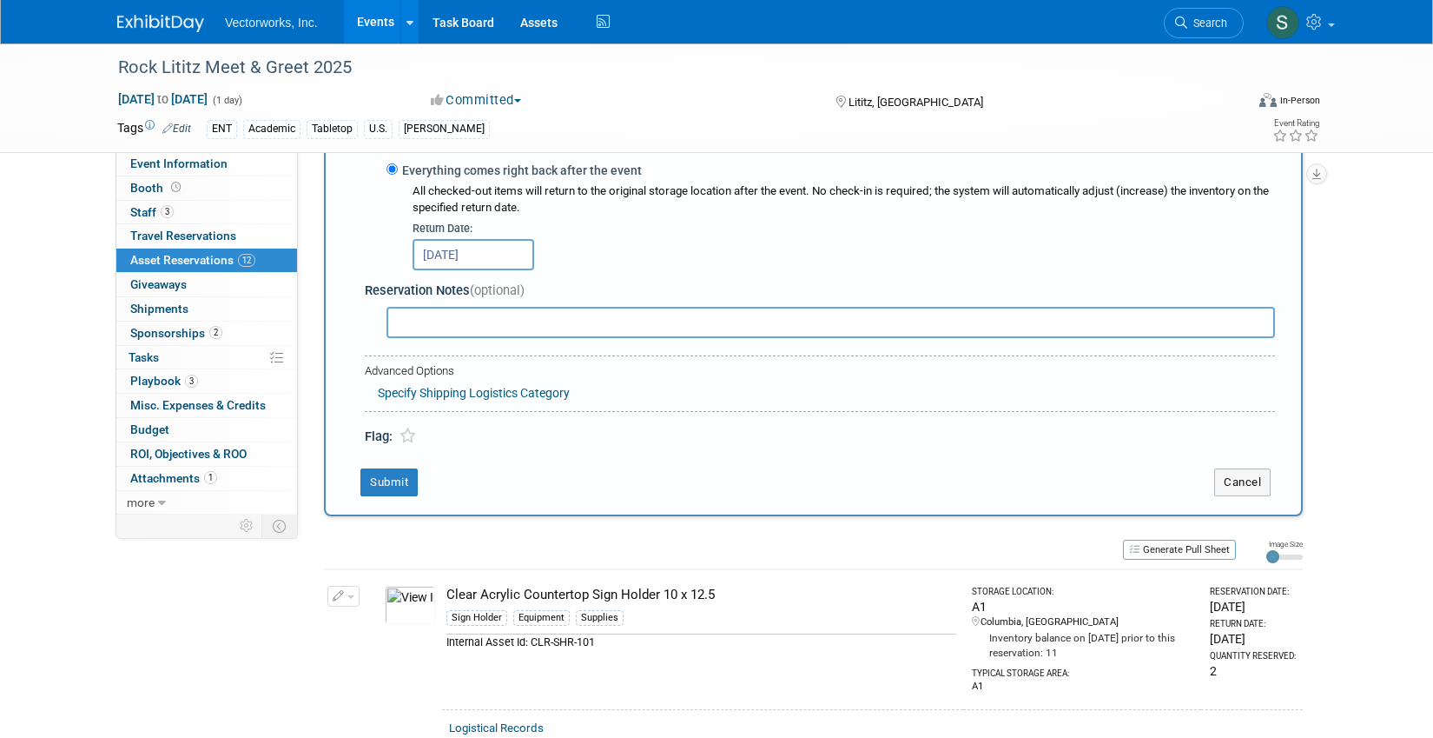
click at [542, 325] on input "text" at bounding box center [831, 322] width 889 height 31
paste input "notes: please include large binder clips"
type input "notes: please include large binder clips"
click at [394, 481] on button "Submit" at bounding box center [389, 482] width 57 height 28
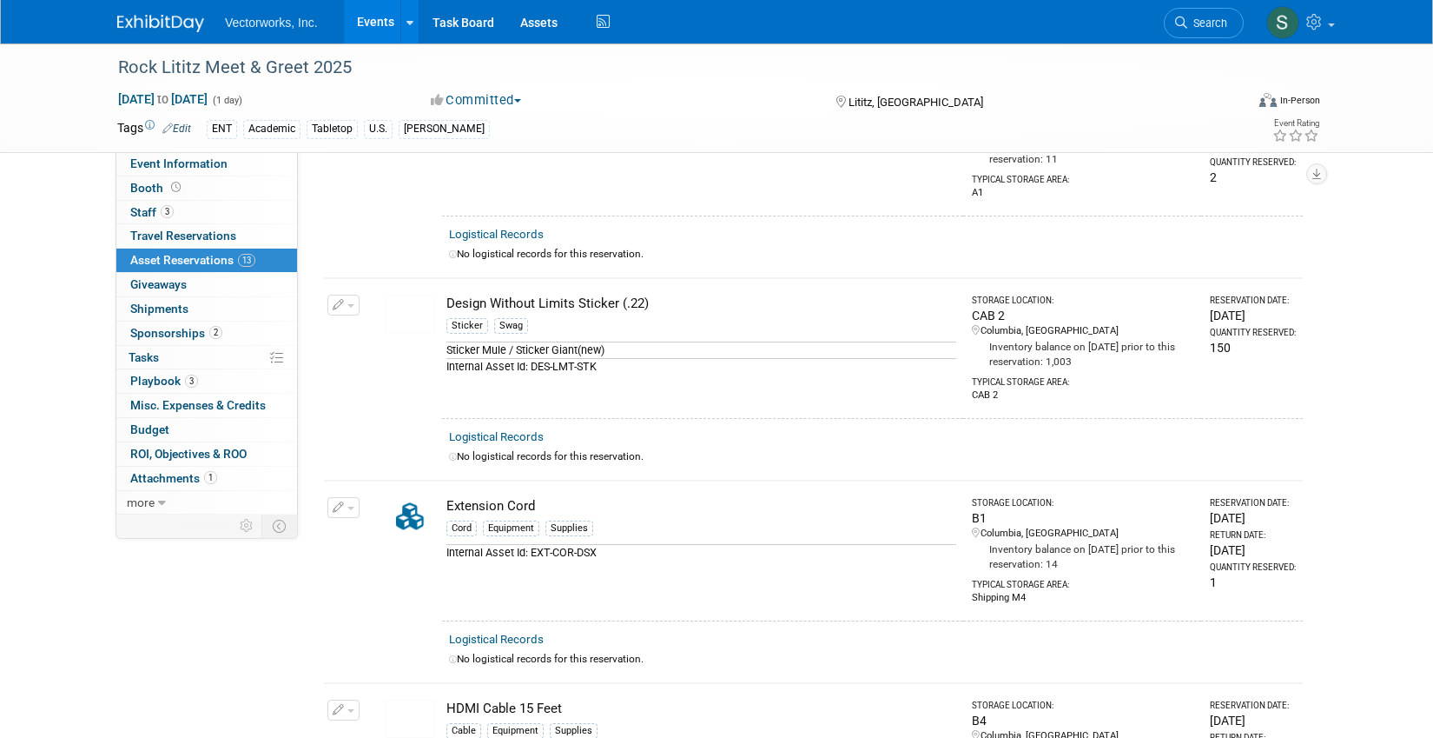
scroll to position [0, 0]
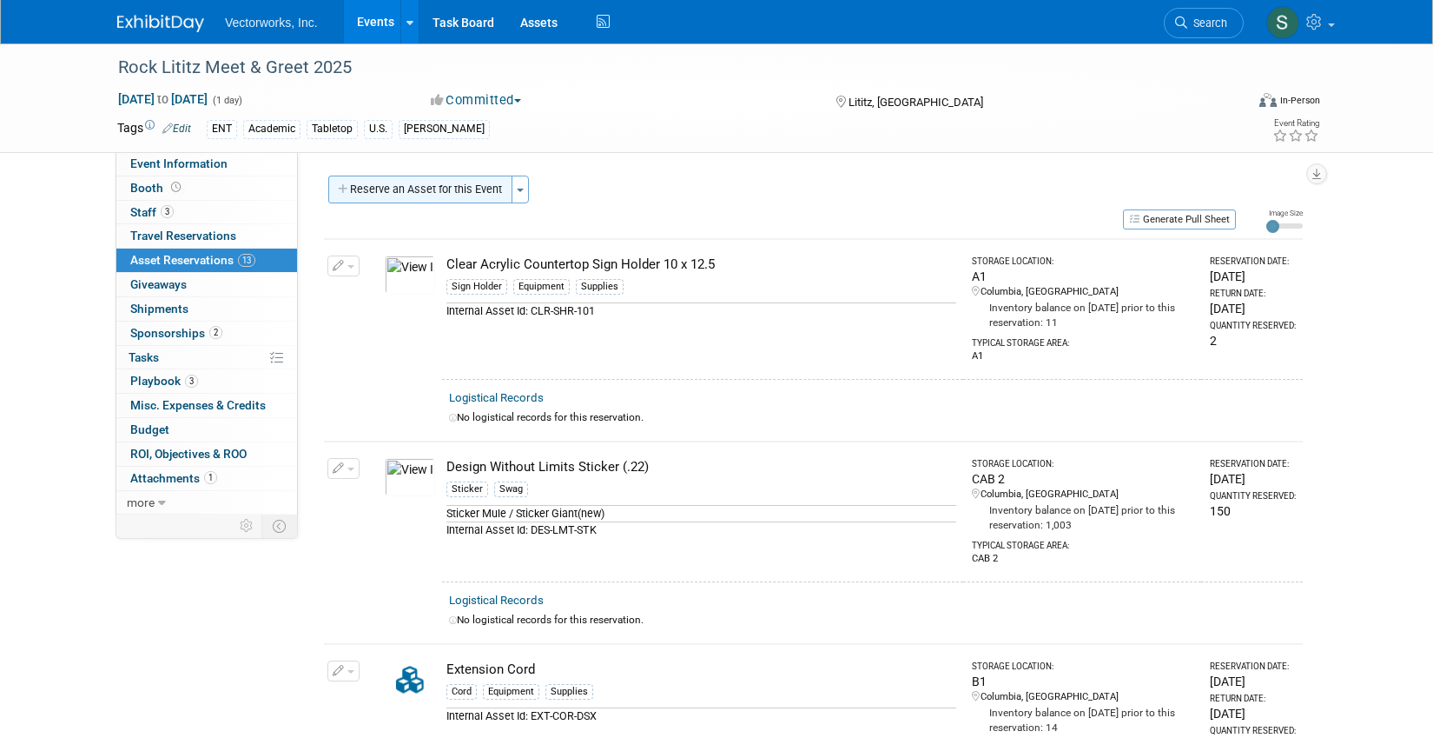
click at [427, 201] on button "Reserve an Asset for this Event" at bounding box center [420, 189] width 184 height 28
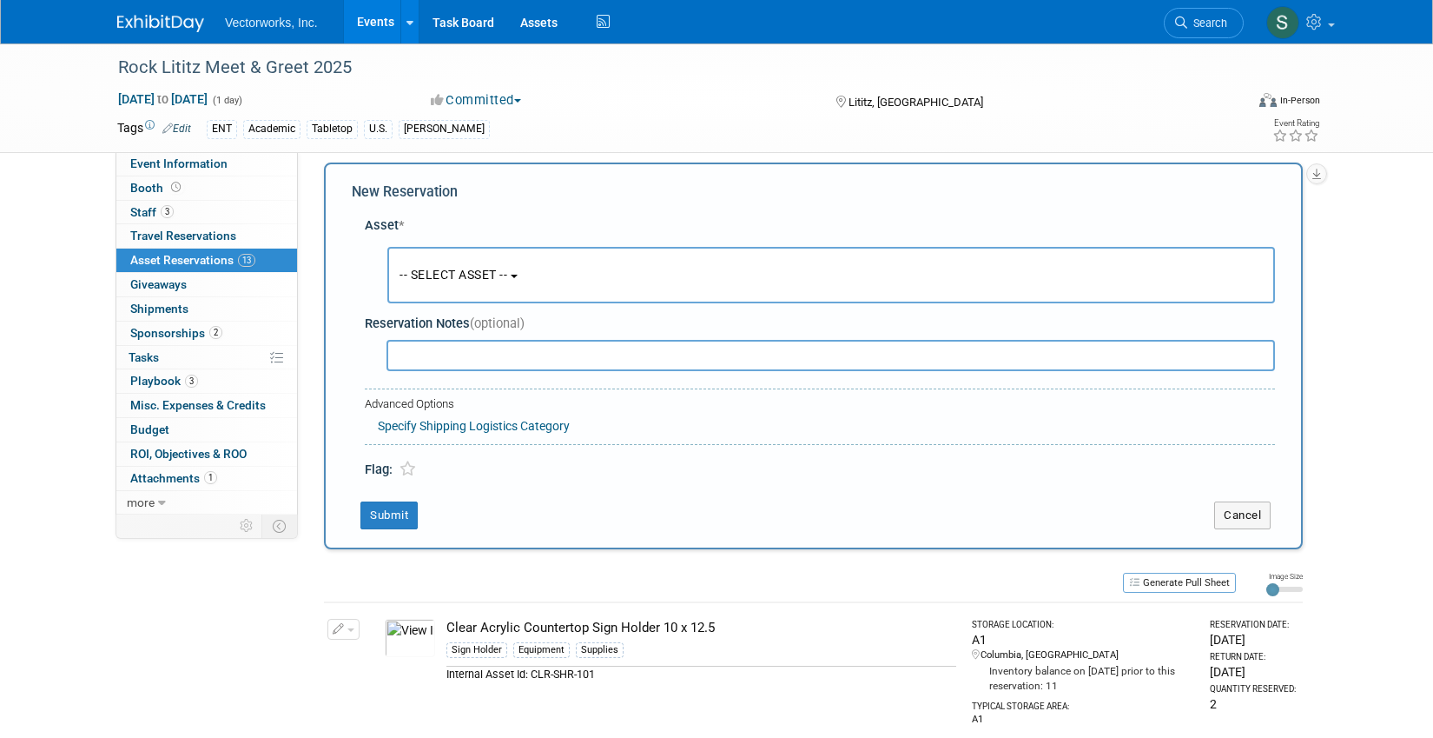
scroll to position [17, 0]
click at [507, 260] on button "-- SELECT ASSET --" at bounding box center [831, 271] width 888 height 56
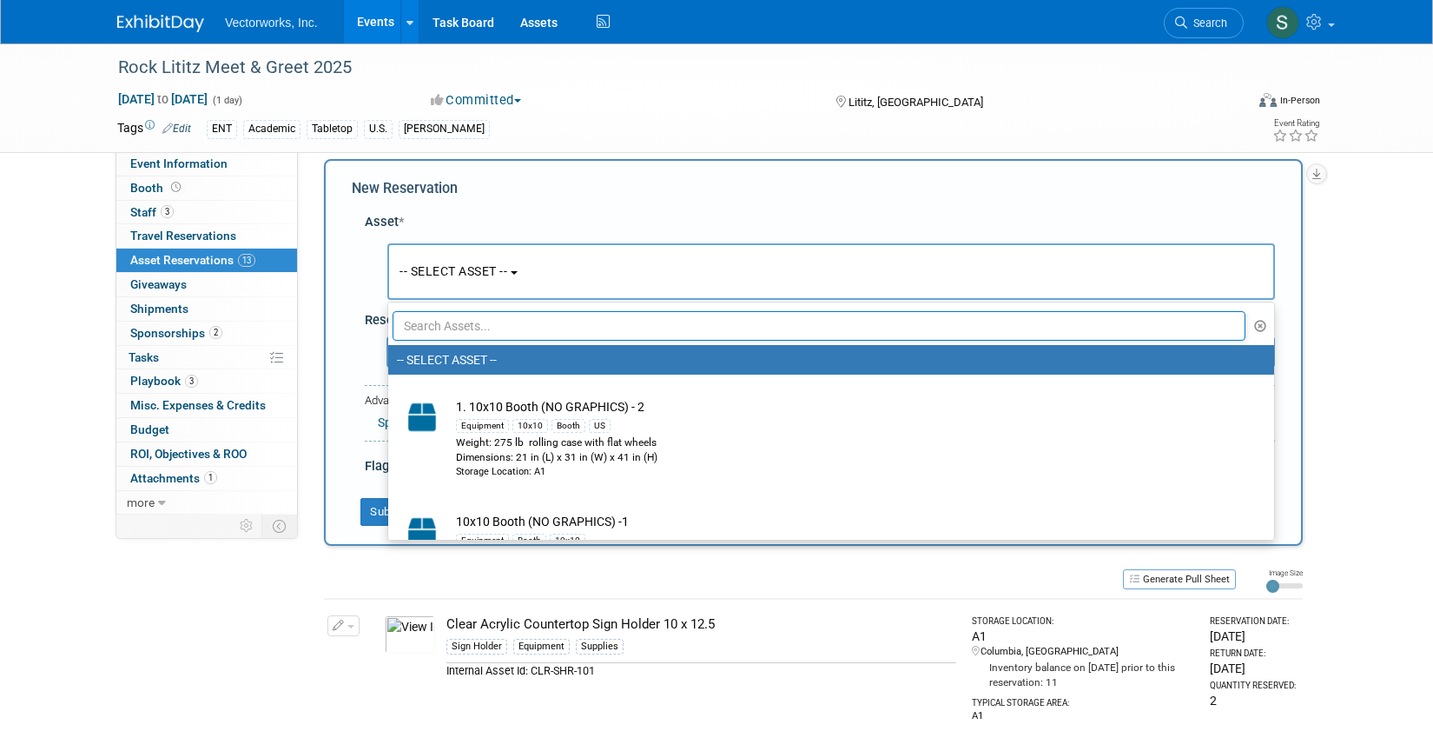
click at [507, 334] on input "text" at bounding box center [819, 326] width 853 height 30
type input "hand"
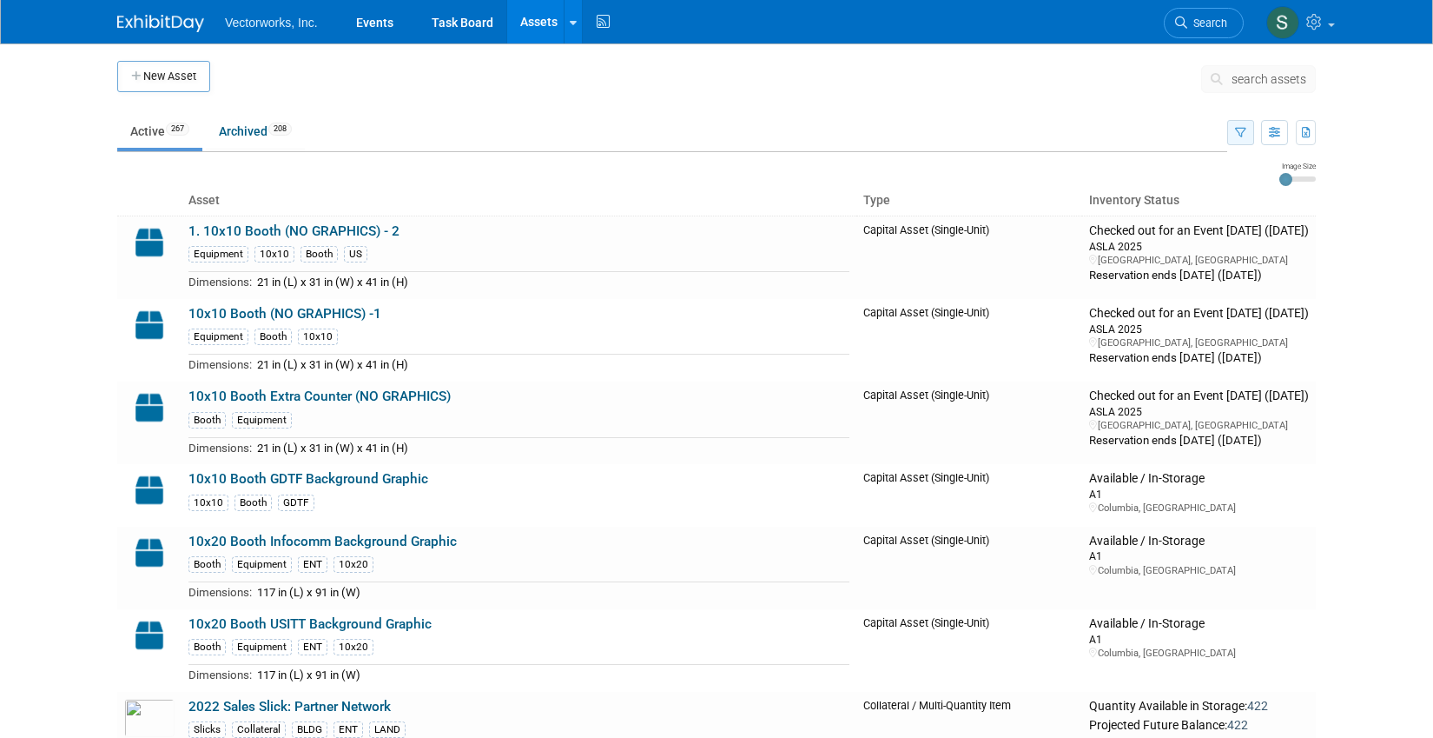
click at [1235, 135] on icon "button" at bounding box center [1240, 133] width 11 height 11
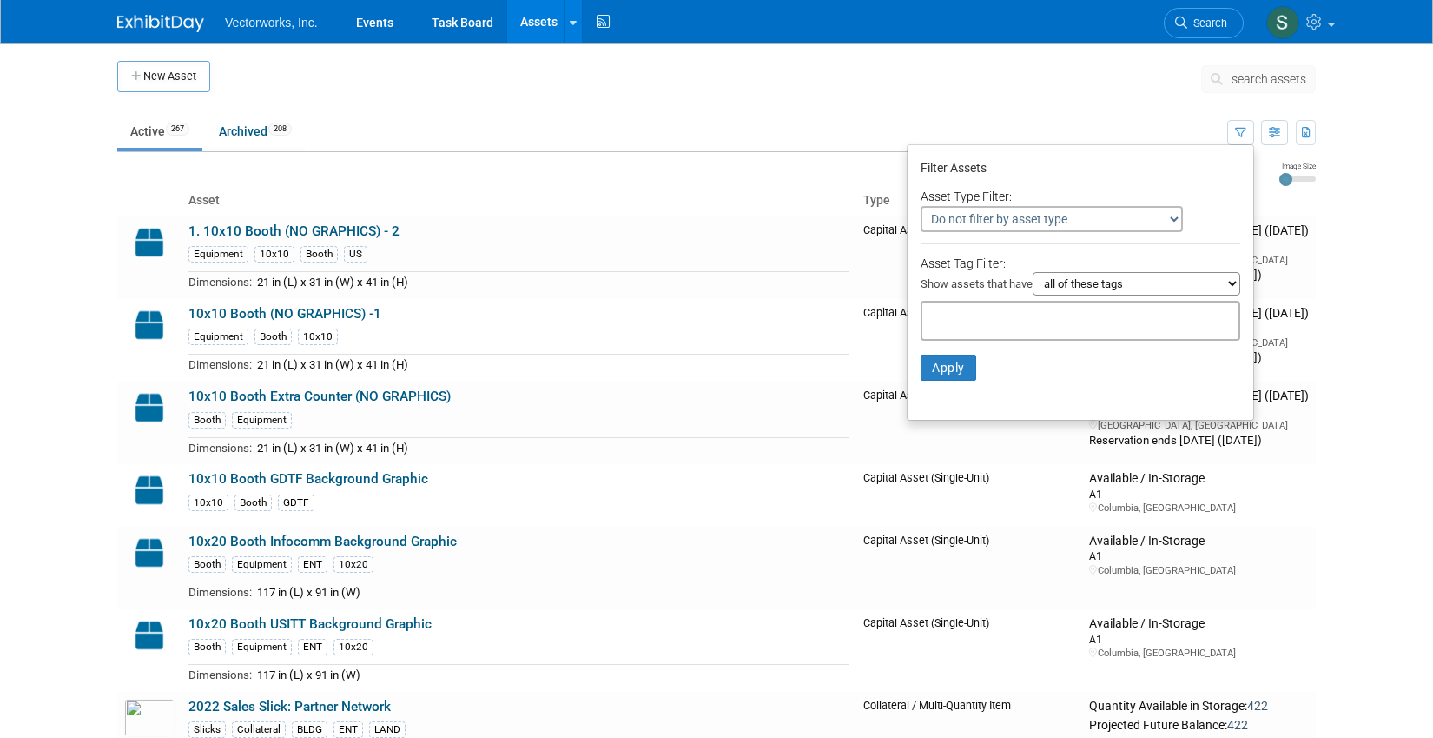
click at [957, 320] on input "text" at bounding box center [999, 317] width 139 height 17
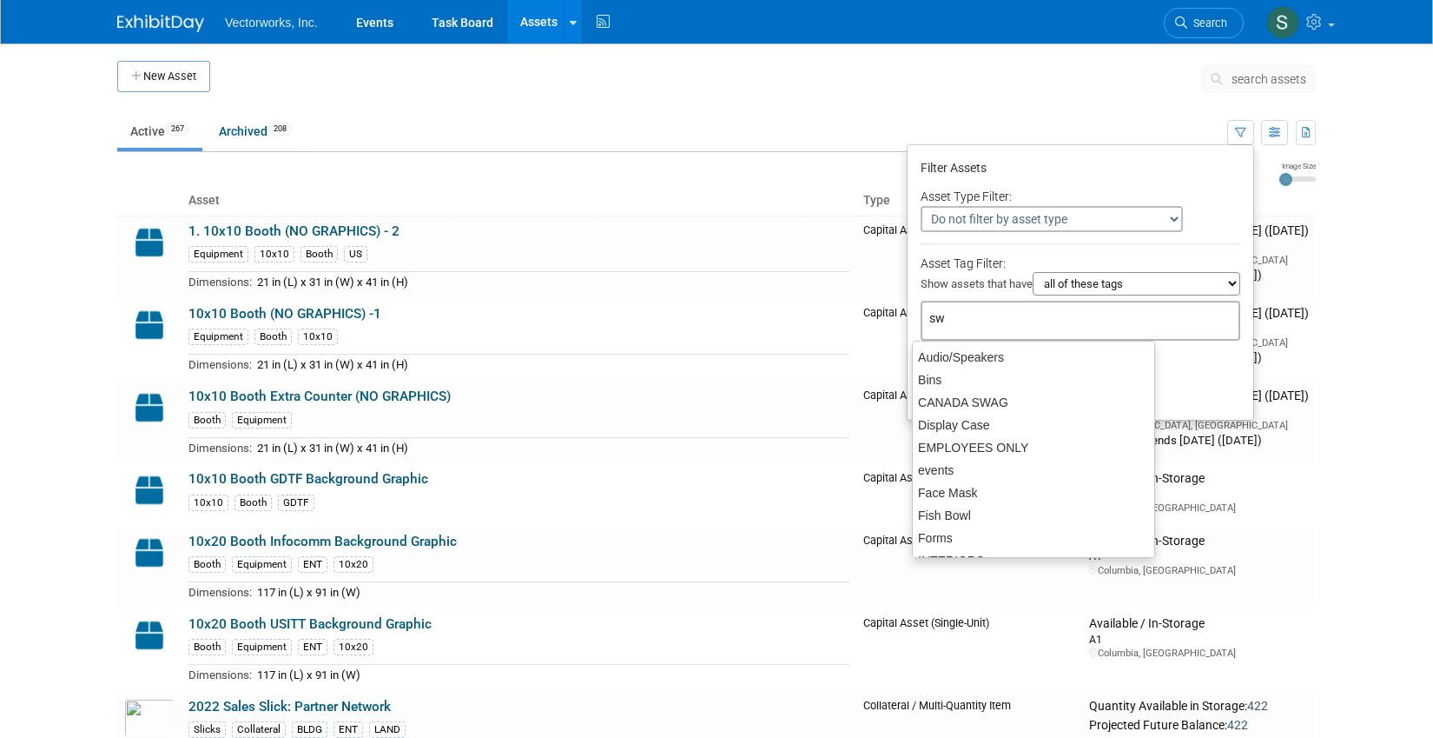
type input "swa"
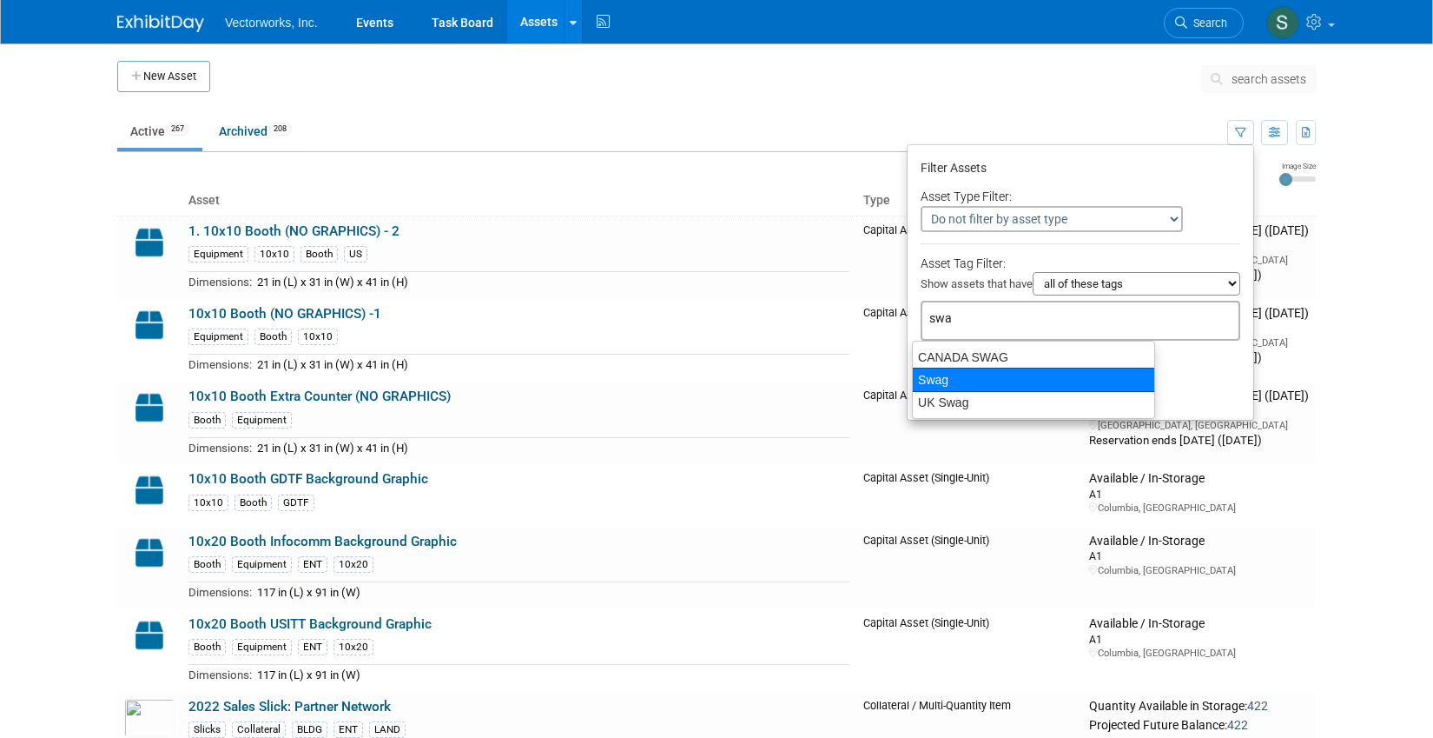
click at [952, 376] on div "Swag" at bounding box center [1033, 379] width 243 height 24
type input "Swag"
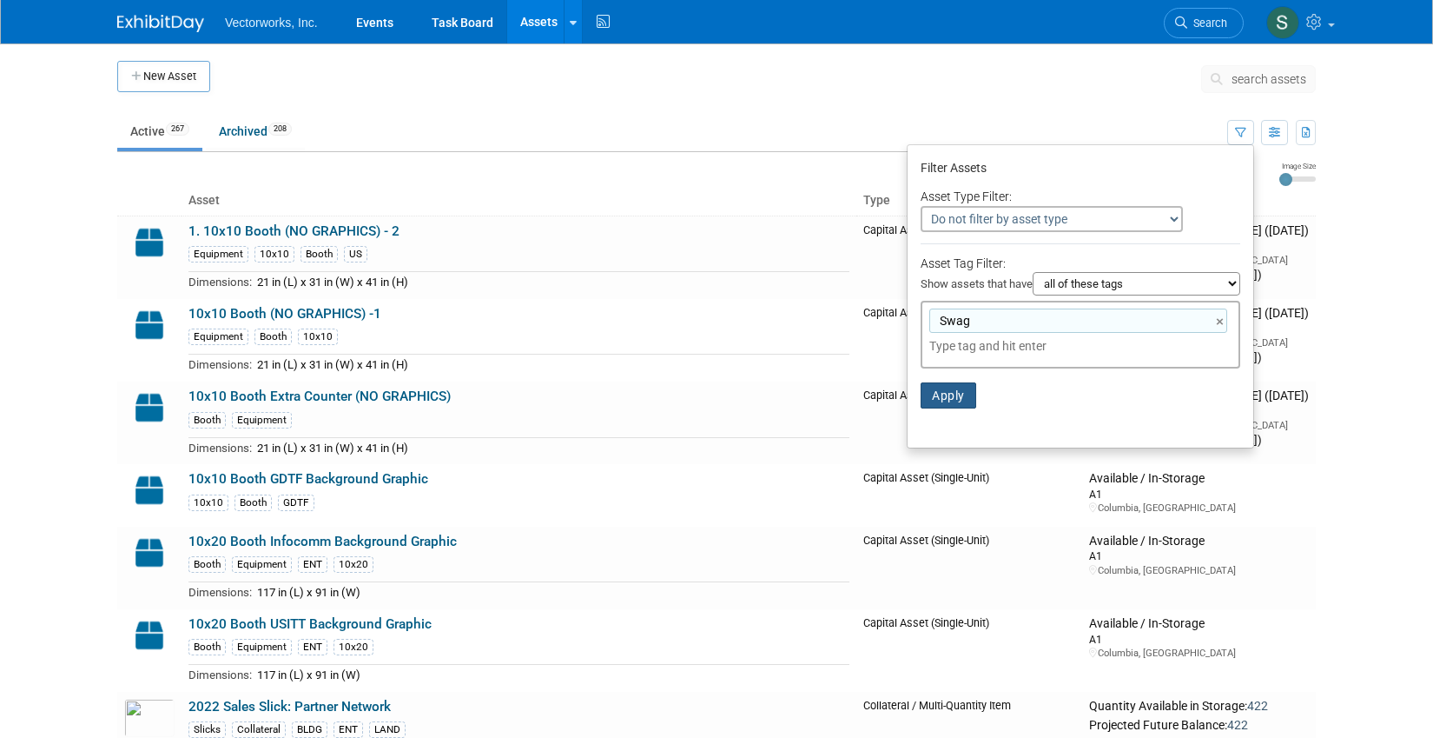
click at [942, 407] on li "Apply Clear Filters" at bounding box center [1081, 395] width 346 height 52
click at [940, 400] on button "Apply" at bounding box center [949, 395] width 56 height 26
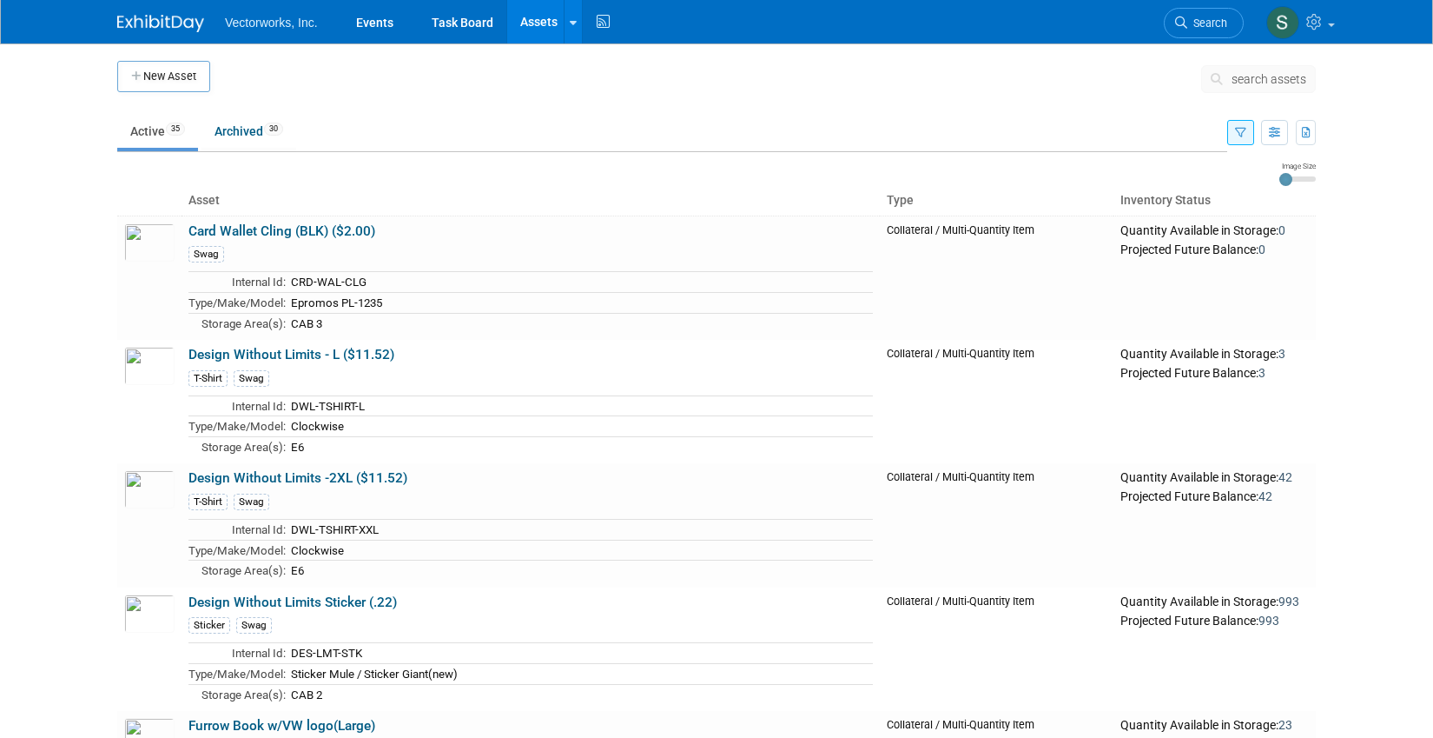
click at [1238, 131] on icon "button" at bounding box center [1240, 133] width 11 height 11
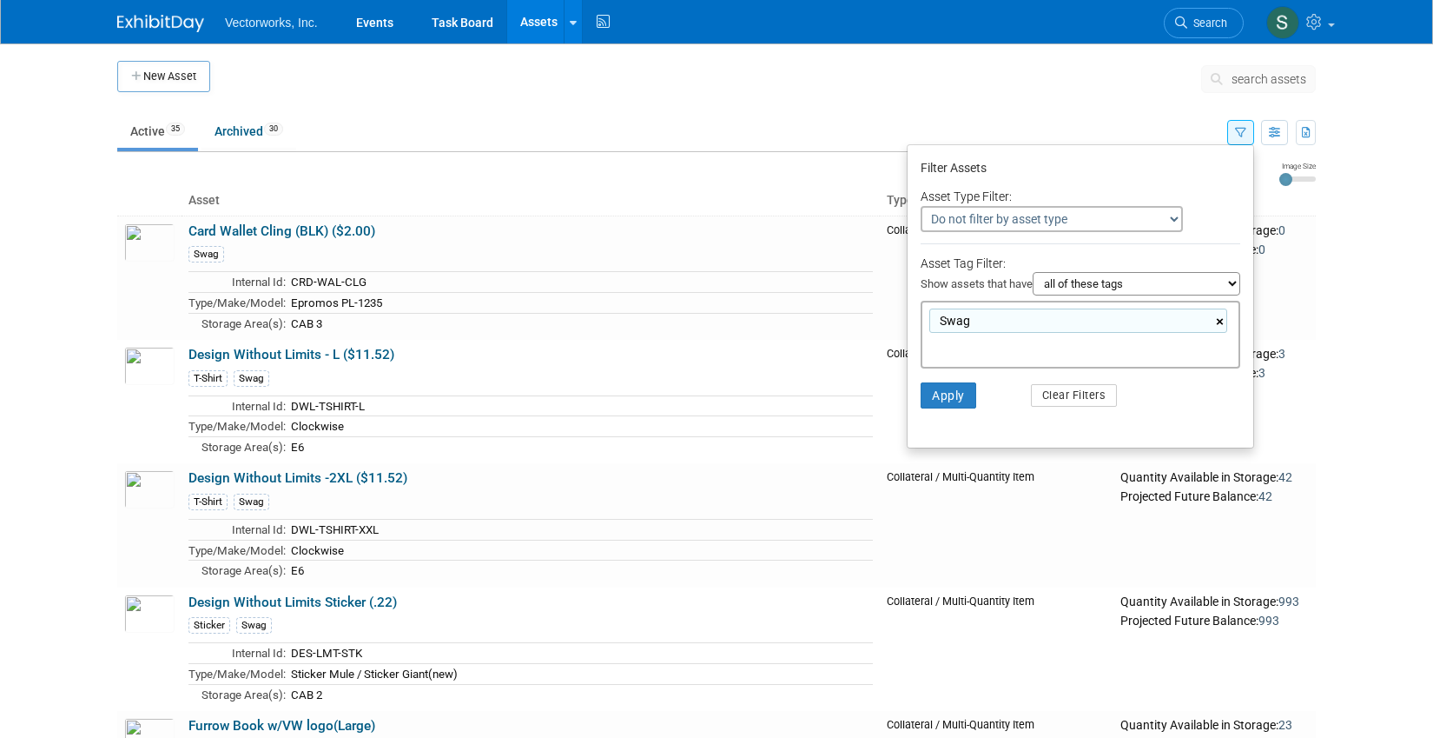
click at [1222, 321] on link "×" at bounding box center [1221, 322] width 11 height 20
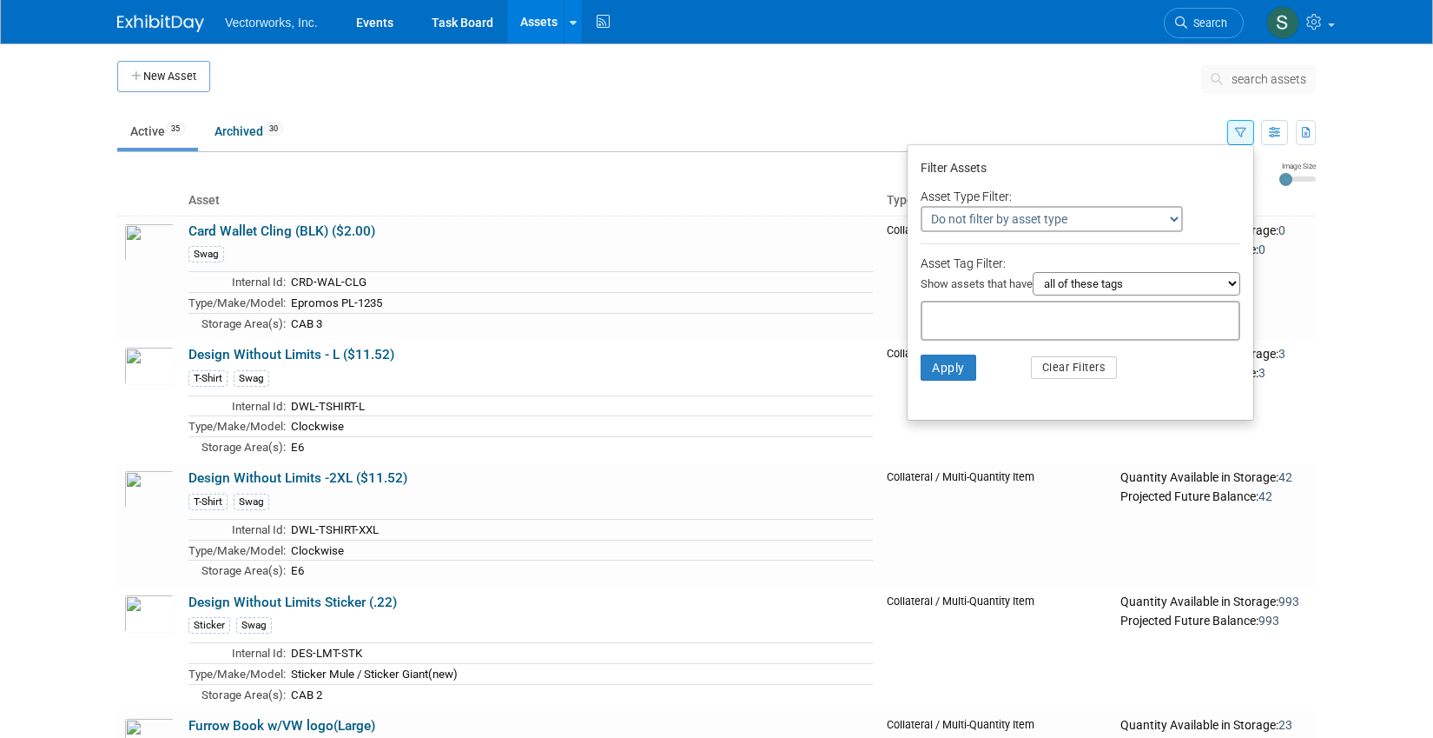
click at [1210, 373] on li "Apply Clear Filters" at bounding box center [1081, 367] width 346 height 52
click at [945, 374] on button "Apply" at bounding box center [949, 367] width 56 height 26
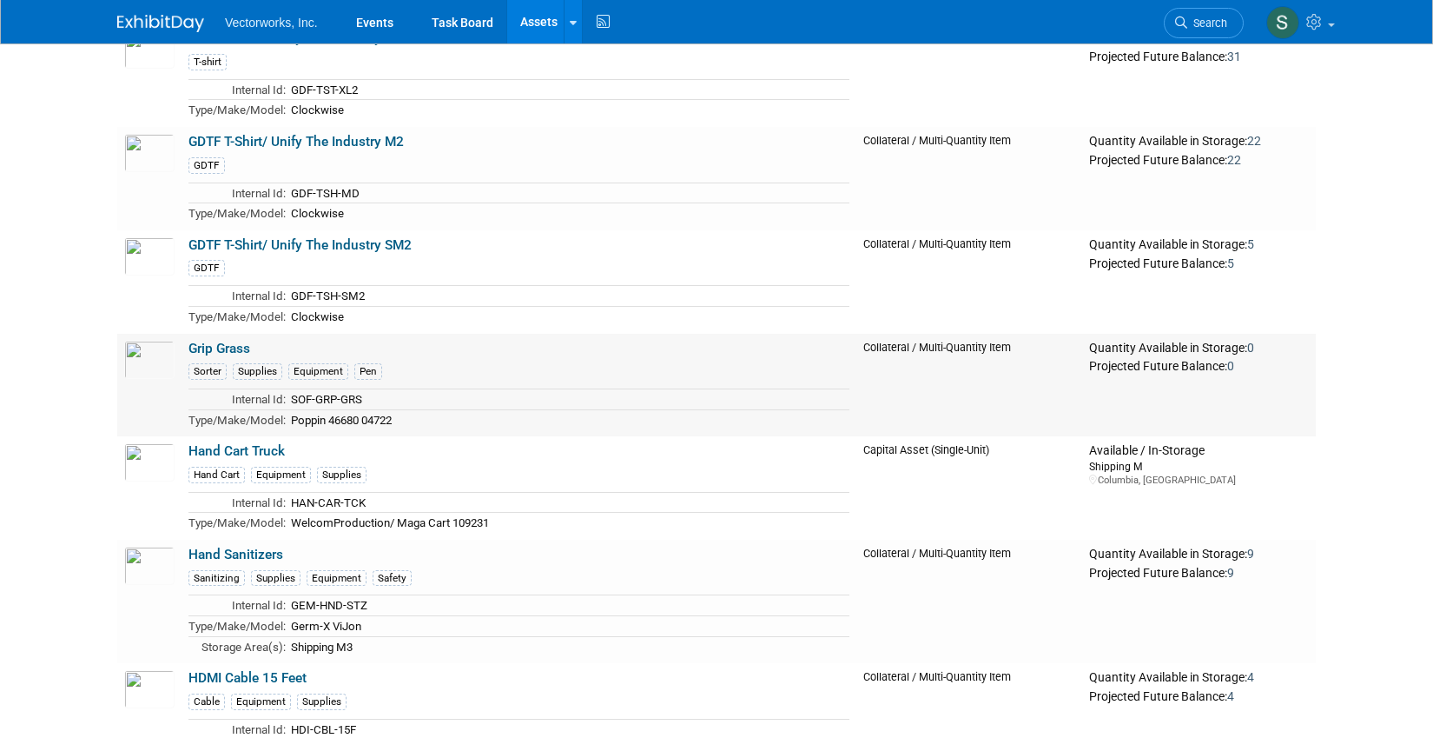
scroll to position [13955, 0]
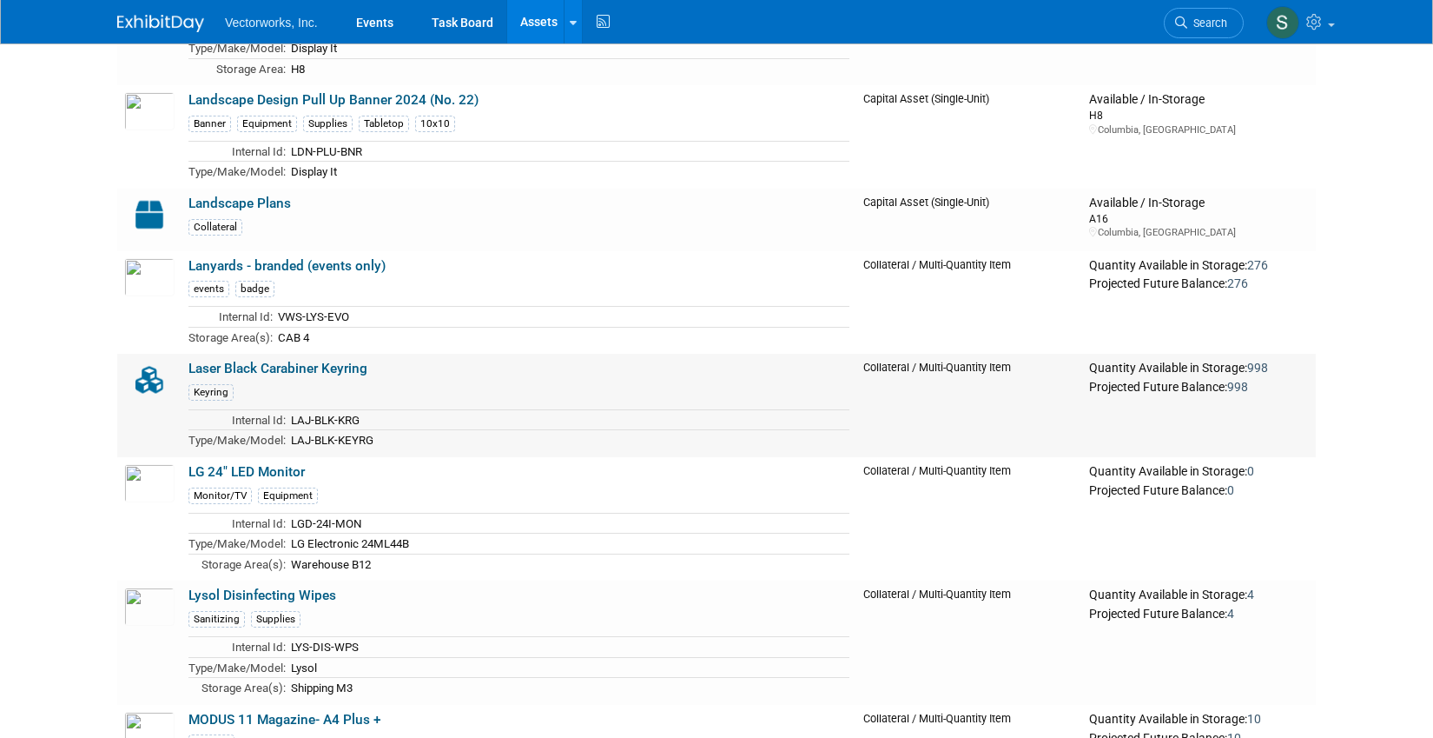
click at [342, 371] on link "Laser Black Carabiner Keyring" at bounding box center [278, 369] width 179 height 16
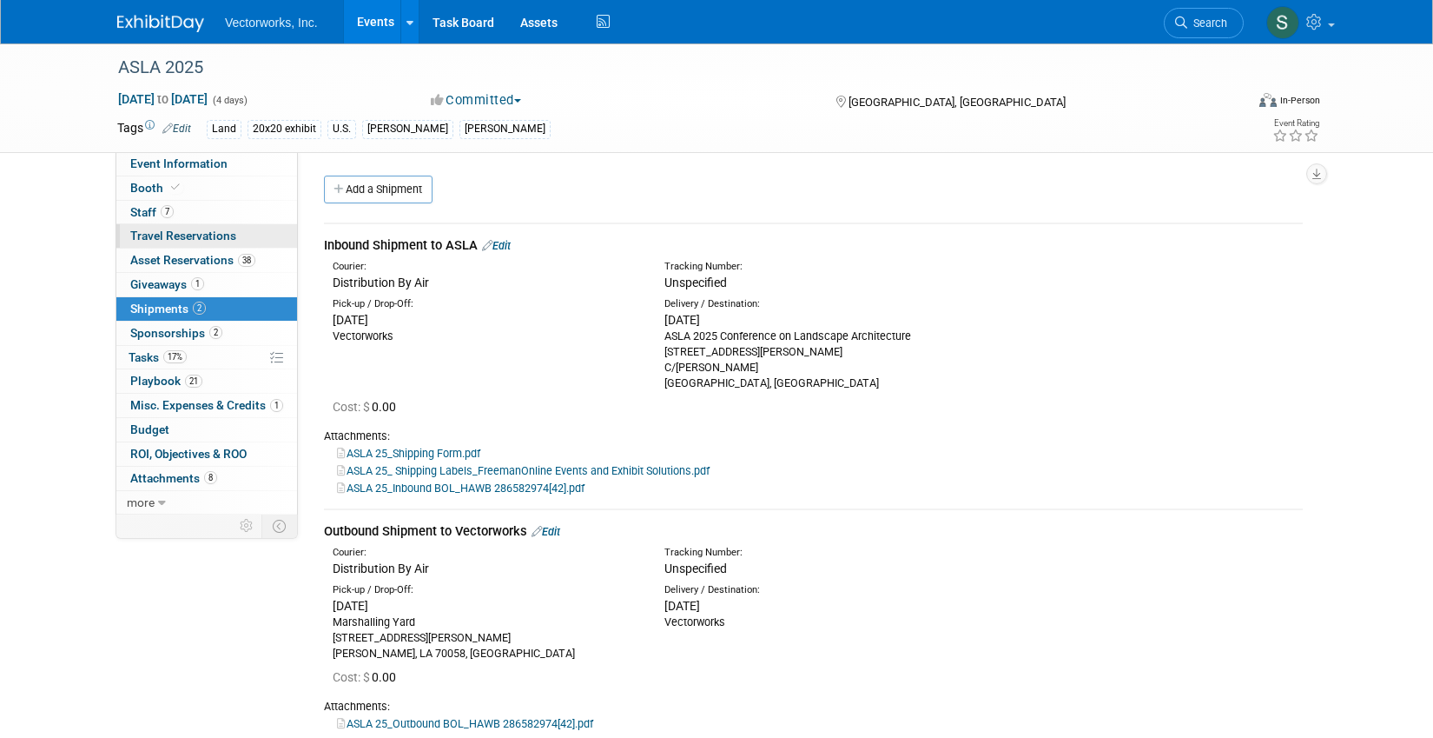
click at [189, 237] on span "Travel Reservations 0" at bounding box center [183, 235] width 106 height 14
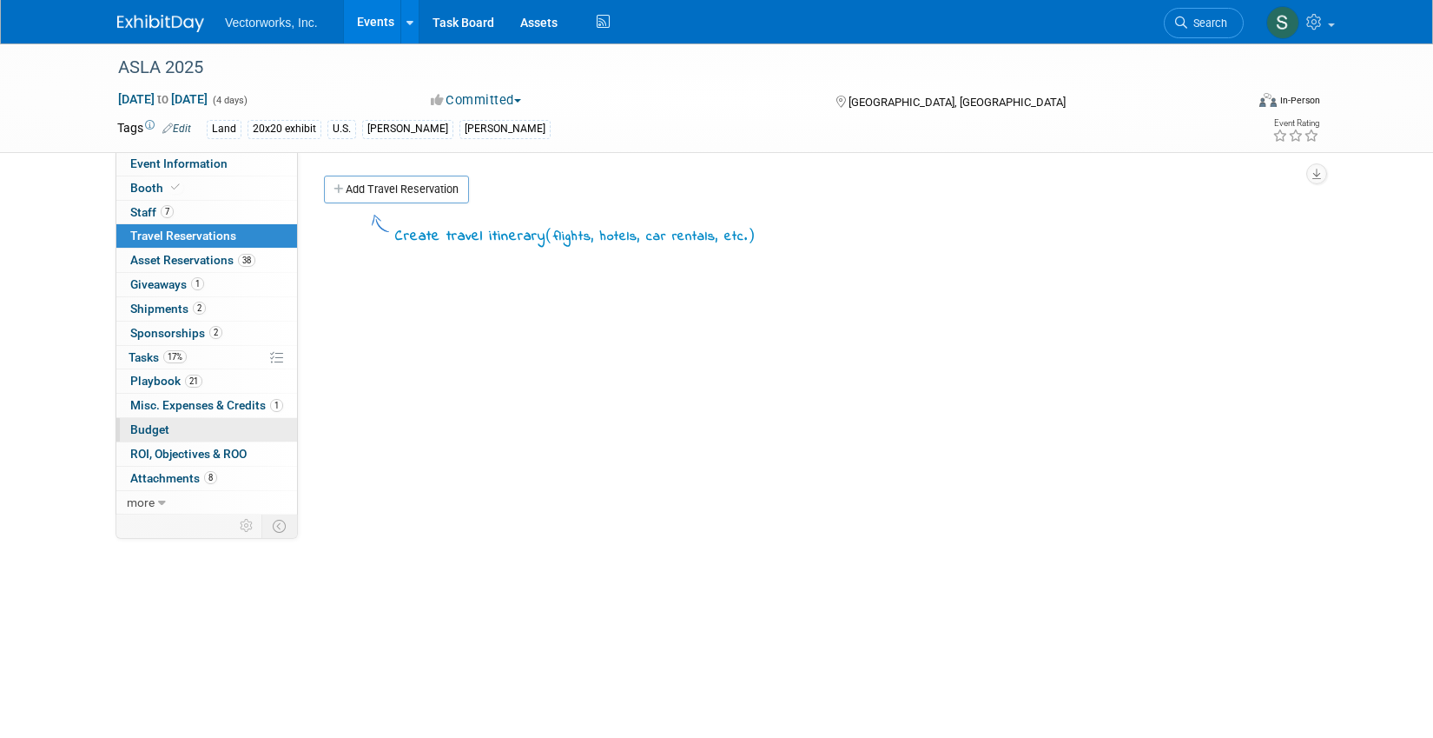
click at [167, 432] on span "Budget" at bounding box center [149, 429] width 39 height 14
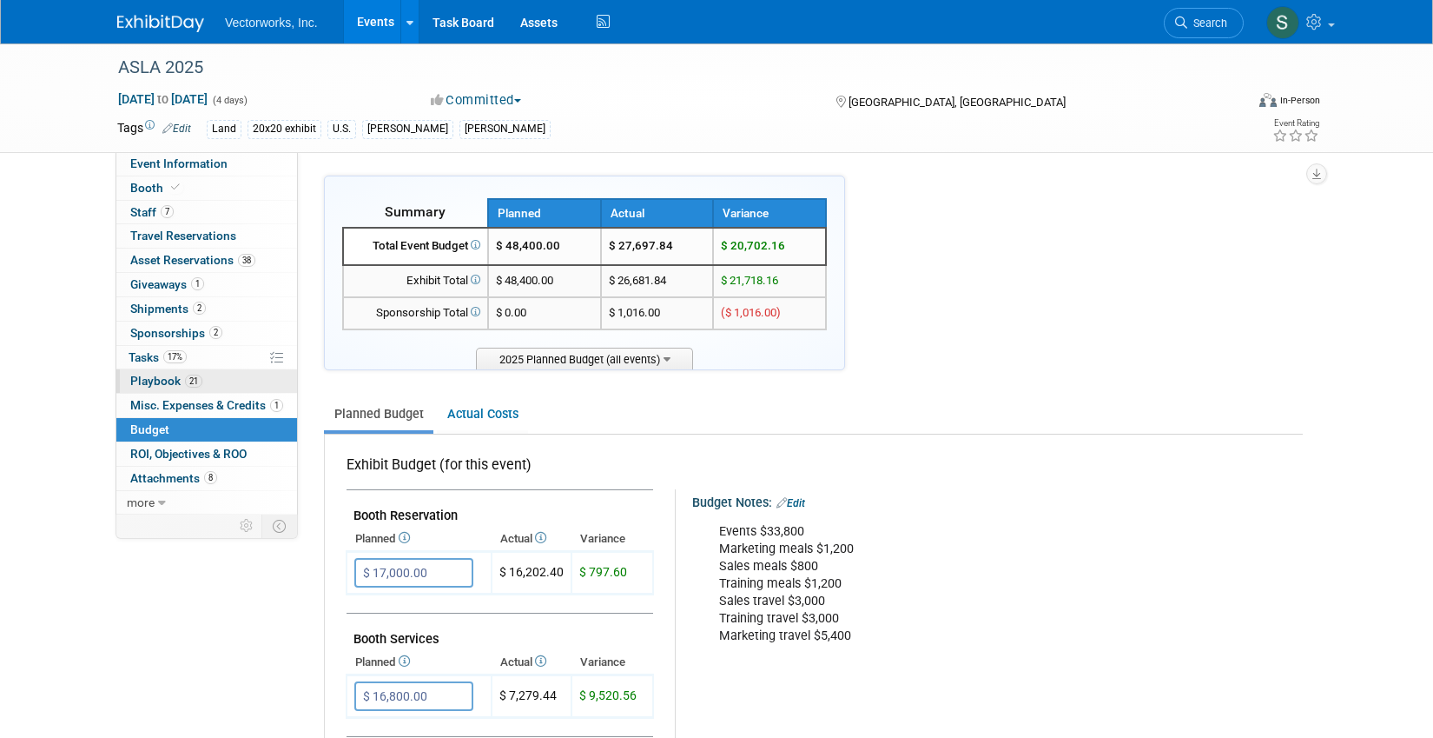
click at [177, 382] on span "Playbook 21" at bounding box center [166, 381] width 72 height 14
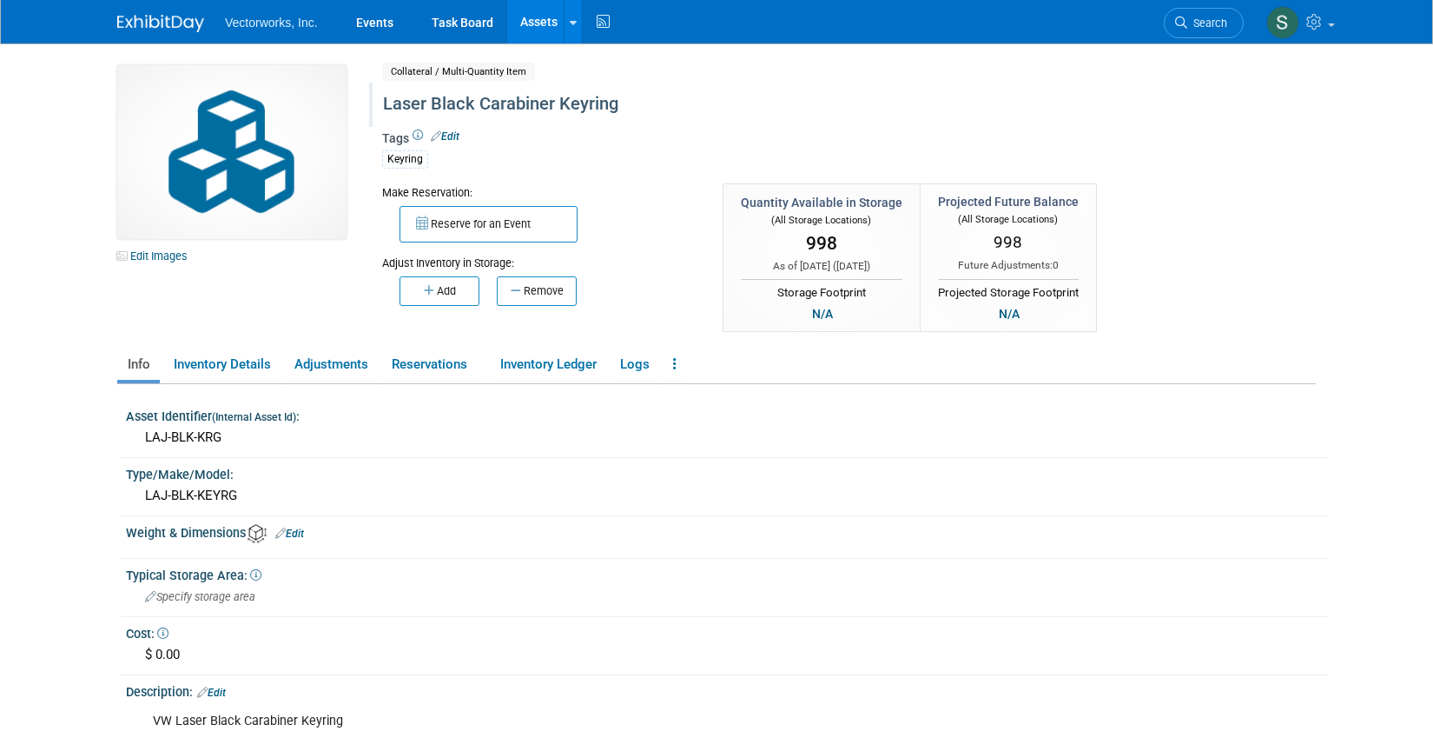
click at [452, 96] on div "Laser Black Carabiner Keyring" at bounding box center [775, 104] width 796 height 31
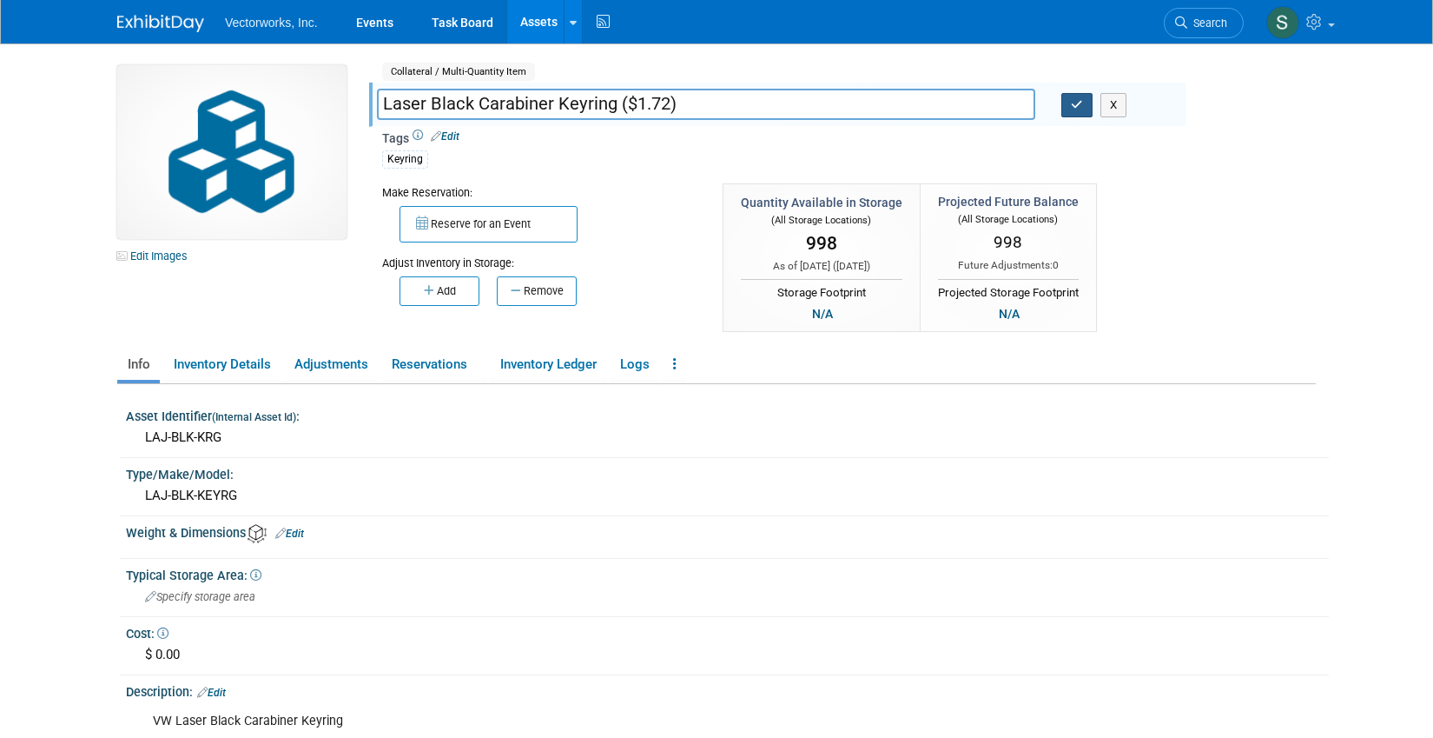
type input "Laser Black Carabiner Keyring ($1.72)"
click at [1079, 104] on icon "button" at bounding box center [1077, 104] width 12 height 11
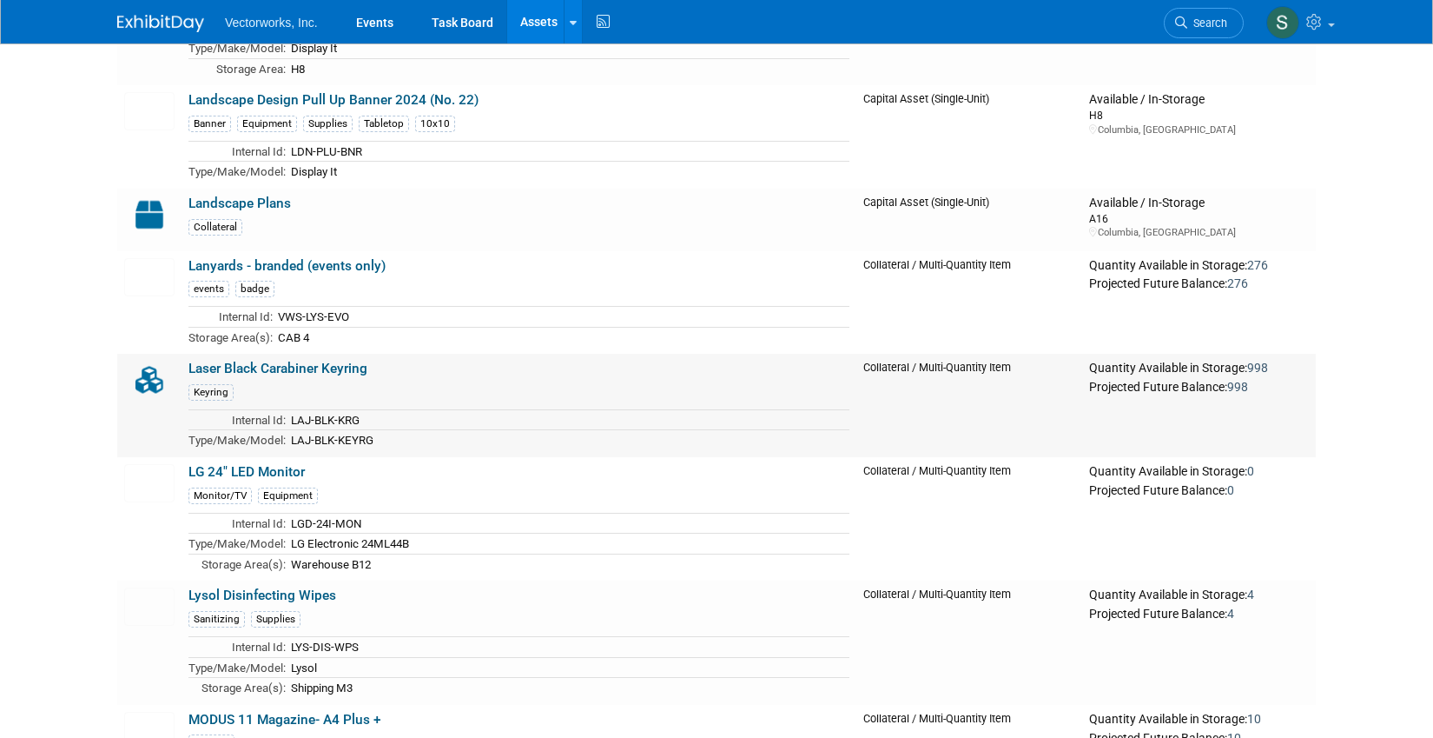
scroll to position [24913, 0]
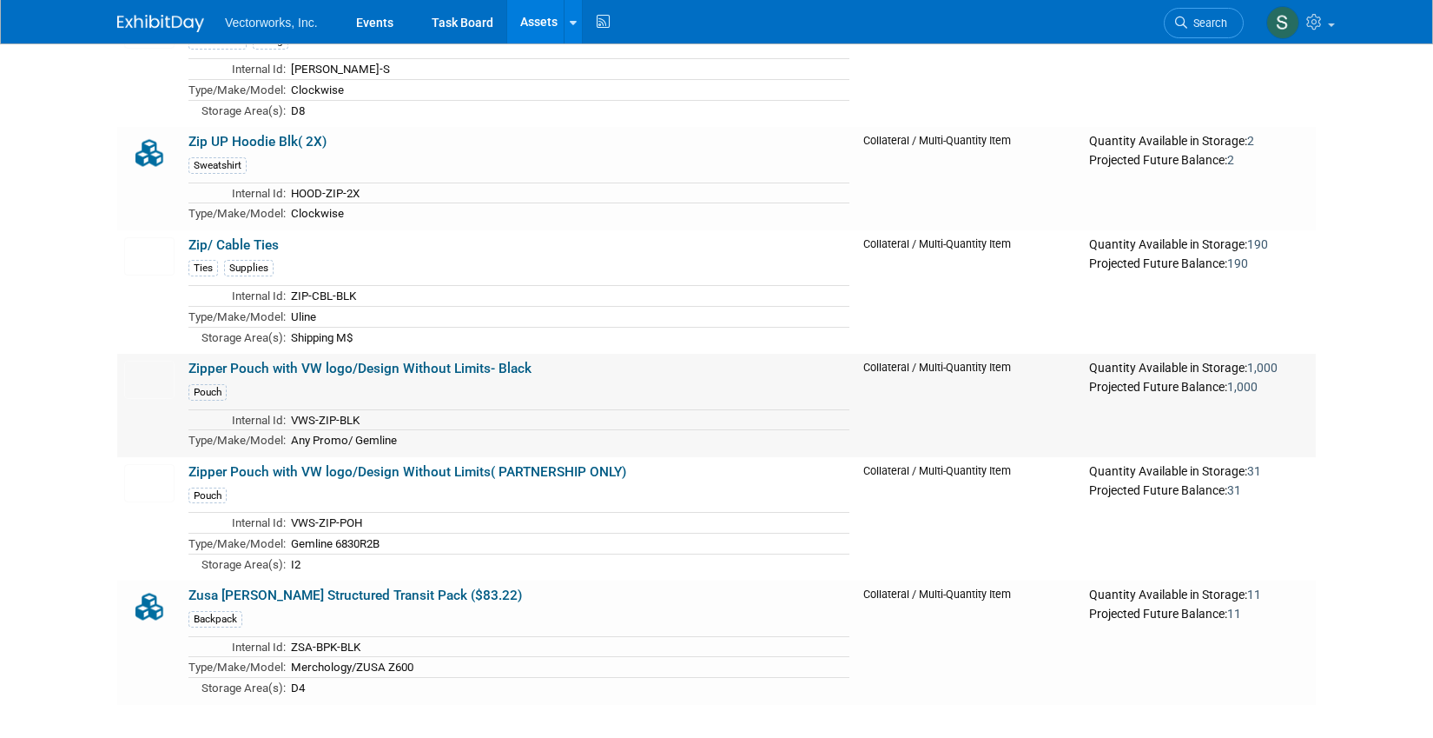
click at [428, 369] on link "Zipper Pouch with VW logo/Design Without Limits- Black" at bounding box center [360, 369] width 343 height 16
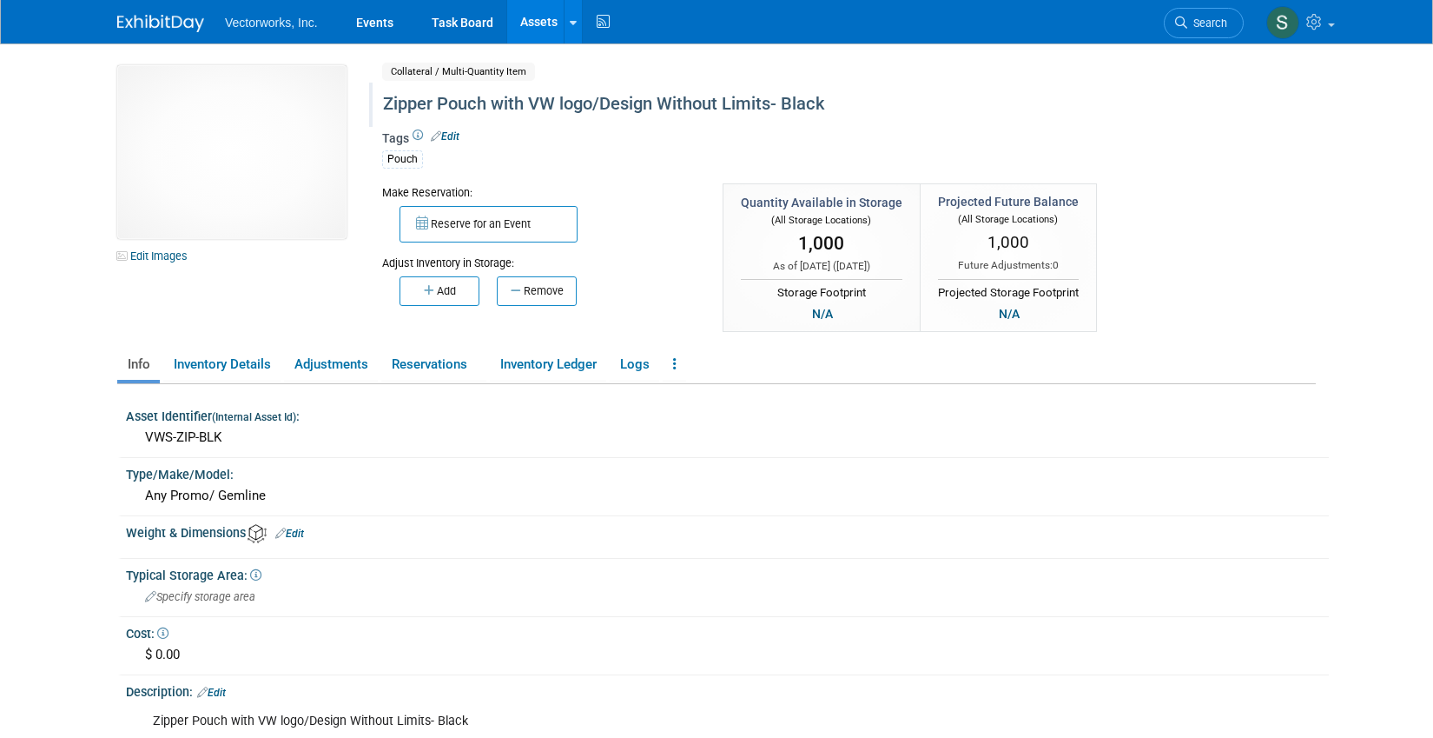
click at [832, 98] on div "Zipper Pouch with VW logo/Design Without Limits- Black" at bounding box center [775, 104] width 796 height 31
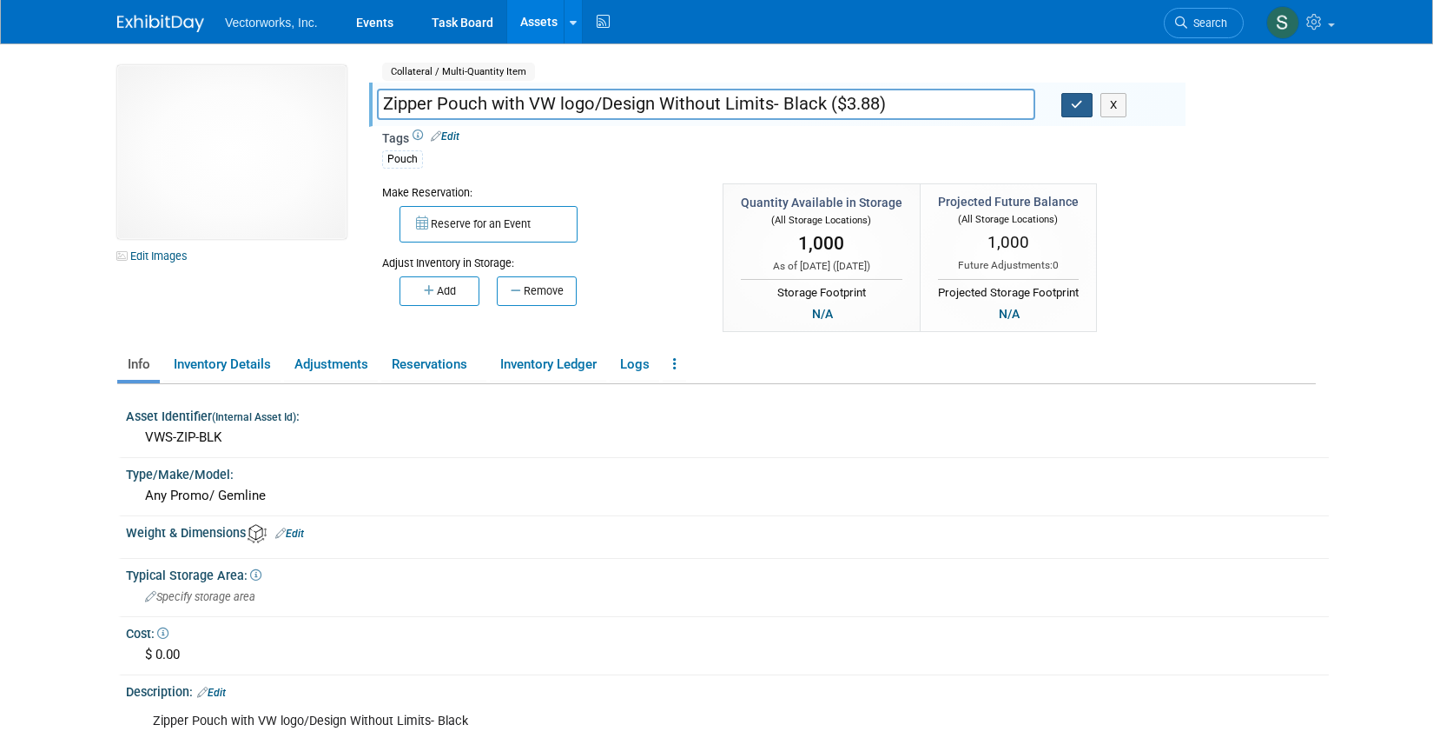
type input "Zipper Pouch with VW logo/Design Without Limits- Black ($3.88)"
click at [1089, 96] on button "button" at bounding box center [1077, 105] width 31 height 24
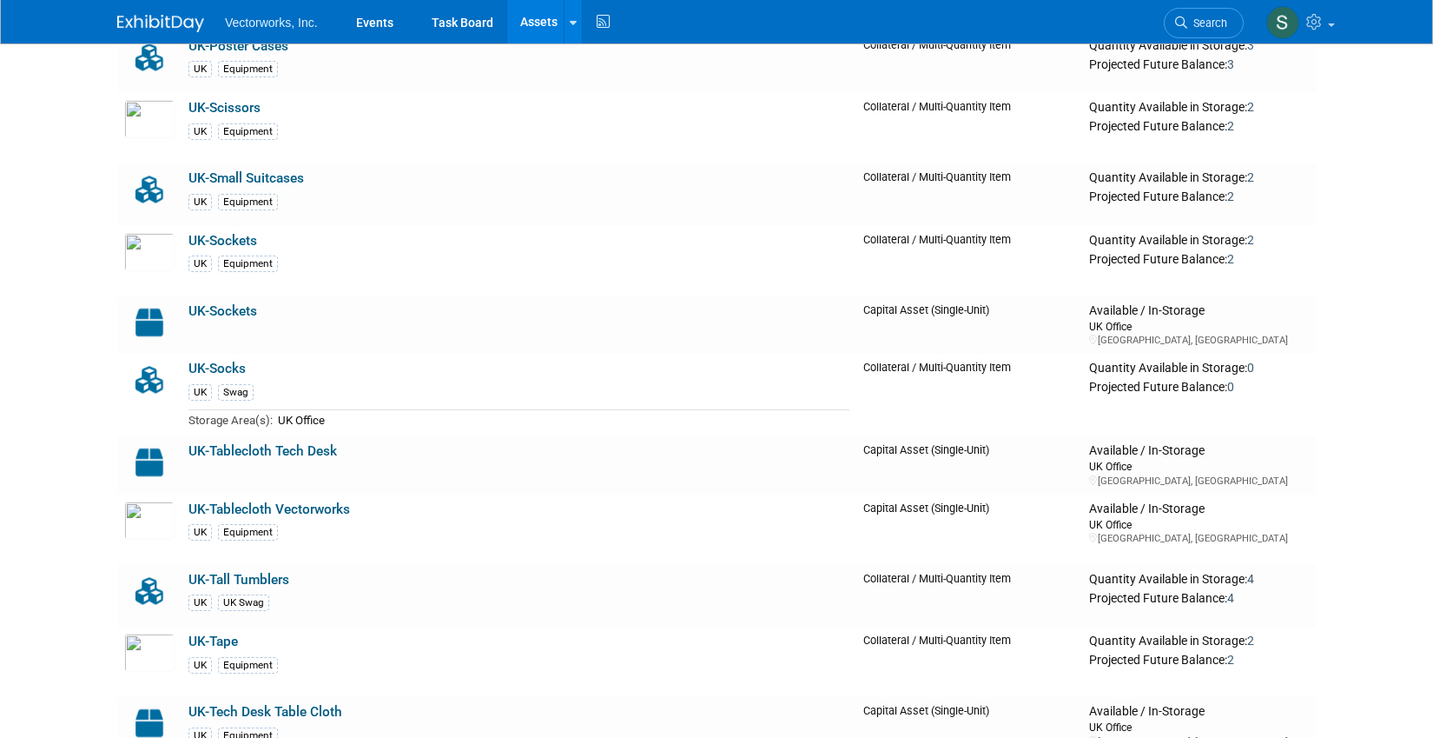
scroll to position [23820, 0]
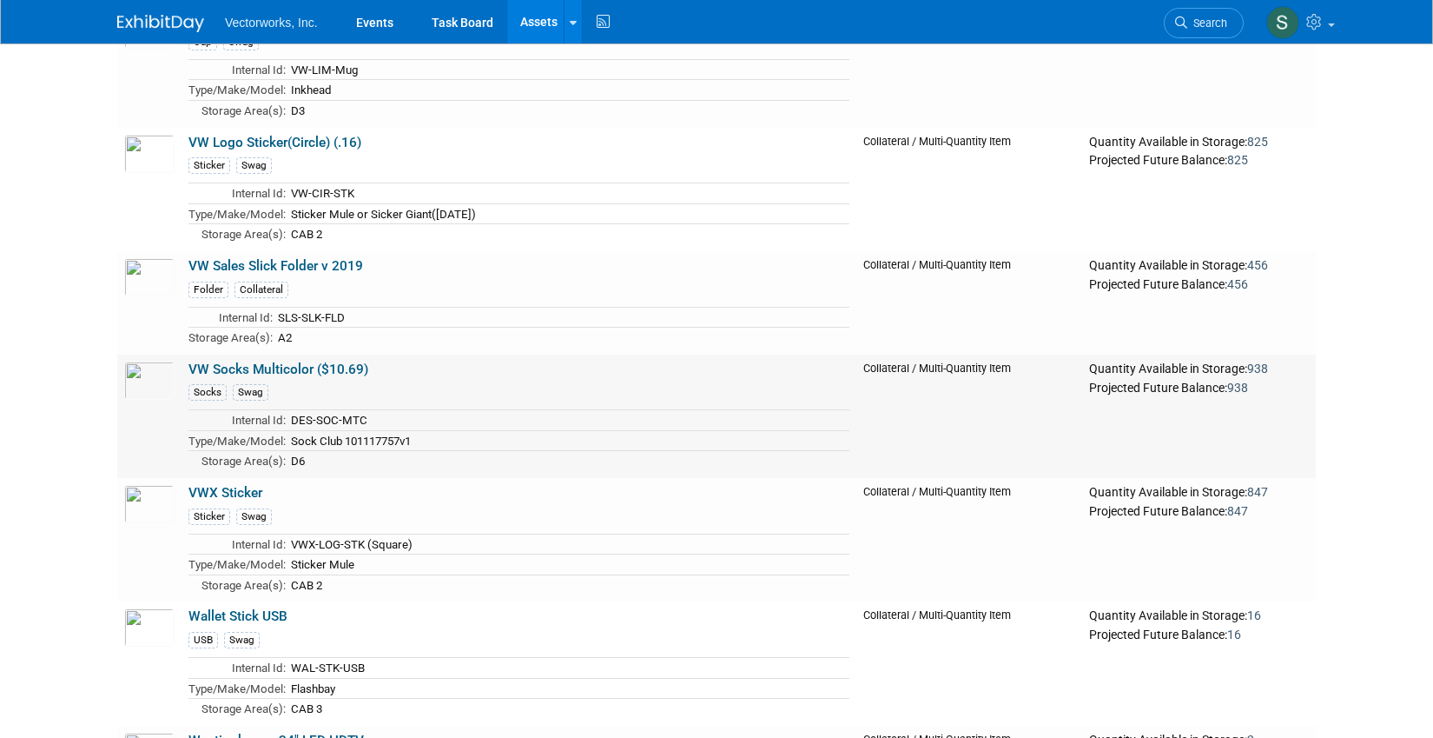
click at [349, 373] on link "VW Socks Multicolor ($10.69)" at bounding box center [279, 369] width 180 height 16
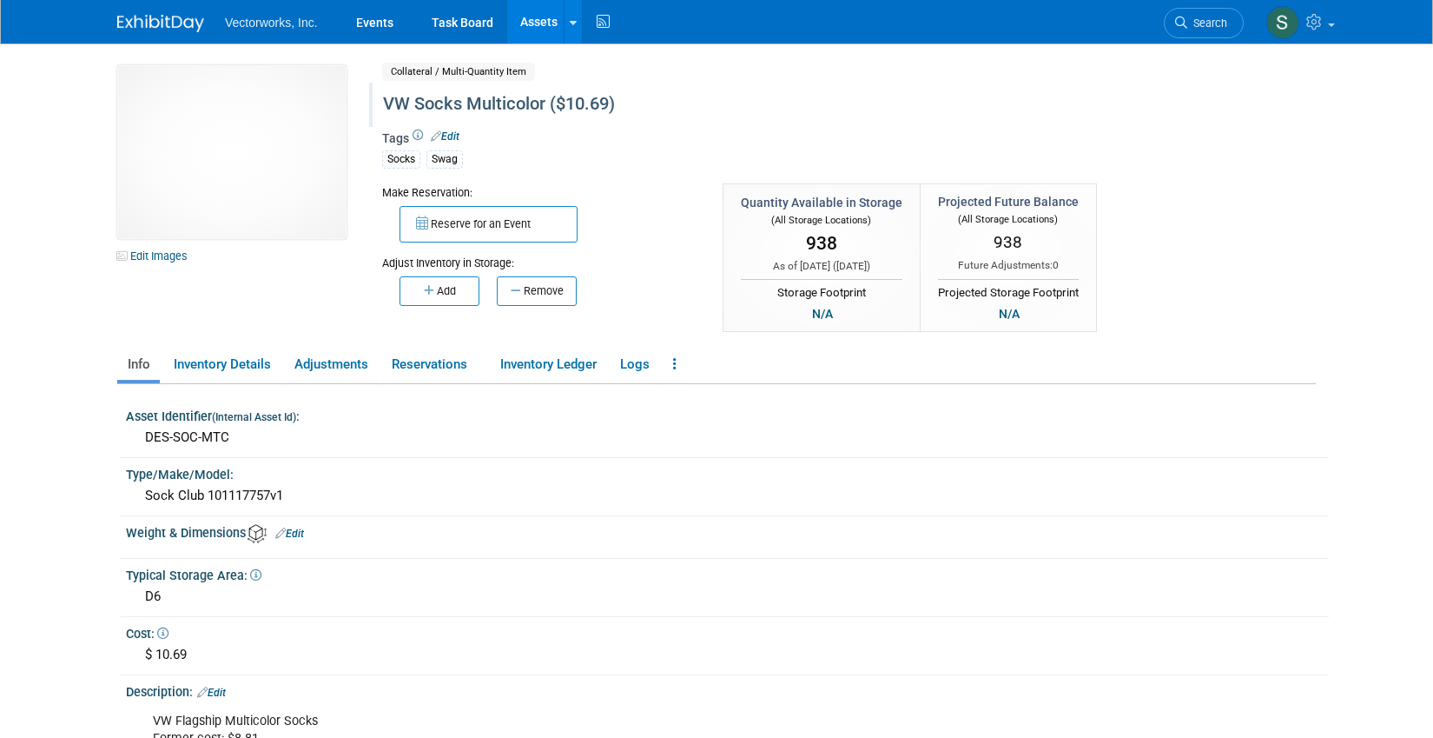
click at [574, 105] on div "VW Socks Multicolor ($10.69)" at bounding box center [775, 104] width 796 height 31
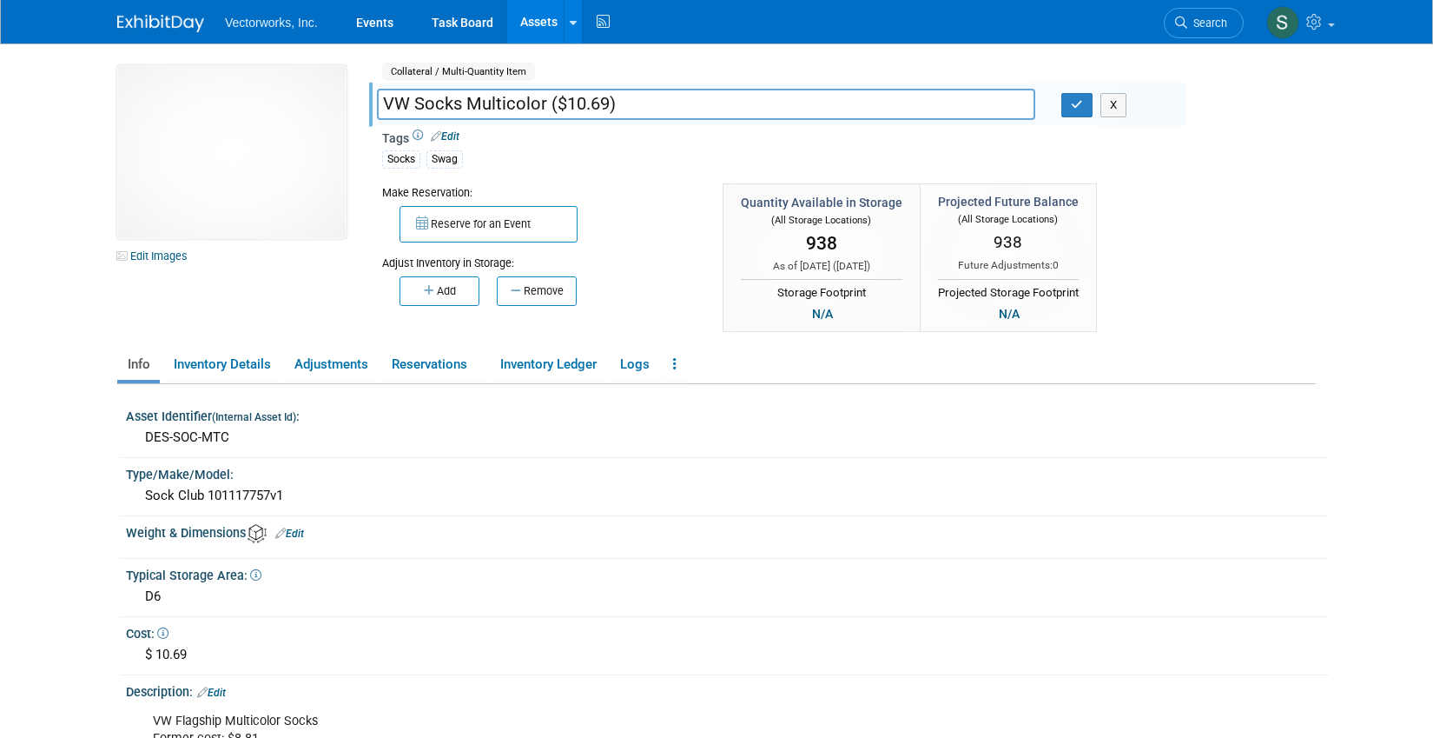
drag, startPoint x: 608, startPoint y: 105, endPoint x: 560, endPoint y: 106, distance: 47.8
click at [560, 106] on input "VW Socks Multicolor ($10.69)" at bounding box center [706, 104] width 659 height 30
type input "VW Socks Multicolor ($9.77)"
click at [1082, 107] on icon "button" at bounding box center [1077, 104] width 12 height 11
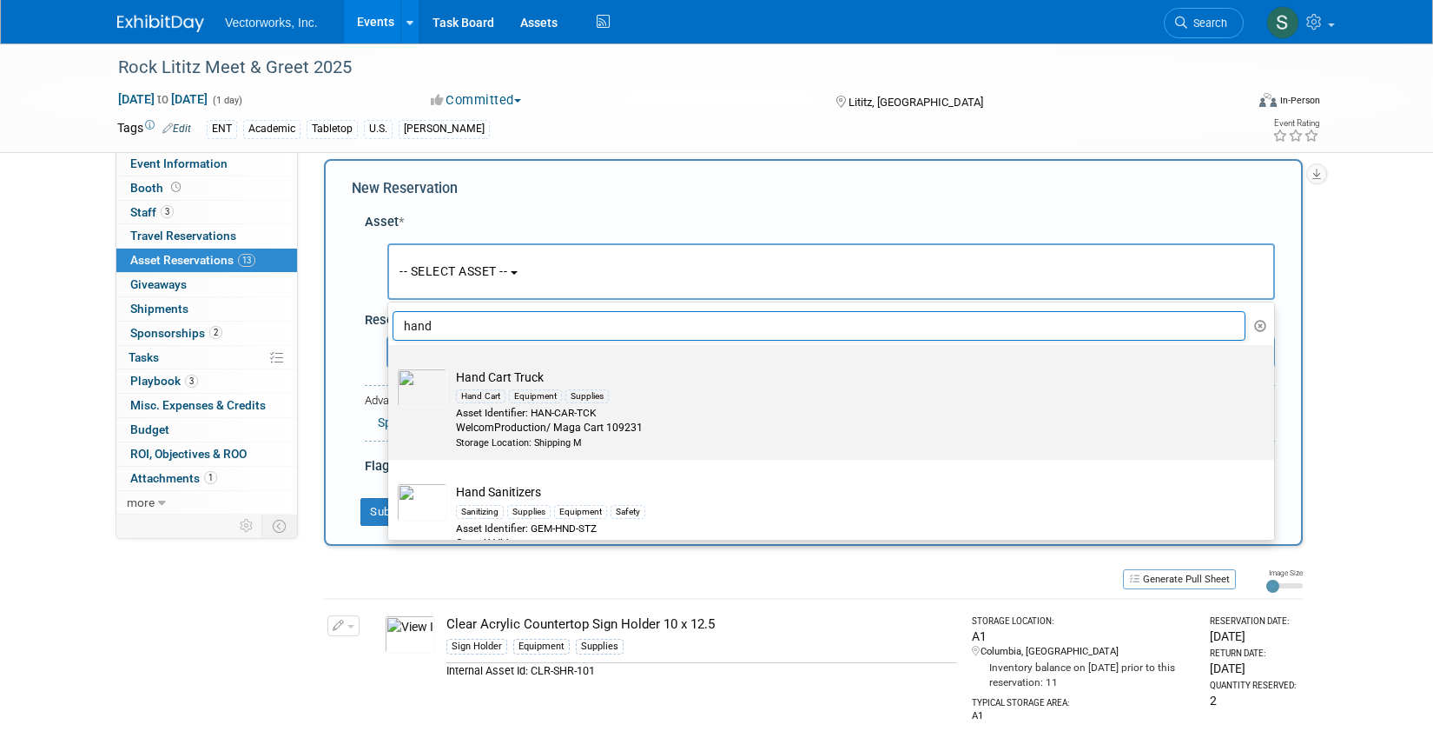
type input "hand"
click at [738, 409] on div "Asset Identifier: HAN-CAR-TCK" at bounding box center [848, 413] width 784 height 15
click at [391, 366] on input "Hand Cart Truck Hand Cart Equipment Supplies Asset Identifier: HAN-CAR-TCK Welc…" at bounding box center [385, 359] width 11 height 11
select select "10696087"
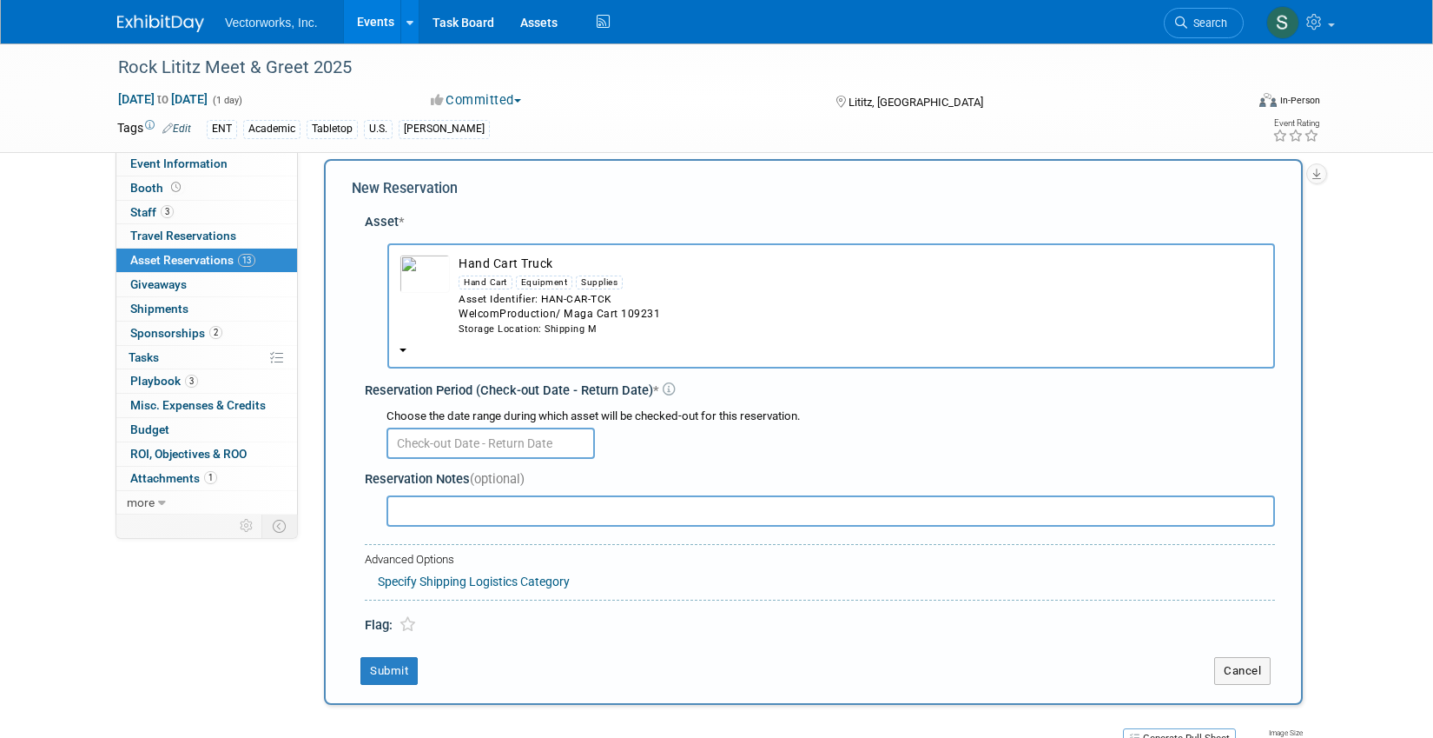
click at [468, 447] on input "text" at bounding box center [491, 442] width 209 height 31
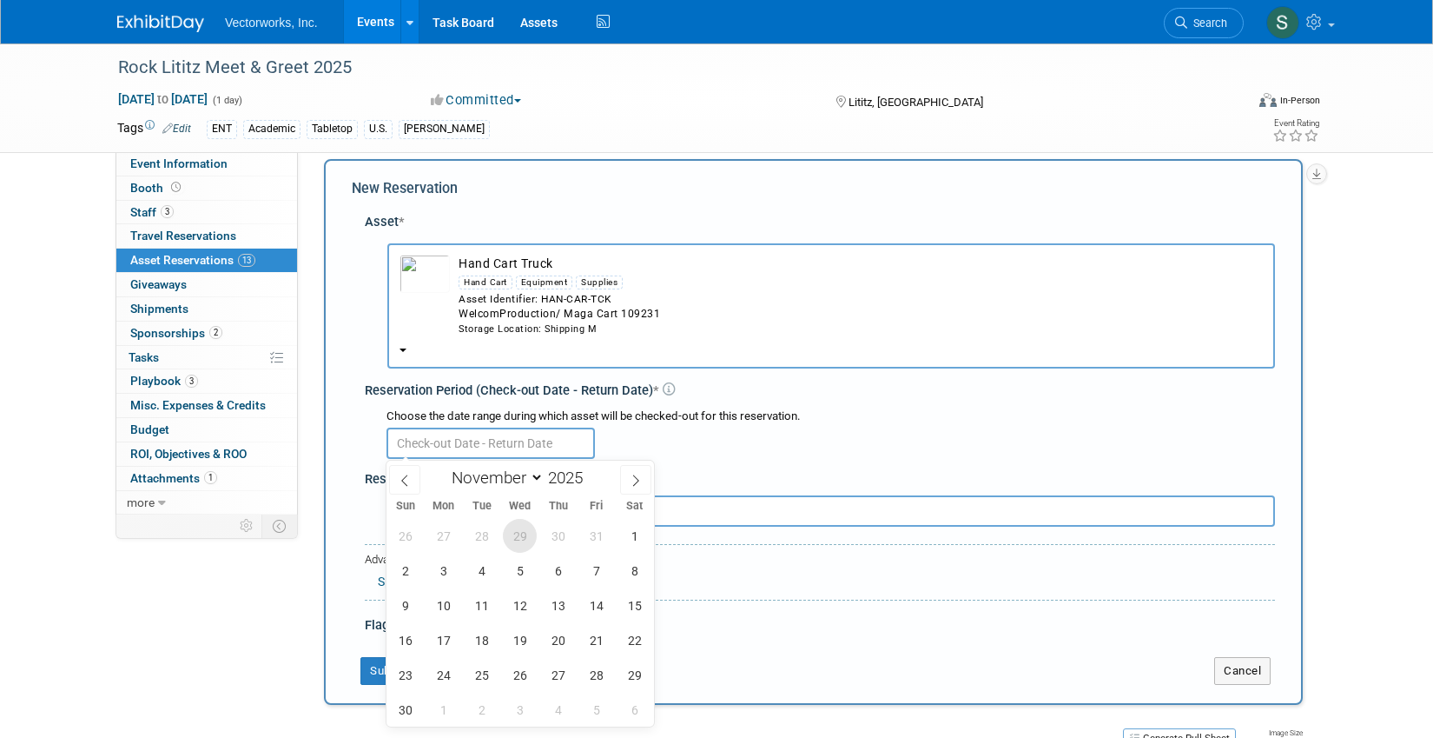
click at [511, 541] on span "29" at bounding box center [520, 536] width 34 height 34
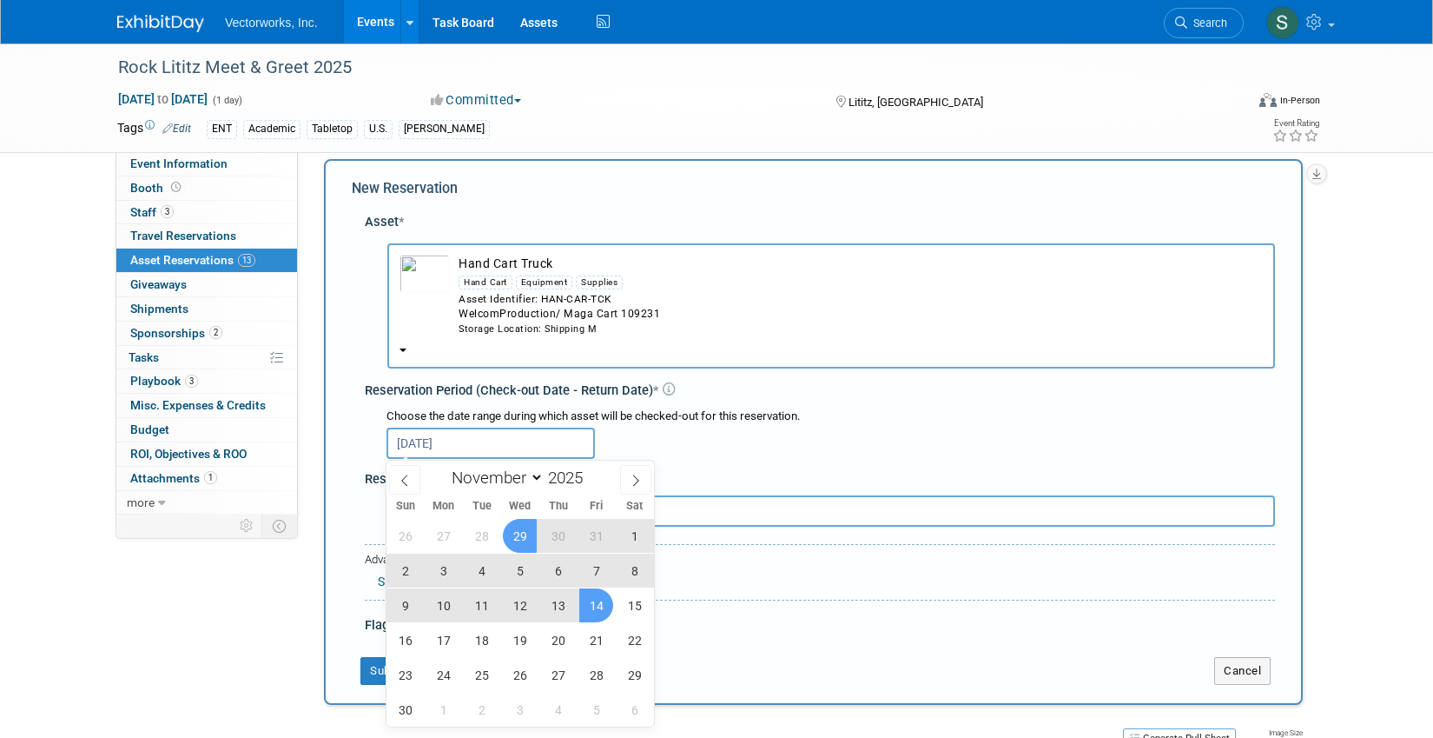
click at [595, 609] on span "14" at bounding box center [596, 605] width 34 height 34
type input "Oct 29, 2025 to Nov 14, 2025"
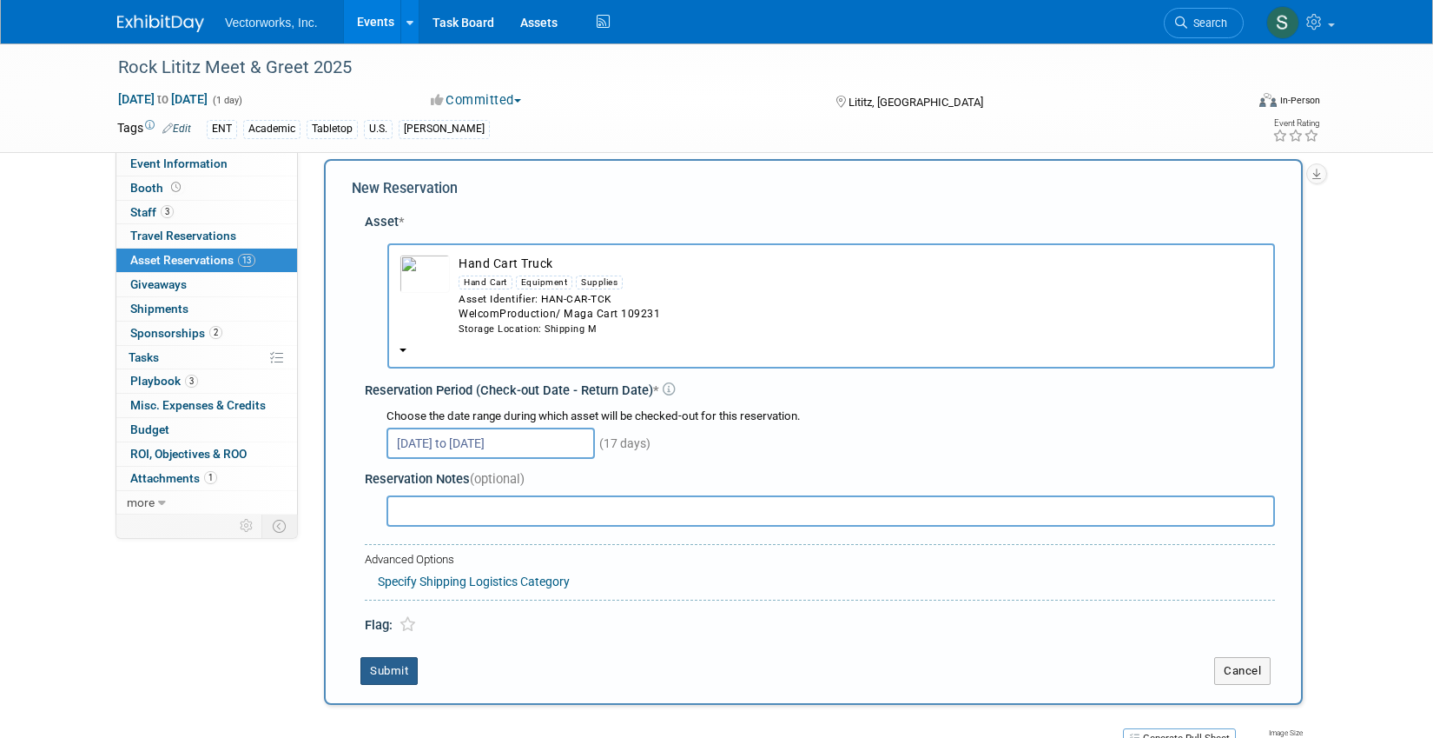
click at [396, 672] on button "Submit" at bounding box center [389, 671] width 57 height 28
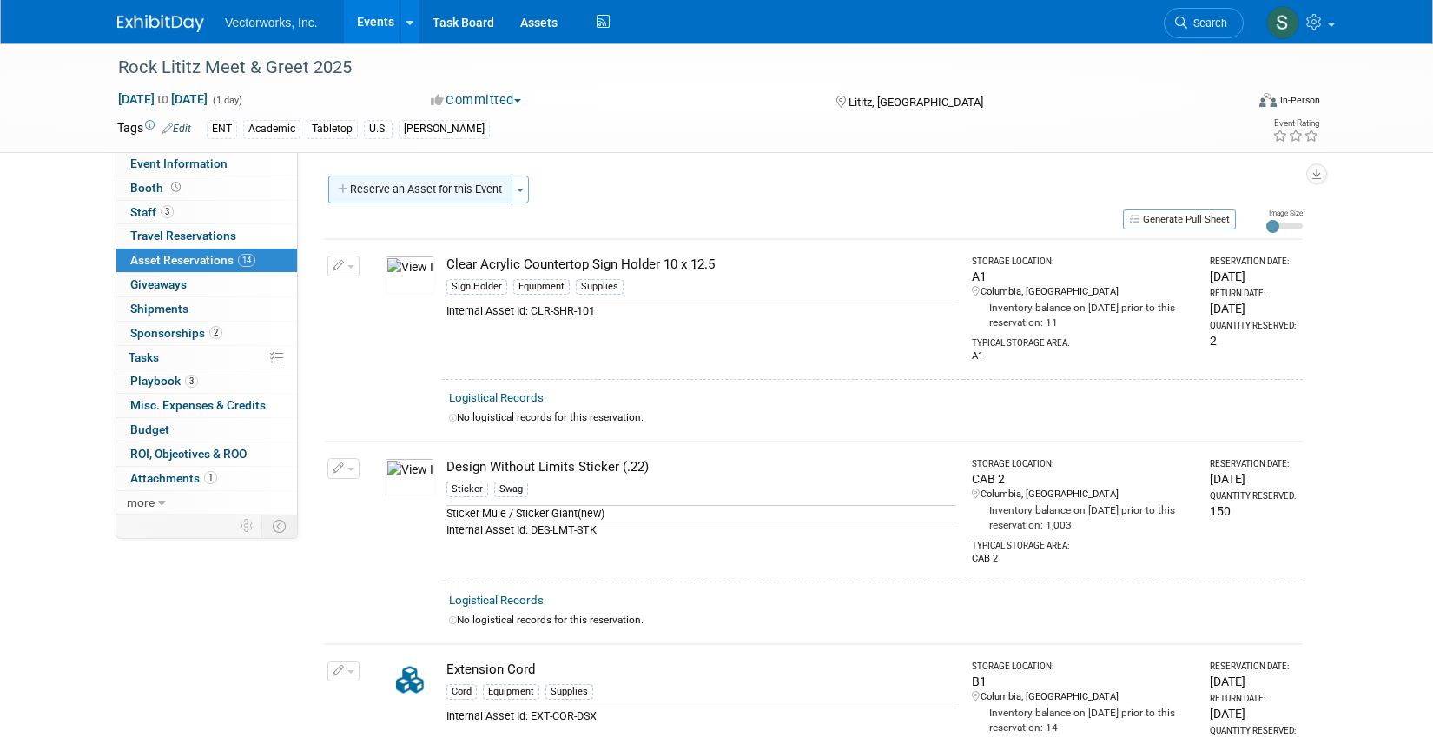
click at [440, 190] on button "Reserve an Asset for this Event" at bounding box center [420, 189] width 184 height 28
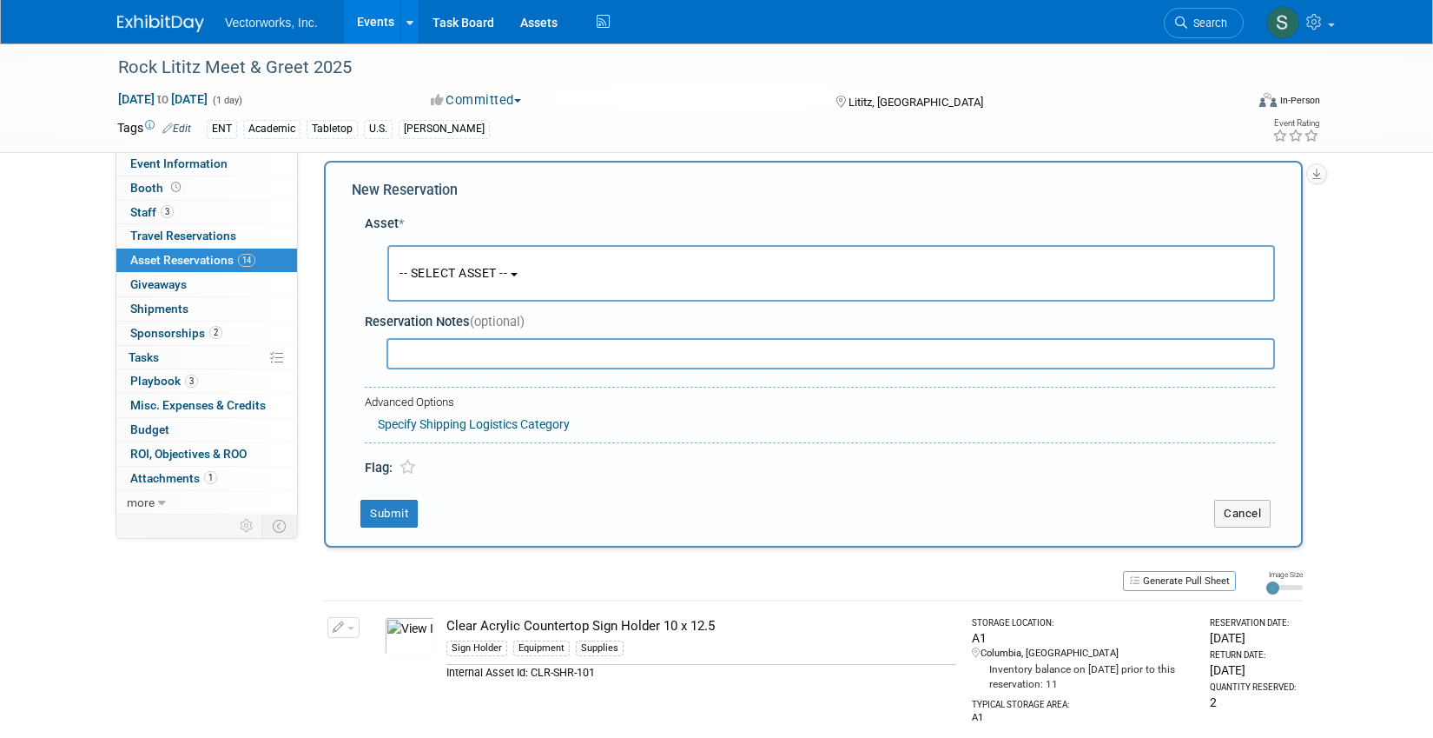
scroll to position [17, 0]
click at [444, 255] on button "-- SELECT ASSET --" at bounding box center [831, 271] width 888 height 56
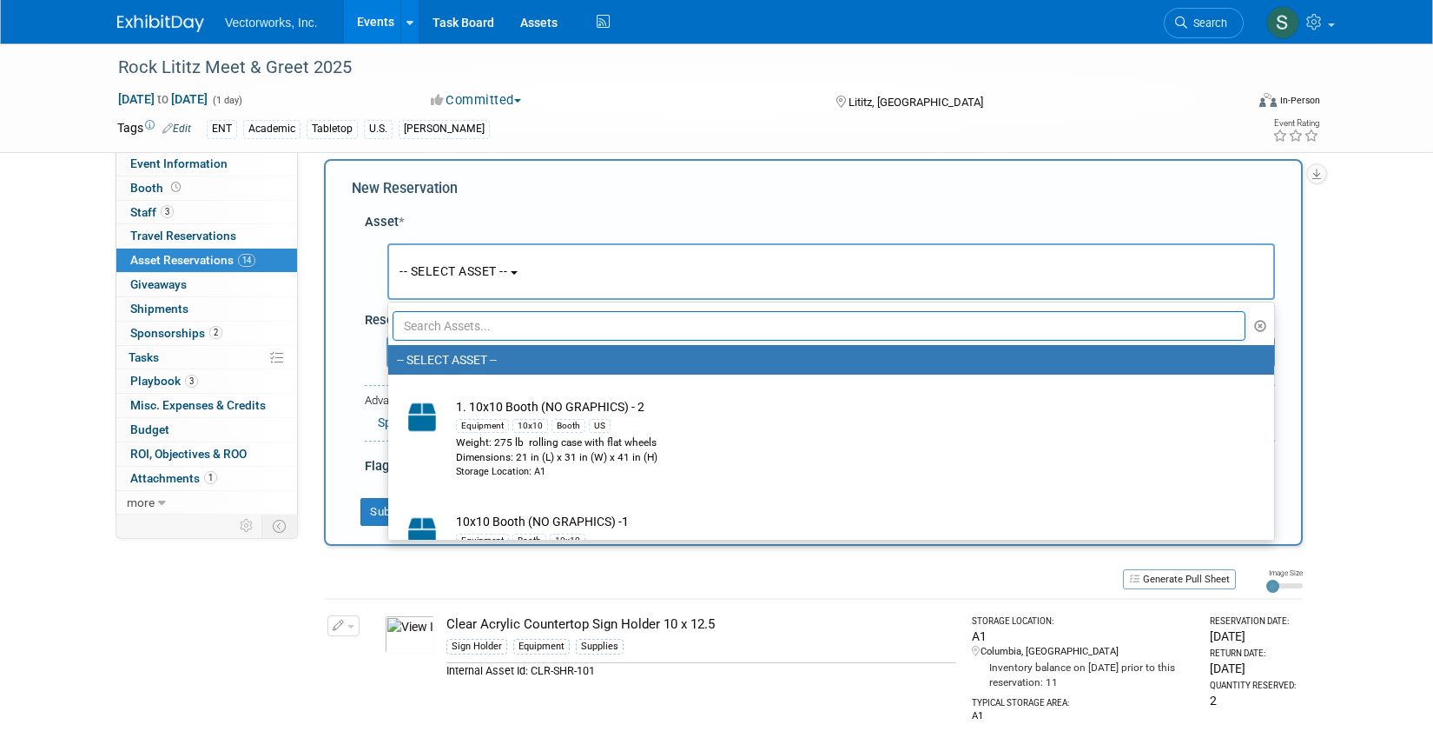
click at [453, 316] on input "text" at bounding box center [819, 326] width 853 height 30
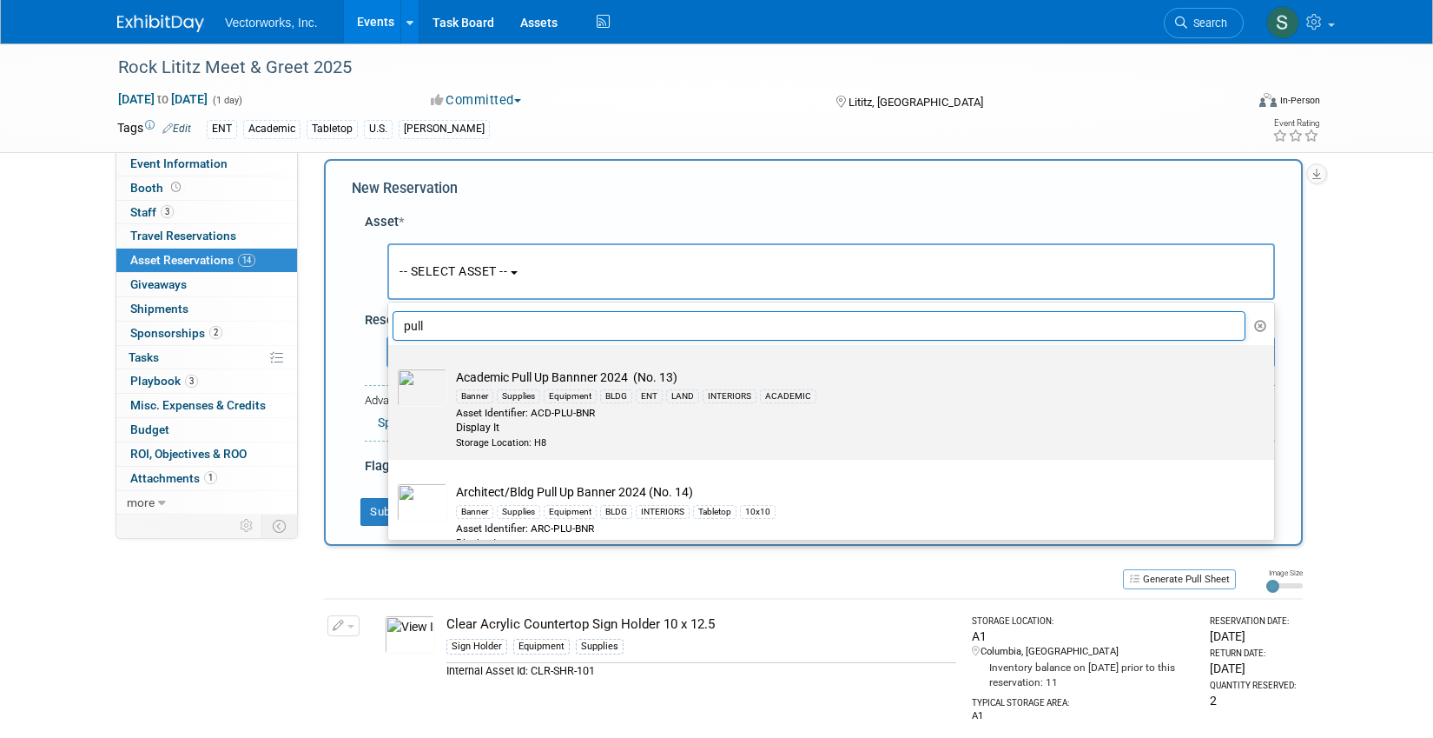
type input "pull"
click at [659, 368] on td "Academic Pull Up Bannner 2024 (No. 13) Banner Supplies Equipment BLDG ENT LAND …" at bounding box center [843, 408] width 792 height 81
click at [391, 366] on input "Academic Pull Up Bannner 2024 (No. 13) Banner Supplies Equipment BLDG ENT LAND …" at bounding box center [385, 359] width 11 height 11
select select "10695832"
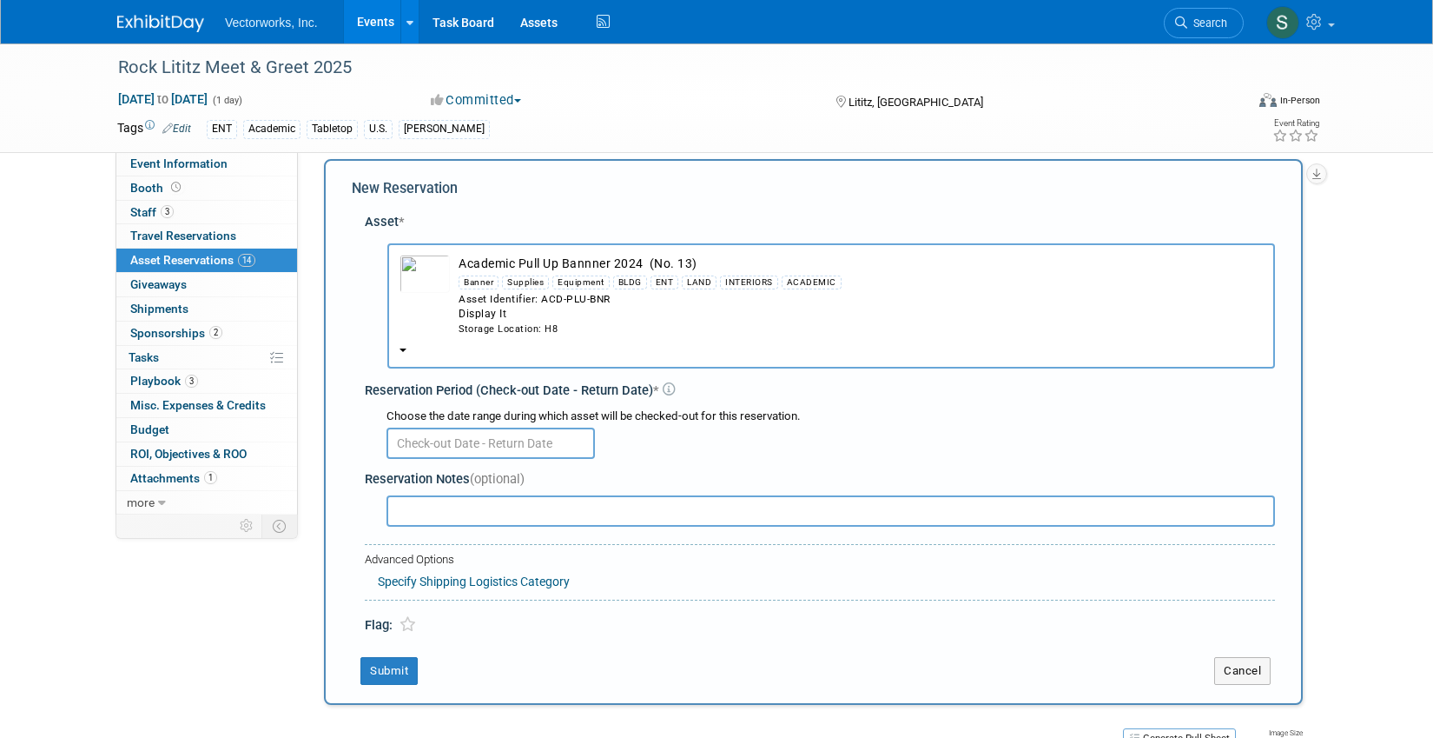
click at [462, 440] on input "text" at bounding box center [491, 442] width 209 height 31
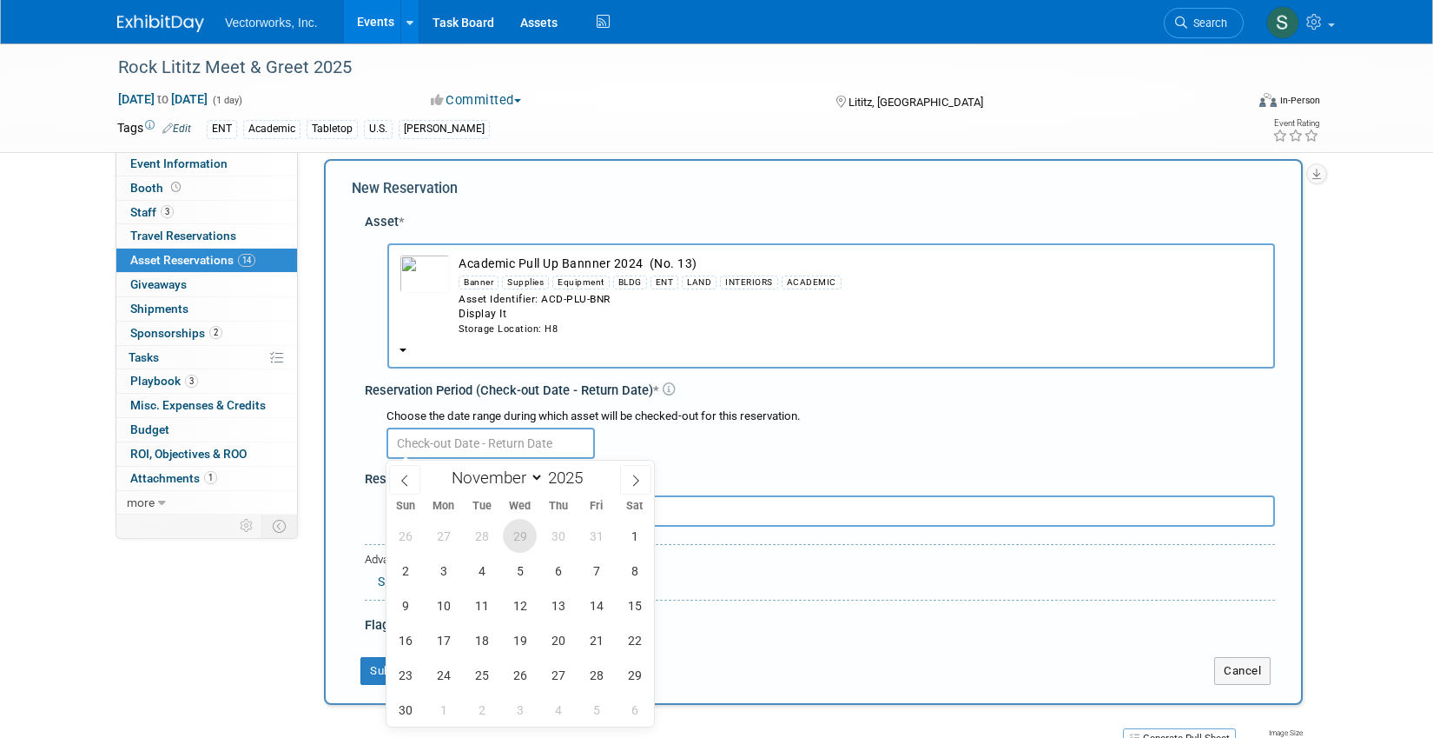
click at [525, 541] on span "29" at bounding box center [520, 536] width 34 height 34
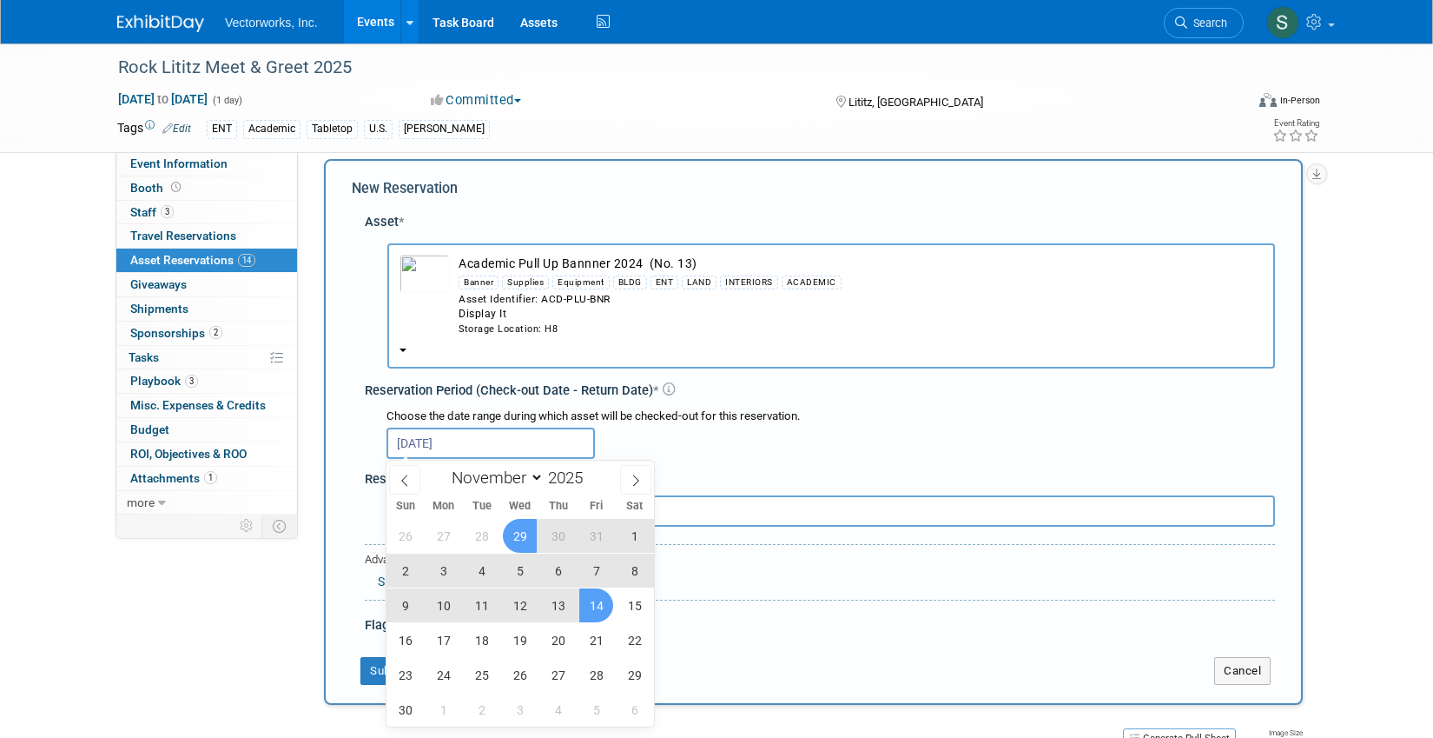
click at [601, 603] on span "14" at bounding box center [596, 605] width 34 height 34
type input "Oct 29, 2025 to Nov 14, 2025"
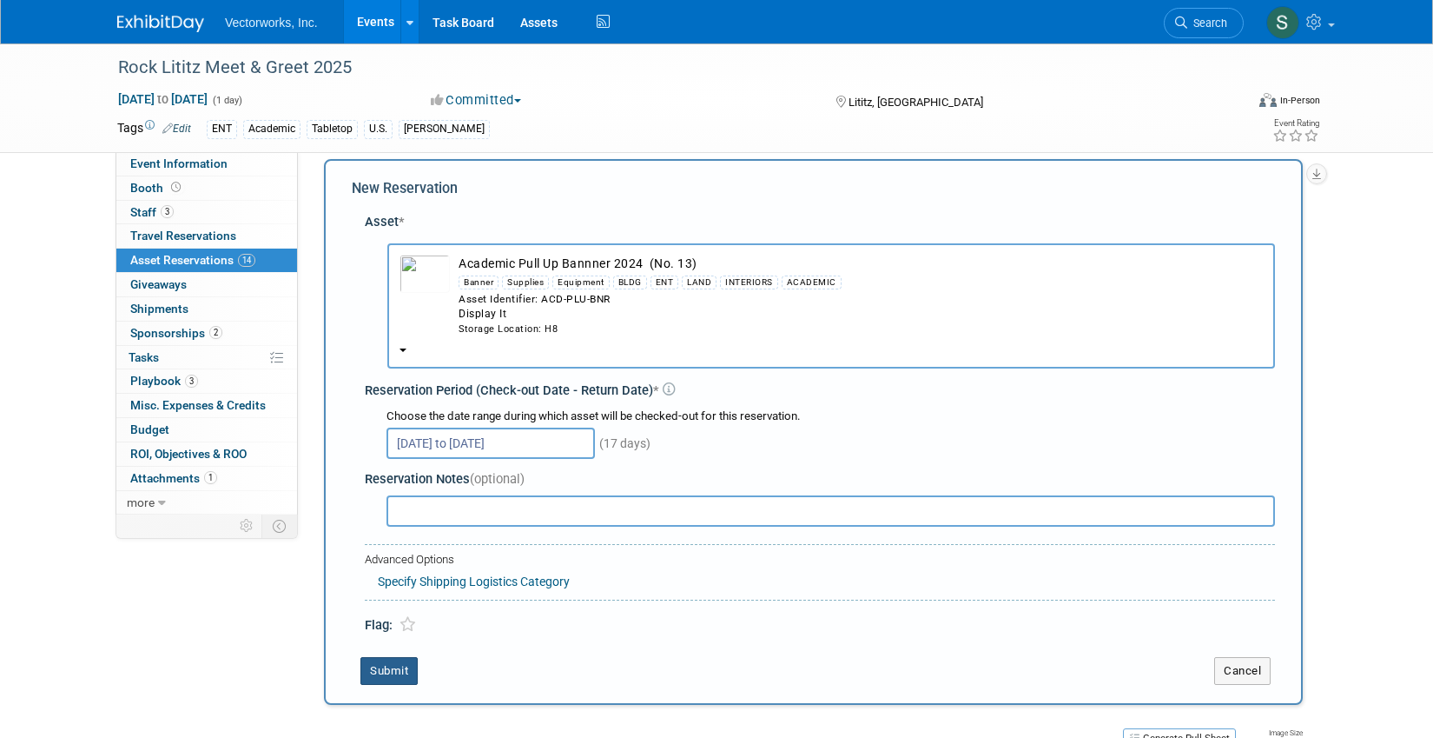
click at [402, 668] on button "Submit" at bounding box center [389, 671] width 57 height 28
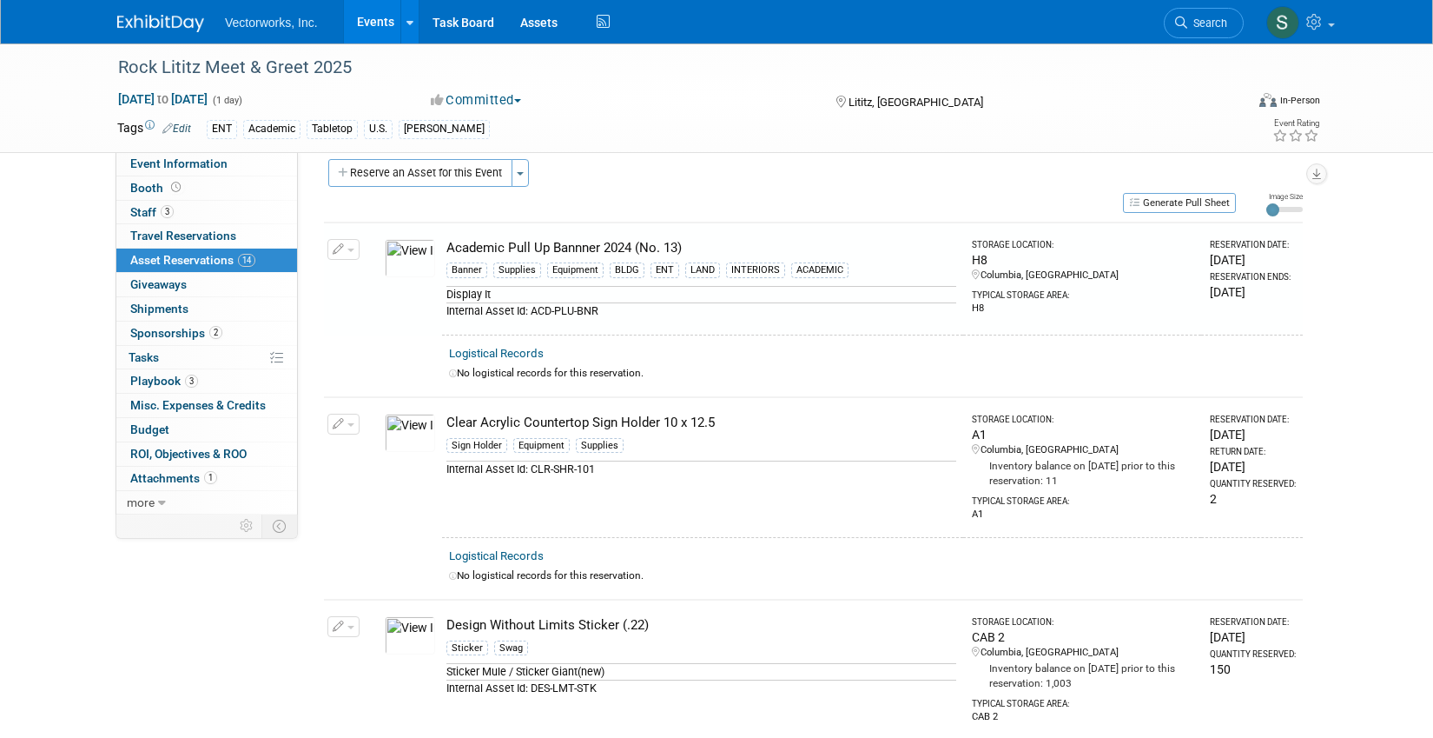
scroll to position [22, 0]
